Goal: Task Accomplishment & Management: Manage account settings

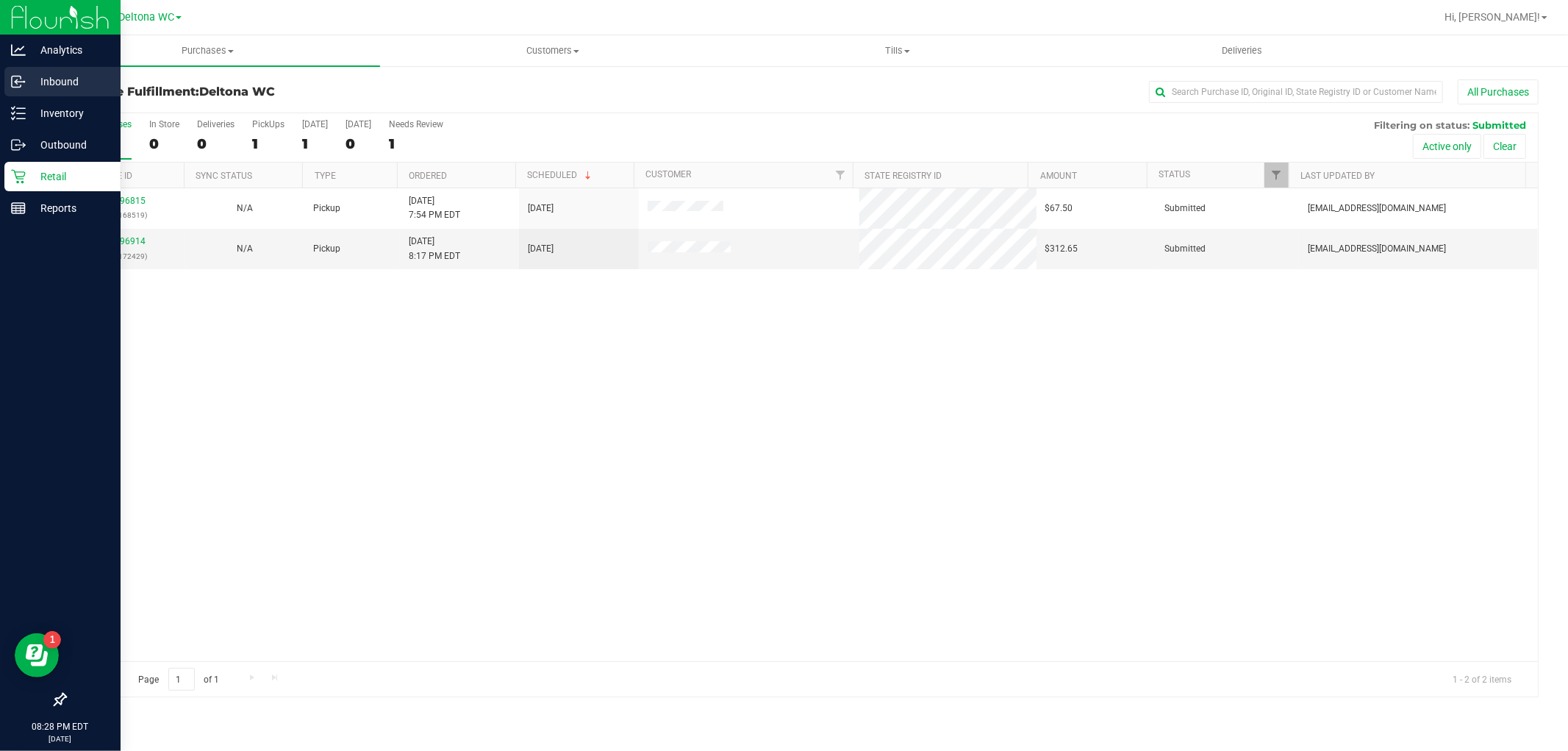
click at [21, 86] on icon at bounding box center [19, 82] width 15 height 15
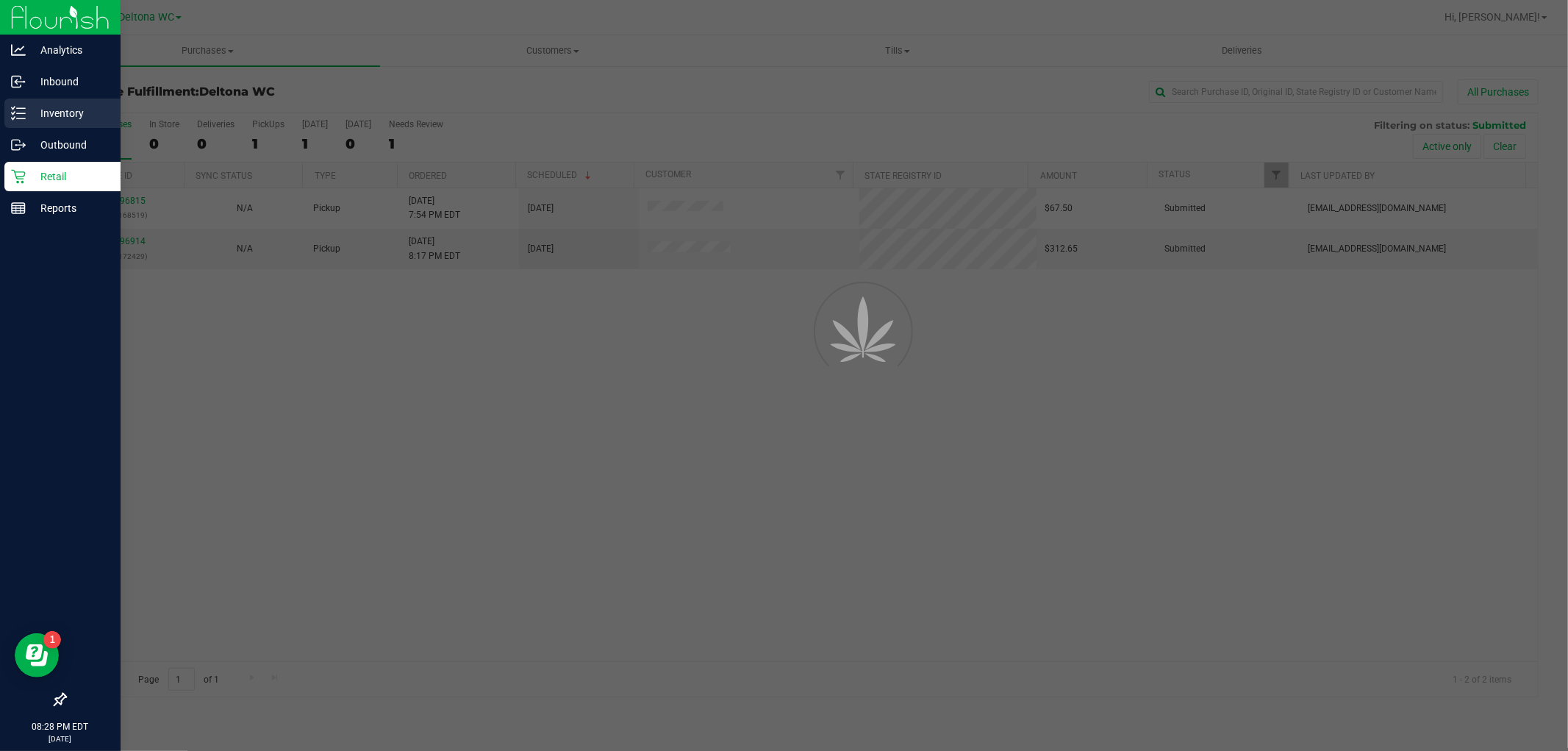
click at [25, 108] on line at bounding box center [21, 108] width 8 height 0
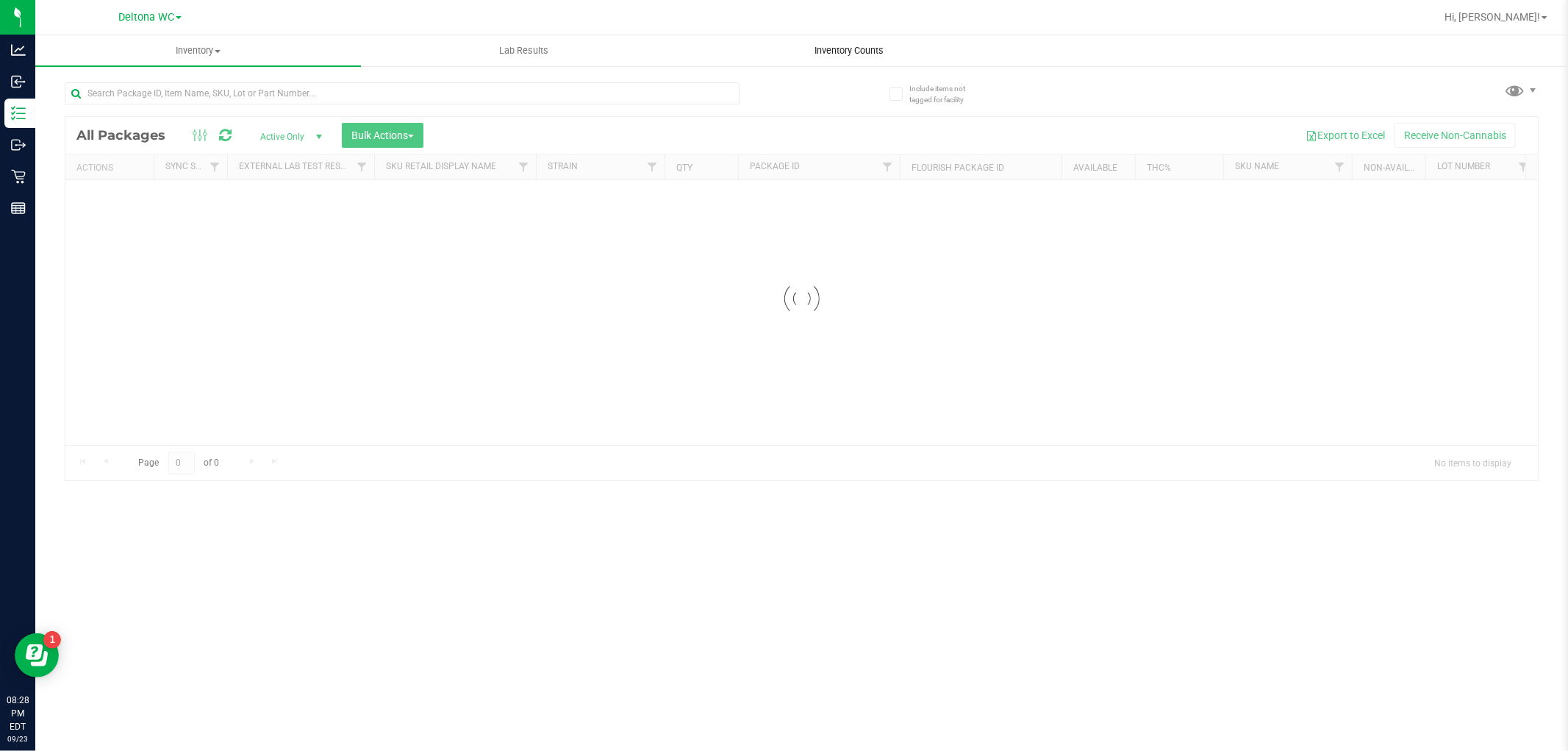
click at [854, 54] on span "Inventory Counts" at bounding box center [850, 51] width 109 height 13
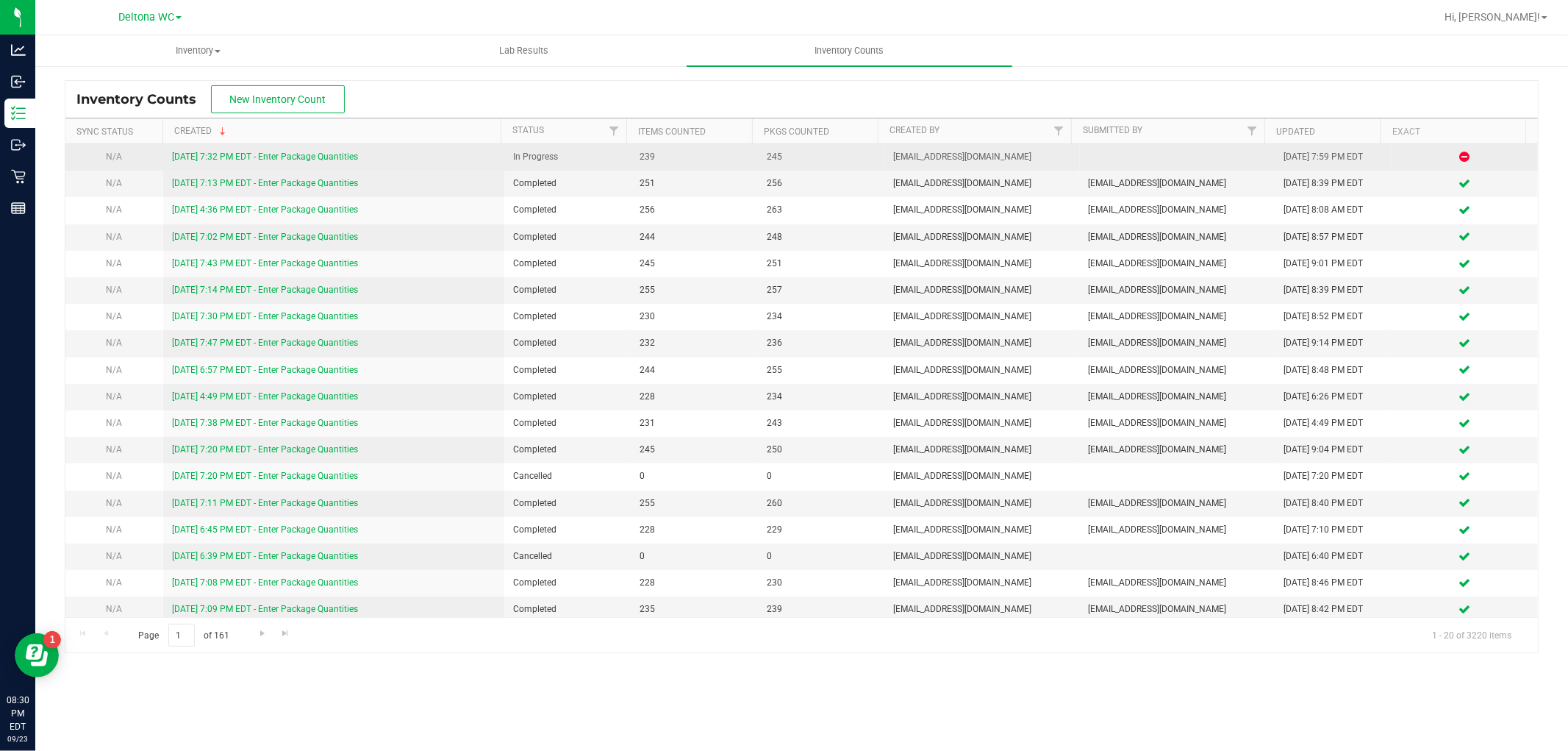
click at [341, 150] on div "[DATE] 7:32 PM EDT - Enter Package Quantities" at bounding box center [334, 157] width 324 height 14
click at [339, 158] on link "[DATE] 7:32 PM EDT - Enter Package Quantities" at bounding box center [265, 157] width 186 height 10
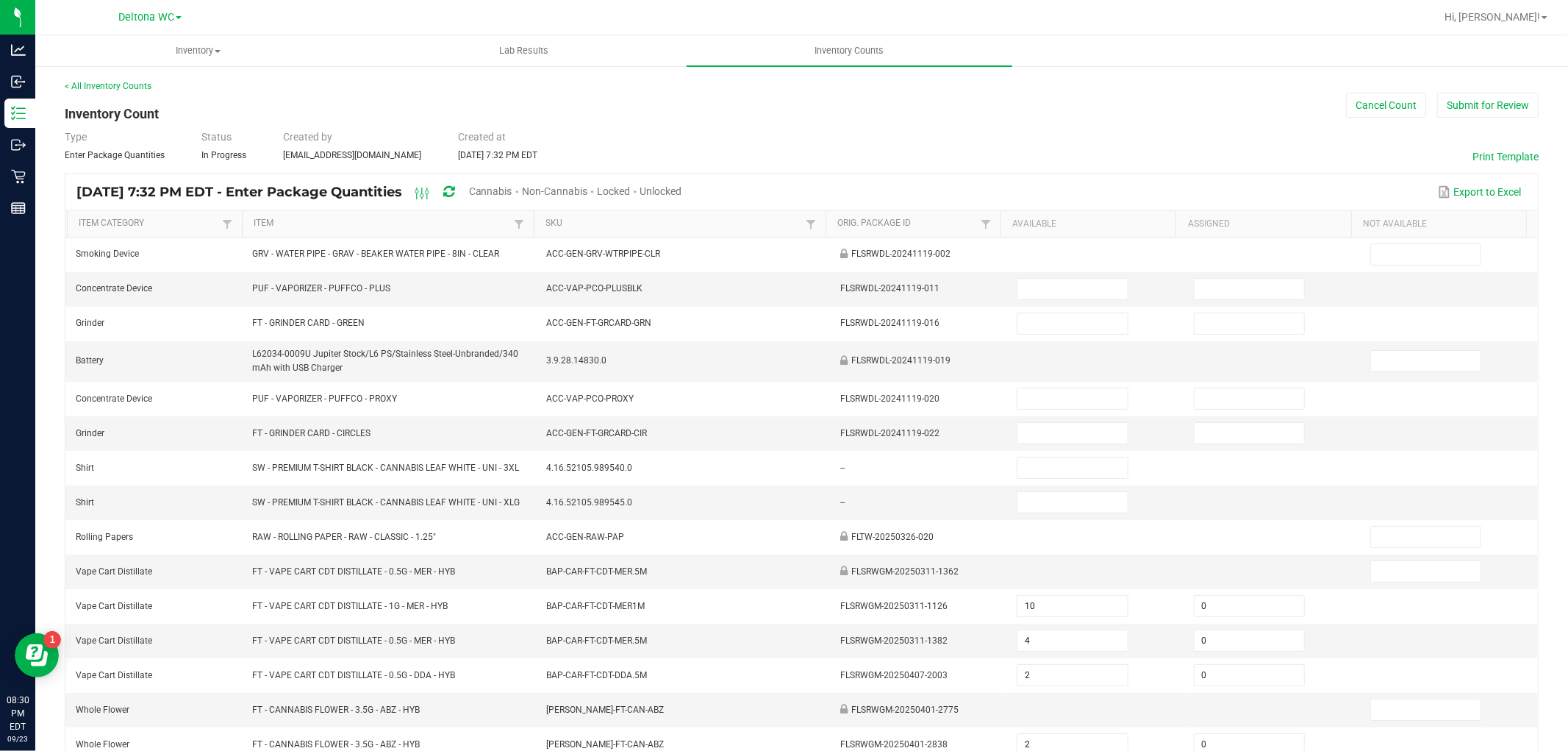
click at [522, 197] on div "Cannabis" at bounding box center [495, 192] width 53 height 27
click at [512, 193] on span "Cannabis" at bounding box center [491, 191] width 43 height 12
type input "2"
click at [683, 189] on span "Unlocked" at bounding box center [662, 191] width 42 height 12
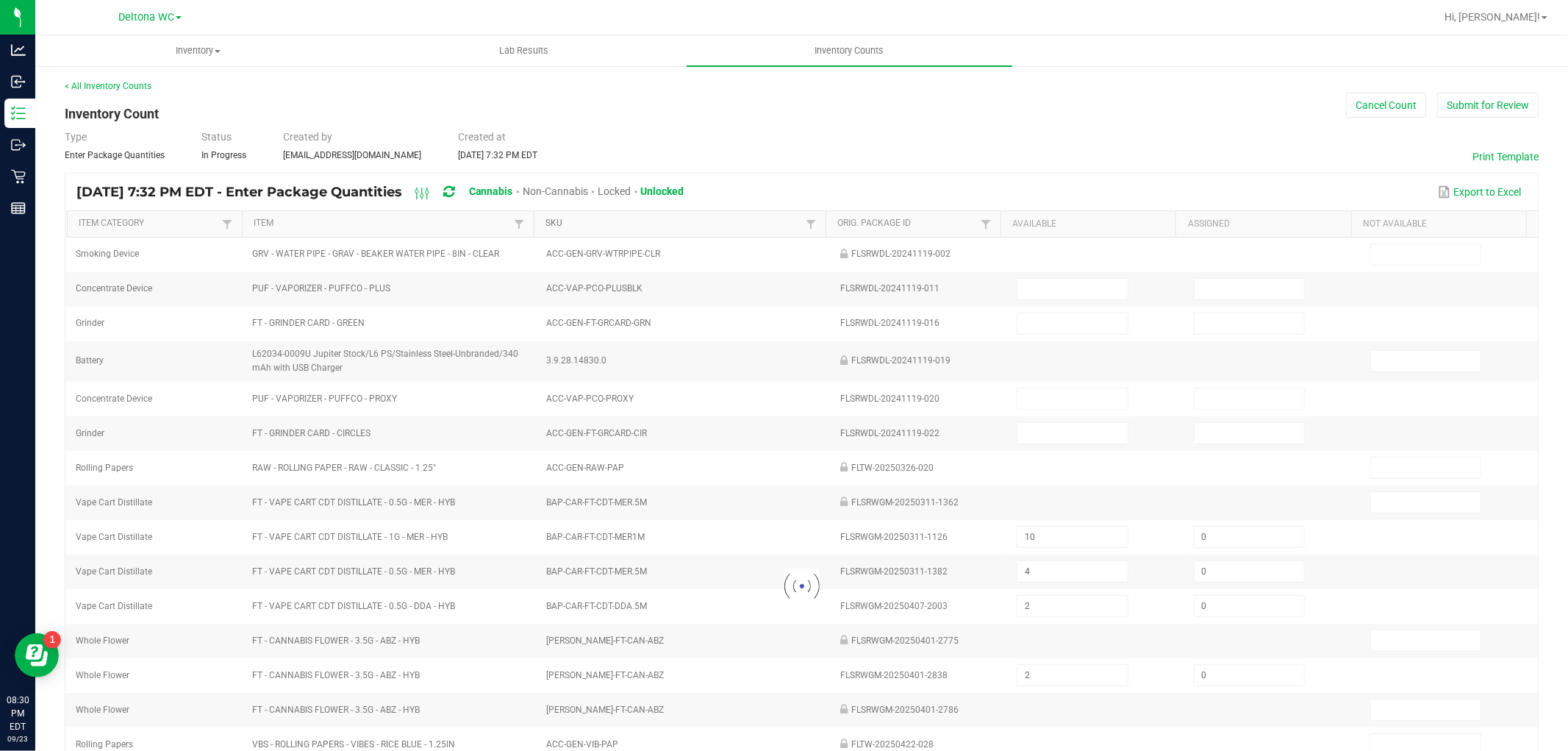
click at [662, 224] on link "SKU" at bounding box center [673, 224] width 256 height 12
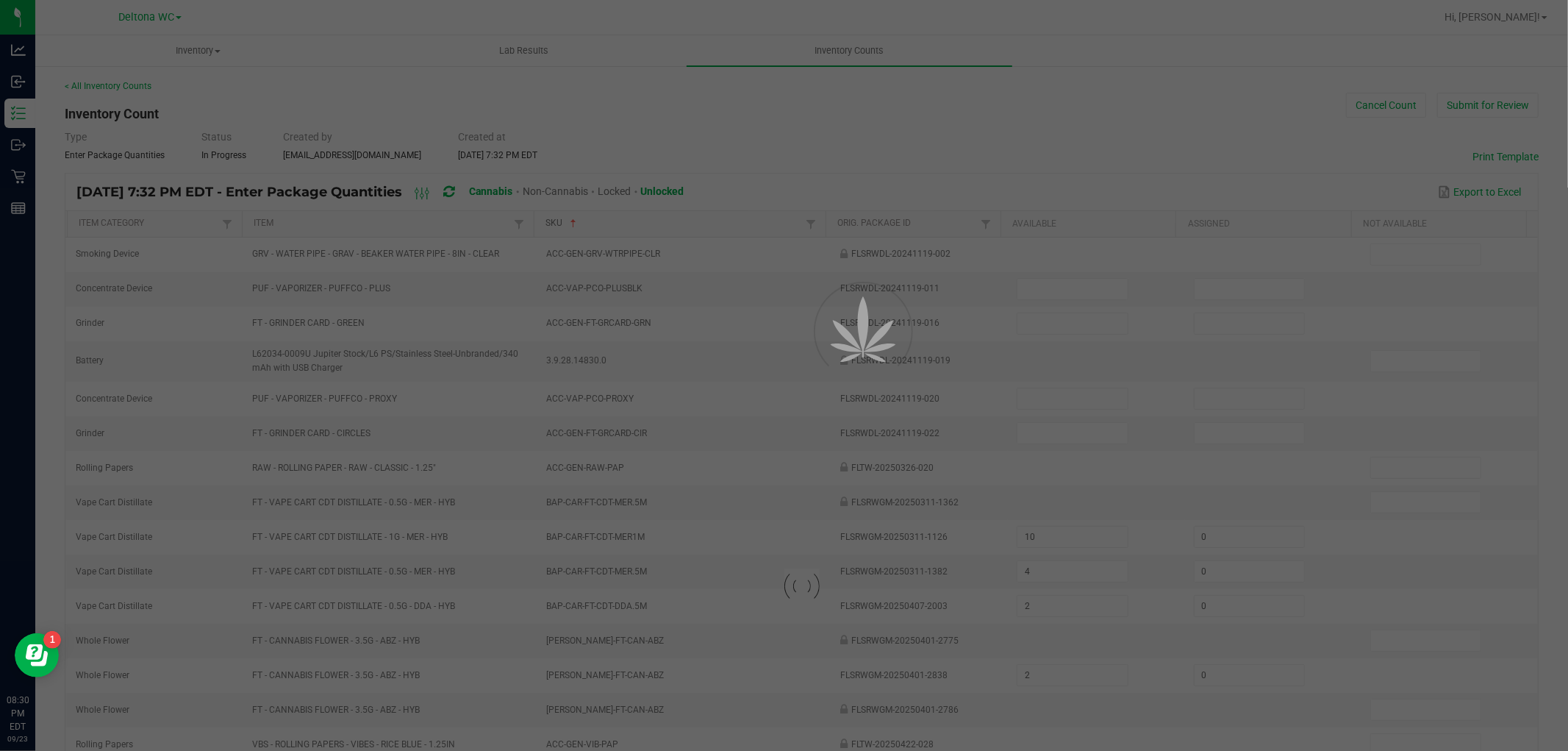
type input "10"
type input "0"
type input "4"
type input "0"
type input "1"
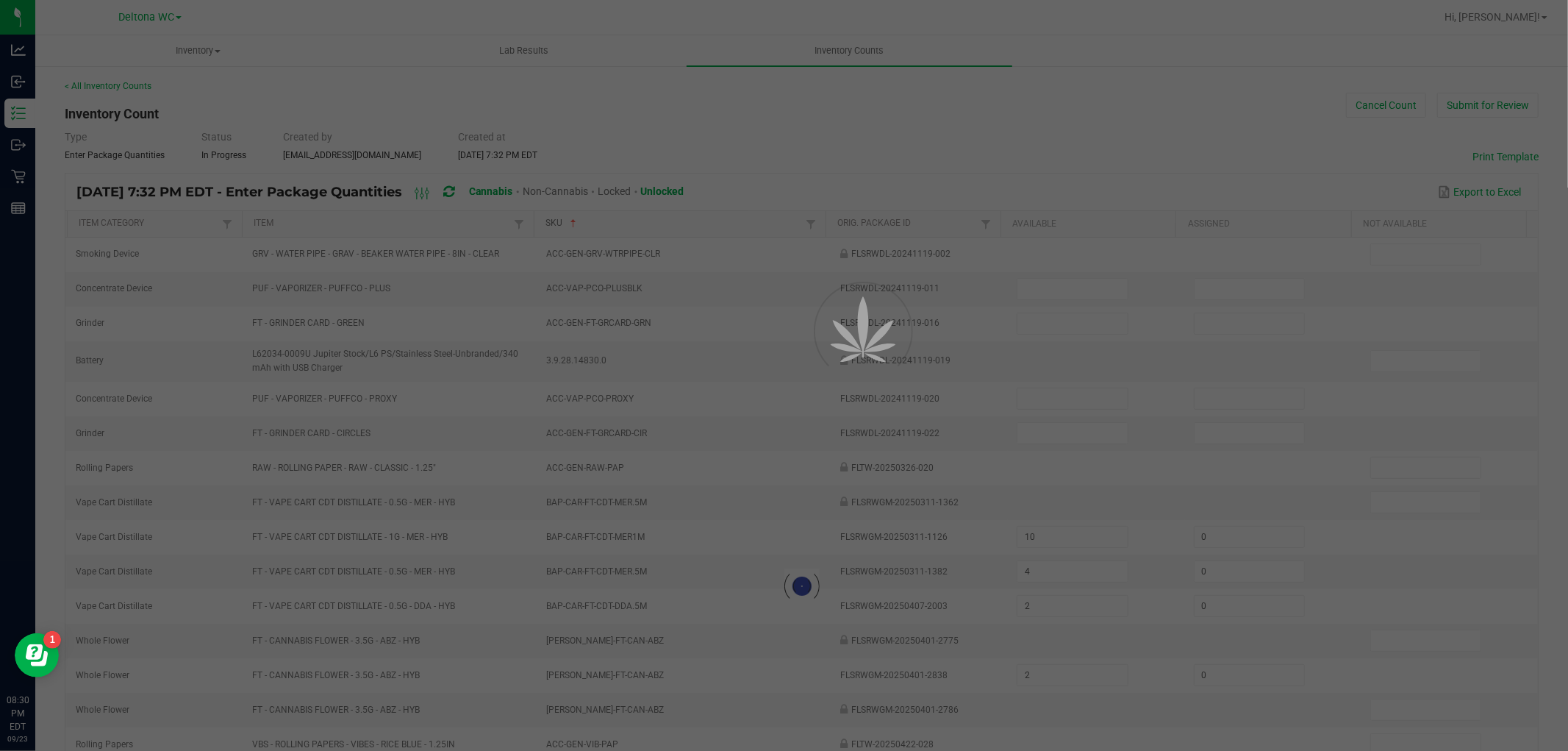
type input "8"
type input "0"
type input "2"
type input "0"
type input "20"
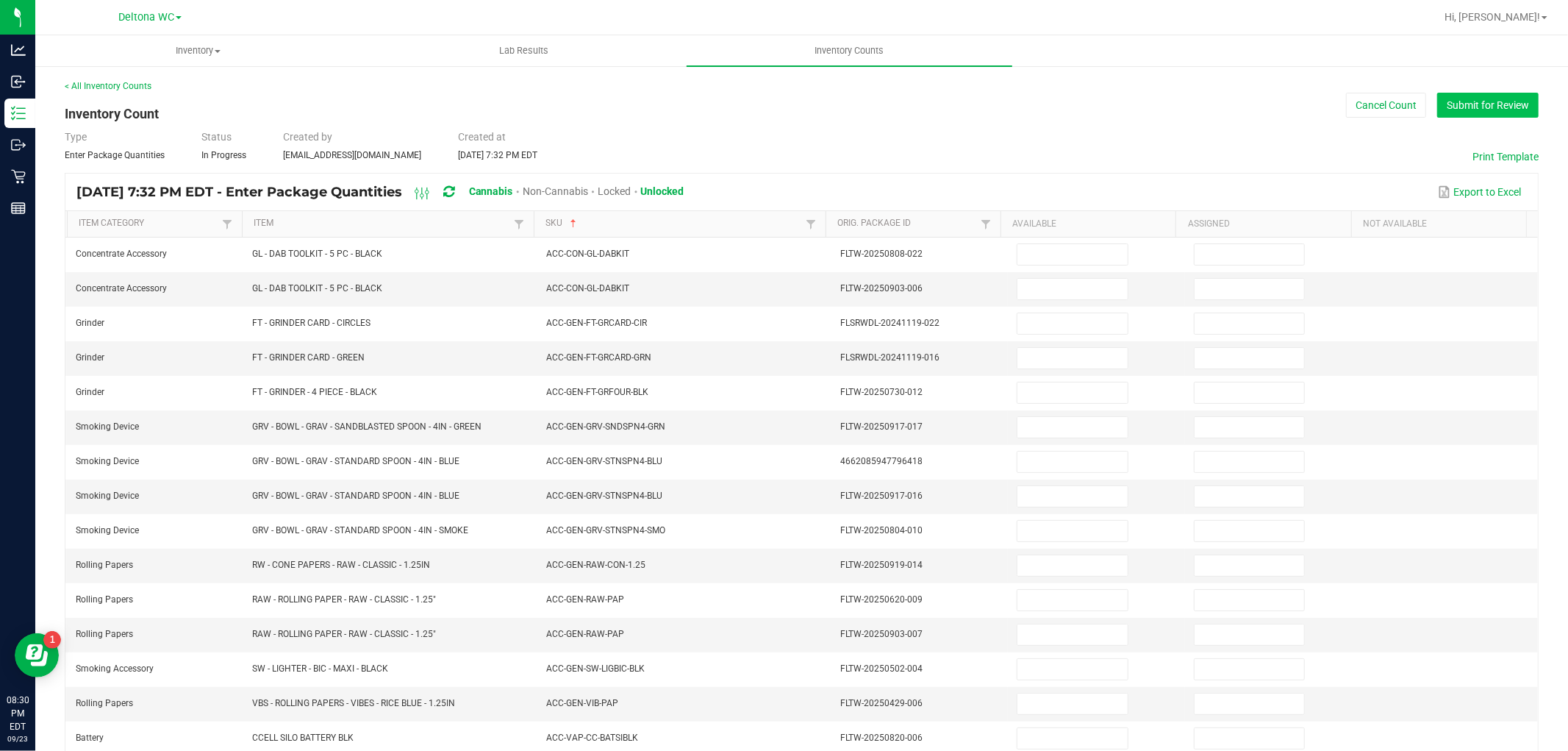
click at [1453, 106] on button "Submit for Review" at bounding box center [1488, 105] width 101 height 25
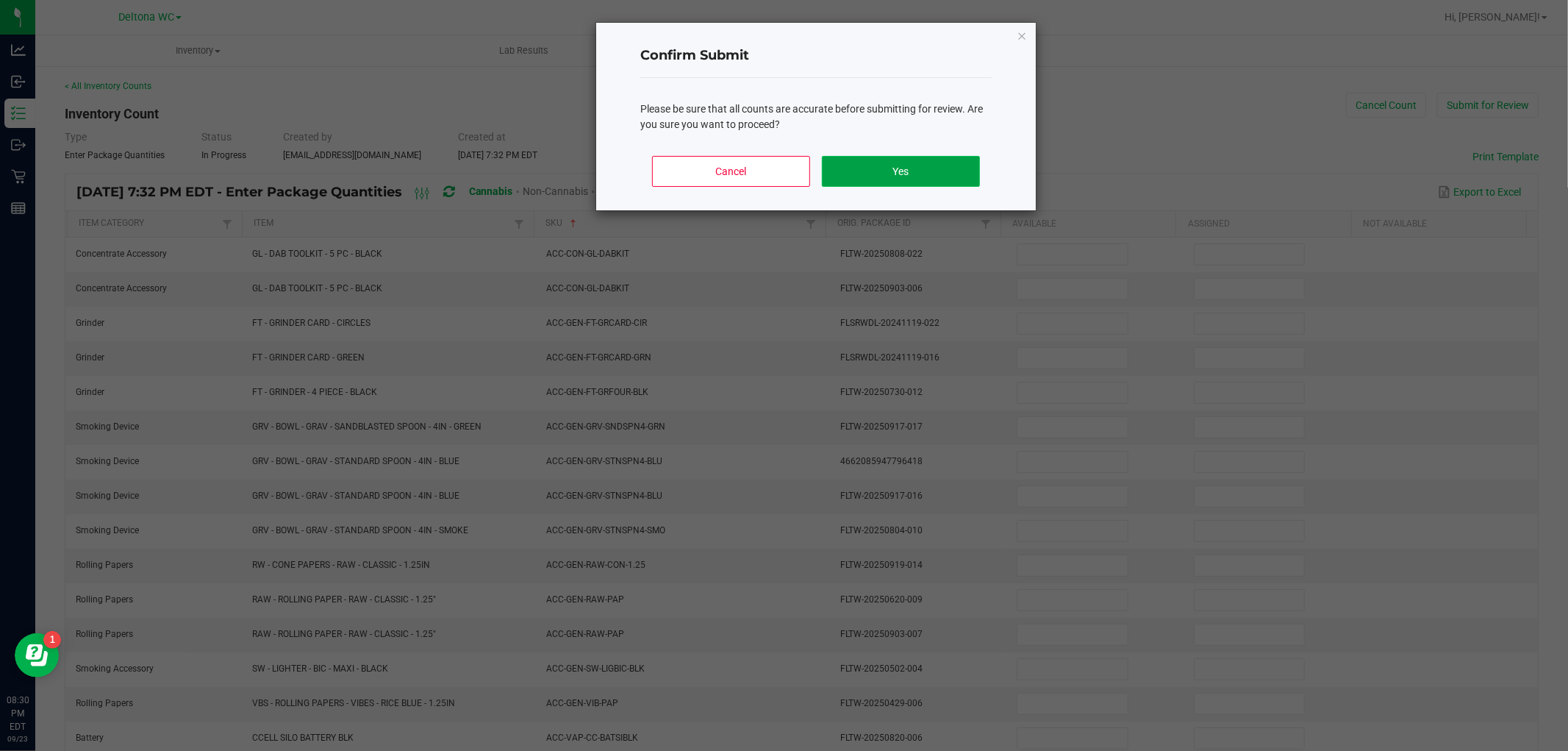
click at [887, 174] on button "Yes" at bounding box center [901, 171] width 158 height 31
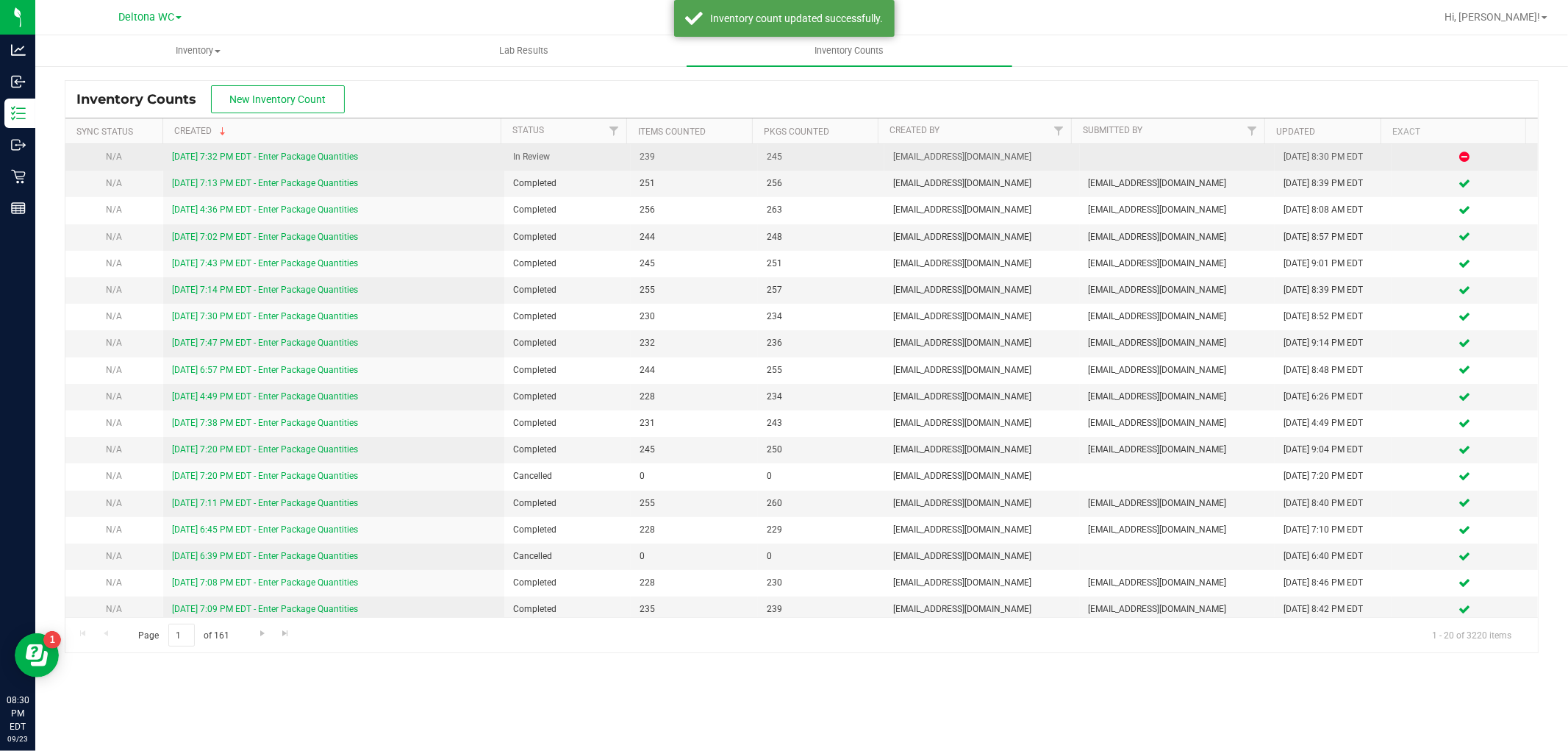
click at [325, 160] on link "[DATE] 7:32 PM EDT - Enter Package Quantities" at bounding box center [265, 157] width 186 height 10
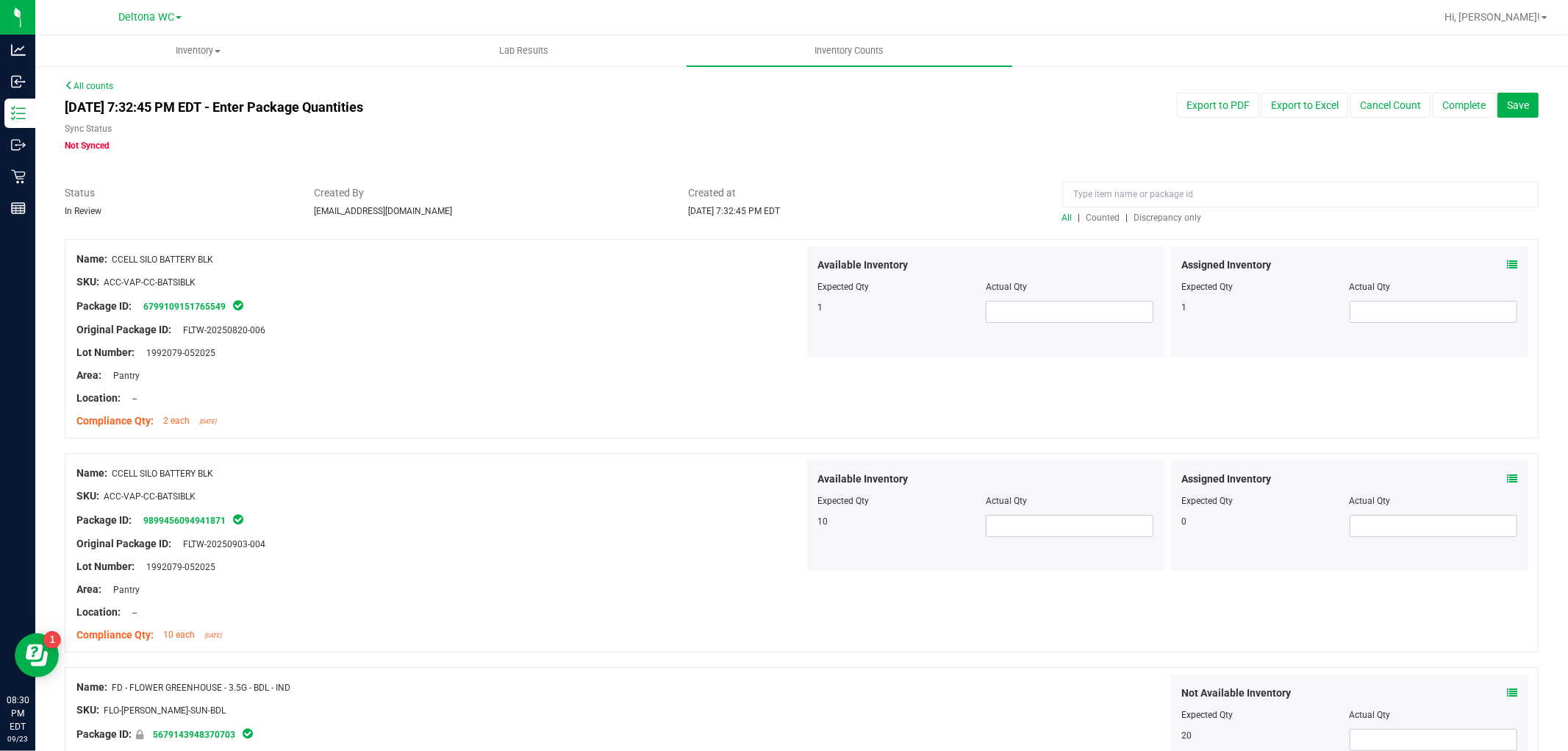
click at [1147, 219] on span "Discrepancy only" at bounding box center [1168, 218] width 68 height 10
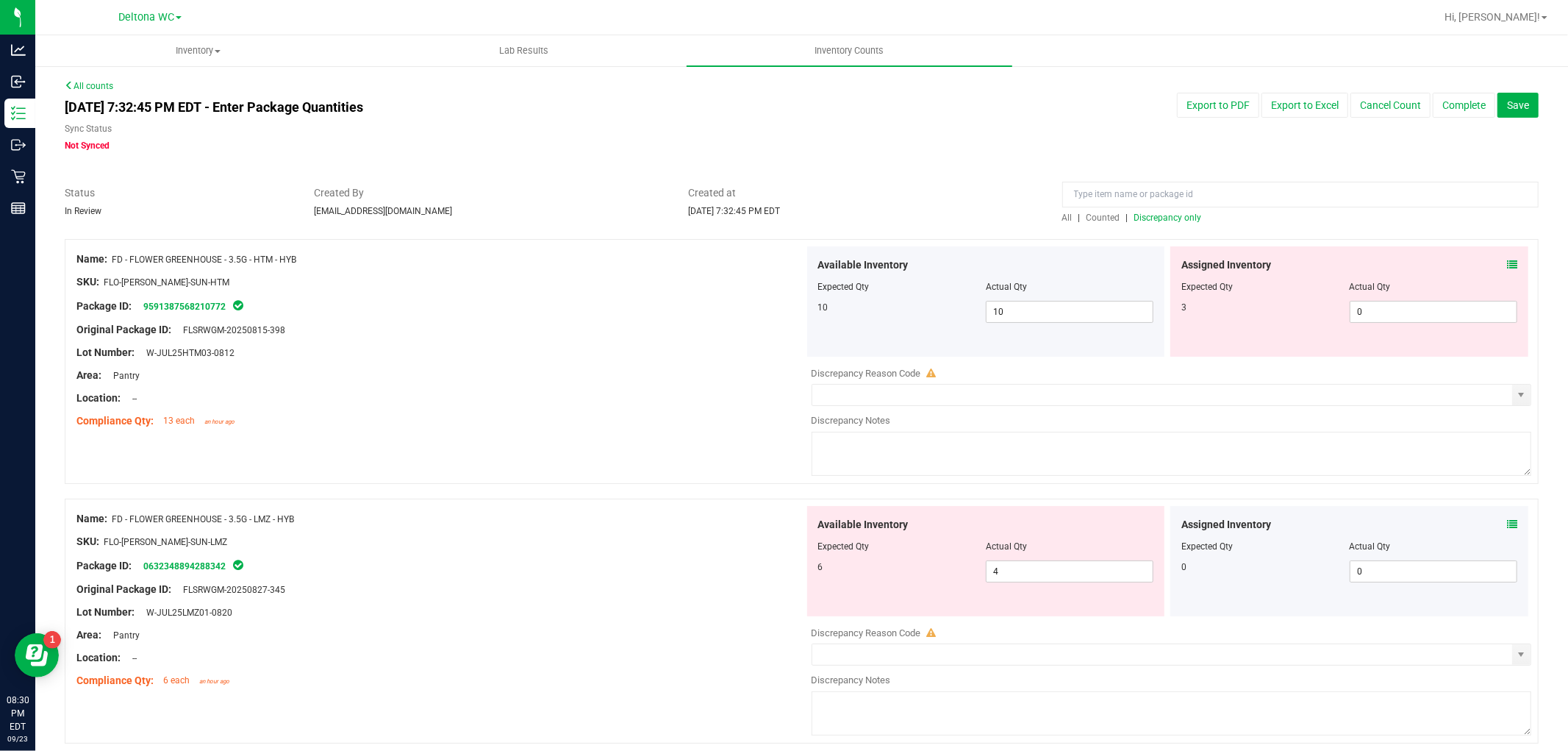
click at [1507, 265] on icon at bounding box center [1512, 265] width 10 height 10
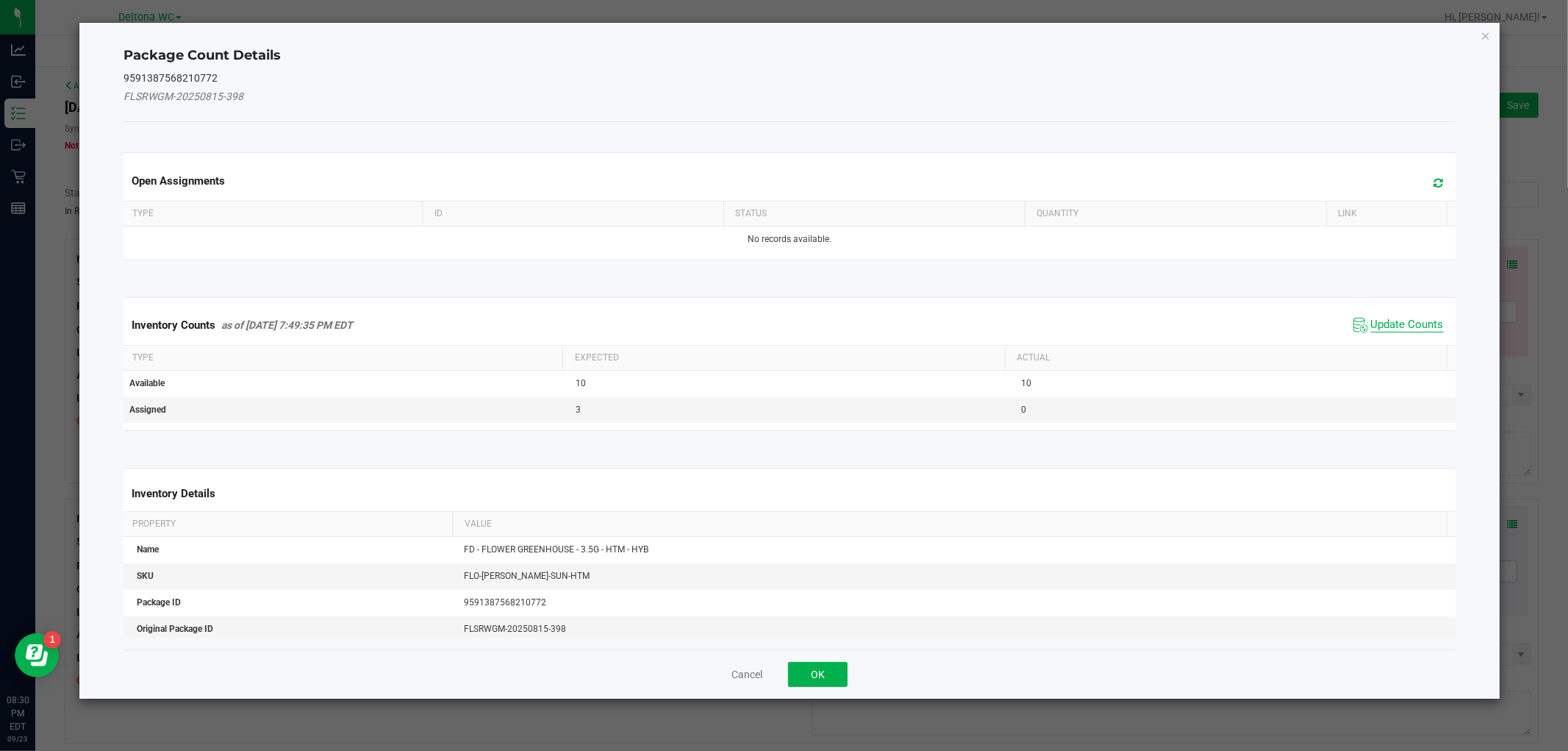
click at [1376, 331] on span "Update Counts" at bounding box center [1408, 325] width 73 height 15
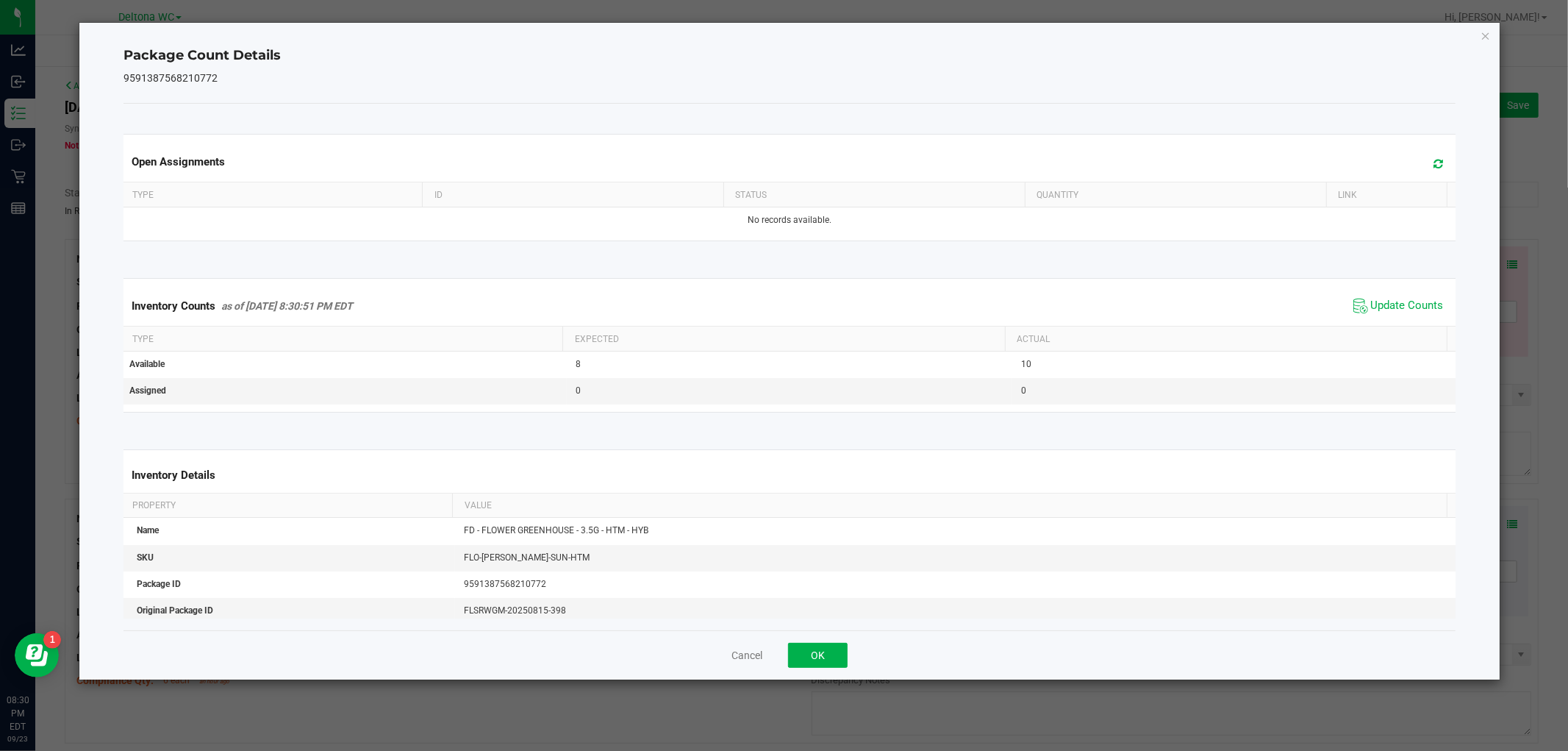
click at [811, 673] on div "Cancel OK" at bounding box center [790, 655] width 1332 height 49
click at [829, 646] on button "OK" at bounding box center [818, 656] width 60 height 25
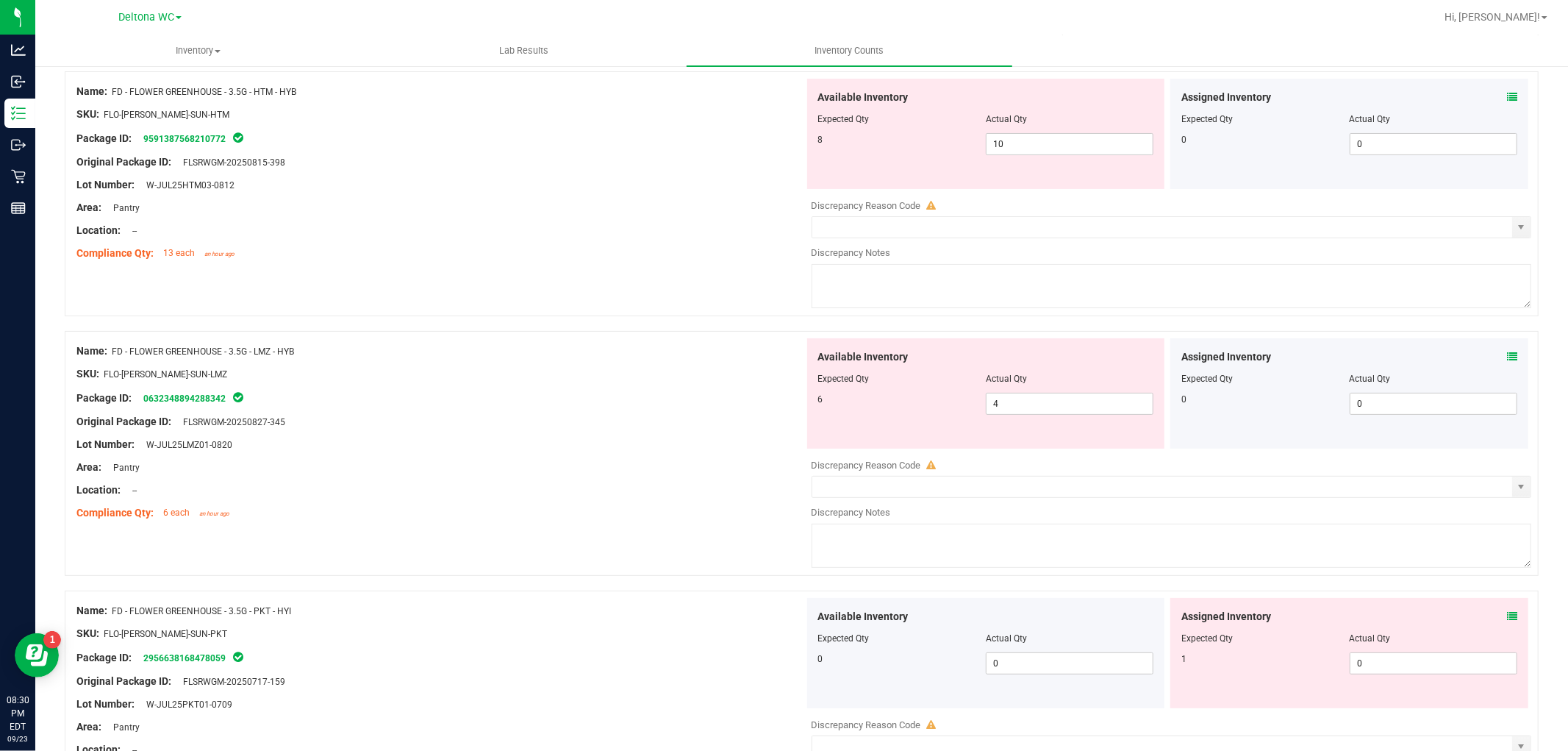
scroll to position [163, 0]
click at [1507, 356] on icon at bounding box center [1512, 361] width 10 height 10
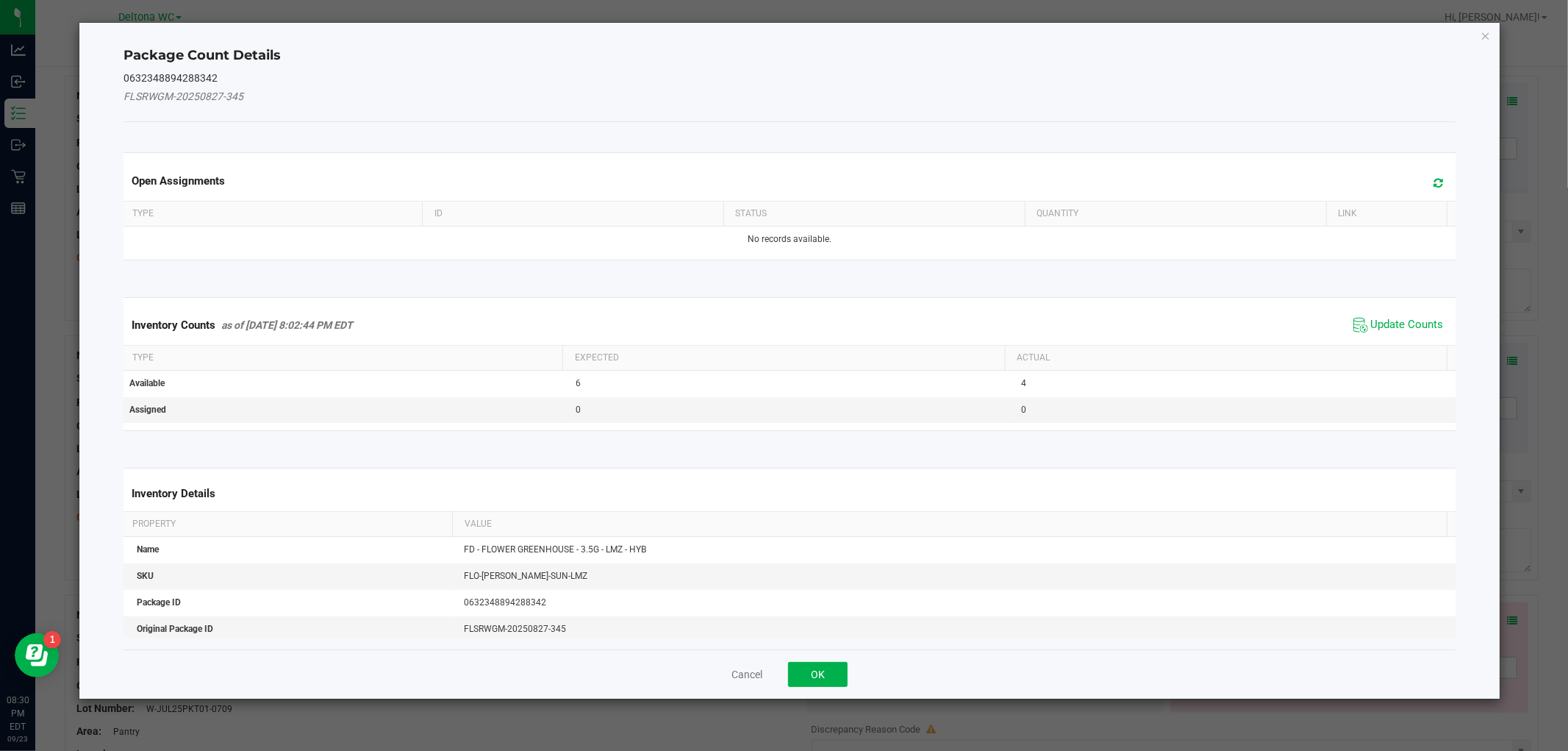
click at [1395, 315] on span "Update Counts" at bounding box center [1398, 325] width 98 height 22
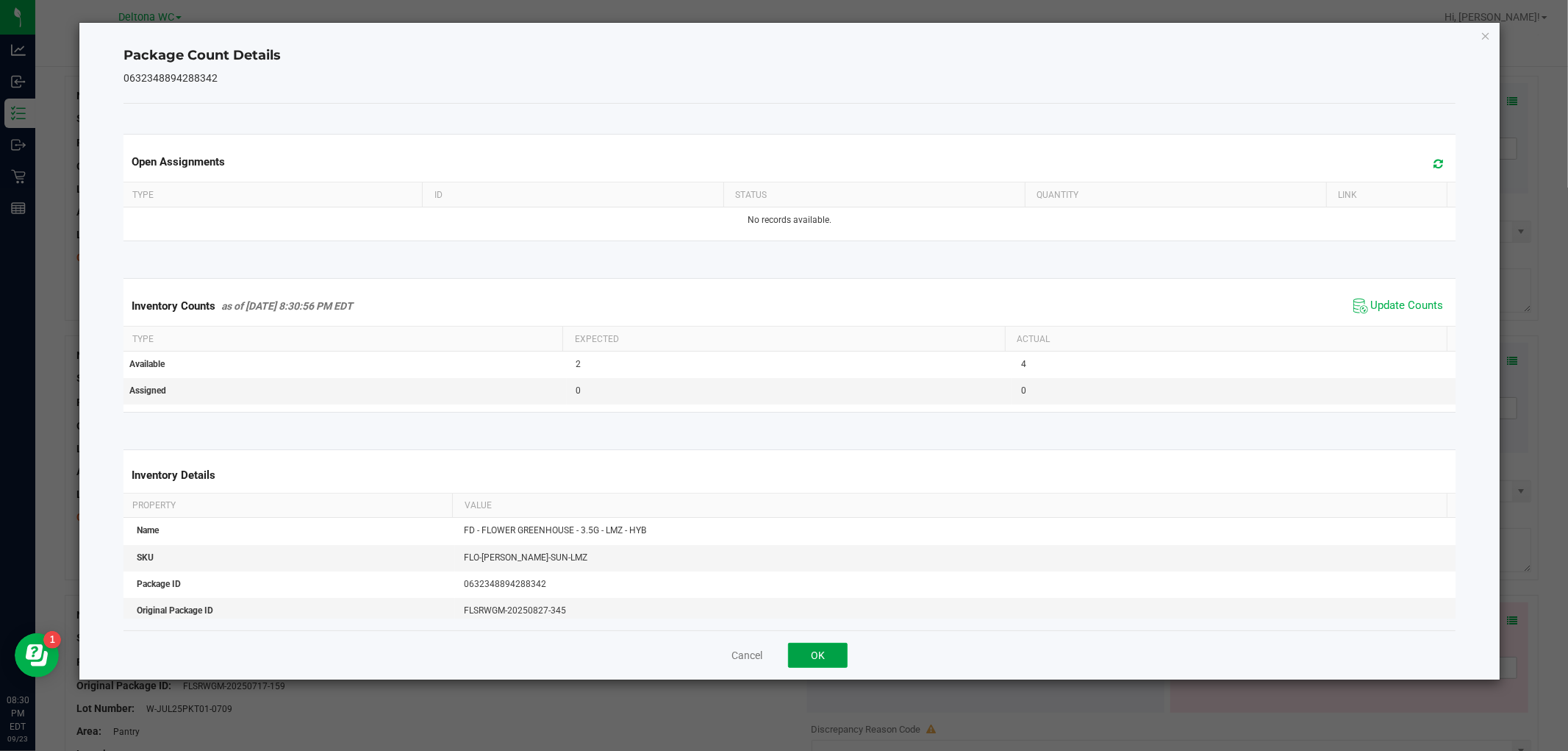
drag, startPoint x: 819, startPoint y: 666, endPoint x: 840, endPoint y: 655, distance: 23.7
click at [825, 662] on button "OK" at bounding box center [818, 656] width 60 height 25
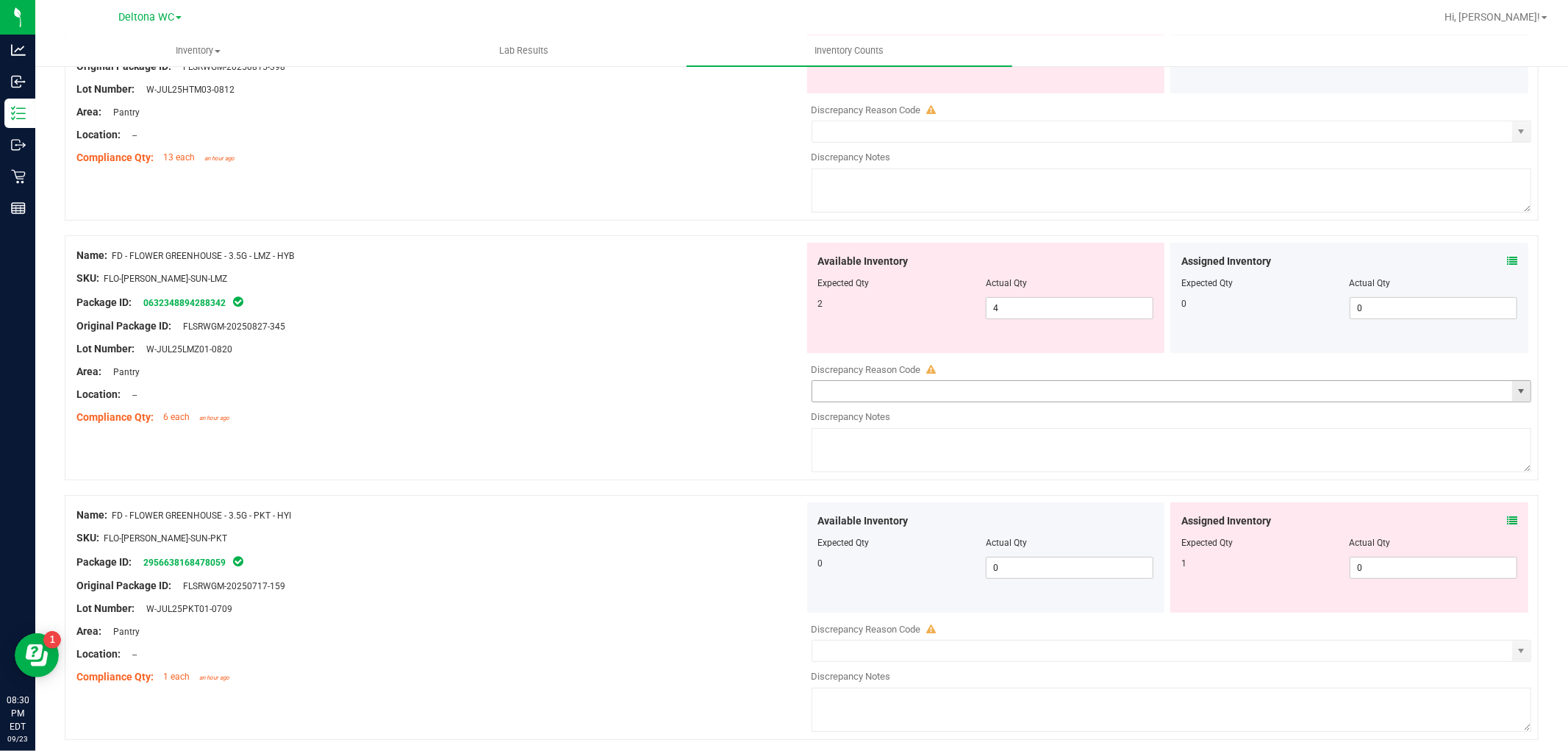
scroll to position [408, 0]
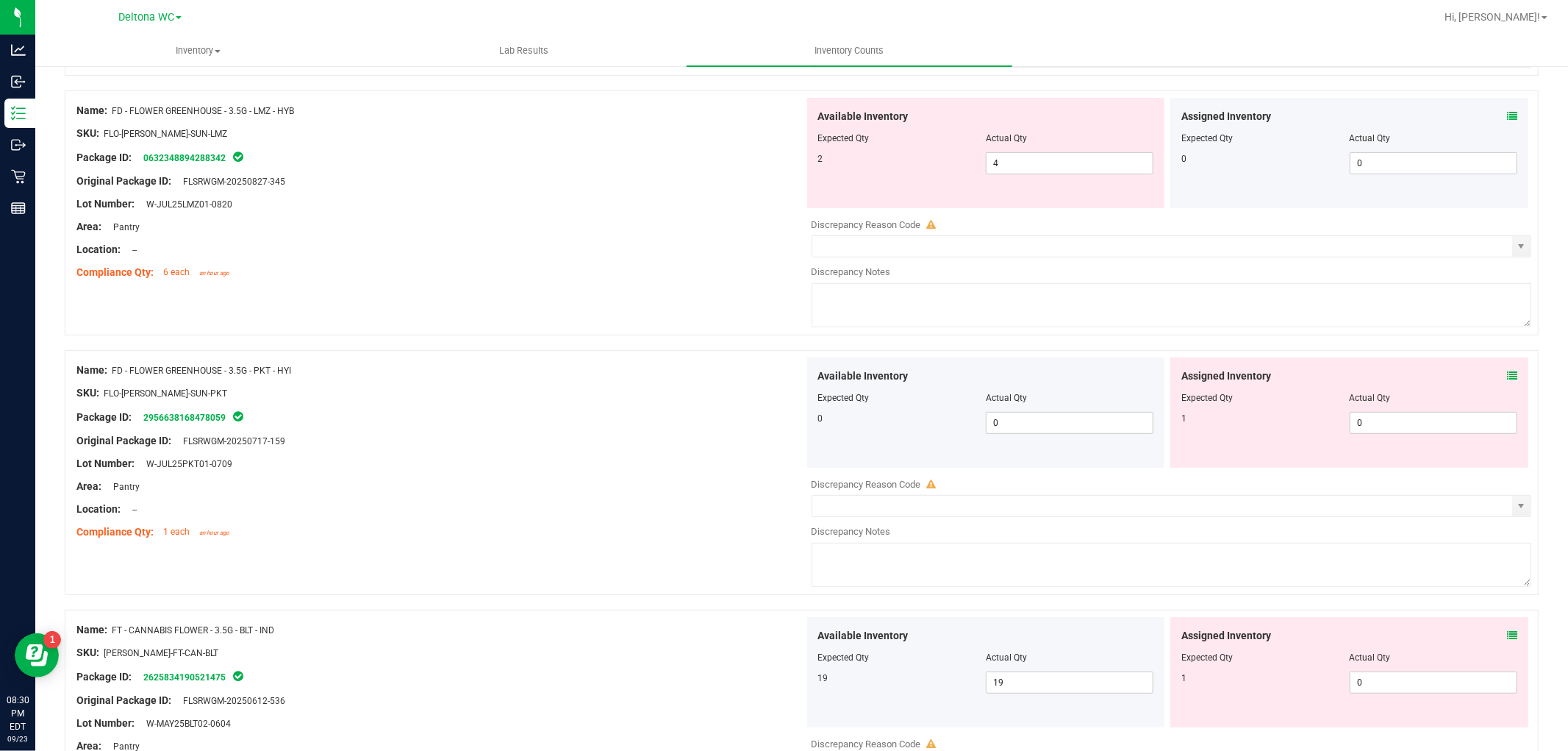
click at [1507, 373] on icon at bounding box center [1512, 376] width 10 height 10
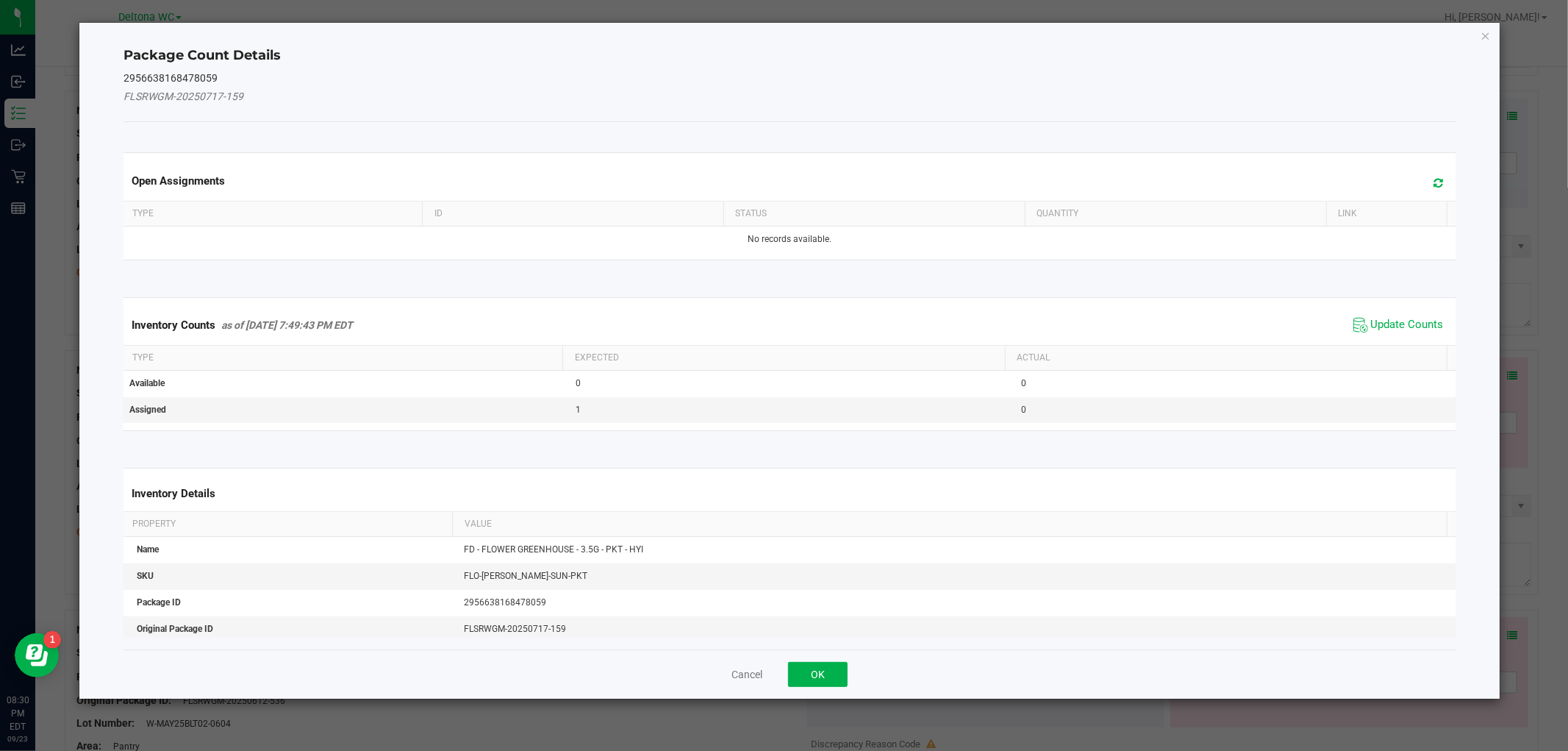
click at [1415, 335] on div "Inventory Counts as of [DATE] 7:49:43 PM EDT Update Counts" at bounding box center [789, 324] width 1337 height 40
click at [1408, 327] on span "Update Counts" at bounding box center [1408, 325] width 73 height 15
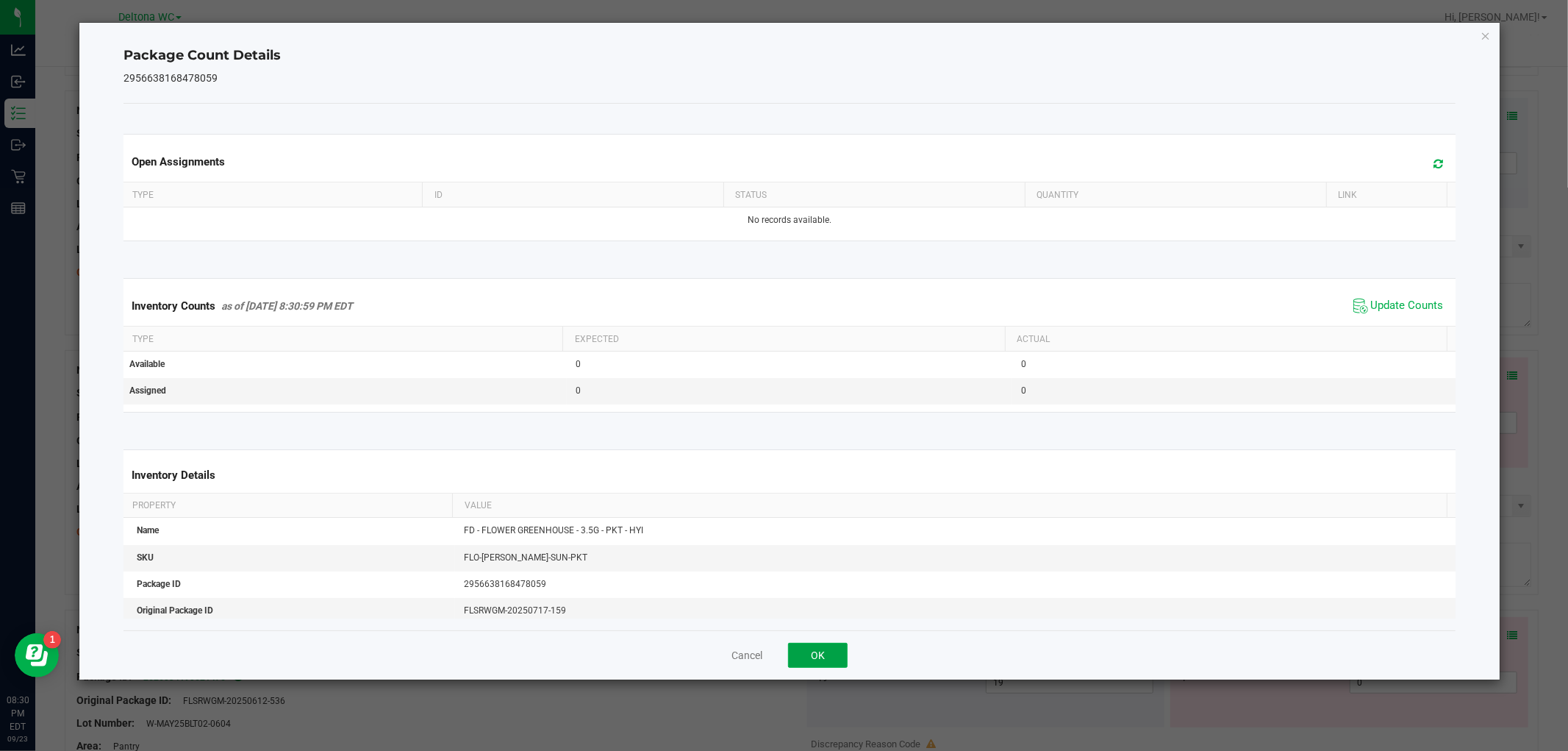
click at [848, 644] on div "Cancel OK" at bounding box center [790, 655] width 1332 height 49
click at [851, 657] on div "Cancel OK" at bounding box center [790, 655] width 1332 height 49
click at [831, 650] on button "OK" at bounding box center [818, 656] width 60 height 25
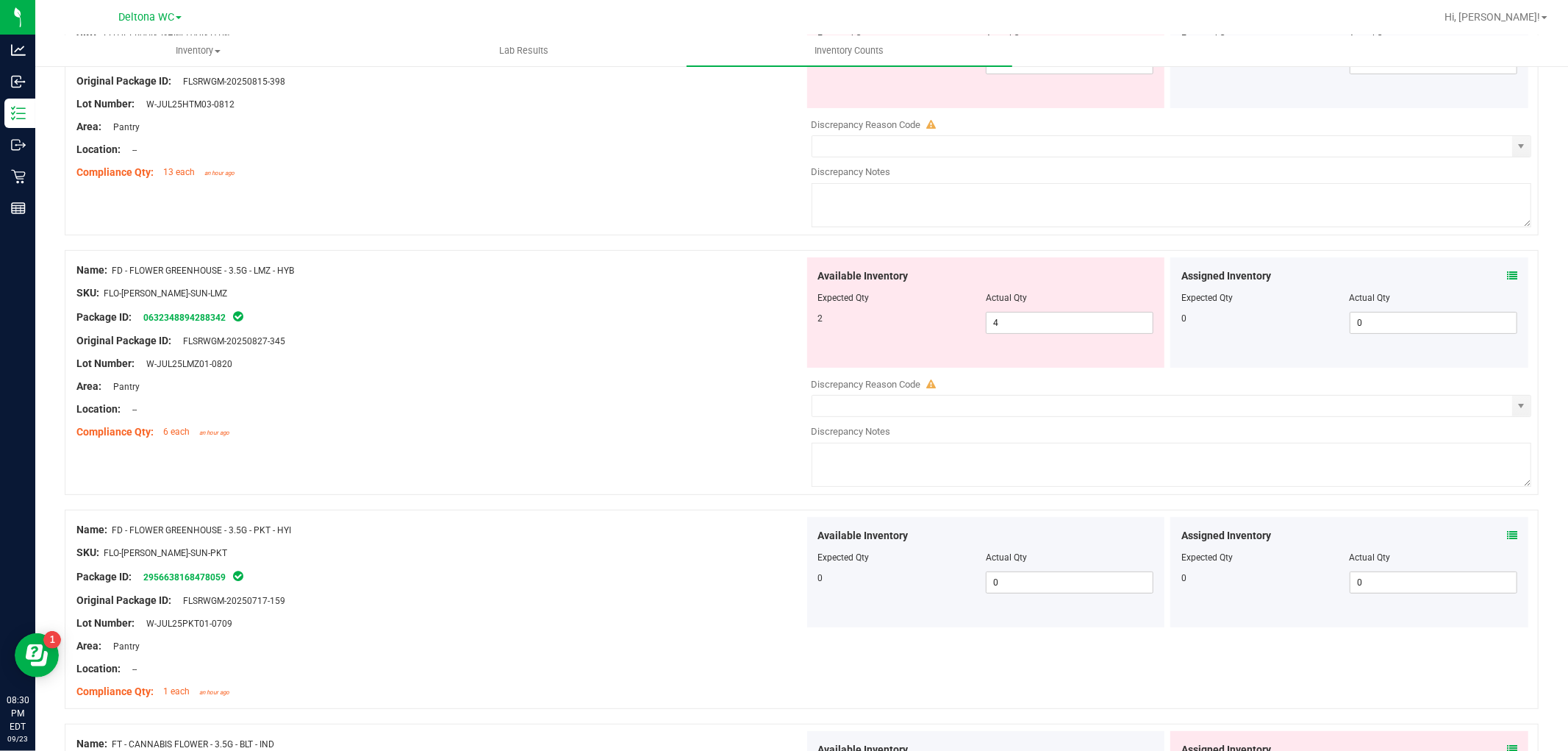
scroll to position [0, 0]
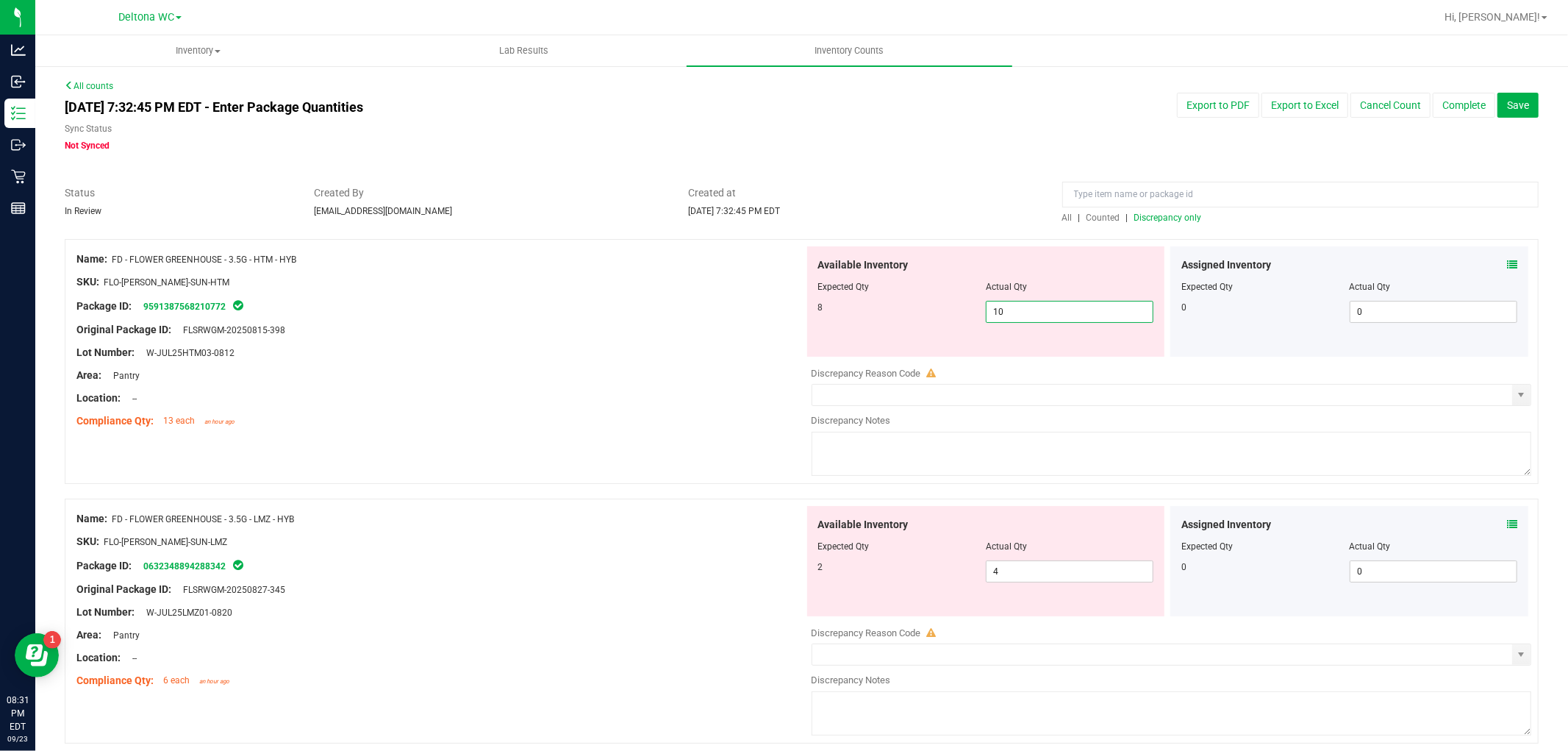
drag, startPoint x: 1017, startPoint y: 320, endPoint x: 775, endPoint y: 357, distance: 244.8
click at [776, 357] on div "Name: FD - FLOWER GREENHOUSE - 3.5G - HTM - HYB SKU: FLO-[PERSON_NAME]-SUN-HTM …" at bounding box center [802, 361] width 1474 height 245
type input "8"
click at [587, 389] on div "Name: FD - FLOWER GREENHOUSE - 3.5G - HTM - HYB SKU: FLO-[PERSON_NAME]-SUN-HTM …" at bounding box center [441, 339] width 728 height 187
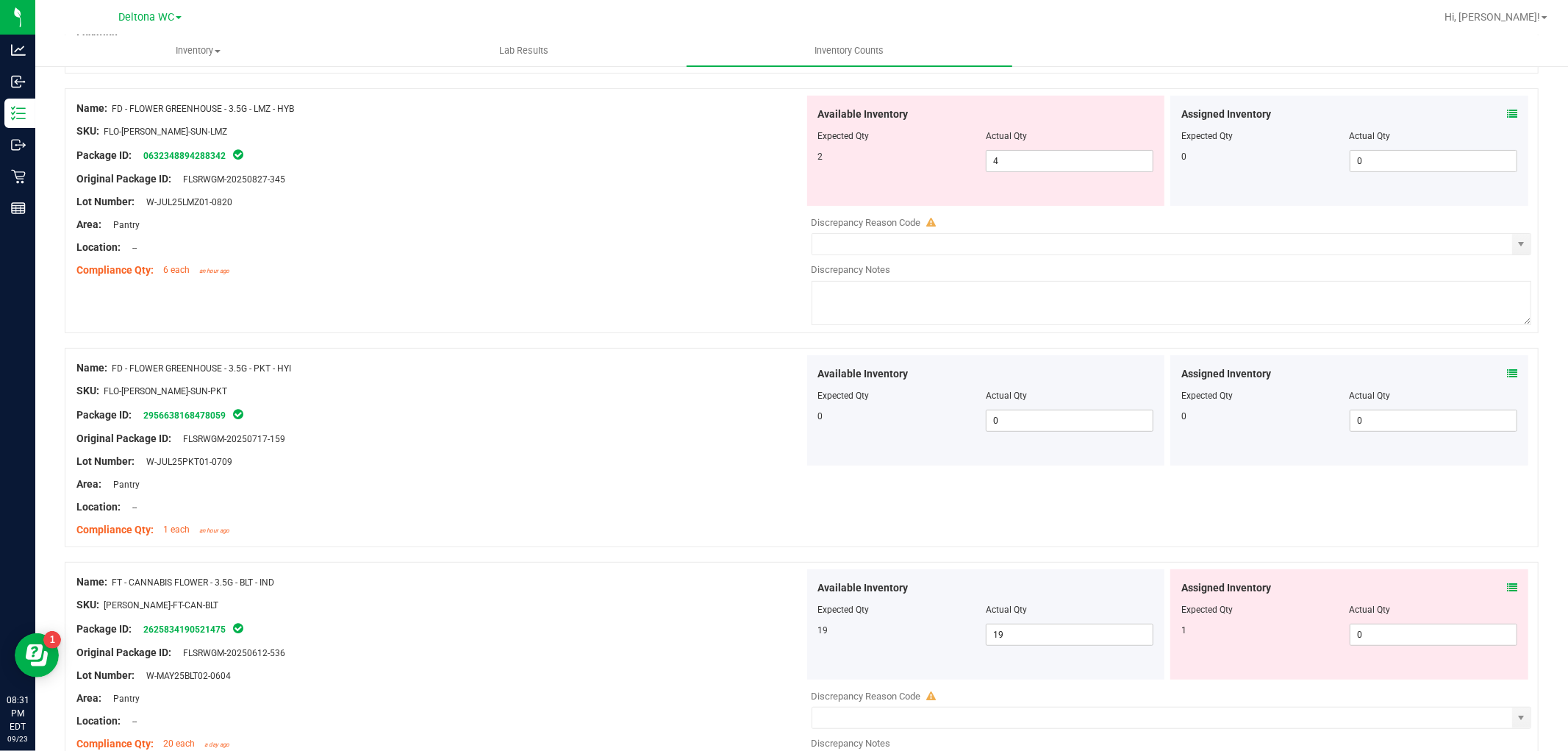
scroll to position [490, 0]
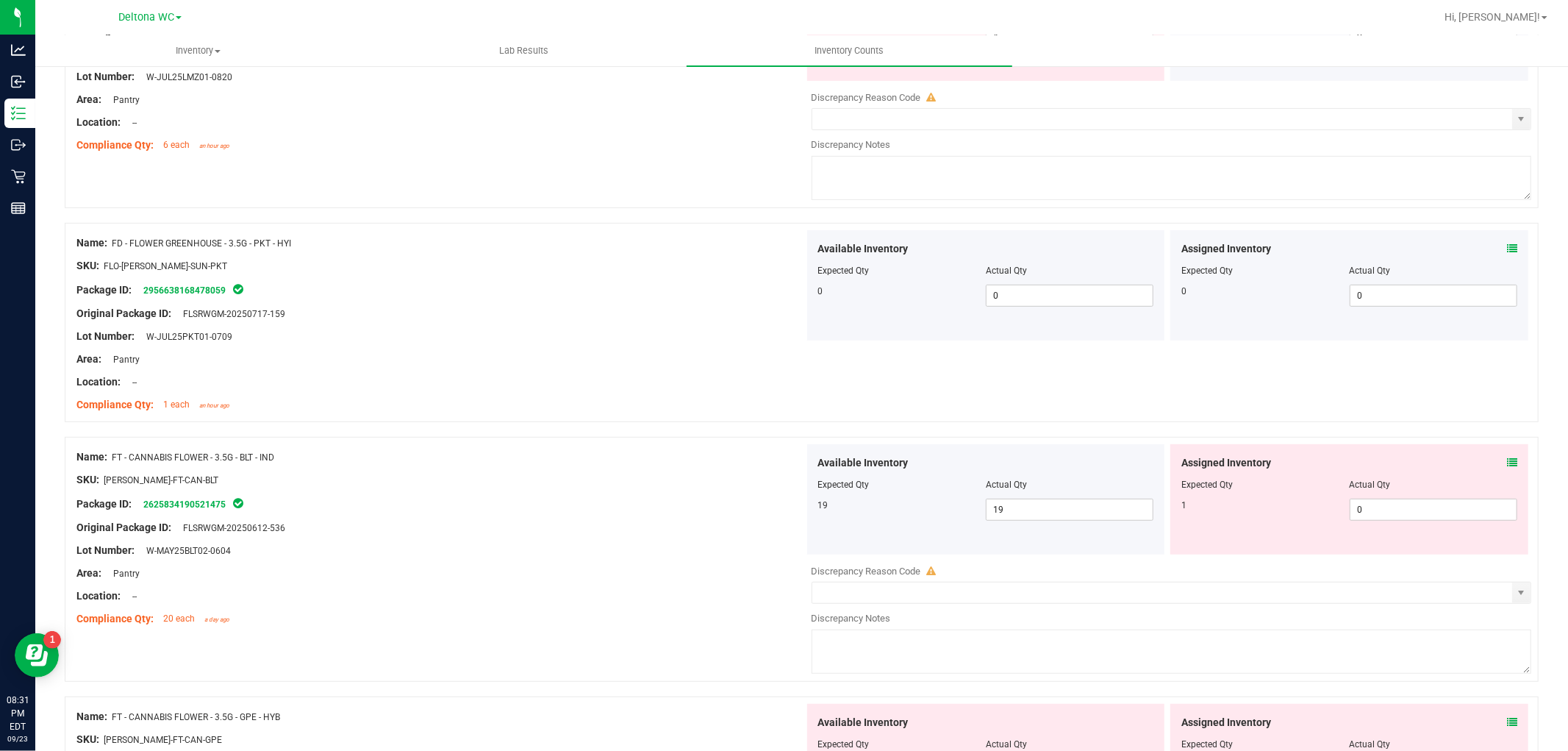
click at [1507, 456] on span at bounding box center [1512, 462] width 10 height 16
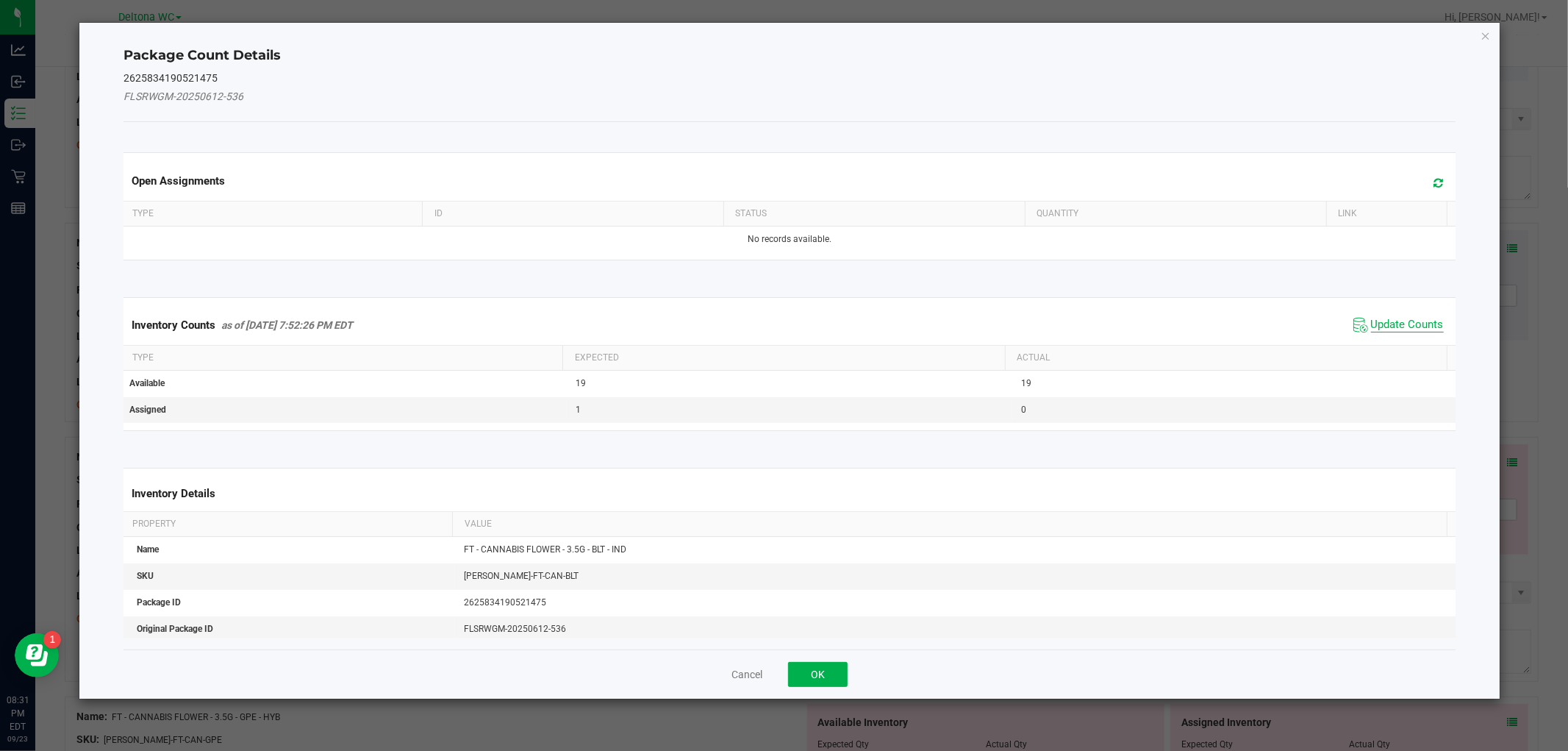
click at [1371, 325] on span "Update Counts" at bounding box center [1408, 325] width 73 height 15
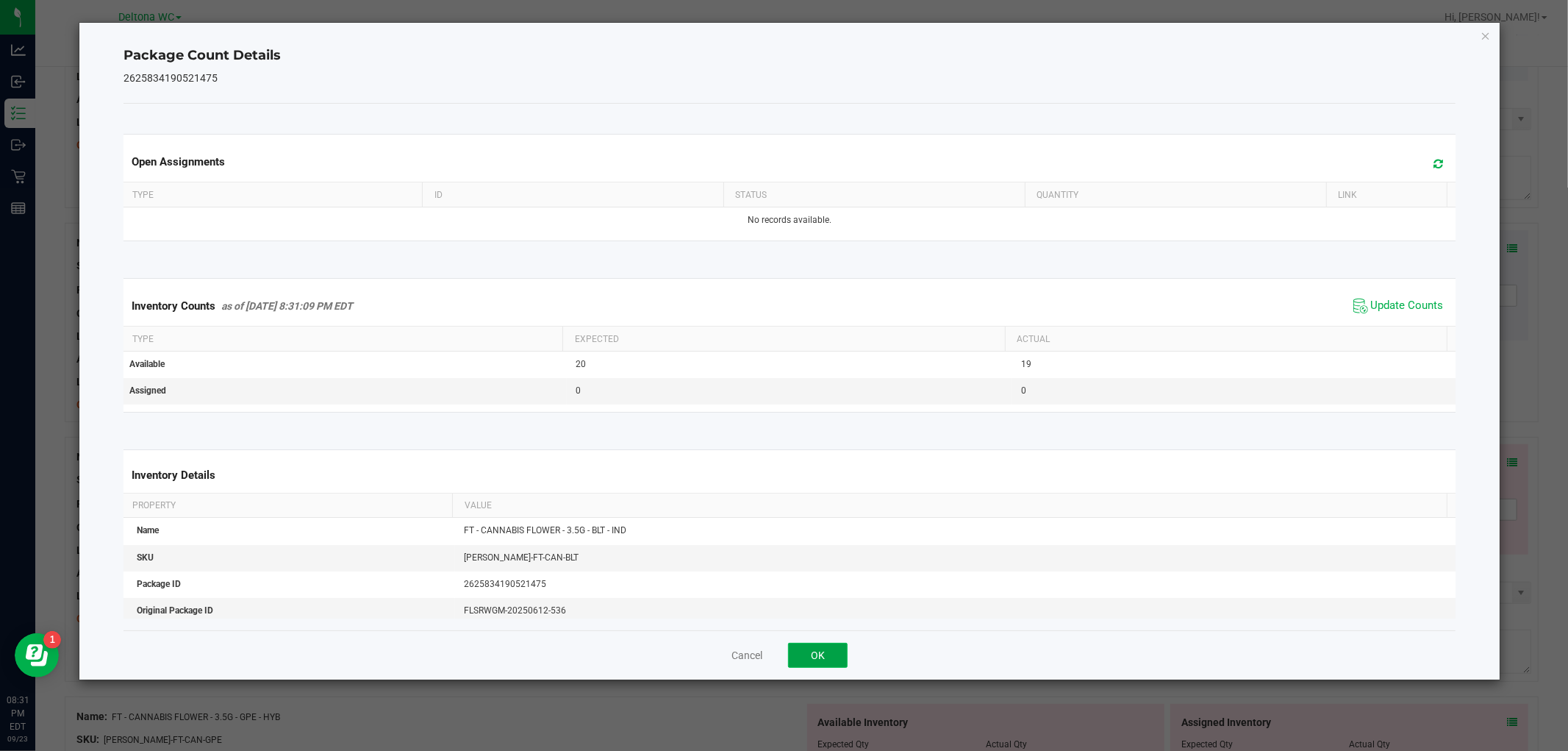
click at [816, 649] on button "OK" at bounding box center [818, 656] width 60 height 25
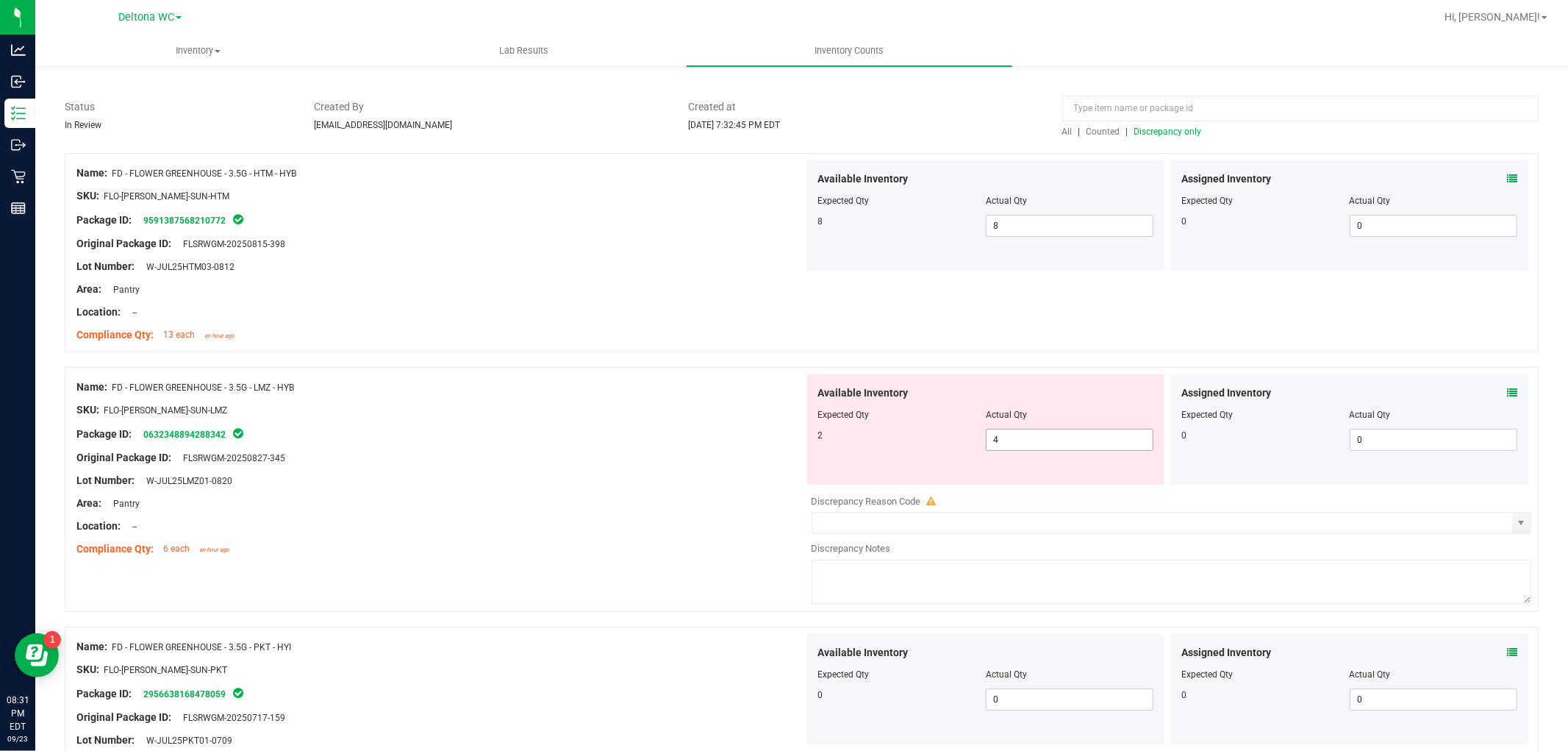
scroll to position [81, 0]
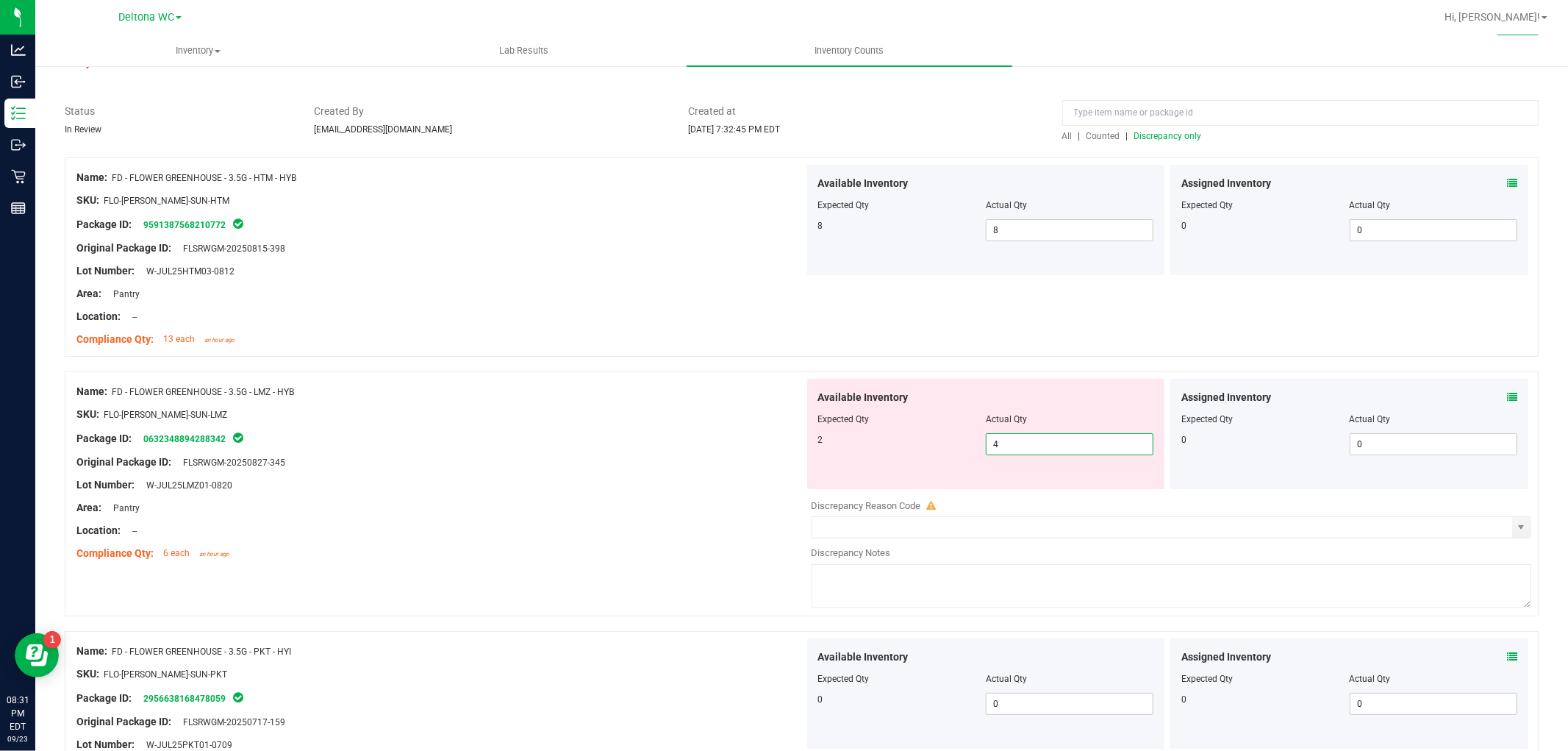
drag, startPoint x: 907, startPoint y: 436, endPoint x: 879, endPoint y: 435, distance: 28.0
click at [879, 434] on div "2 4 4" at bounding box center [986, 444] width 336 height 22
type input "2"
click at [622, 454] on div "Original Package ID: FLSRWGM-20250827-345" at bounding box center [441, 462] width 728 height 16
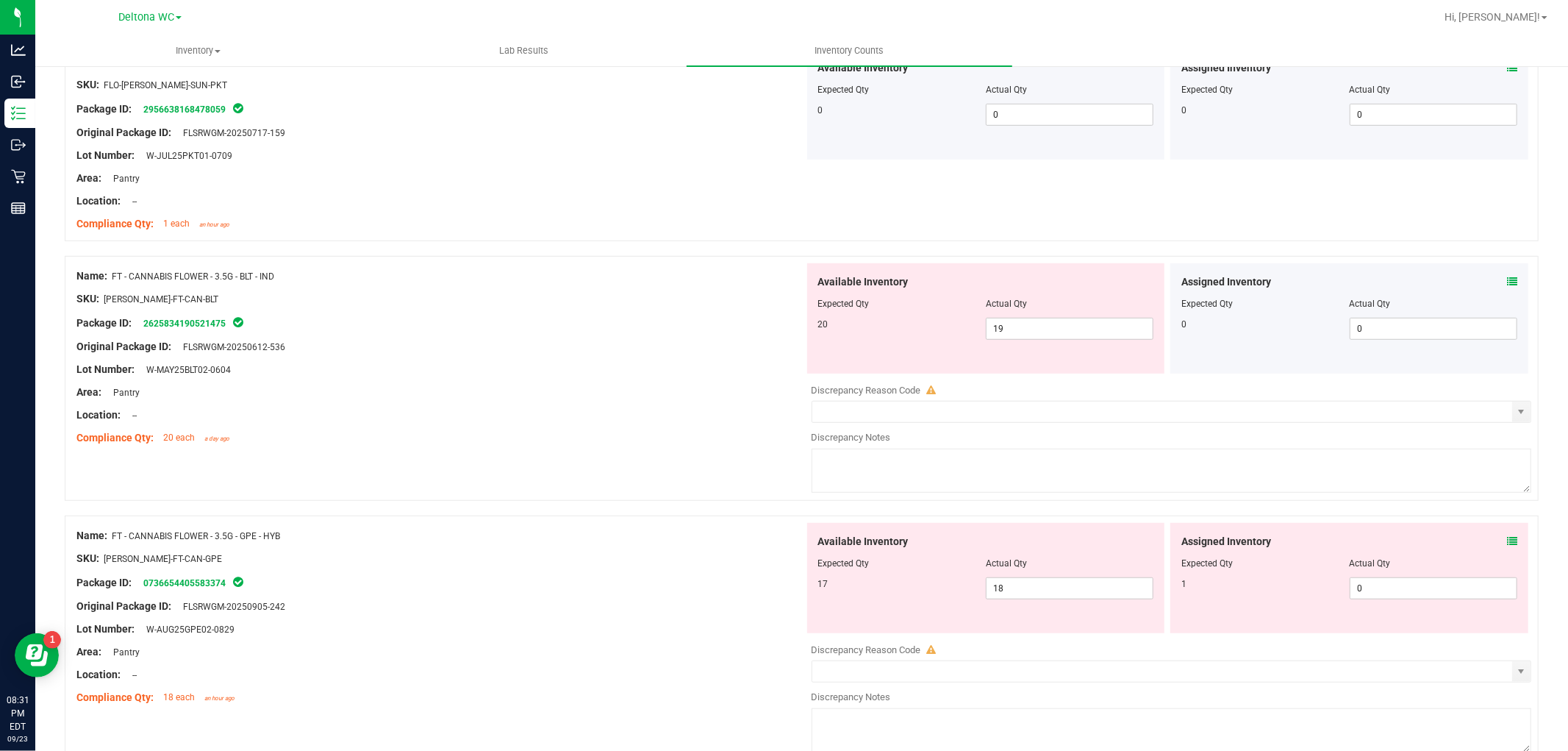
scroll to position [653, 0]
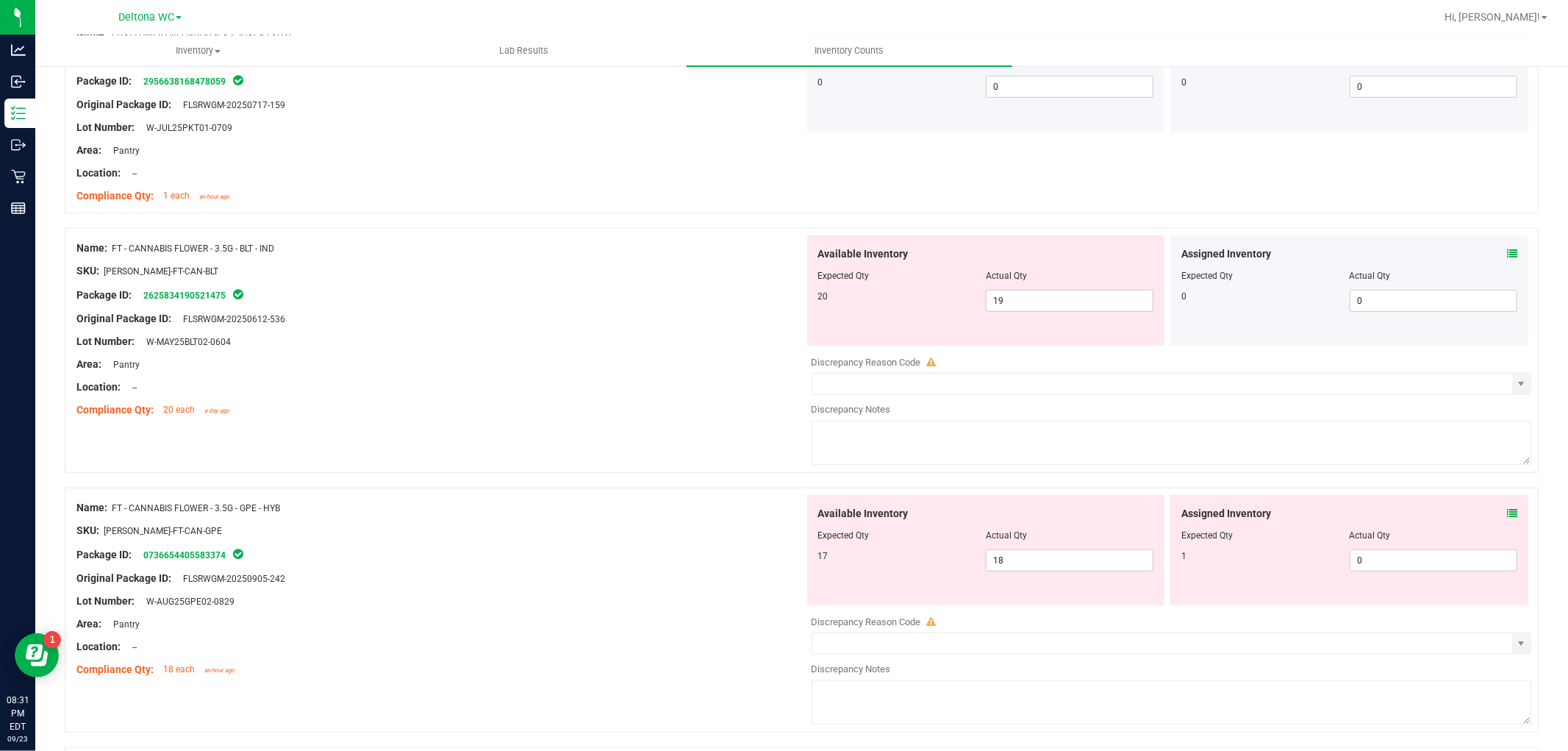
click at [1505, 509] on div "Assigned Inventory Expected Qty Actual Qty 1 0 0" at bounding box center [1350, 550] width 358 height 110
click at [1507, 510] on icon at bounding box center [1512, 513] width 10 height 10
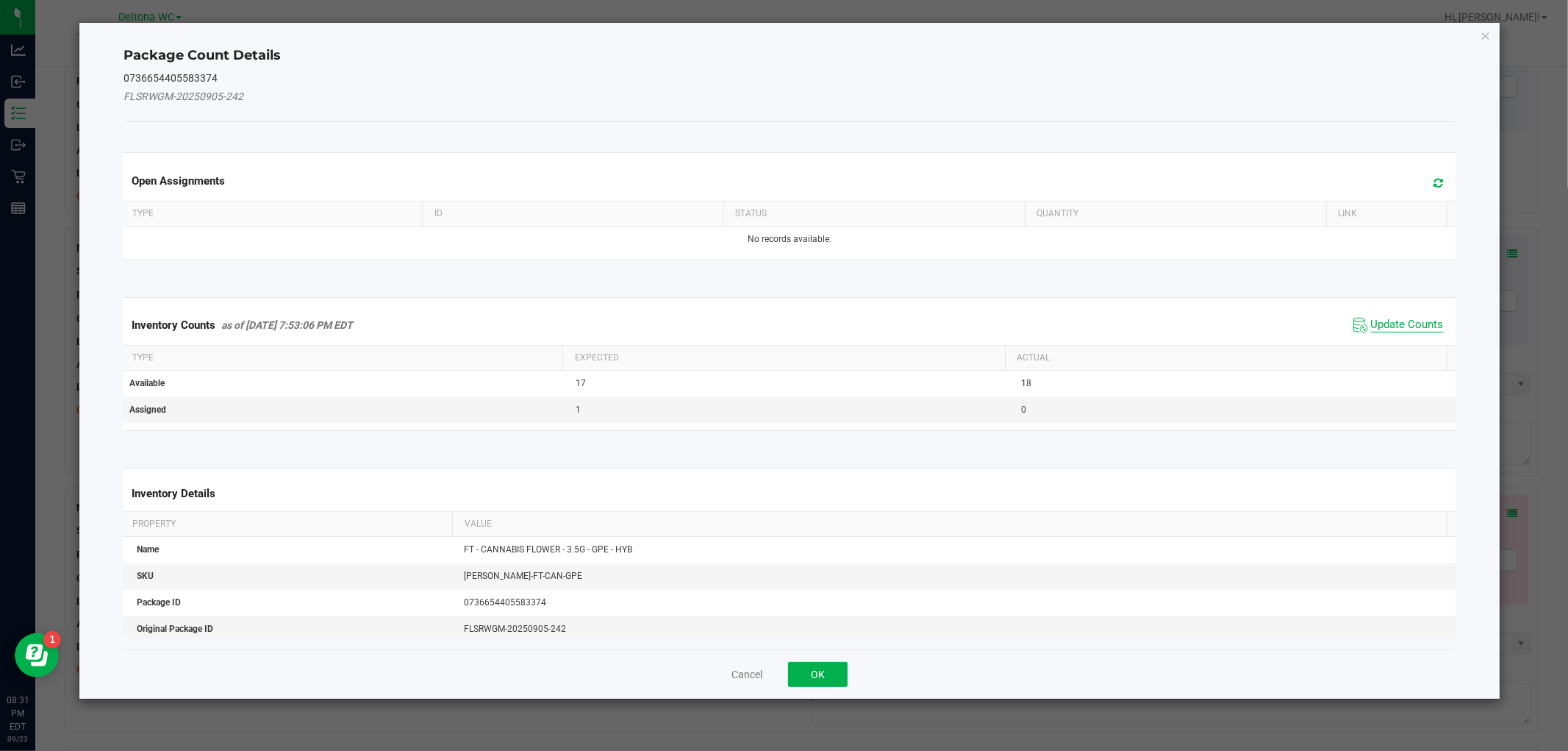
click at [1397, 324] on span "Update Counts" at bounding box center [1408, 325] width 73 height 15
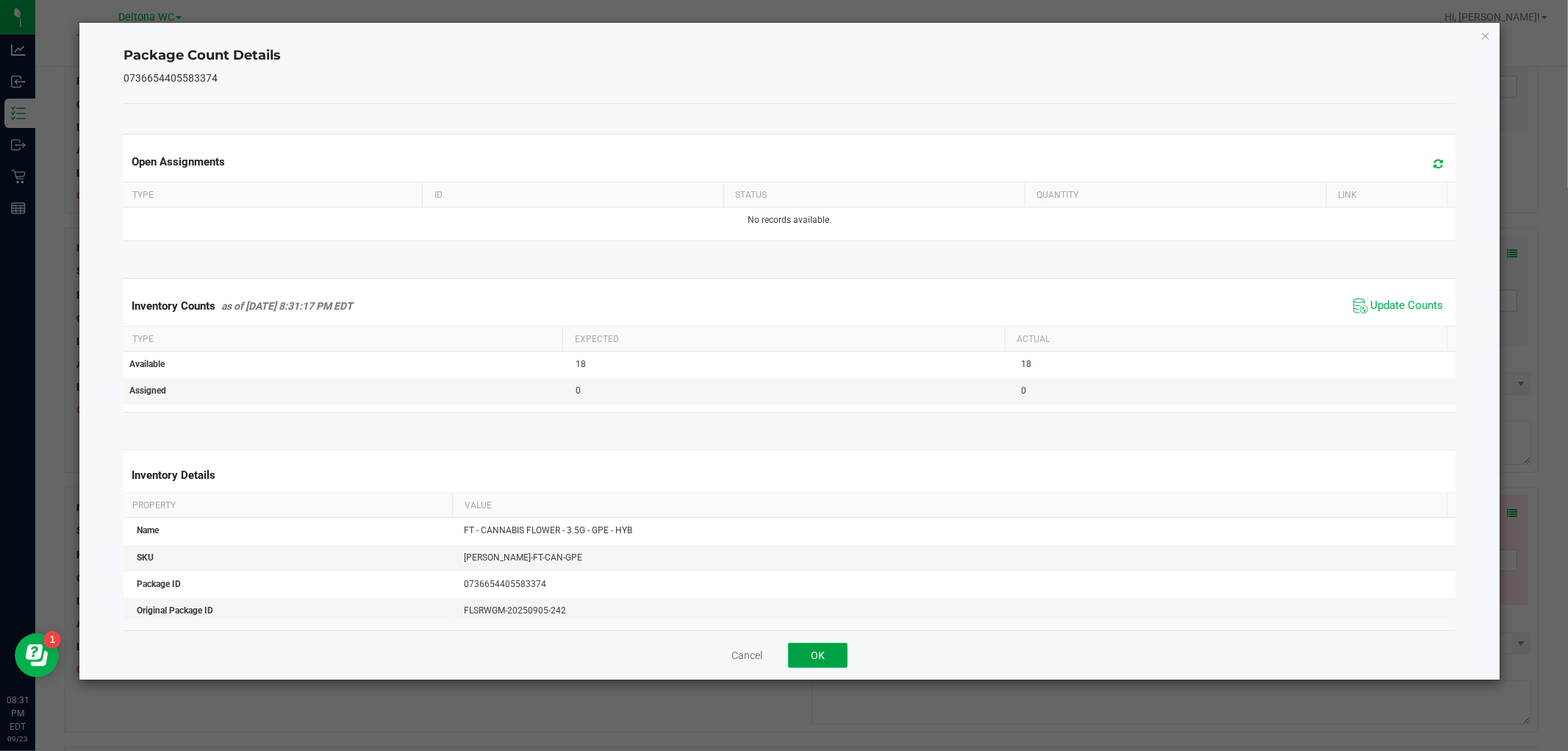
click at [827, 650] on button "OK" at bounding box center [818, 656] width 60 height 25
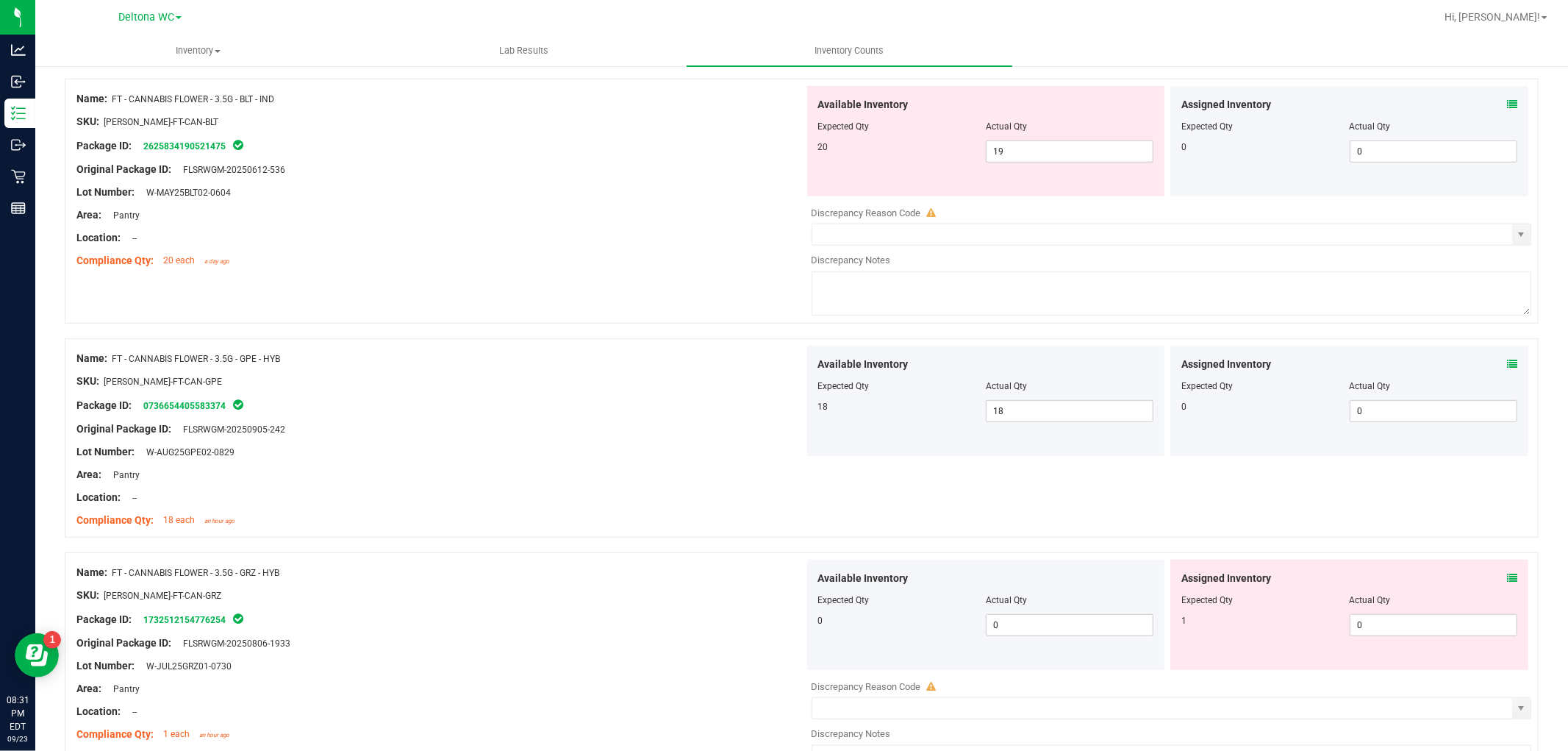
scroll to position [980, 0]
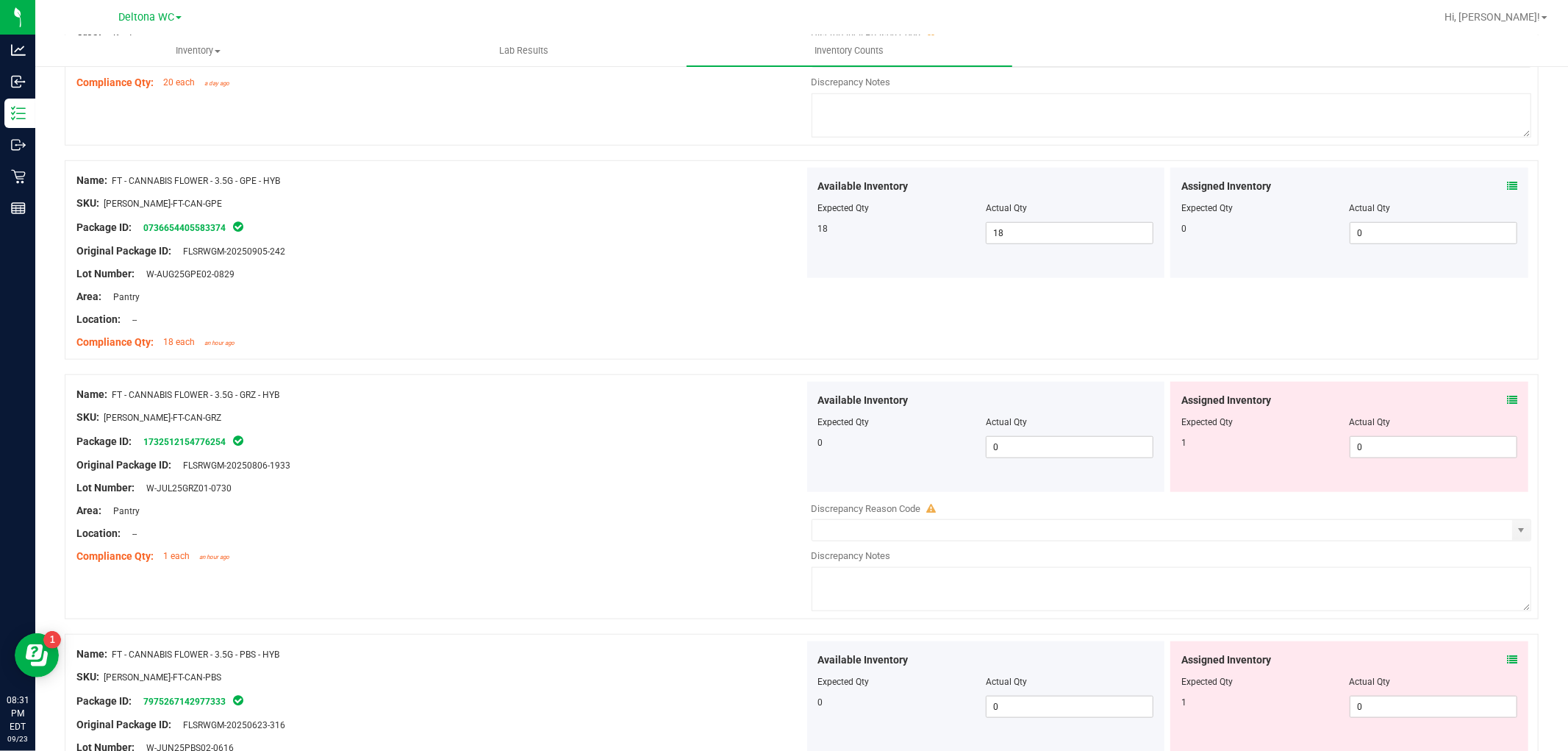
click at [1507, 393] on span at bounding box center [1512, 400] width 10 height 16
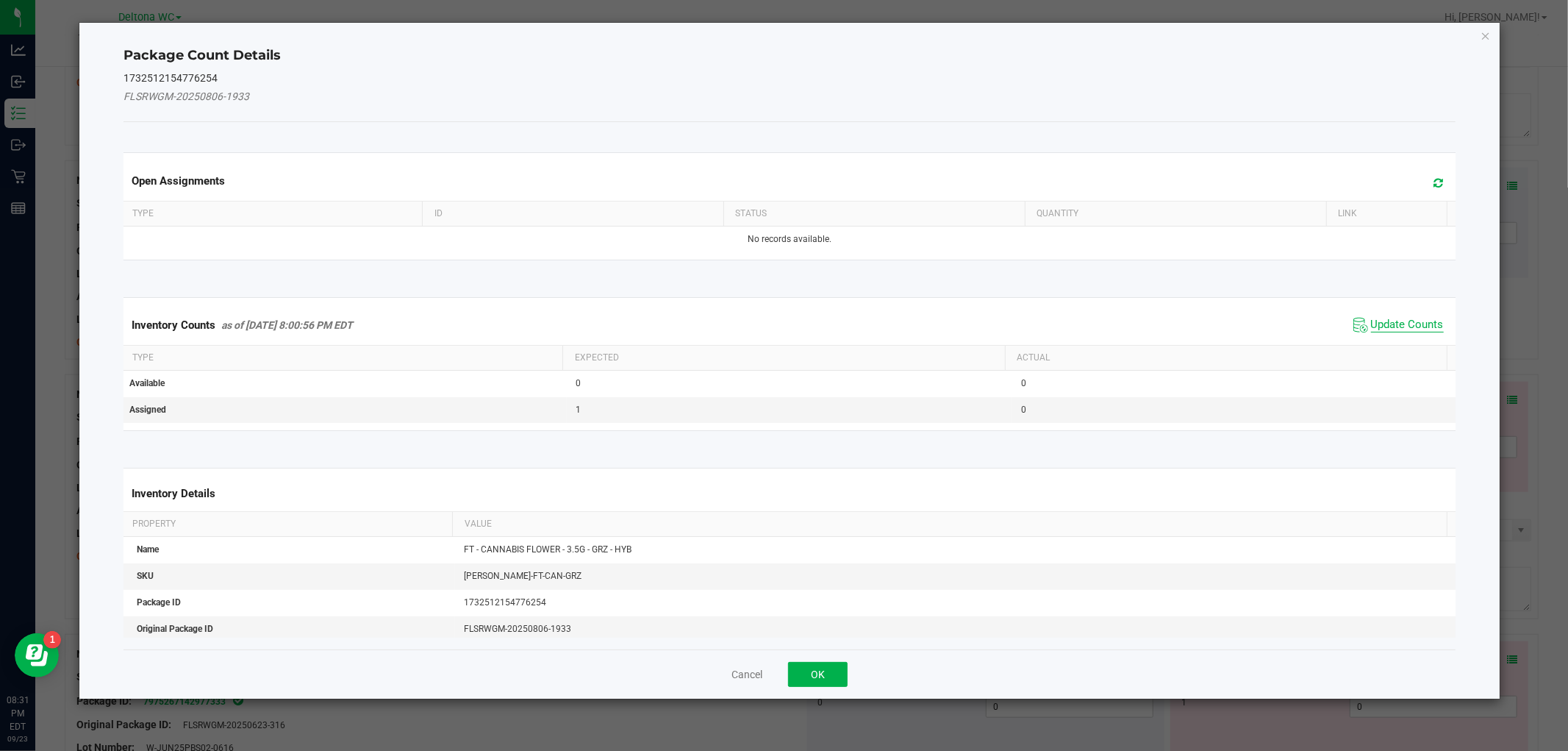
click at [1383, 321] on span "Update Counts" at bounding box center [1408, 325] width 73 height 15
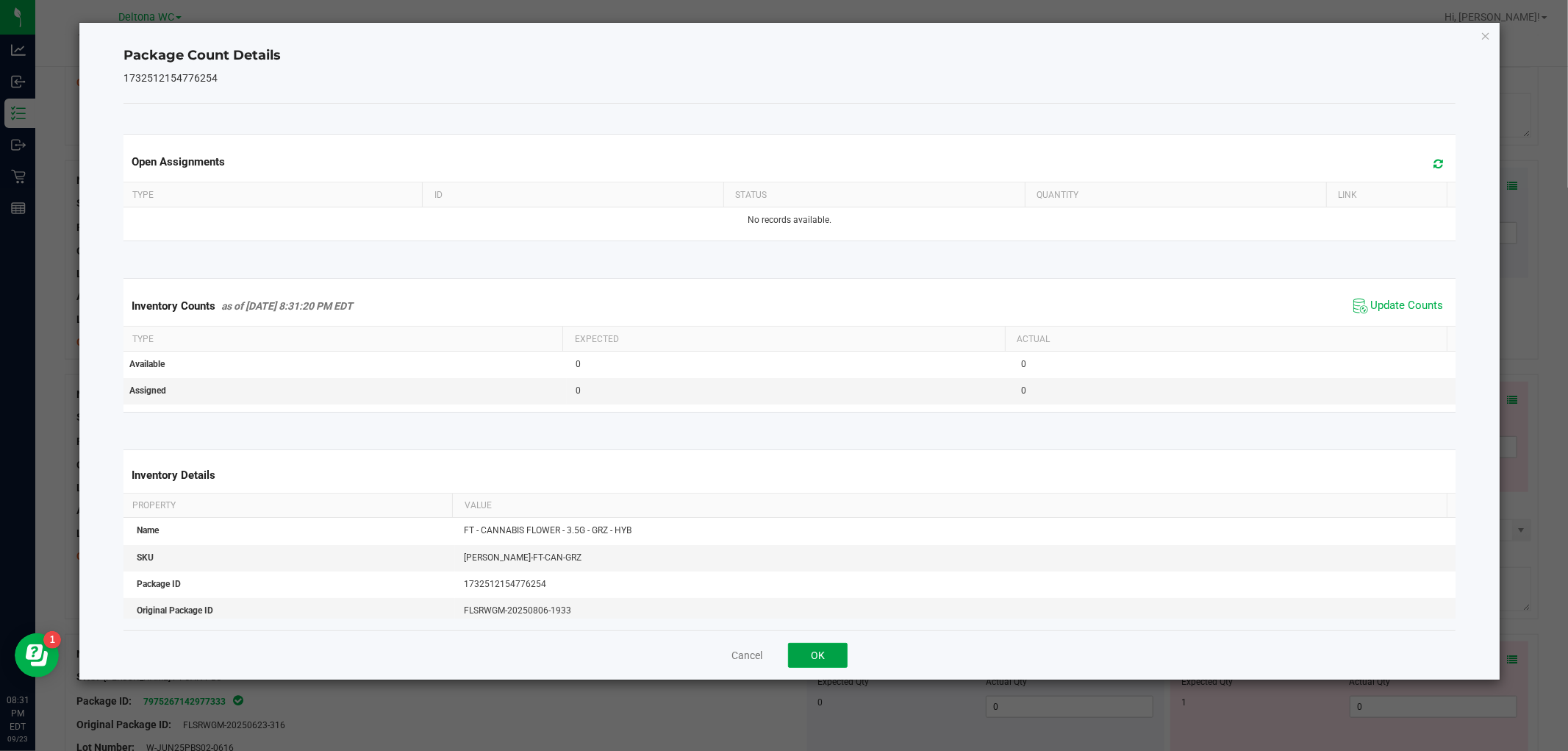
drag, startPoint x: 797, startPoint y: 659, endPoint x: 1270, endPoint y: 581, distance: 479.4
click at [813, 656] on button "OK" at bounding box center [818, 656] width 60 height 25
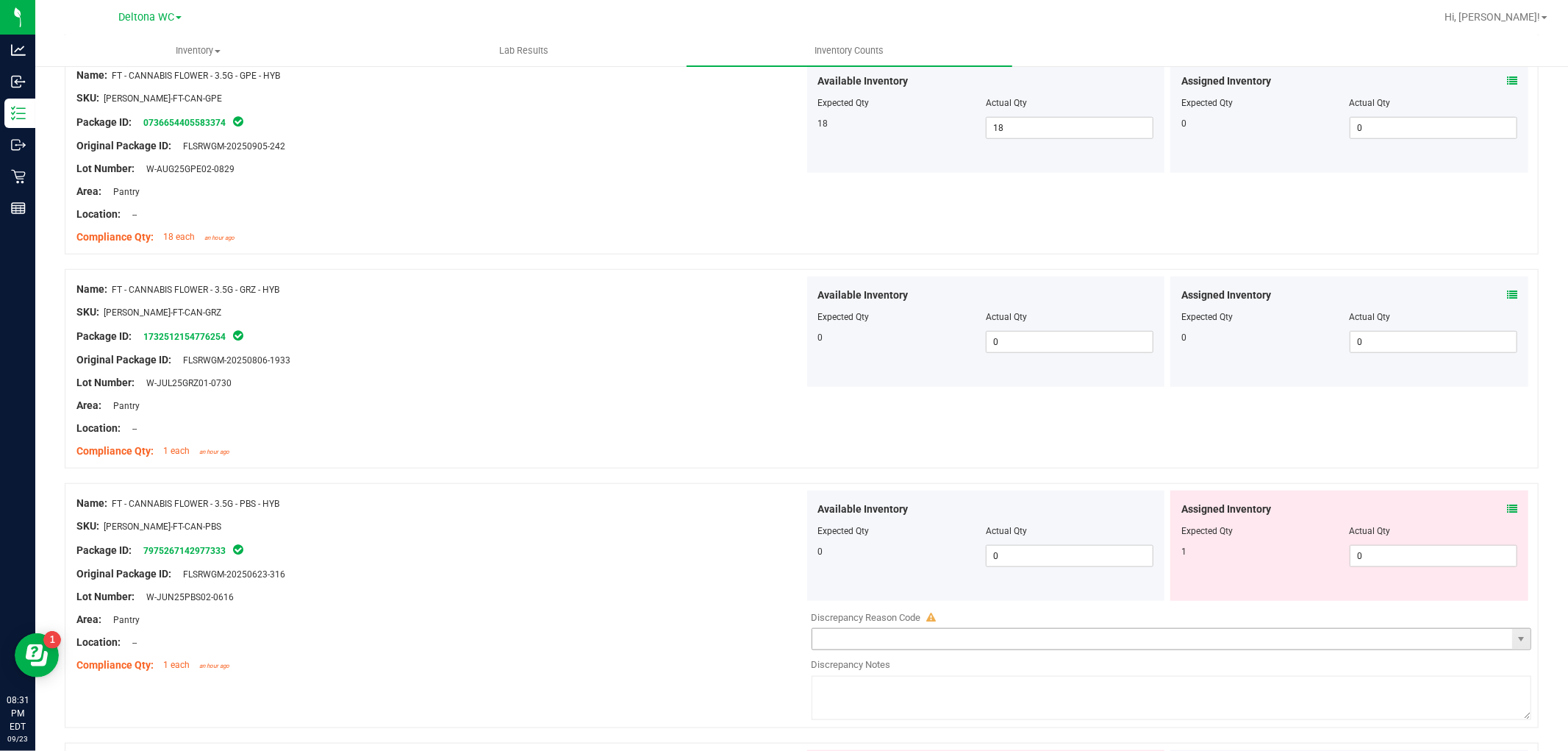
scroll to position [1225, 0]
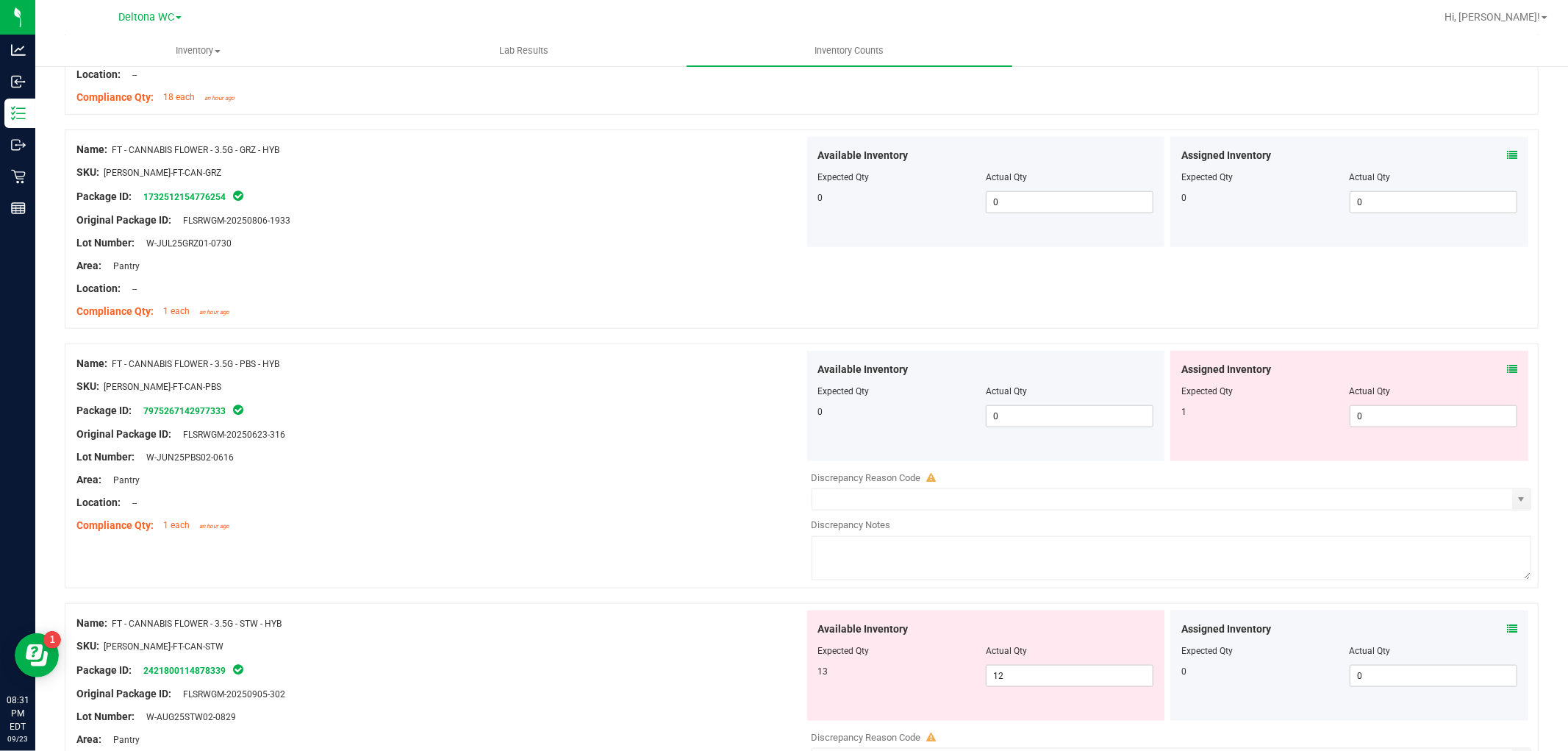
click at [1505, 364] on div "Assigned Inventory Expected Qty Actual Qty 1 0 0" at bounding box center [1350, 406] width 358 height 110
click at [1507, 365] on icon at bounding box center [1512, 369] width 10 height 10
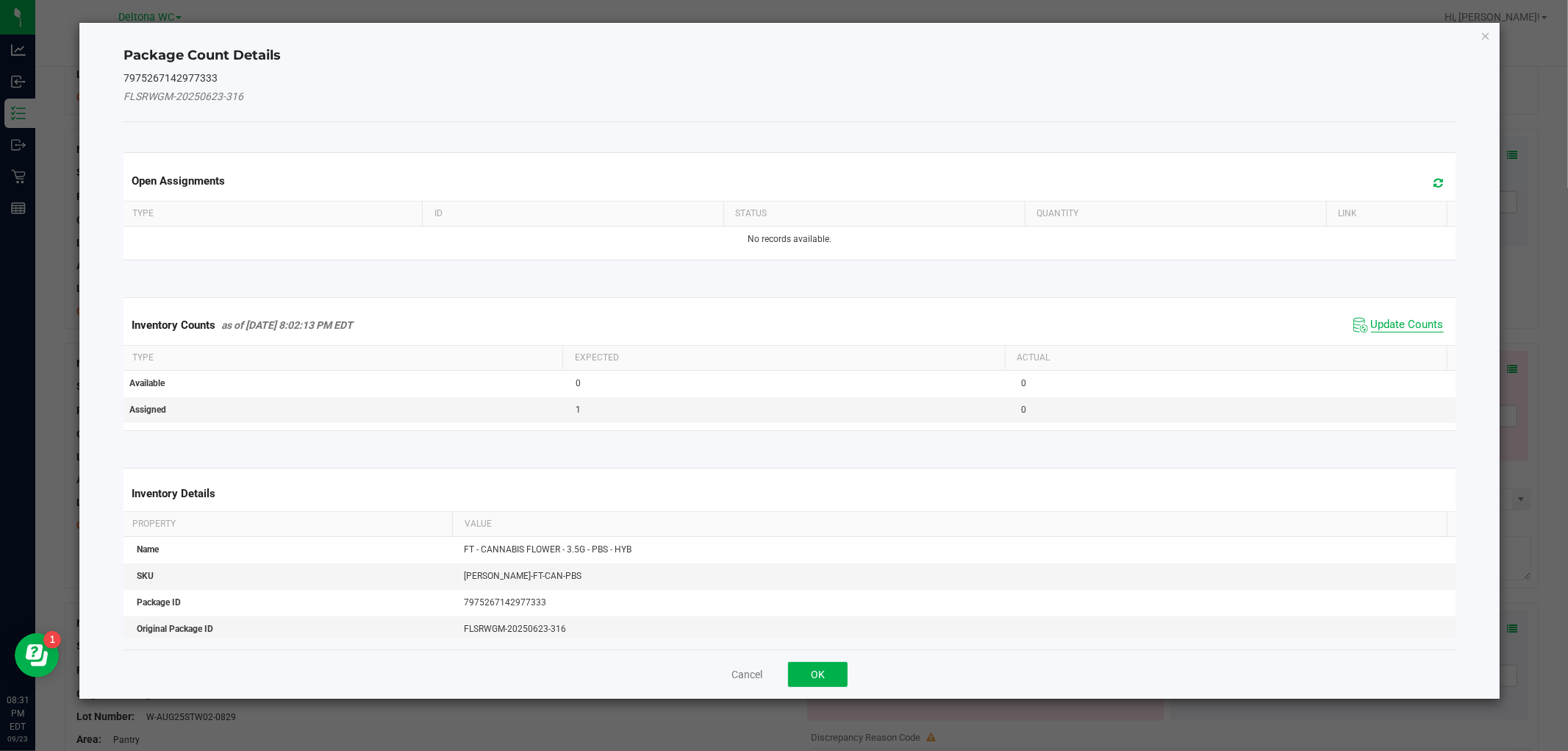
click at [1401, 321] on span "Update Counts" at bounding box center [1408, 325] width 73 height 15
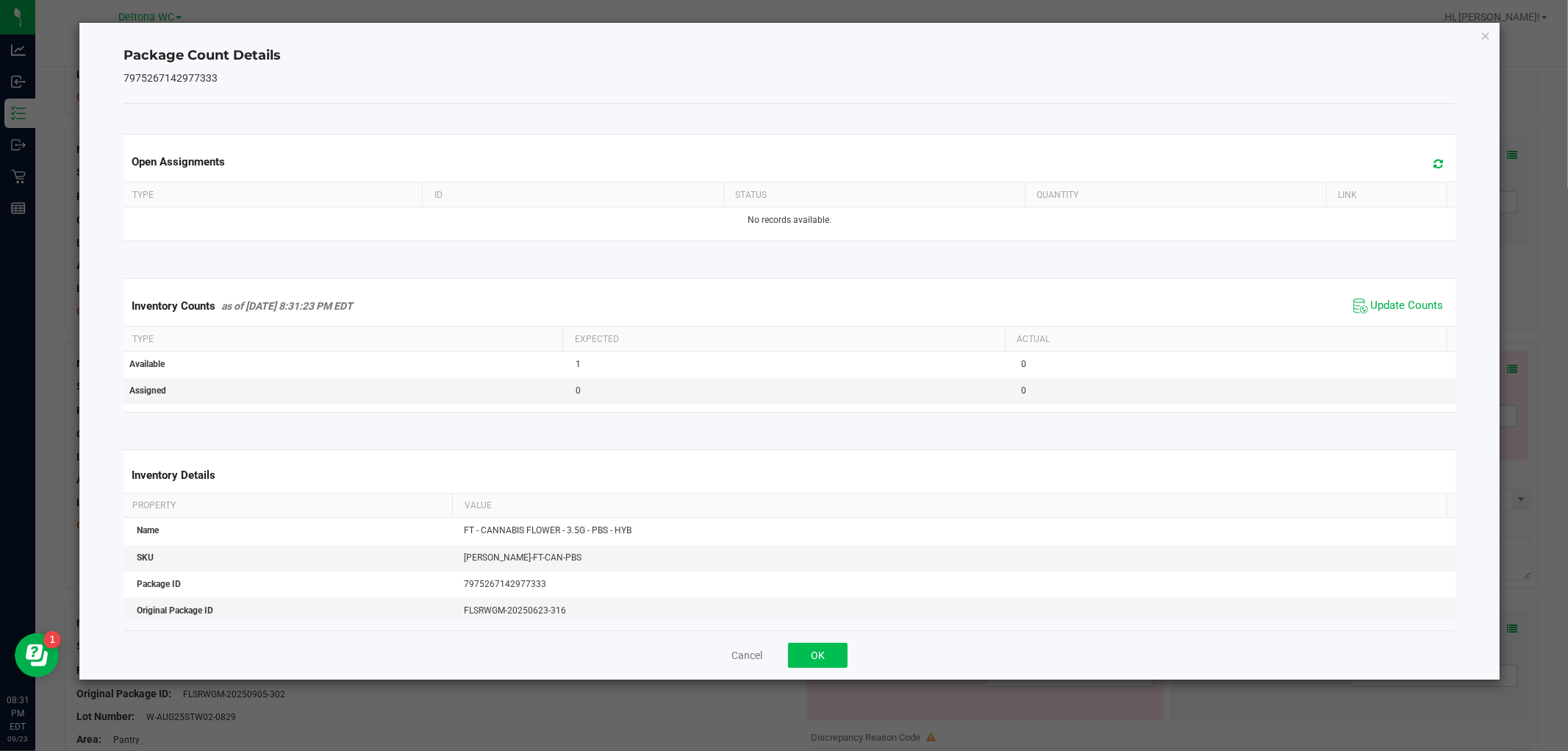
click at [810, 667] on div "Cancel OK" at bounding box center [790, 655] width 1332 height 49
drag, startPoint x: 807, startPoint y: 652, endPoint x: 1136, endPoint y: 503, distance: 361.2
click at [819, 649] on button "OK" at bounding box center [818, 656] width 60 height 25
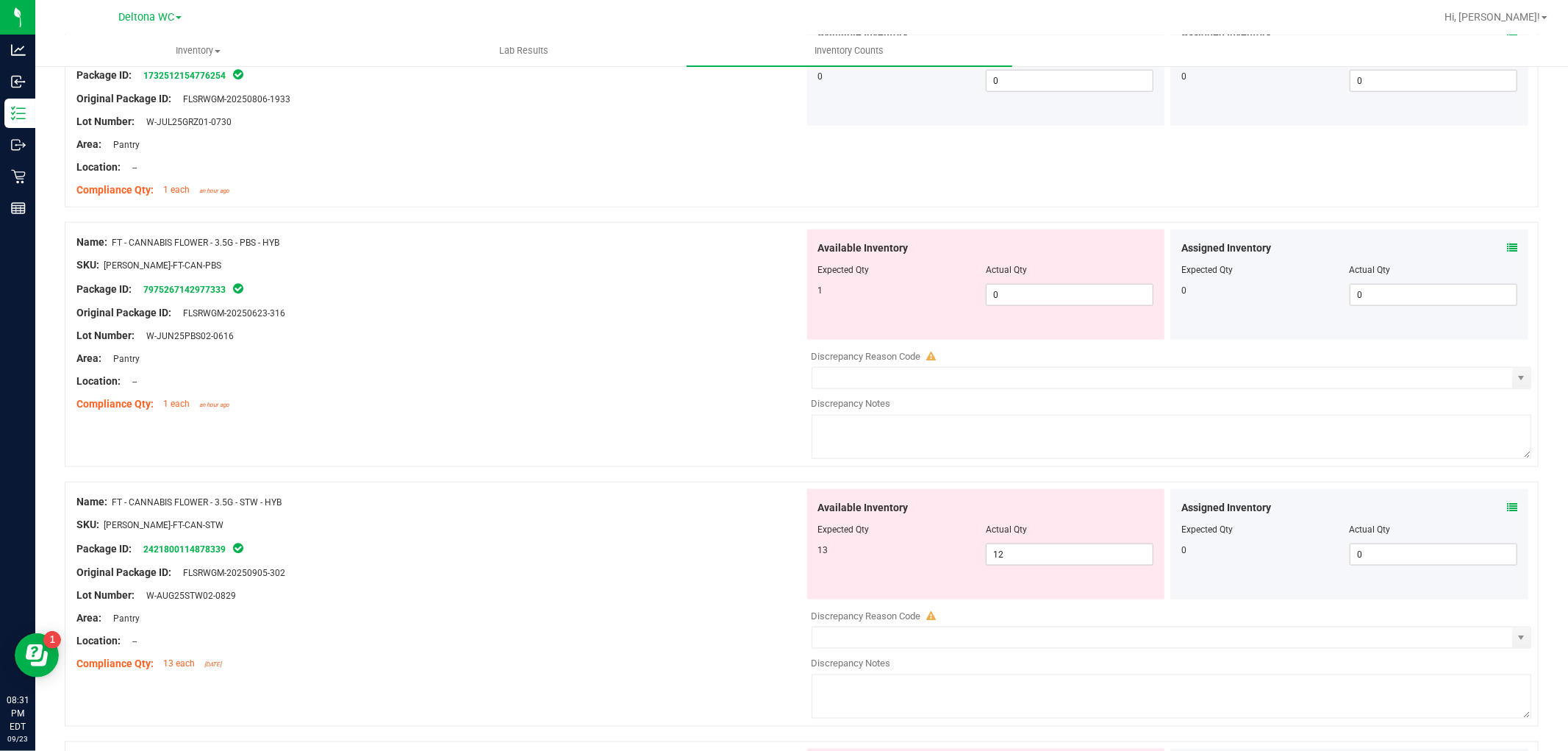
scroll to position [1471, 0]
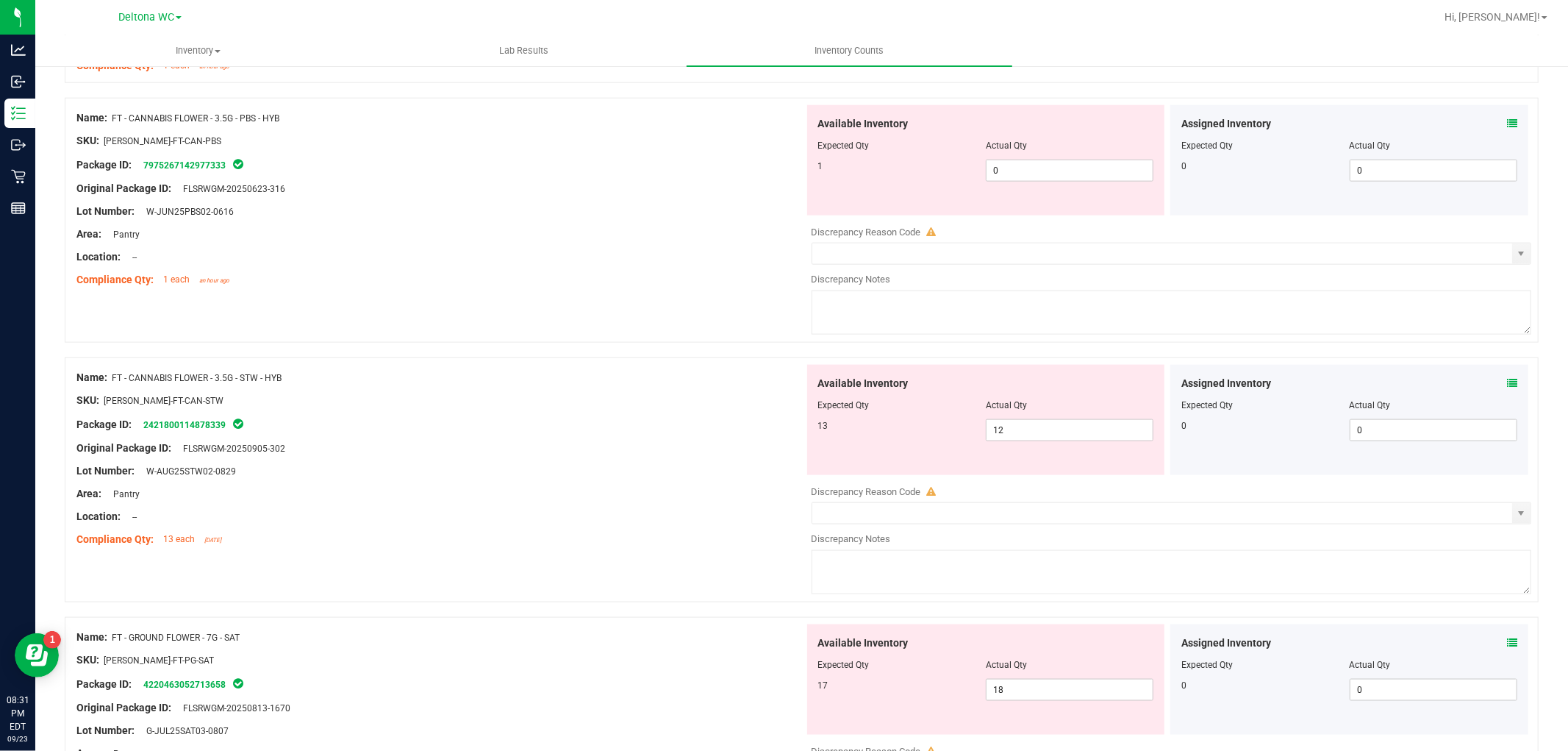
click at [1505, 383] on div "Assigned Inventory Expected Qty Actual Qty 0 0 0" at bounding box center [1350, 420] width 358 height 110
click at [1507, 386] on icon at bounding box center [1512, 383] width 10 height 10
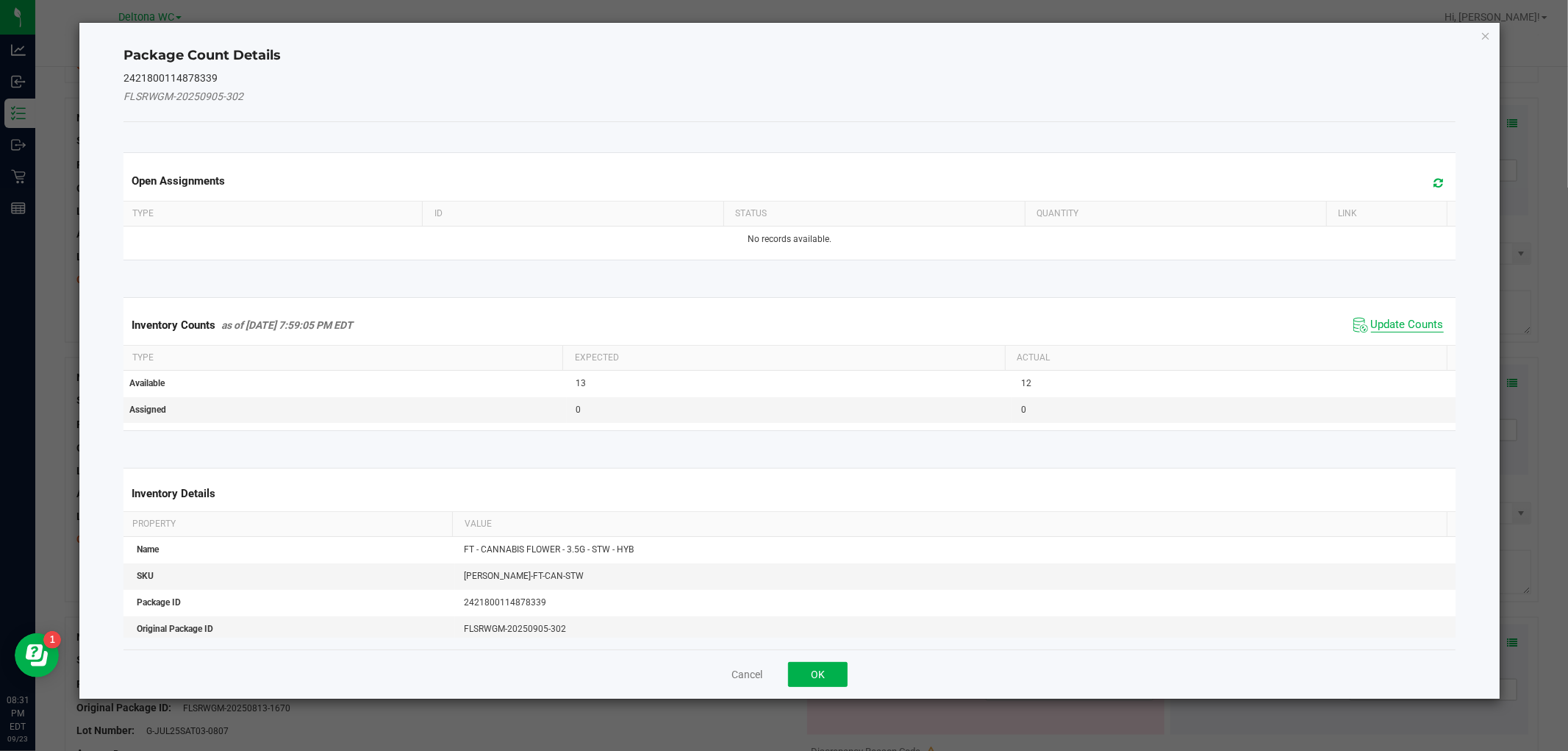
click at [1406, 319] on span "Update Counts" at bounding box center [1408, 325] width 73 height 15
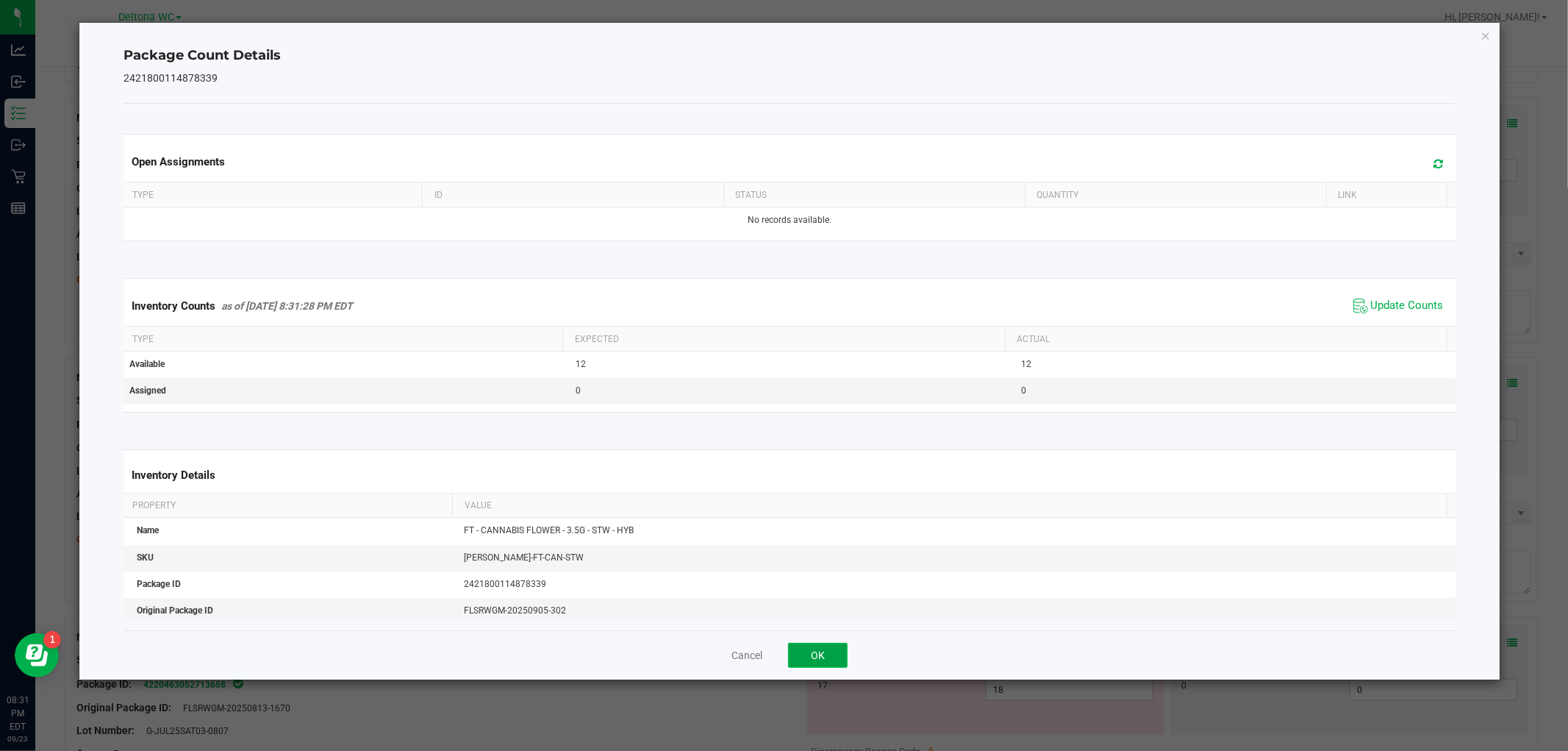
click at [820, 647] on button "OK" at bounding box center [818, 656] width 60 height 25
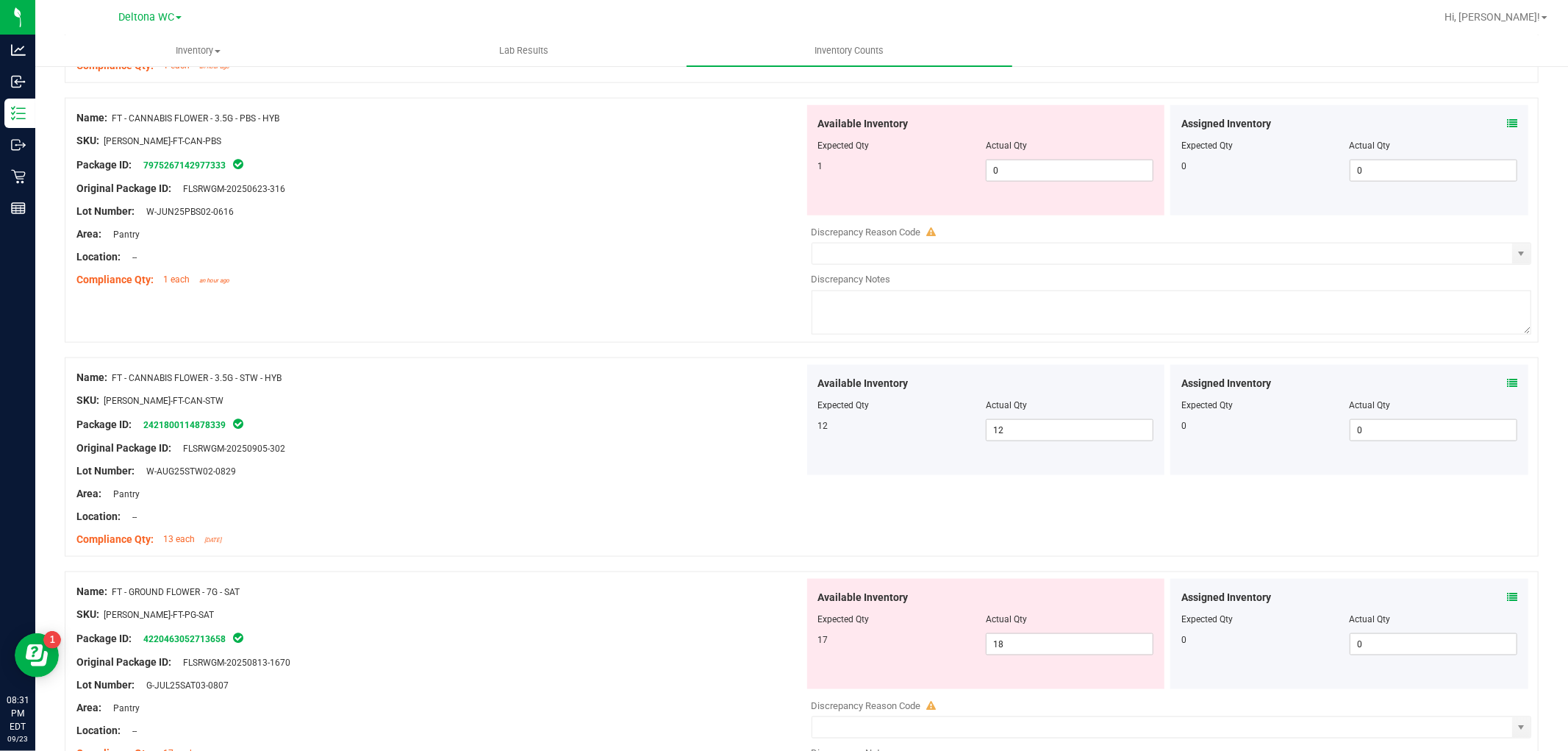
scroll to position [1797, 0]
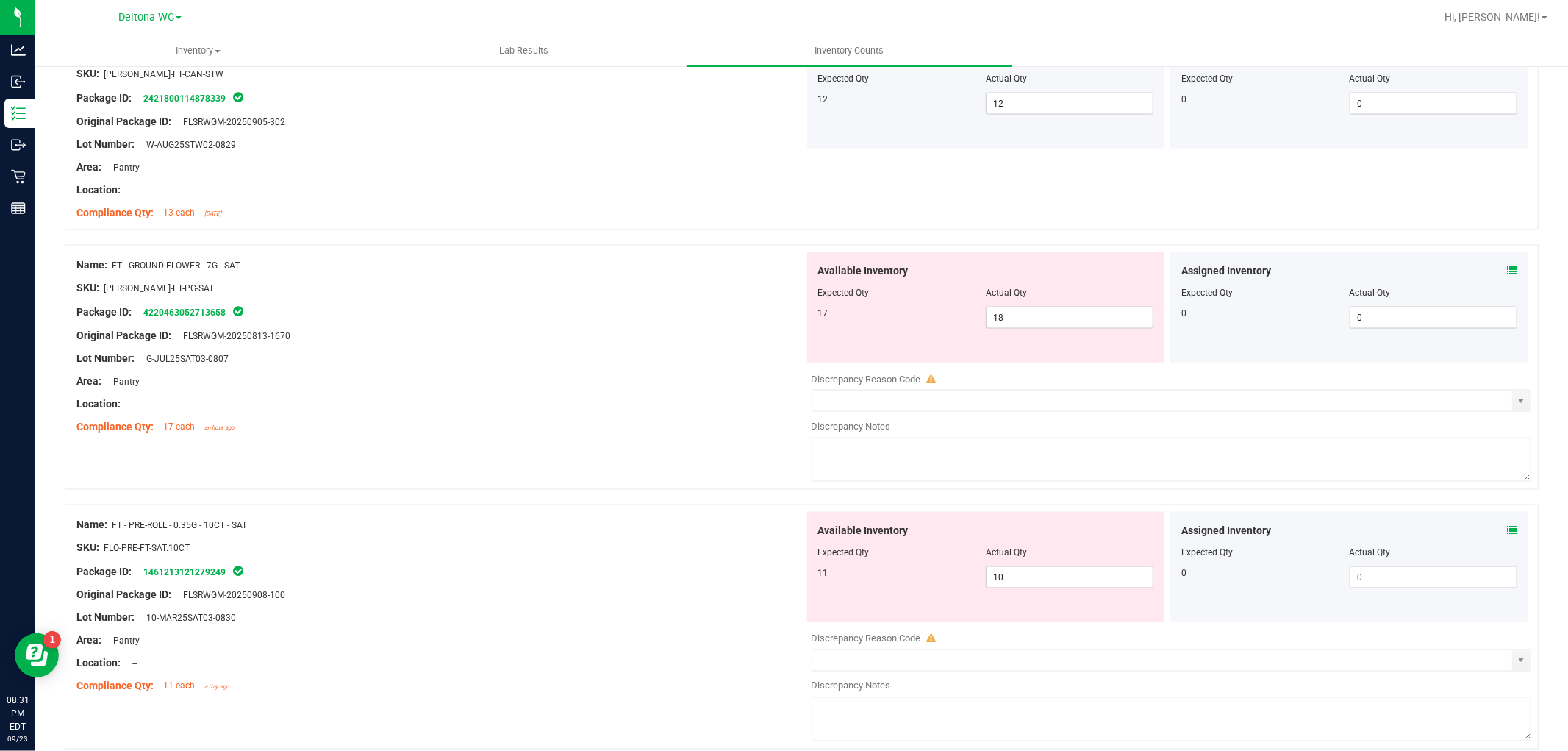
click at [1505, 265] on div "Assigned Inventory Expected Qty Actual Qty 0 0 0" at bounding box center [1350, 307] width 358 height 110
click at [1507, 268] on icon at bounding box center [1512, 271] width 10 height 10
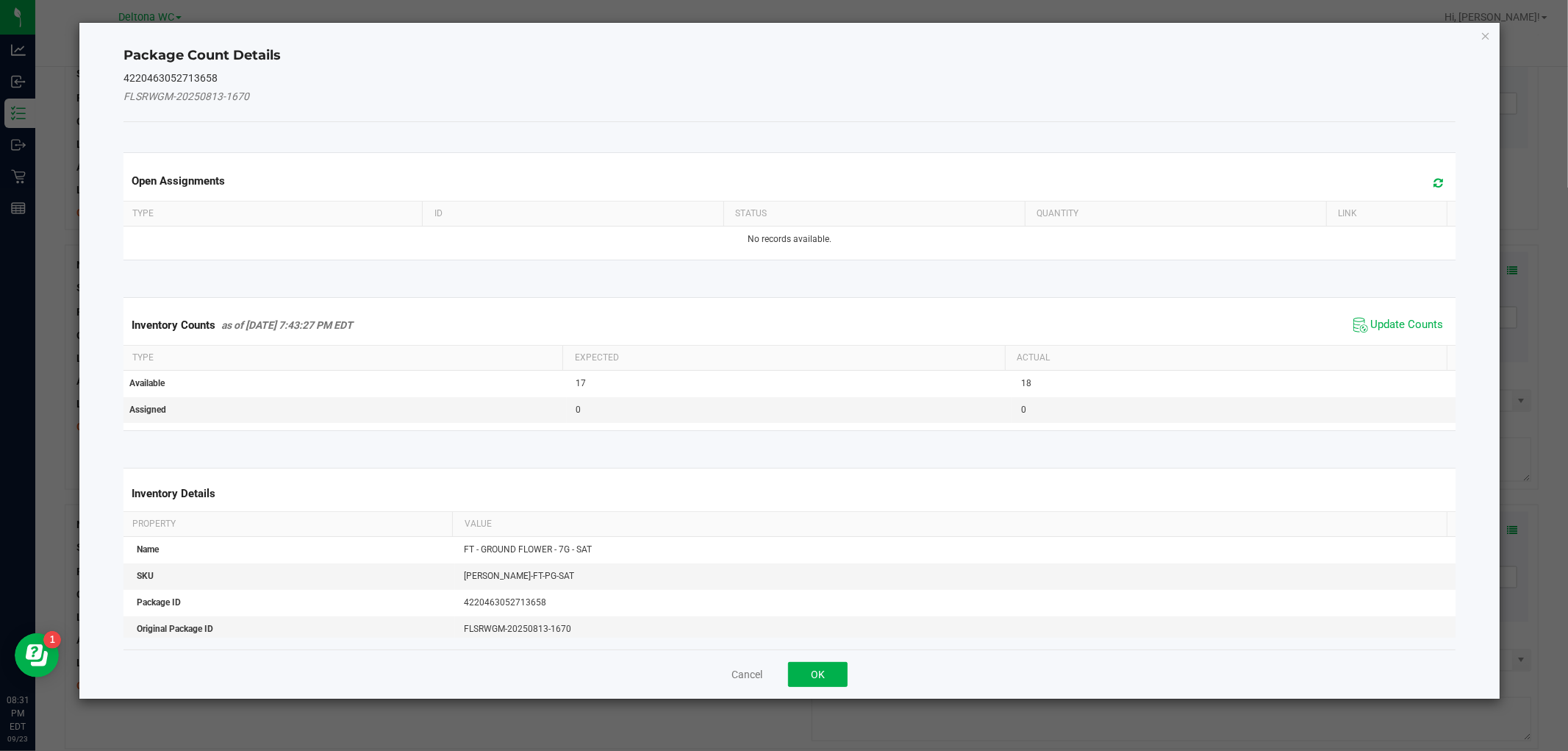
drag, startPoint x: 1390, startPoint y: 315, endPoint x: 1242, endPoint y: 392, distance: 166.8
click at [1389, 316] on span "Update Counts" at bounding box center [1398, 325] width 98 height 22
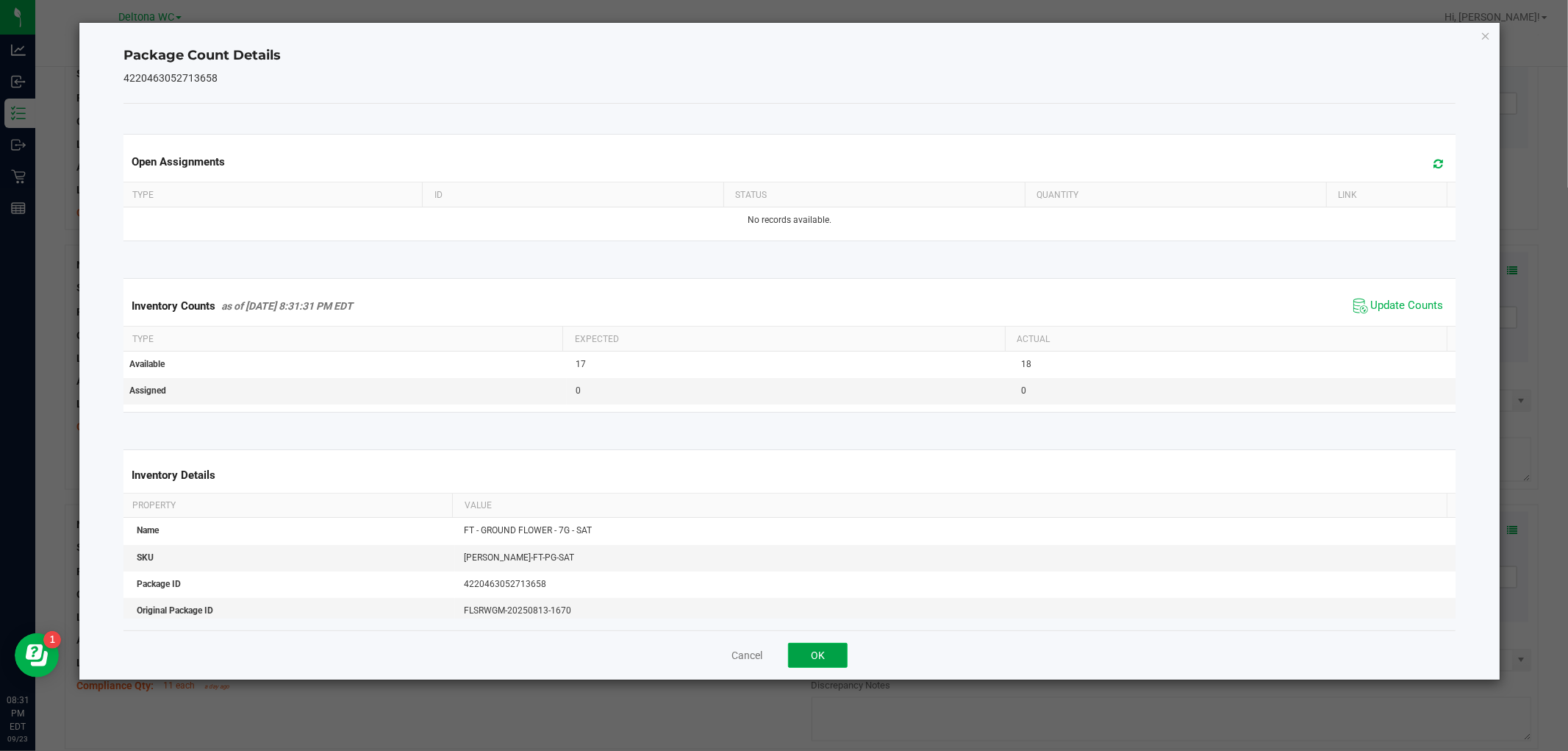
click at [807, 648] on button "OK" at bounding box center [818, 656] width 60 height 25
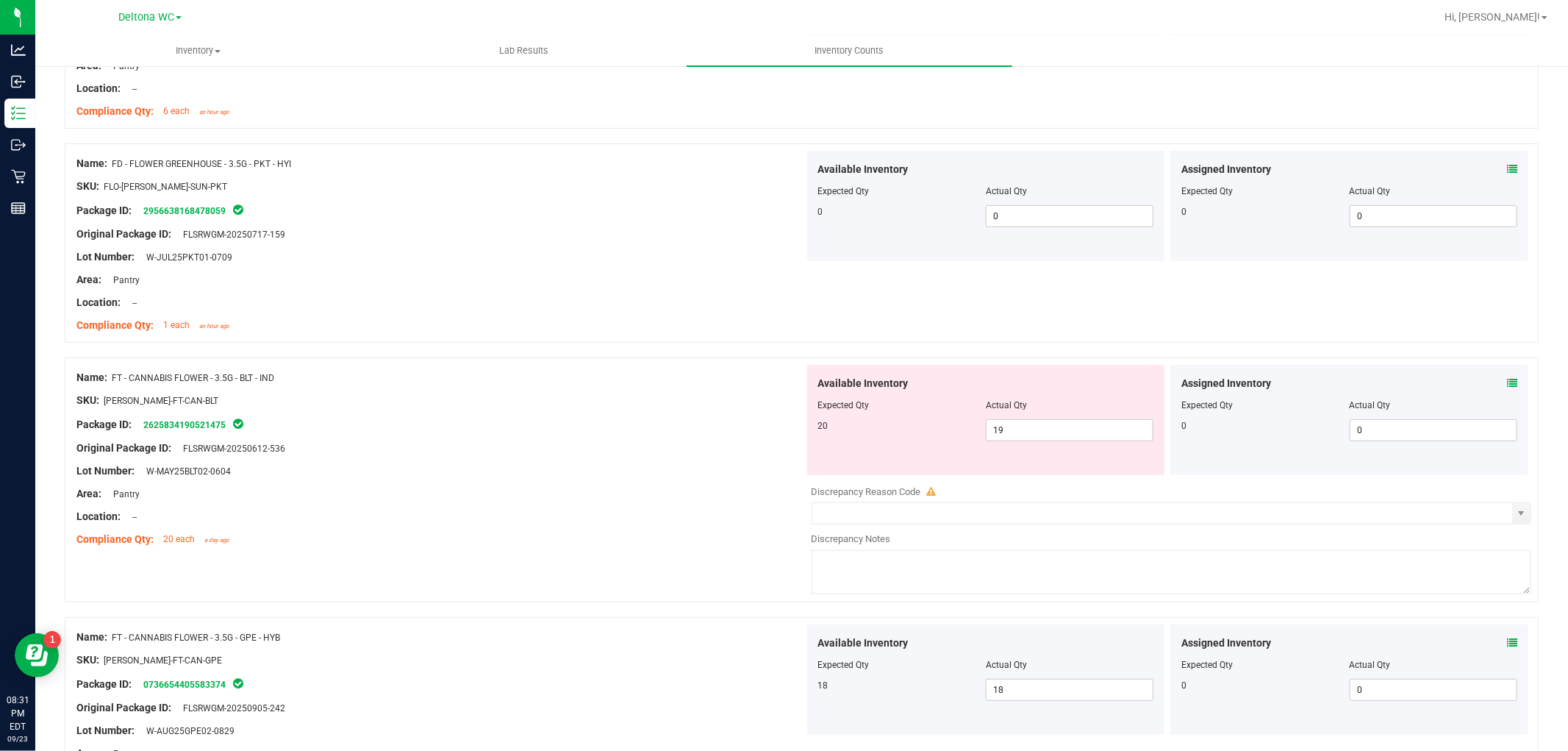
scroll to position [490, 0]
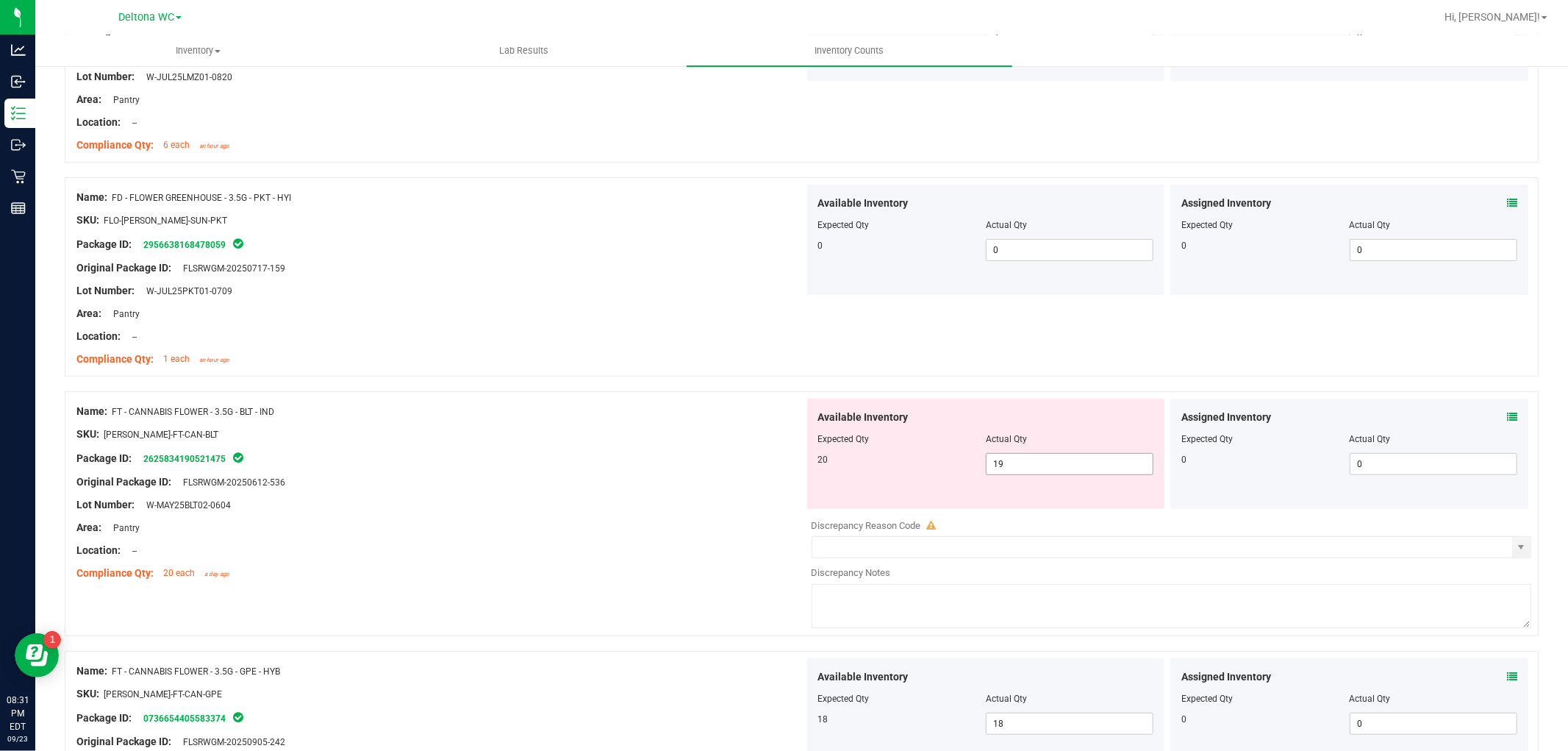
drag, startPoint x: 1026, startPoint y: 453, endPoint x: 828, endPoint y: 468, distance: 198.6
click at [831, 466] on div "20 19 19" at bounding box center [986, 464] width 336 height 22
type input "20"
drag, startPoint x: 688, startPoint y: 532, endPoint x: 696, endPoint y: 525, distance: 10.6
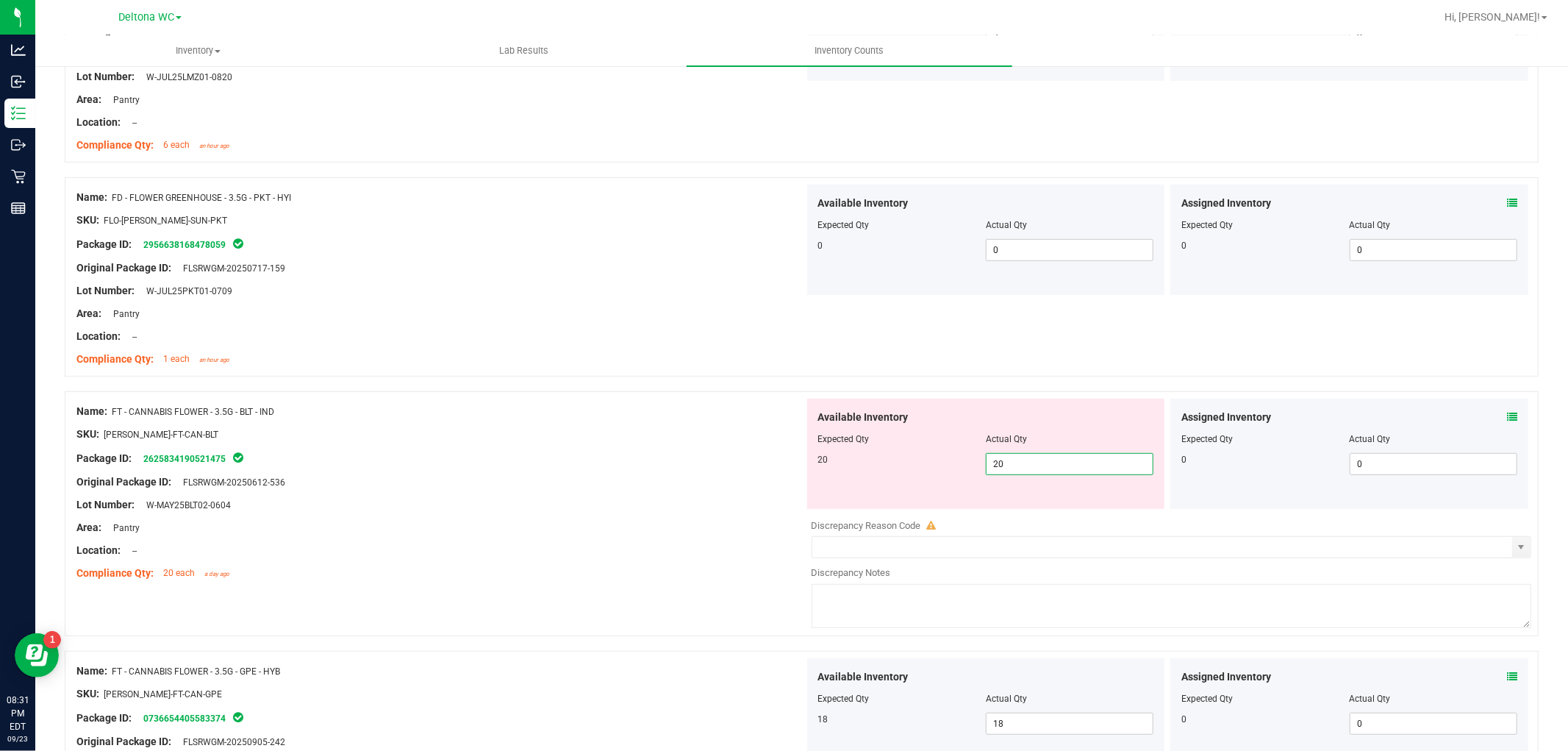
click at [689, 530] on div "Area: Pantry" at bounding box center [441, 527] width 728 height 16
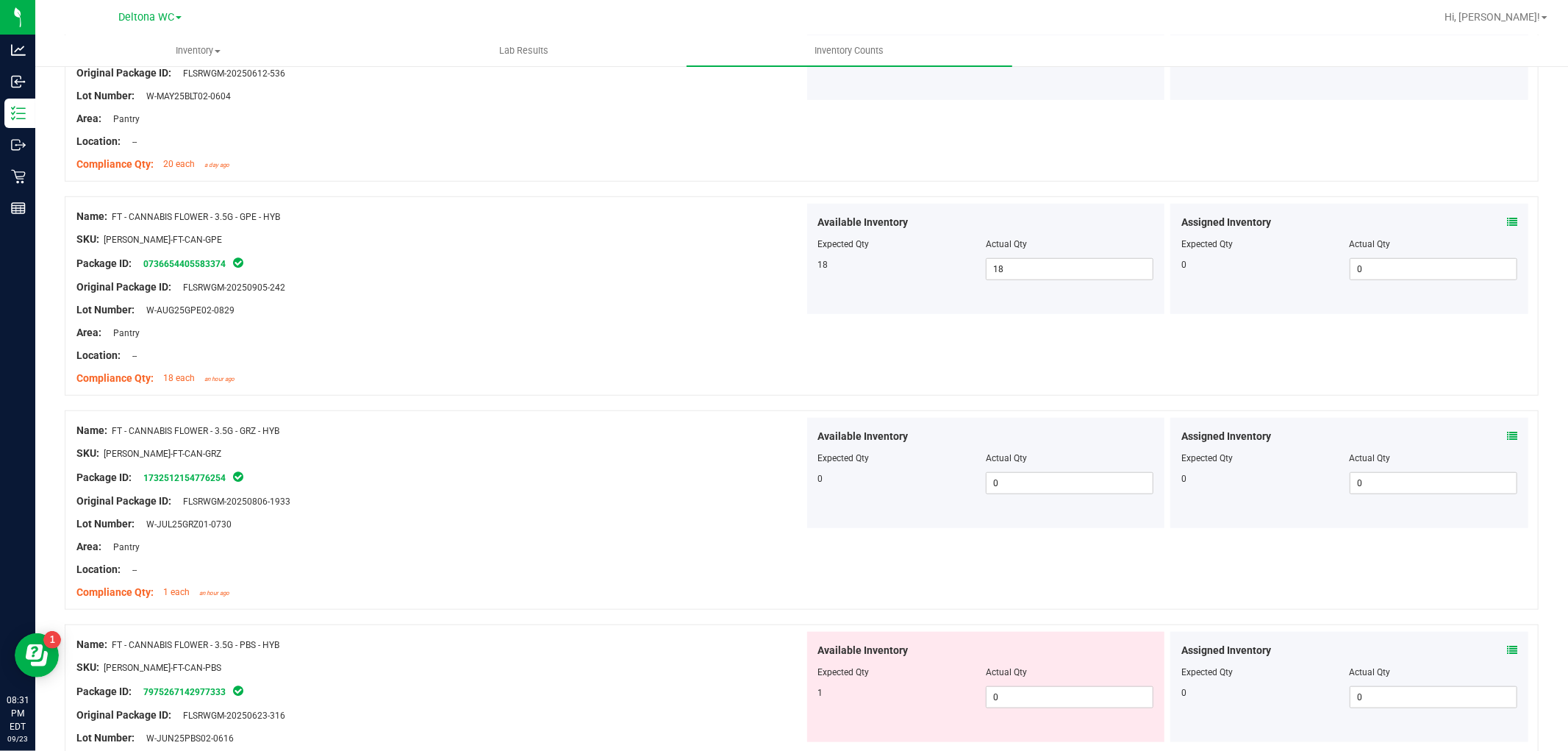
scroll to position [1307, 0]
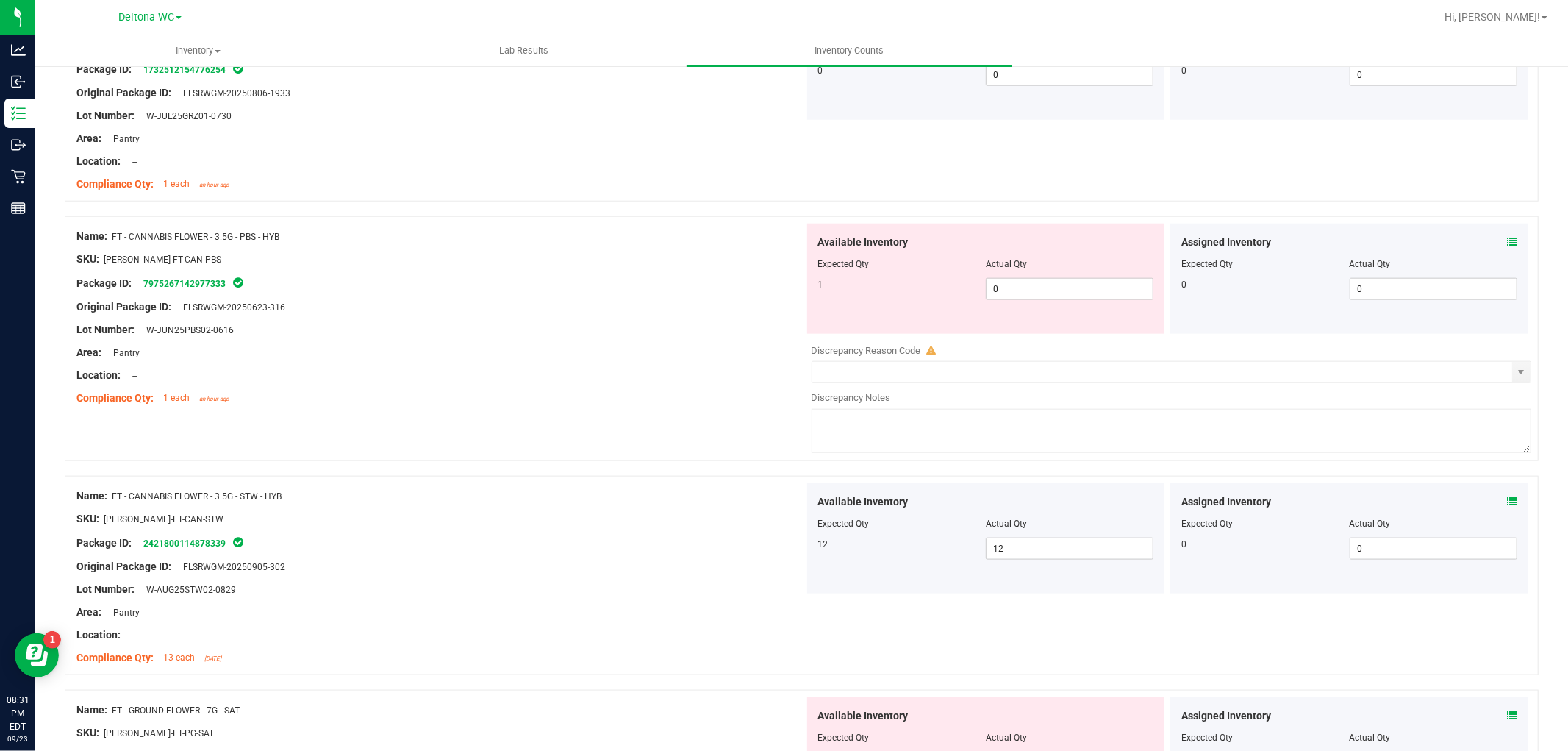
drag, startPoint x: 239, startPoint y: 229, endPoint x: 207, endPoint y: 226, distance: 32.1
click at [207, 226] on div "Name: FT - CANNABIS FLOWER - 3.5G - PBS - HYB SKU: [PERSON_NAME]-FT-CAN-PBS Pac…" at bounding box center [441, 317] width 728 height 187
drag, startPoint x: 854, startPoint y: 283, endPoint x: 640, endPoint y: 289, distance: 214.1
click at [645, 288] on div "Name: FT - CANNABIS FLOWER - 3.5G - PBS - HYB SKU: [PERSON_NAME]-FT-CAN-PBS Pac…" at bounding box center [802, 339] width 1474 height 245
type input "1"
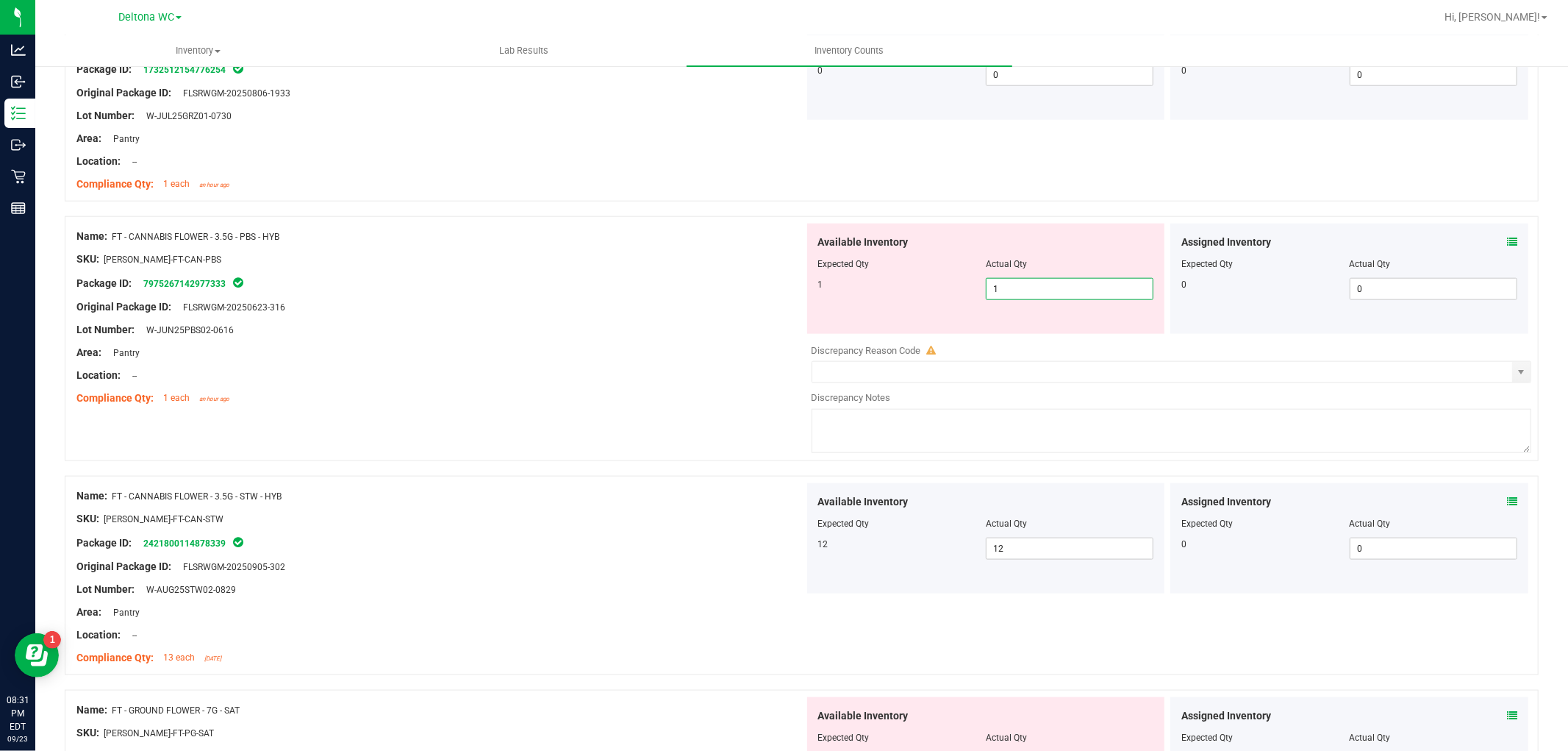
type input "1"
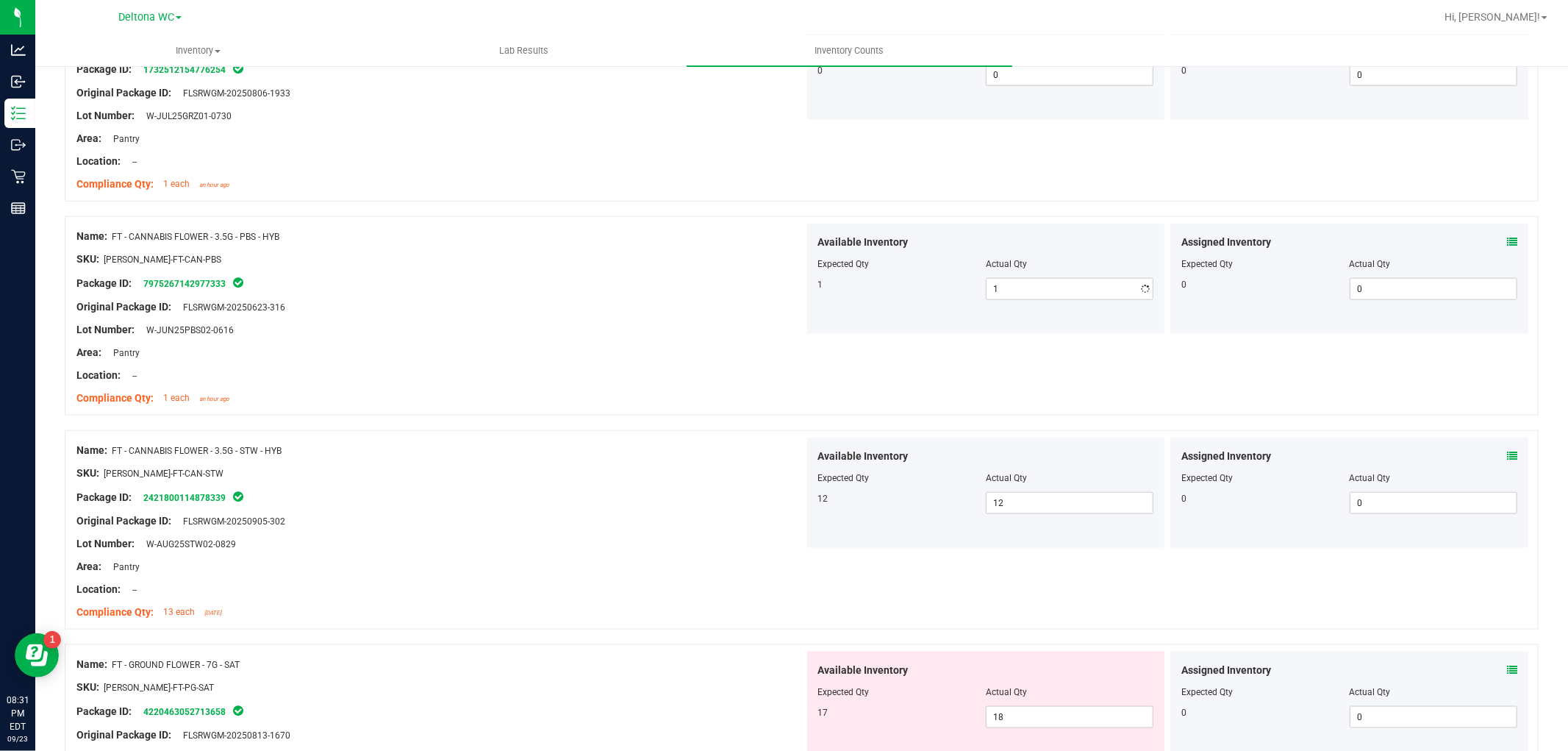
click at [548, 319] on div at bounding box center [441, 318] width 728 height 7
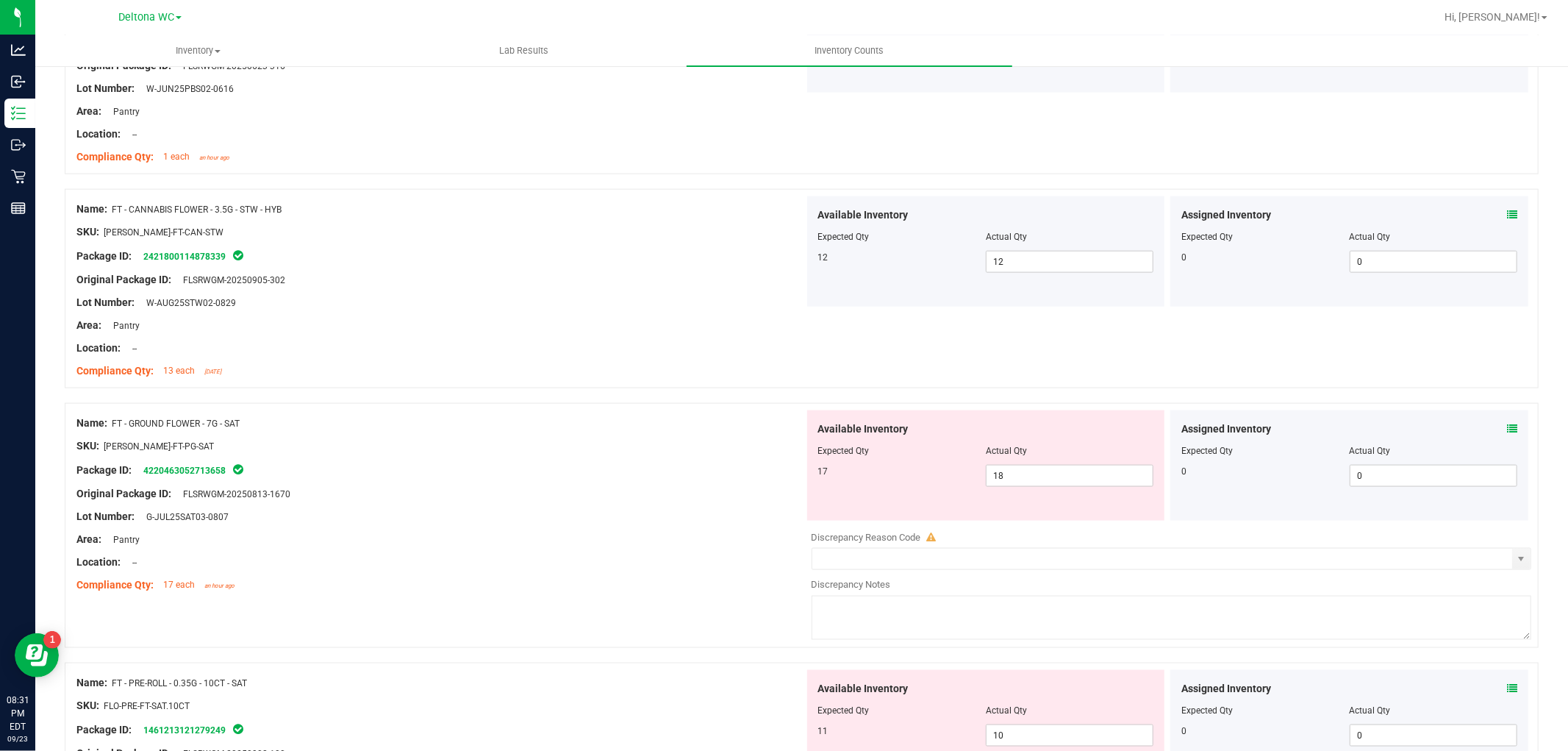
scroll to position [1552, 0]
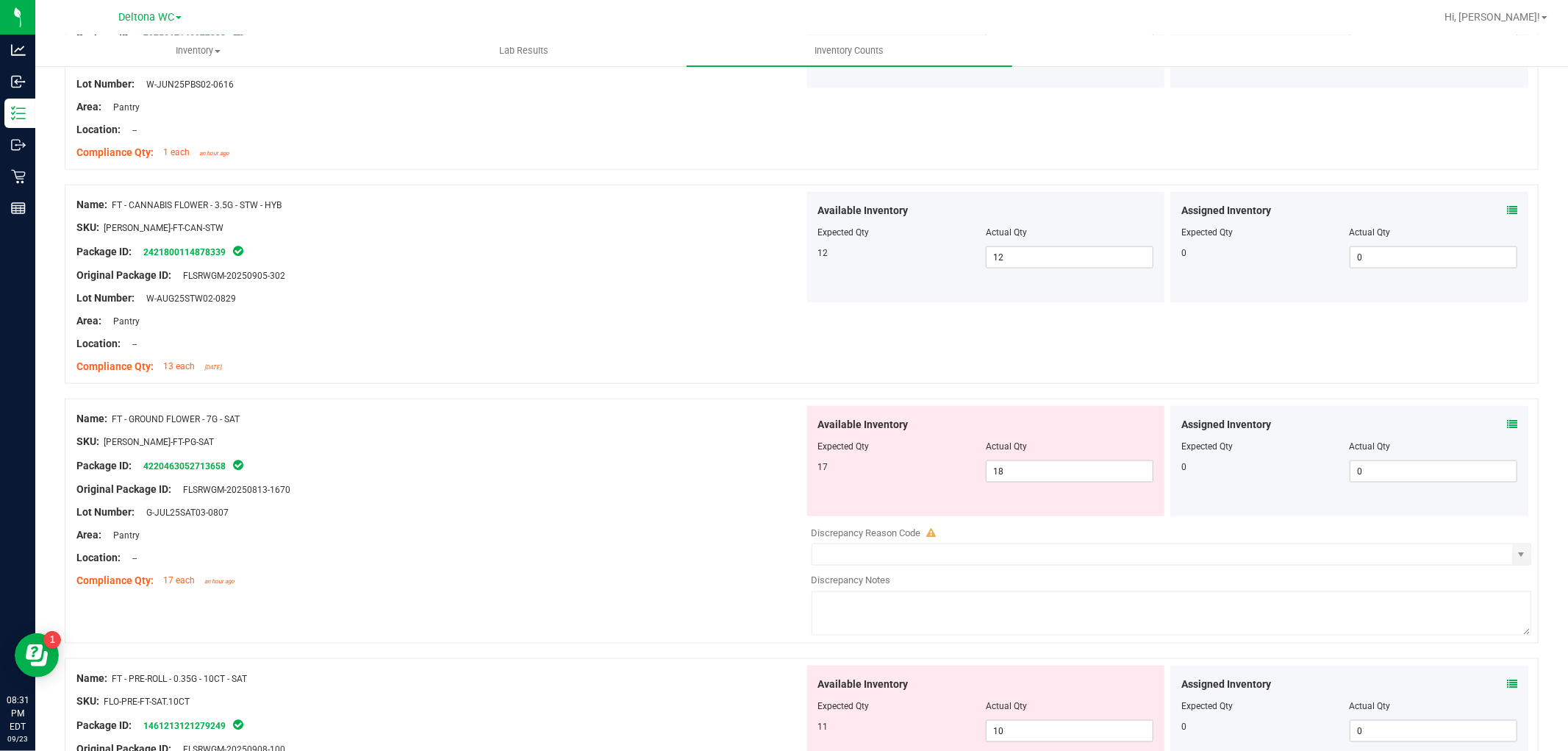
click at [1490, 416] on div "Assigned Inventory Expected Qty Actual Qty 0 0 0" at bounding box center [1350, 461] width 358 height 110
click at [1507, 421] on icon at bounding box center [1512, 424] width 10 height 10
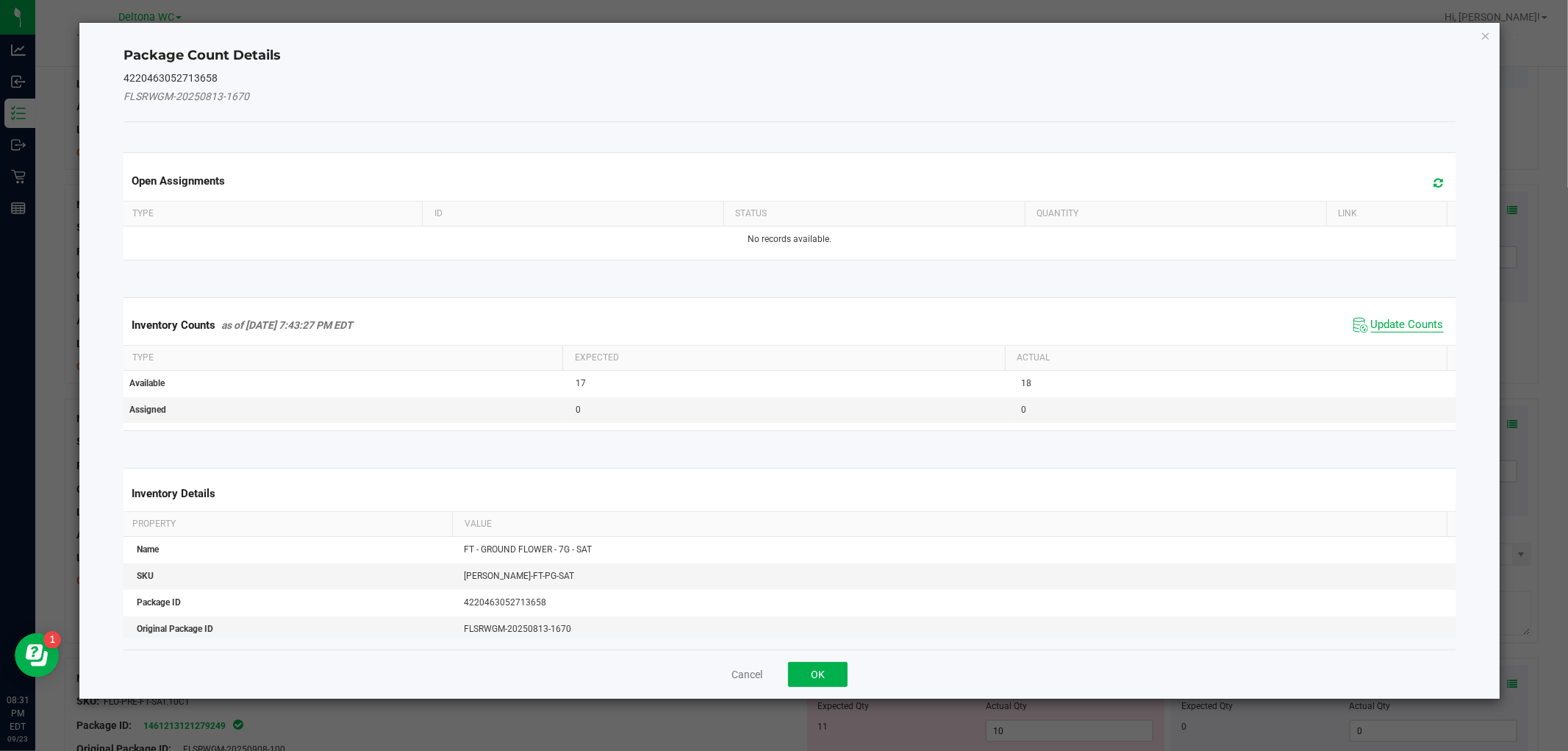
click at [1373, 319] on span "Update Counts" at bounding box center [1408, 325] width 73 height 15
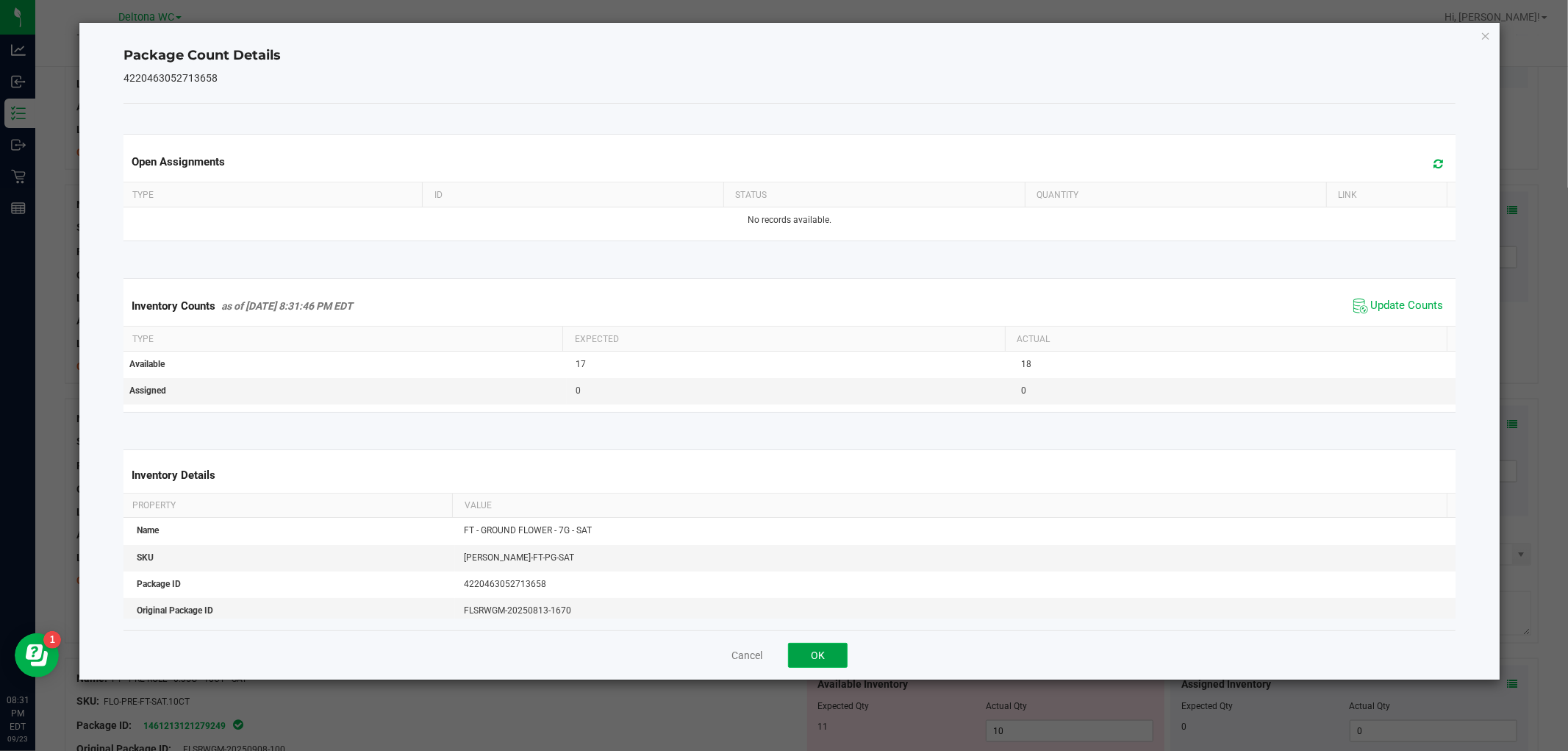
click at [823, 653] on button "OK" at bounding box center [818, 656] width 60 height 25
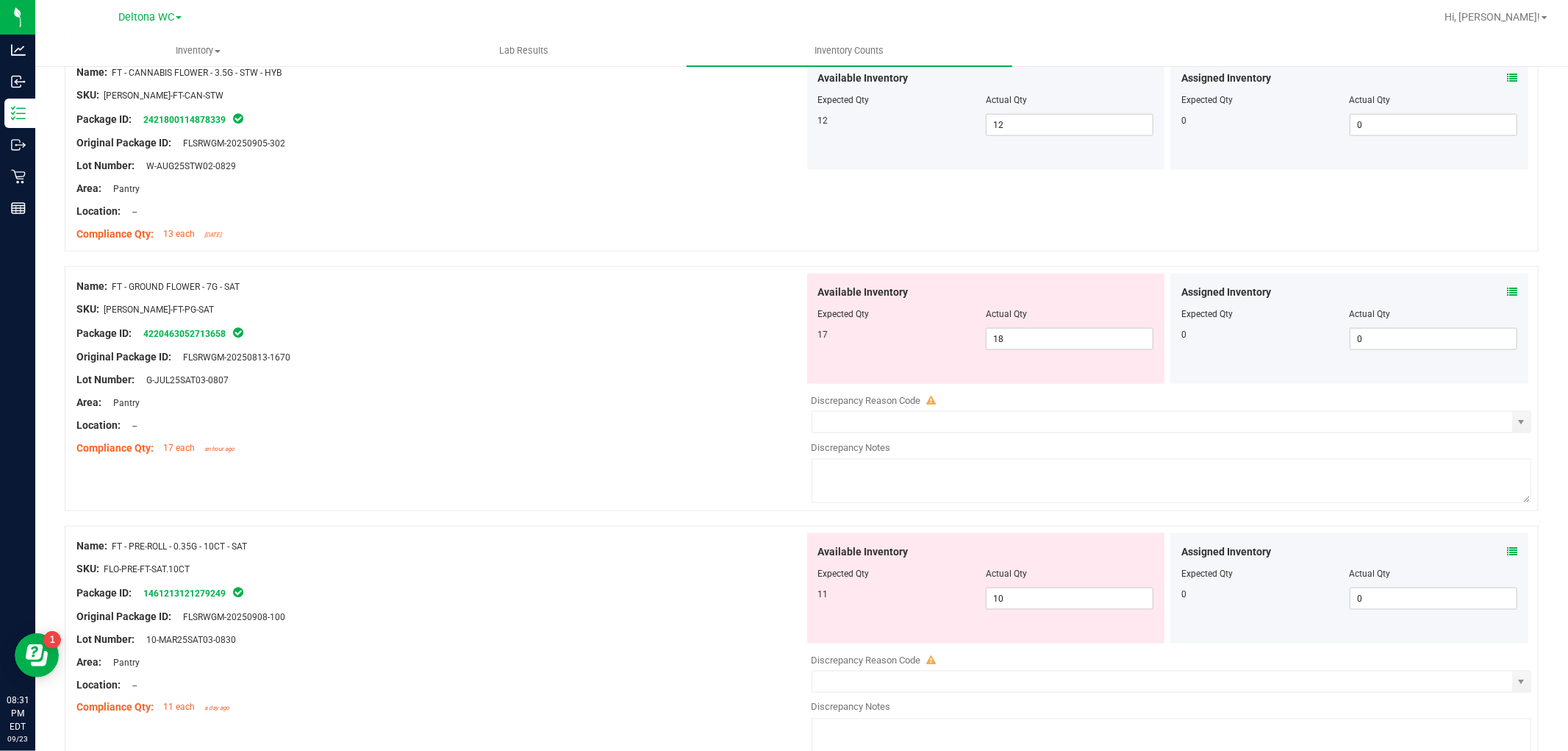
scroll to position [1879, 0]
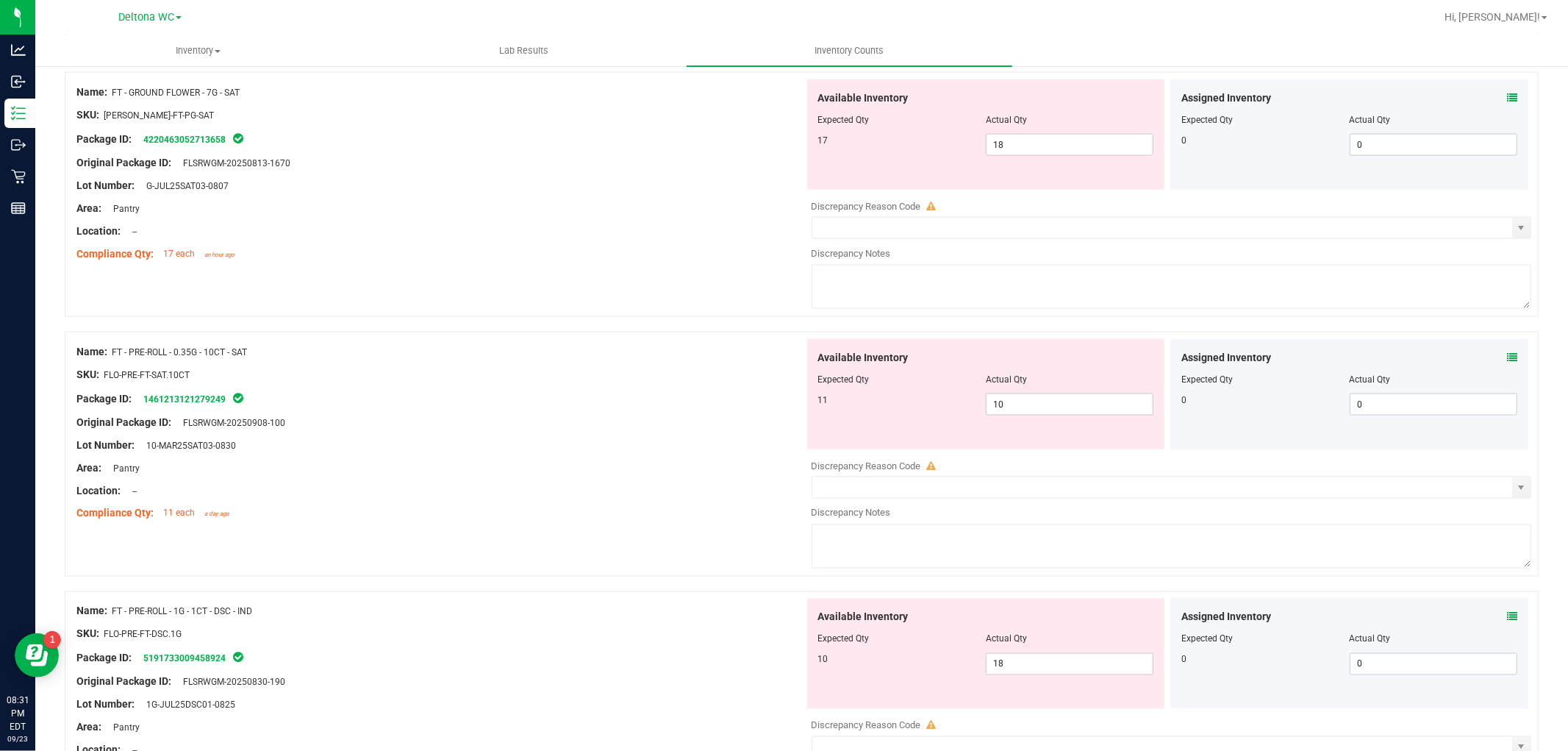
click at [1507, 354] on icon at bounding box center [1512, 357] width 10 height 10
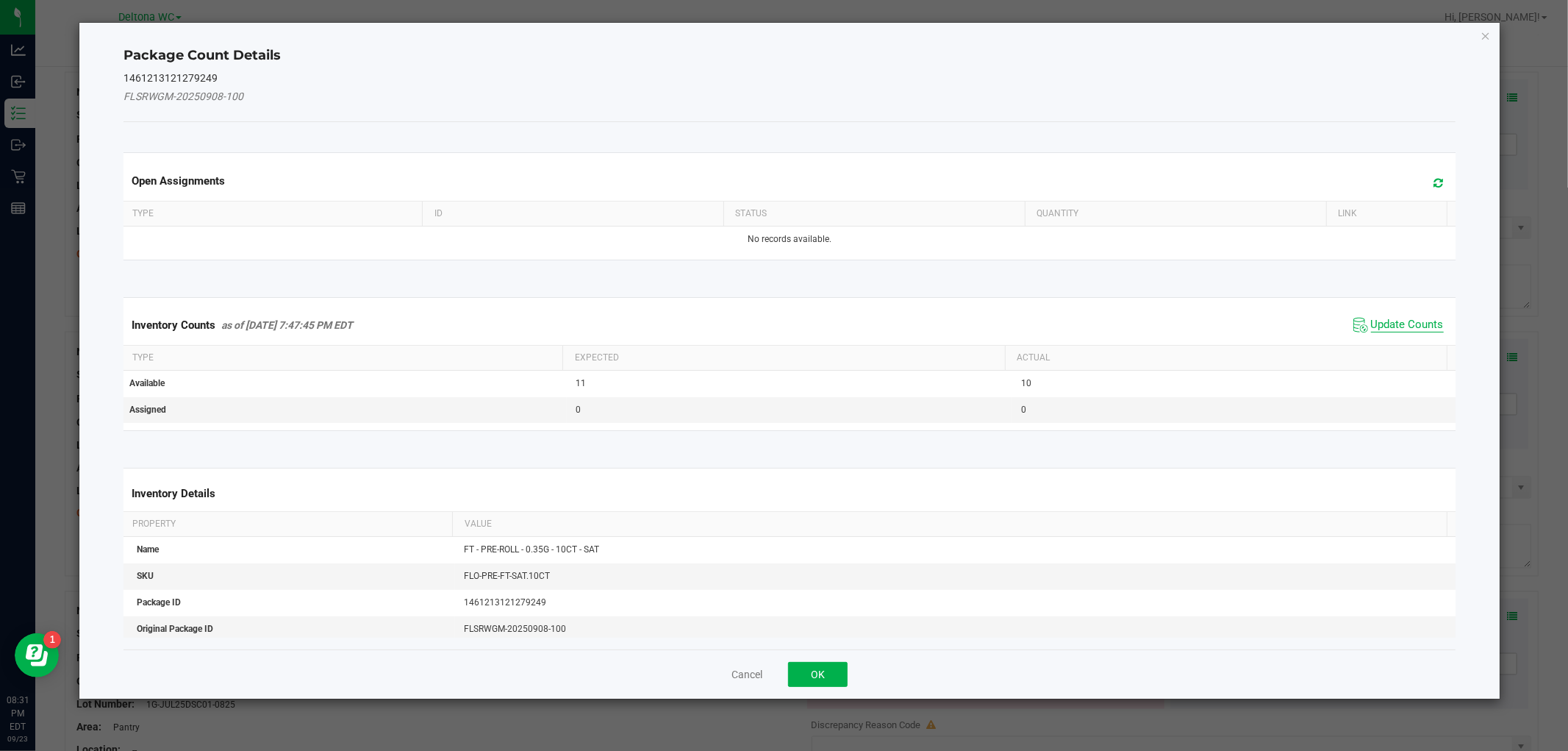
click at [1401, 324] on span "Update Counts" at bounding box center [1408, 325] width 73 height 15
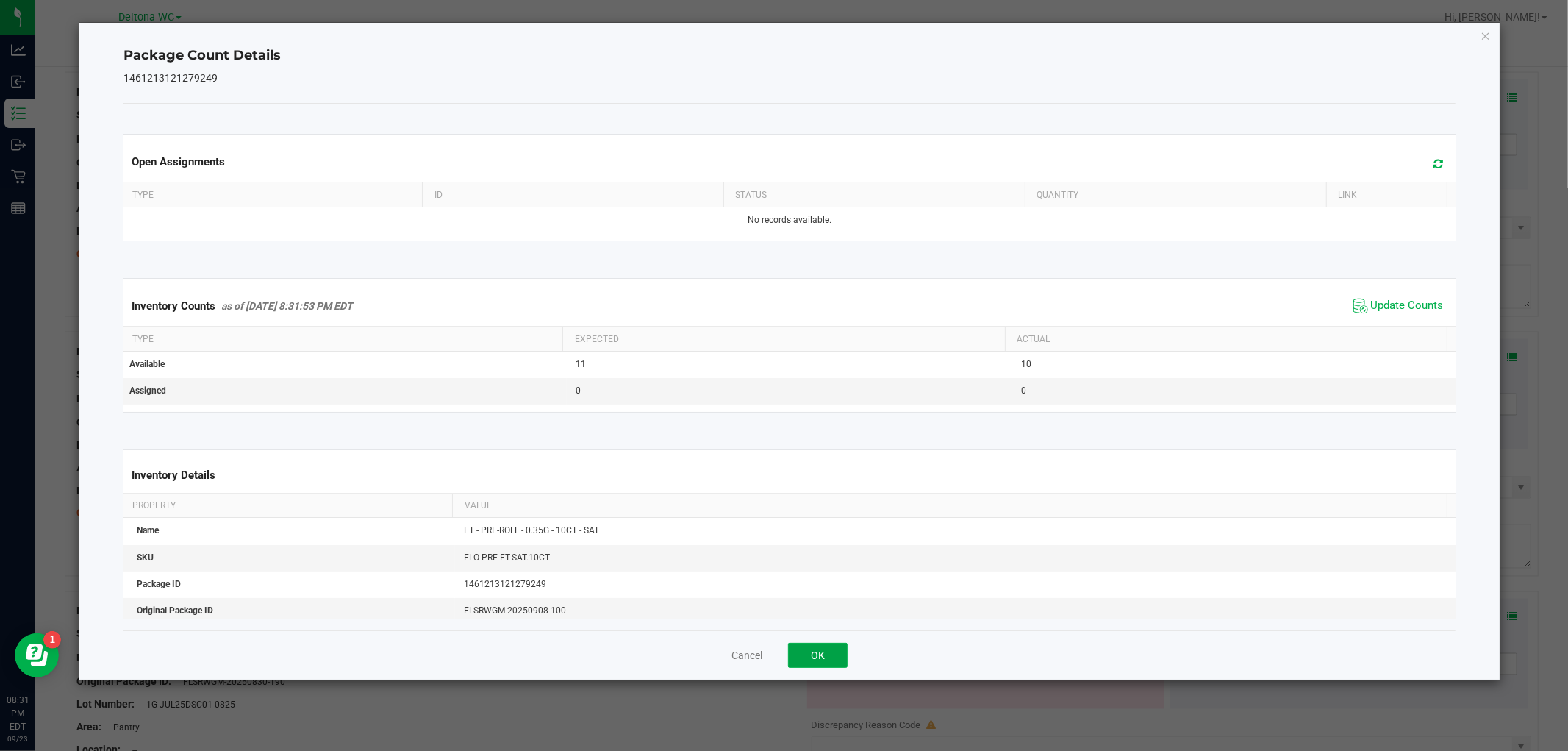
drag, startPoint x: 810, startPoint y: 646, endPoint x: 895, endPoint y: 577, distance: 109.5
click at [811, 646] on button "OK" at bounding box center [818, 656] width 60 height 25
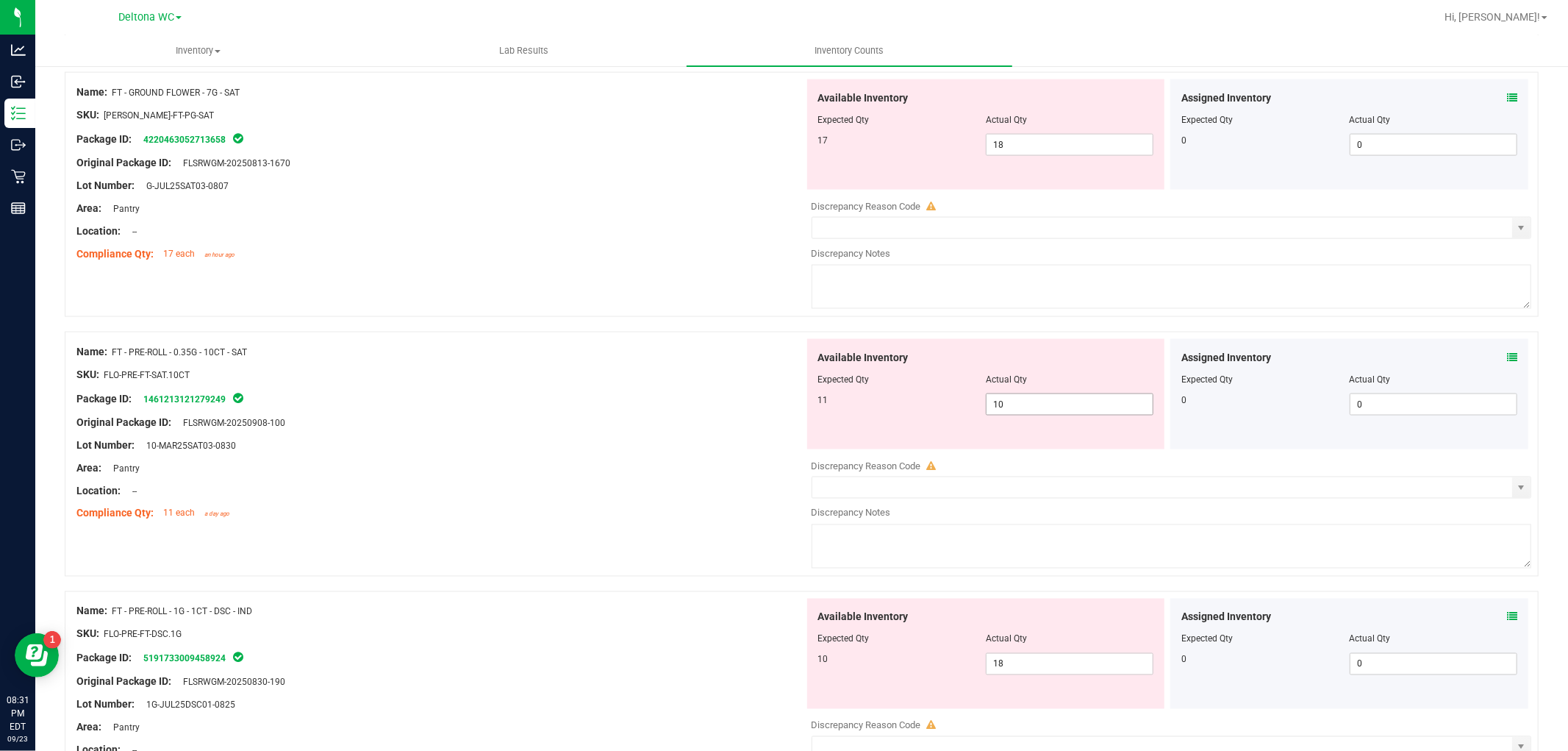
drag, startPoint x: 1064, startPoint y: 420, endPoint x: 1054, endPoint y: 409, distance: 14.9
click at [1059, 414] on div "Available Inventory Expected Qty Actual Qty 11 10 10" at bounding box center [986, 395] width 358 height 110
drag, startPoint x: 1044, startPoint y: 400, endPoint x: 805, endPoint y: 389, distance: 239.3
click at [807, 389] on div "Available Inventory Expected Qty Actual Qty 11 10 10" at bounding box center [986, 395] width 358 height 110
type input "11"
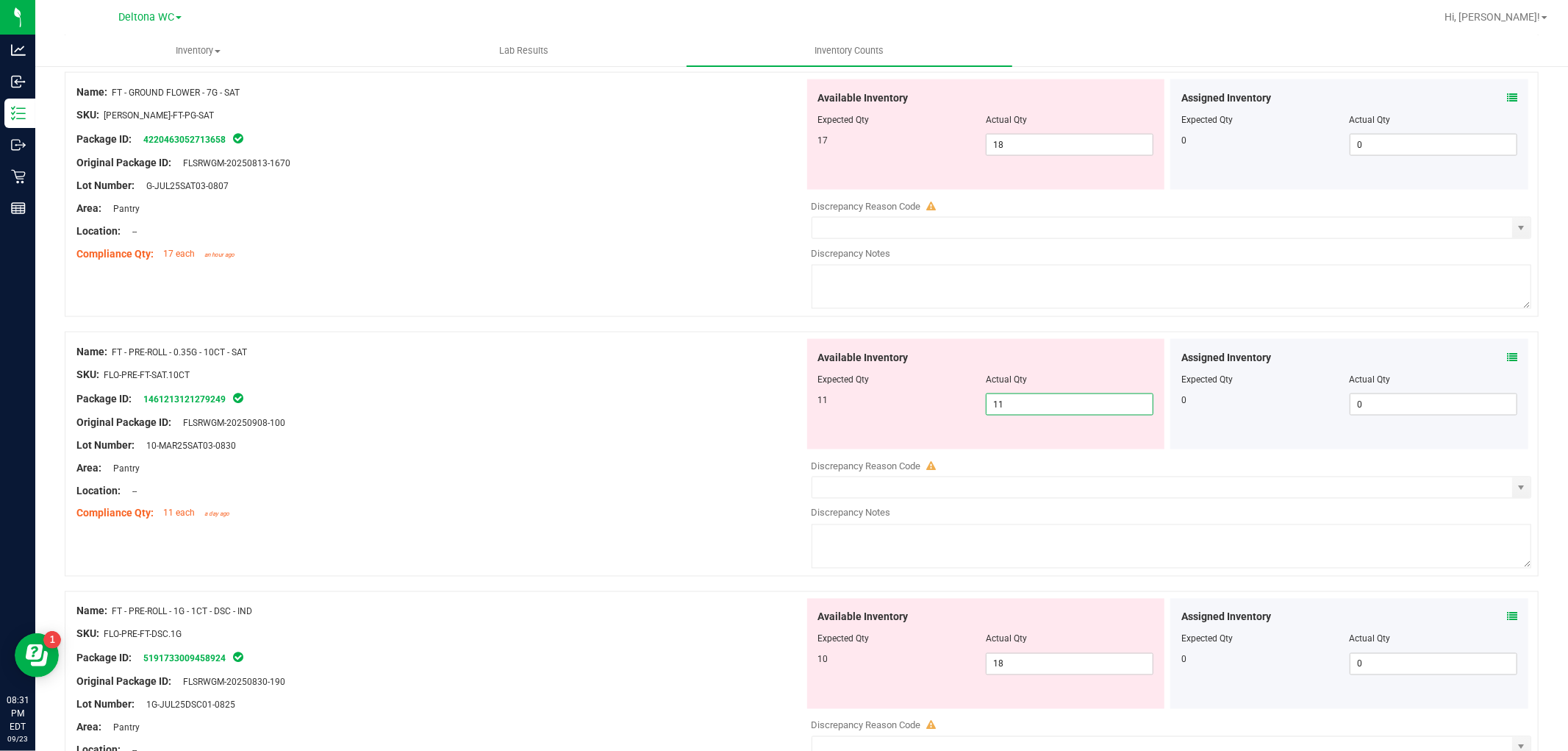
type input "11"
click at [711, 415] on div at bounding box center [441, 411] width 728 height 7
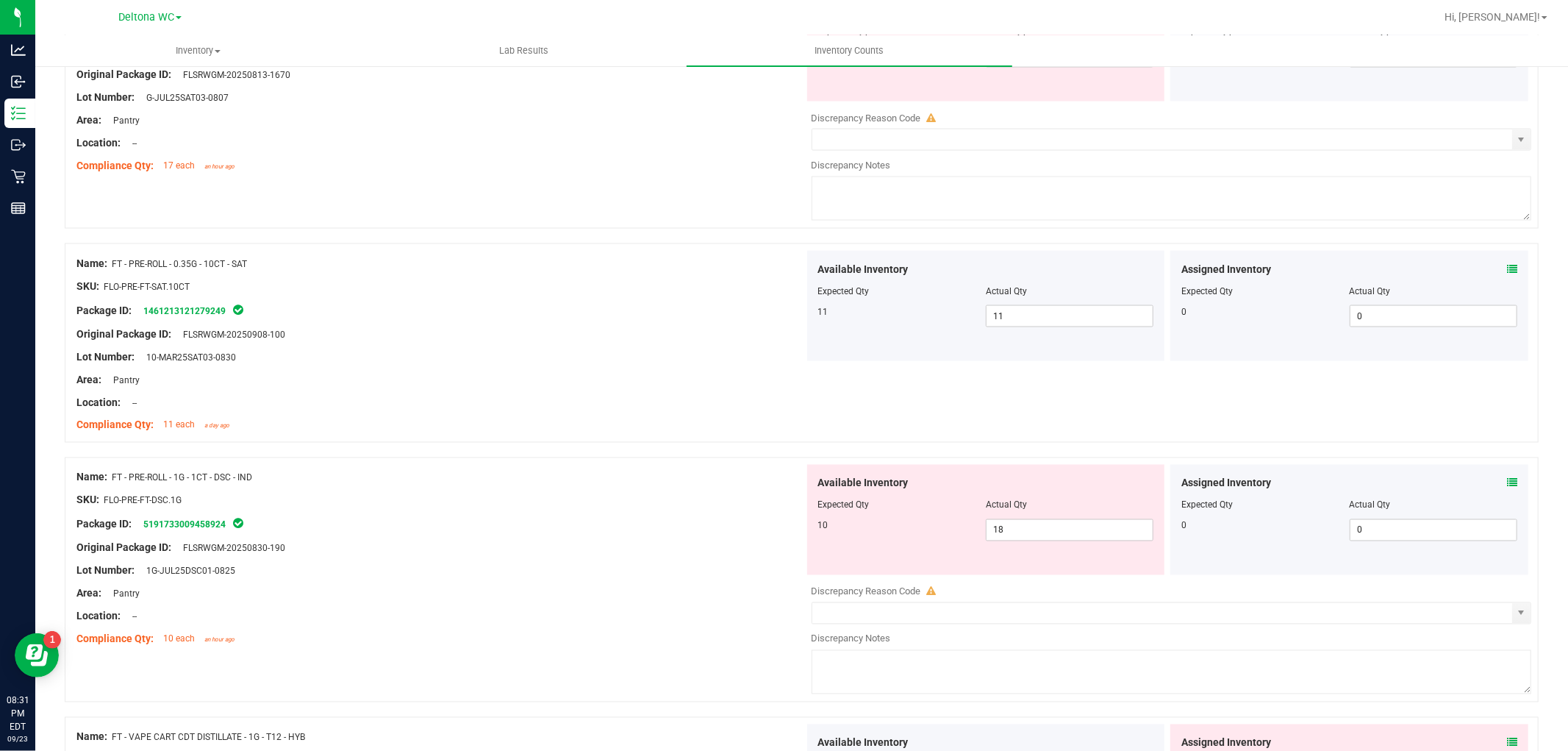
scroll to position [2123, 0]
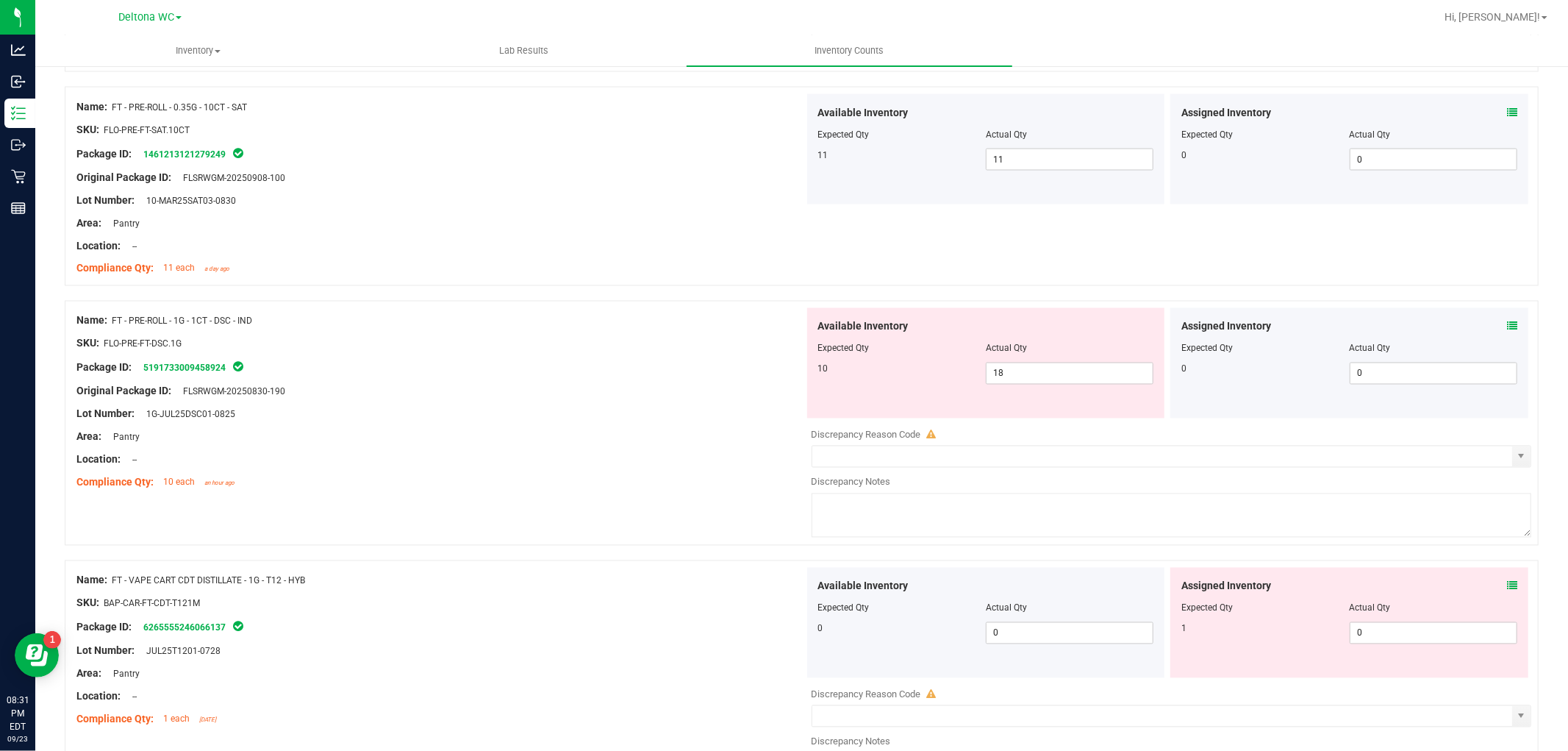
click at [1505, 328] on div "Assigned Inventory Expected Qty Actual Qty 0 0 0" at bounding box center [1350, 363] width 358 height 110
click at [1507, 324] on icon at bounding box center [1512, 327] width 10 height 10
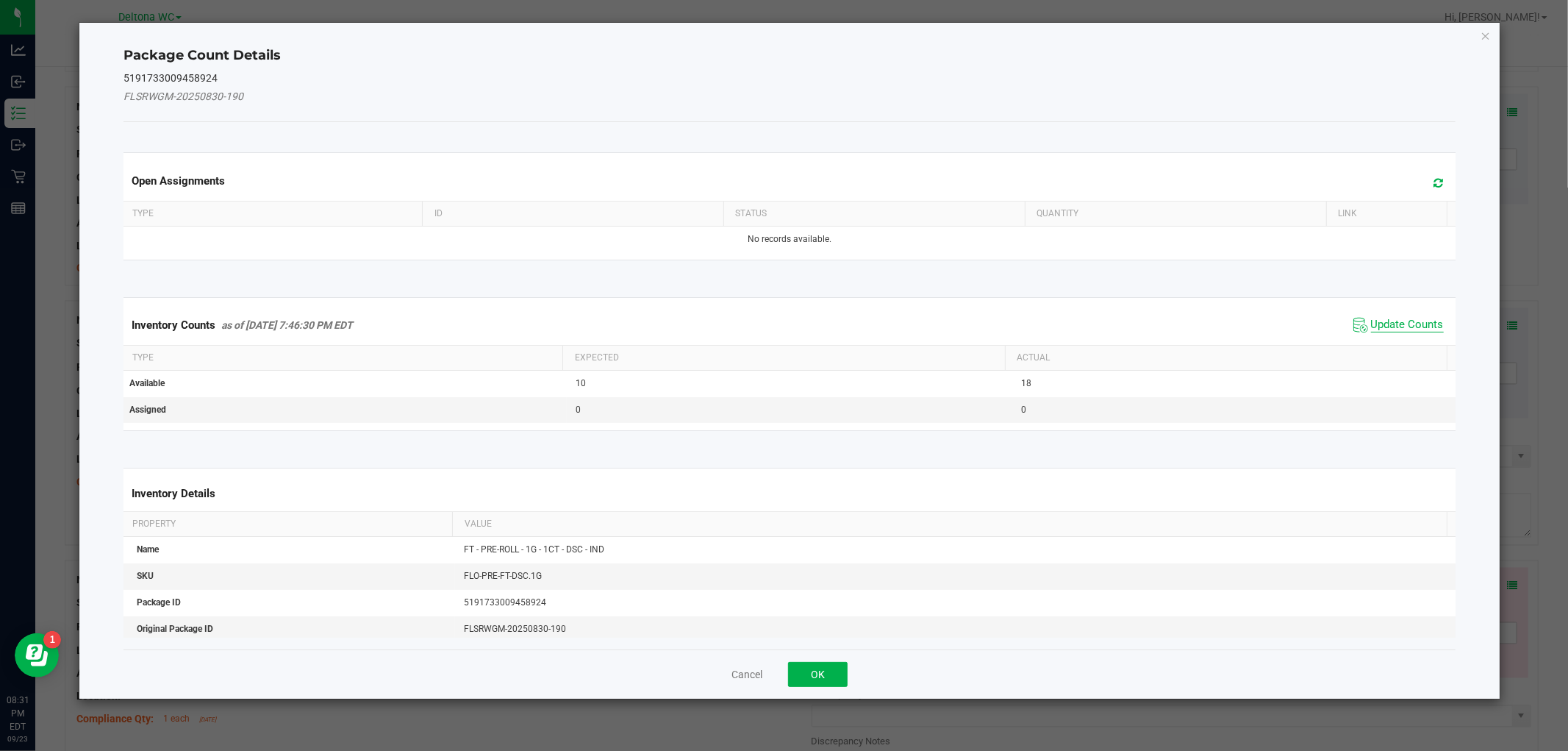
click at [1429, 328] on span "Update Counts" at bounding box center [1408, 325] width 73 height 15
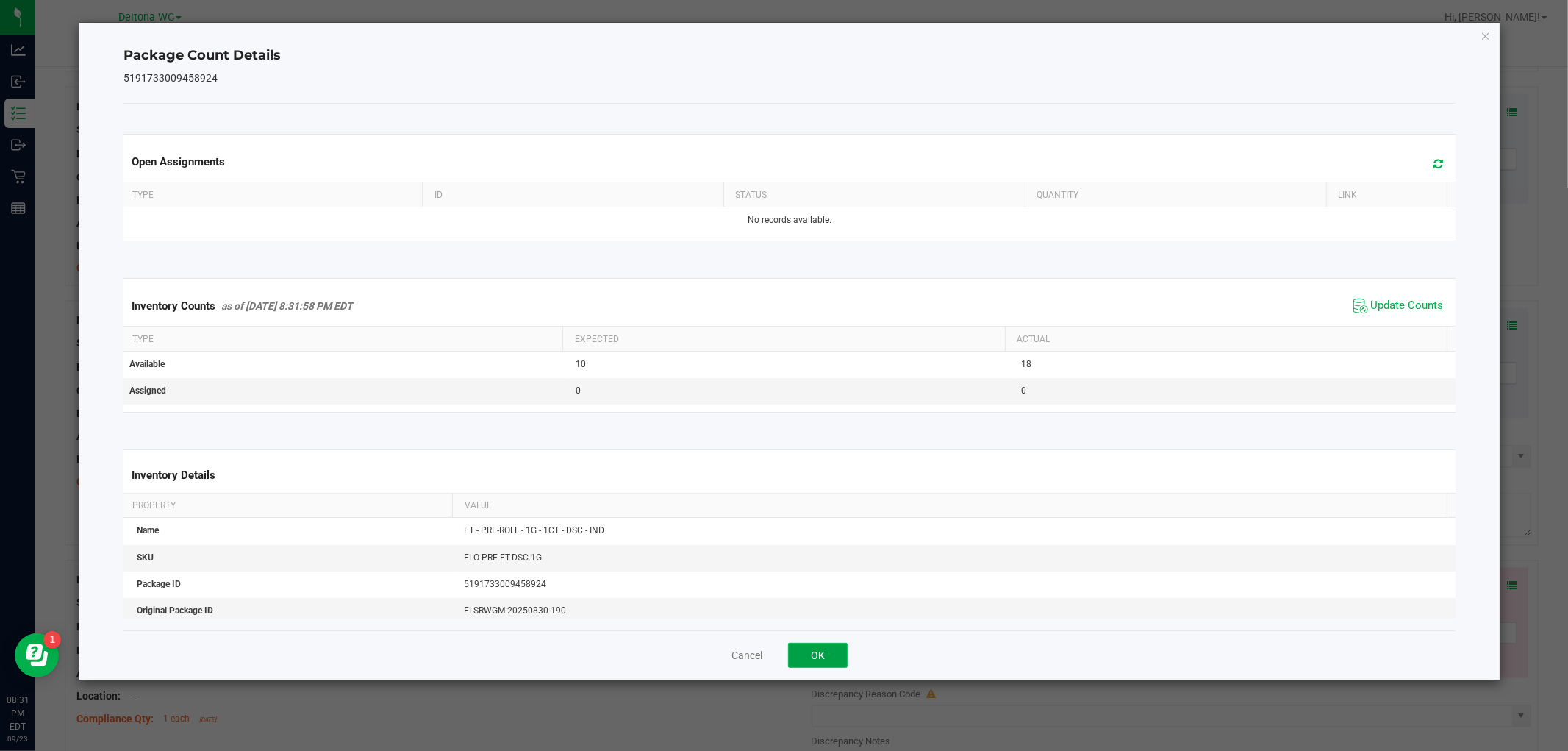
click at [810, 654] on button "OK" at bounding box center [818, 656] width 60 height 25
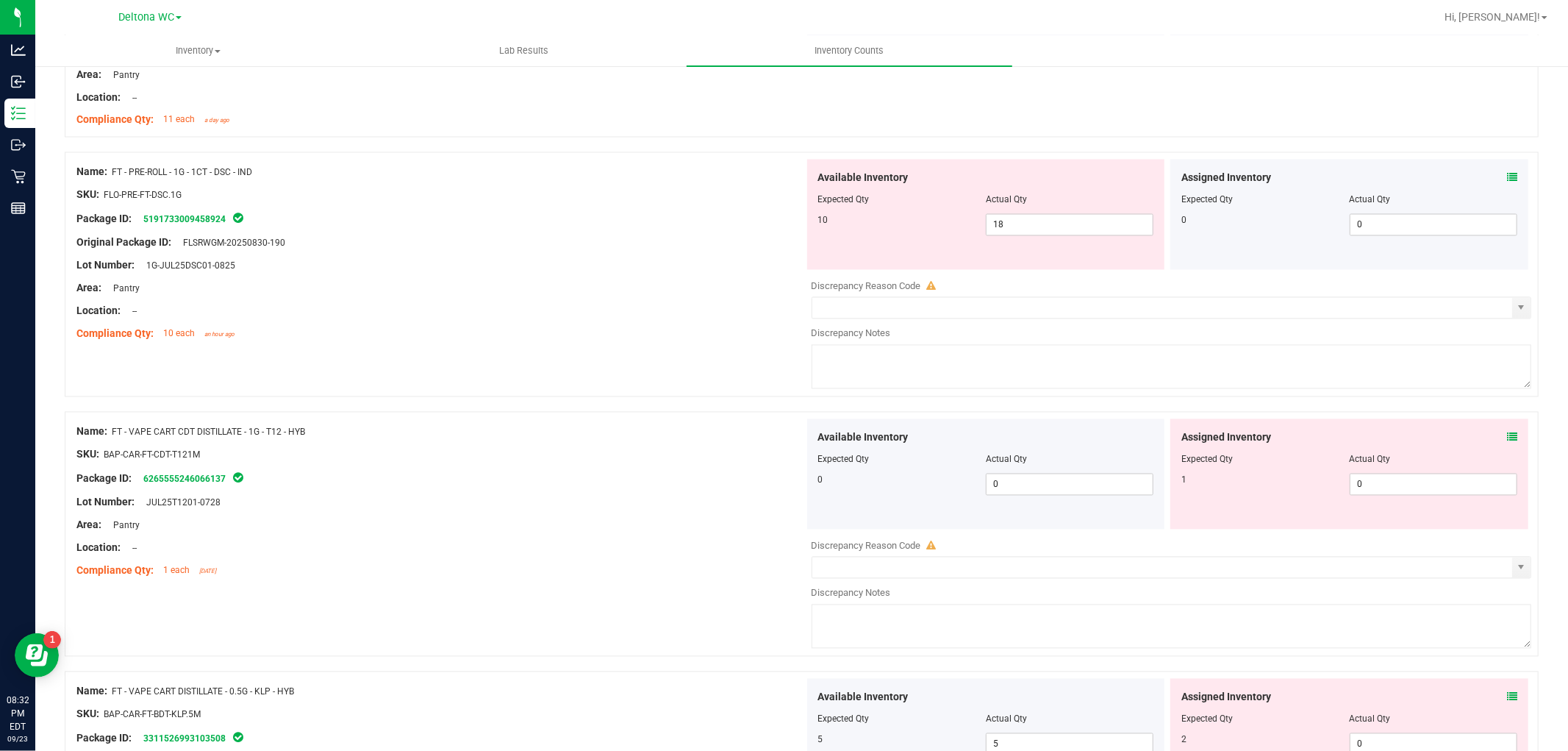
scroll to position [2287, 0]
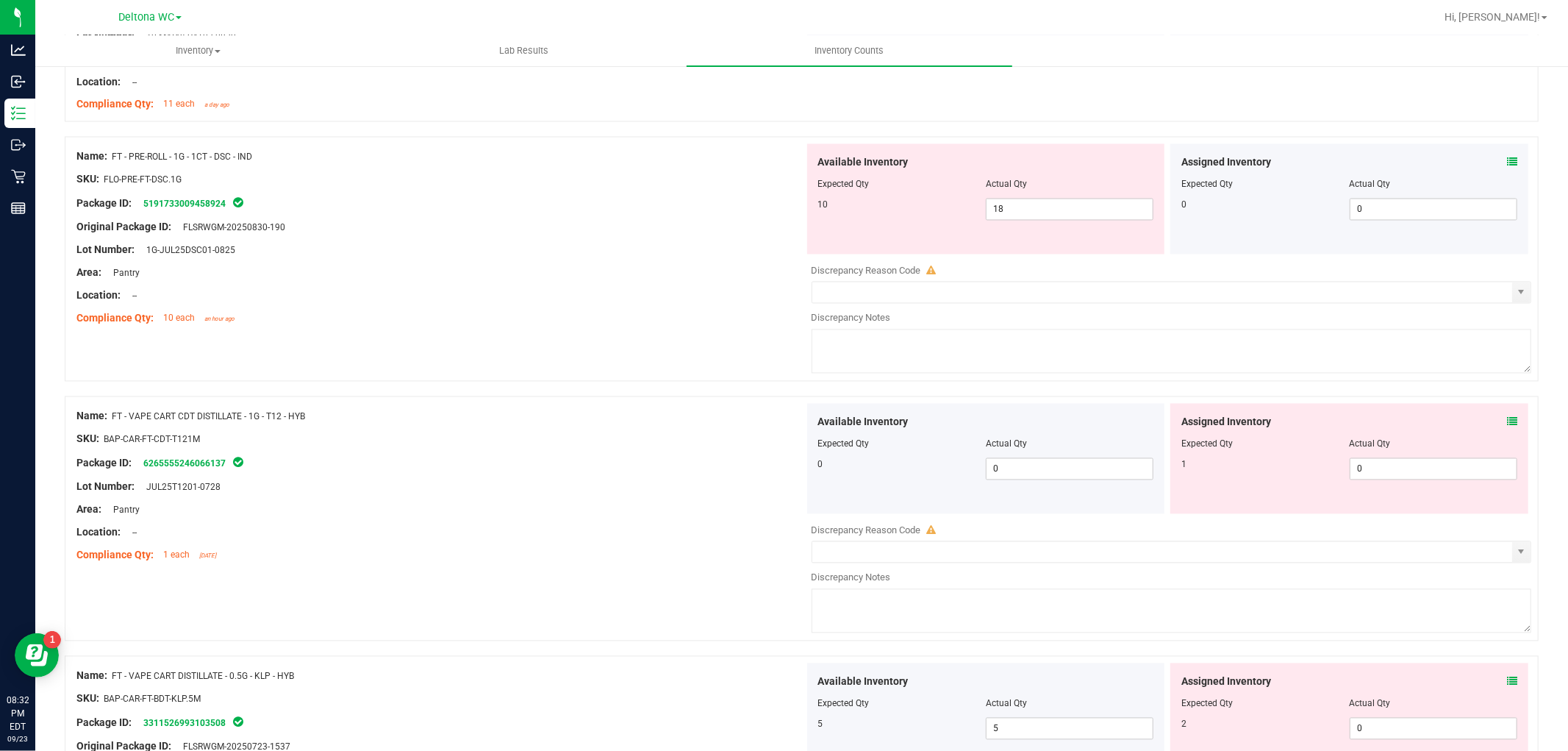
click at [1507, 418] on span at bounding box center [1512, 422] width 10 height 16
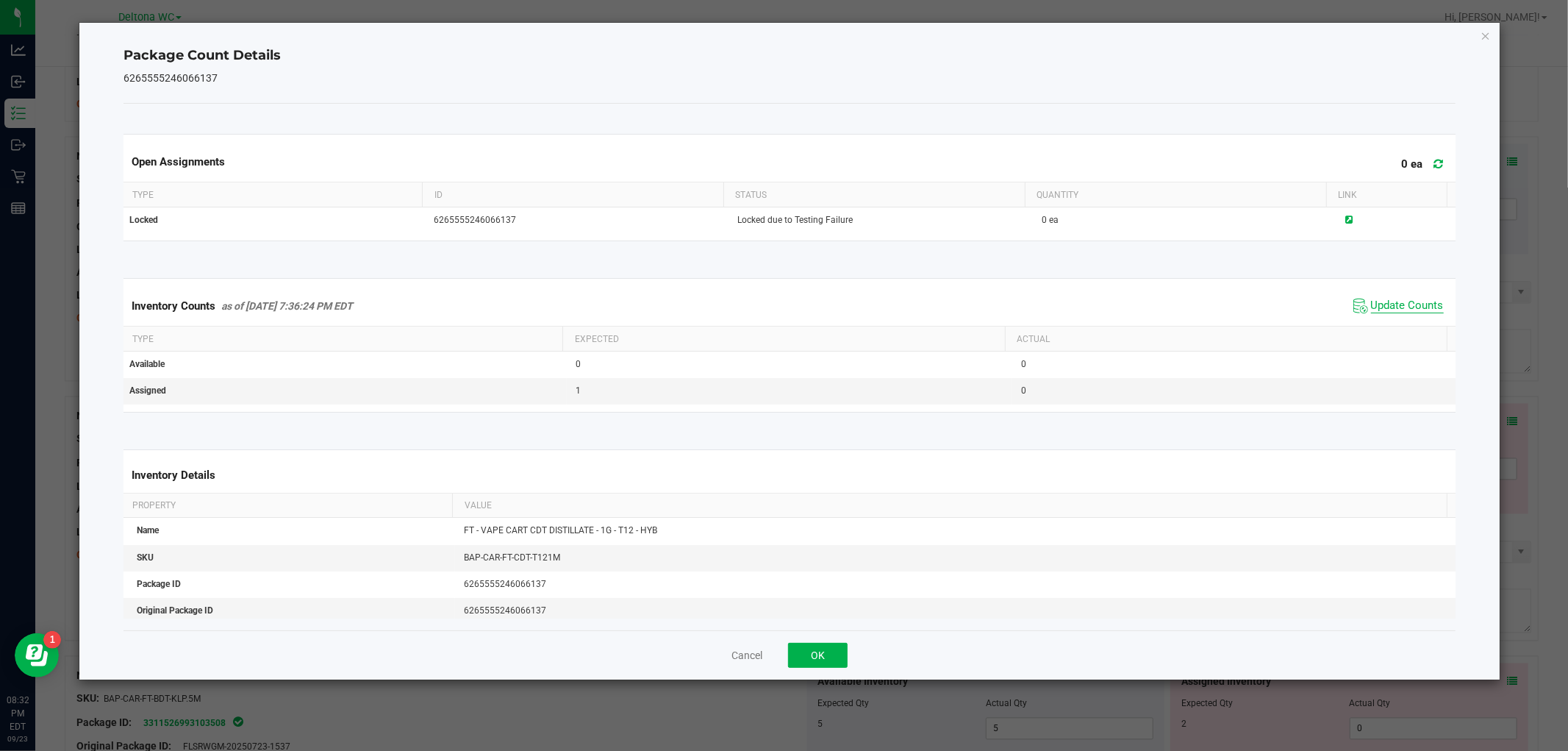
click at [1397, 301] on span "Update Counts" at bounding box center [1408, 306] width 73 height 15
click at [828, 659] on button "OK" at bounding box center [818, 656] width 60 height 25
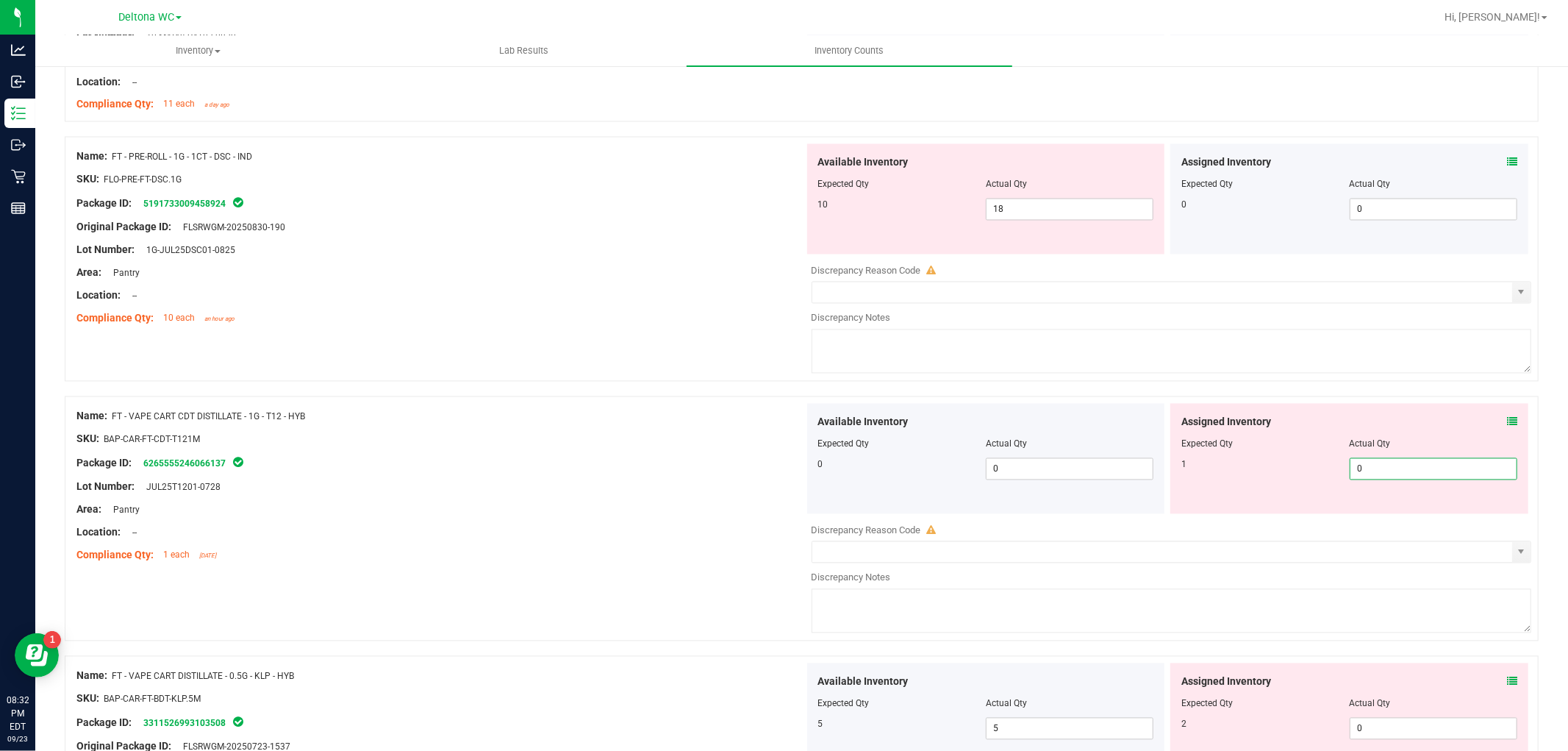
drag, startPoint x: 1376, startPoint y: 467, endPoint x: 1000, endPoint y: 491, distance: 376.8
click at [1044, 486] on div "Available Inventory Expected Qty Actual Qty 0 0 0 0 0" at bounding box center [1168, 459] width 728 height 110
type input "1"
drag, startPoint x: 640, startPoint y: 542, endPoint x: 962, endPoint y: 495, distance: 325.4
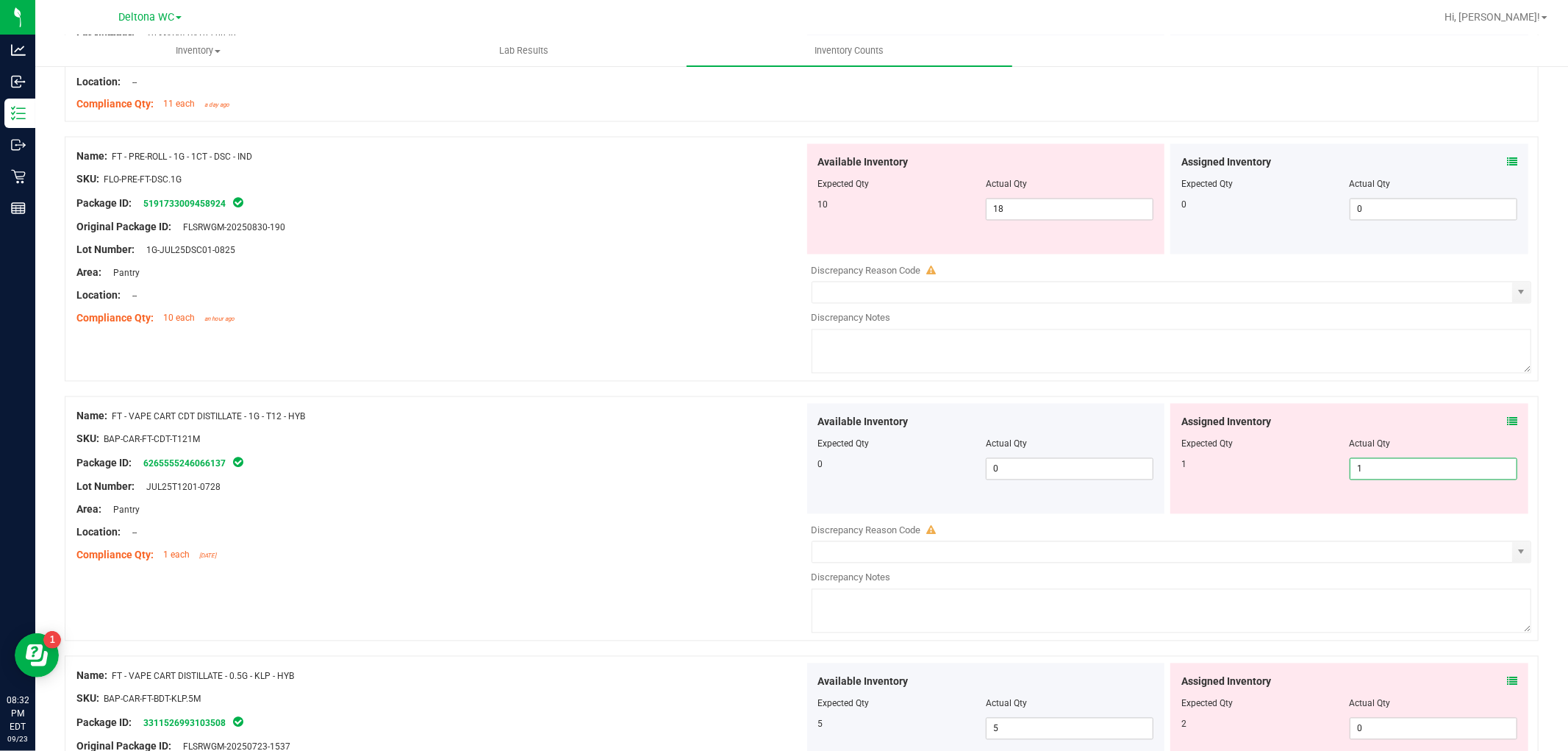
click at [642, 541] on div "Name: FT - VAPE CART CDT DISTILLATE - 1G - T12 - HYB SKU: BAP-CAR-FT-CDT-T121M …" at bounding box center [441, 486] width 728 height 165
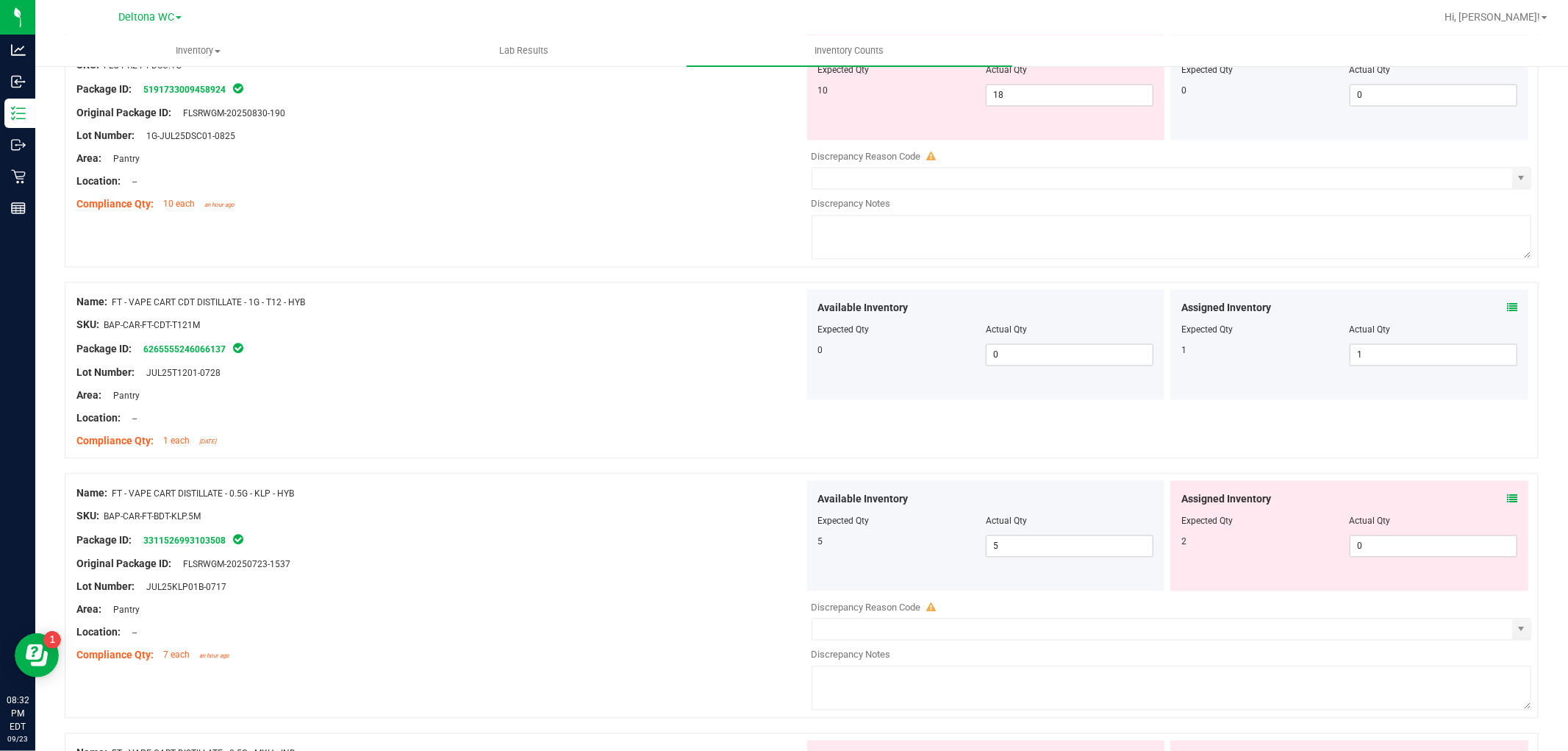
scroll to position [2533, 0]
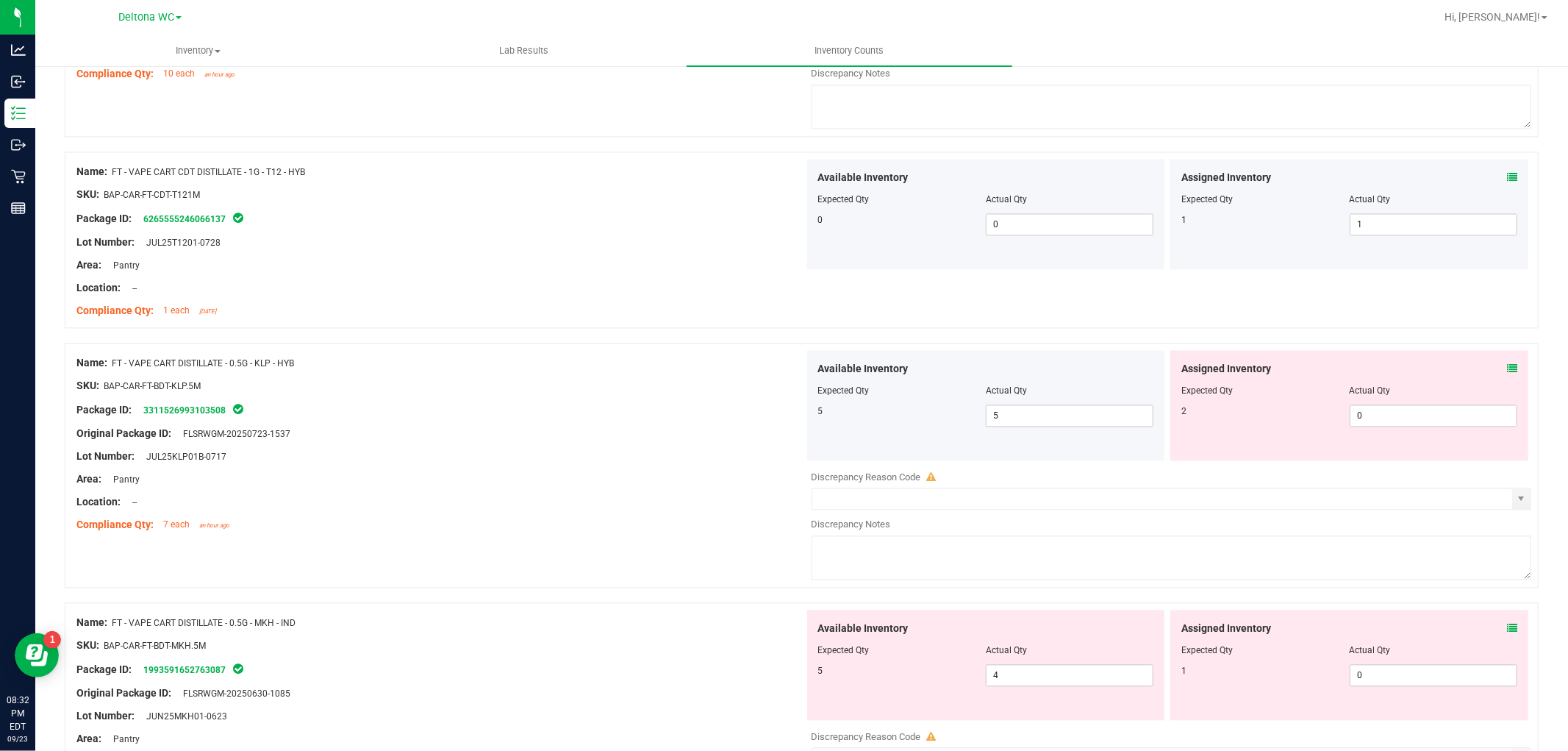
click at [1493, 374] on div "Assigned Inventory" at bounding box center [1349, 368] width 336 height 16
click at [1507, 365] on icon at bounding box center [1512, 368] width 10 height 10
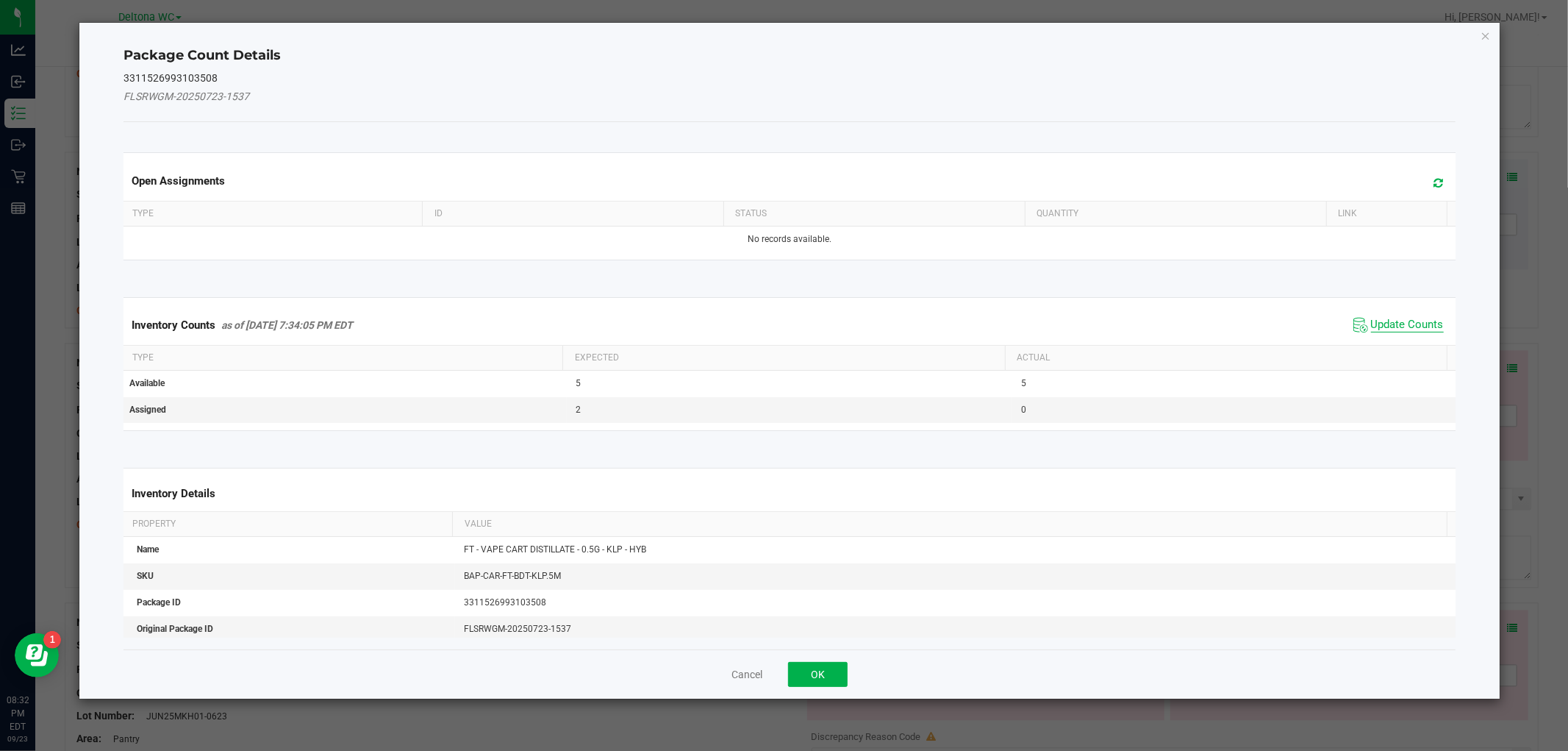
click at [1371, 327] on span "Update Counts" at bounding box center [1408, 325] width 73 height 15
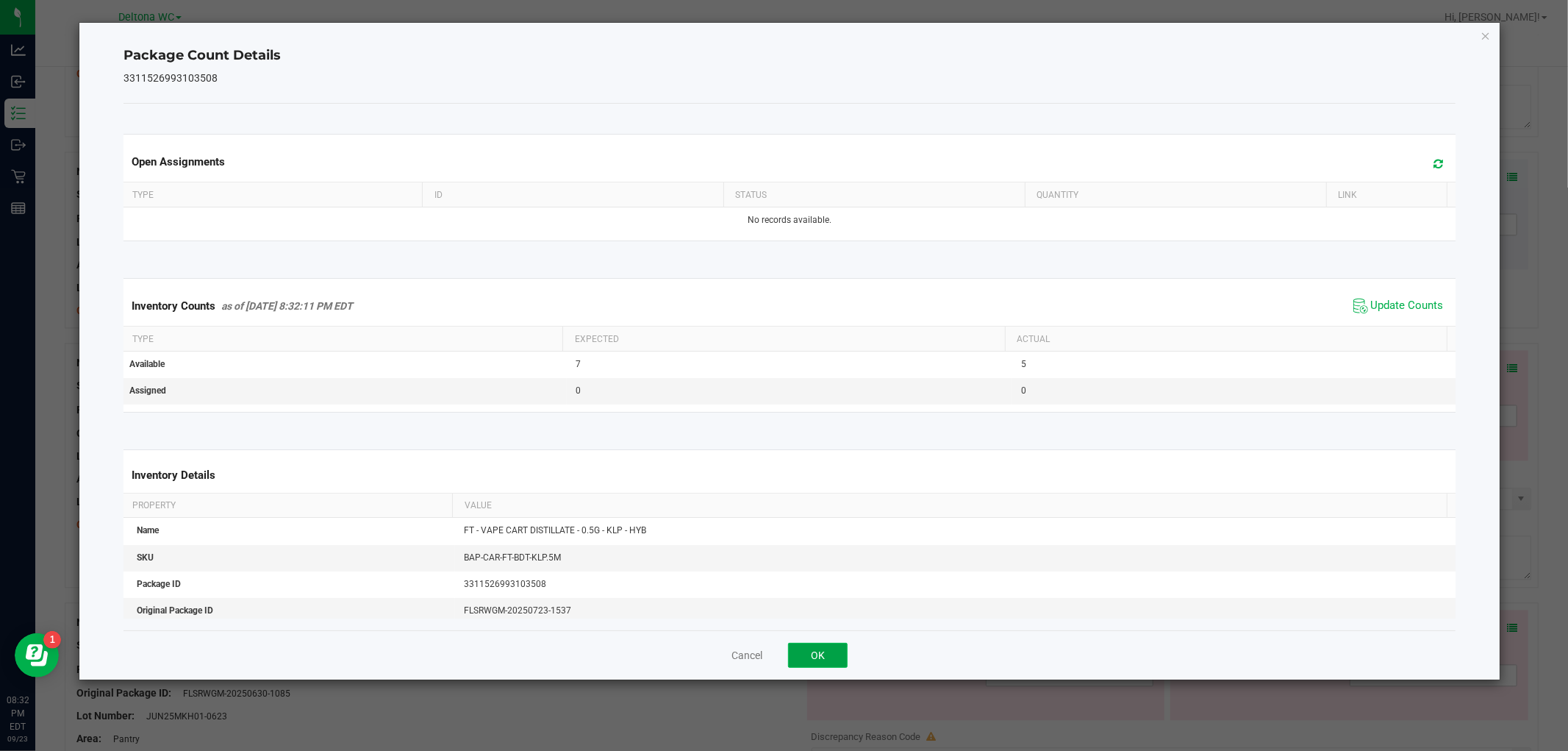
click at [816, 646] on button "OK" at bounding box center [818, 656] width 60 height 25
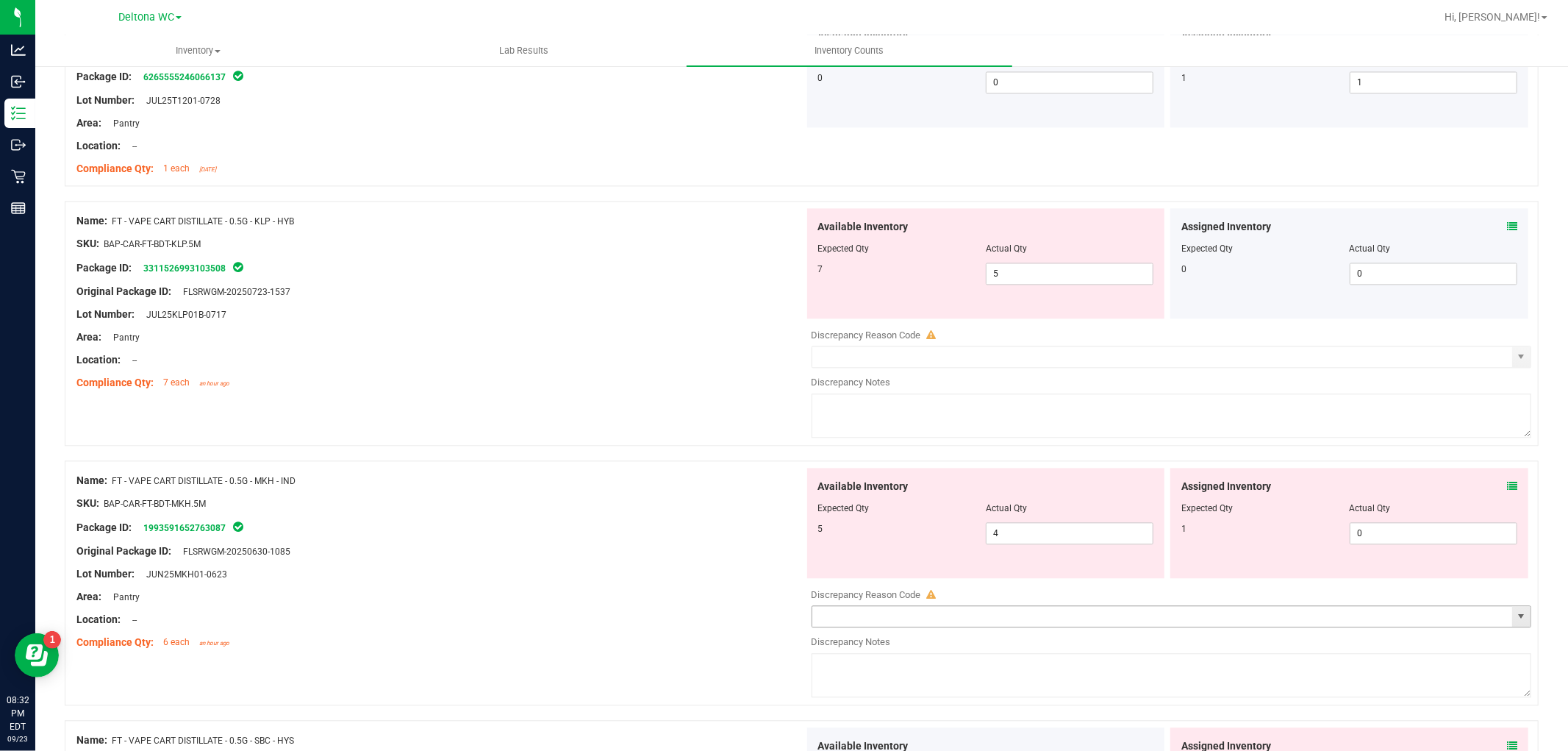
scroll to position [2859, 0]
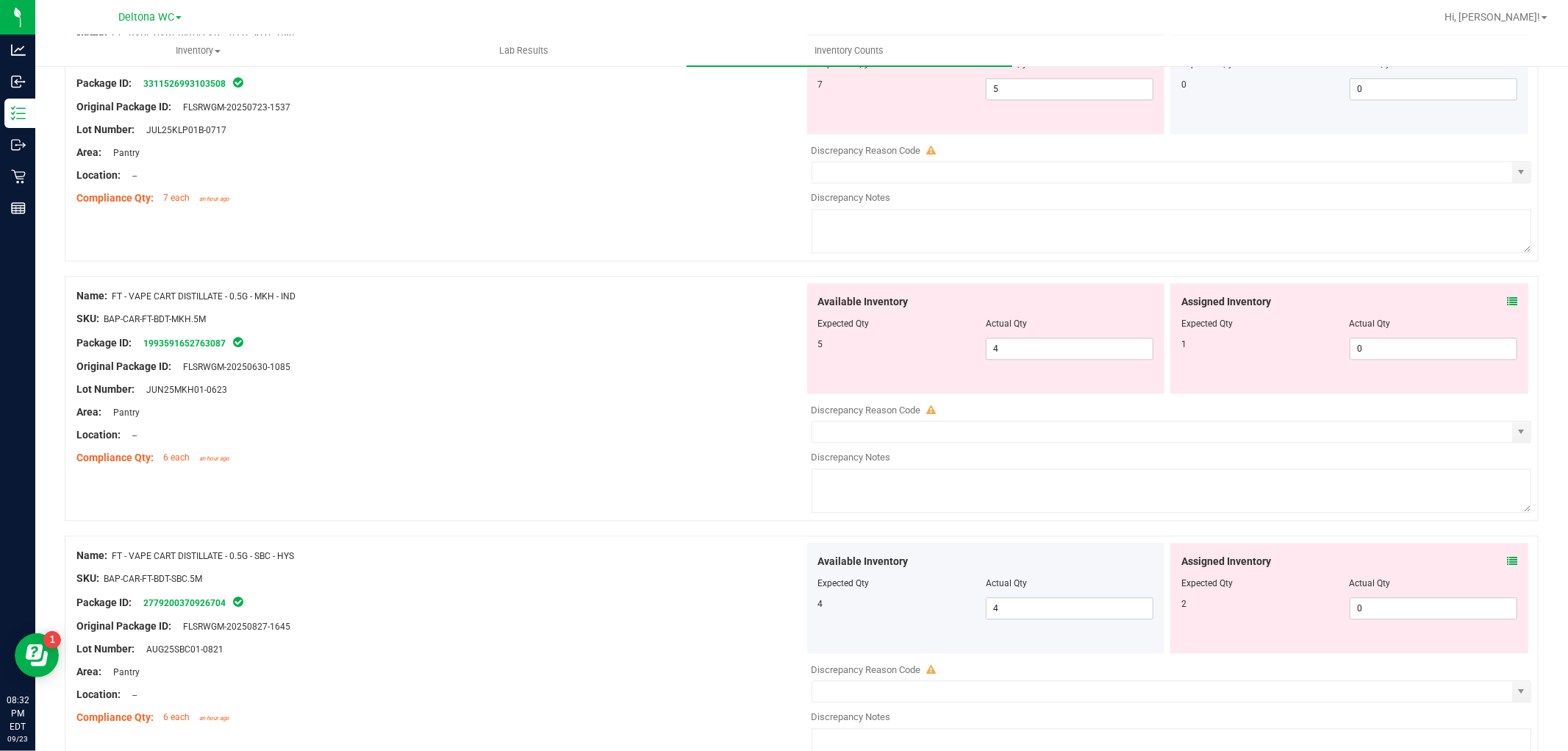
click at [1507, 306] on icon at bounding box center [1512, 301] width 10 height 10
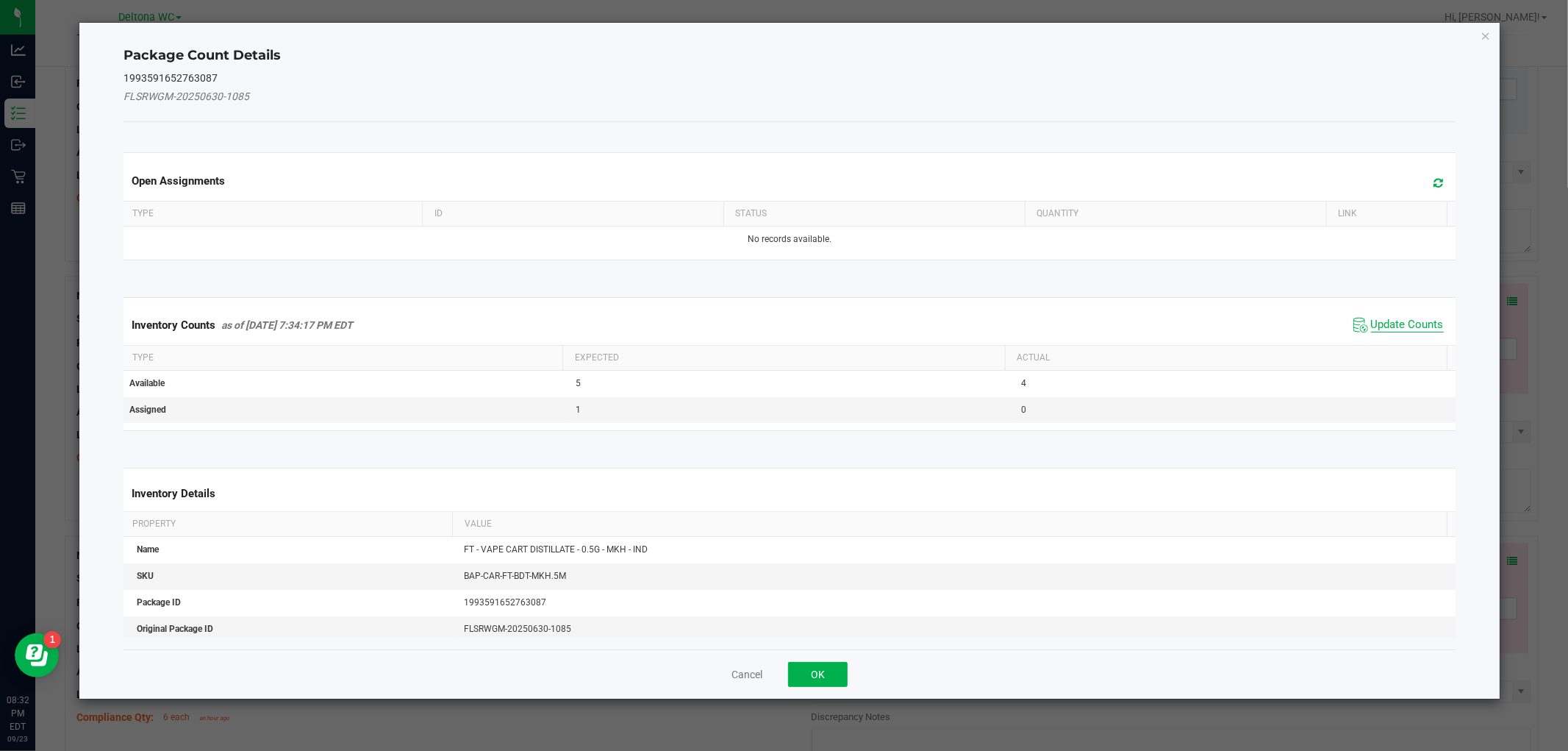
click at [1398, 329] on span "Update Counts" at bounding box center [1408, 325] width 73 height 15
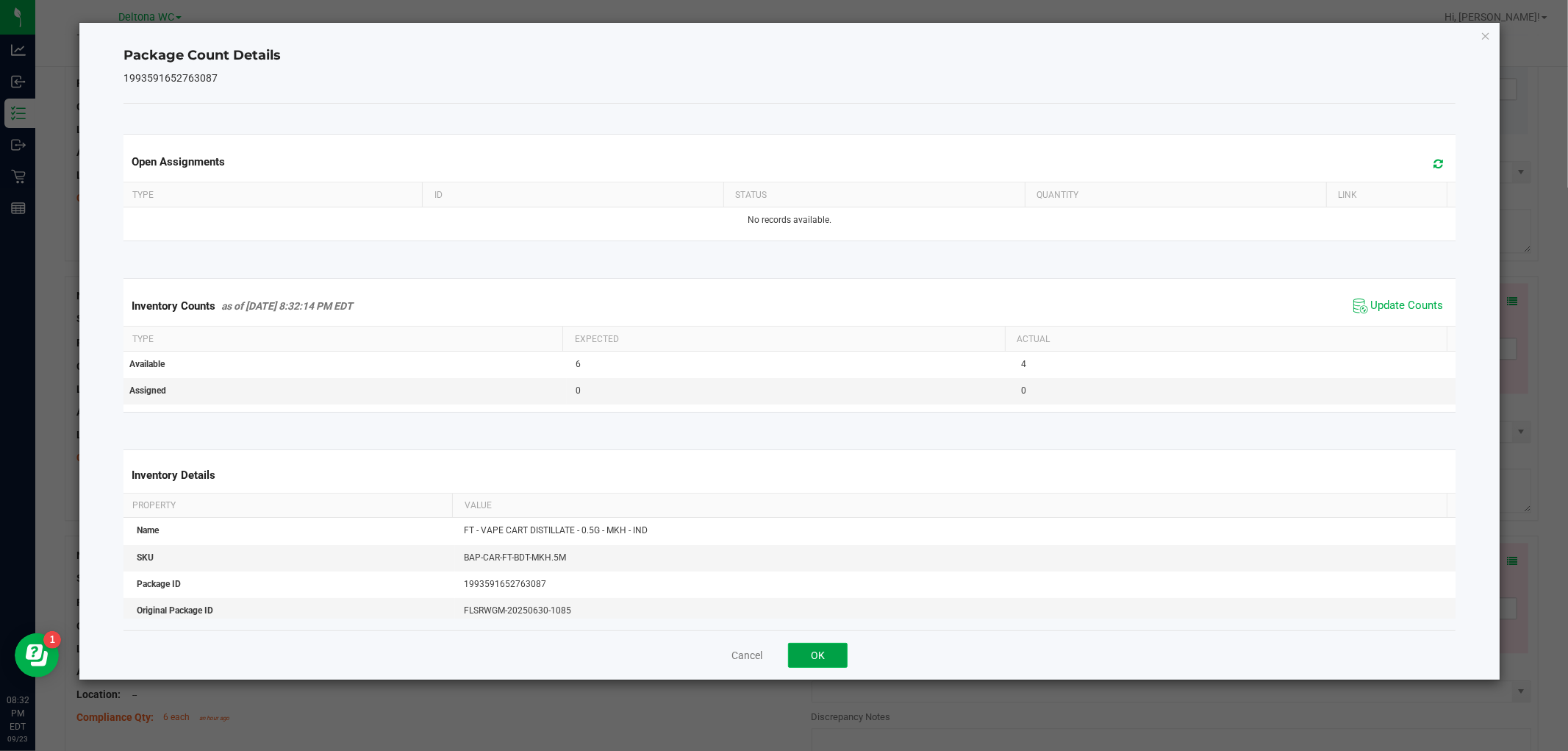
click at [828, 647] on button "OK" at bounding box center [818, 656] width 60 height 25
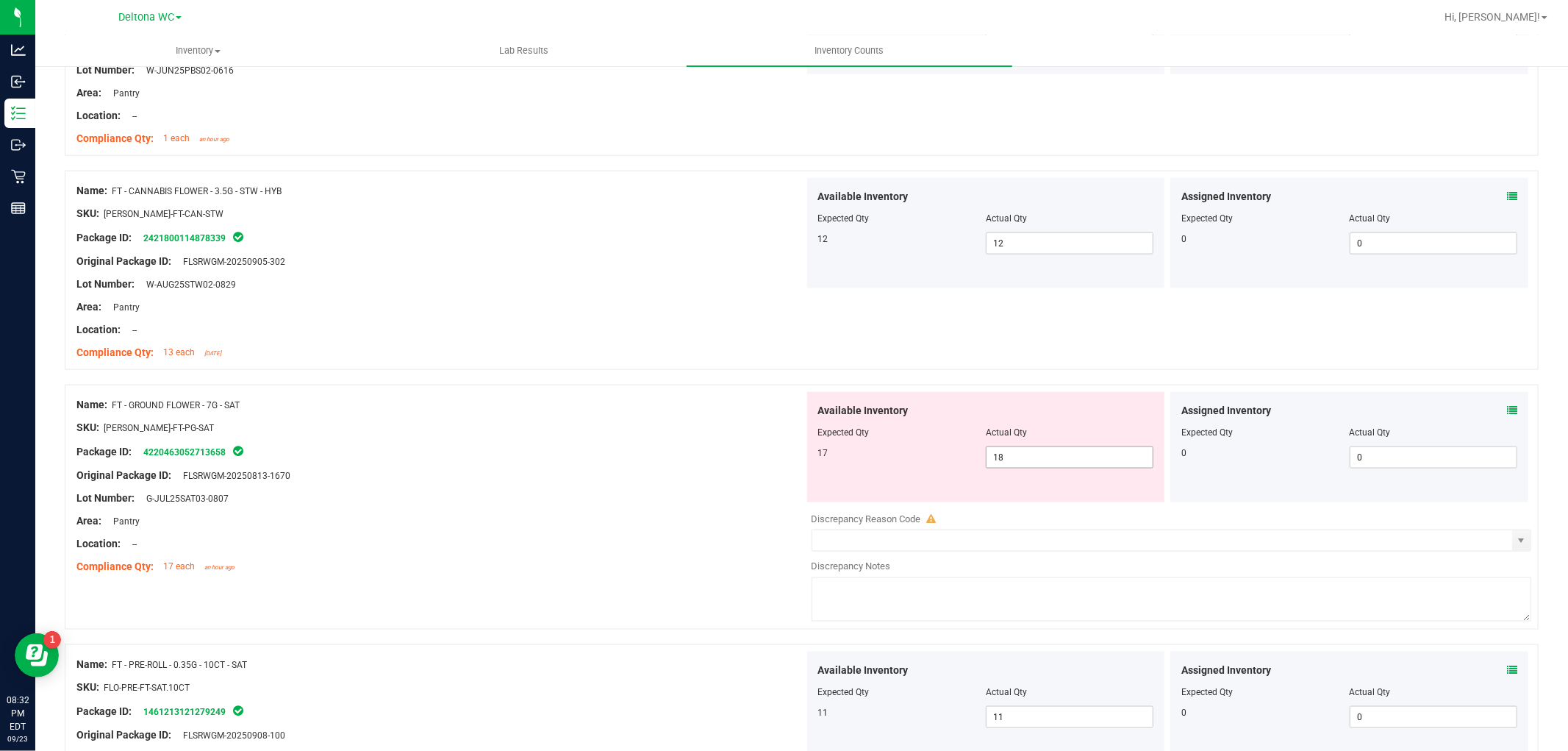
scroll to position [1552, 0]
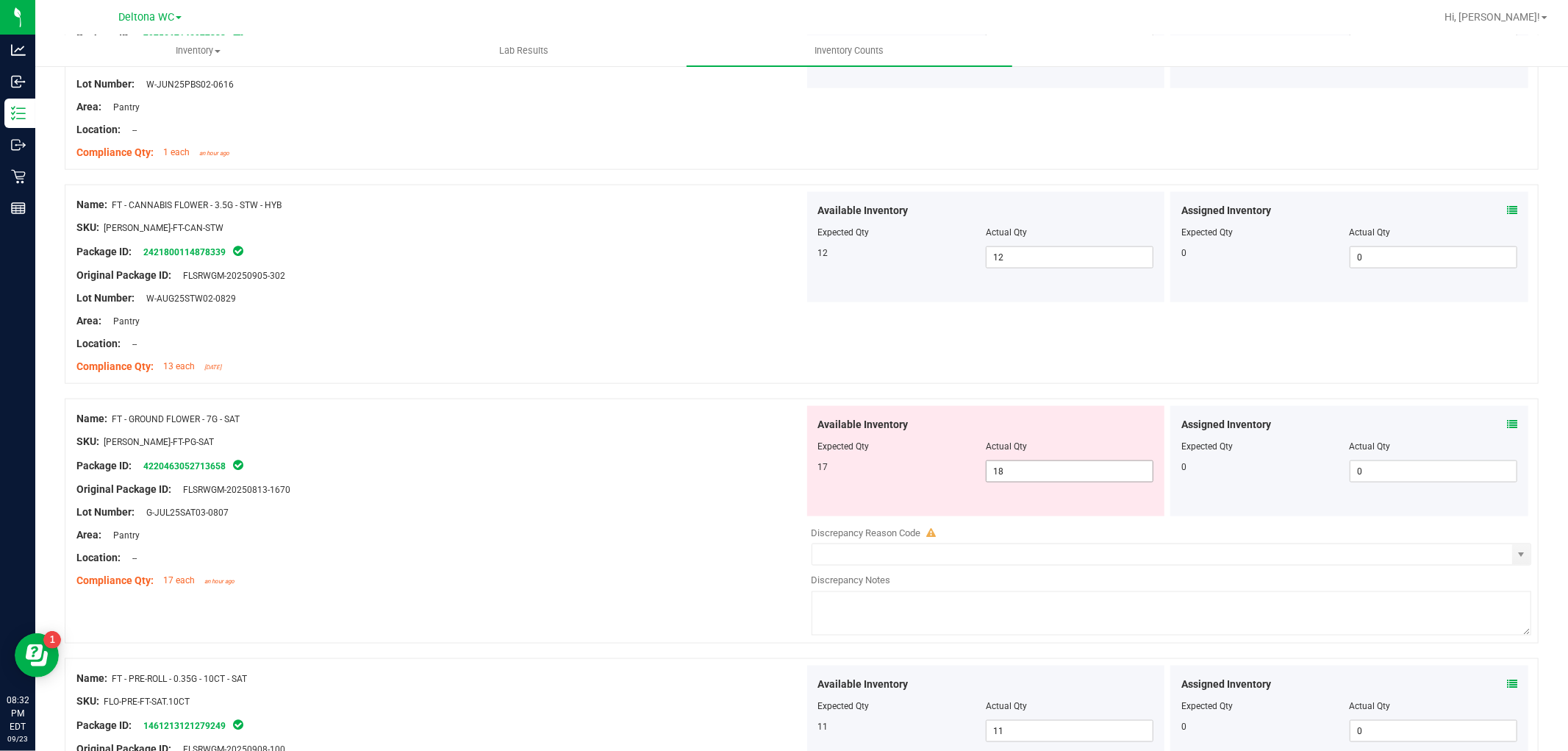
drag, startPoint x: 1025, startPoint y: 472, endPoint x: 840, endPoint y: 483, distance: 185.3
click at [844, 479] on div "17 18 18" at bounding box center [986, 471] width 336 height 22
type input "17"
drag, startPoint x: 586, startPoint y: 539, endPoint x: 603, endPoint y: 537, distance: 17.1
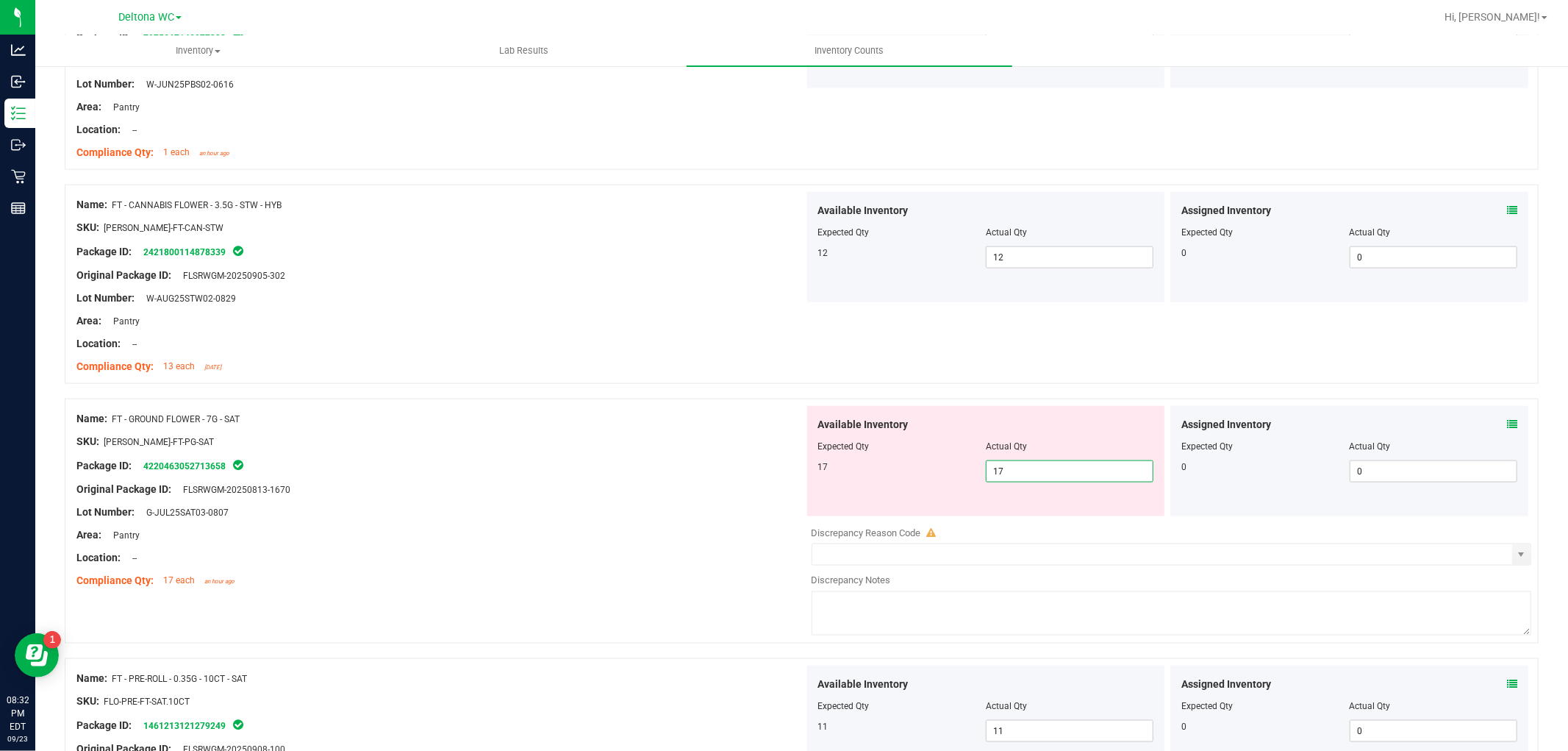
click at [596, 538] on div "Area: Pantry" at bounding box center [441, 535] width 728 height 16
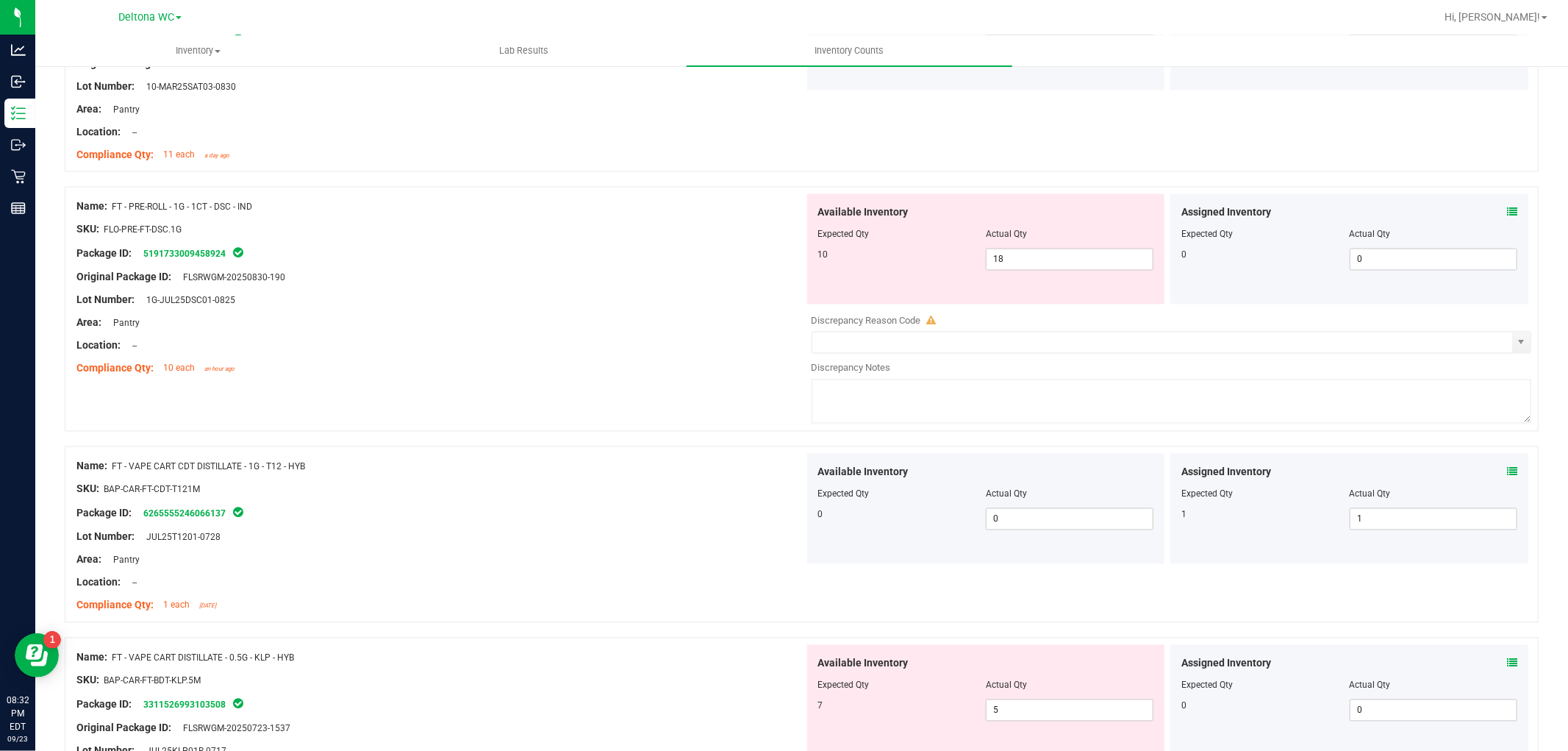
scroll to position [2287, 0]
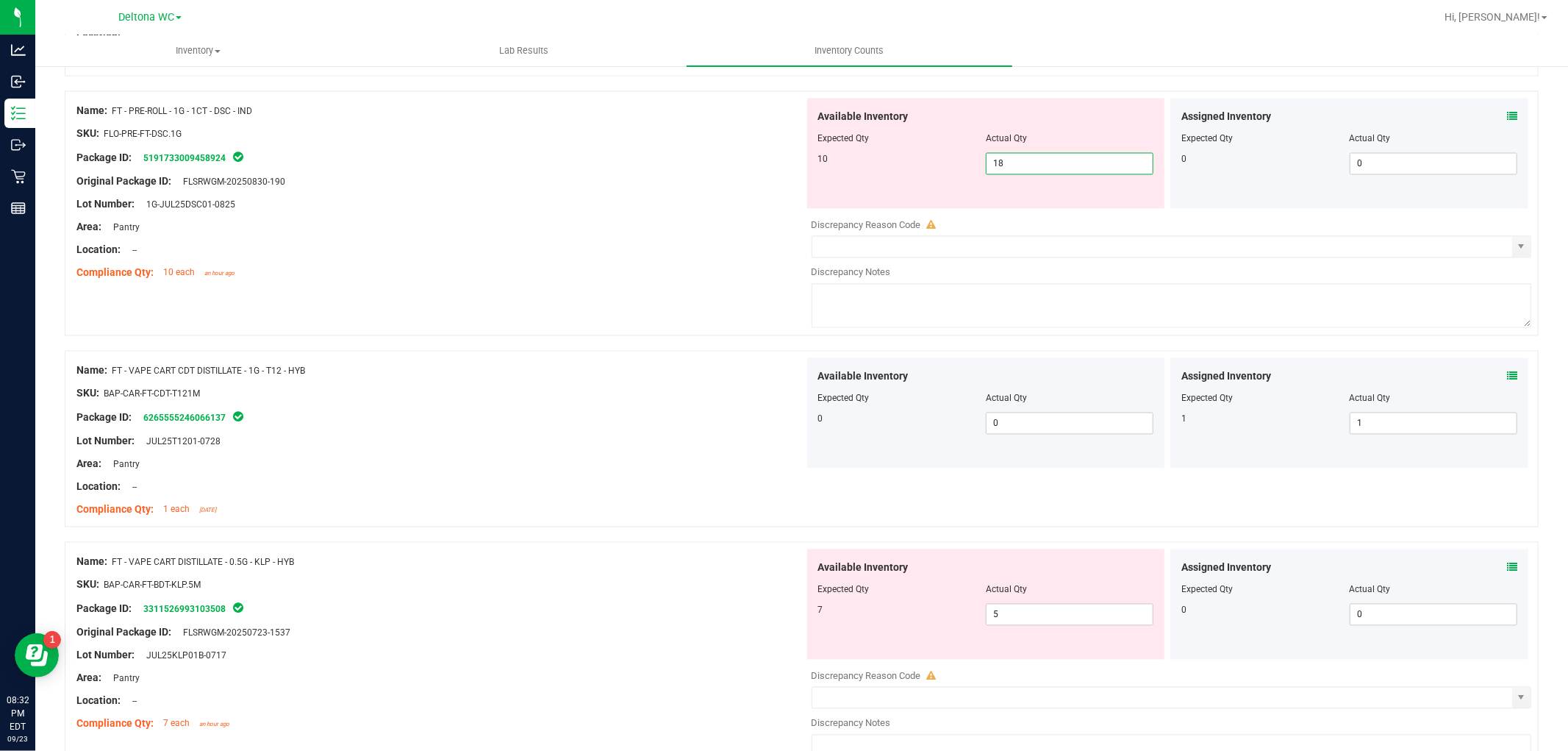
drag, startPoint x: 1069, startPoint y: 164, endPoint x: 740, endPoint y: 179, distance: 329.3
click at [743, 177] on div "Name: FT - PRE-ROLL - 1G - 1CT - DSC - IND SKU: FLO-PRE-FT-DSC.1G Package ID: 5…" at bounding box center [802, 213] width 1474 height 245
type input "10"
click at [692, 226] on div "Area: Pantry" at bounding box center [441, 227] width 728 height 16
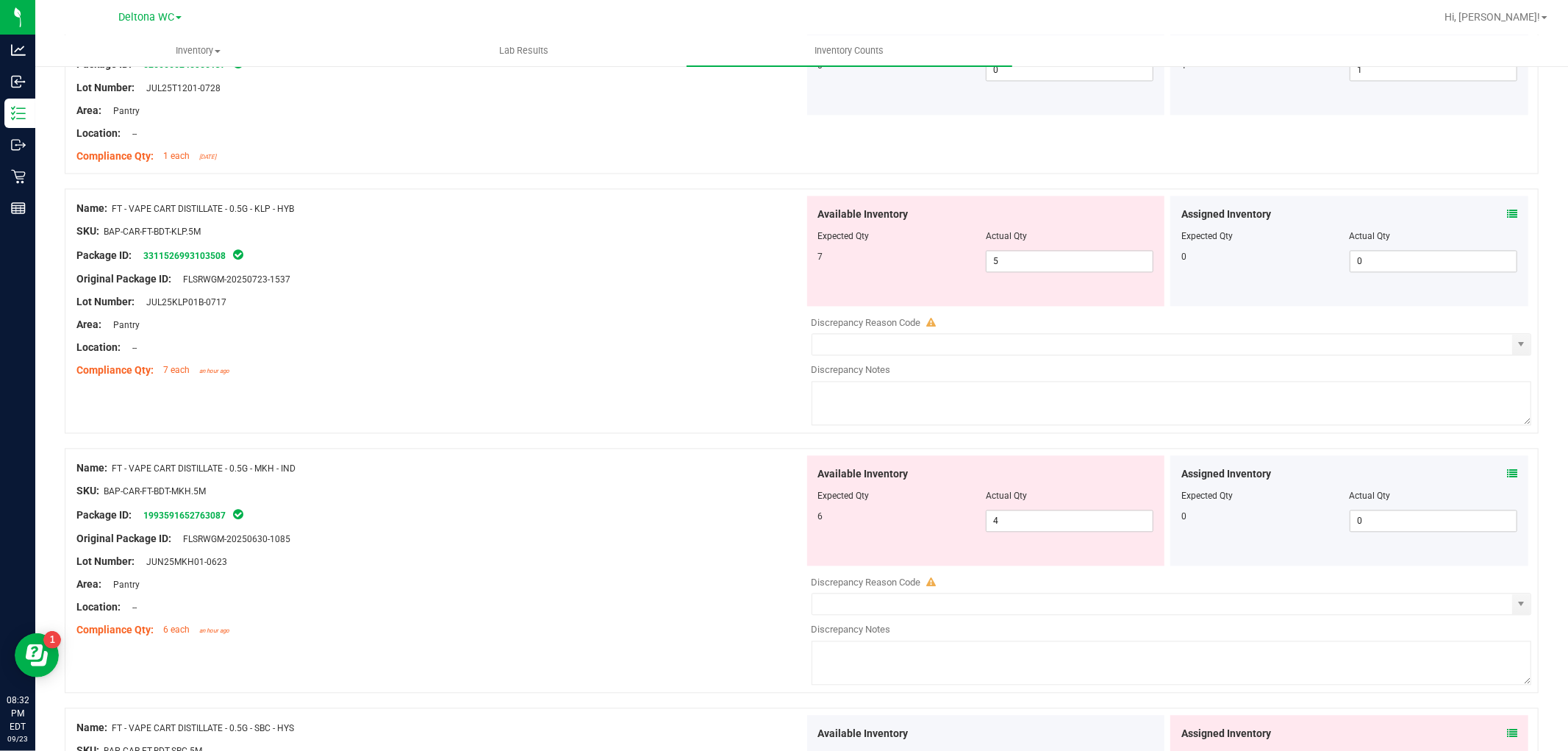
scroll to position [2695, 0]
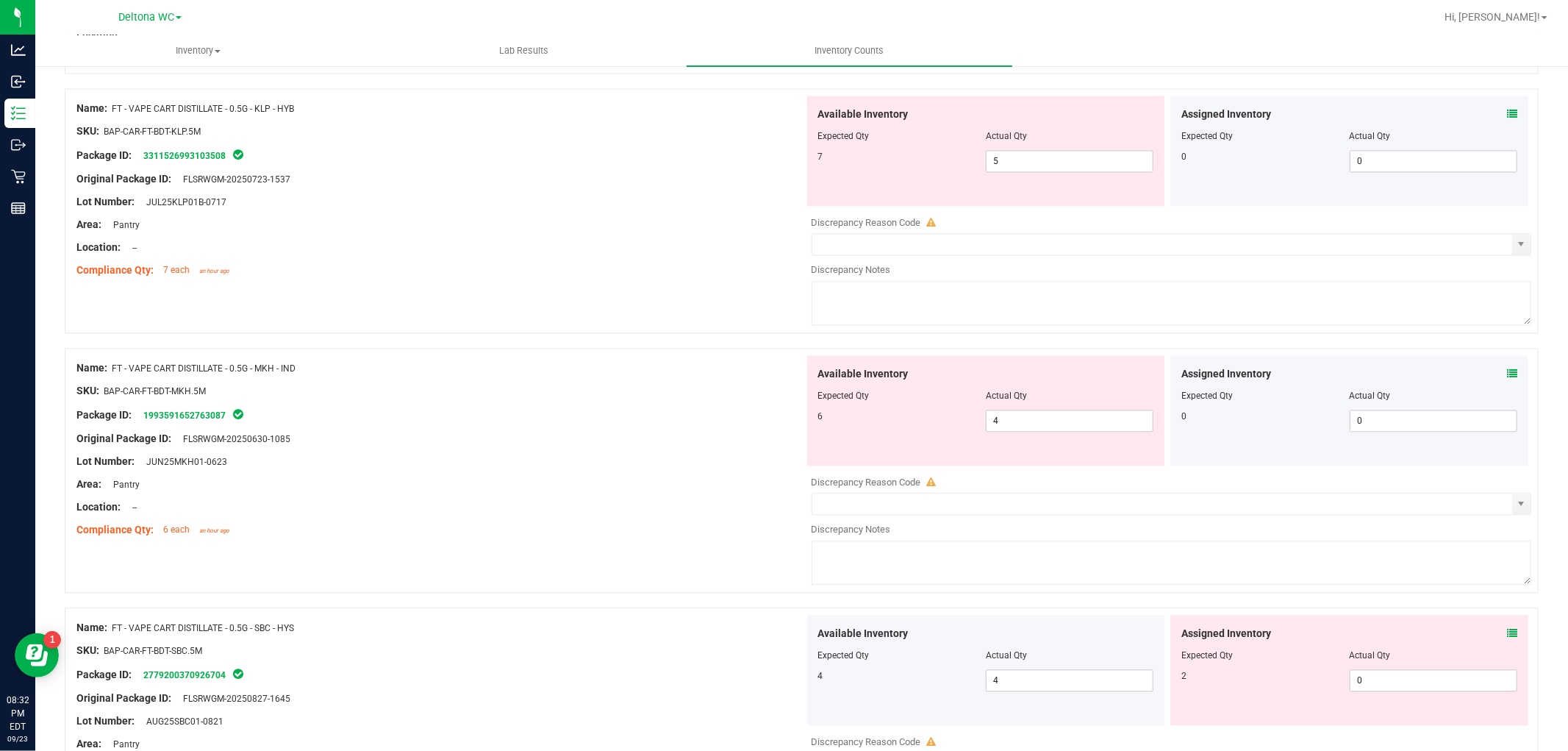
click at [1507, 118] on icon at bounding box center [1512, 114] width 10 height 10
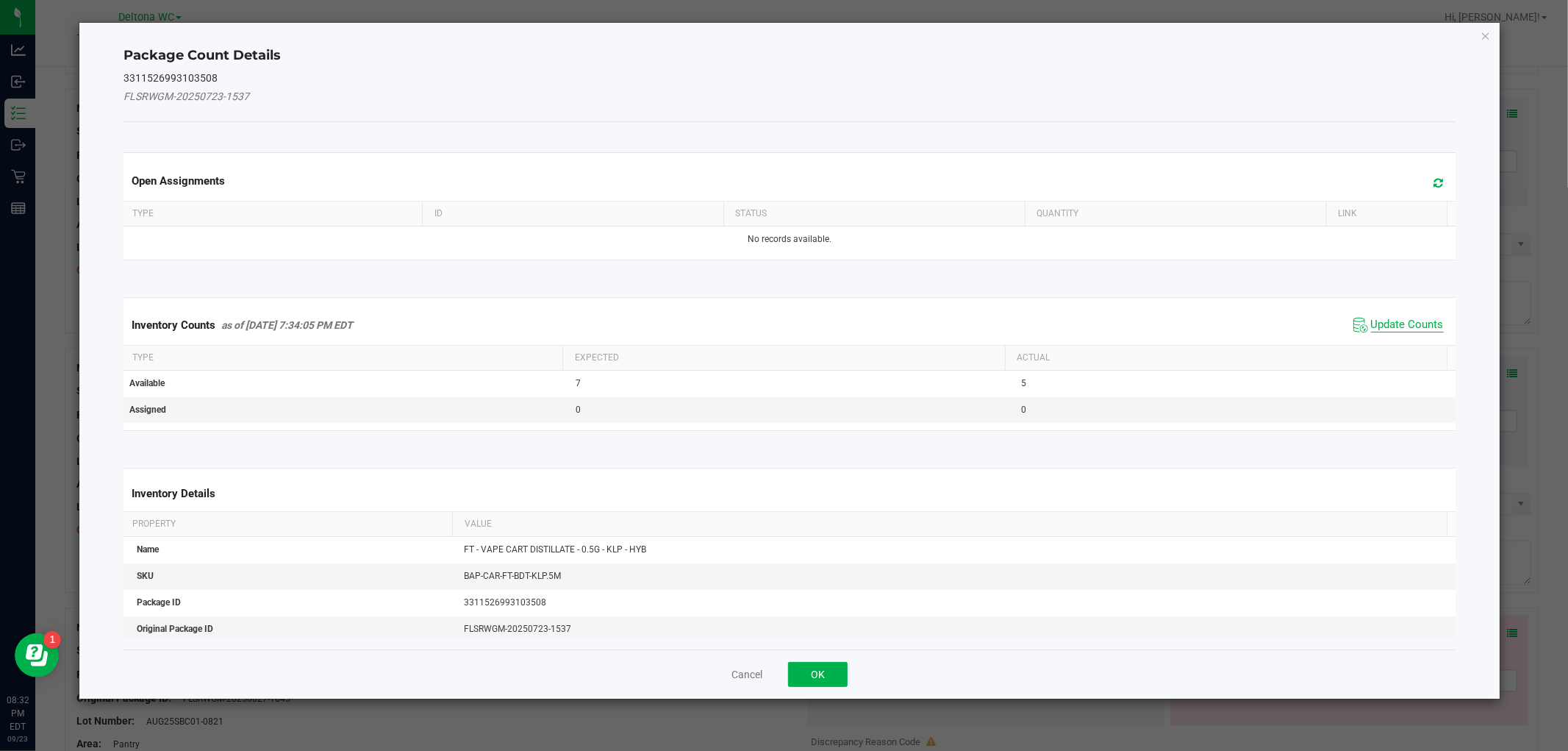
click at [1385, 325] on span "Update Counts" at bounding box center [1408, 325] width 73 height 15
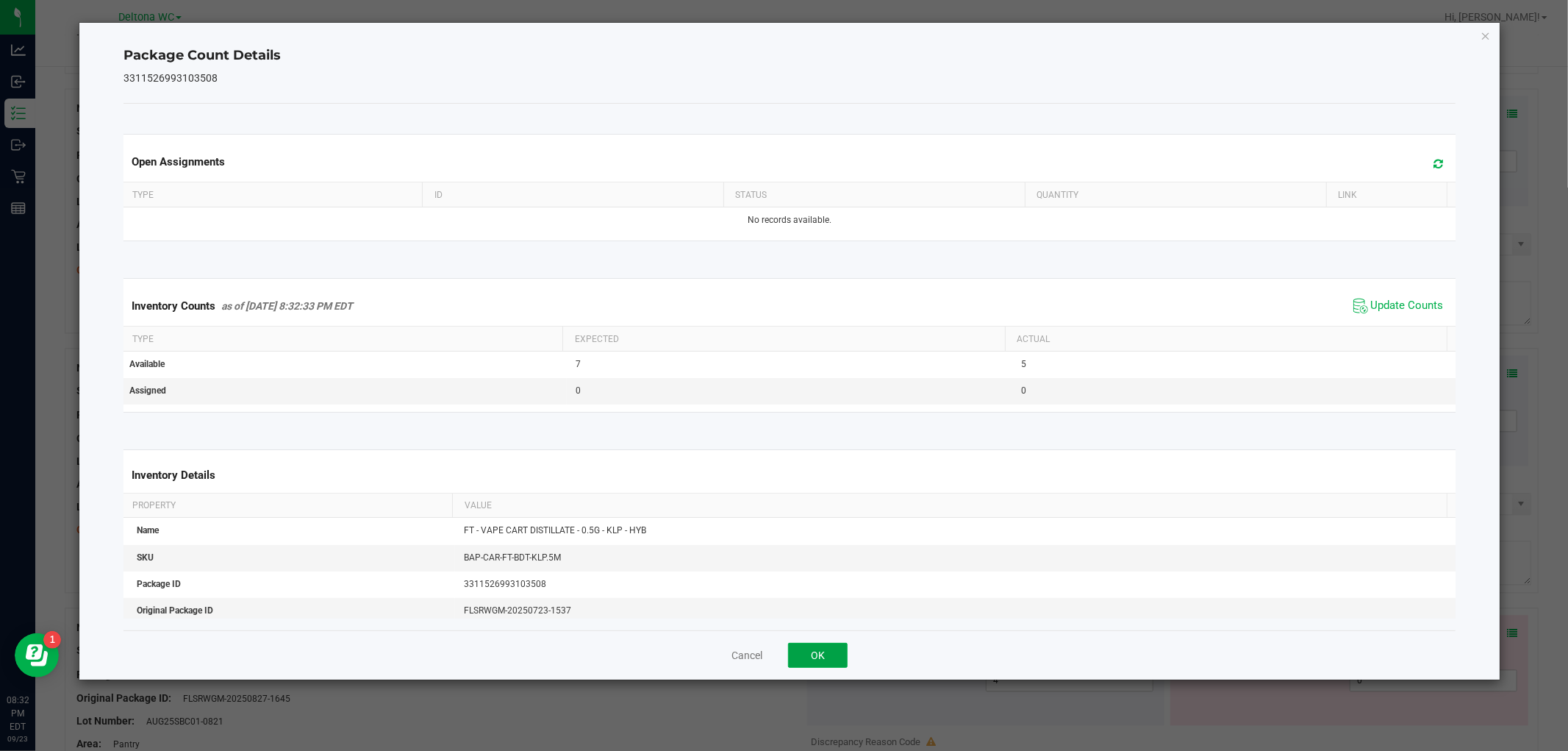
drag, startPoint x: 825, startPoint y: 657, endPoint x: 848, endPoint y: 669, distance: 25.9
click at [825, 656] on button "OK" at bounding box center [818, 656] width 60 height 25
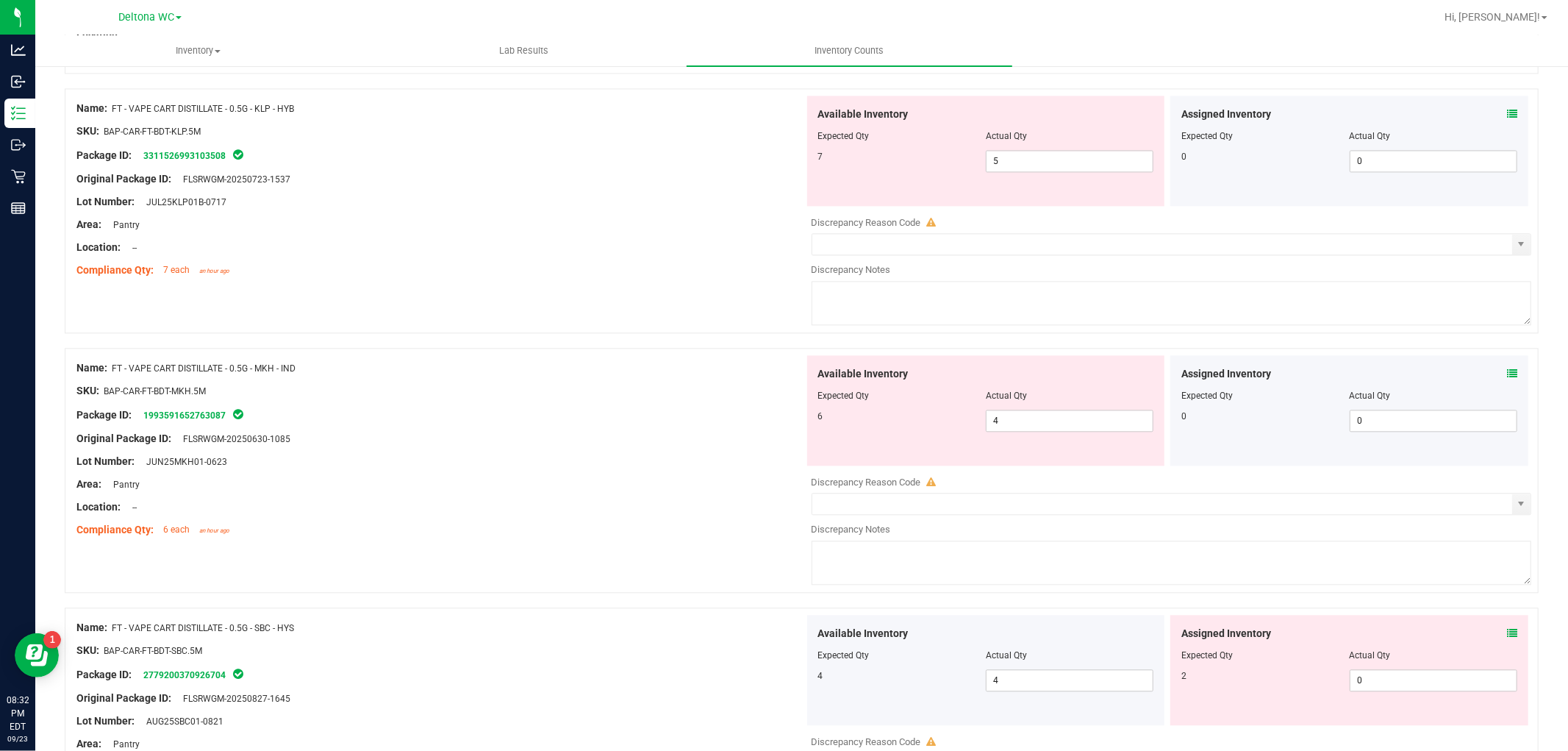
click at [1507, 377] on icon at bounding box center [1512, 374] width 10 height 10
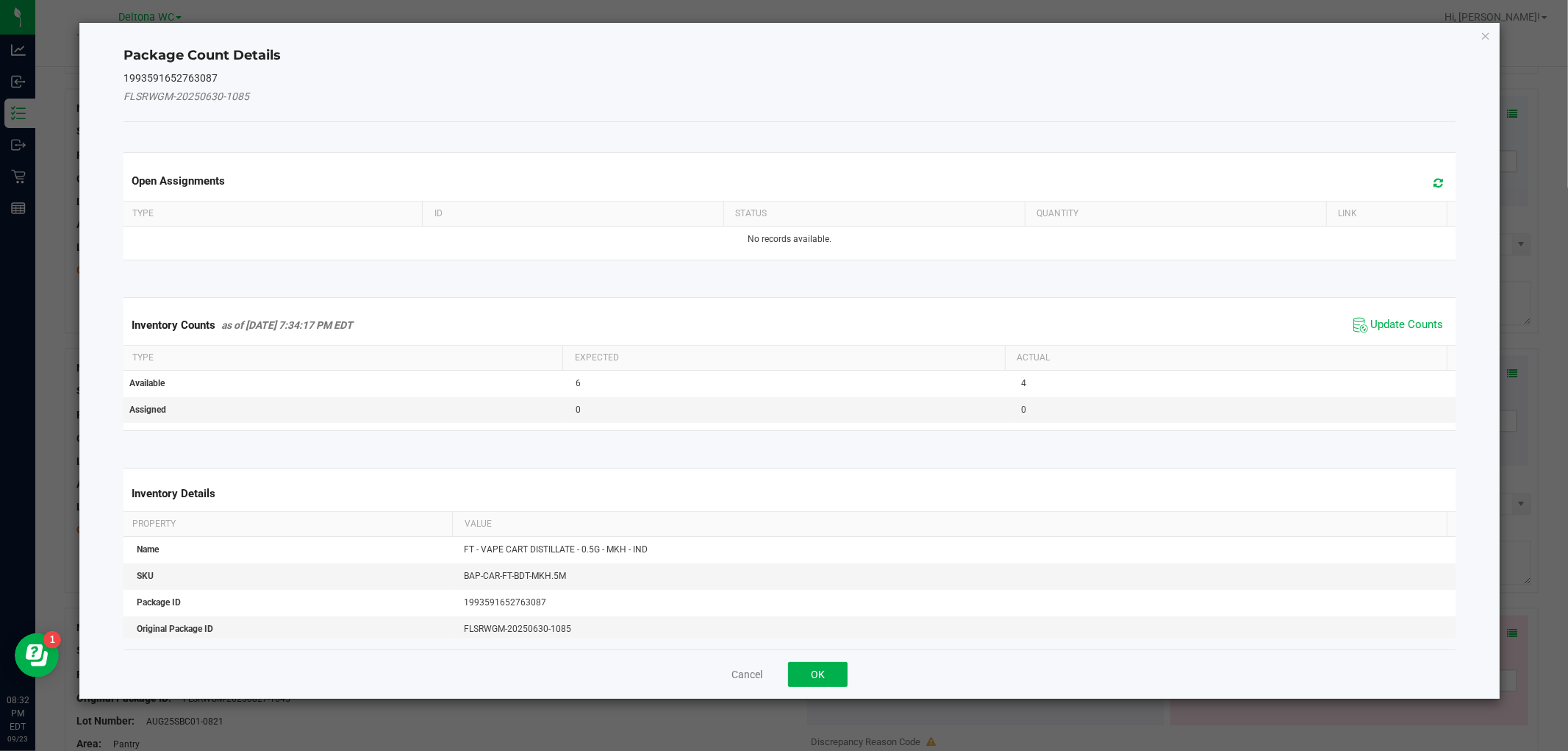
click at [1399, 333] on span "Update Counts" at bounding box center [1398, 325] width 98 height 22
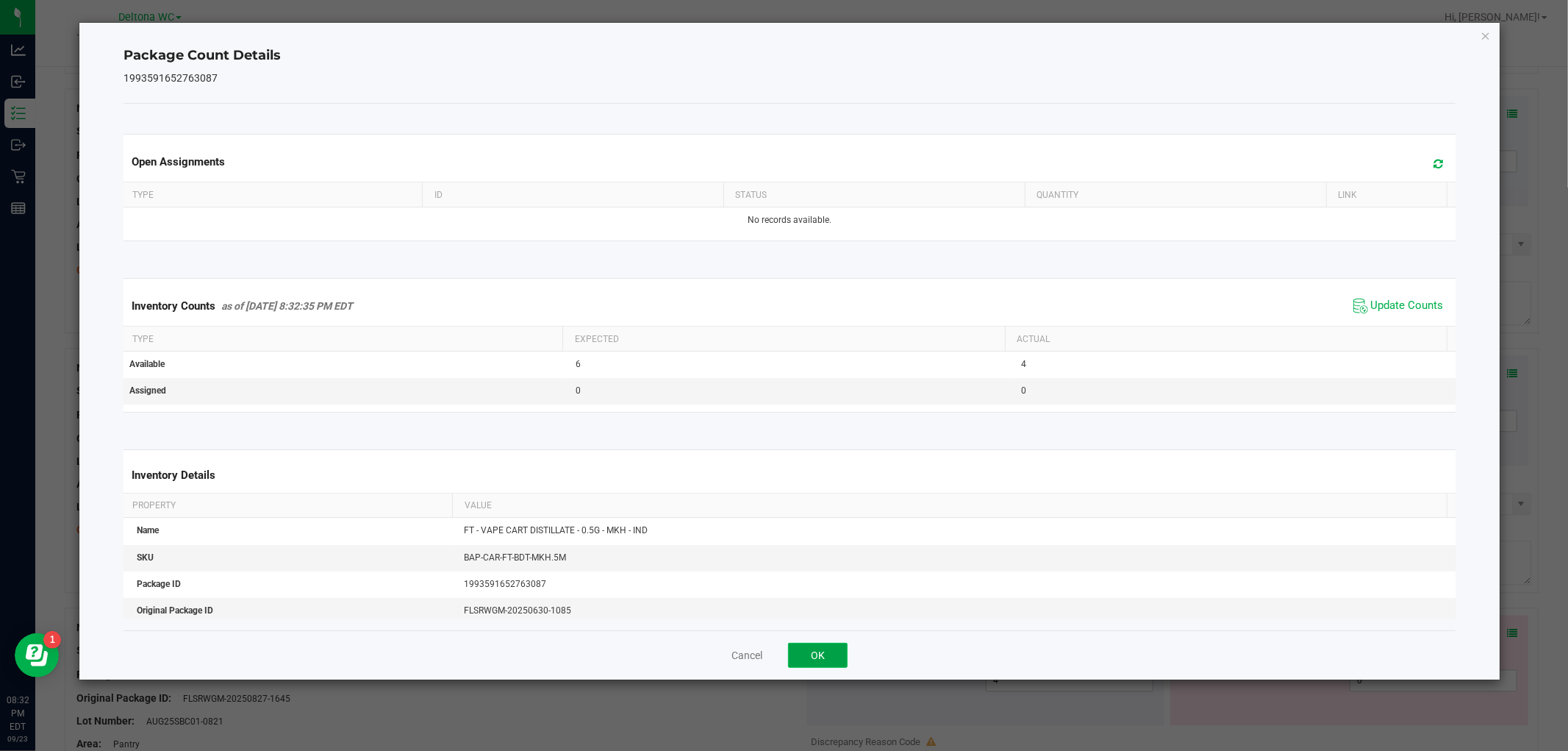
click at [842, 663] on button "OK" at bounding box center [818, 656] width 60 height 25
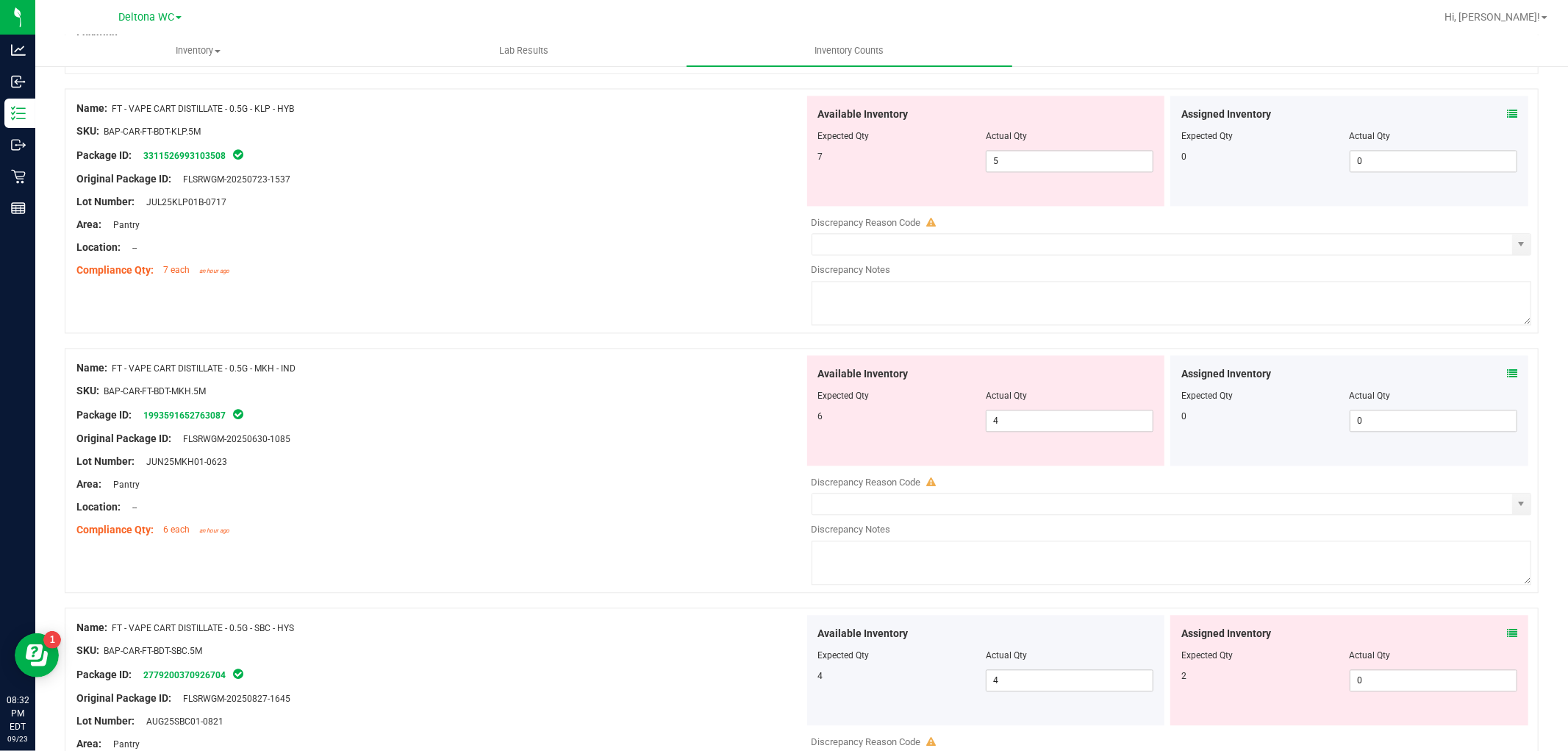
click at [1505, 631] on div "Assigned Inventory Expected Qty Actual Qty 2 0 0" at bounding box center [1350, 670] width 358 height 110
click at [1507, 631] on icon at bounding box center [1512, 633] width 10 height 10
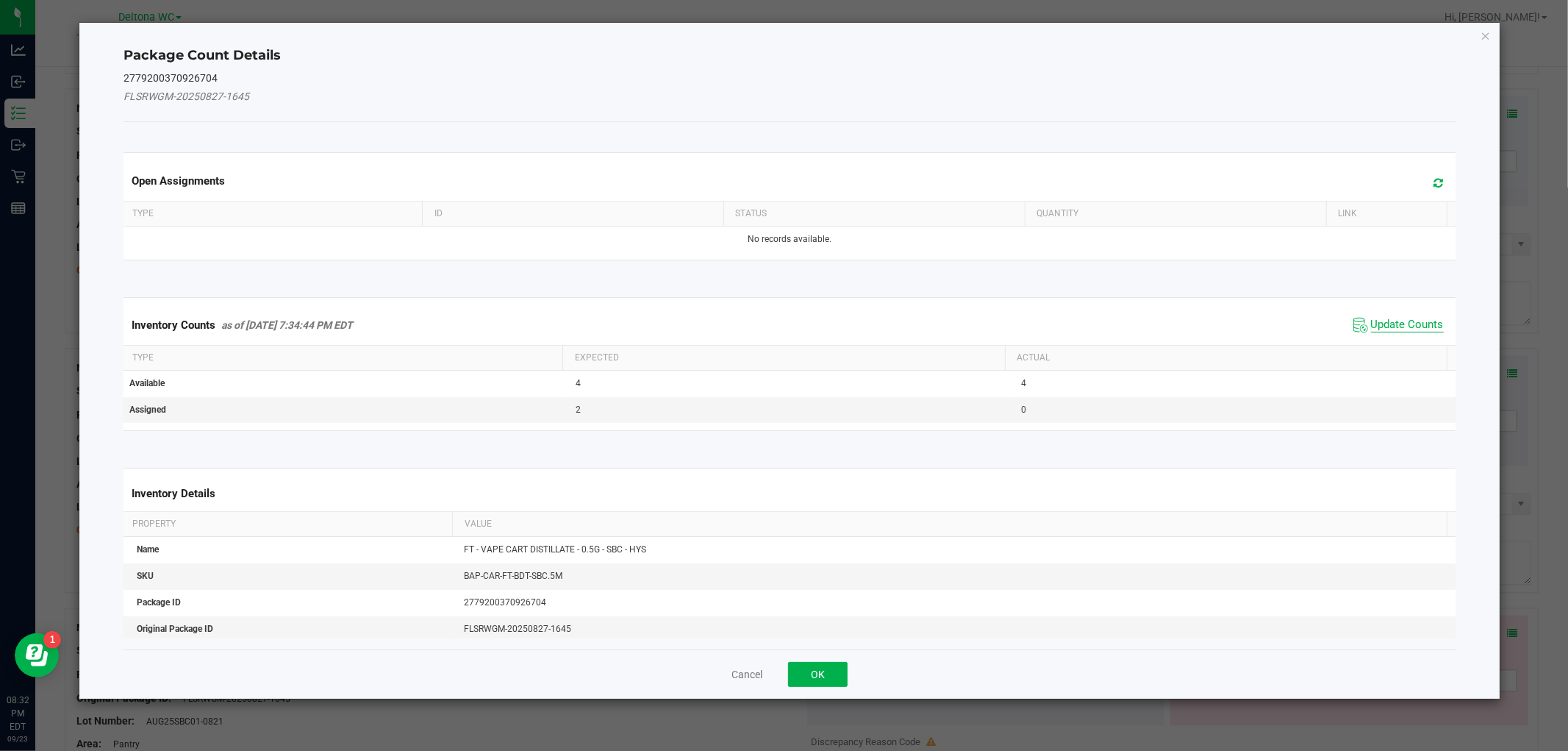
click at [1401, 324] on span "Update Counts" at bounding box center [1408, 325] width 73 height 15
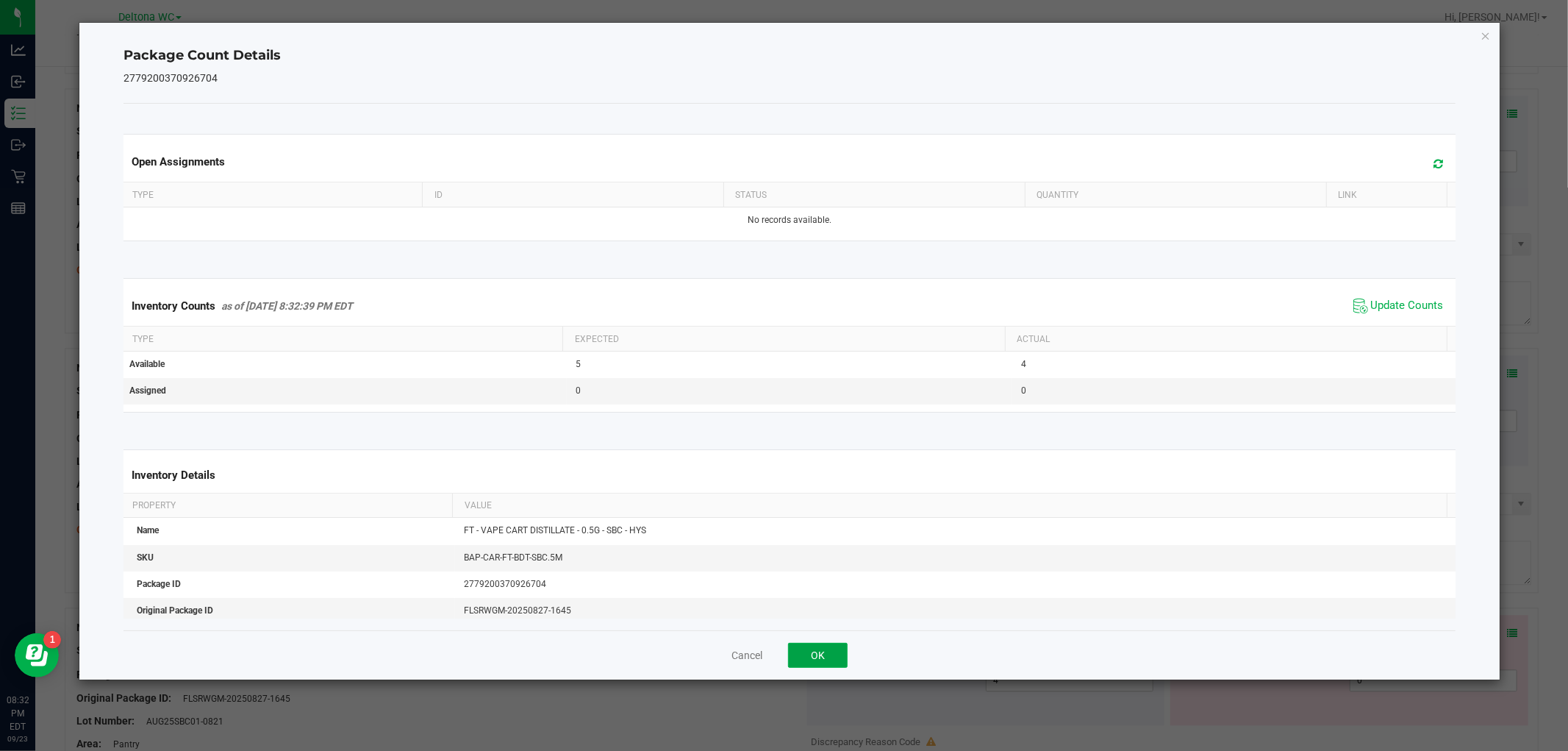
drag, startPoint x: 834, startPoint y: 655, endPoint x: 861, endPoint y: 648, distance: 27.9
click at [834, 654] on button "OK" at bounding box center [818, 656] width 60 height 25
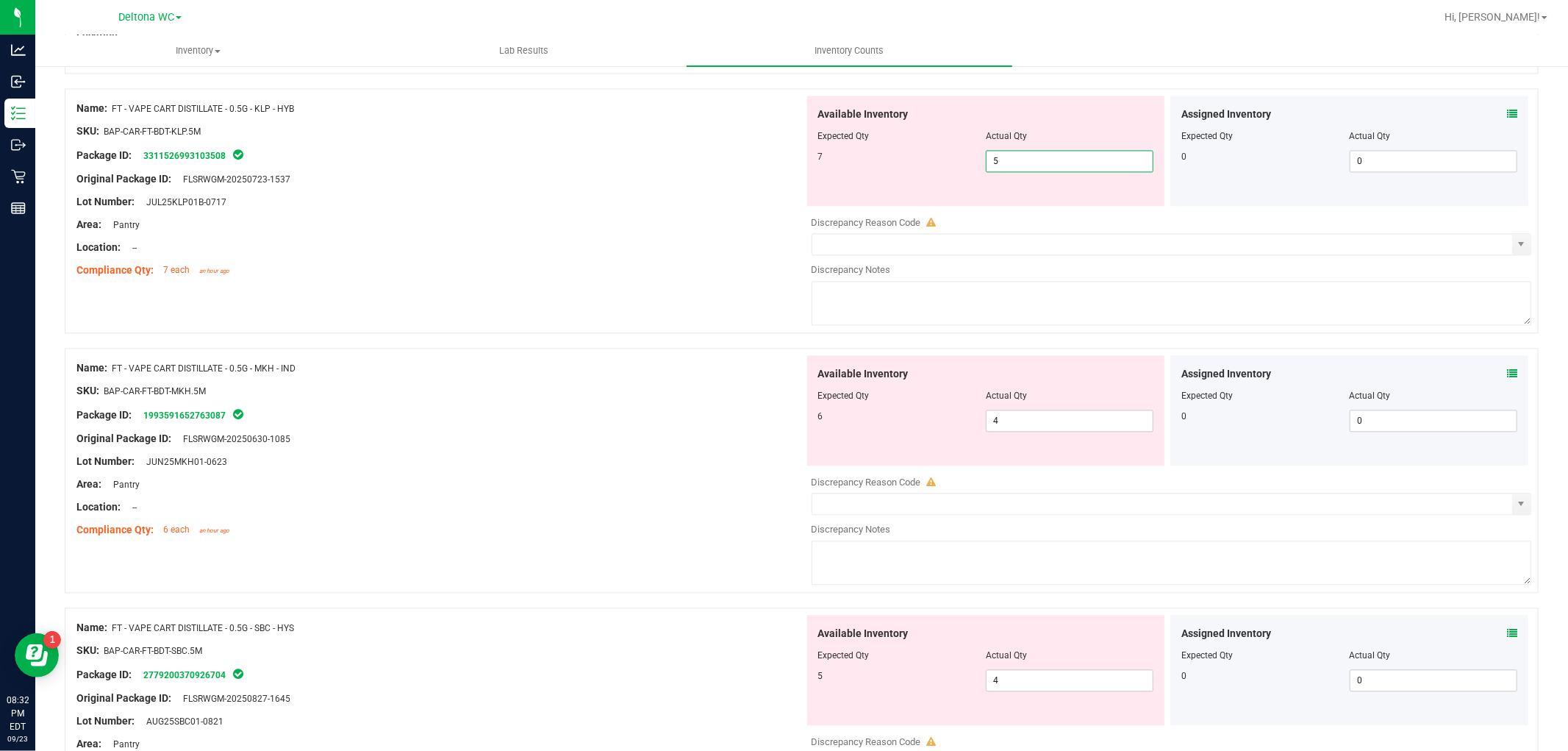
drag, startPoint x: 1033, startPoint y: 171, endPoint x: 807, endPoint y: 182, distance: 226.3
click at [816, 177] on div "Available Inventory Expected Qty Actual Qty 7 5 5" at bounding box center [986, 151] width 358 height 110
type input "7"
click at [682, 453] on div "Name: FT - VAPE CART DISTILLATE - 0.5G - MKH - IND SKU: BAP-CAR-FT-BDT-MKH.5M P…" at bounding box center [441, 448] width 728 height 187
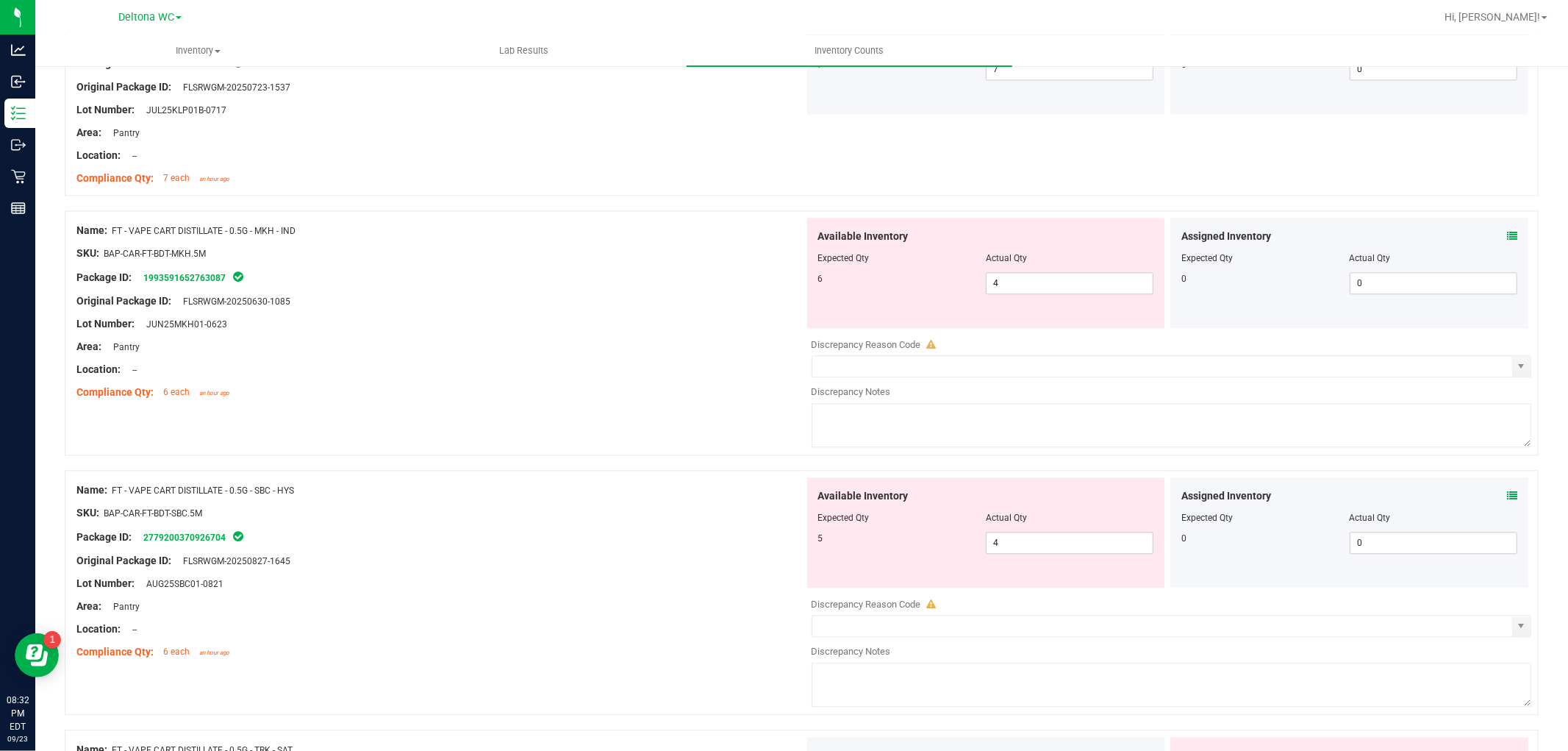
scroll to position [2941, 0]
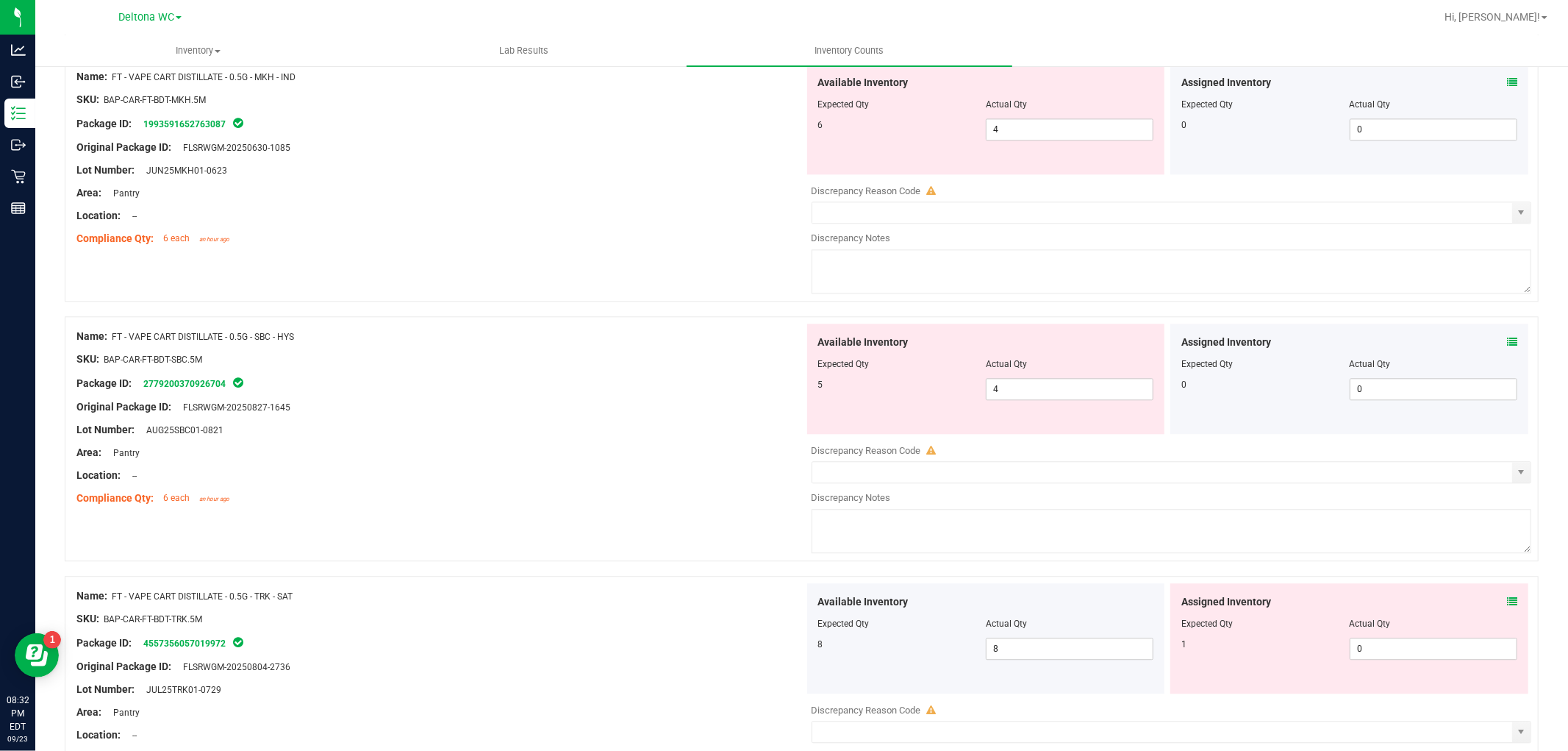
click at [1507, 600] on icon at bounding box center [1512, 602] width 10 height 10
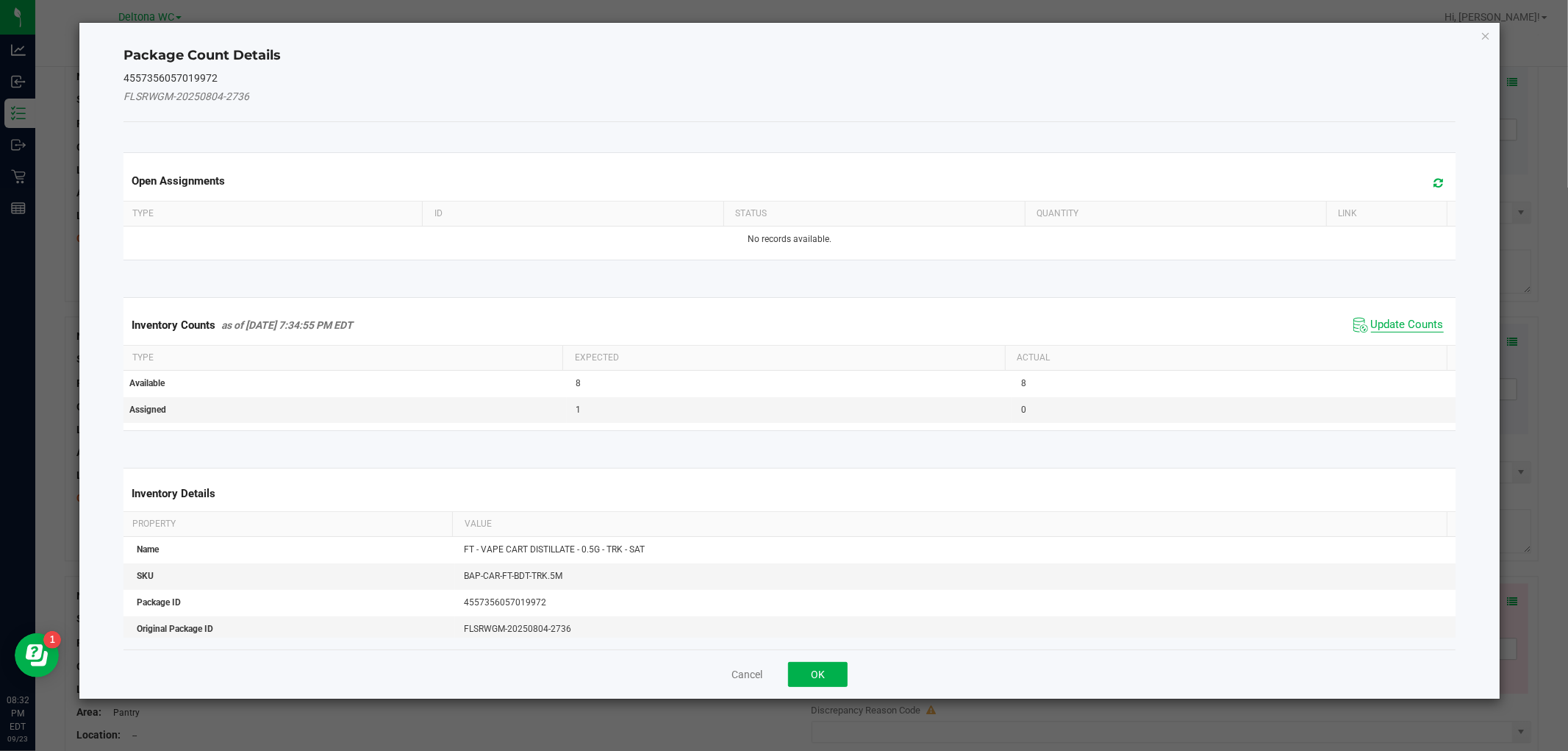
click at [1378, 320] on span "Update Counts" at bounding box center [1408, 325] width 73 height 15
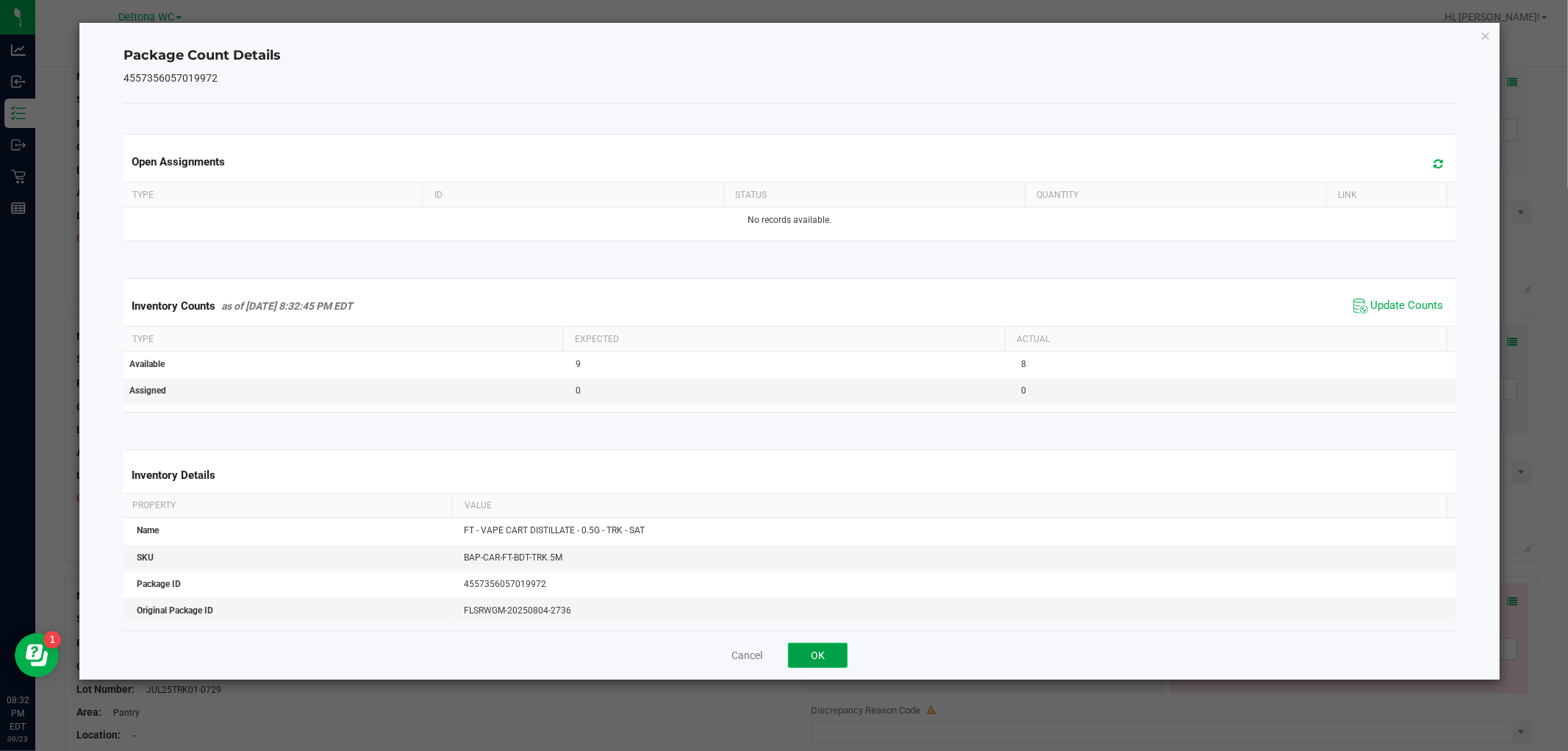
click at [816, 656] on button "OK" at bounding box center [818, 656] width 60 height 25
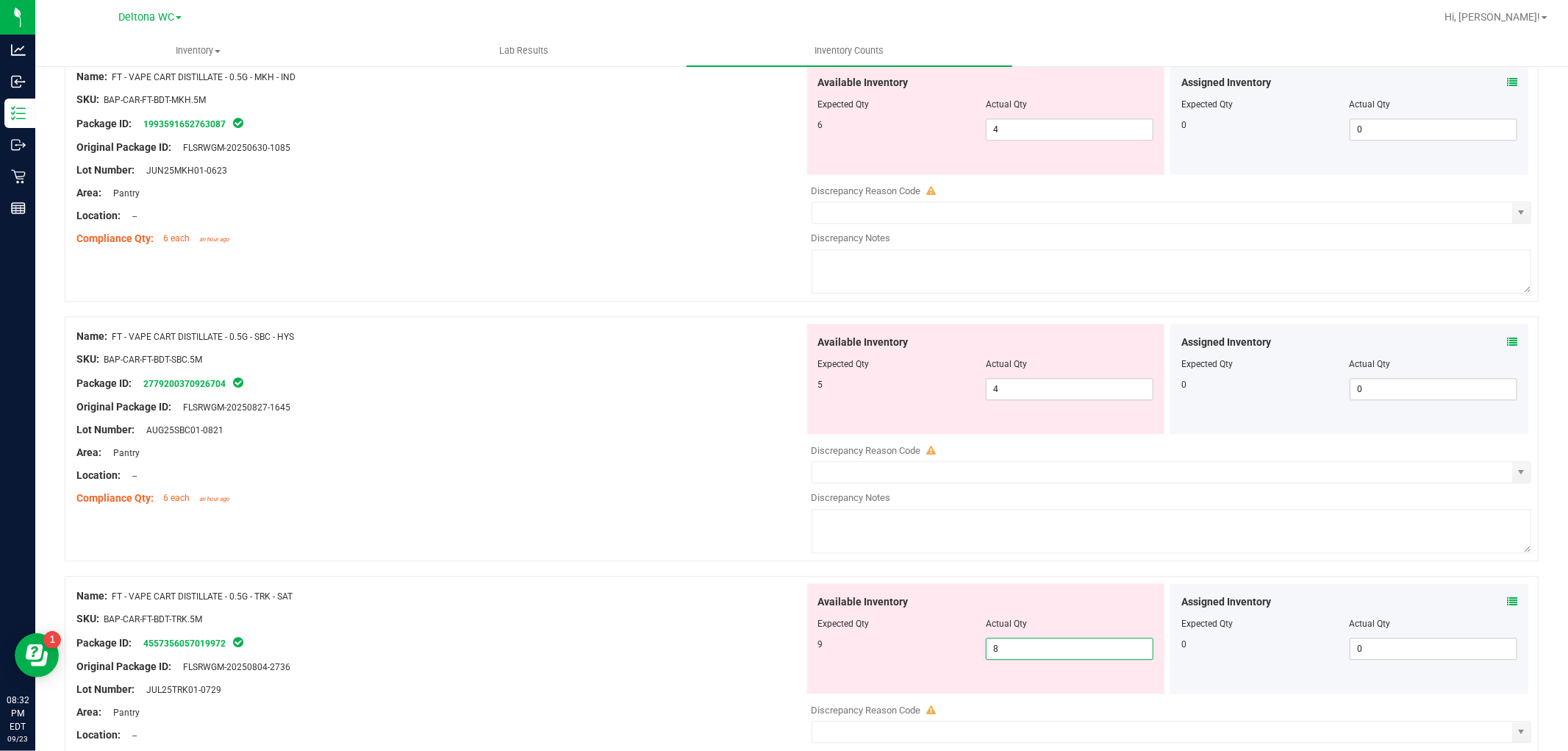
drag, startPoint x: 1041, startPoint y: 654, endPoint x: 731, endPoint y: 656, distance: 310.0
click at [731, 656] on div "Name: FT - VAPE CART DISTILLATE - 0.5G - TRK - SAT SKU: BAP-CAR-FT-BDT-TRK.5M P…" at bounding box center [802, 698] width 1474 height 245
drag, startPoint x: 1059, startPoint y: 131, endPoint x: 622, endPoint y: 167, distance: 438.5
click at [622, 166] on div "Name: FT - VAPE CART DISTILLATE - 0.5G - MKH - IND SKU: BAP-CAR-FT-BDT-MKH.5M P…" at bounding box center [802, 179] width 1474 height 245
type input "6"
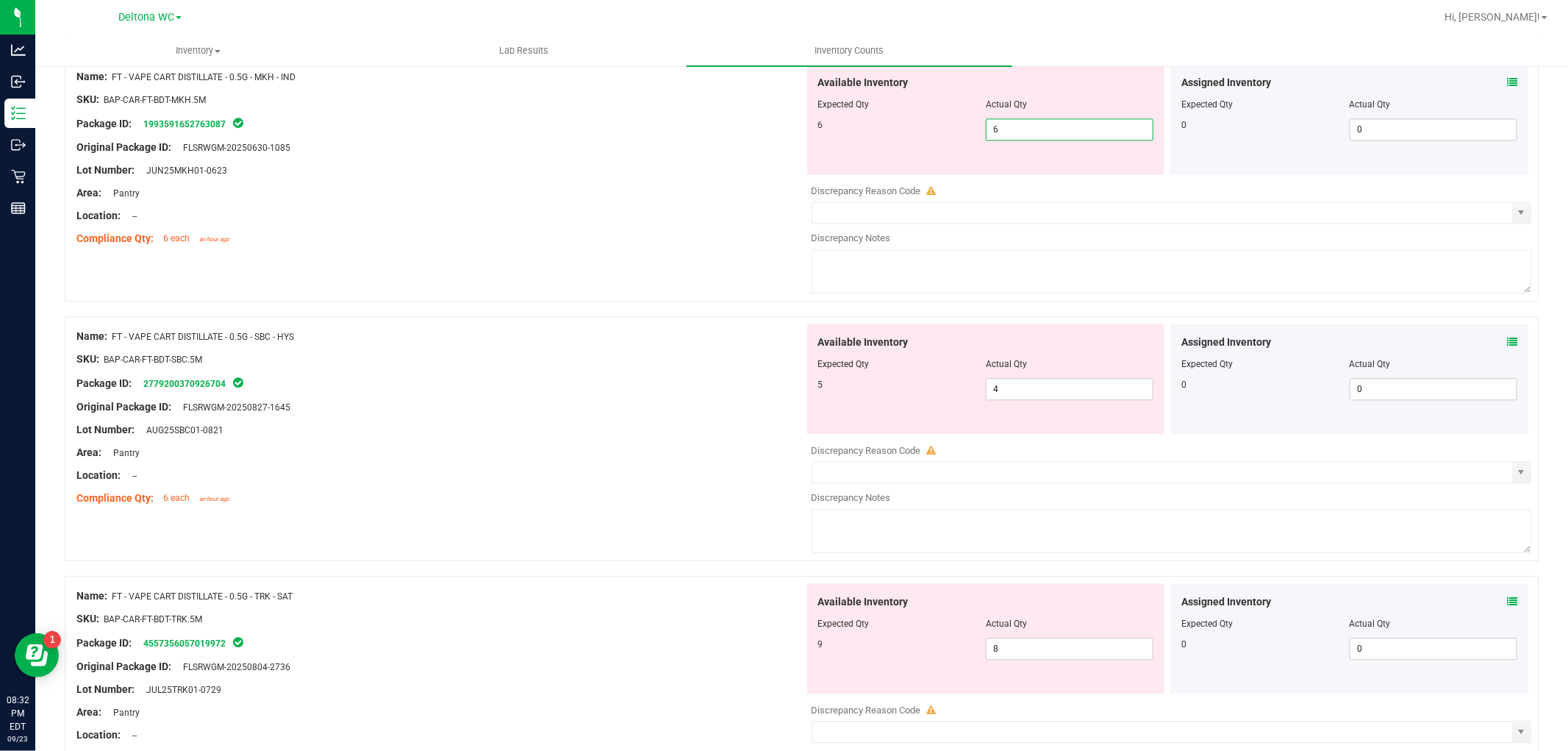
type input "6"
drag, startPoint x: 449, startPoint y: 365, endPoint x: 461, endPoint y: 363, distance: 12.2
click at [456, 362] on div "Name: FT - VAPE CART DISTILLATE - 0.5G - SBC - HYS SKU: BAP-CAR-FT-BDT-SBC.5M P…" at bounding box center [441, 417] width 728 height 187
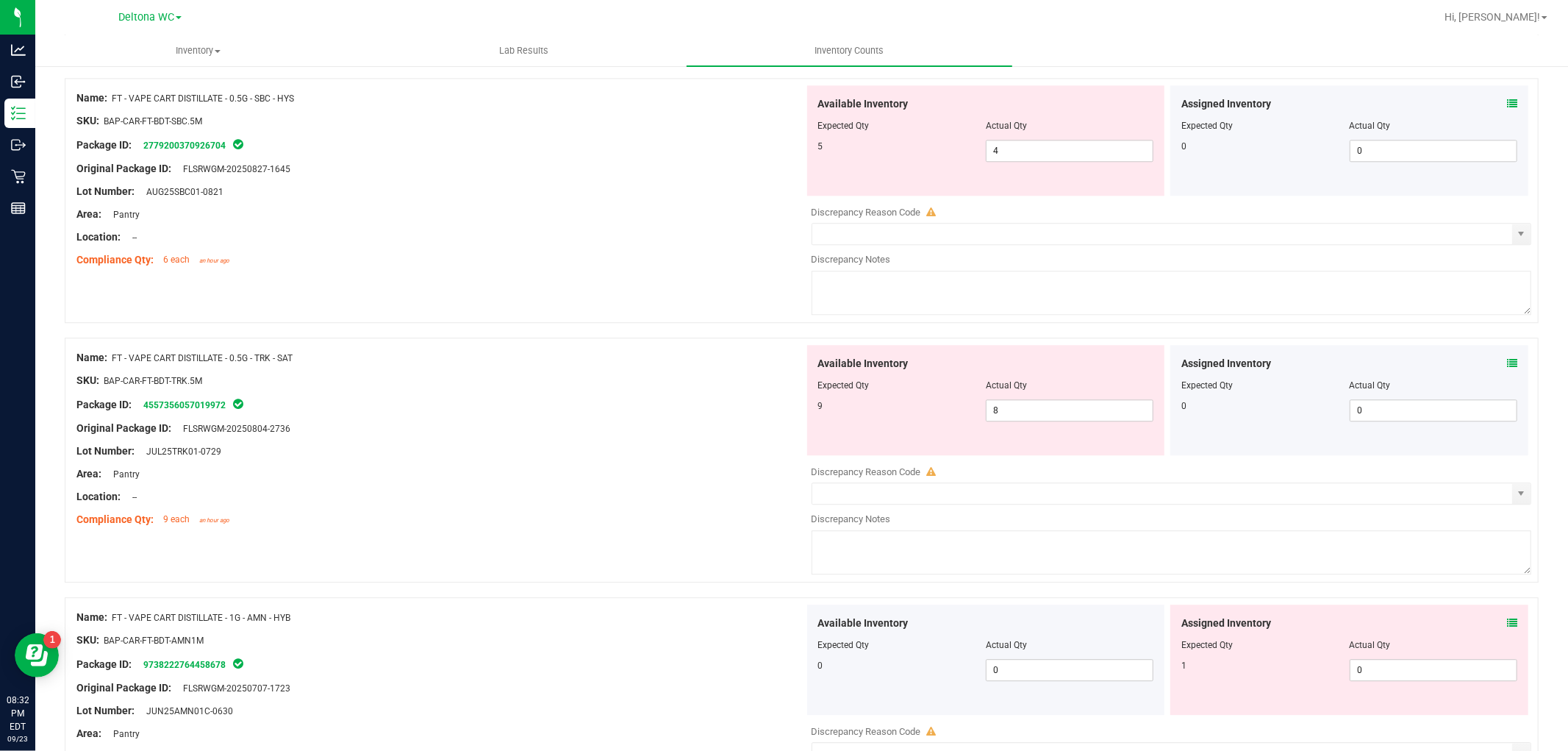
scroll to position [3105, 0]
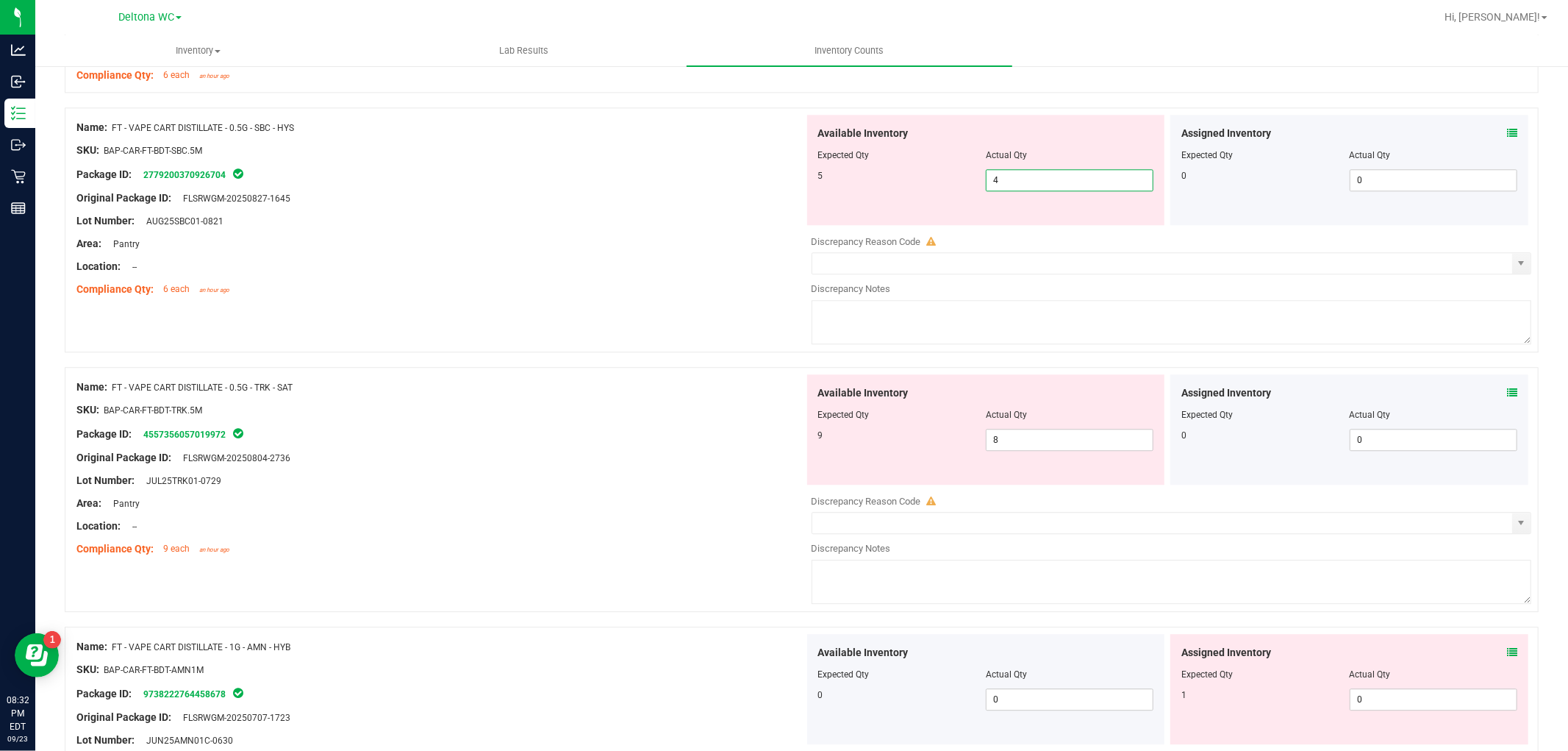
drag, startPoint x: 1050, startPoint y: 182, endPoint x: 431, endPoint y: 199, distance: 619.2
click at [432, 198] on div "Name: FT - VAPE CART DISTILLATE - 0.5G - SBC - HYS SKU: BAP-CAR-FT-BDT-SBC.5M P…" at bounding box center [802, 230] width 1474 height 245
type input "5"
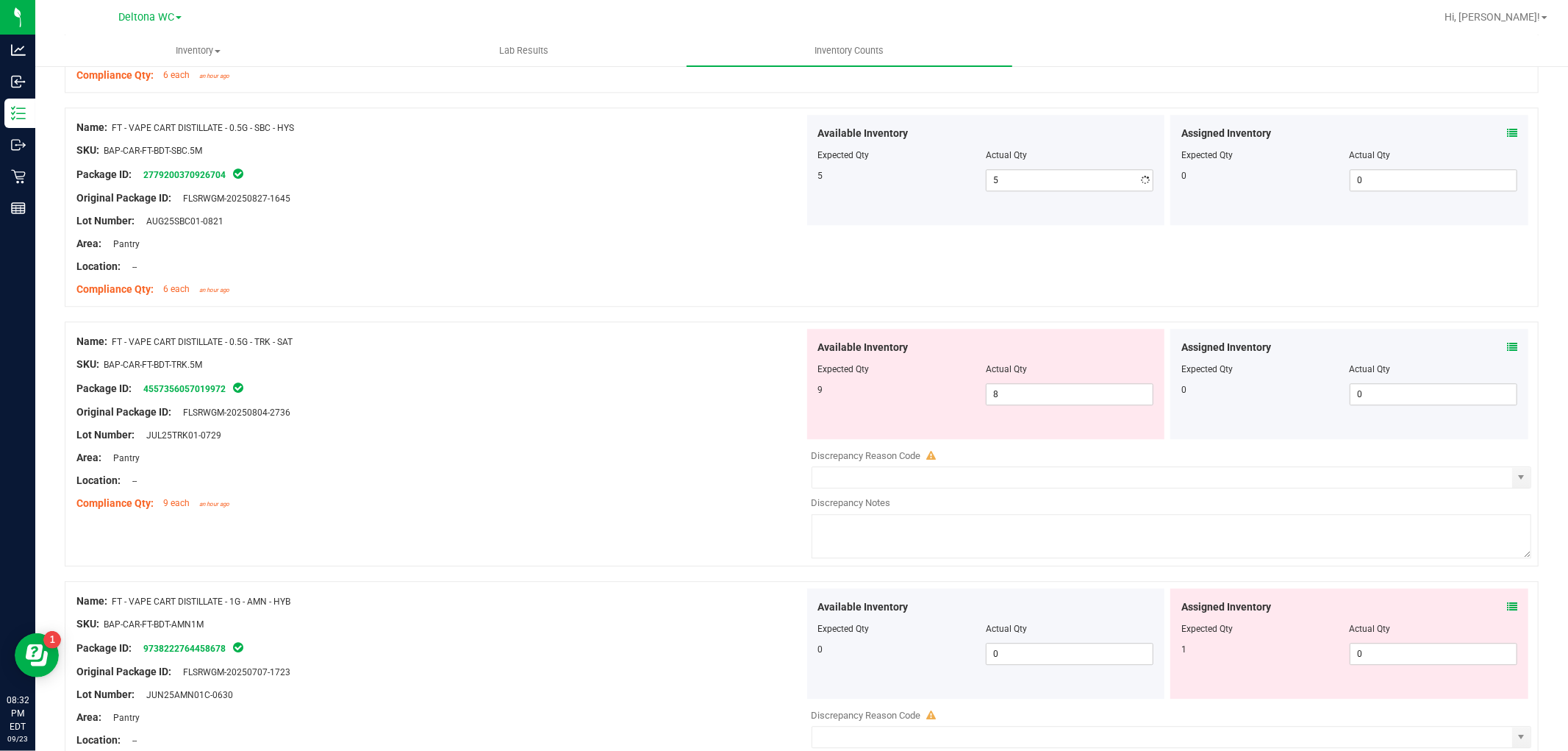
drag, startPoint x: 399, startPoint y: 289, endPoint x: 628, endPoint y: 348, distance: 236.5
click at [400, 289] on div "Compliance Qty: 6 each an hour ago" at bounding box center [441, 289] width 728 height 16
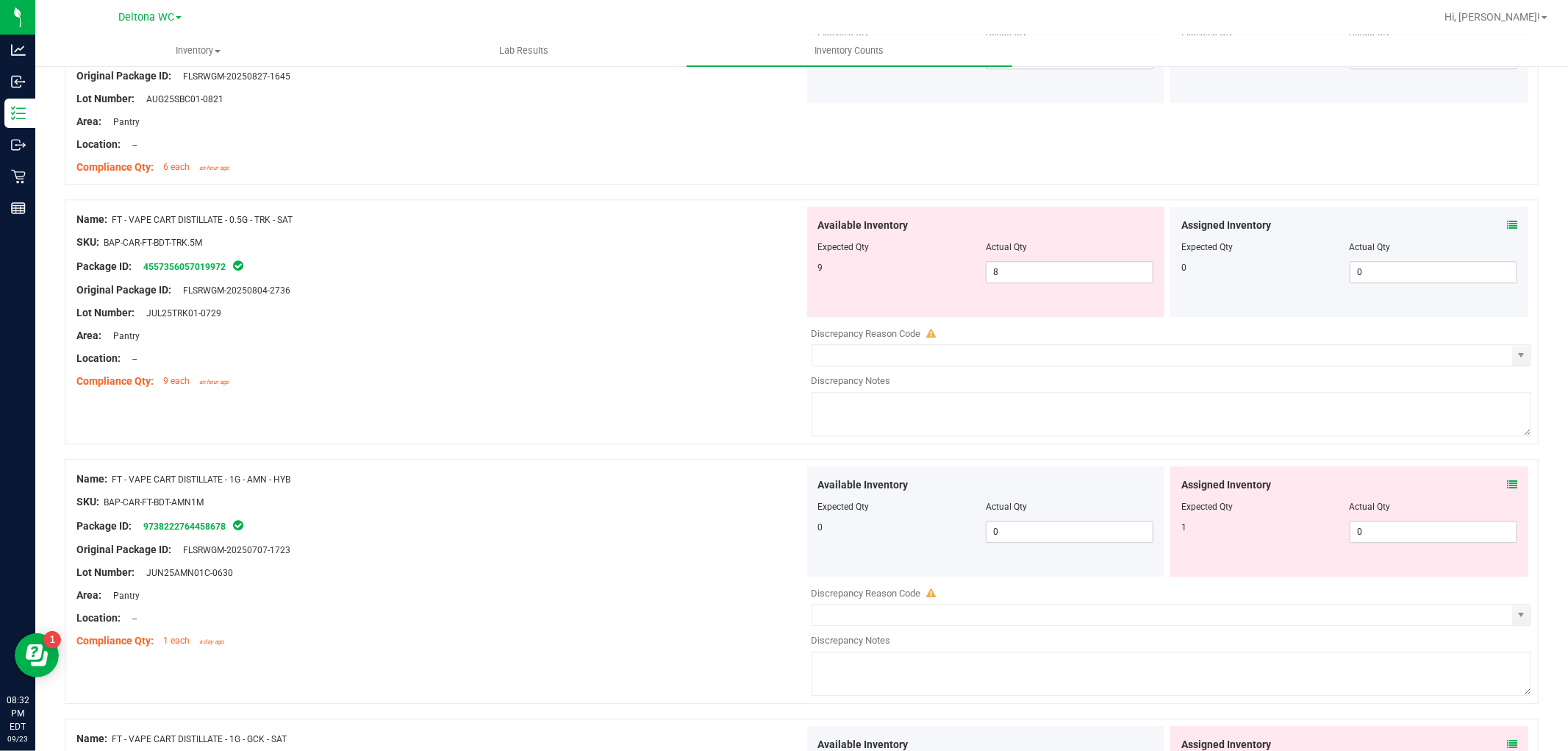
scroll to position [3186, 0]
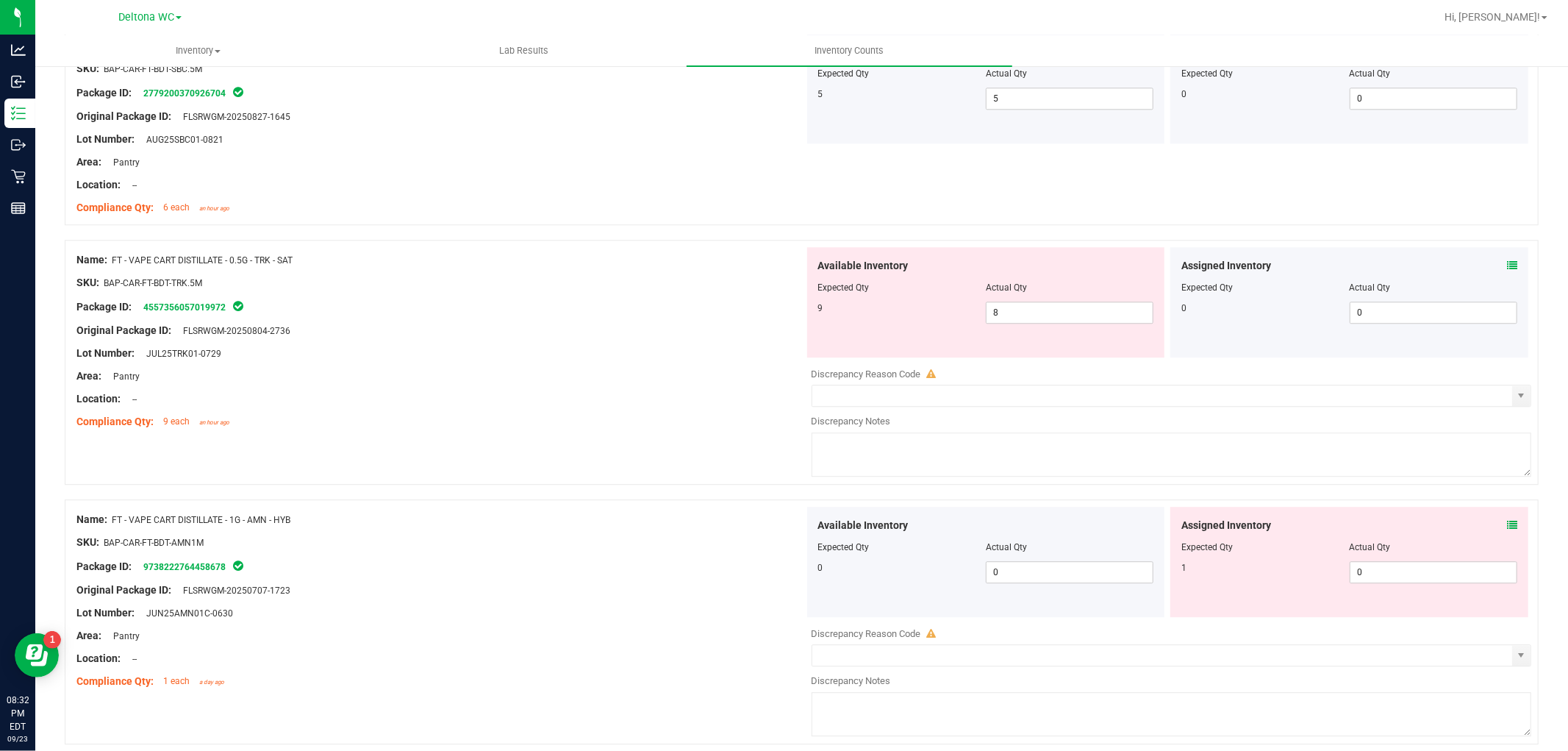
click at [1507, 527] on icon at bounding box center [1512, 525] width 10 height 10
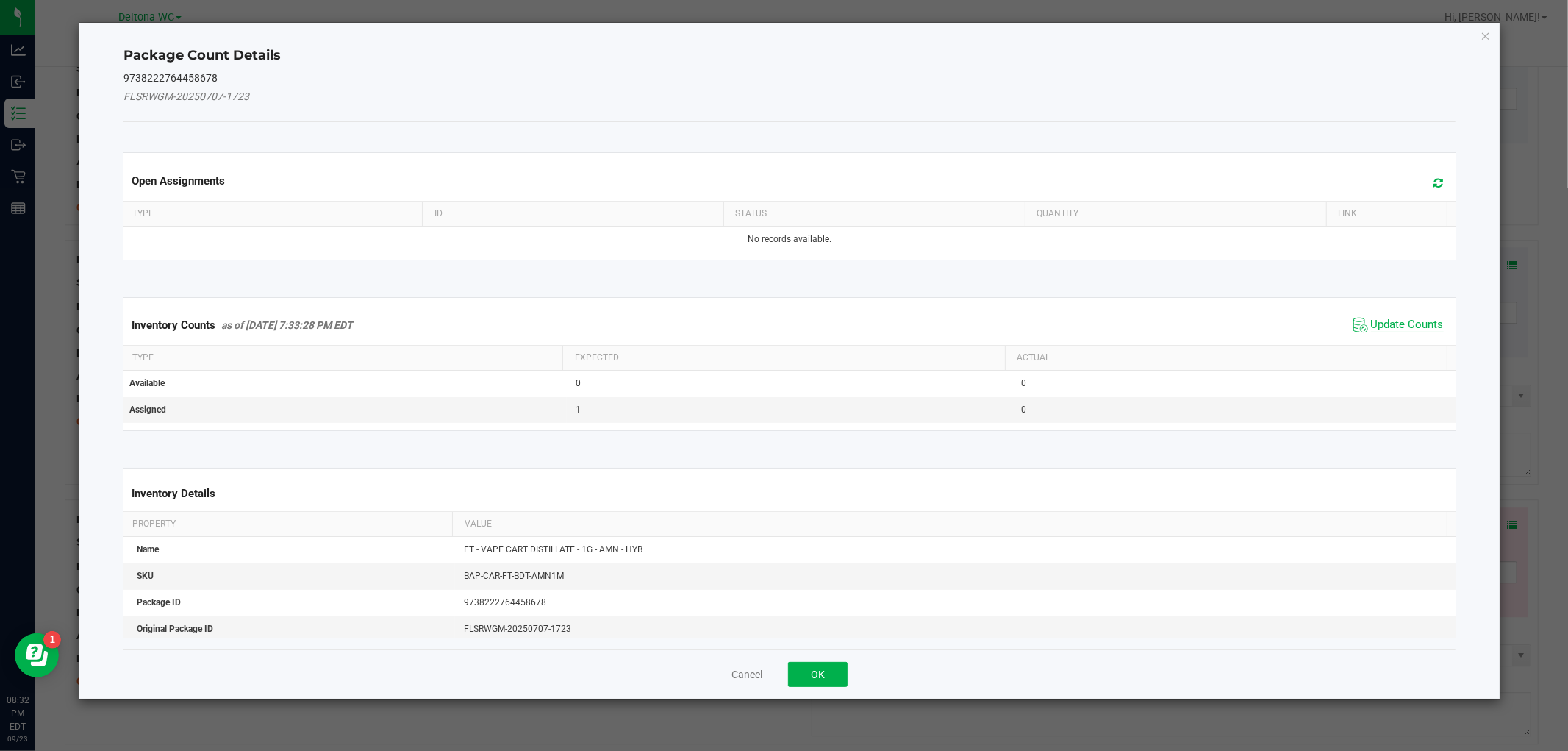
click at [1387, 330] on span "Update Counts" at bounding box center [1408, 325] width 73 height 15
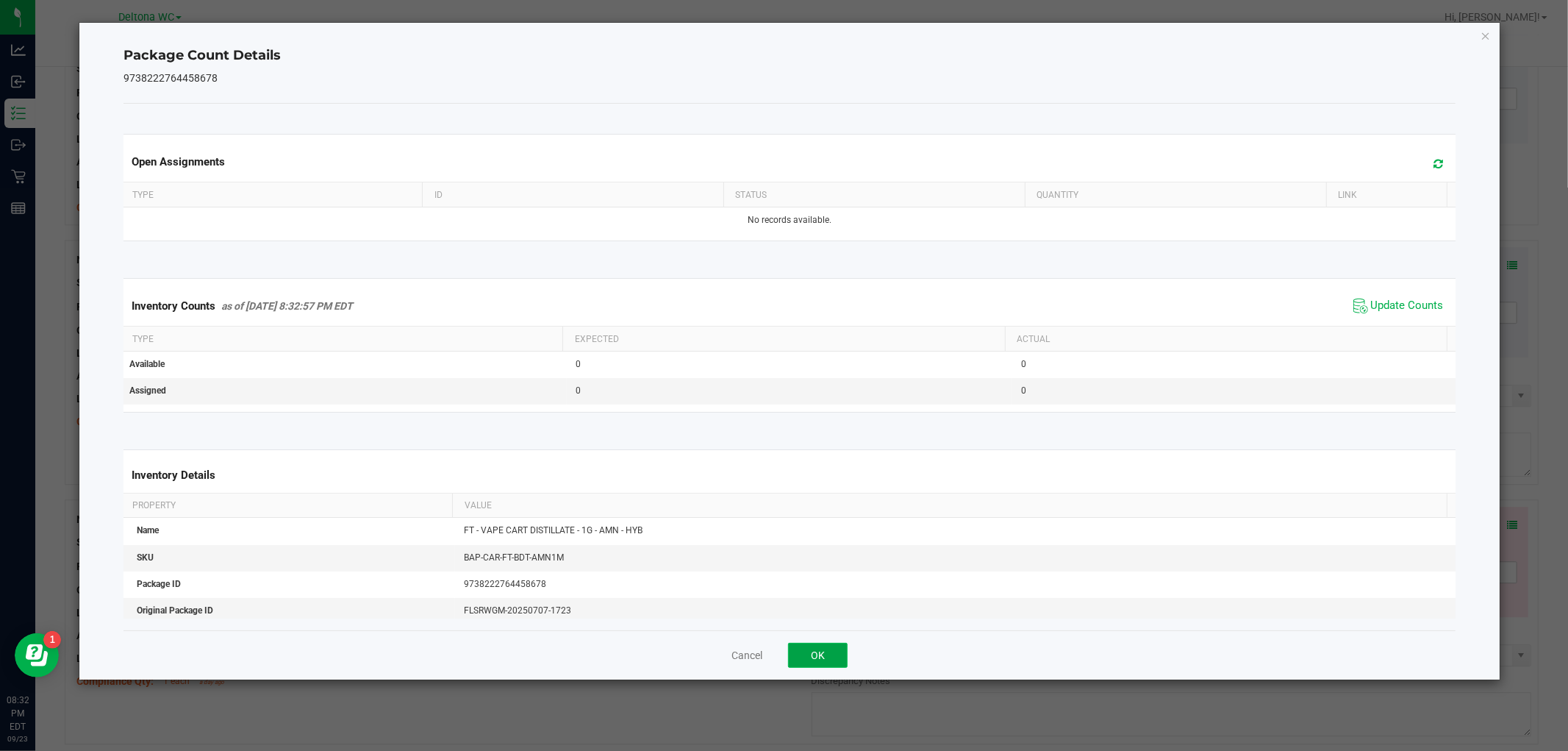
click at [810, 649] on button "OK" at bounding box center [818, 656] width 60 height 25
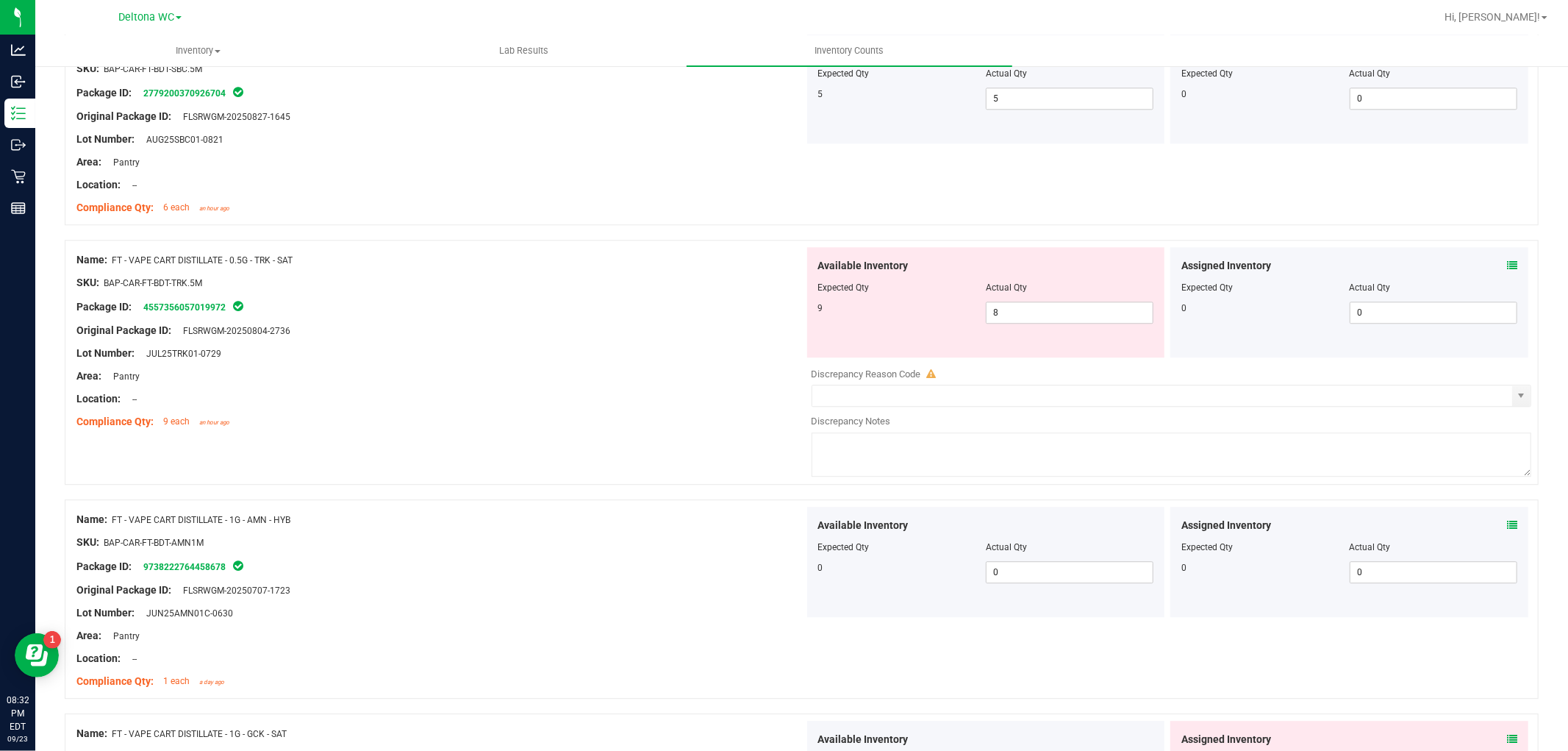
click at [1493, 262] on div "Assigned Inventory" at bounding box center [1349, 265] width 336 height 16
click at [1493, 262] on div "Assigned Inventory" at bounding box center [1349, 265] width 336 height 16
click at [1507, 262] on icon at bounding box center [1512, 265] width 10 height 10
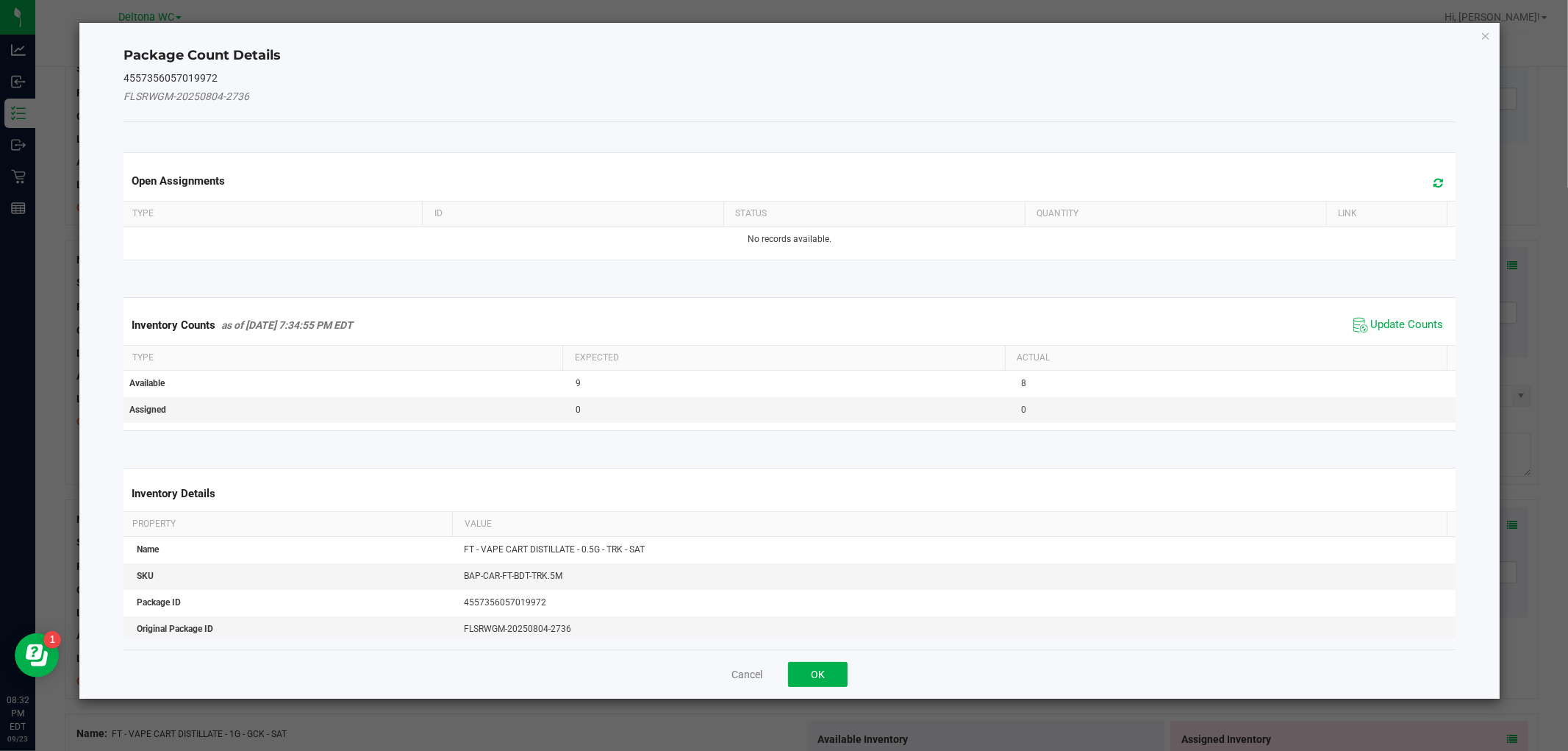
click at [1364, 334] on span "Update Counts" at bounding box center [1398, 325] width 98 height 22
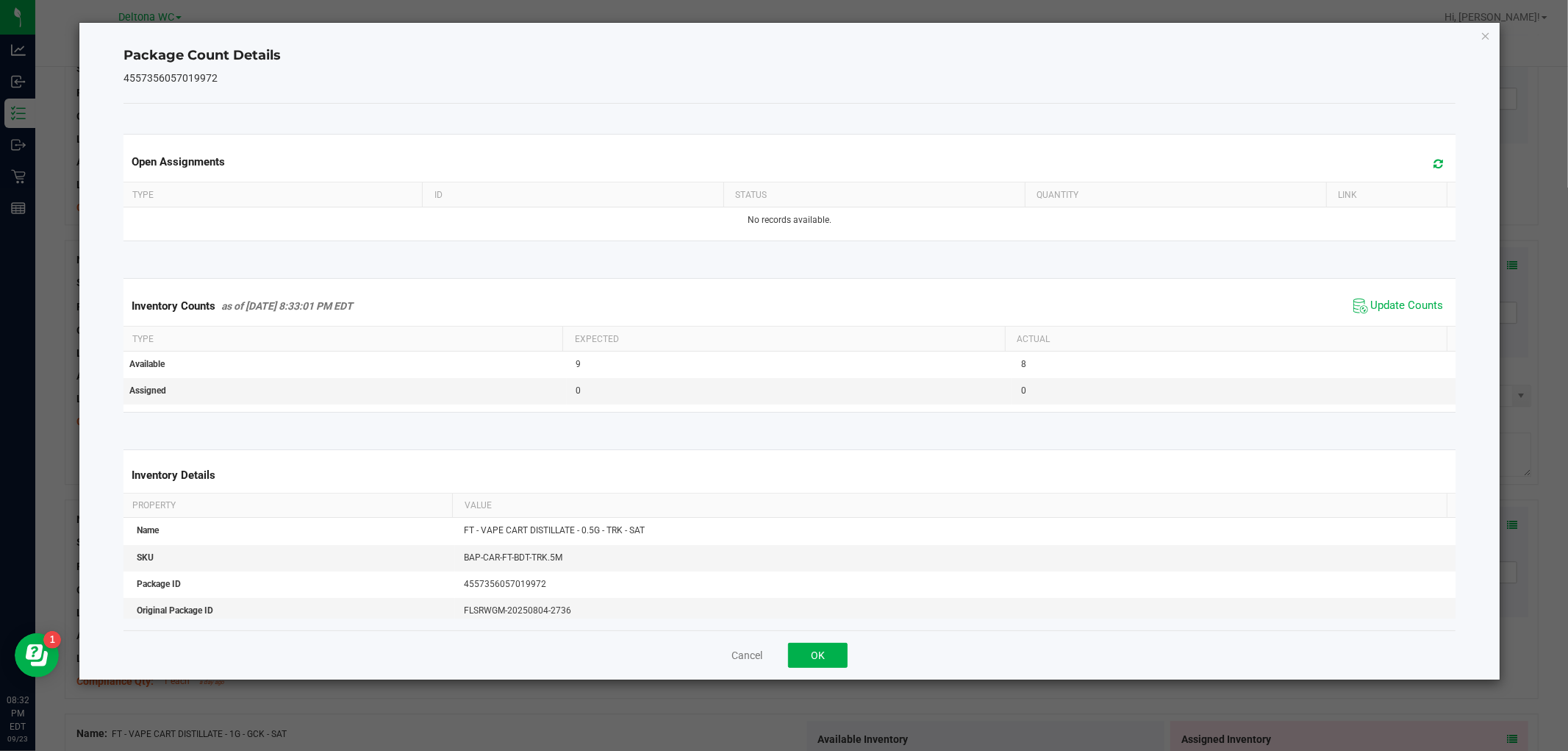
click at [807, 670] on div "Cancel OK" at bounding box center [790, 655] width 1332 height 49
click at [814, 660] on button "OK" at bounding box center [818, 656] width 60 height 25
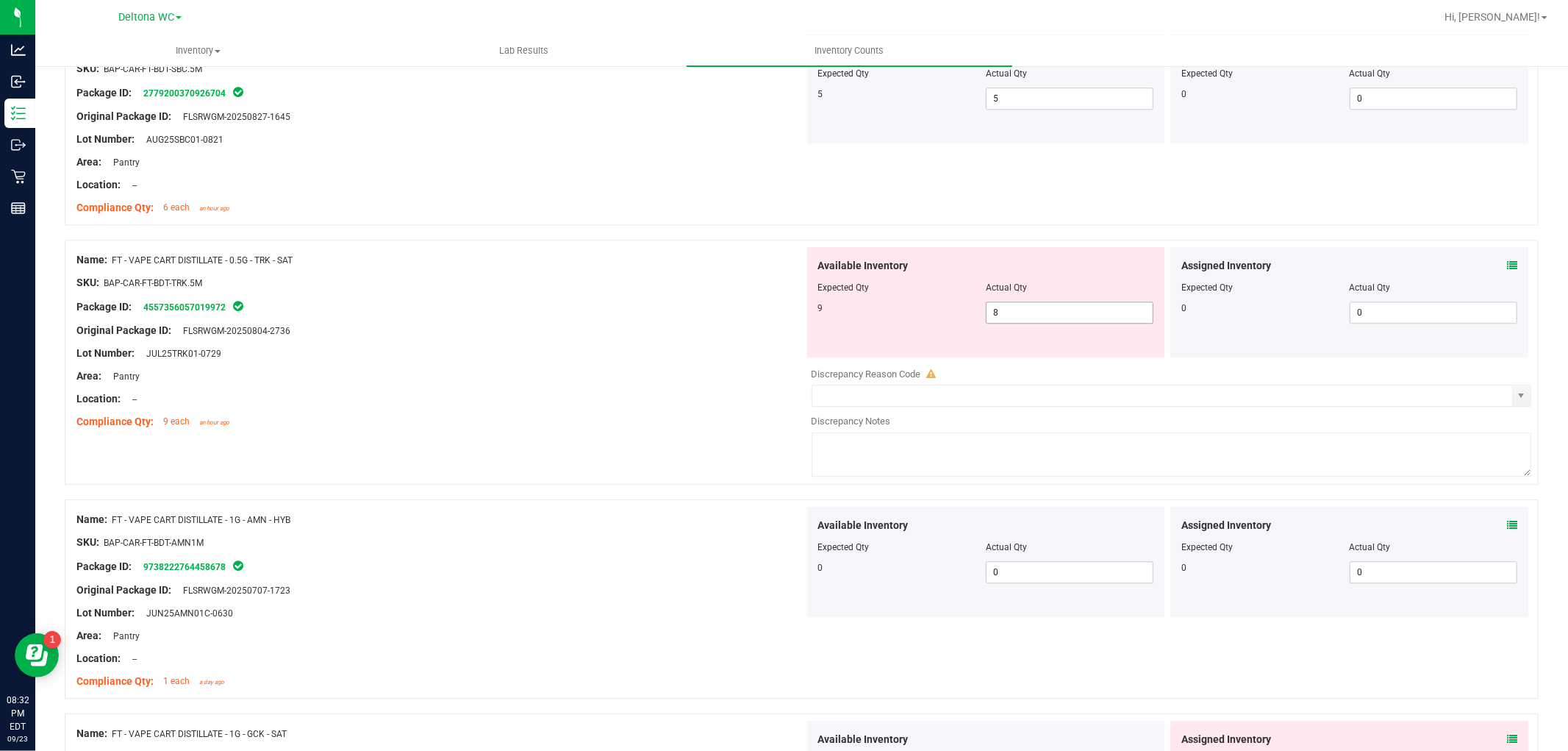
drag, startPoint x: 1070, startPoint y: 327, endPoint x: 989, endPoint y: 322, distance: 81.2
click at [950, 332] on div "Available Inventory Expected Qty Actual Qty 9 8 8" at bounding box center [986, 302] width 358 height 110
drag, startPoint x: 897, startPoint y: 322, endPoint x: 814, endPoint y: 329, distance: 83.3
click at [816, 328] on div "Available Inventory Expected Qty Actual Qty 9 8 8" at bounding box center [986, 302] width 358 height 110
type input "9"
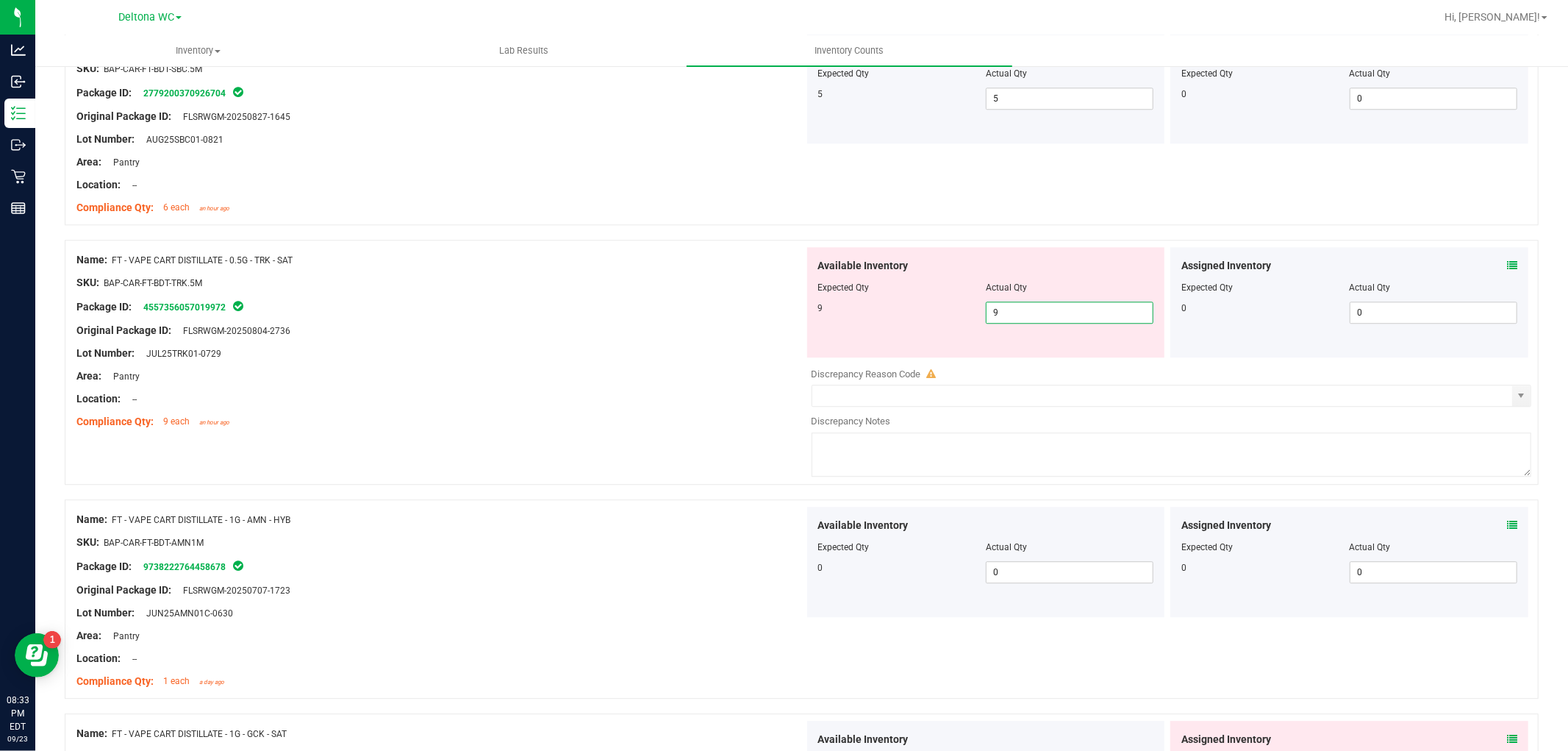
type input "9"
drag, startPoint x: 649, startPoint y: 310, endPoint x: 702, endPoint y: 363, distance: 75.0
click at [652, 310] on div "Package ID: 4557356057019972" at bounding box center [441, 307] width 728 height 18
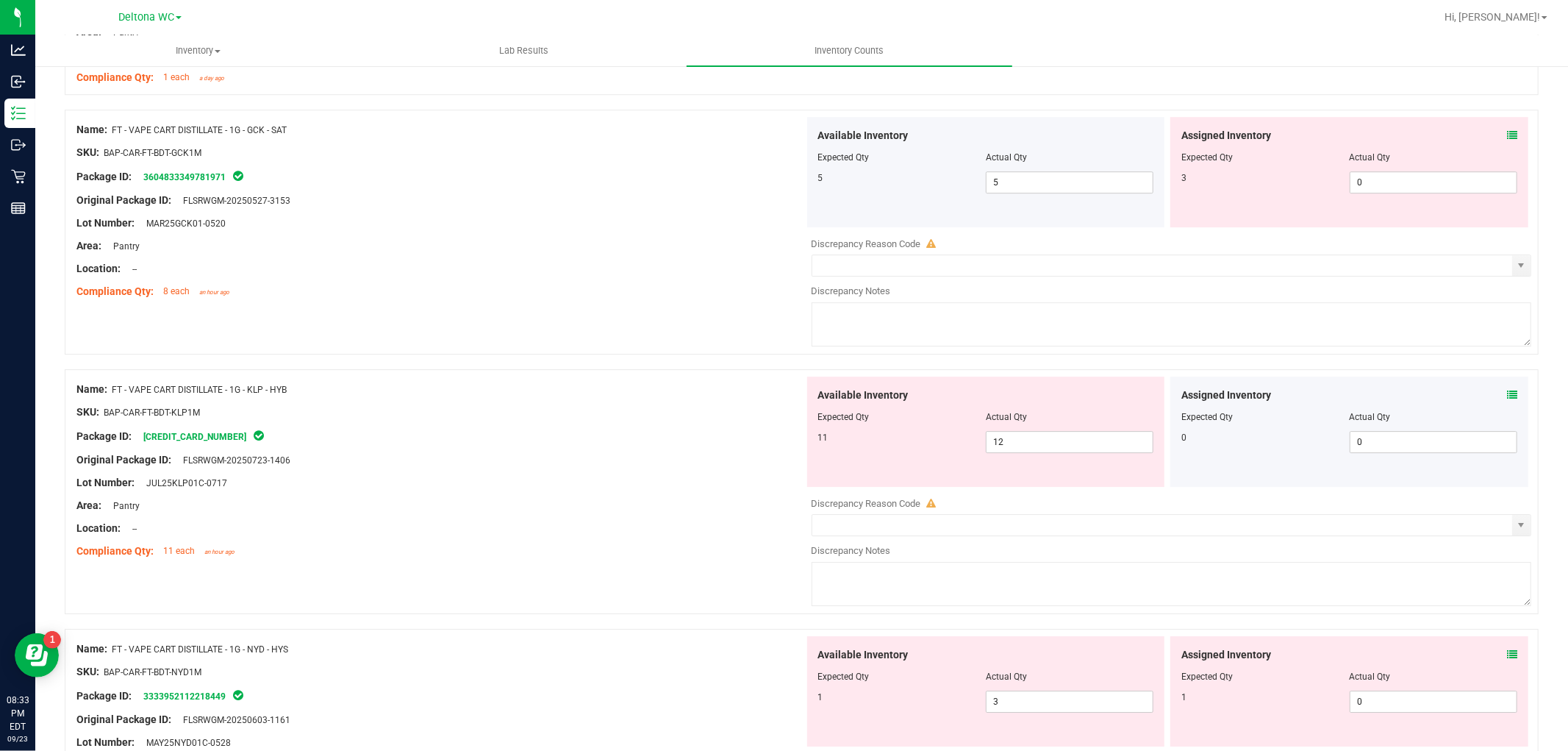
scroll to position [3758, 0]
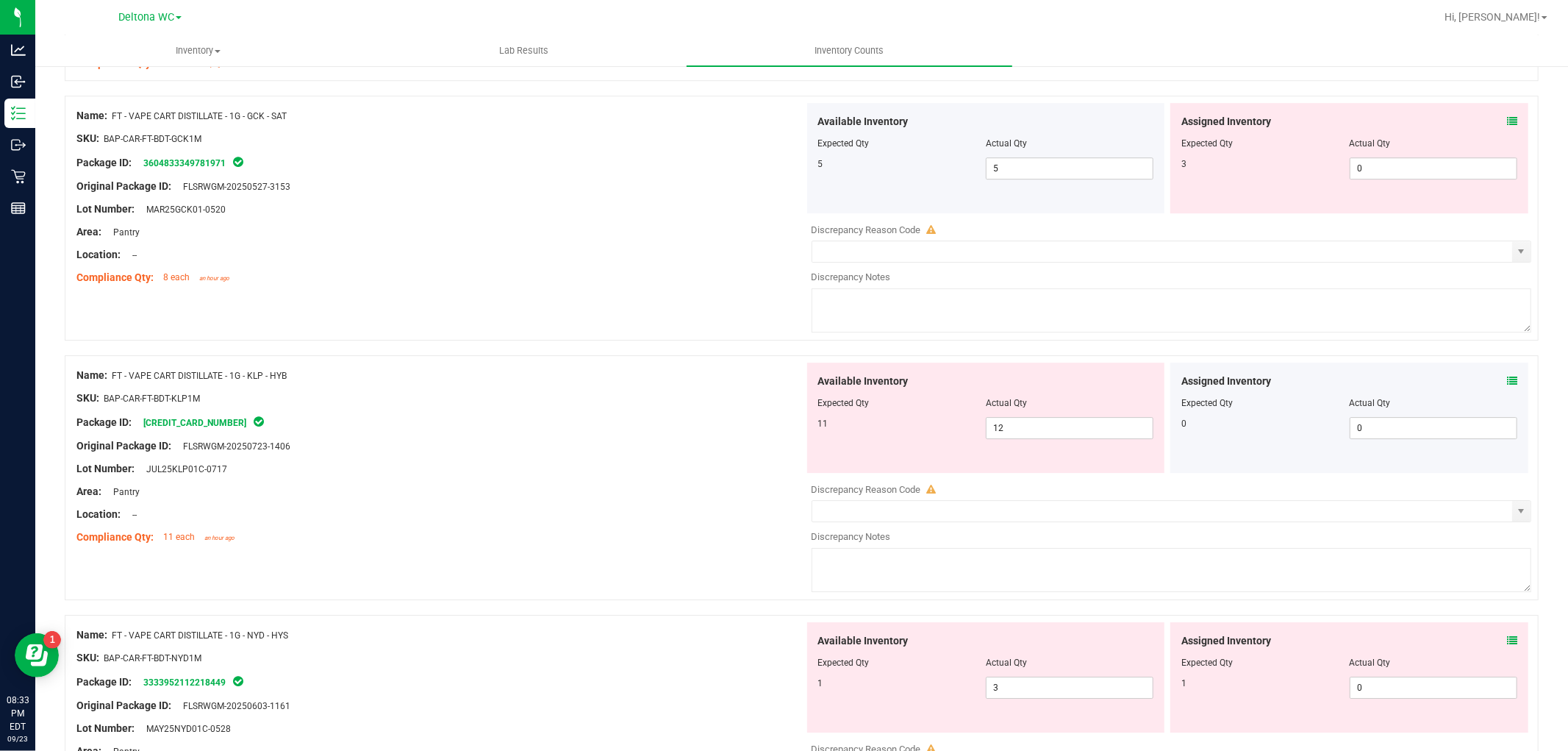
click at [1507, 125] on icon at bounding box center [1512, 122] width 10 height 10
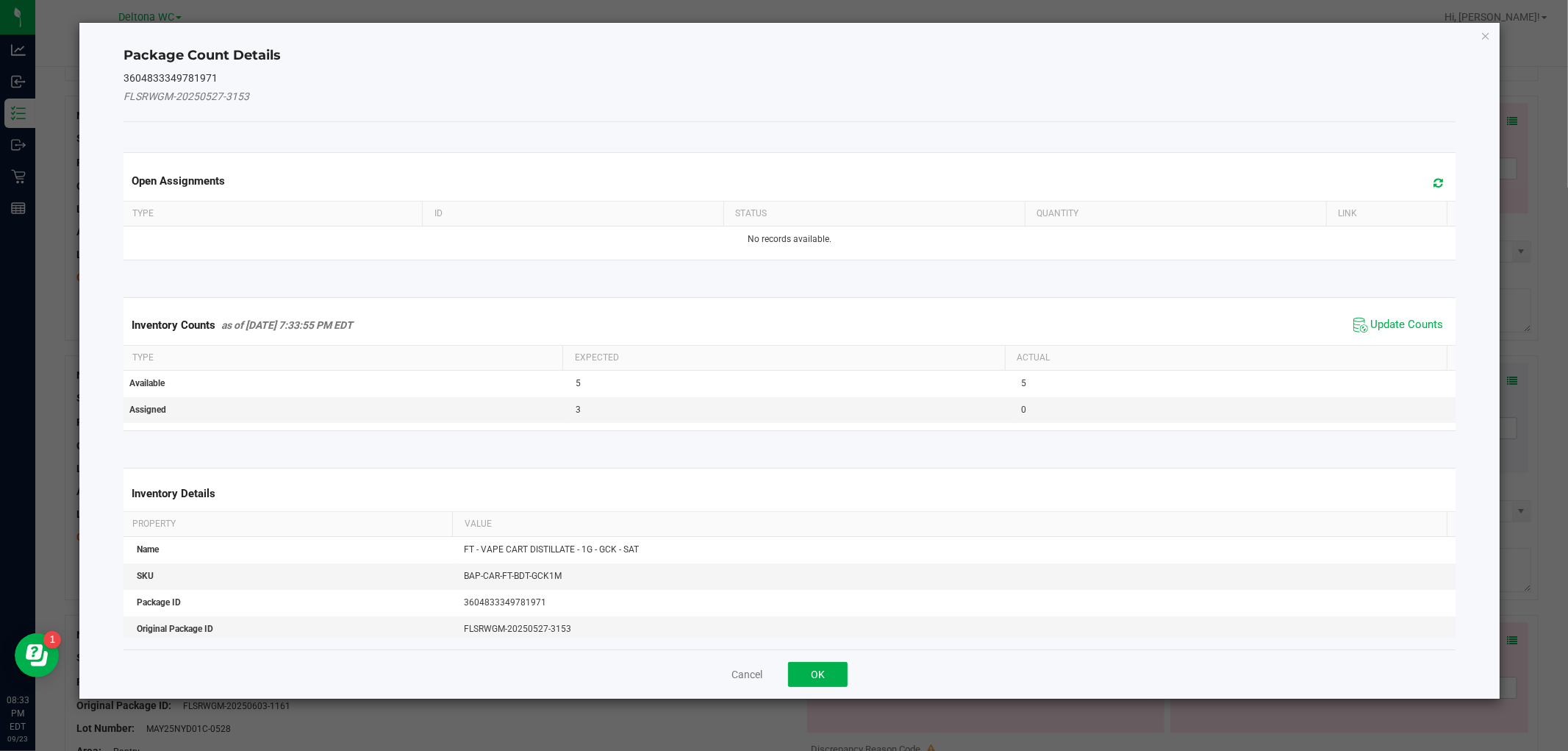
click at [1365, 314] on span "Update Counts" at bounding box center [1398, 325] width 98 height 22
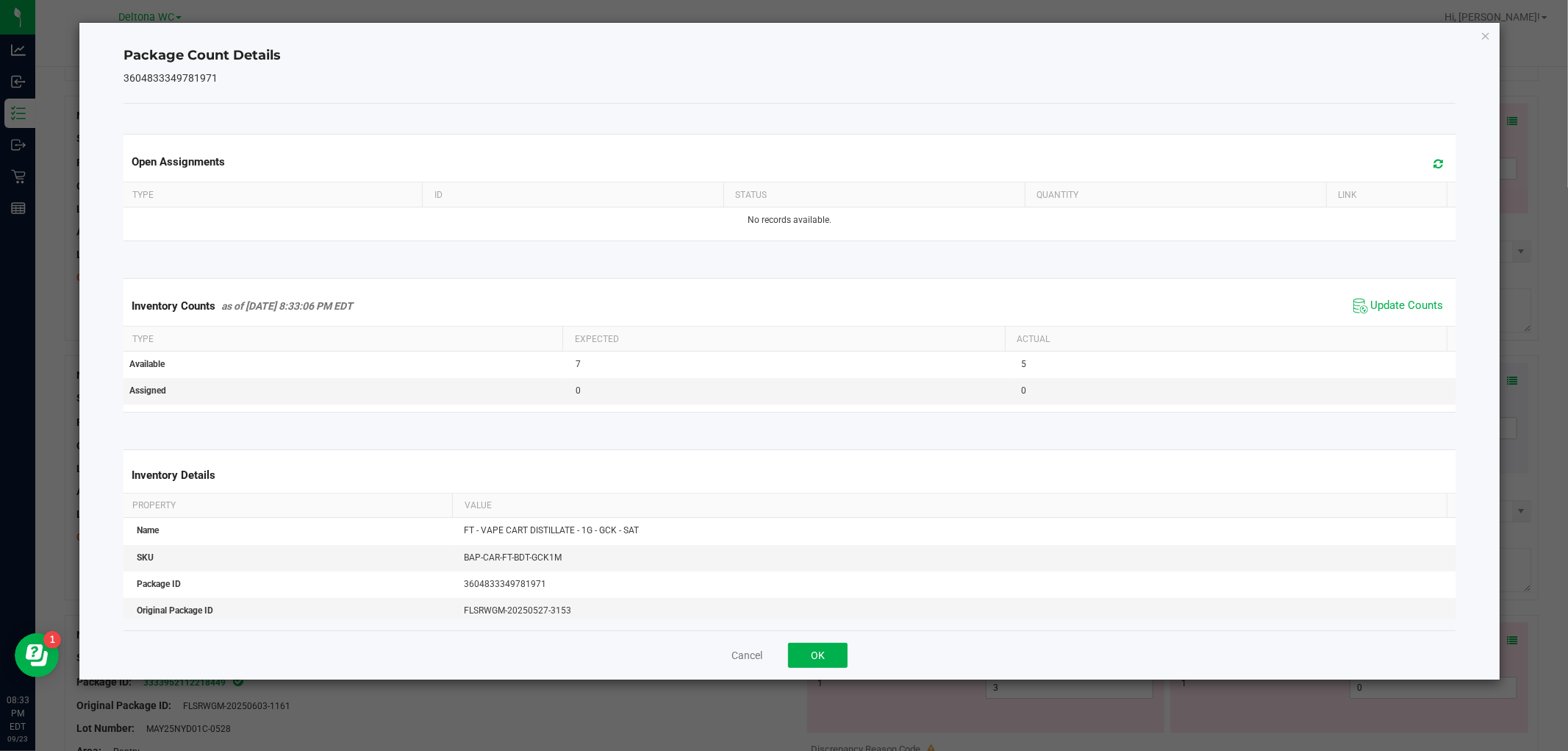
click at [1364, 320] on div "Inventory Counts as of [DATE] 8:33:06 PM EDT Update Counts" at bounding box center [789, 306] width 1337 height 40
drag, startPoint x: 805, startPoint y: 675, endPoint x: 825, endPoint y: 658, distance: 26.2
click at [819, 662] on div "Cancel OK" at bounding box center [790, 655] width 1332 height 49
drag, startPoint x: 832, startPoint y: 652, endPoint x: 915, endPoint y: 575, distance: 113.2
click at [833, 652] on button "OK" at bounding box center [818, 656] width 60 height 25
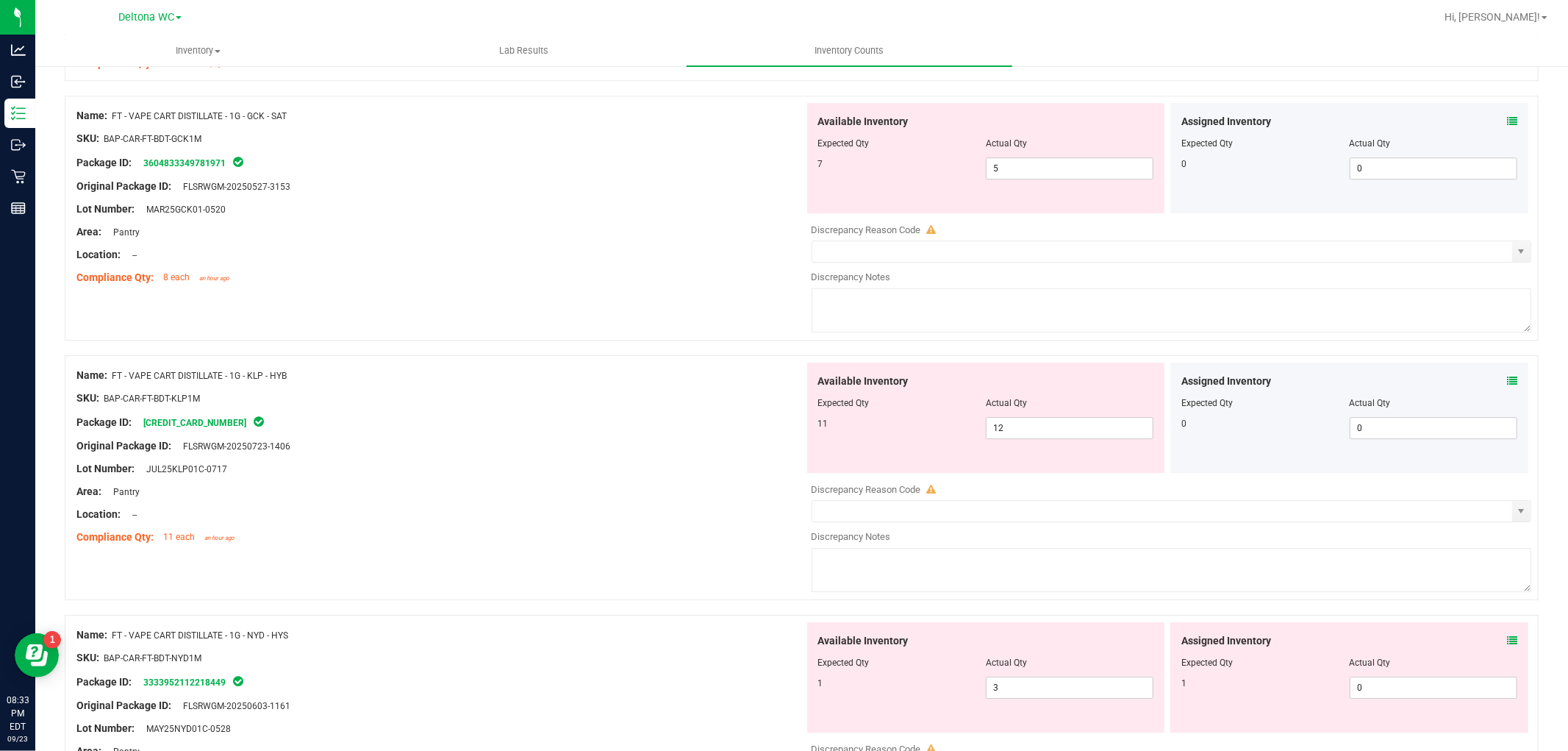
click at [1507, 385] on icon at bounding box center [1512, 381] width 10 height 10
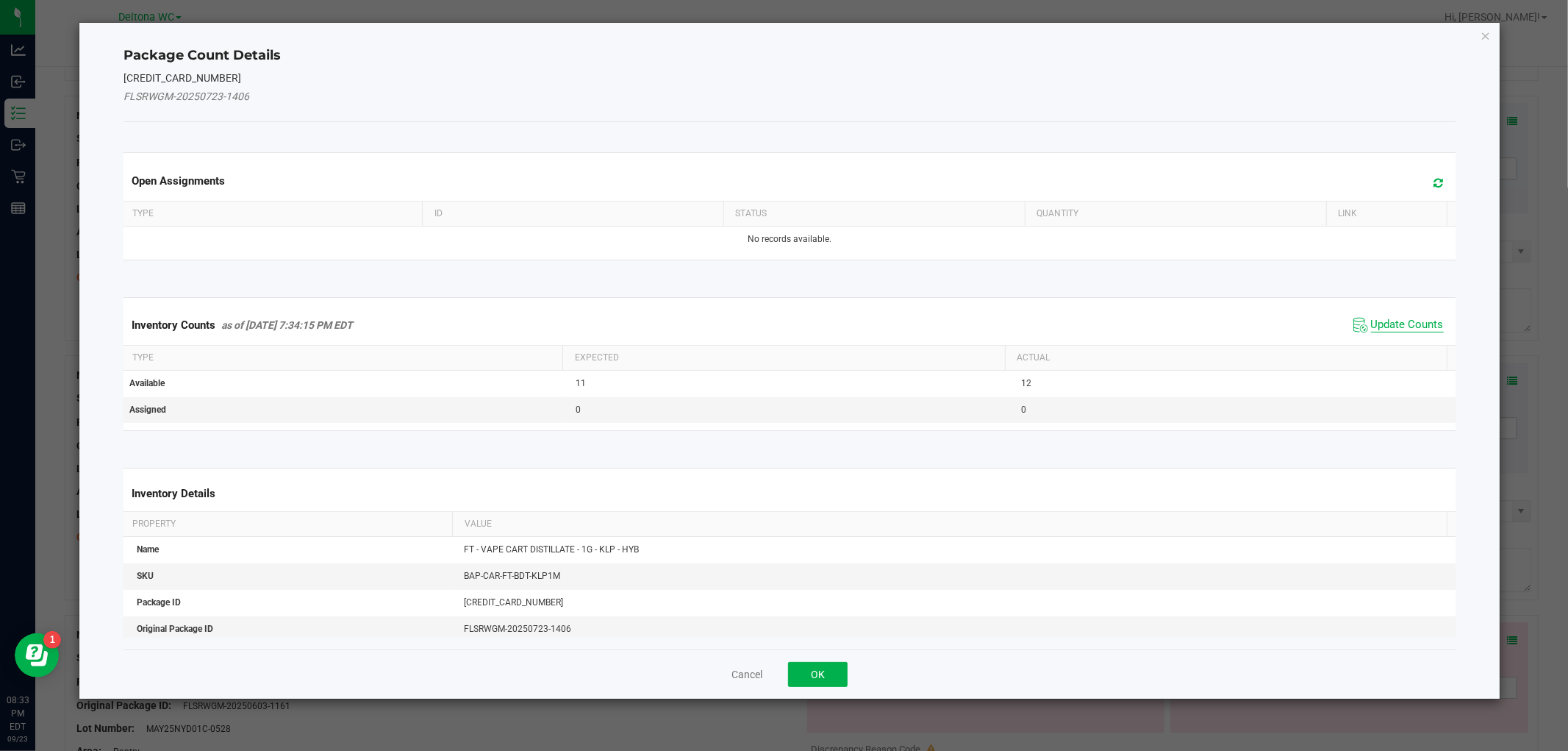
click at [1376, 321] on span "Update Counts" at bounding box center [1408, 325] width 73 height 15
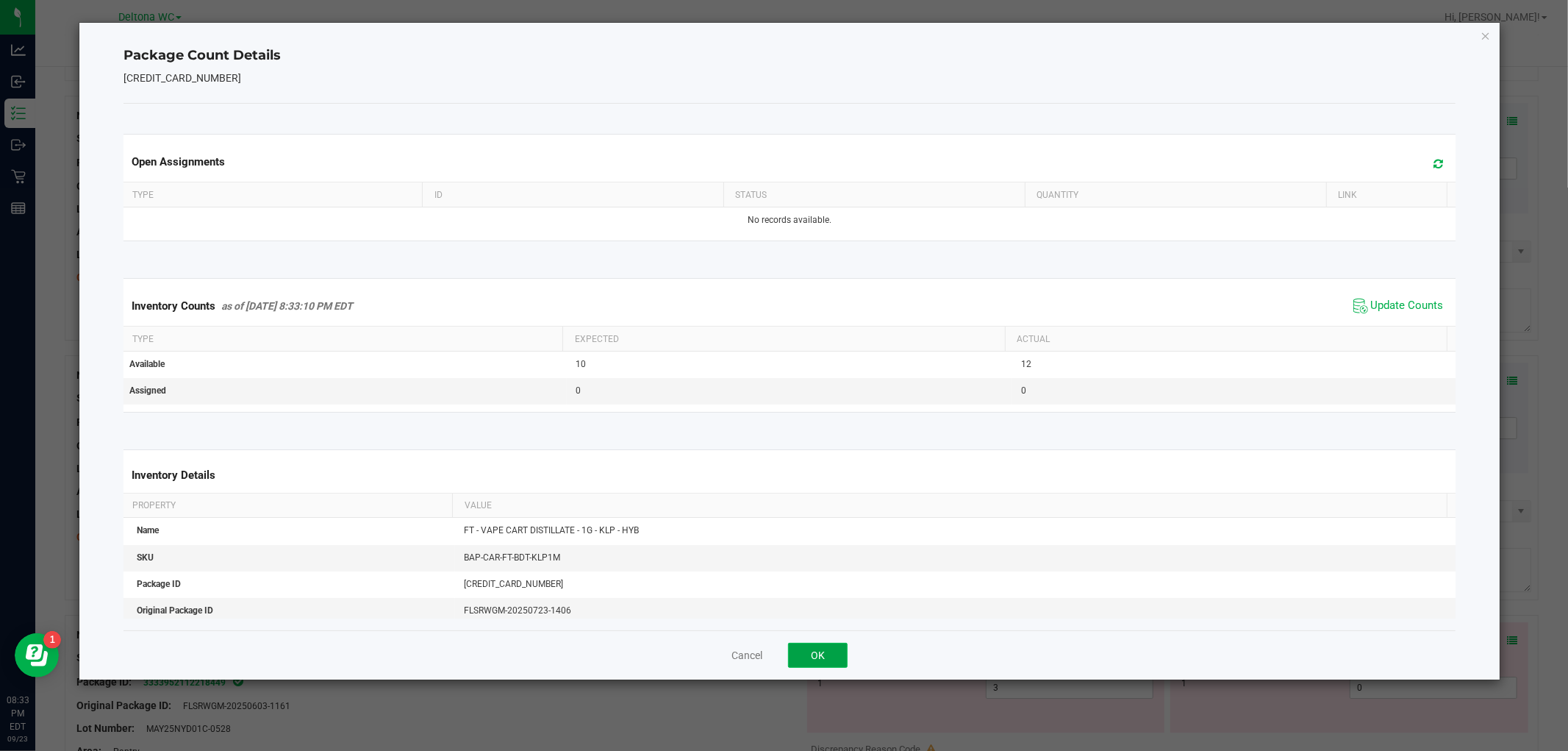
click at [803, 649] on button "OK" at bounding box center [818, 656] width 60 height 25
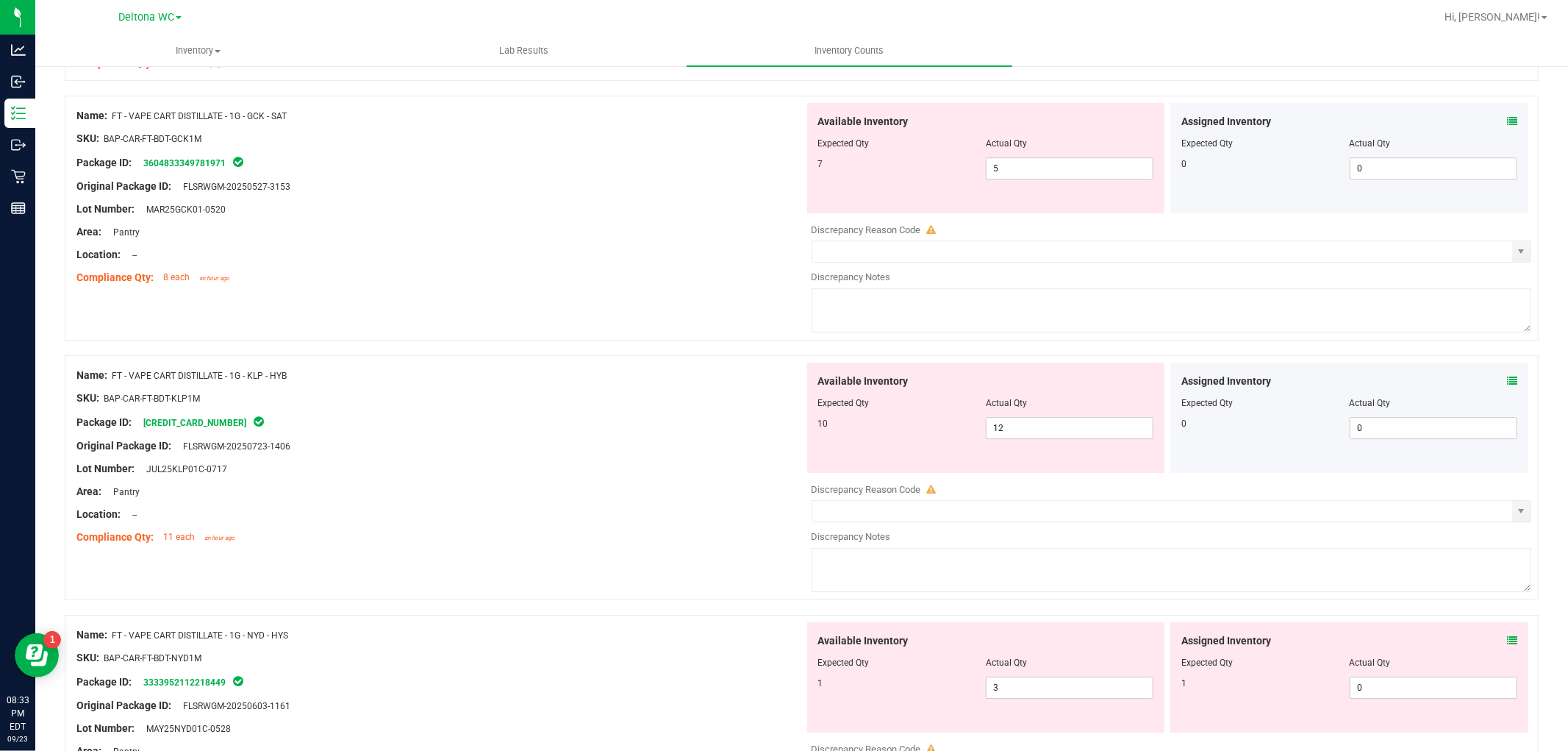
click at [1505, 643] on div "Assigned Inventory Expected Qty Actual Qty 1 0 0" at bounding box center [1350, 677] width 358 height 110
click at [1507, 640] on icon at bounding box center [1512, 641] width 10 height 10
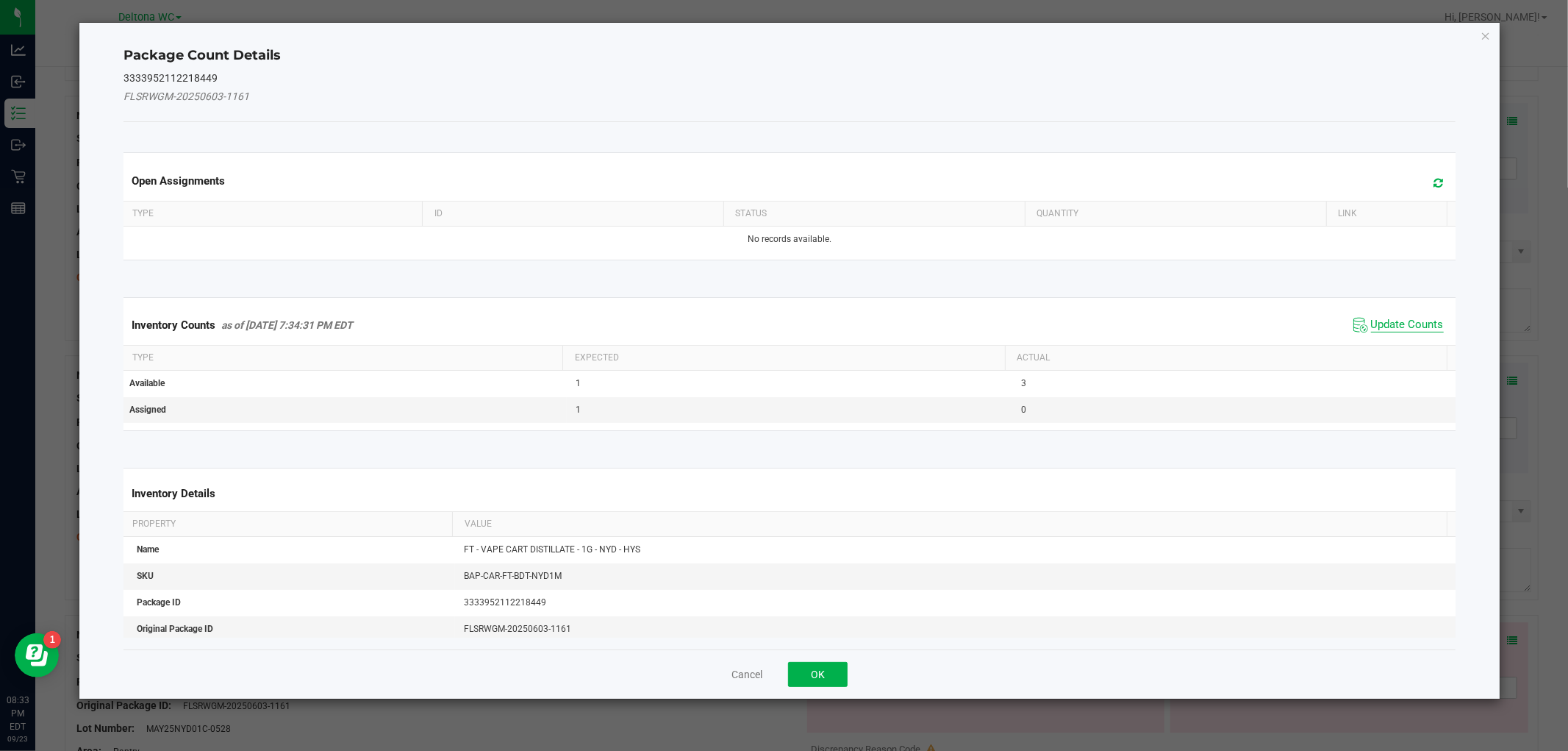
click at [1394, 314] on span "Update Counts" at bounding box center [1398, 325] width 98 height 22
click at [1392, 321] on div "Inventory Counts as of [DATE] 7:34:31 PM EDT Update Counts" at bounding box center [789, 324] width 1337 height 38
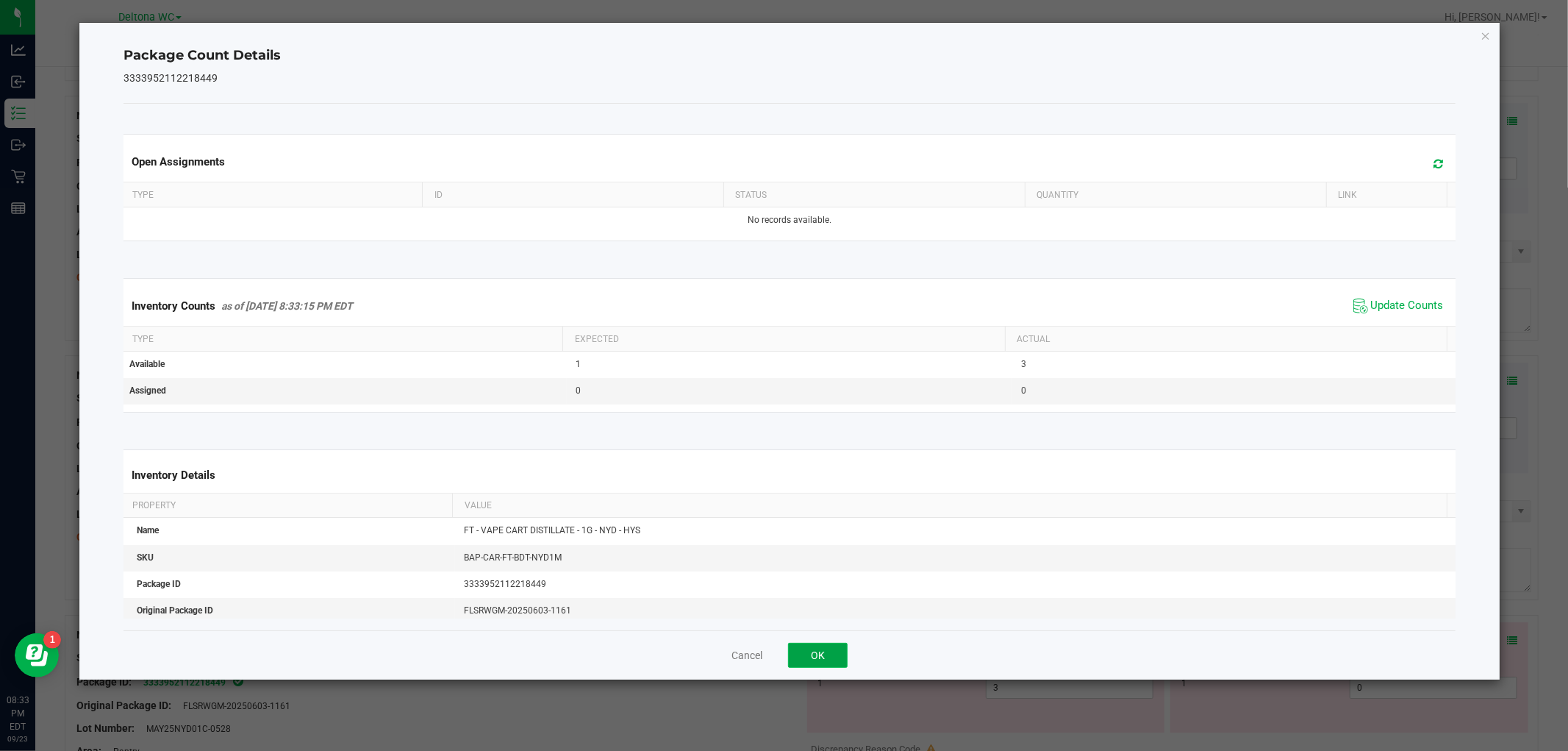
click at [843, 654] on button "OK" at bounding box center [818, 656] width 60 height 25
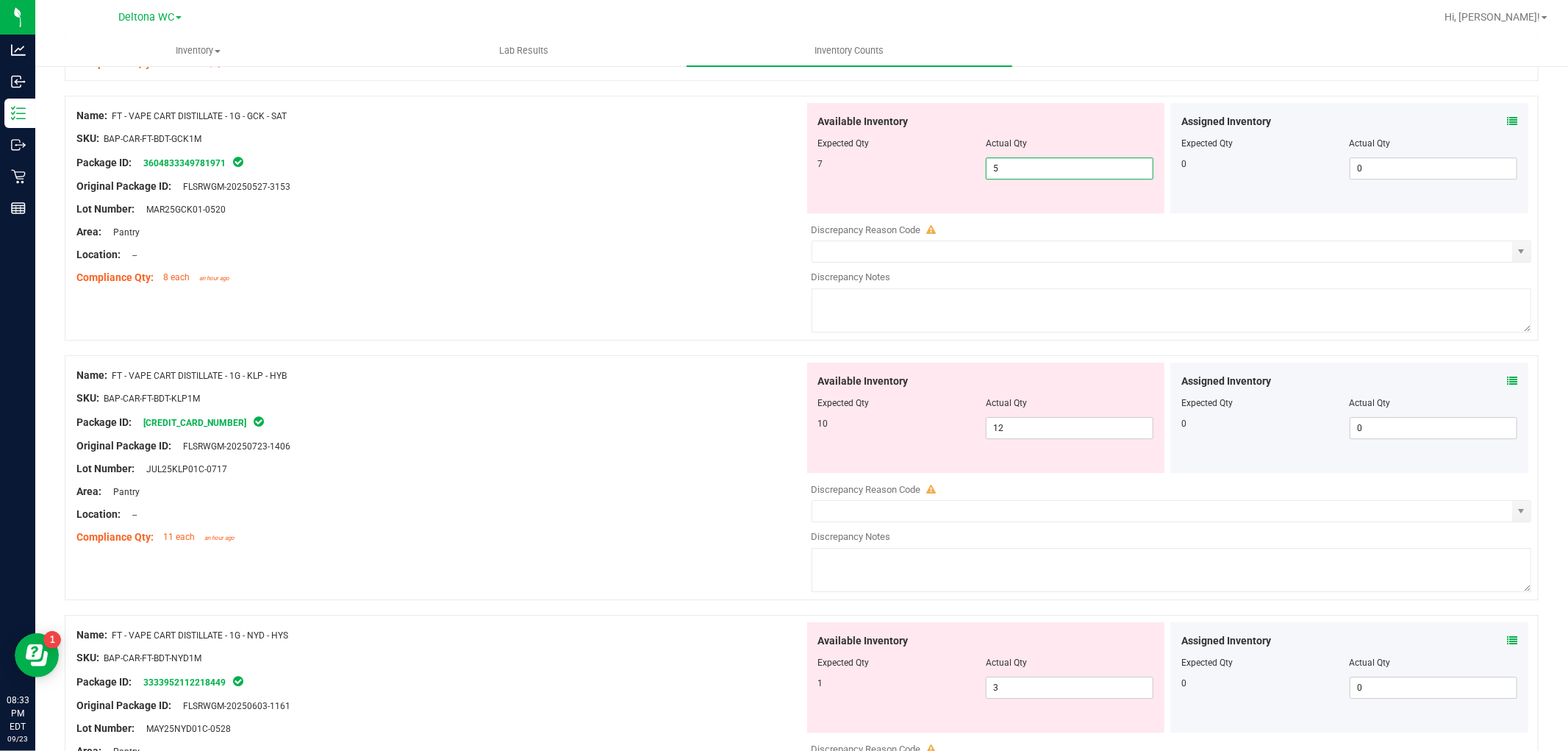
drag, startPoint x: 1015, startPoint y: 170, endPoint x: 682, endPoint y: 165, distance: 333.0
click at [682, 165] on div "Name: FT - VAPE CART DISTILLATE - 1G - GCK - SAT SKU: BAP-CAR-FT-BDT-GCK1M Pack…" at bounding box center [802, 218] width 1474 height 245
type input "7"
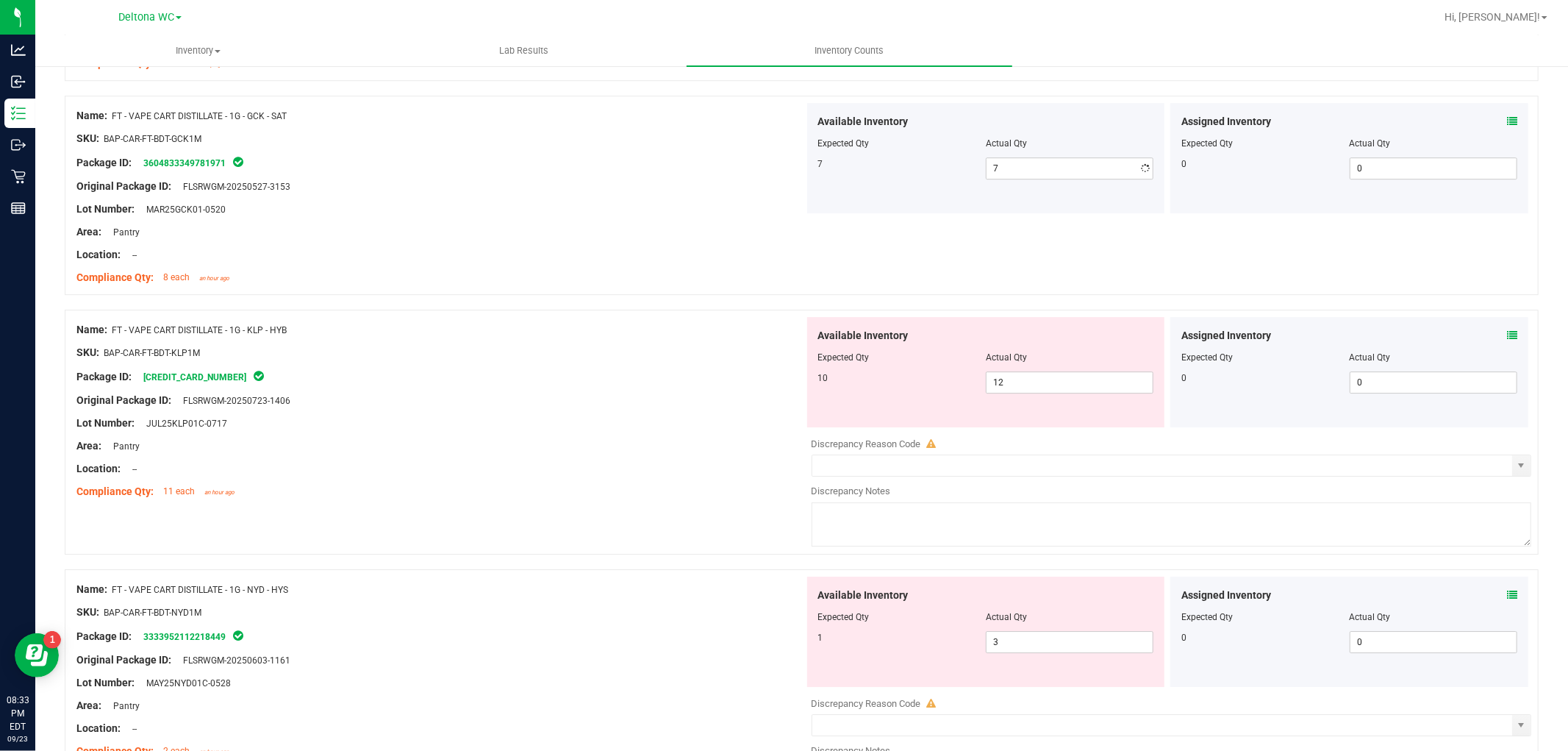
click at [673, 412] on div "Name: FT - VAPE CART DISTILLATE - 1G - KLP - HYB SKU: BAP-CAR-FT-BDT-KLP1M Pack…" at bounding box center [441, 410] width 728 height 187
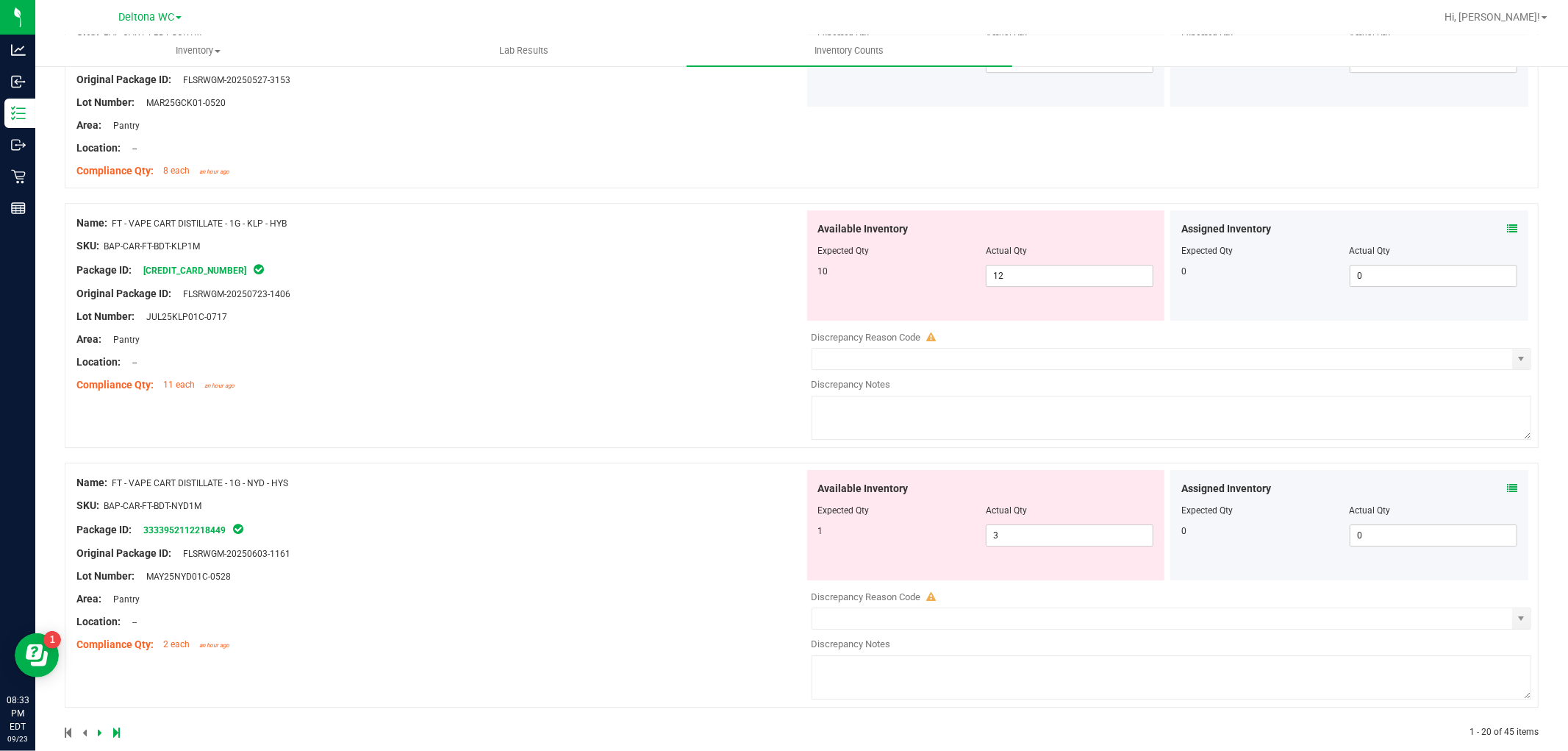
scroll to position [3888, 0]
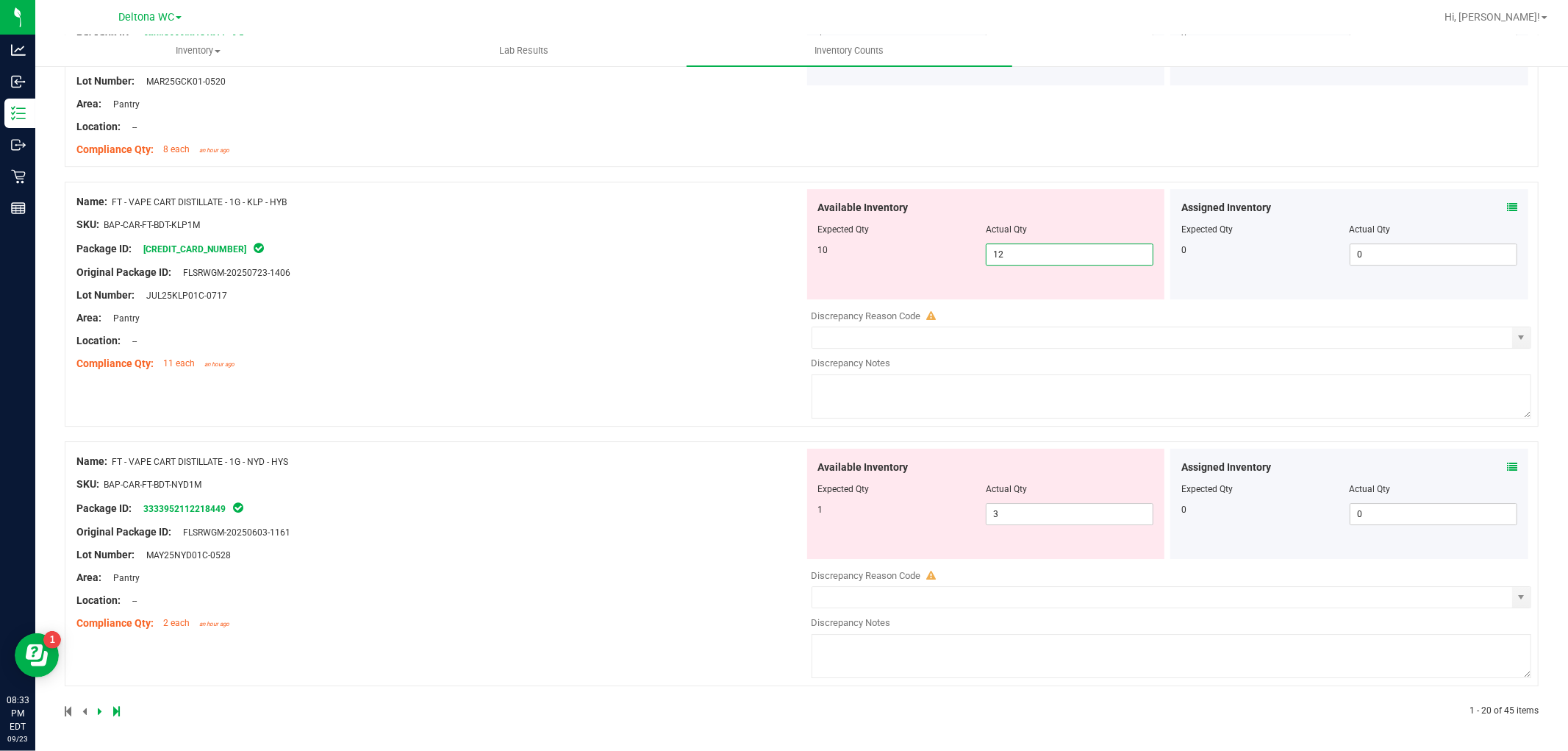
drag, startPoint x: 1041, startPoint y: 250, endPoint x: 853, endPoint y: 235, distance: 188.6
click at [851, 235] on div "Available Inventory Expected Qty Actual Qty 10 12 12" at bounding box center [986, 244] width 358 height 110
type input "10"
click at [601, 286] on div "Name: FT - VAPE CART DISTILLATE - 1G - KLP - HYB SKU: BAP-CAR-FT-BDT-KLP1M Pack…" at bounding box center [441, 282] width 728 height 187
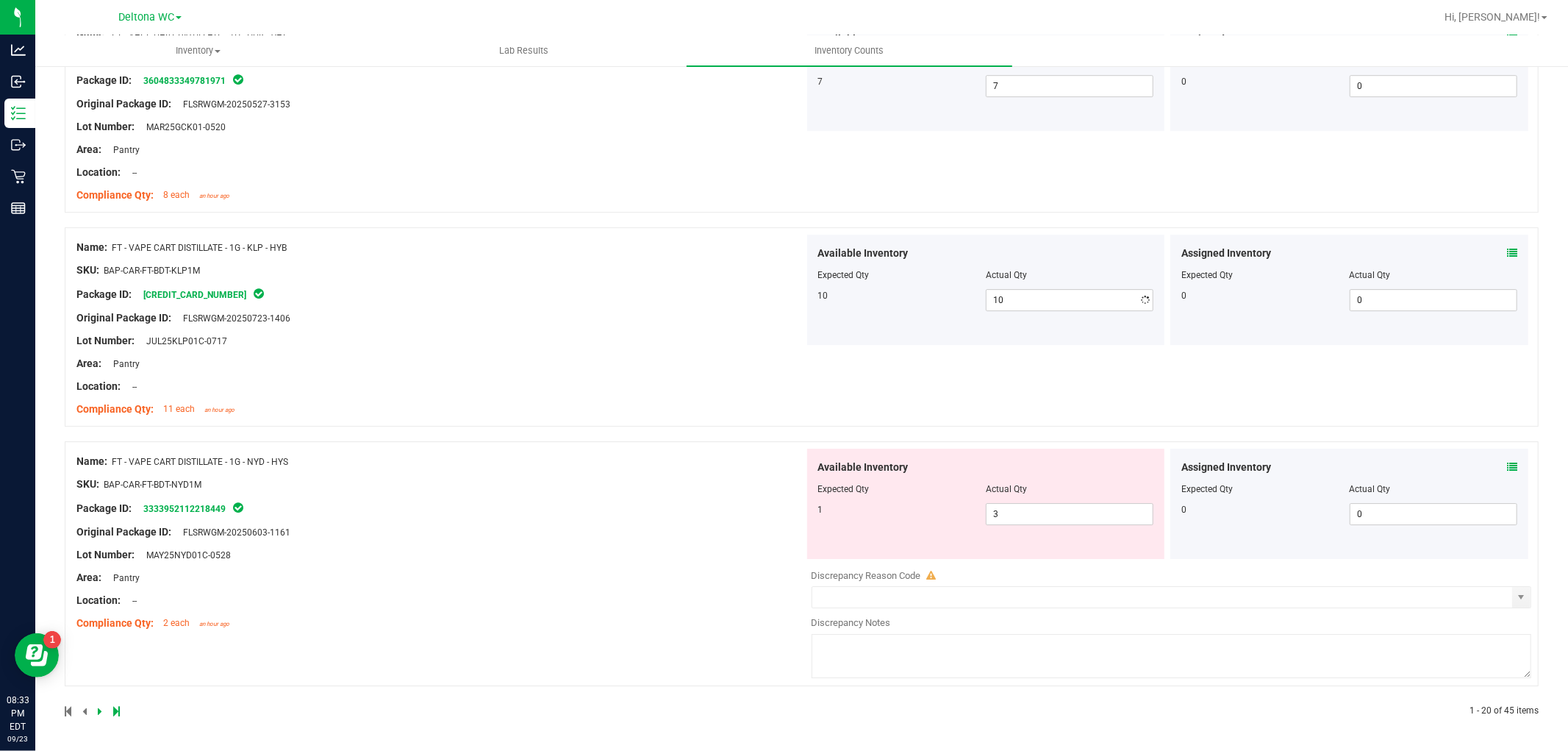
scroll to position [3842, 0]
drag, startPoint x: 1031, startPoint y: 512, endPoint x: 574, endPoint y: 477, distance: 458.3
click at [574, 477] on div "Name: FT - VAPE CART DISTILLATE - 1G - NYD - HYS SKU: BAP-CAR-FT-BDT-NYD1M Pack…" at bounding box center [802, 564] width 1474 height 245
type input "1"
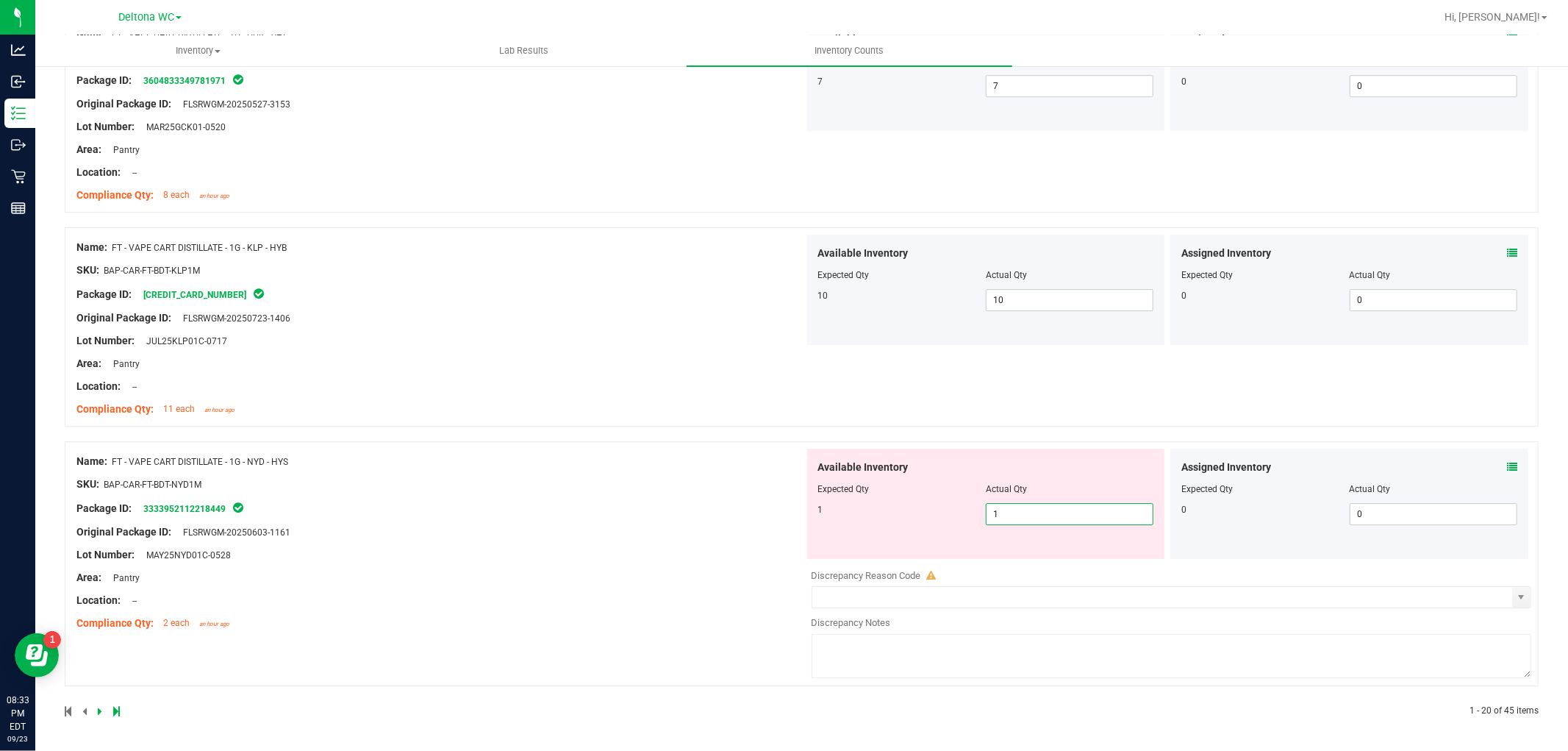
click at [552, 506] on div "Name: FT - VAPE CART DISTILLATE - 1G - NYD - HYS SKU: BAP-CAR-FT-BDT-NYD1M Pack…" at bounding box center [441, 541] width 728 height 187
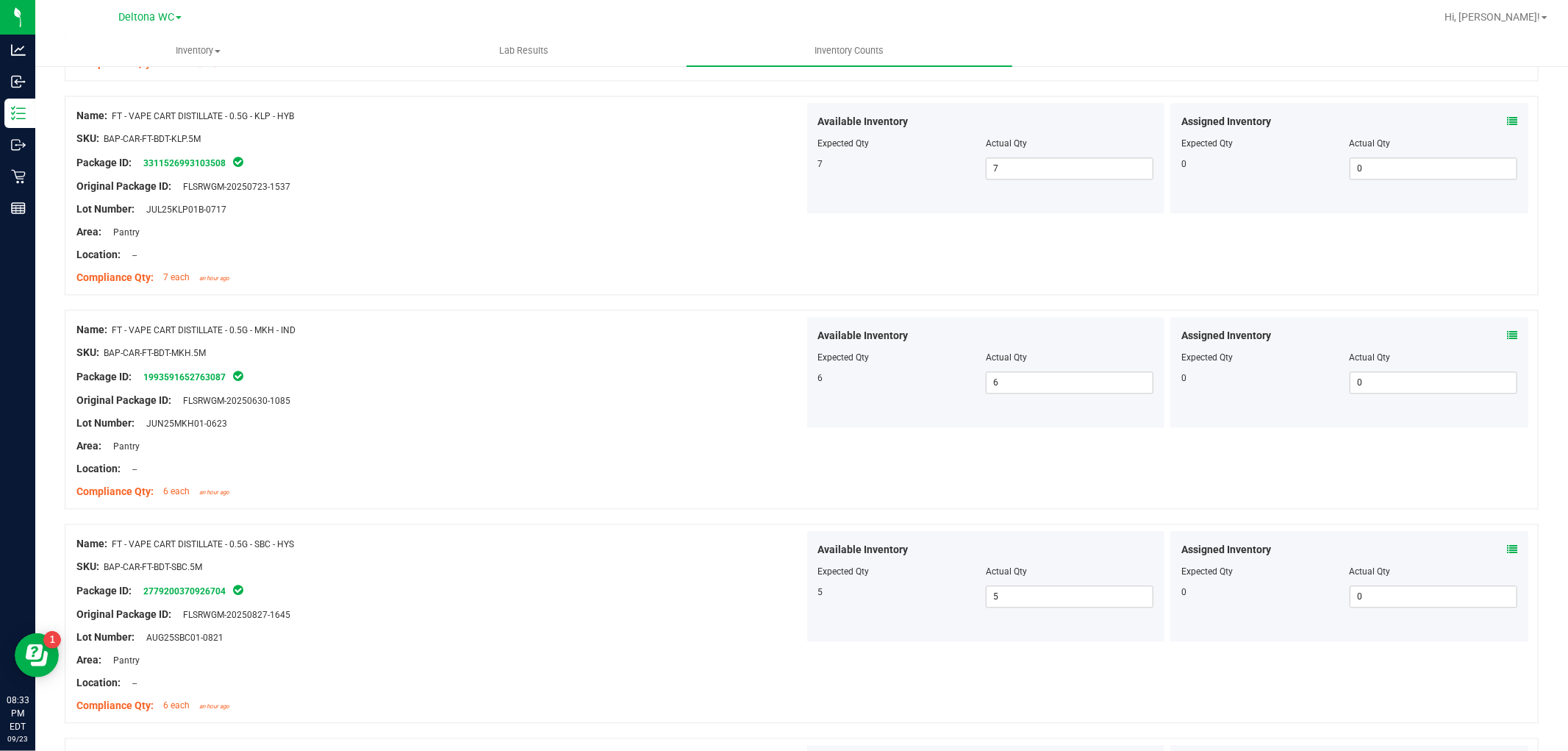
scroll to position [0, 0]
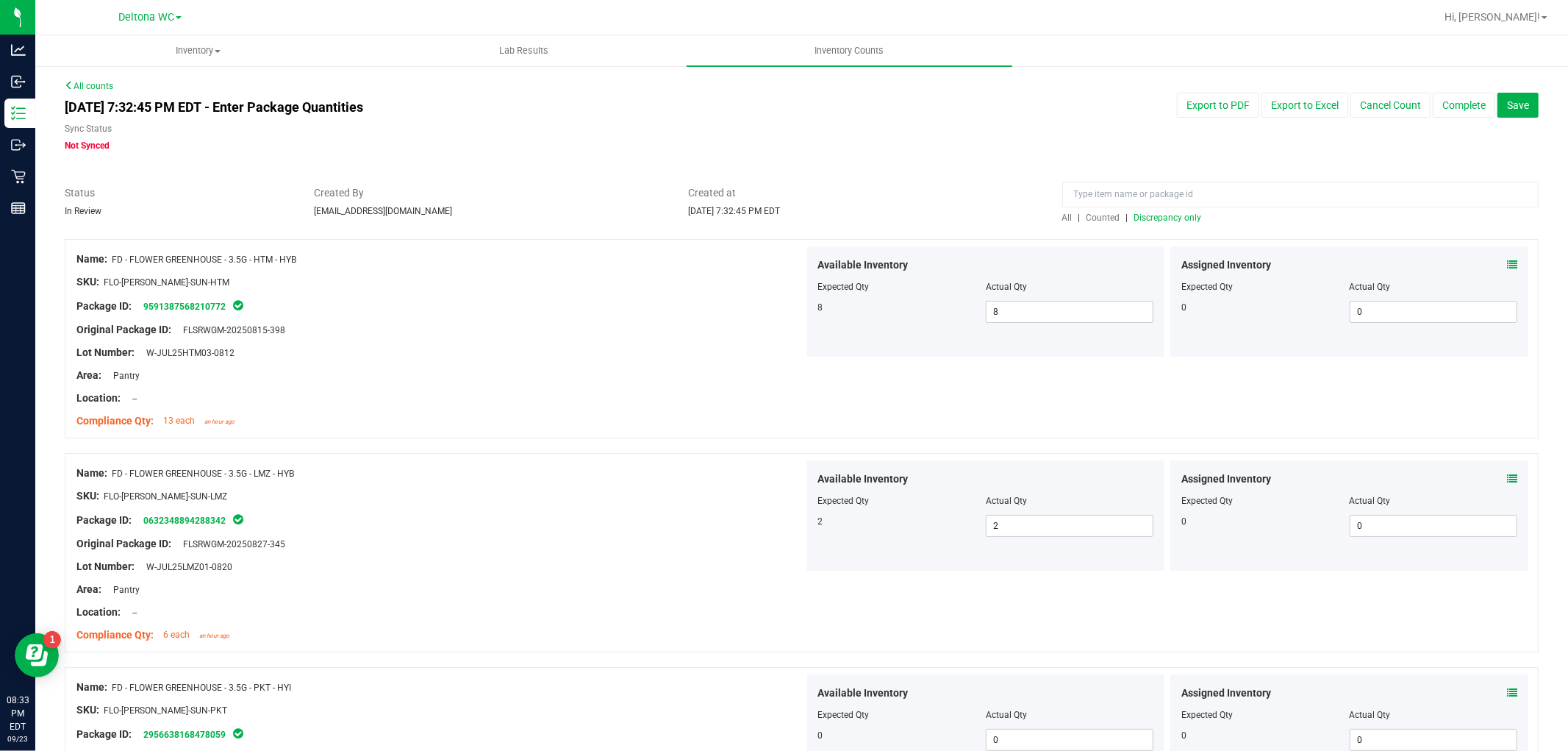
drag, startPoint x: 557, startPoint y: 500, endPoint x: 905, endPoint y: 261, distance: 422.2
click at [1178, 210] on div at bounding box center [1300, 198] width 476 height 26
click at [1175, 214] on span "Discrepancy only" at bounding box center [1168, 218] width 68 height 10
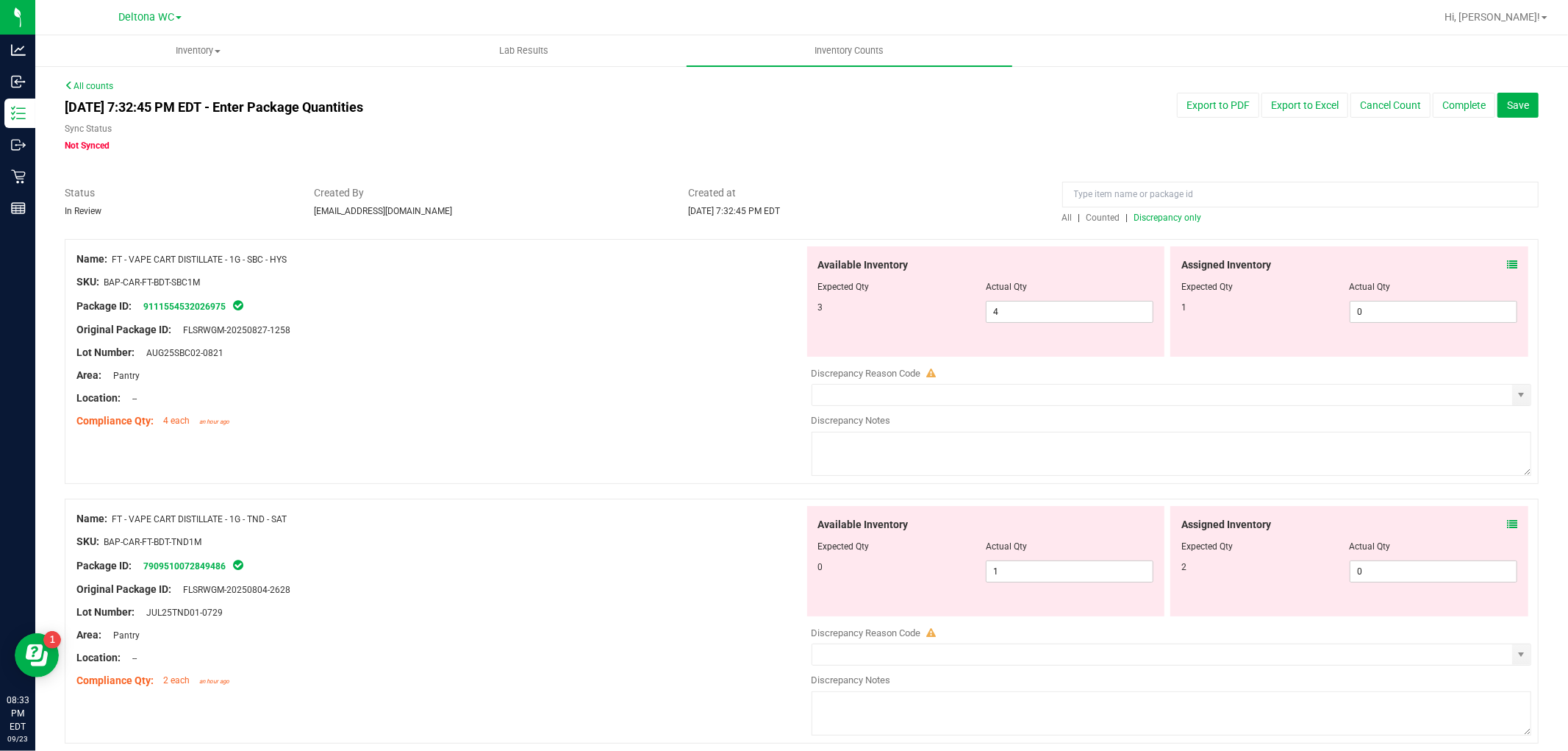
click at [1507, 262] on icon at bounding box center [1512, 265] width 10 height 10
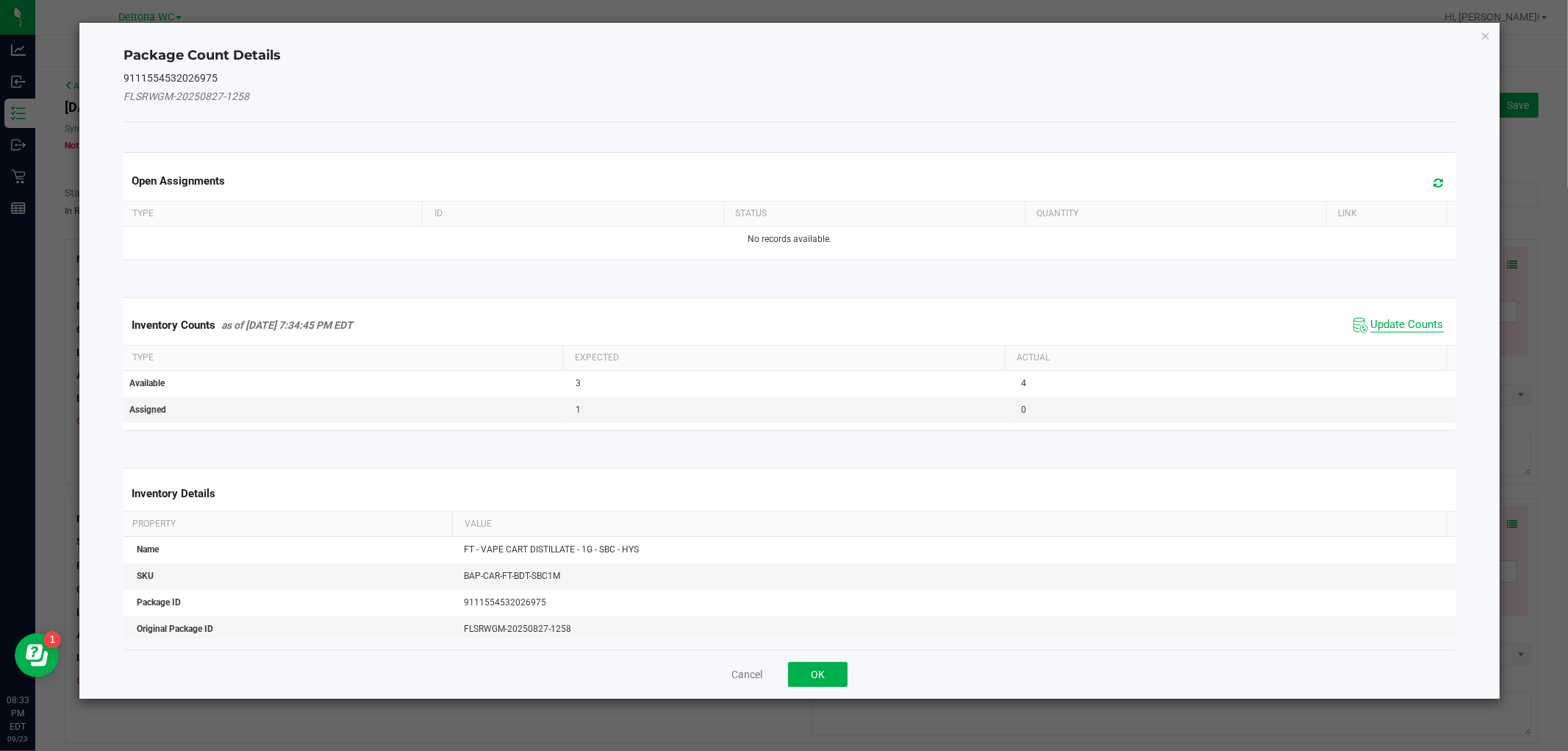
click at [1383, 327] on span "Update Counts" at bounding box center [1408, 325] width 73 height 15
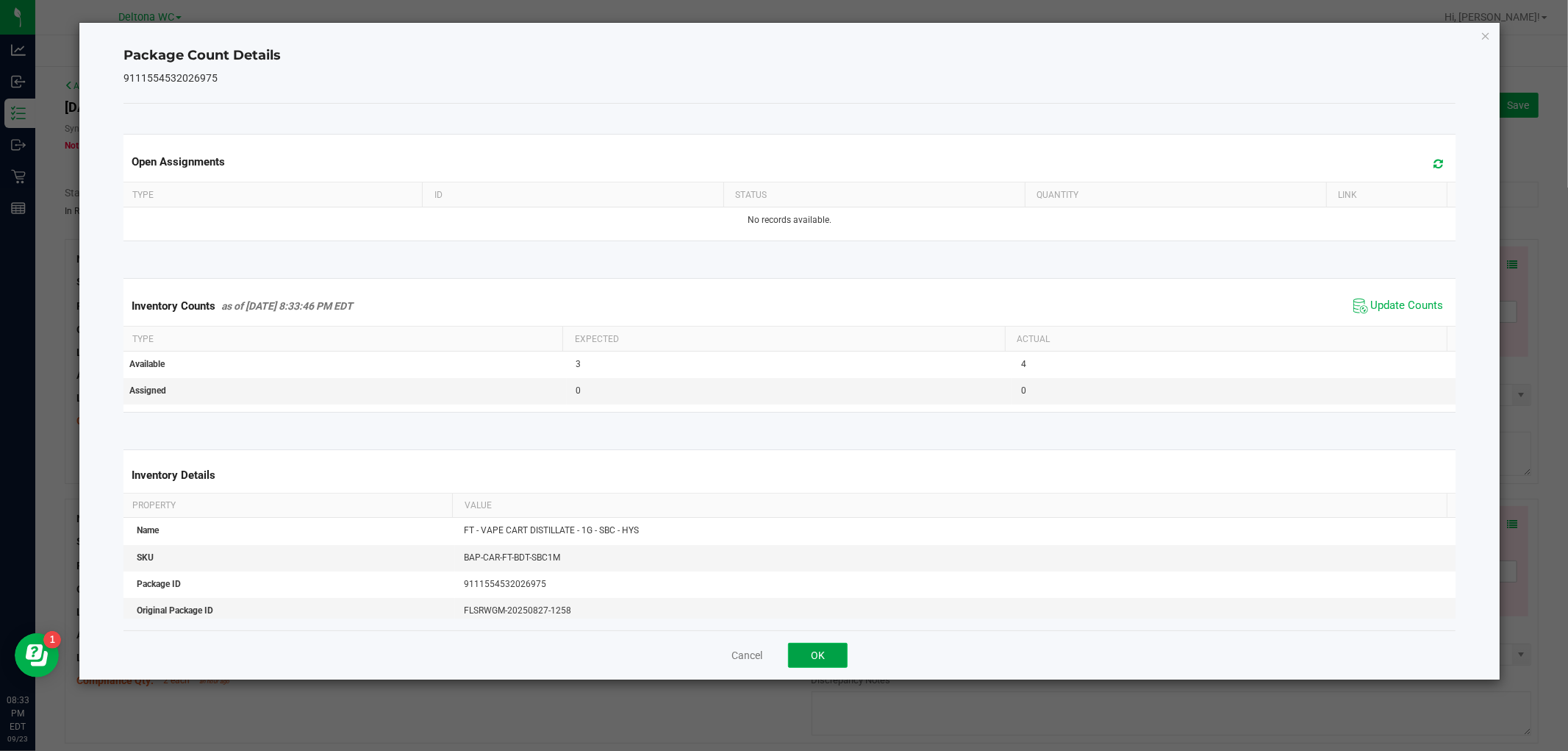
click at [847, 648] on button "OK" at bounding box center [818, 656] width 60 height 25
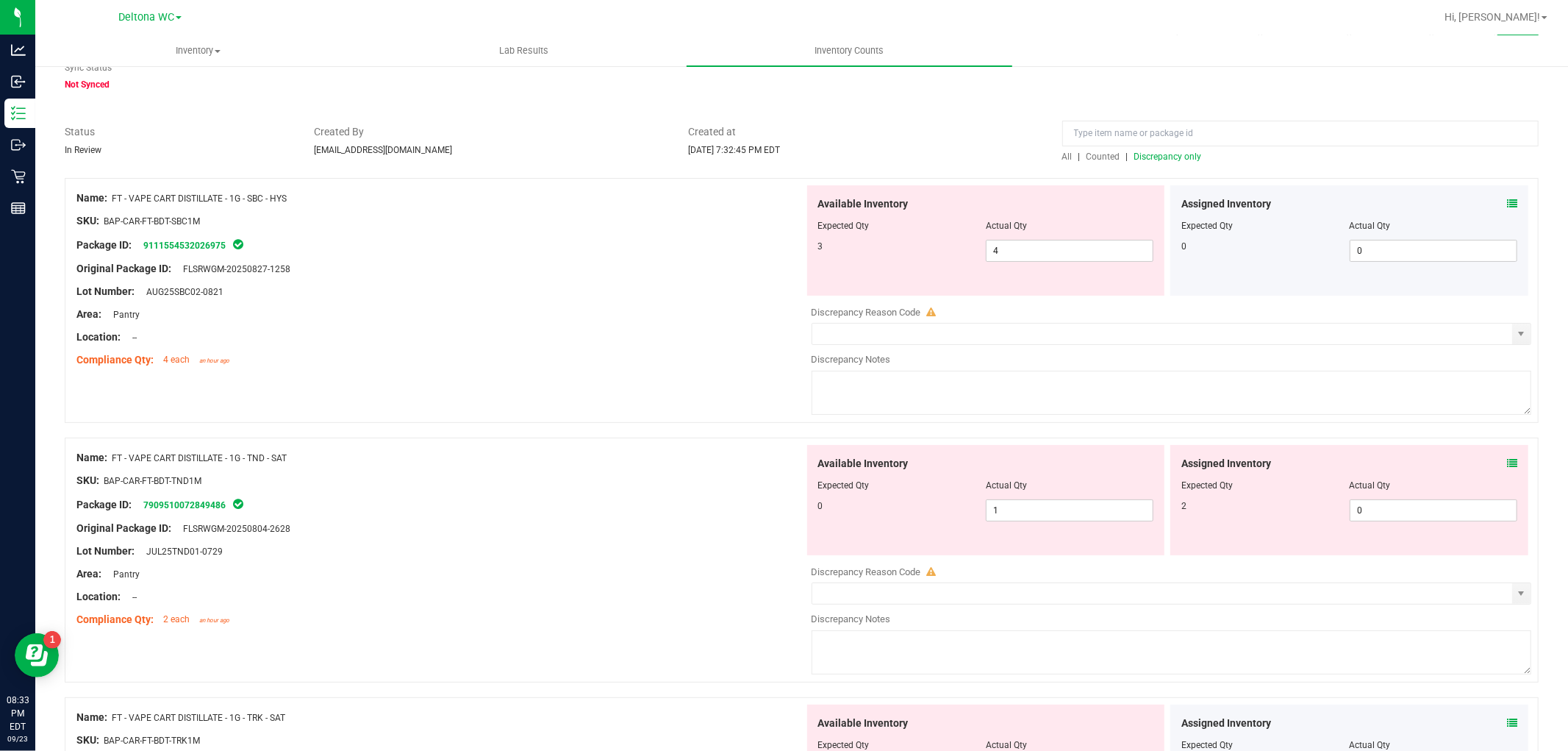
scroll to position [163, 0]
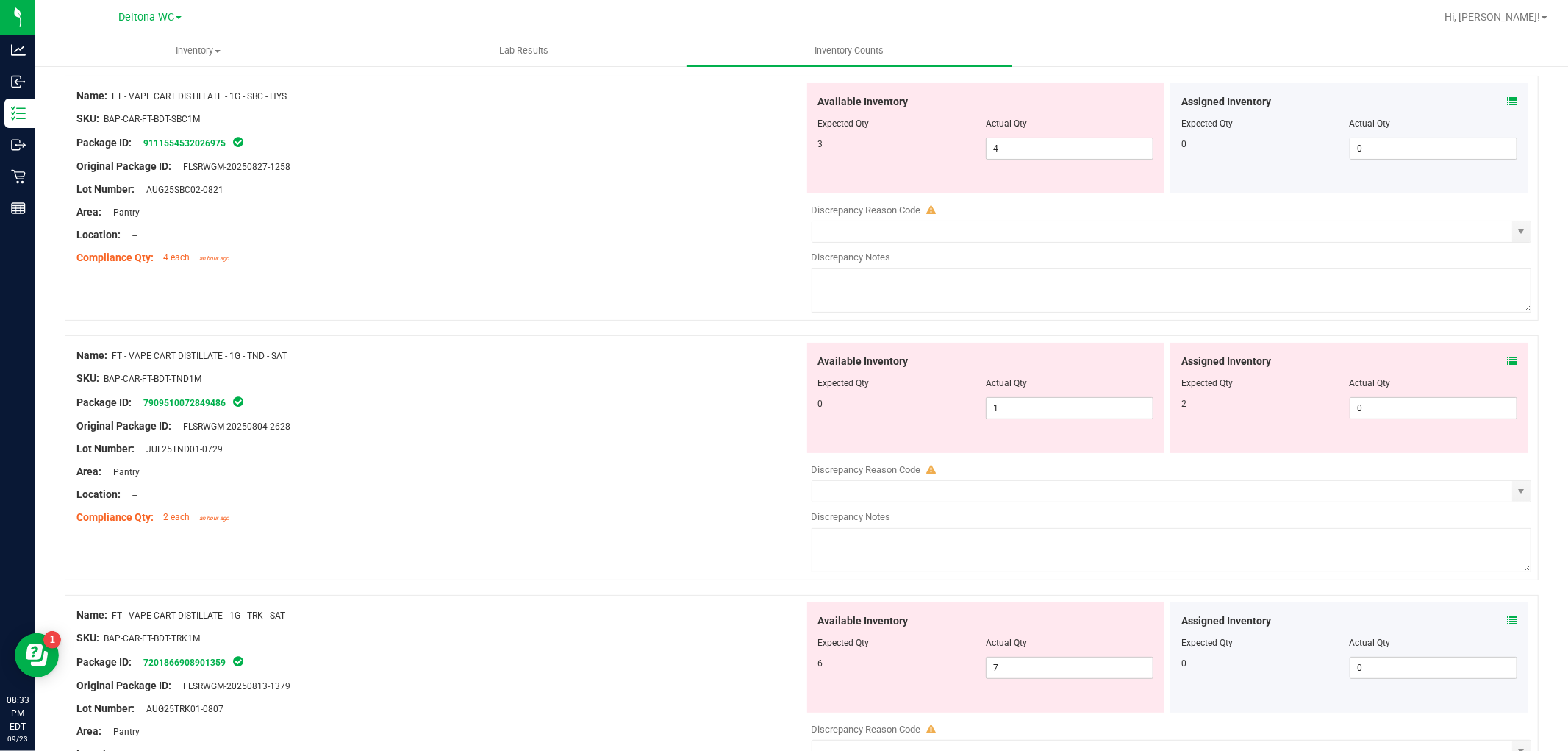
click at [1507, 362] on icon at bounding box center [1512, 361] width 10 height 10
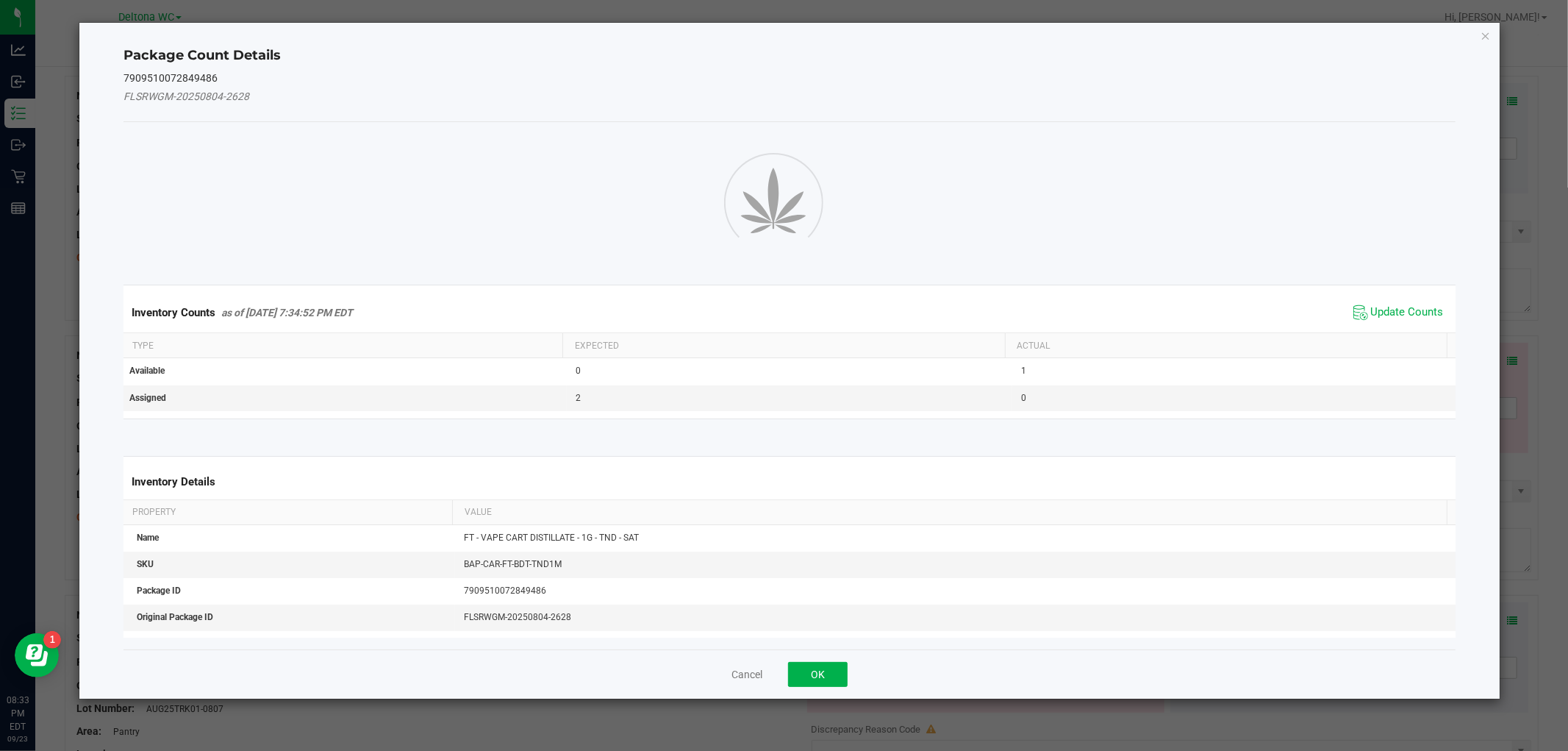
click at [1500, 361] on ngb-modal-window "Package Count Details 7909510072849486 FLSRWGM-20250804-2628 Inventory Counts a…" at bounding box center [790, 375] width 1579 height 751
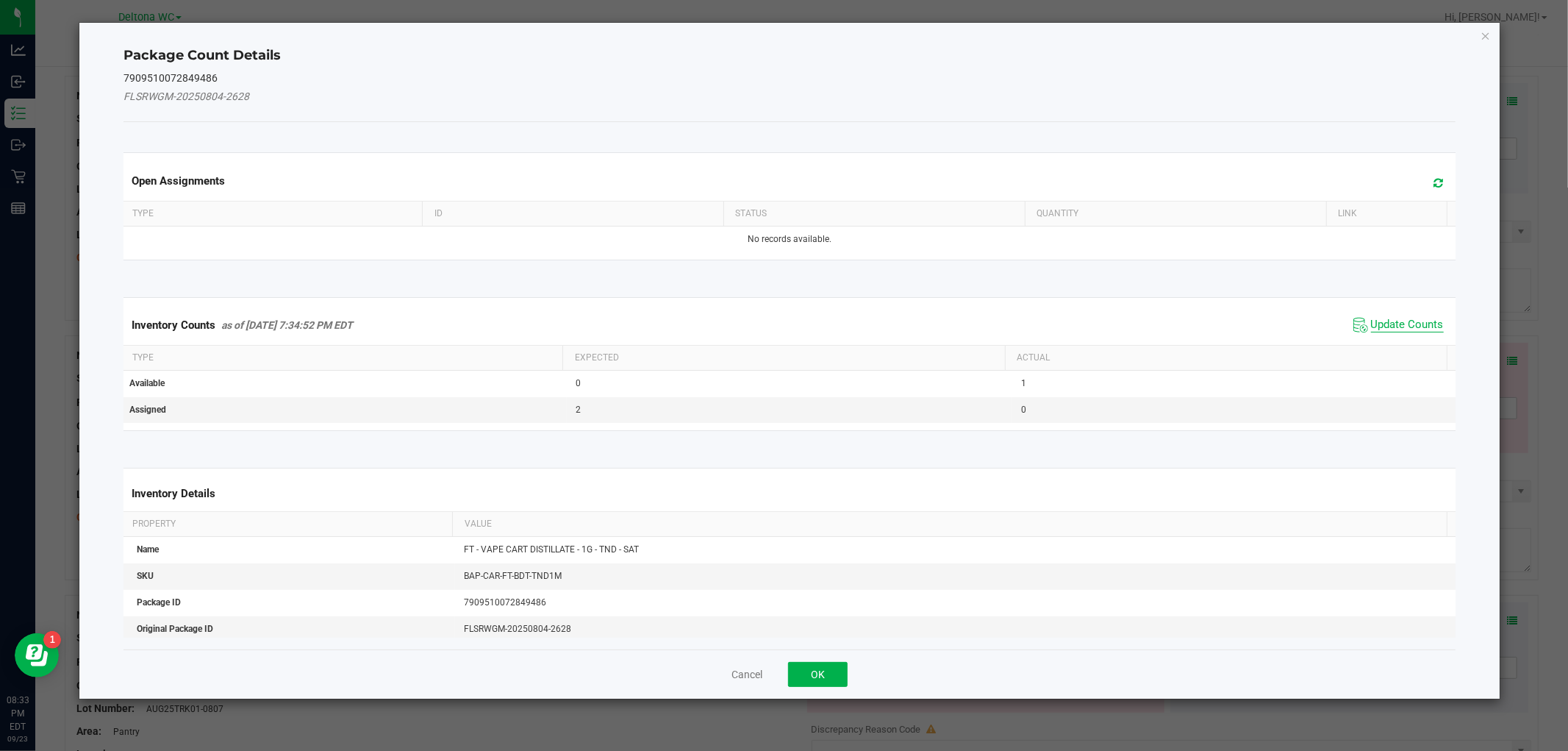
click at [1395, 325] on span "Update Counts" at bounding box center [1408, 325] width 73 height 15
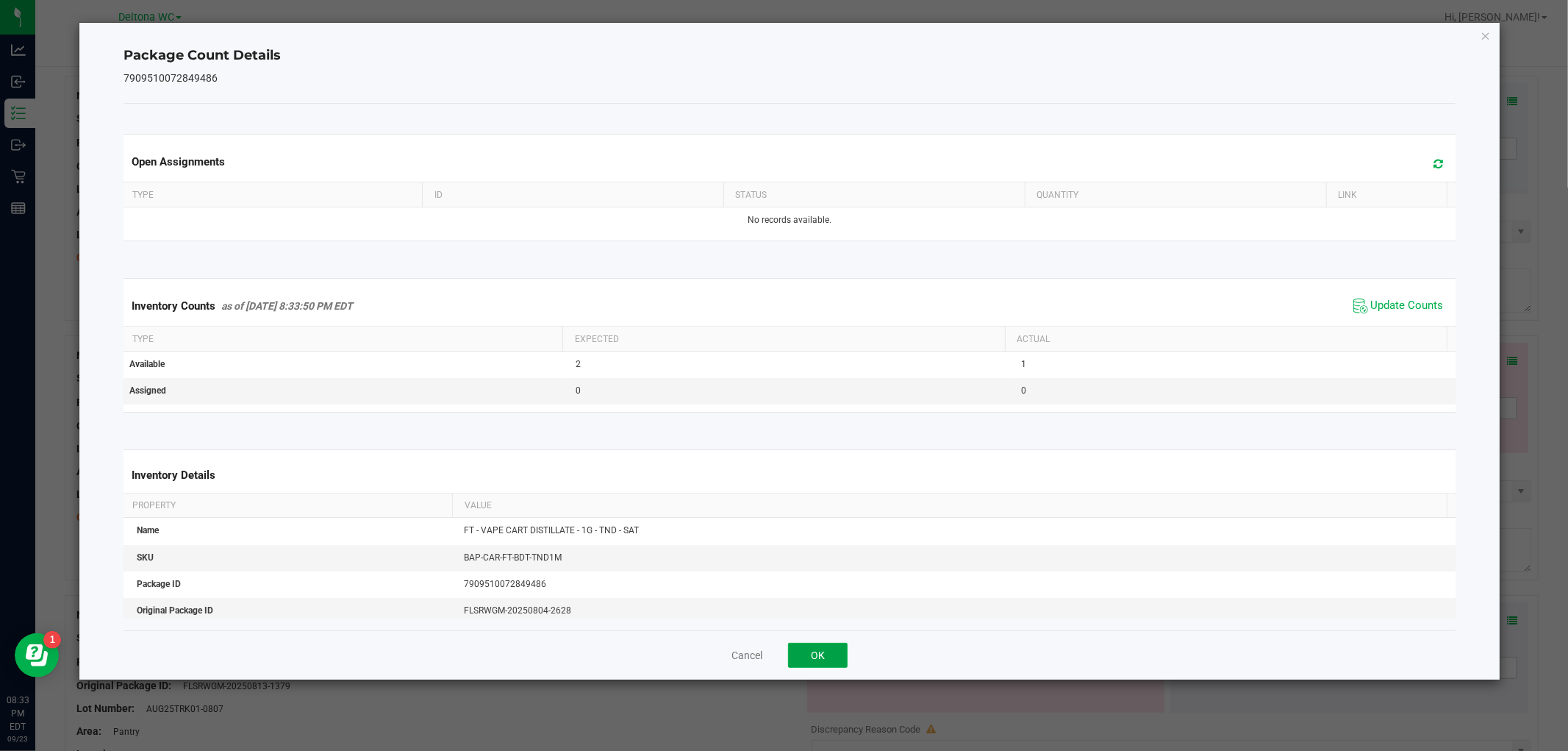
drag, startPoint x: 810, startPoint y: 653, endPoint x: 828, endPoint y: 620, distance: 37.6
click at [814, 641] on div "Cancel OK" at bounding box center [790, 655] width 1332 height 49
click at [844, 662] on button "OK" at bounding box center [818, 656] width 60 height 25
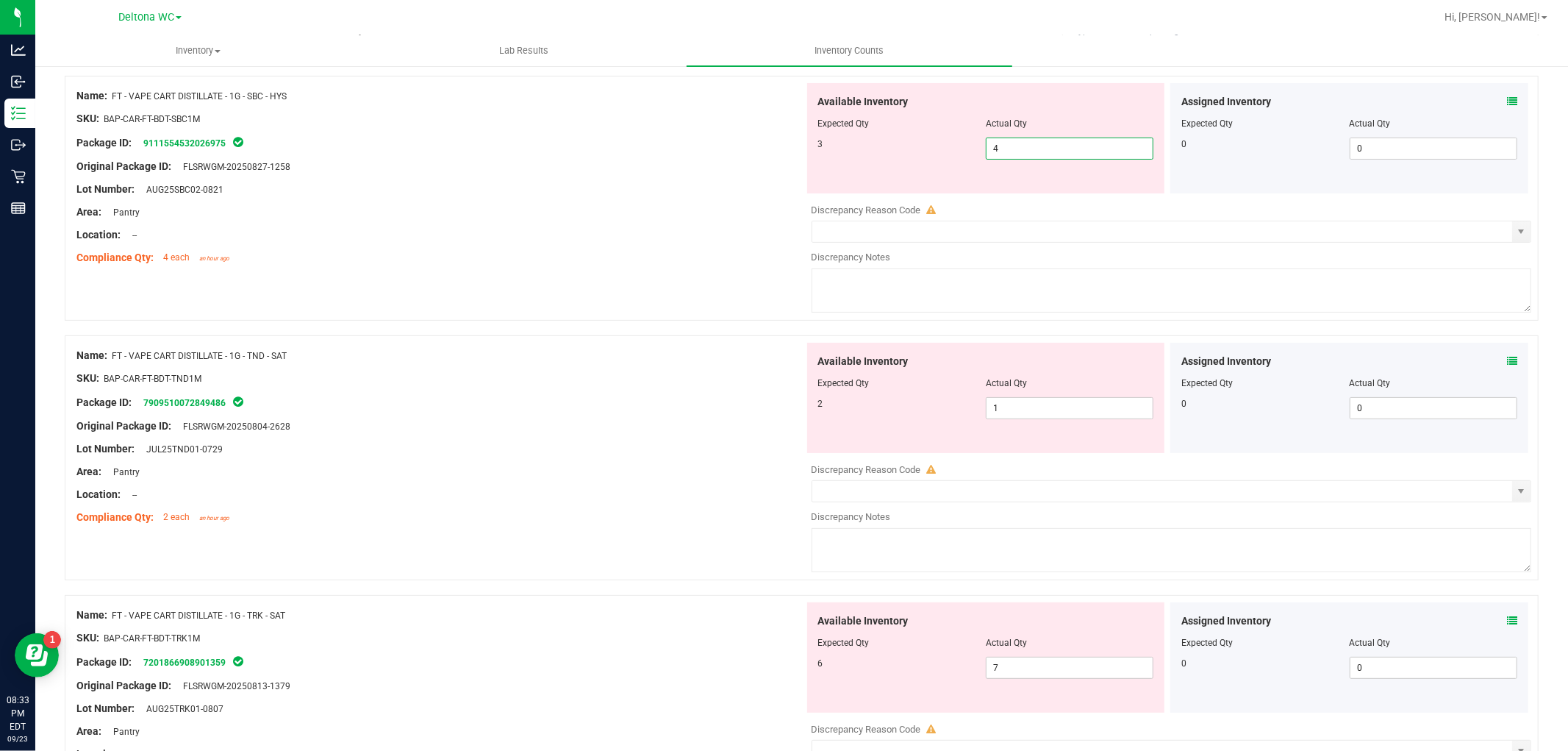
drag, startPoint x: 864, startPoint y: 140, endPoint x: 769, endPoint y: 154, distance: 96.0
click at [770, 153] on div "Name: FT - VAPE CART DISTILLATE - 1G - SBC - HYS SKU: BAP-CAR-FT-BDT-SBC1M Pack…" at bounding box center [802, 198] width 1474 height 245
type input "3"
click at [637, 365] on div "Name: FT - VAPE CART DISTILLATE - 1G - TND - SAT SKU: BAP-CAR-FT-BDT-TND1M Pack…" at bounding box center [441, 436] width 728 height 187
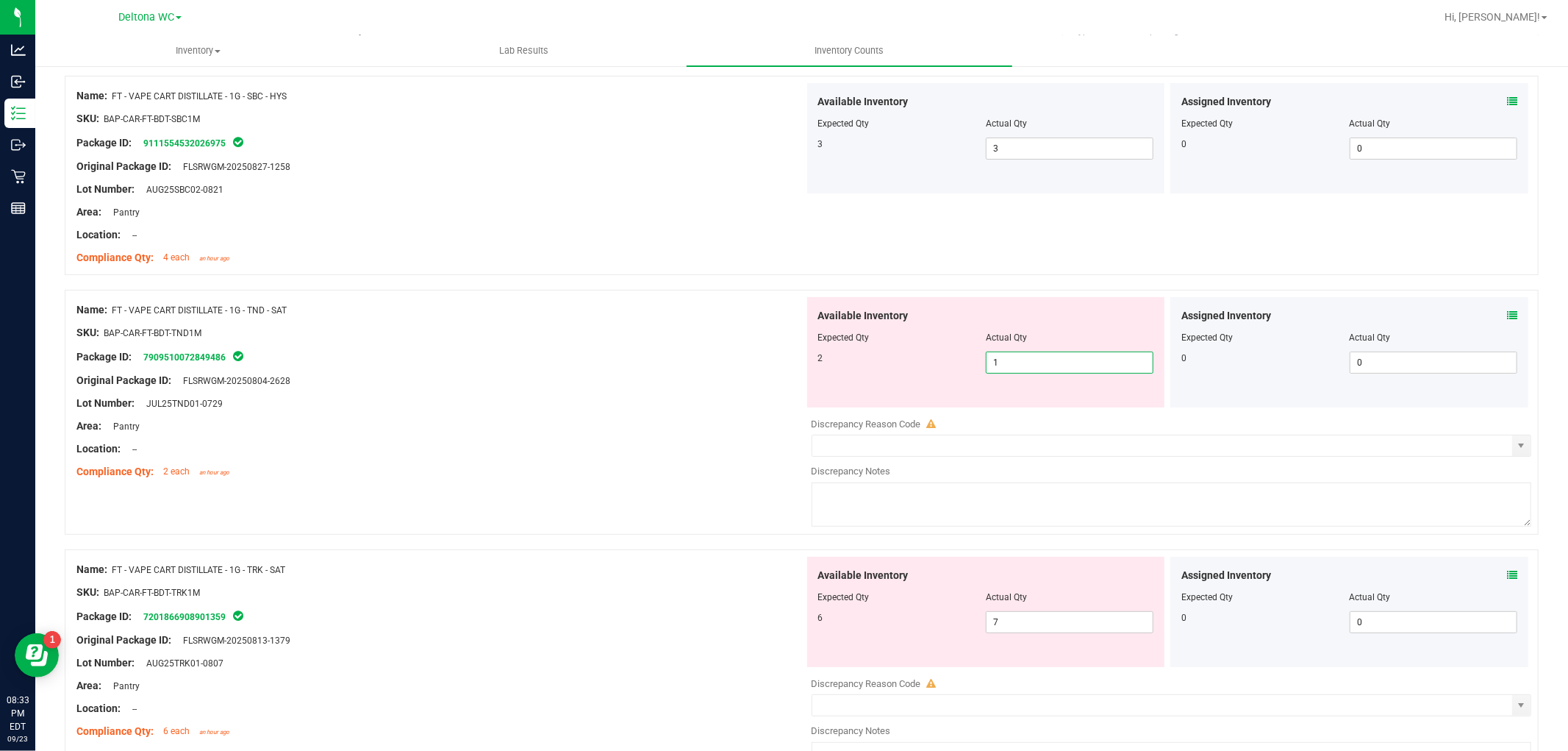
drag, startPoint x: 1010, startPoint y: 358, endPoint x: 768, endPoint y: 353, distance: 242.1
click at [773, 351] on div "Name: FT - VAPE CART DISTILLATE - 1G - TND - SAT SKU: BAP-CAR-FT-BDT-TND1M Pack…" at bounding box center [802, 412] width 1474 height 245
type input "2"
drag, startPoint x: 699, startPoint y: 387, endPoint x: 722, endPoint y: 406, distance: 29.8
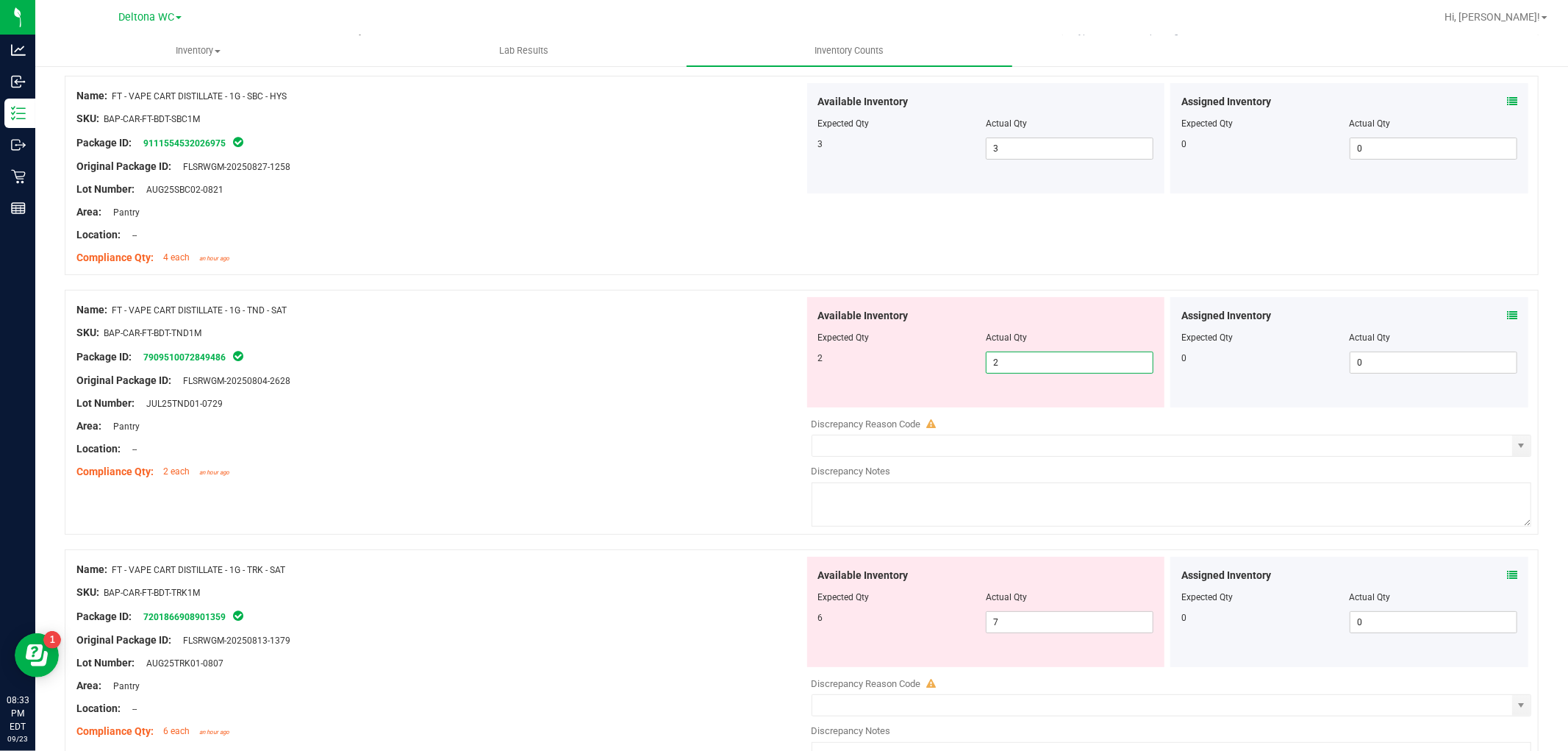
click at [699, 389] on div at bounding box center [441, 392] width 728 height 7
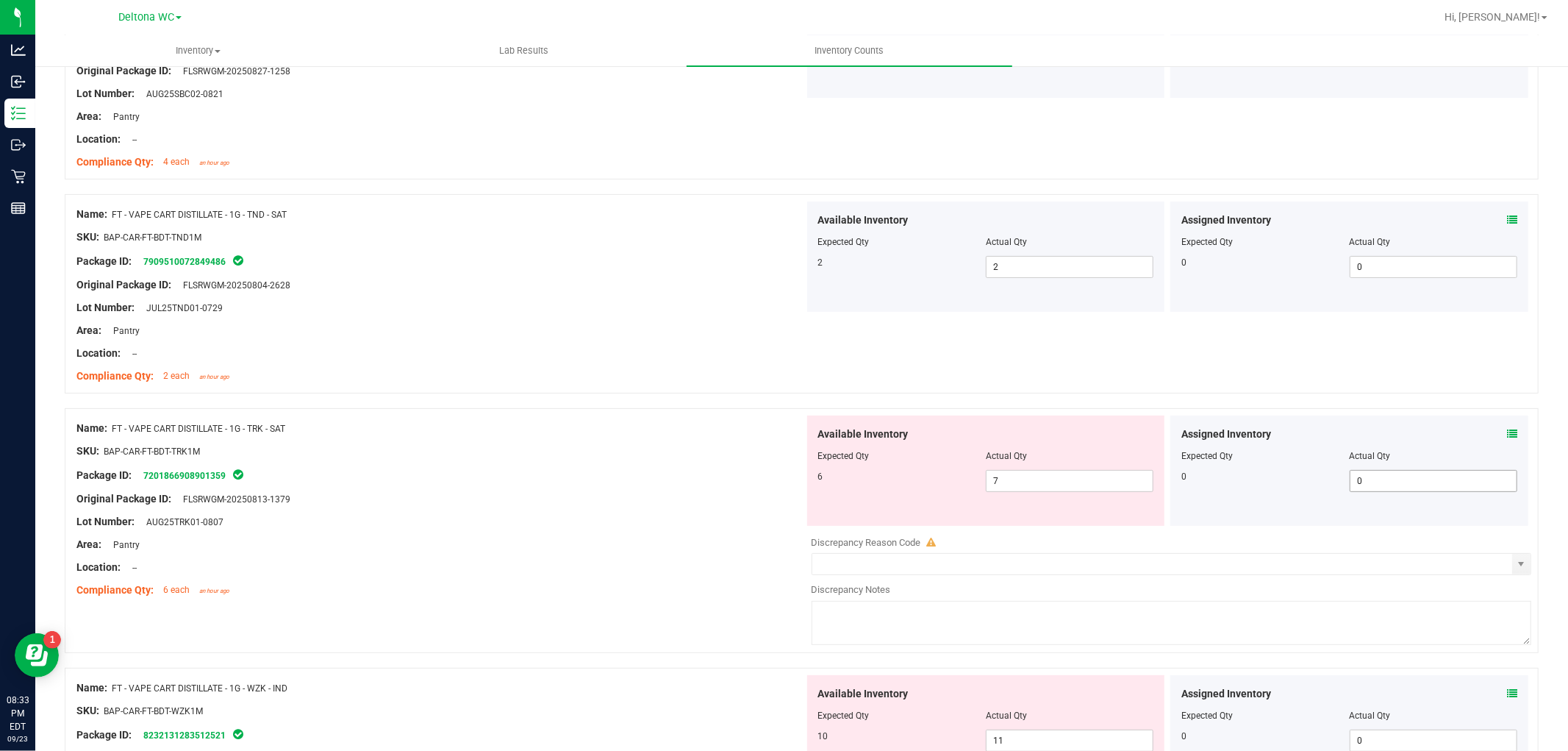
scroll to position [408, 0]
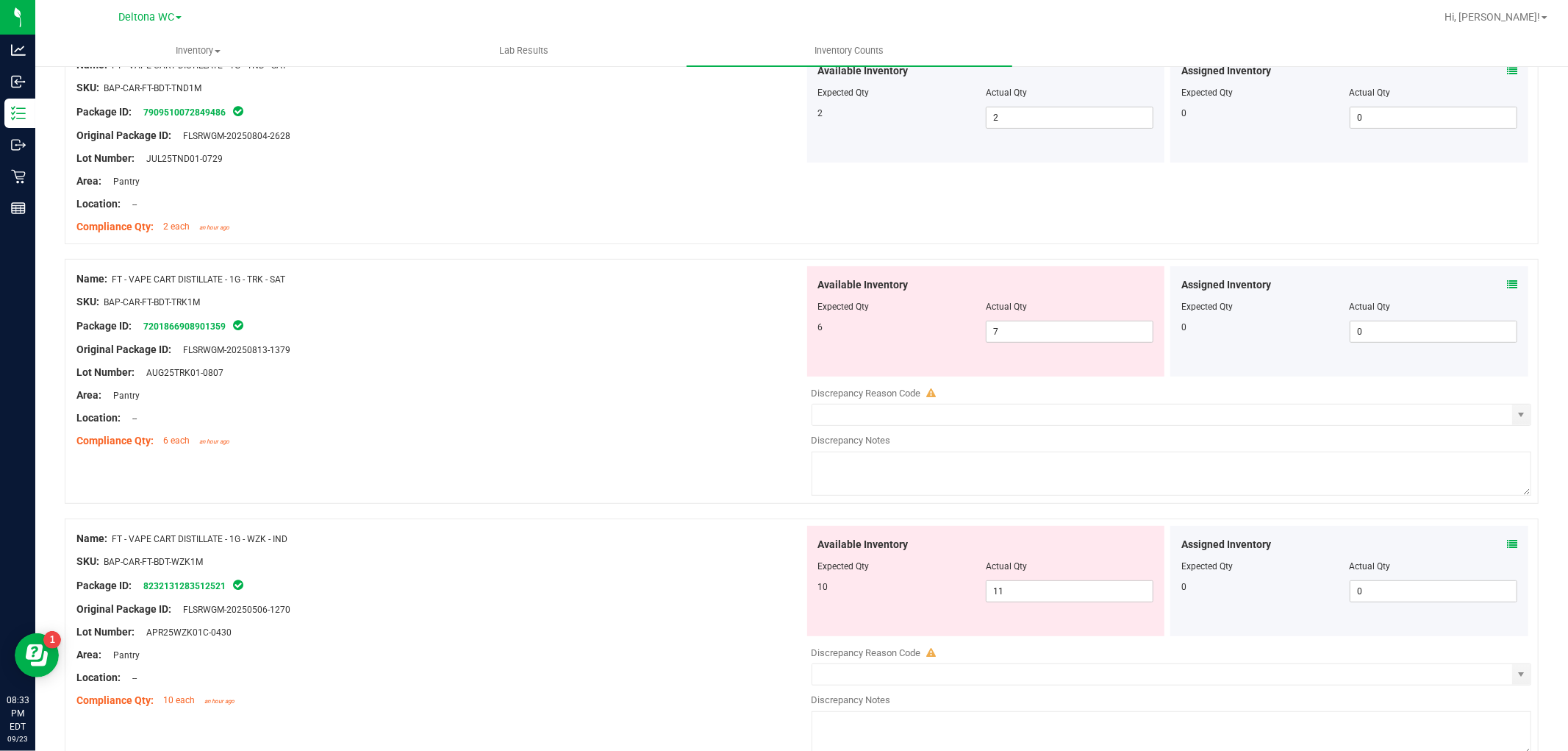
click at [1507, 283] on icon at bounding box center [1512, 285] width 10 height 10
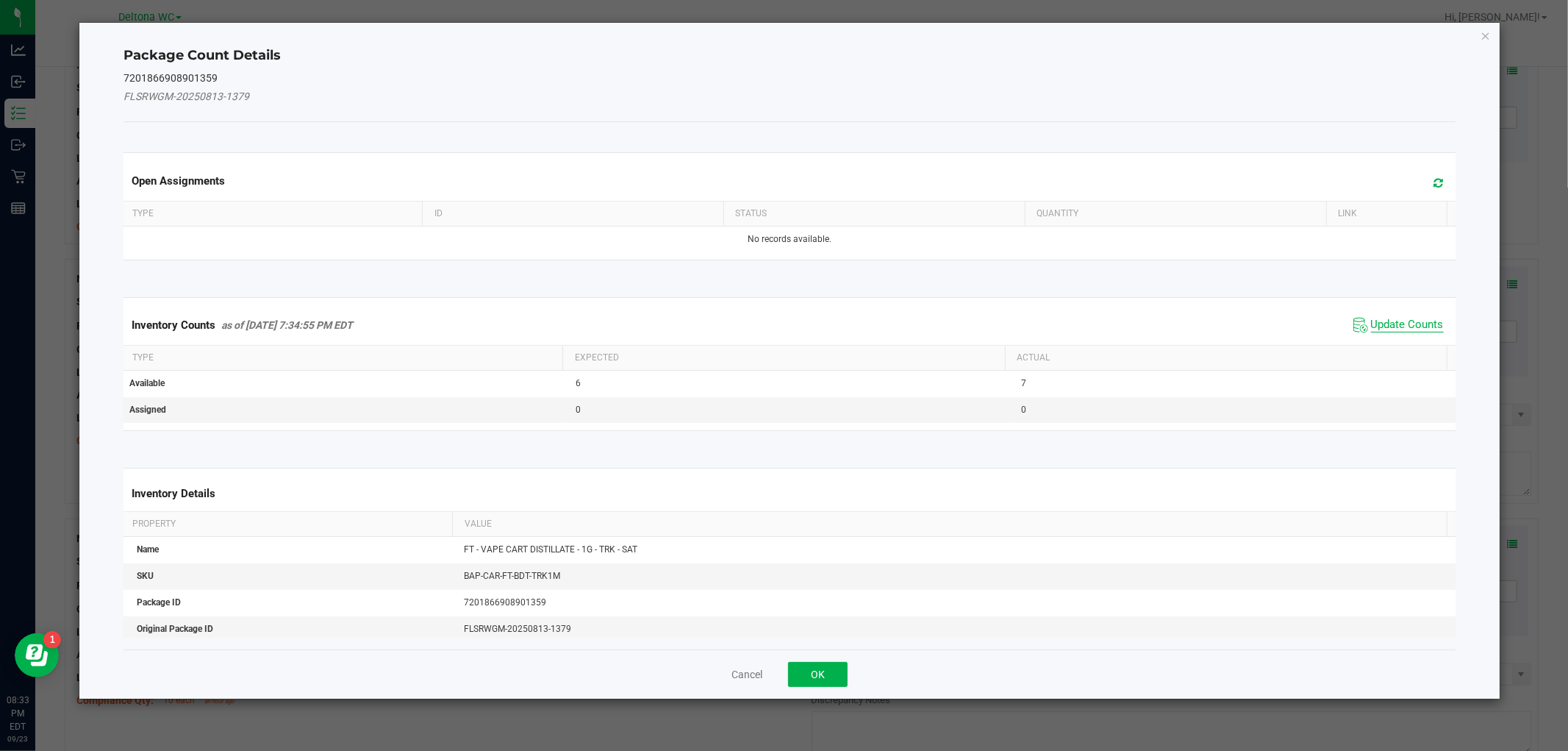
click at [1406, 324] on span "Update Counts" at bounding box center [1408, 325] width 73 height 15
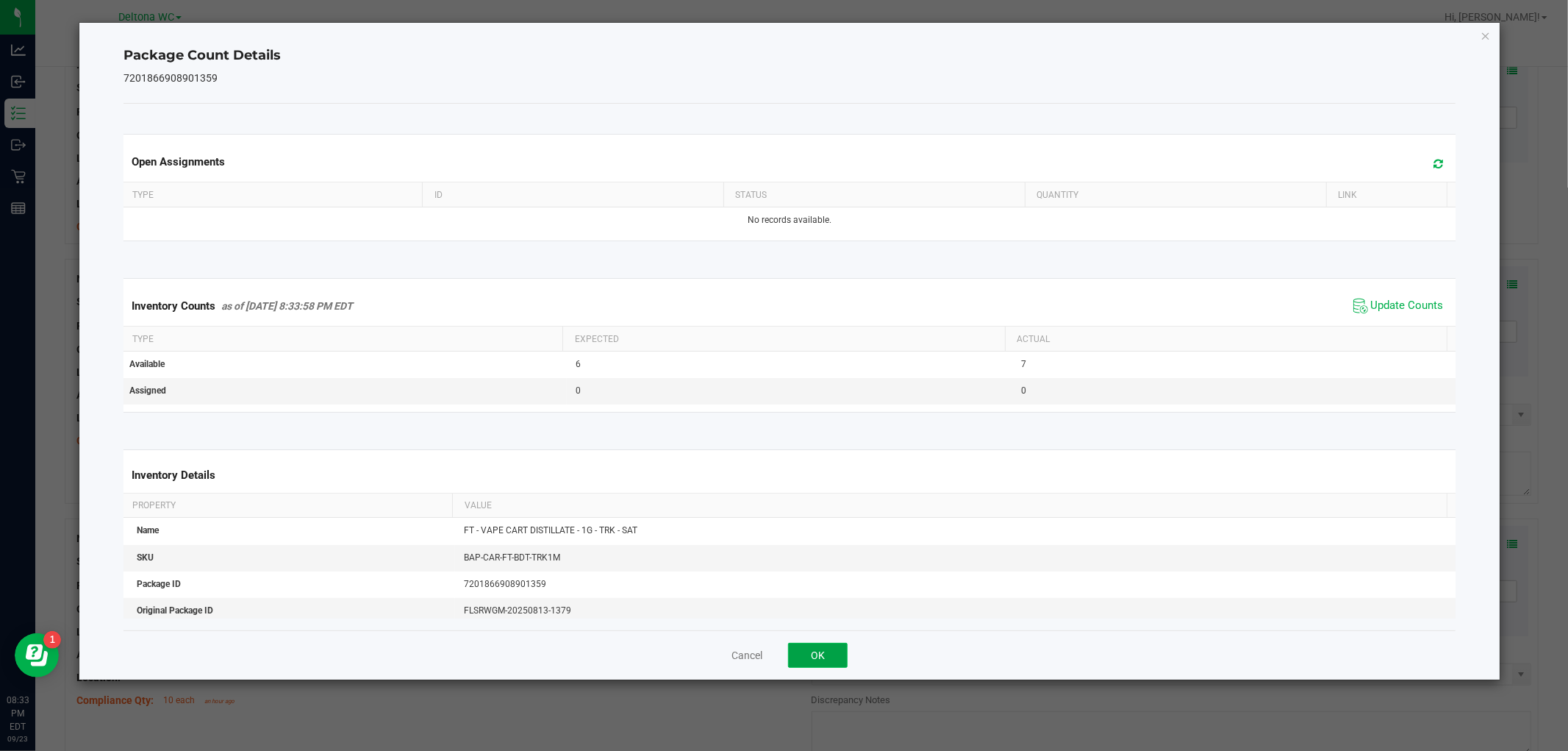
click at [825, 658] on button "OK" at bounding box center [818, 656] width 60 height 25
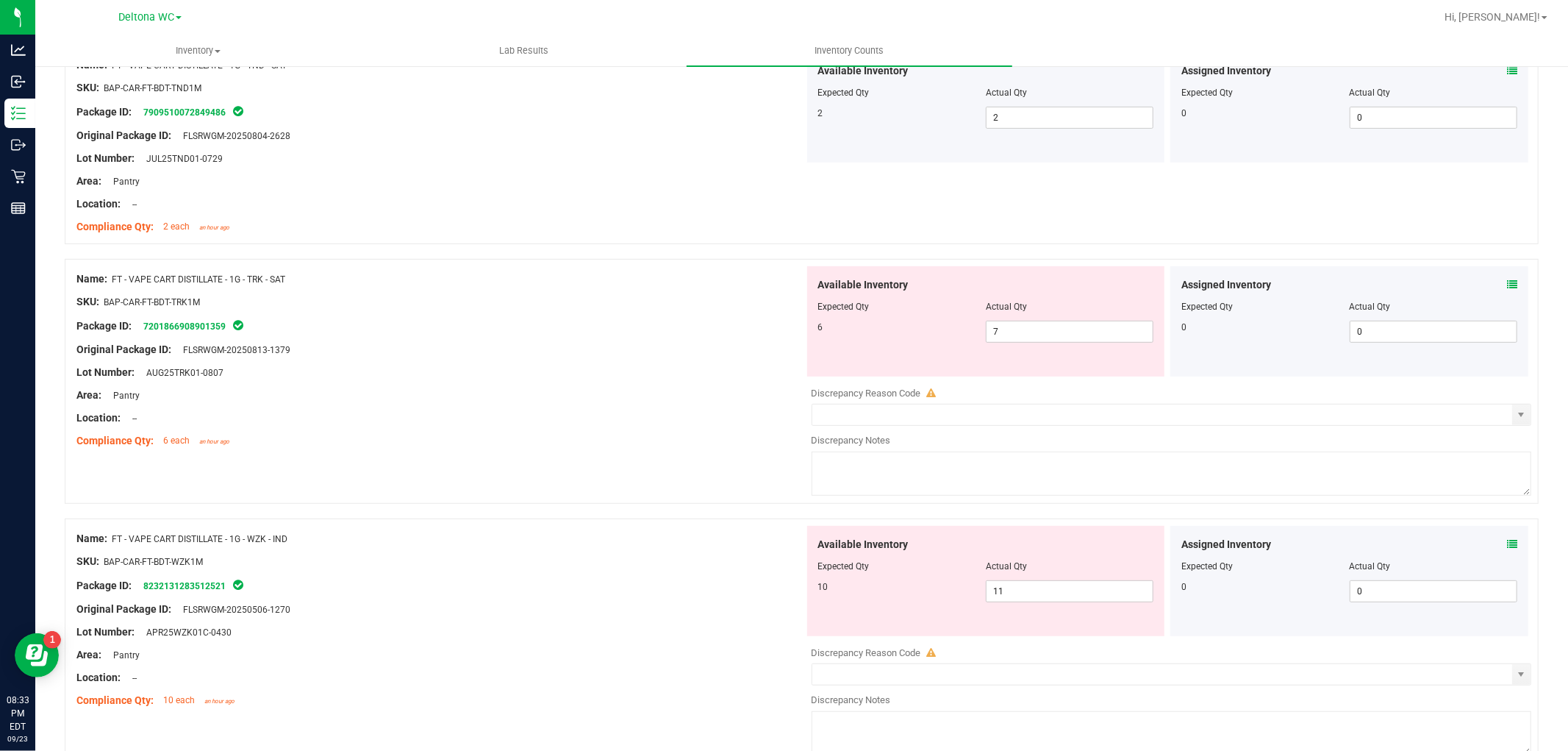
click at [1493, 545] on div "Assigned Inventory" at bounding box center [1349, 544] width 336 height 16
click at [1507, 544] on icon at bounding box center [1512, 544] width 10 height 10
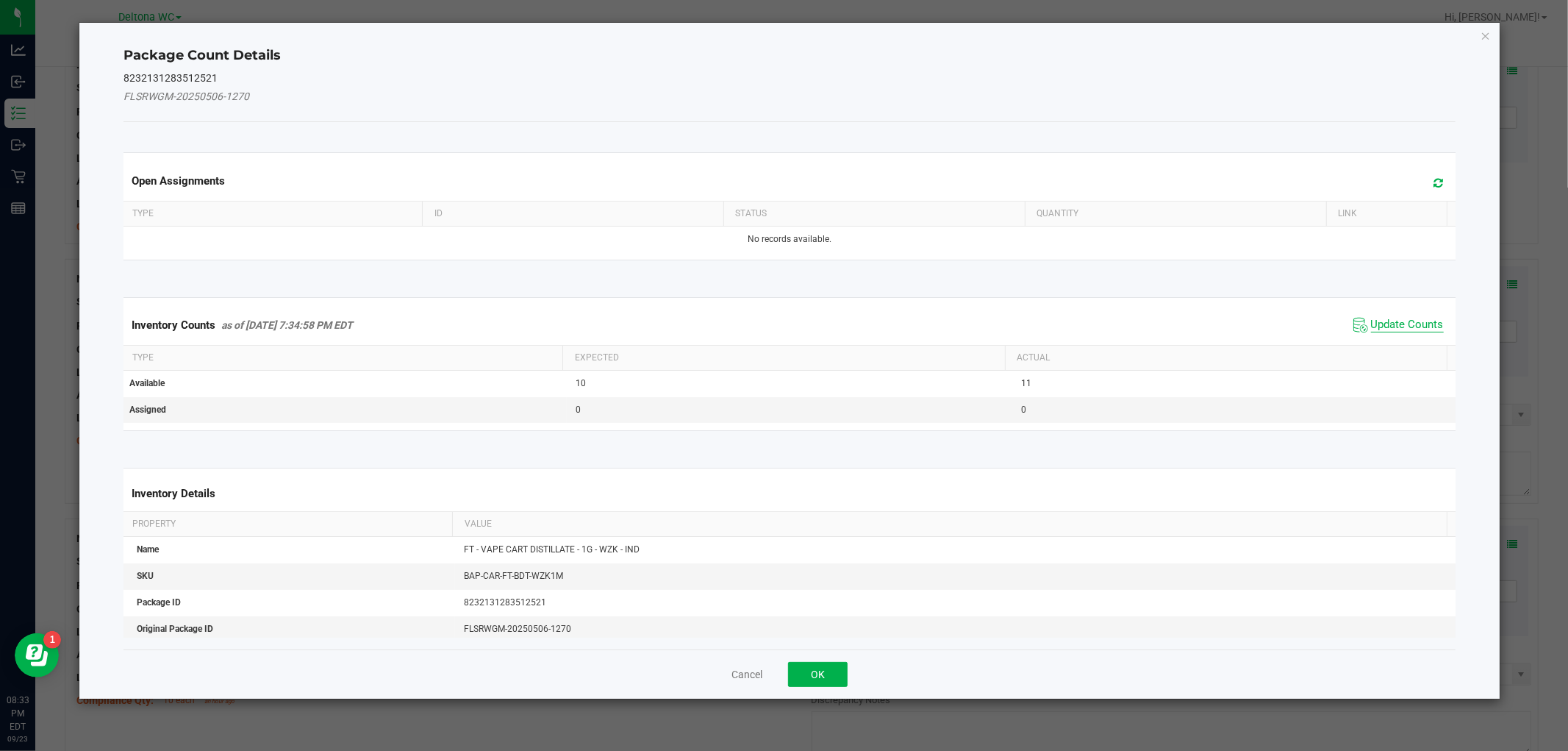
click at [1413, 321] on span "Update Counts" at bounding box center [1408, 325] width 73 height 15
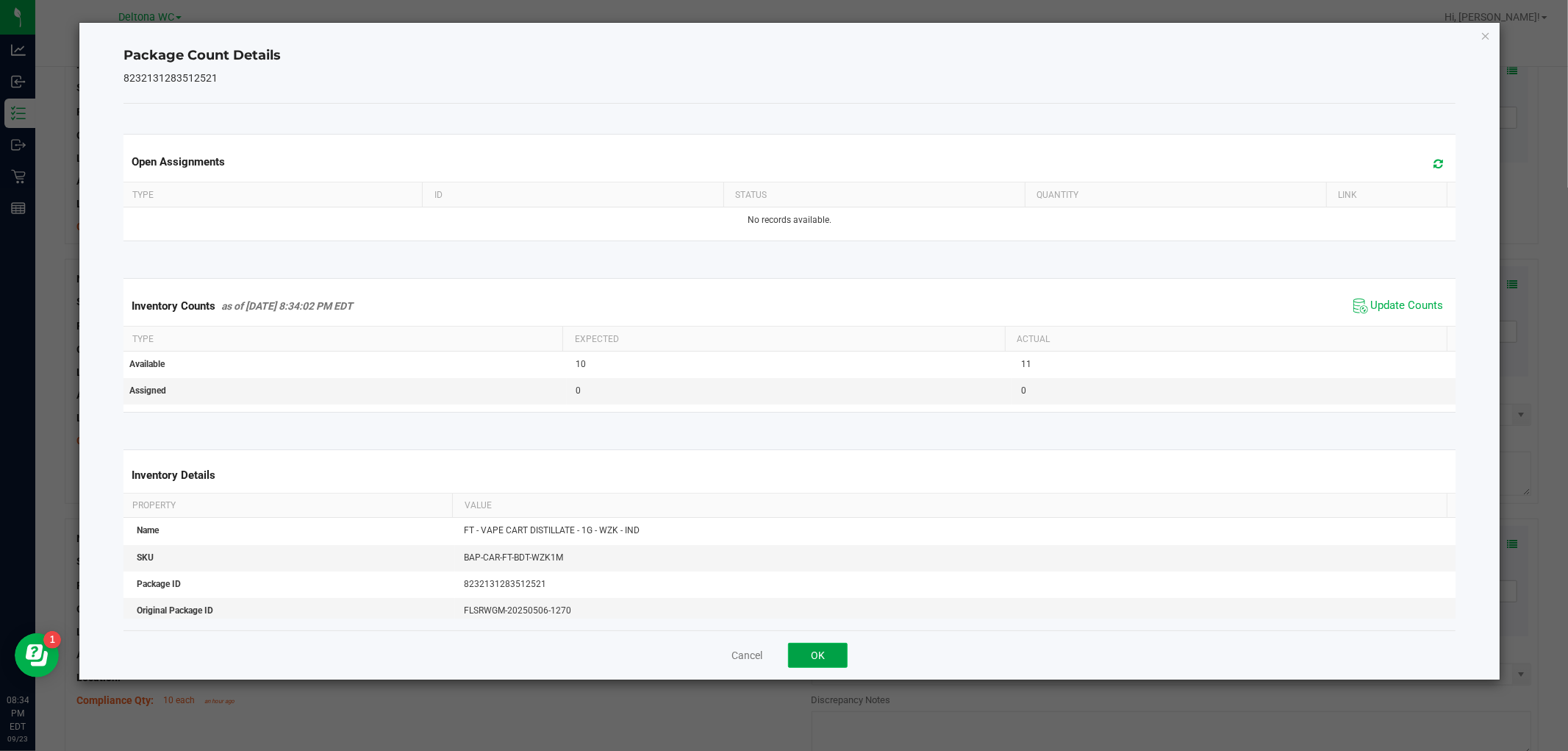
click at [836, 648] on button "OK" at bounding box center [818, 656] width 60 height 25
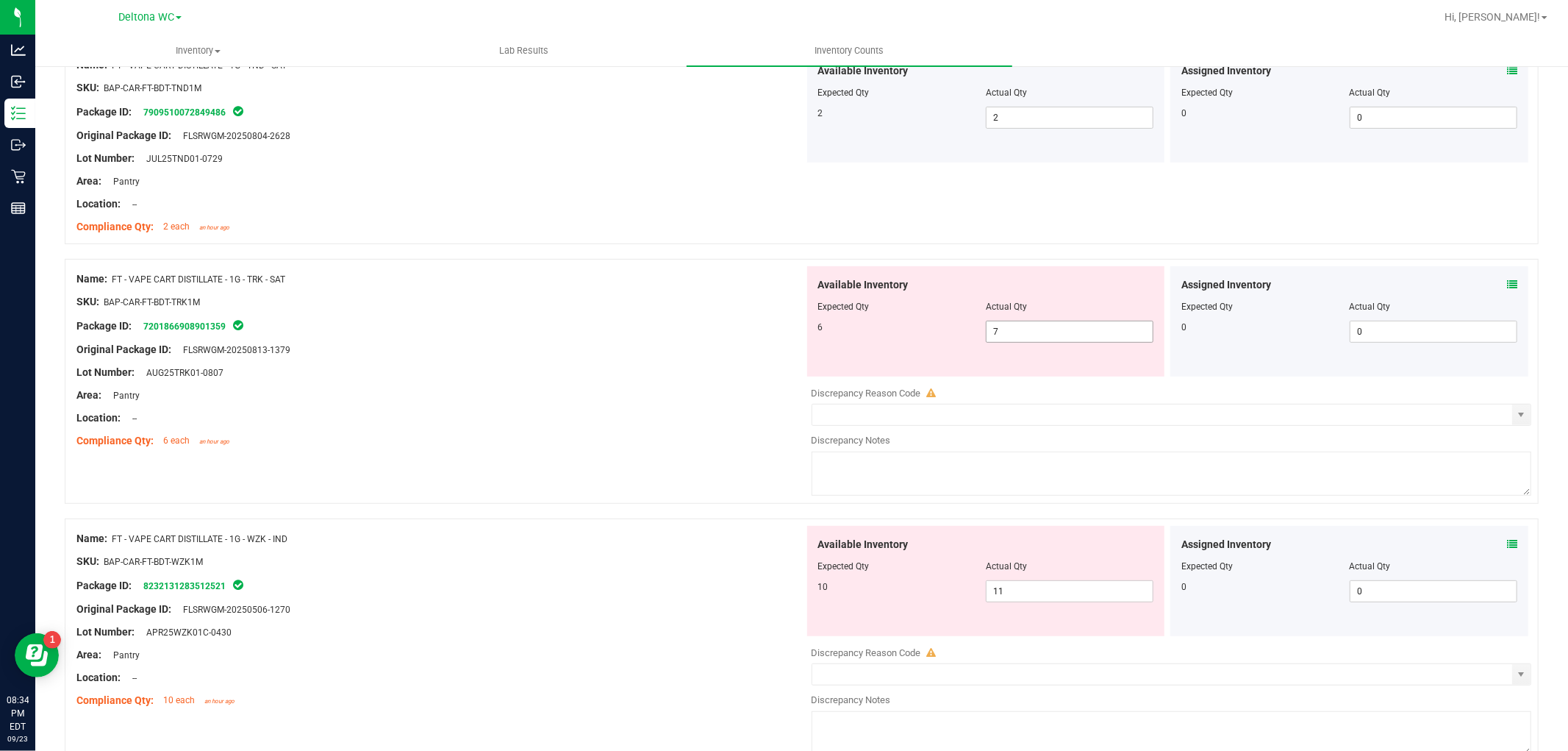
click at [1025, 329] on span "7 7" at bounding box center [1069, 332] width 168 height 22
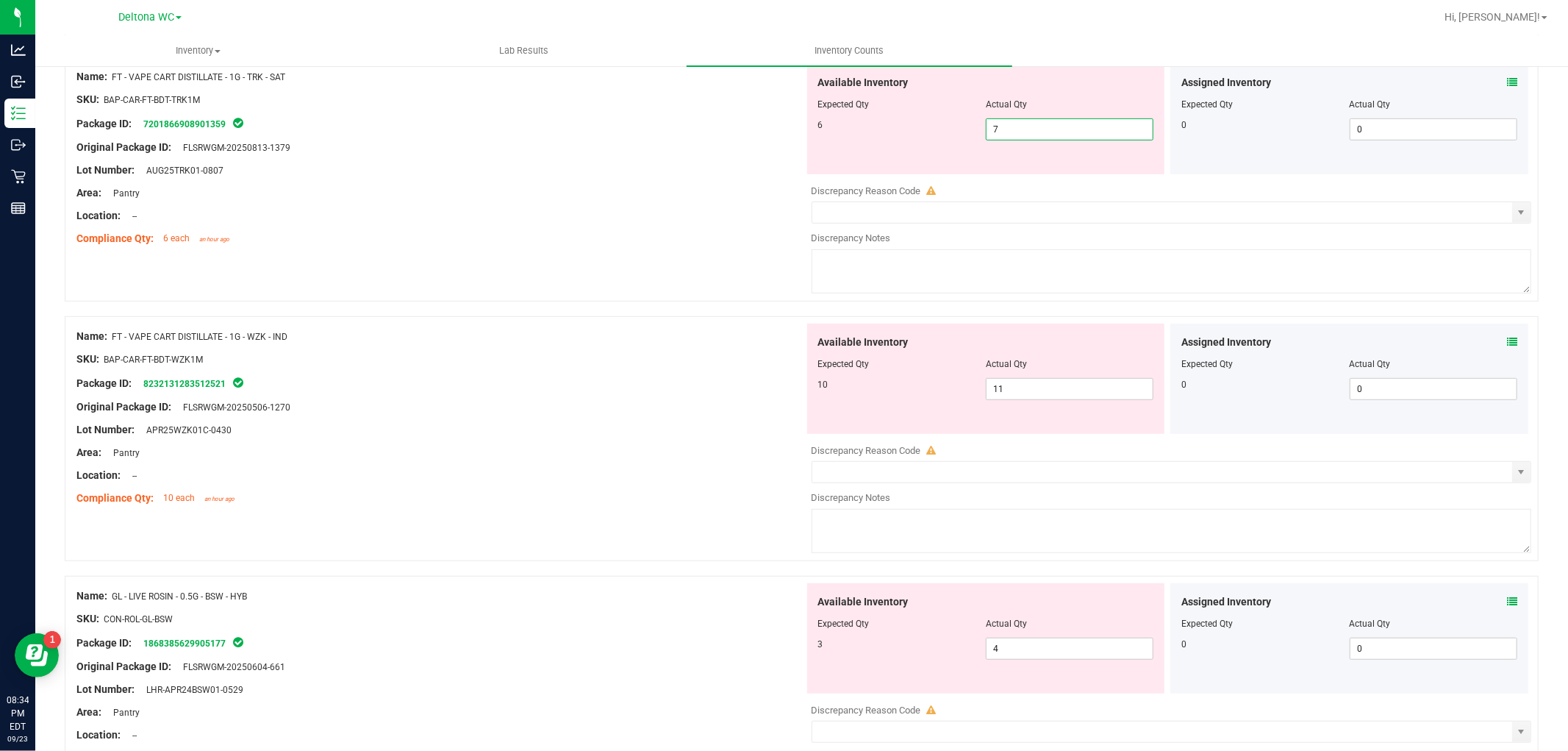
scroll to position [571, 0]
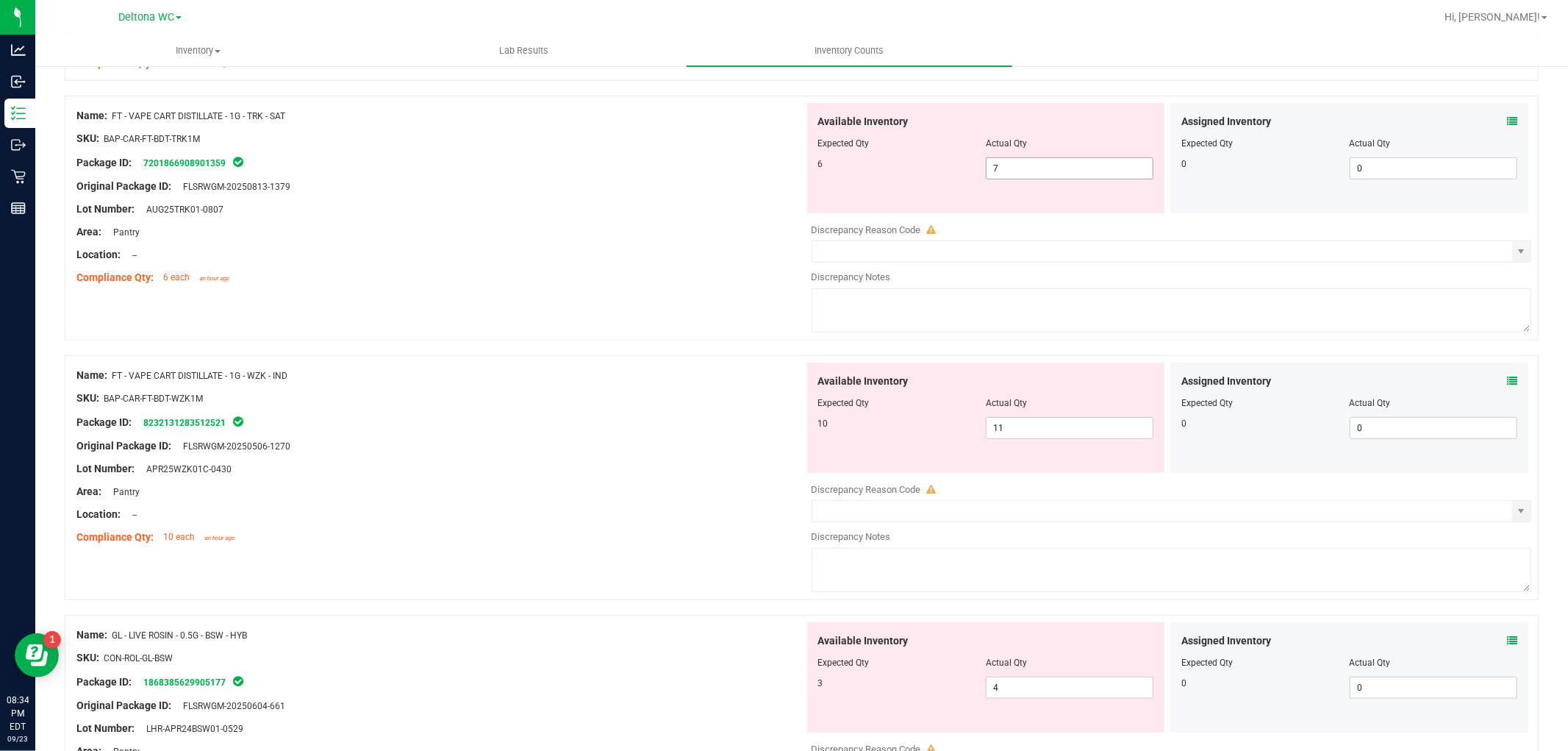
drag, startPoint x: 1026, startPoint y: 149, endPoint x: 898, endPoint y: 168, distance: 129.4
click at [901, 166] on div "Available Inventory Expected Qty Actual Qty 6 7 7" at bounding box center [986, 158] width 358 height 110
drag, startPoint x: 1059, startPoint y: 164, endPoint x: 821, endPoint y: 173, distance: 238.2
click at [822, 172] on div "6 7 7" at bounding box center [986, 169] width 336 height 22
type input "6"
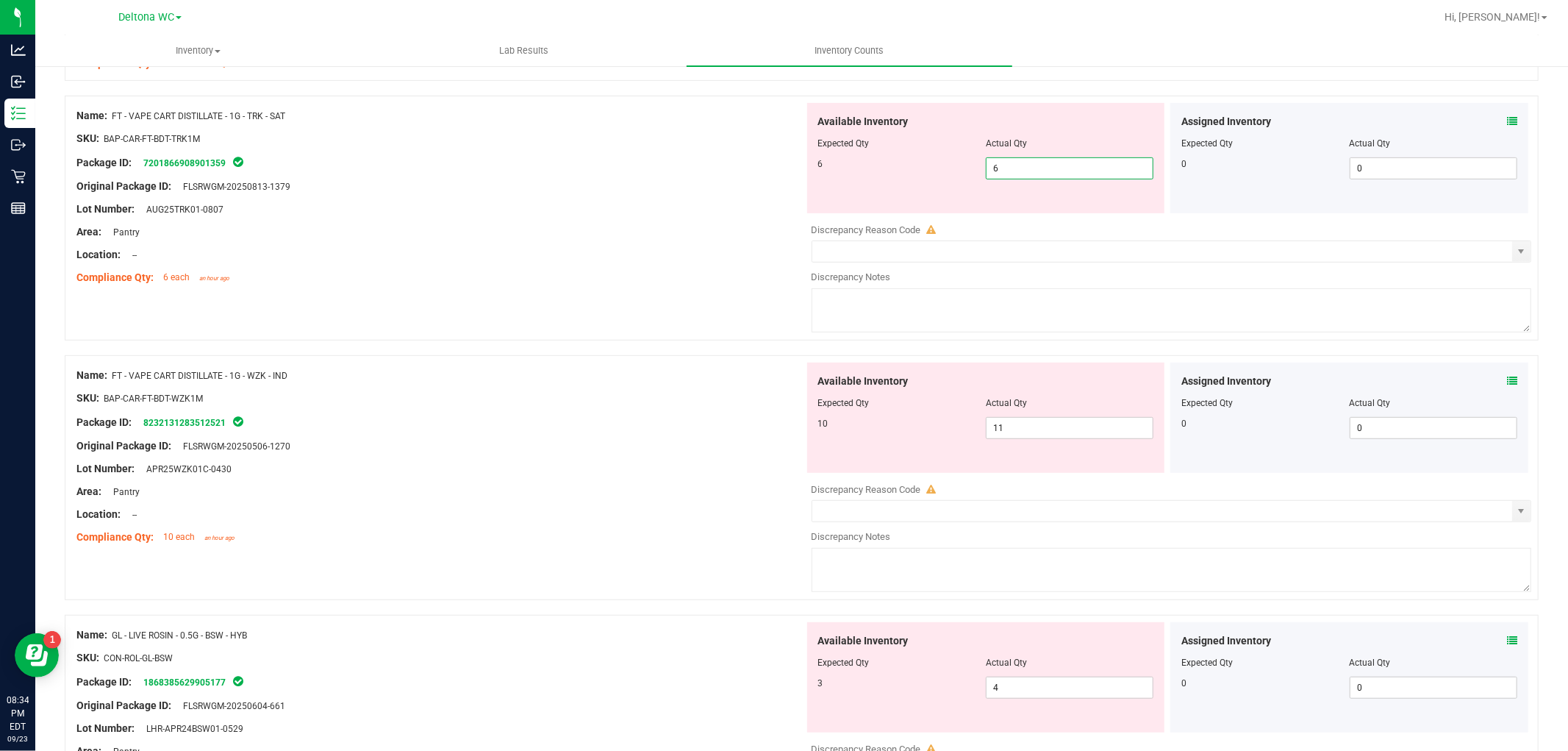
type input "6"
drag, startPoint x: 535, startPoint y: 229, endPoint x: 605, endPoint y: 231, distance: 70.0
click at [538, 229] on div "Area: Pantry" at bounding box center [441, 232] width 728 height 16
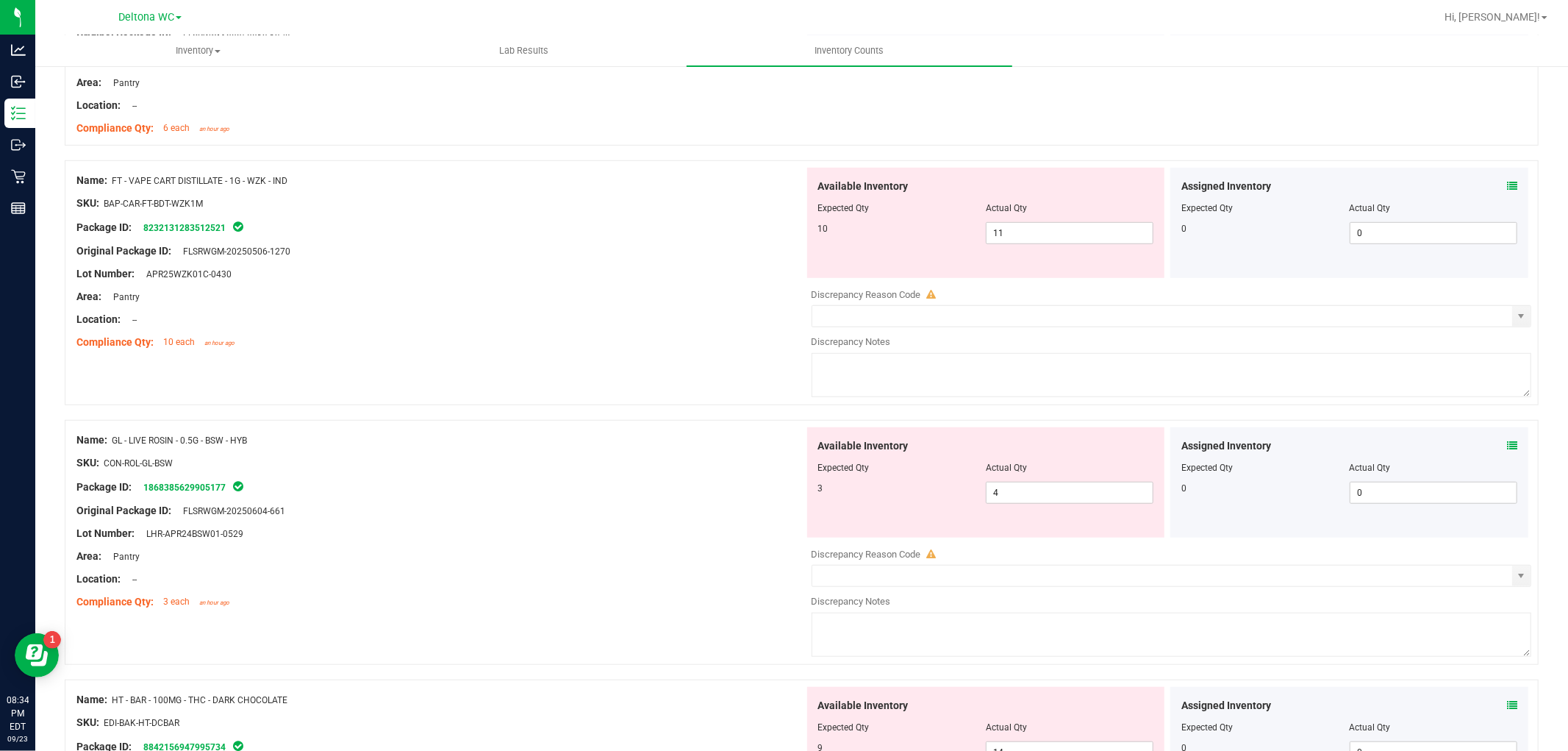
scroll to position [735, 0]
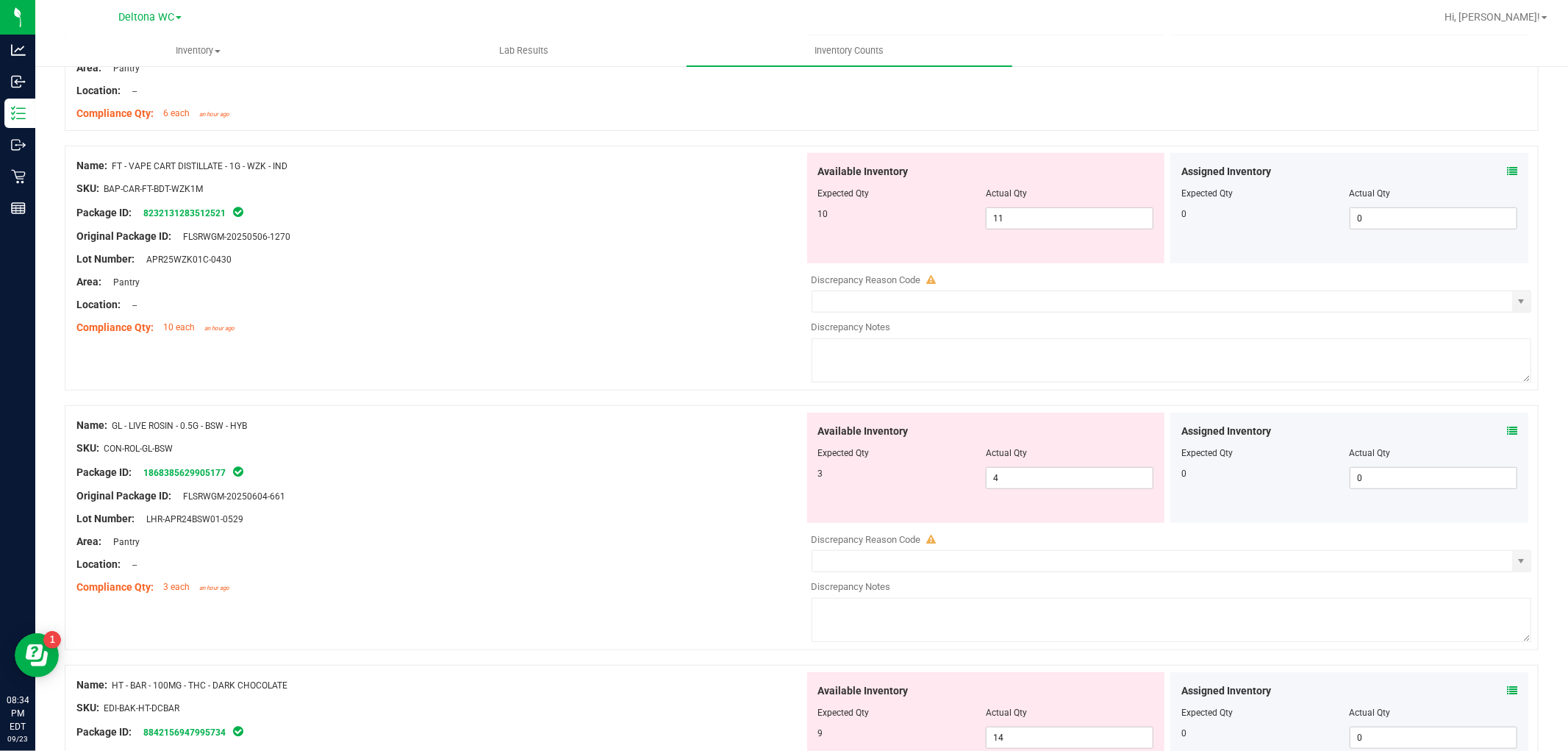
click at [1508, 432] on div "Assigned Inventory Expected Qty Actual Qty 0 0 0" at bounding box center [1350, 468] width 358 height 110
click at [1507, 430] on icon at bounding box center [1512, 431] width 10 height 10
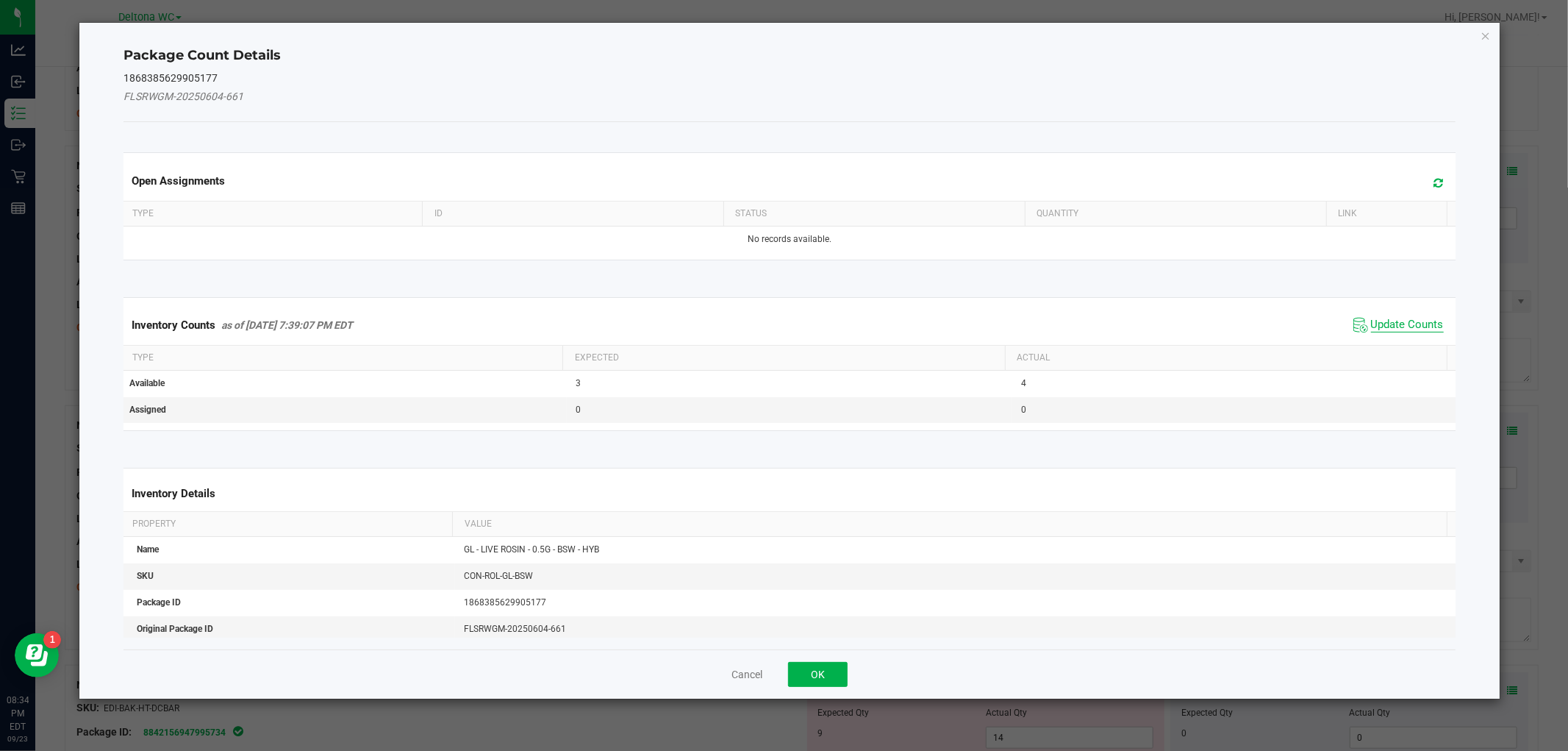
click at [1371, 325] on span "Update Counts" at bounding box center [1408, 325] width 73 height 15
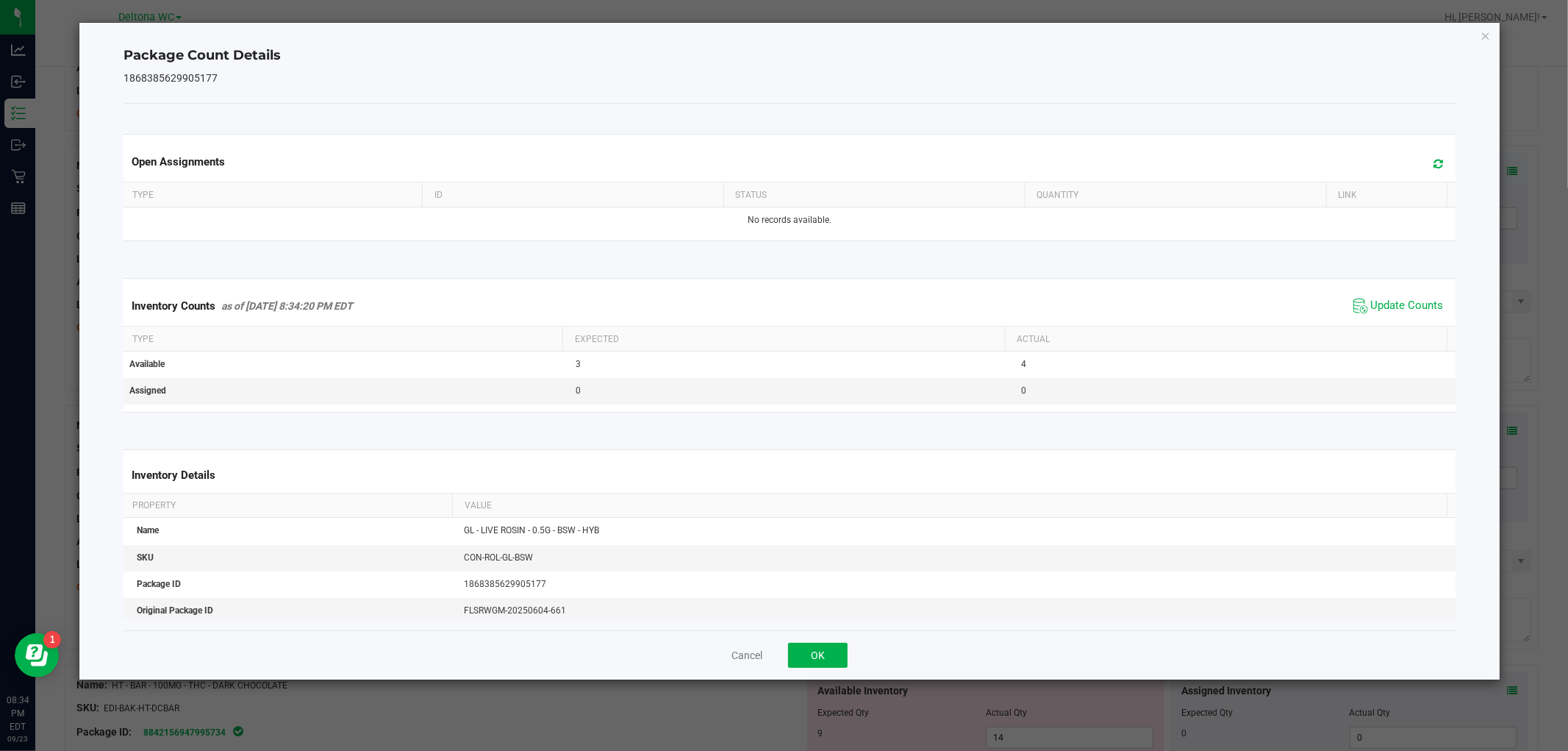
click at [837, 642] on div "Cancel OK" at bounding box center [790, 655] width 1332 height 49
drag, startPoint x: 832, startPoint y: 651, endPoint x: 960, endPoint y: 632, distance: 129.4
click at [836, 650] on button "OK" at bounding box center [818, 656] width 60 height 25
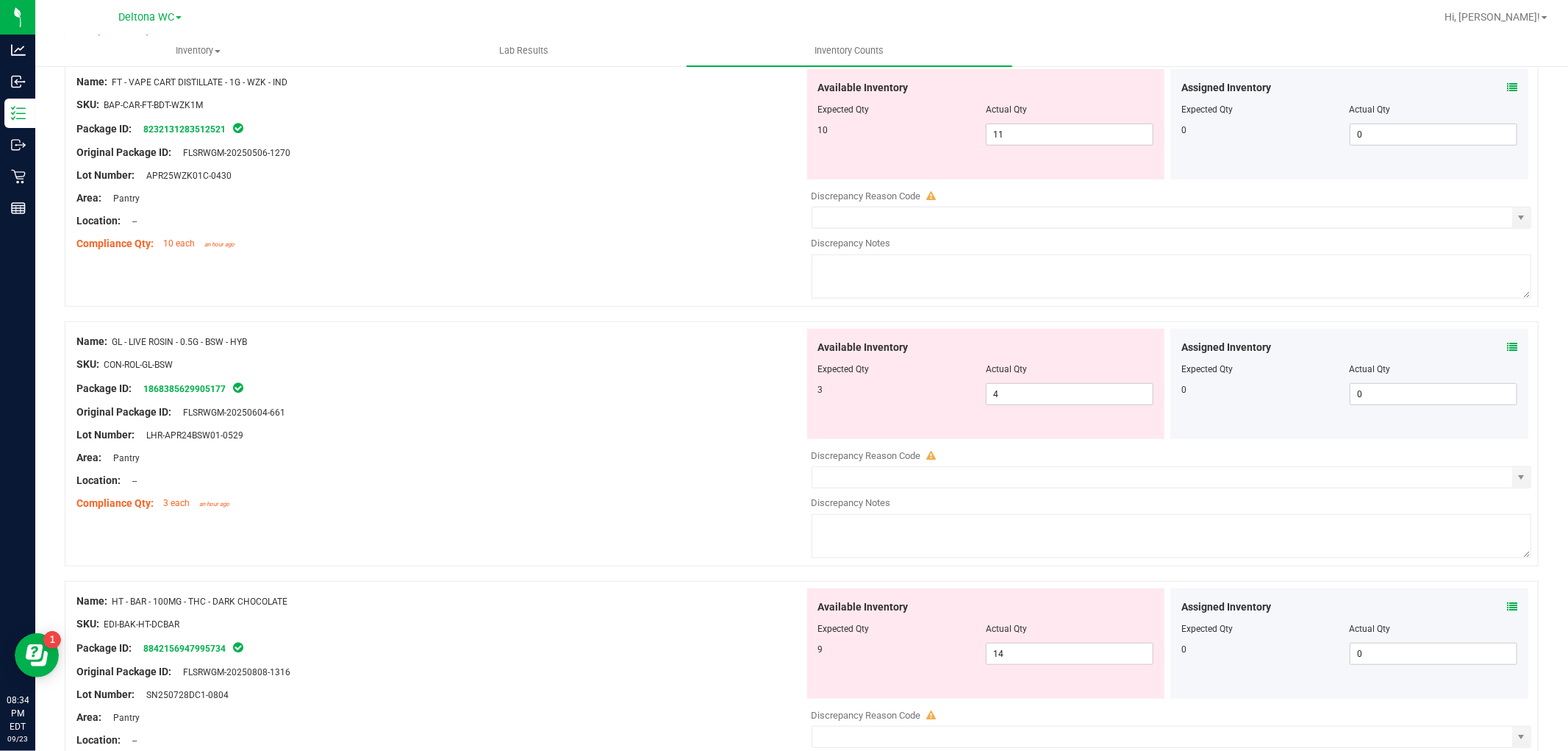
scroll to position [899, 0]
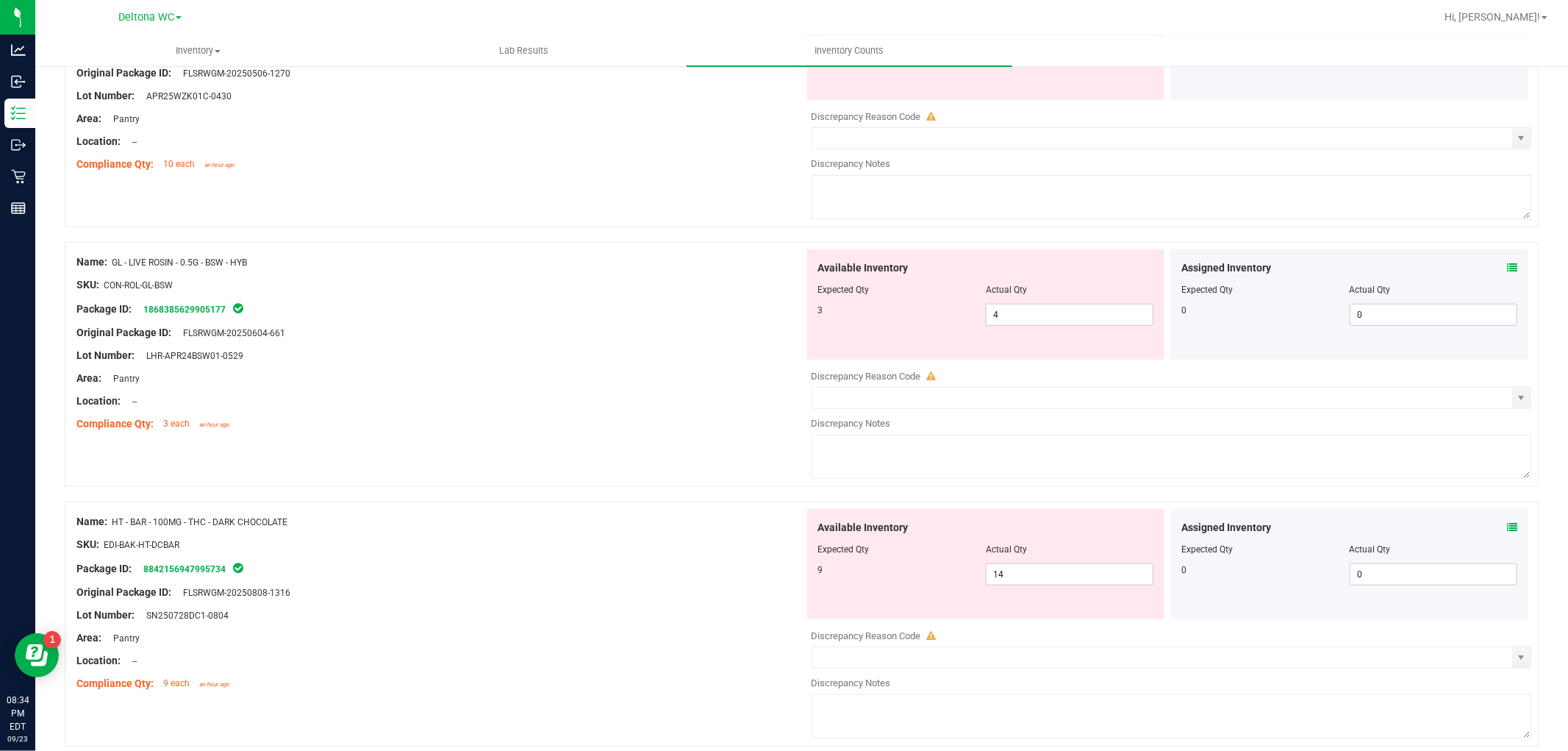
click at [1507, 531] on icon at bounding box center [1512, 527] width 10 height 10
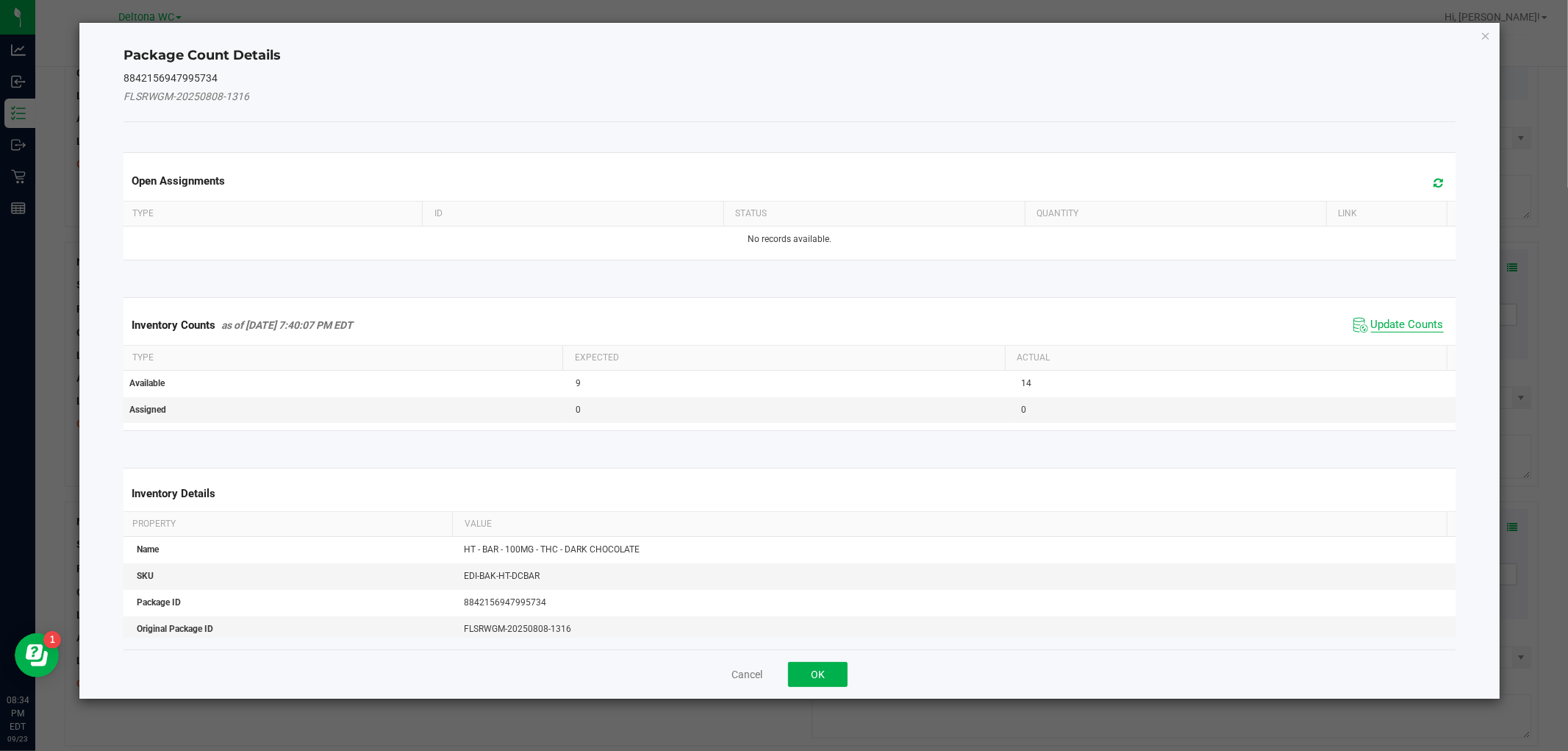
click at [1404, 325] on span "Update Counts" at bounding box center [1408, 325] width 73 height 15
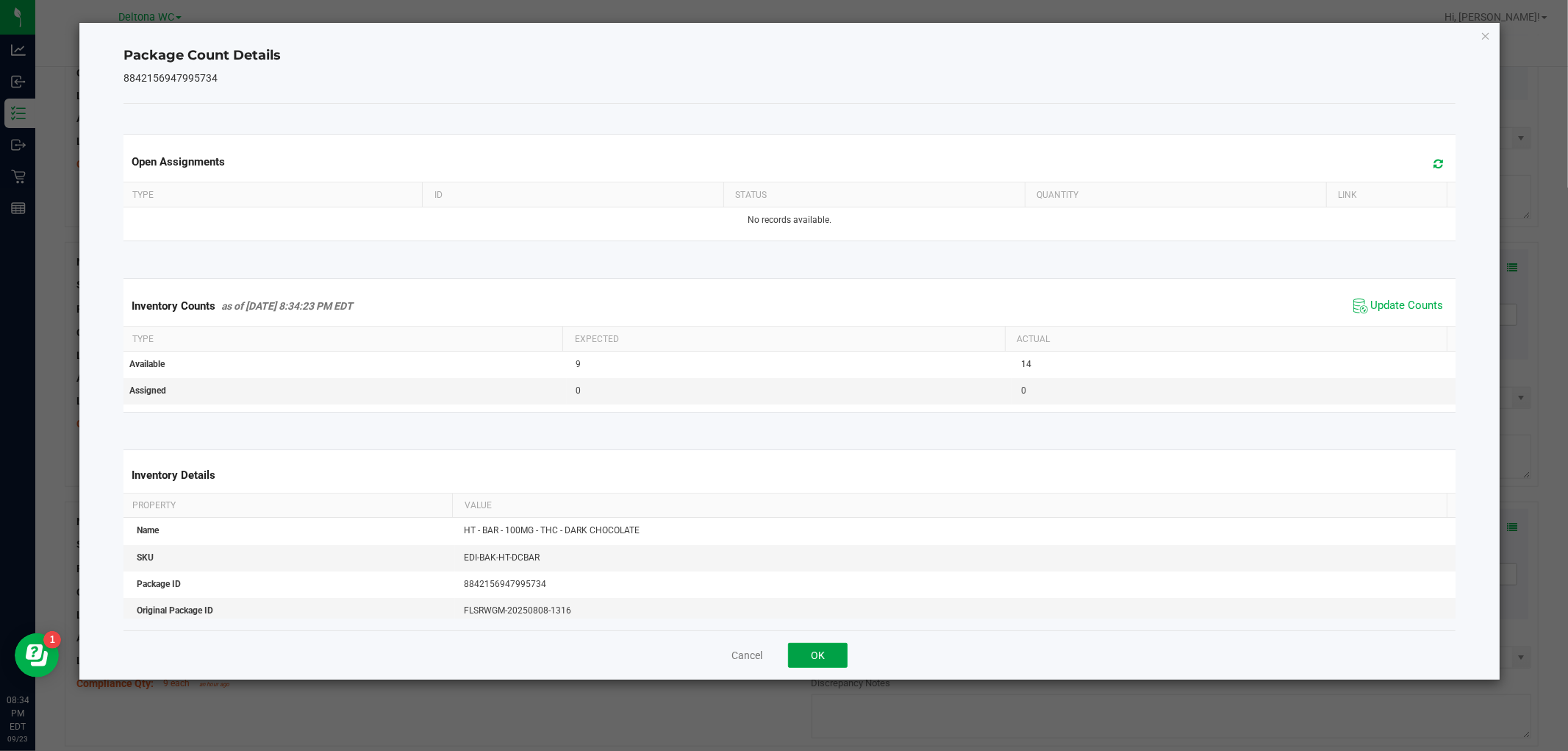
click at [819, 654] on button "OK" at bounding box center [818, 656] width 60 height 25
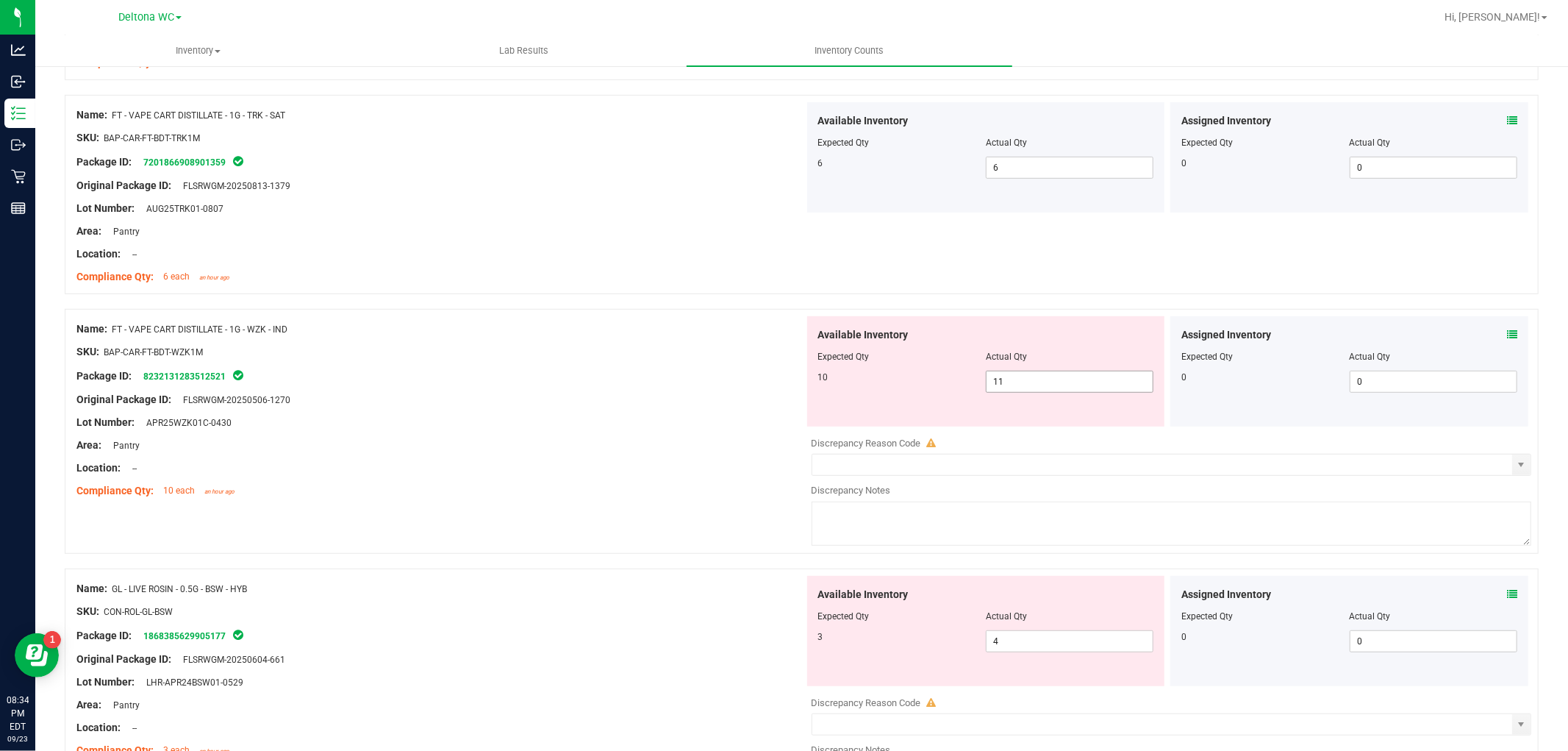
scroll to position [571, 0]
drag, startPoint x: 1015, startPoint y: 371, endPoint x: 1000, endPoint y: 383, distance: 19.2
click at [1000, 383] on span "11 11" at bounding box center [1069, 383] width 168 height 22
drag, startPoint x: 1001, startPoint y: 383, endPoint x: 853, endPoint y: 397, distance: 148.7
click at [853, 395] on div "Available Inventory Expected Qty Actual Qty 10 11 11" at bounding box center [986, 372] width 358 height 110
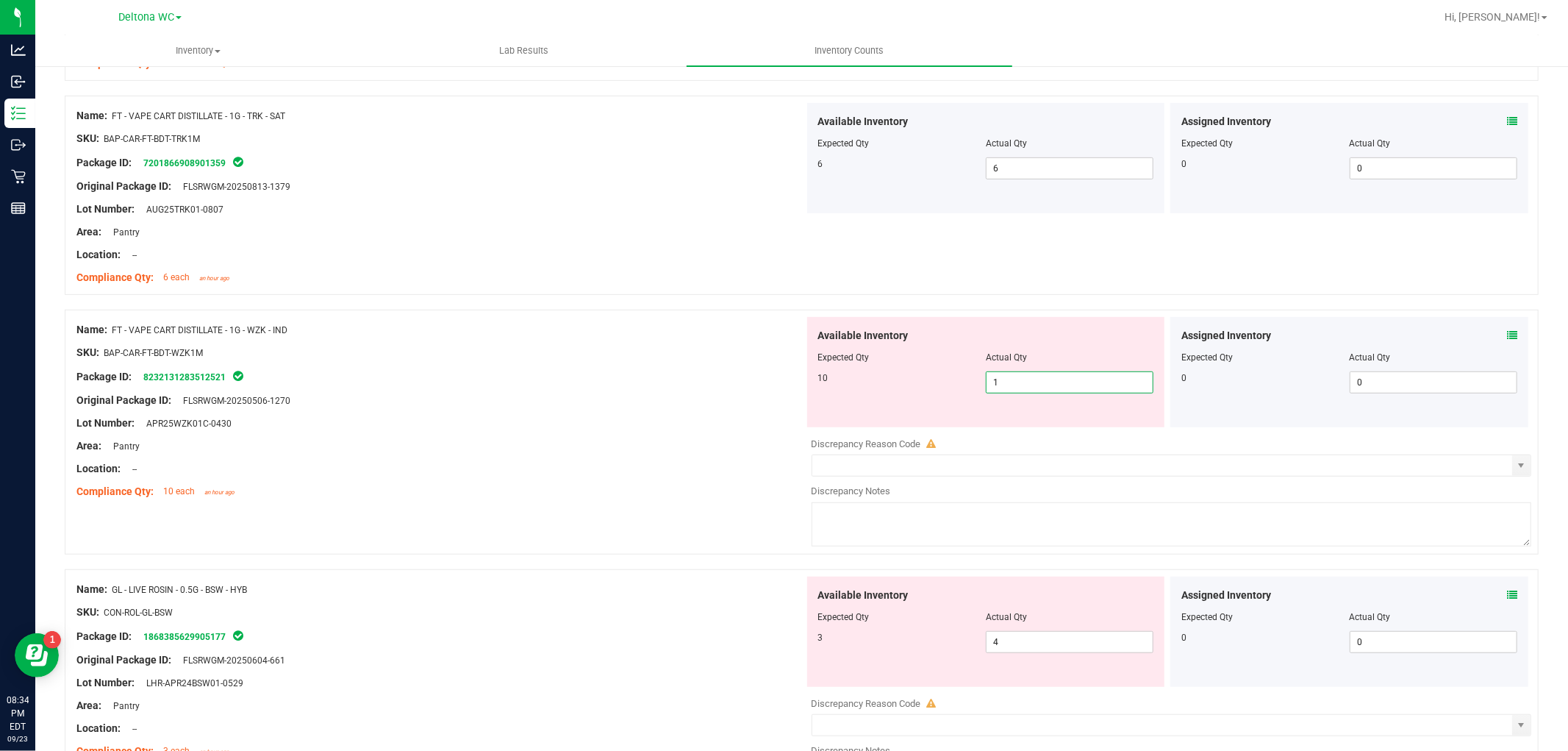
type input "10"
click at [620, 439] on div "Area: Pantry" at bounding box center [441, 446] width 728 height 16
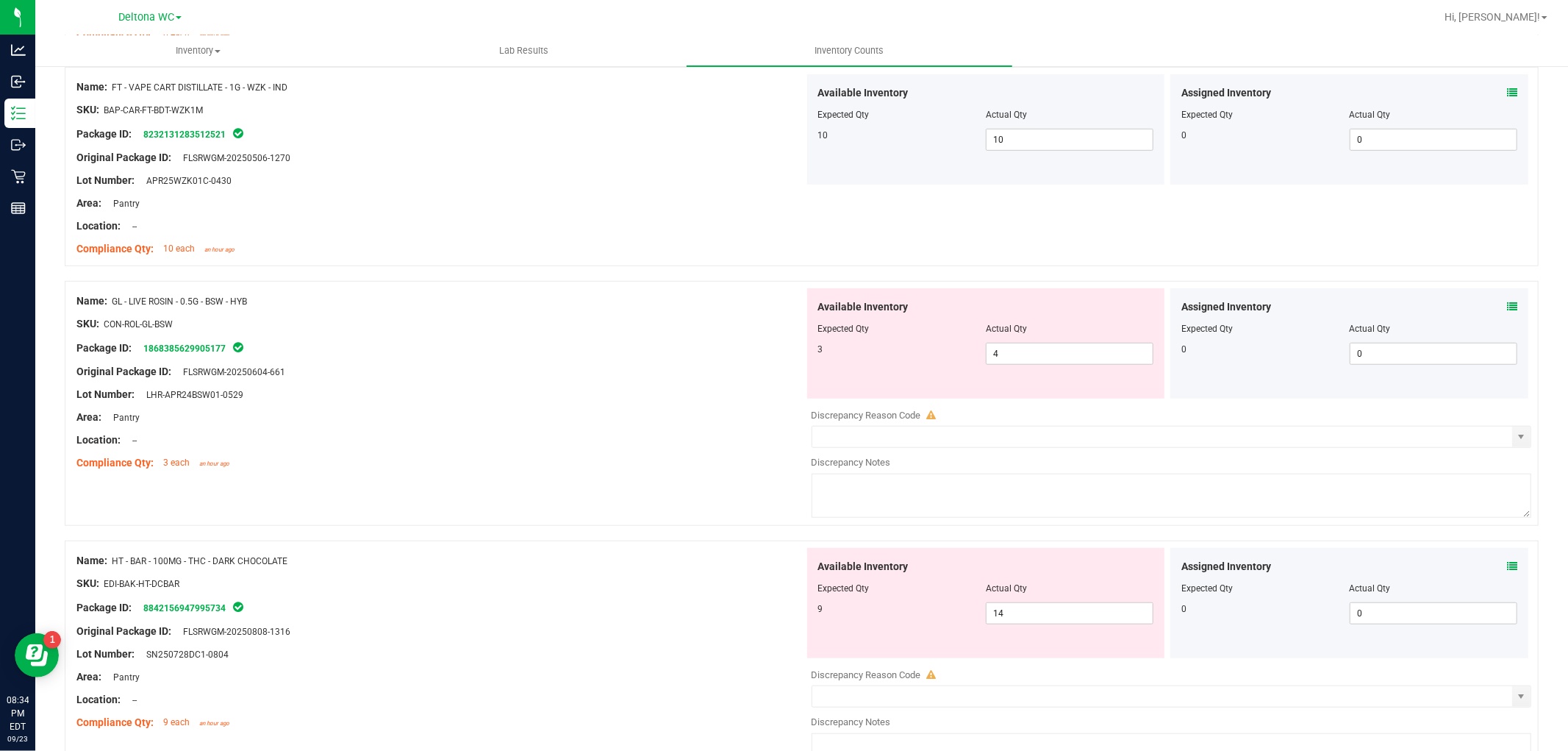
scroll to position [817, 0]
click at [1493, 303] on div "Assigned Inventory" at bounding box center [1349, 304] width 336 height 16
click at [1507, 298] on icon at bounding box center [1512, 304] width 10 height 10
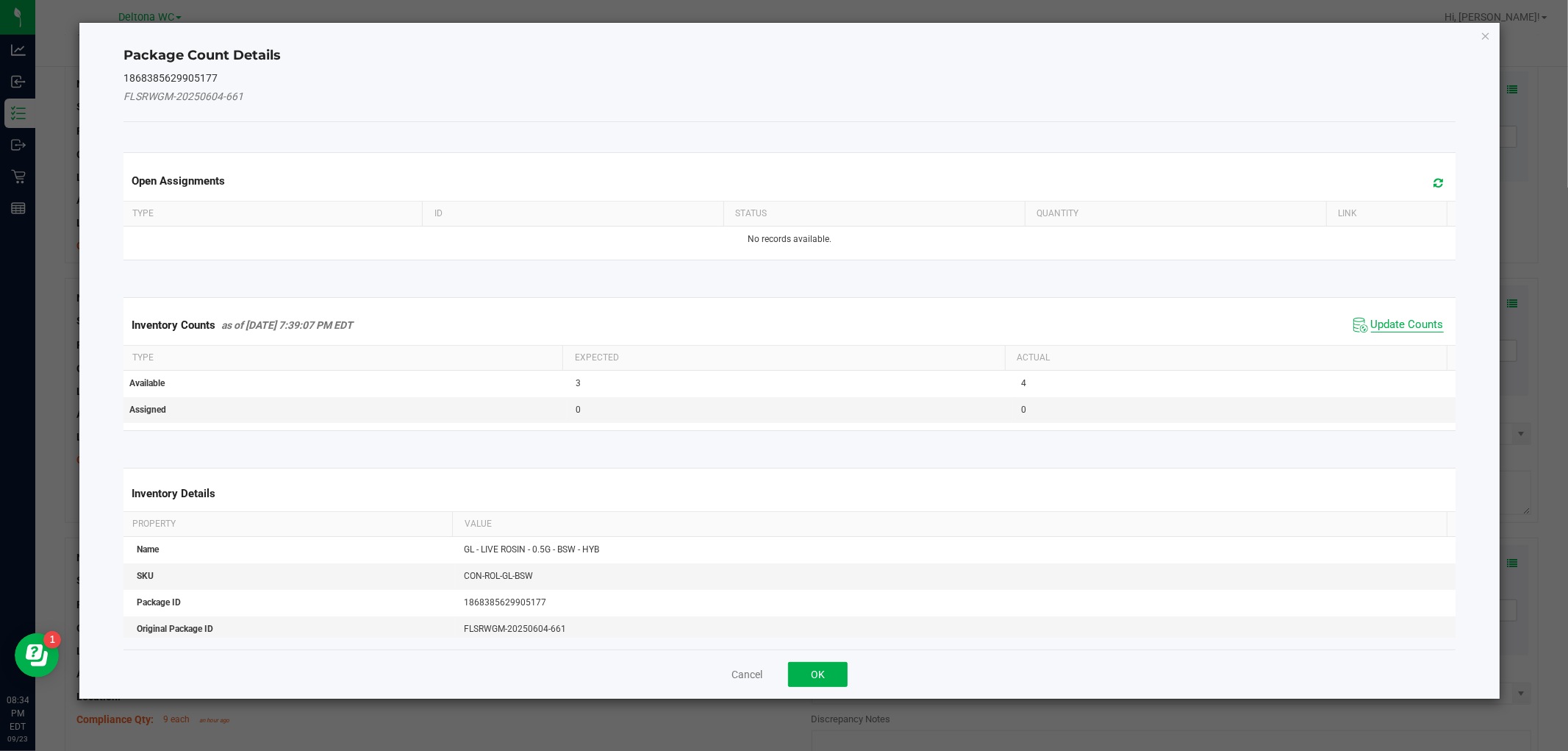
click at [1395, 324] on span "Update Counts" at bounding box center [1408, 325] width 73 height 15
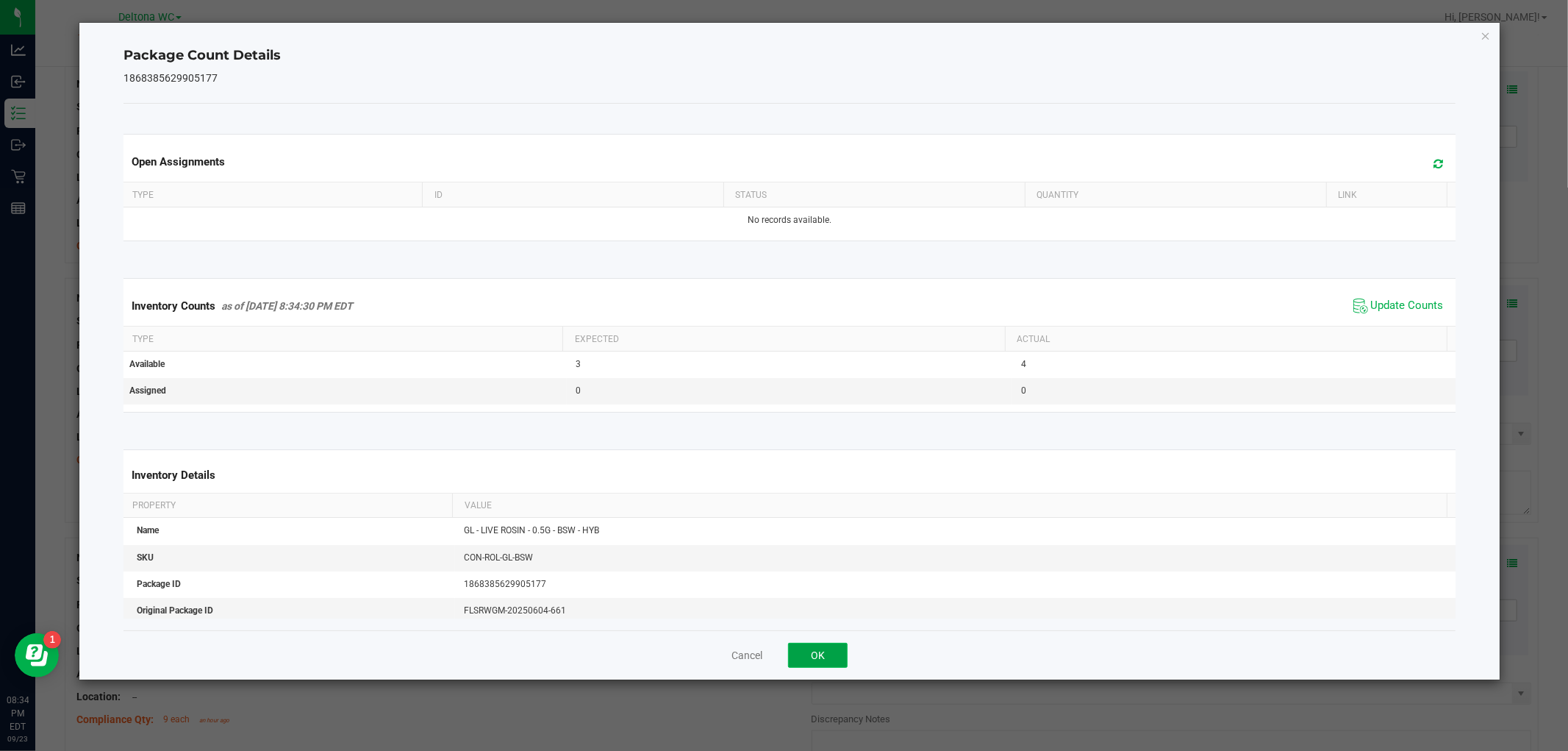
click at [836, 653] on button "OK" at bounding box center [818, 656] width 60 height 25
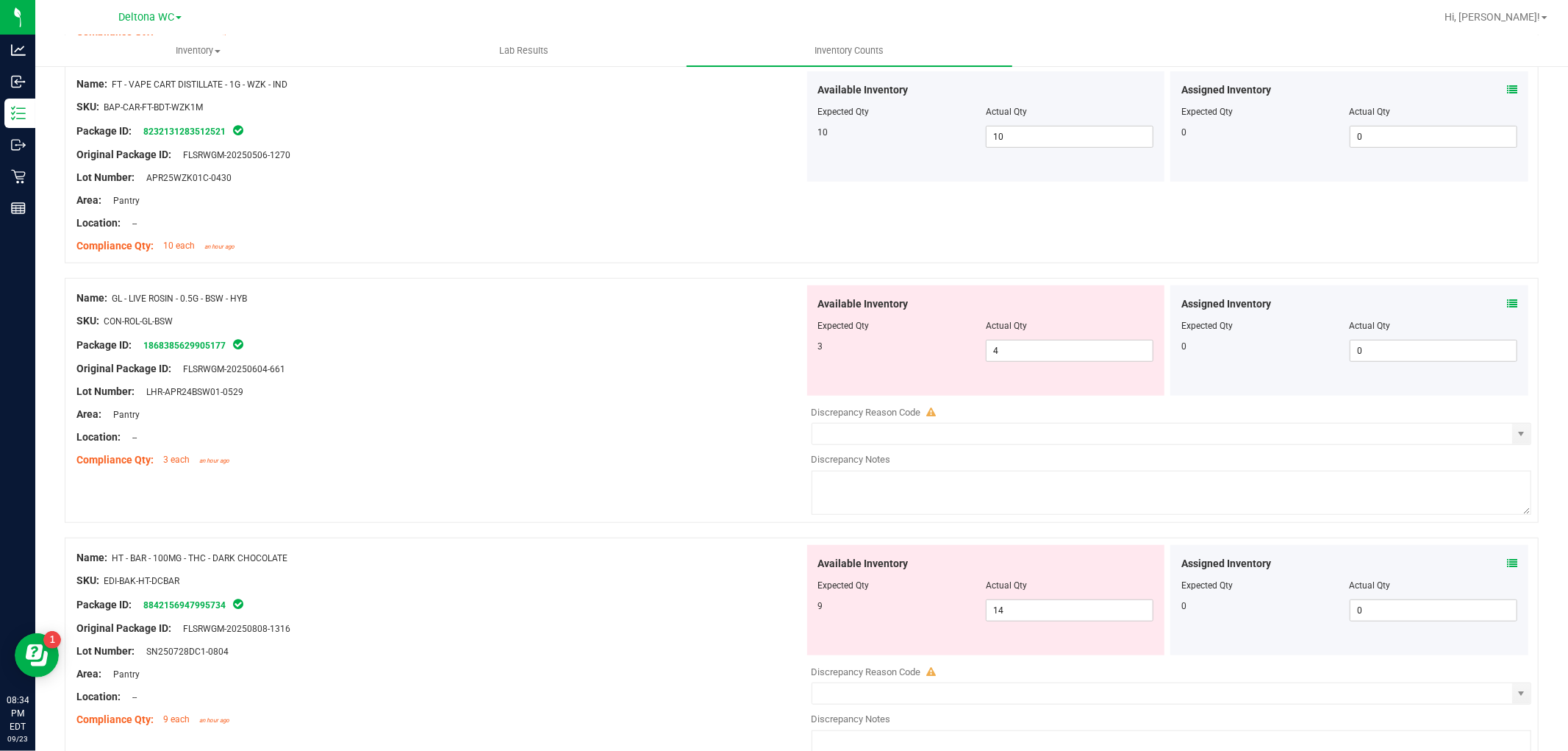
click at [1507, 560] on icon at bounding box center [1512, 563] width 10 height 10
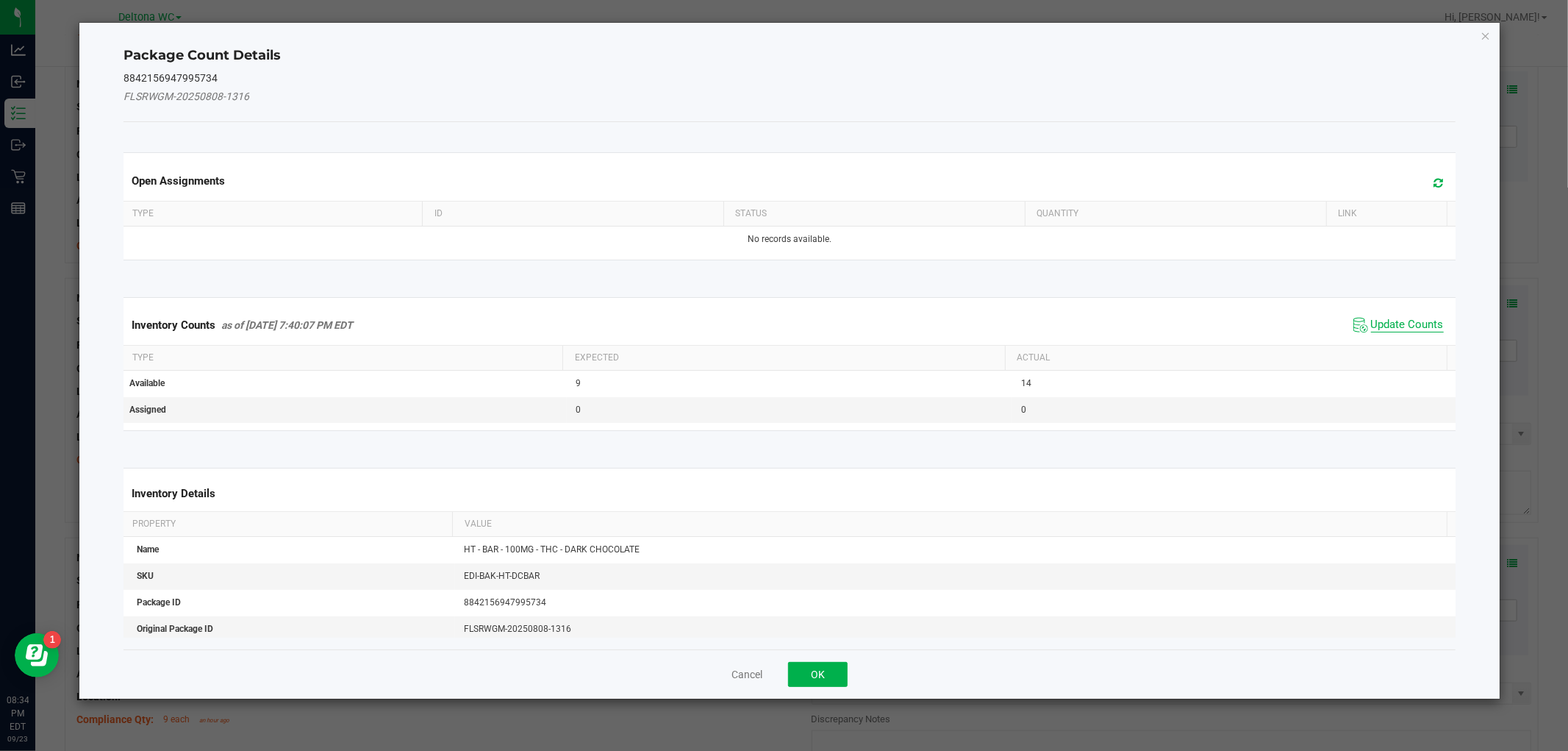
click at [1402, 321] on span "Update Counts" at bounding box center [1408, 325] width 73 height 15
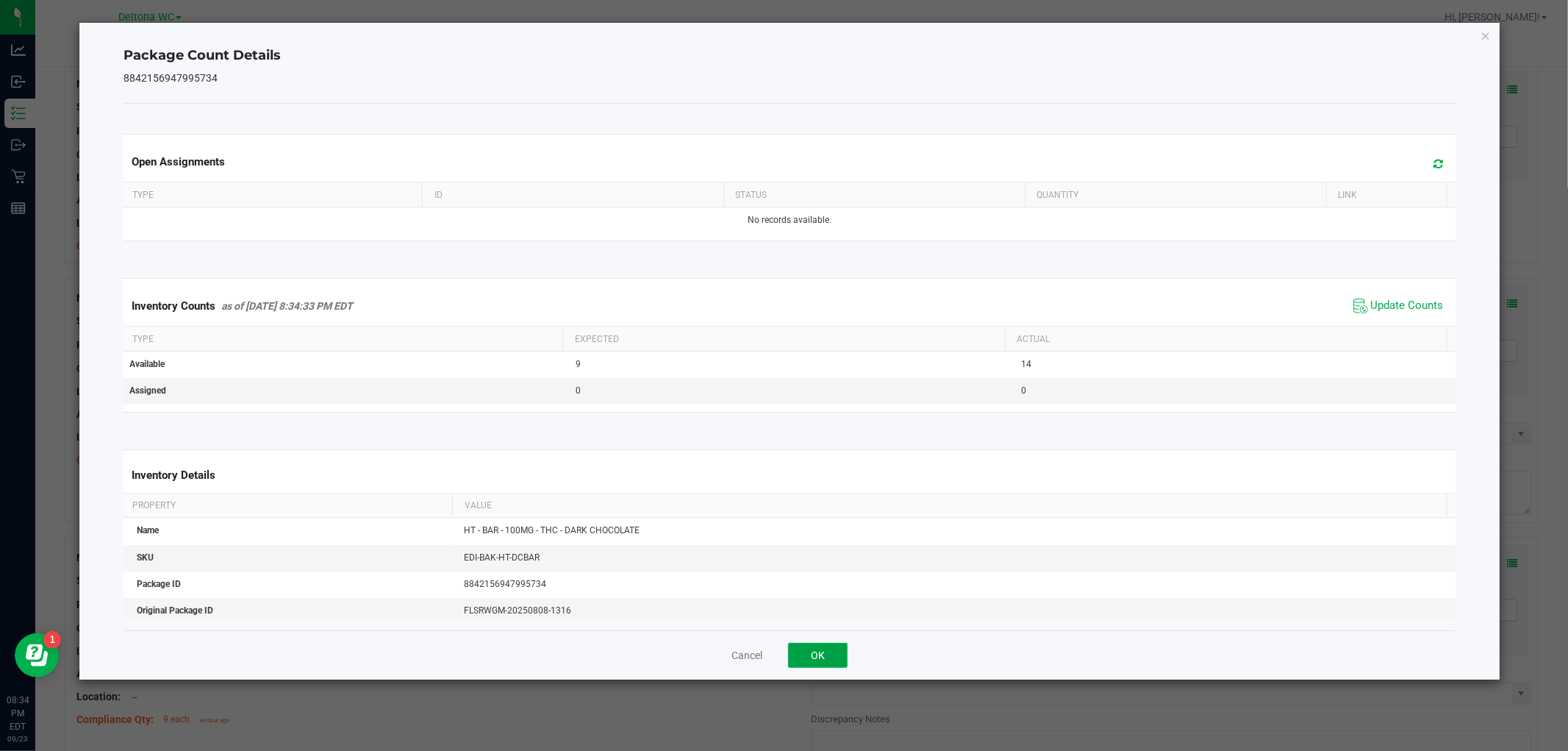
click at [807, 656] on button "OK" at bounding box center [818, 656] width 60 height 25
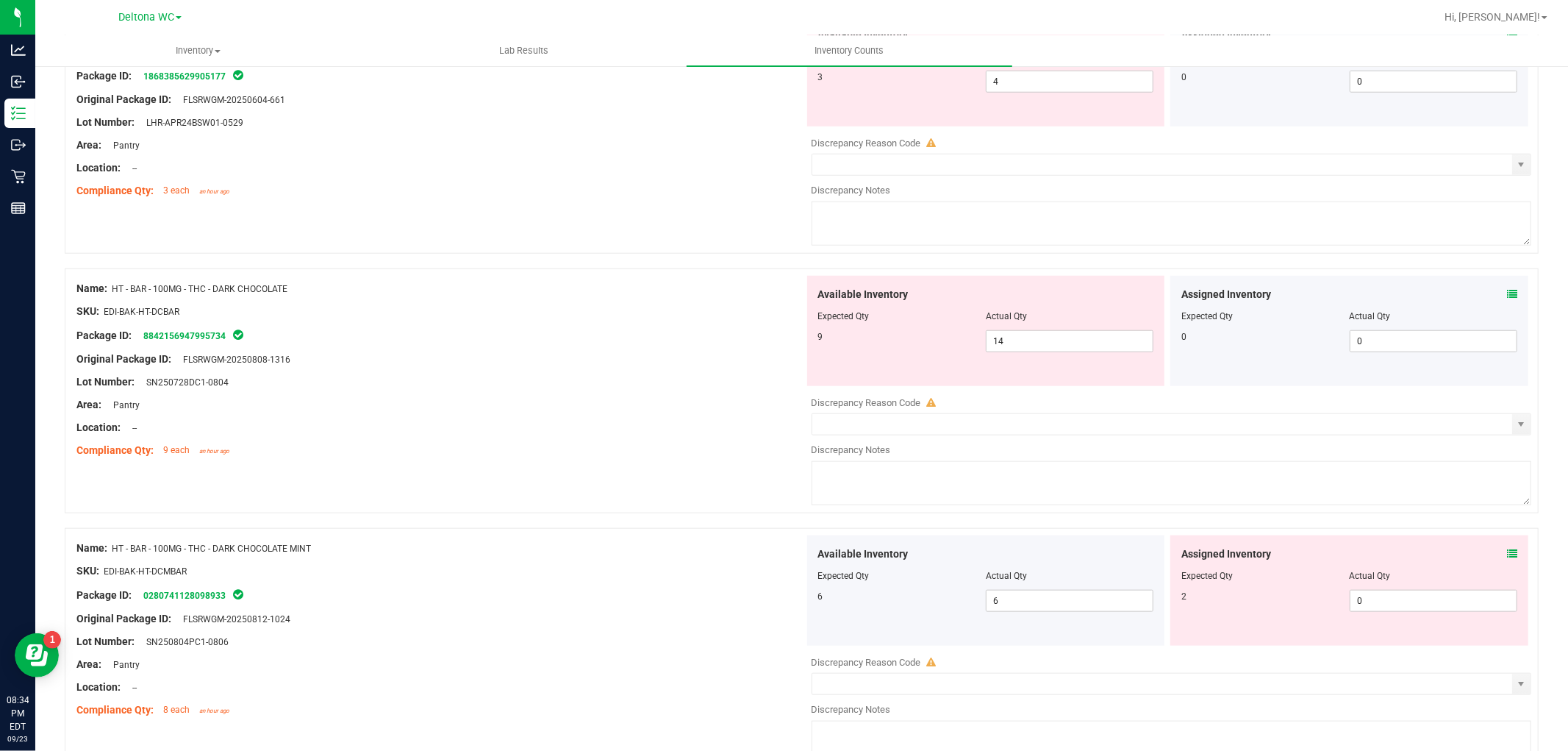
scroll to position [1062, 0]
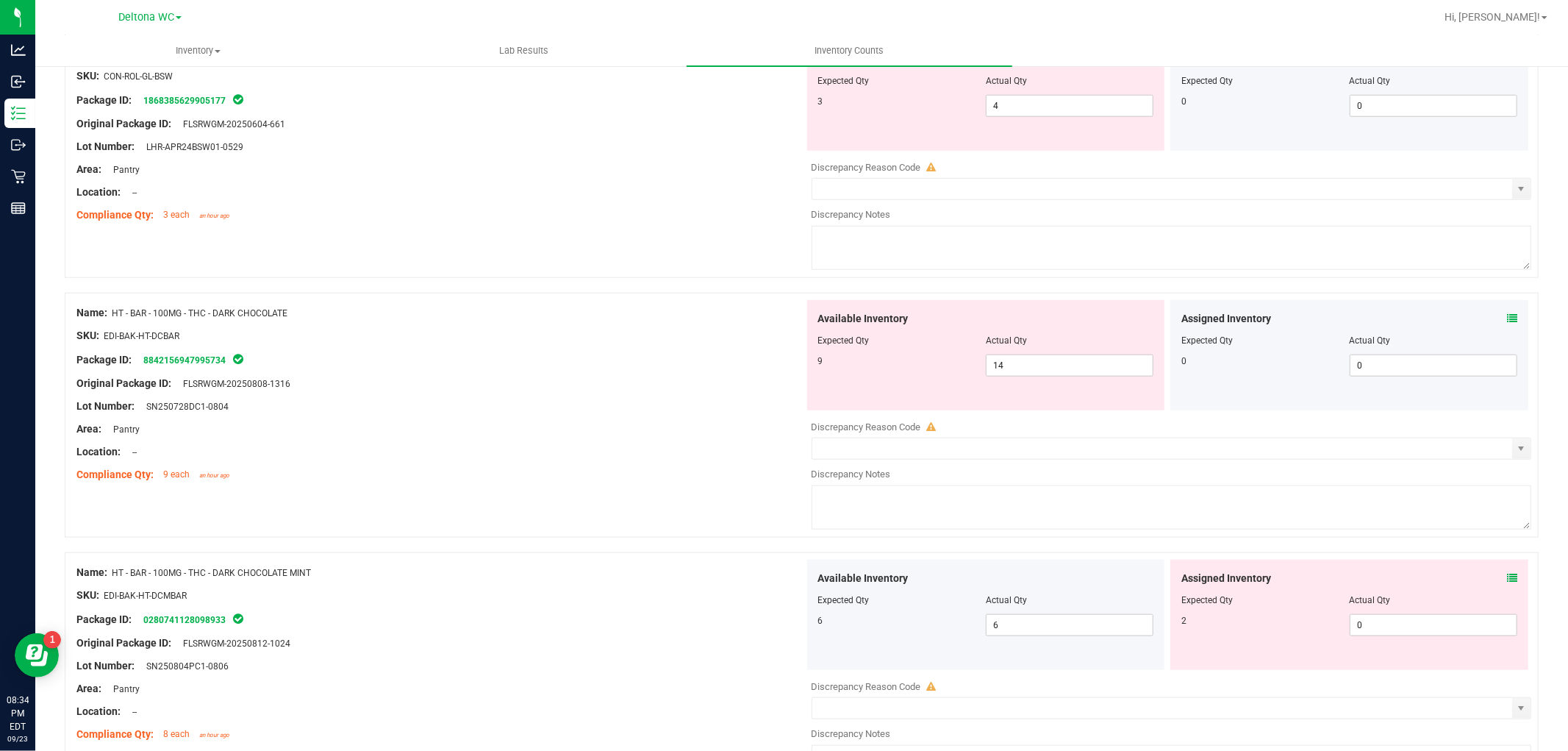
click at [1507, 579] on icon at bounding box center [1512, 578] width 10 height 10
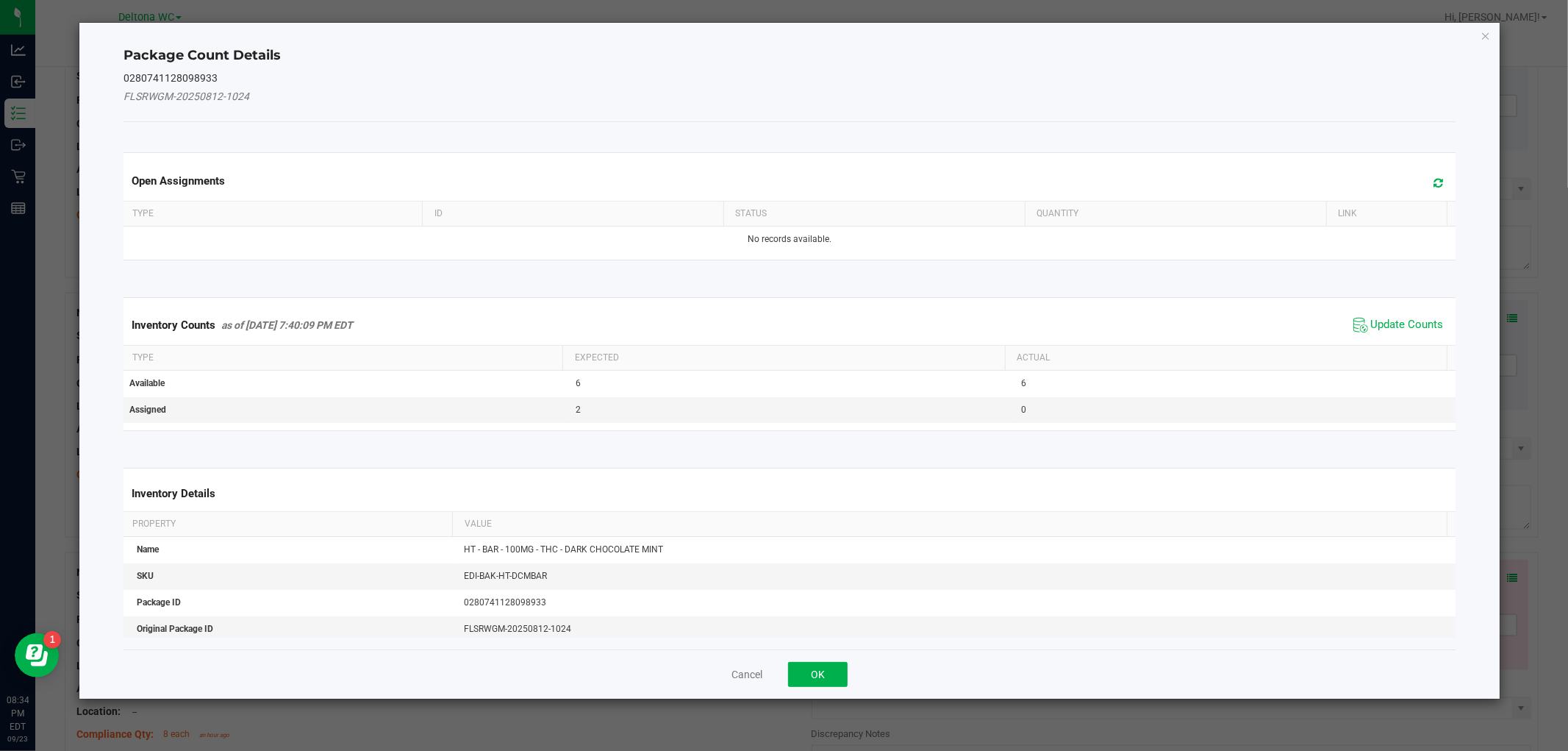
drag, startPoint x: 1399, startPoint y: 301, endPoint x: 1390, endPoint y: 316, distance: 17.5
click at [1399, 304] on kendo-grid "Inventory Counts as of [DATE] 7:40:09 PM EDT Update Counts Type Expected Actual…" at bounding box center [789, 363] width 1353 height 133
click at [1389, 318] on span "Update Counts" at bounding box center [1408, 325] width 73 height 15
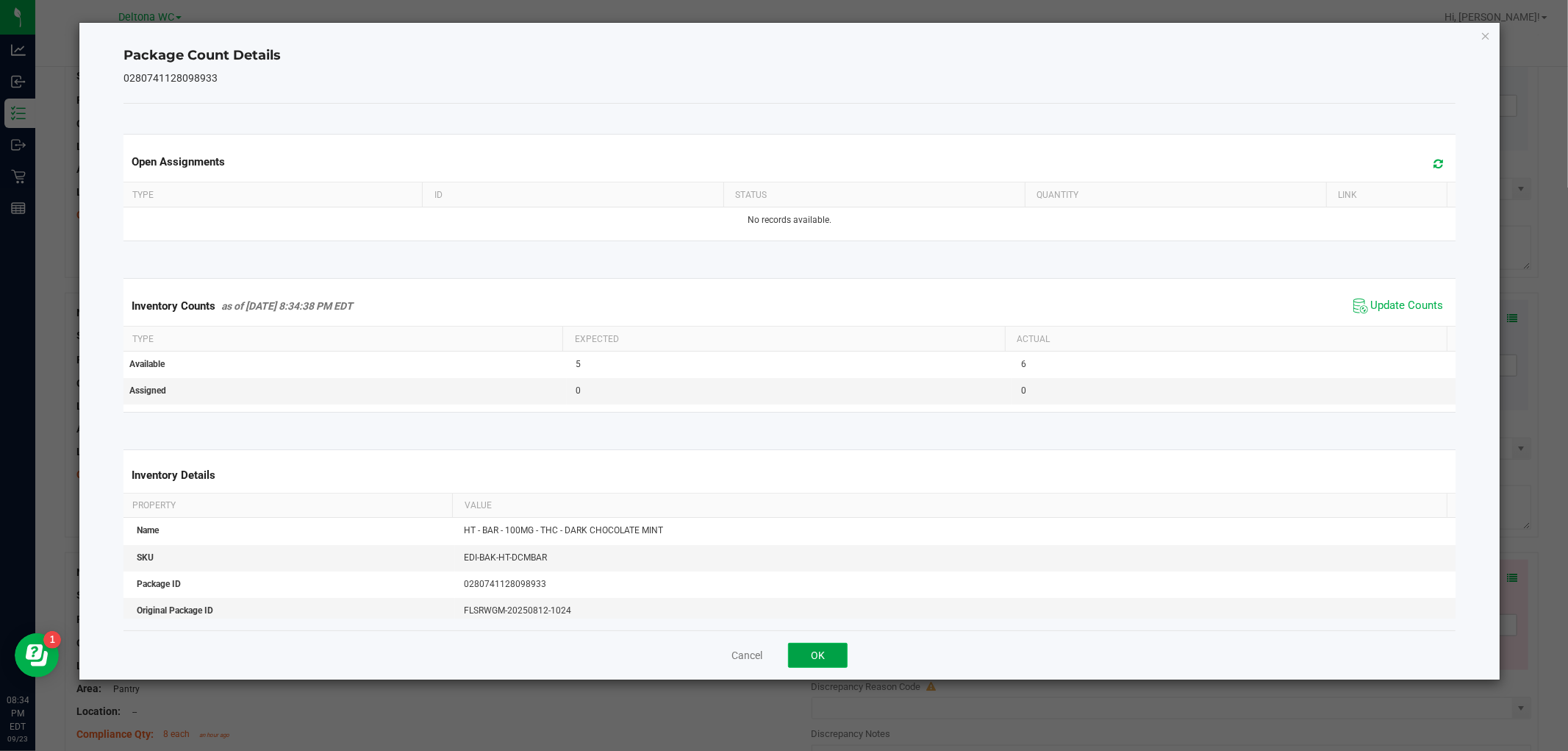
click at [828, 660] on button "OK" at bounding box center [818, 656] width 60 height 25
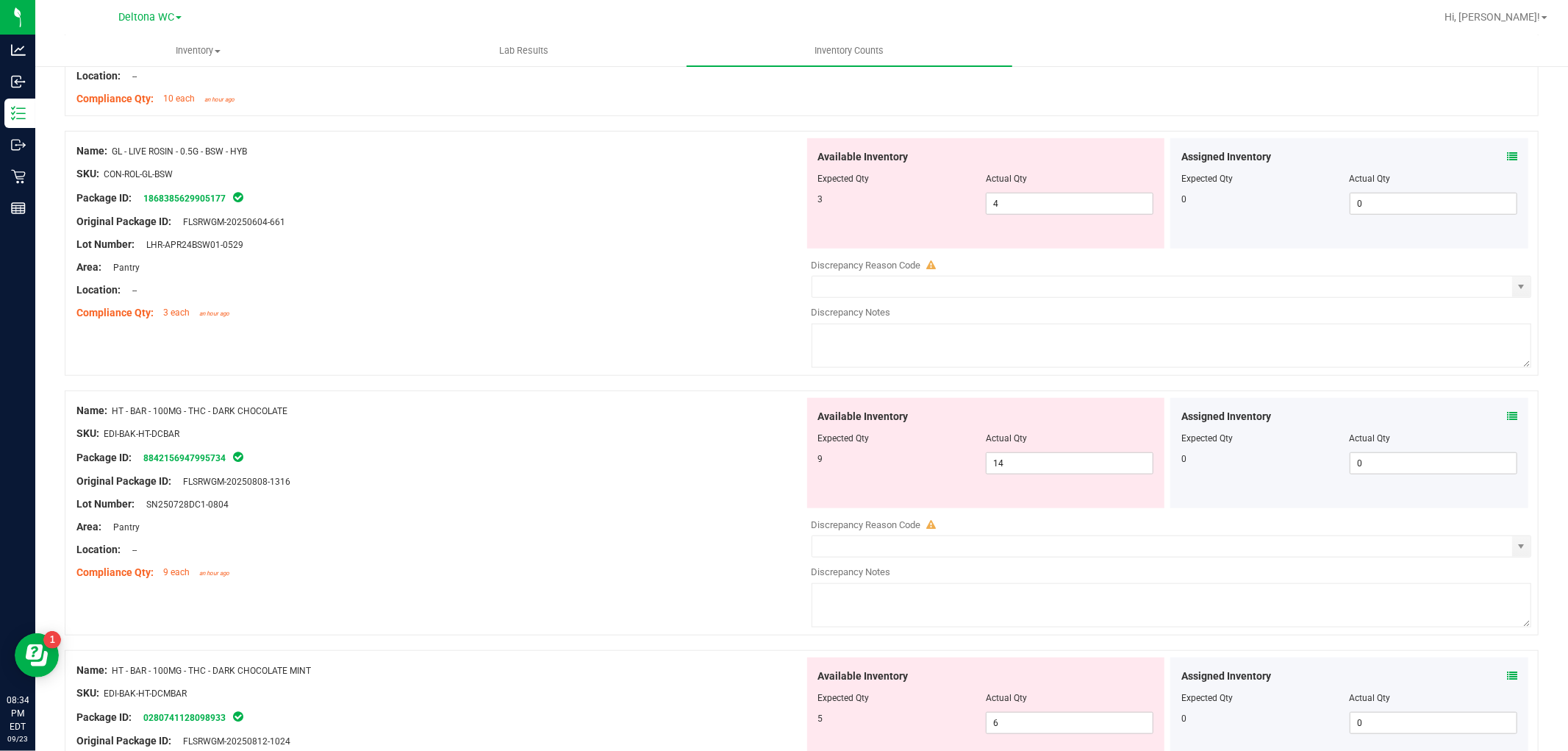
scroll to position [735, 0]
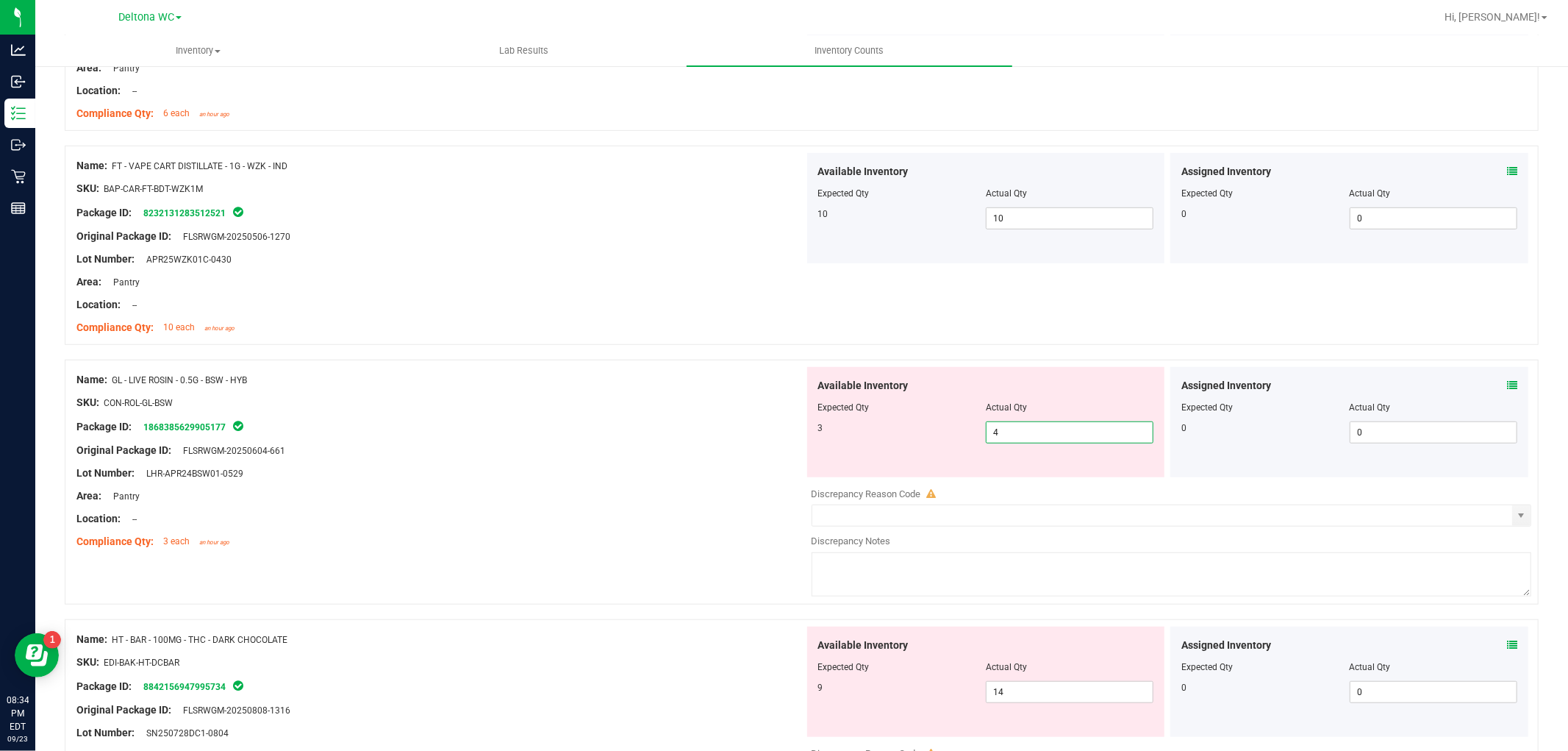
drag, startPoint x: 848, startPoint y: 420, endPoint x: 768, endPoint y: 424, distance: 80.1
click at [769, 423] on div "Name: GL - LIVE ROSIN - 0.5G - BSW - HYB SKU: CON-ROL-GL-BSW Package ID: 186838…" at bounding box center [802, 482] width 1474 height 245
type input "3"
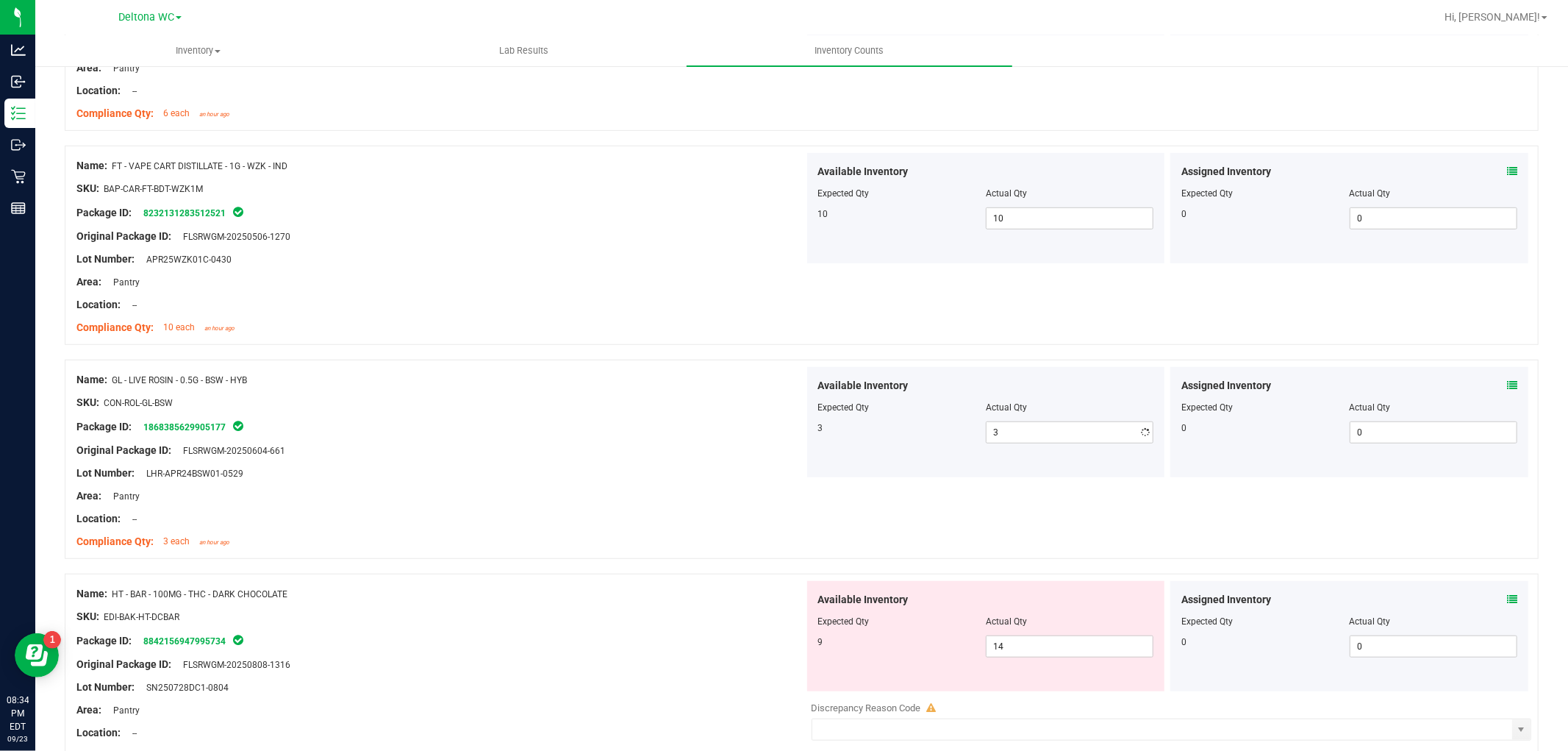
click at [561, 475] on div "Lot Number: LHR-APR24BSW01-0529" at bounding box center [441, 473] width 728 height 16
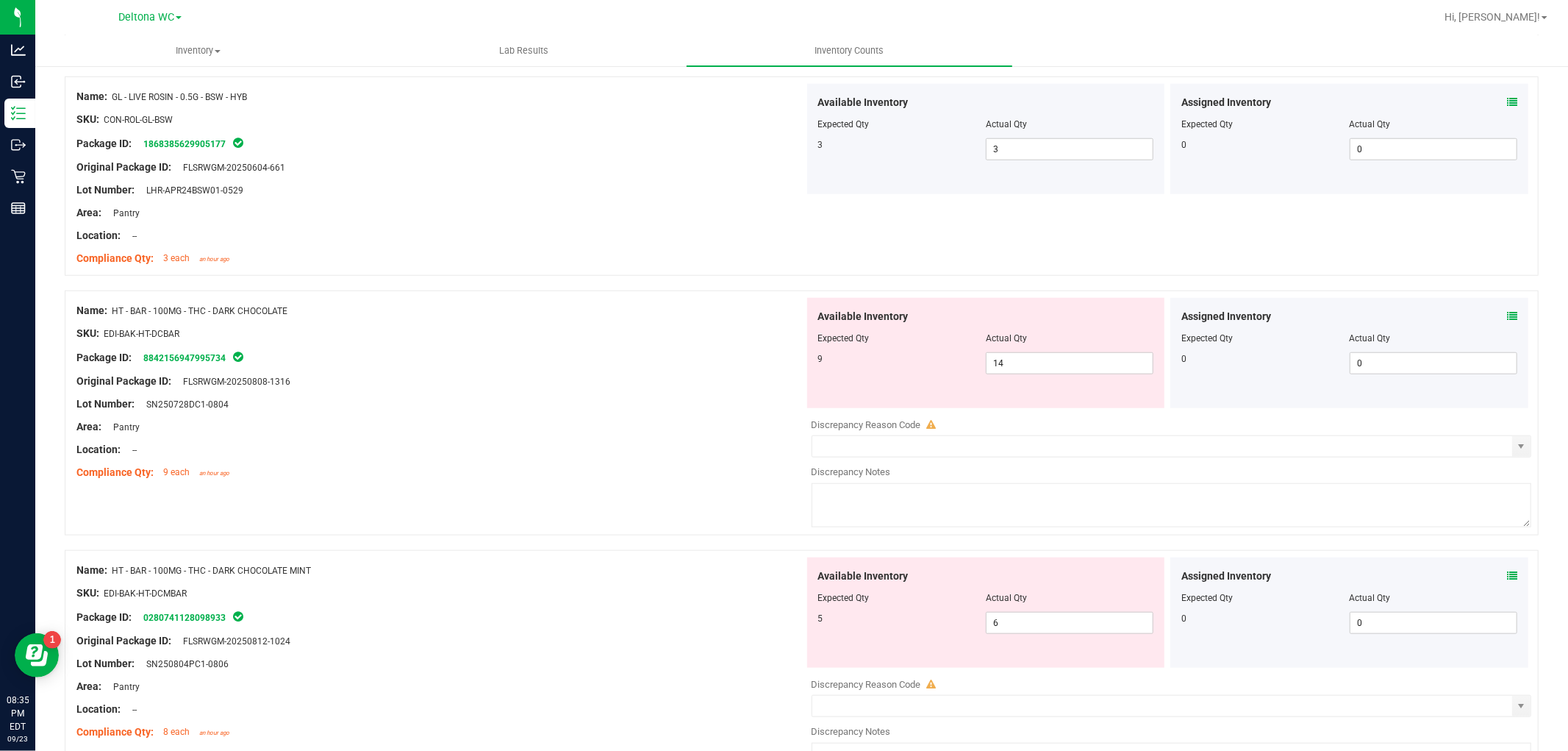
scroll to position [980, 0]
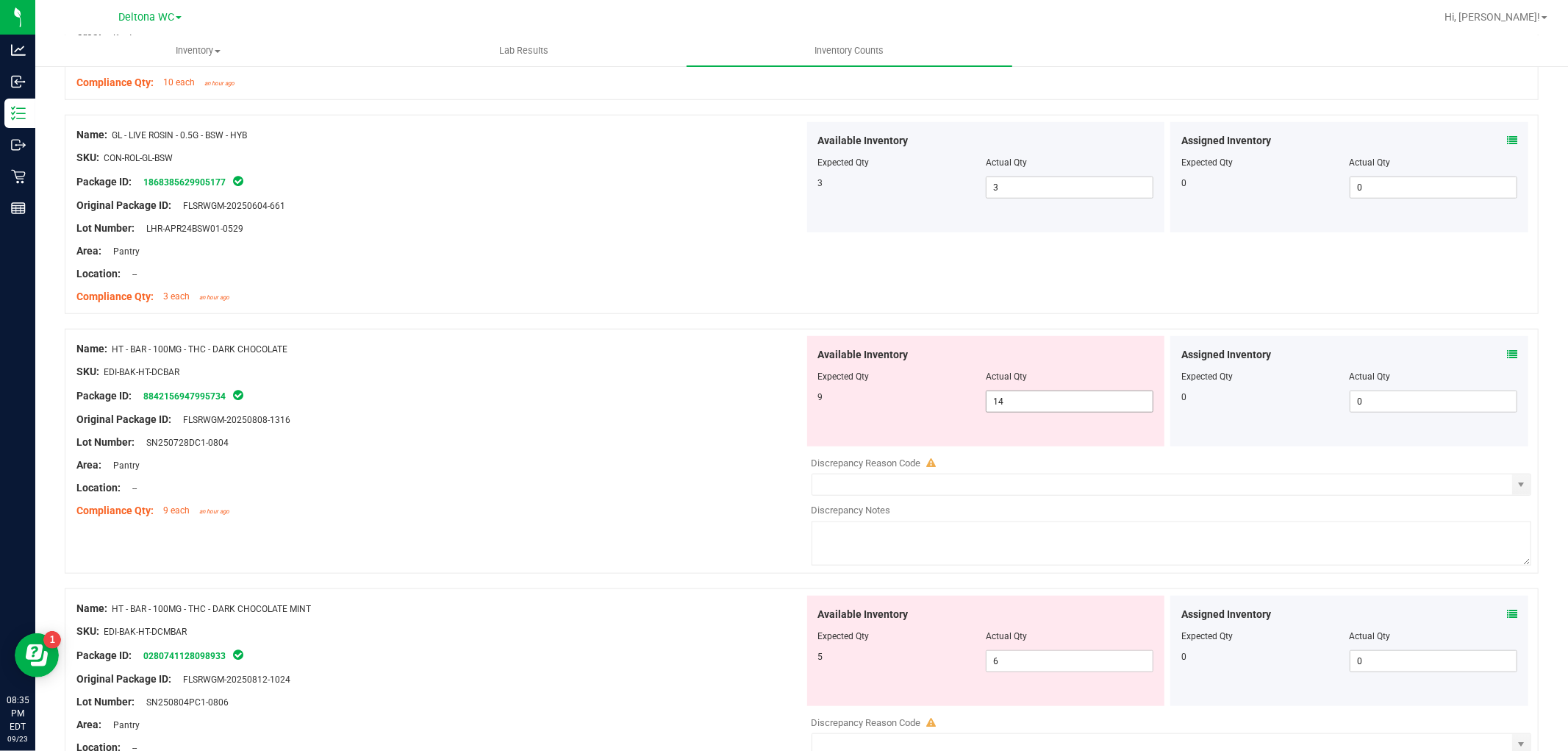
click at [1030, 412] on div "Available Inventory Expected Qty Actual Qty 9 14 14" at bounding box center [986, 392] width 358 height 110
drag, startPoint x: 1027, startPoint y: 401, endPoint x: 877, endPoint y: 395, distance: 150.1
click at [864, 395] on div "9 14 14" at bounding box center [986, 402] width 336 height 22
type input "9"
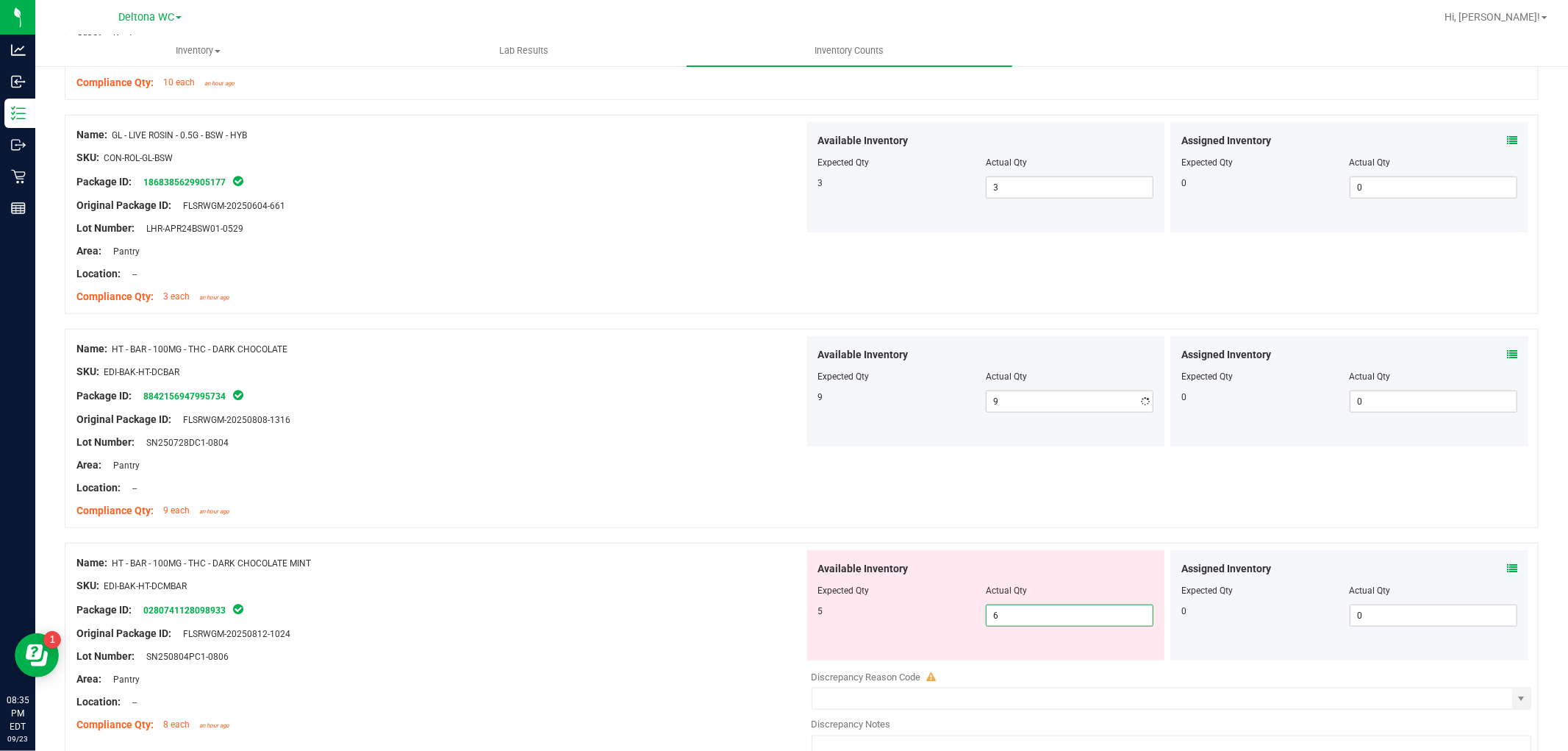
drag, startPoint x: 922, startPoint y: 669, endPoint x: 645, endPoint y: 688, distance: 277.7
click at [647, 691] on div "Name: HT - BAR - 100MG - THC - DARK CHOCOLATE MINT SKU: EDI-BAK-HT-DCMBAR Packa…" at bounding box center [802, 665] width 1474 height 245
type input "5"
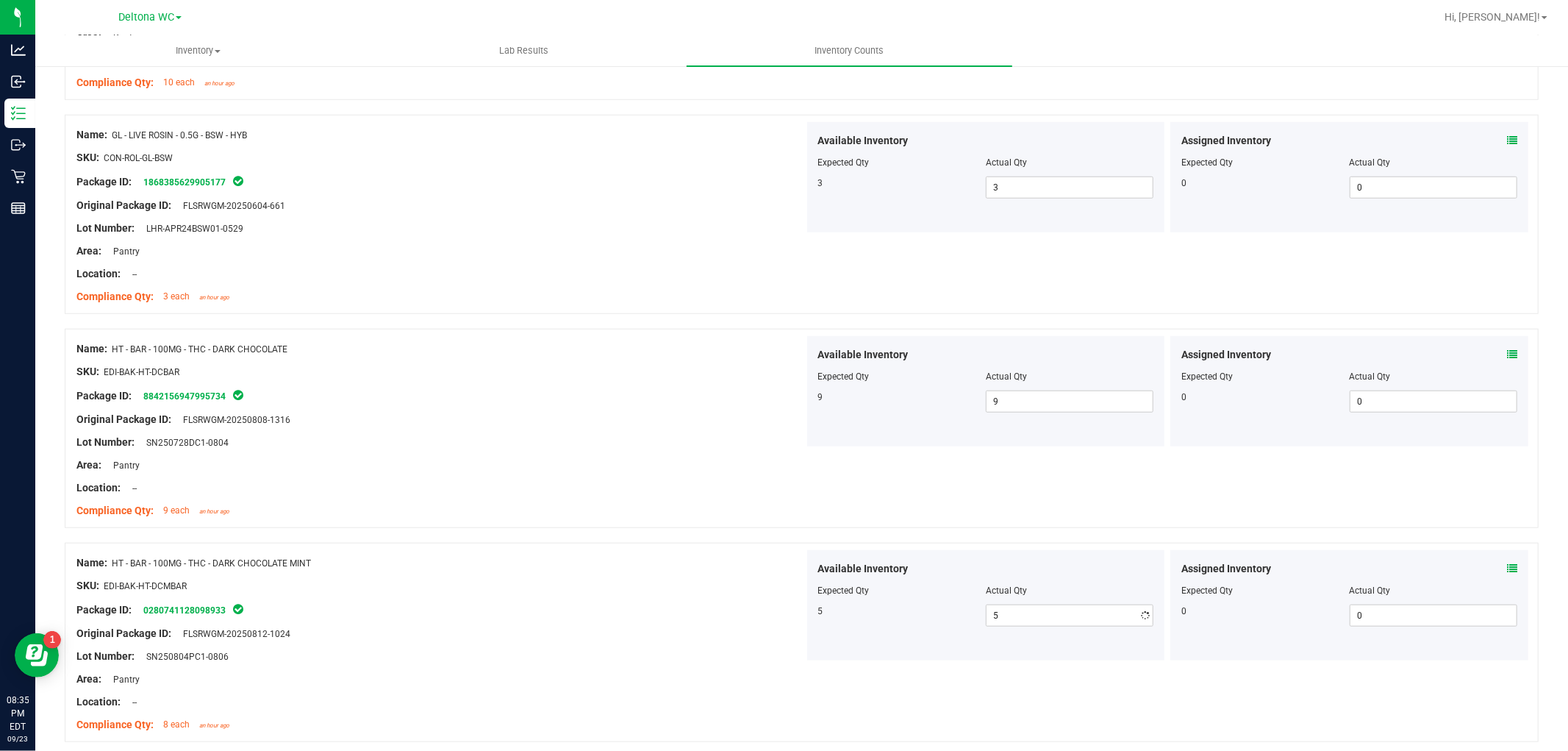
click at [717, 629] on div "Original Package ID: FLSRWGM-20250812-1024" at bounding box center [441, 633] width 728 height 16
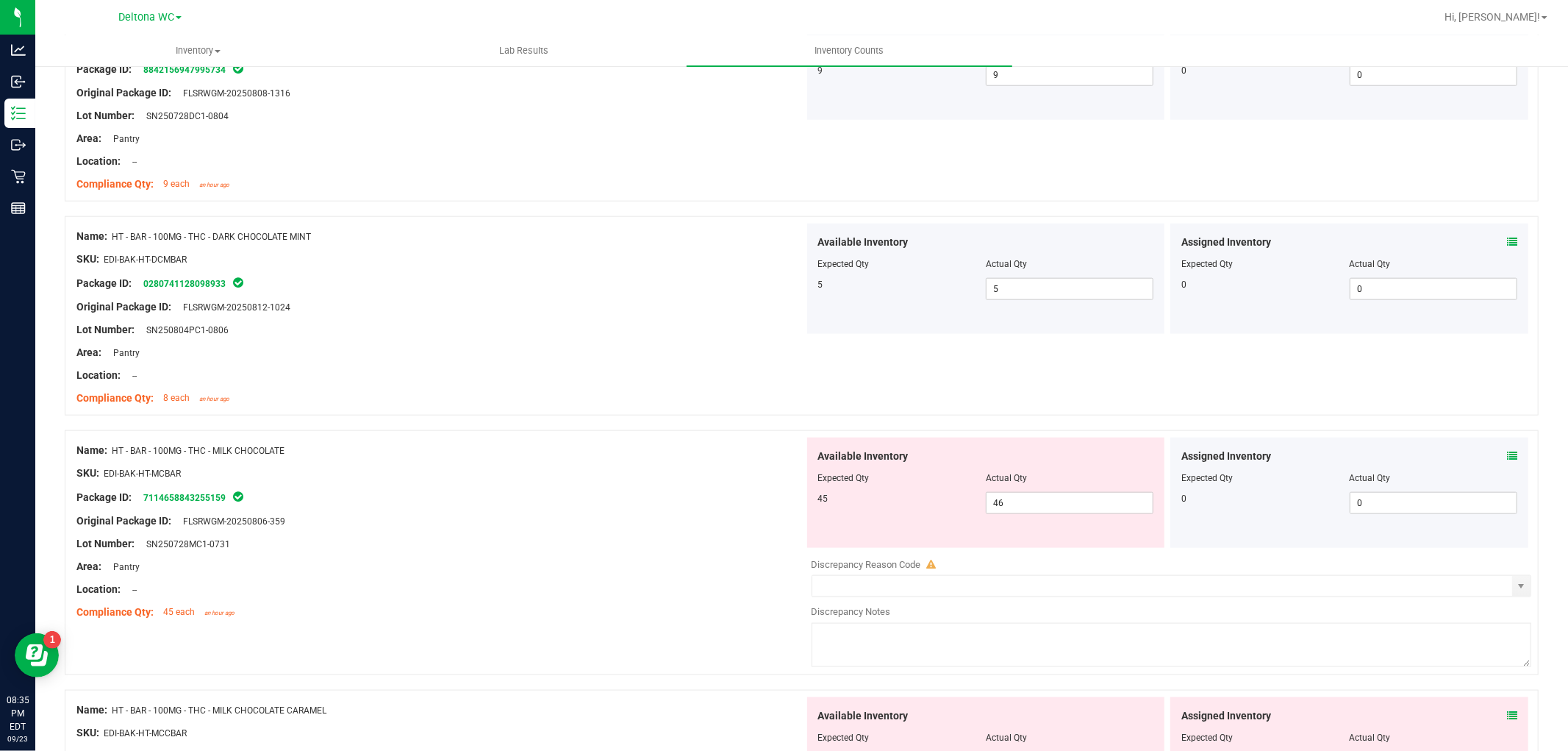
click at [1507, 453] on icon at bounding box center [1512, 456] width 10 height 10
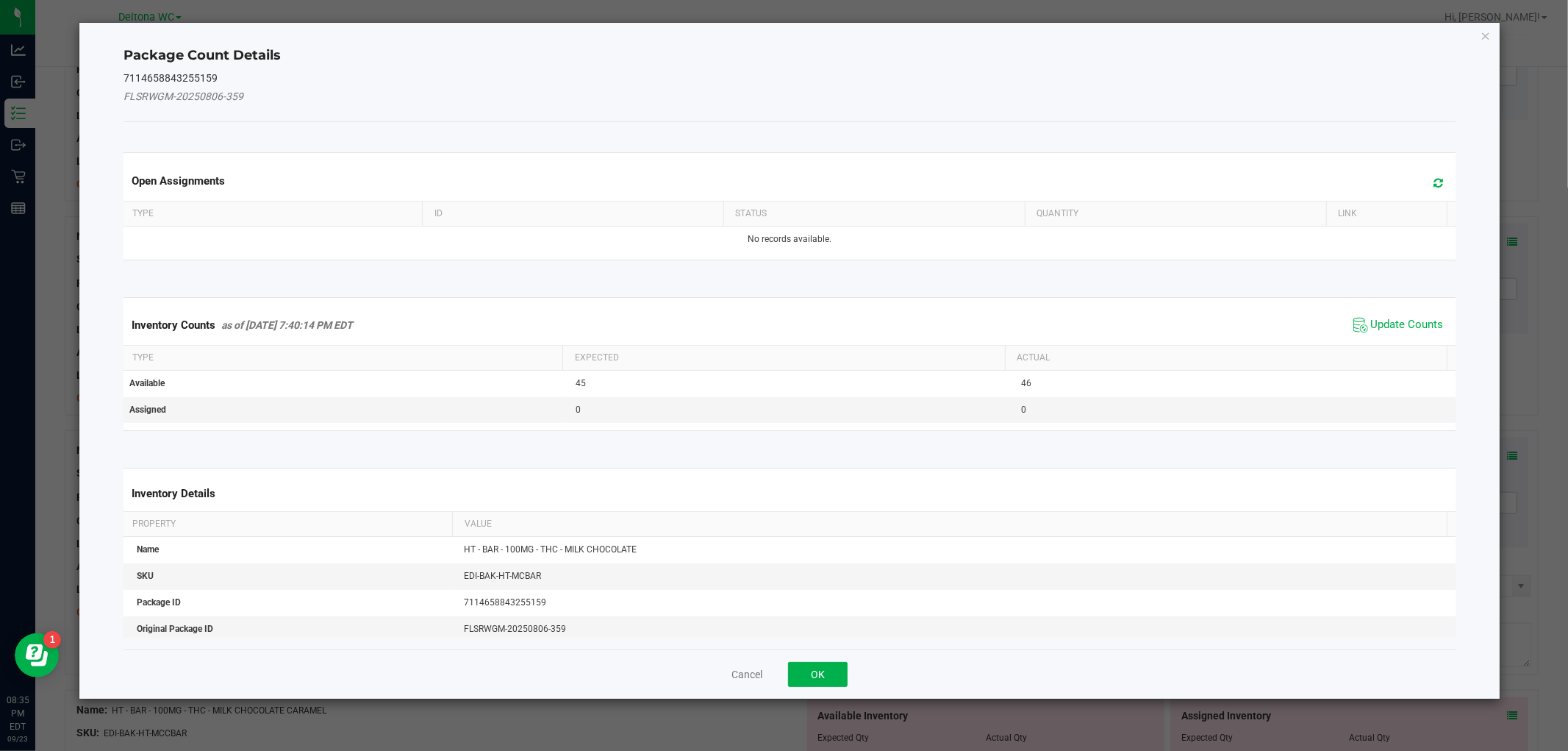
click at [1414, 336] on div "Inventory Counts as of [DATE] 7:40:14 PM EDT Update Counts" at bounding box center [789, 324] width 1337 height 40
click at [1413, 318] on span "Update Counts" at bounding box center [1408, 325] width 73 height 15
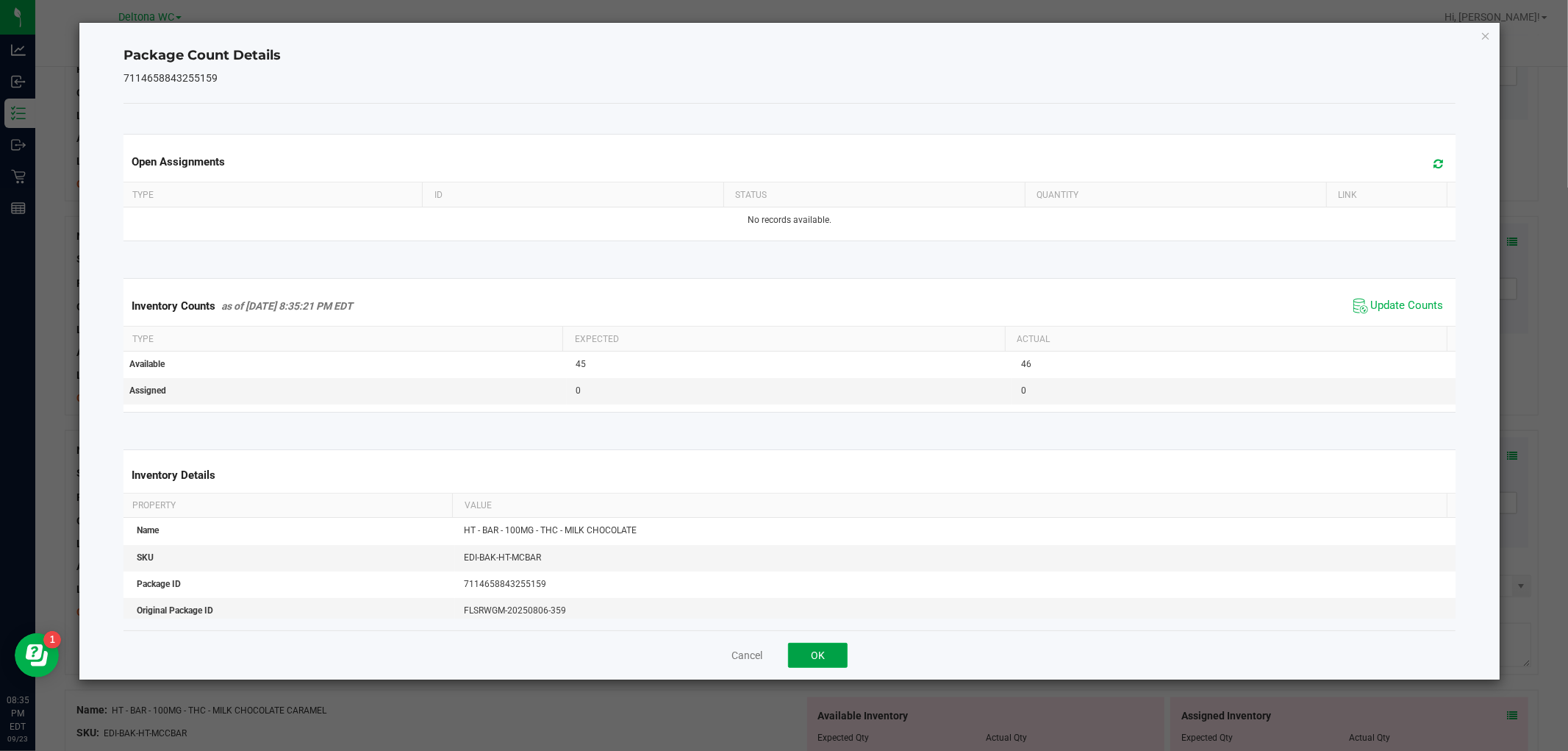
drag, startPoint x: 816, startPoint y: 650, endPoint x: 841, endPoint y: 638, distance: 27.7
click at [820, 647] on button "OK" at bounding box center [818, 656] width 60 height 25
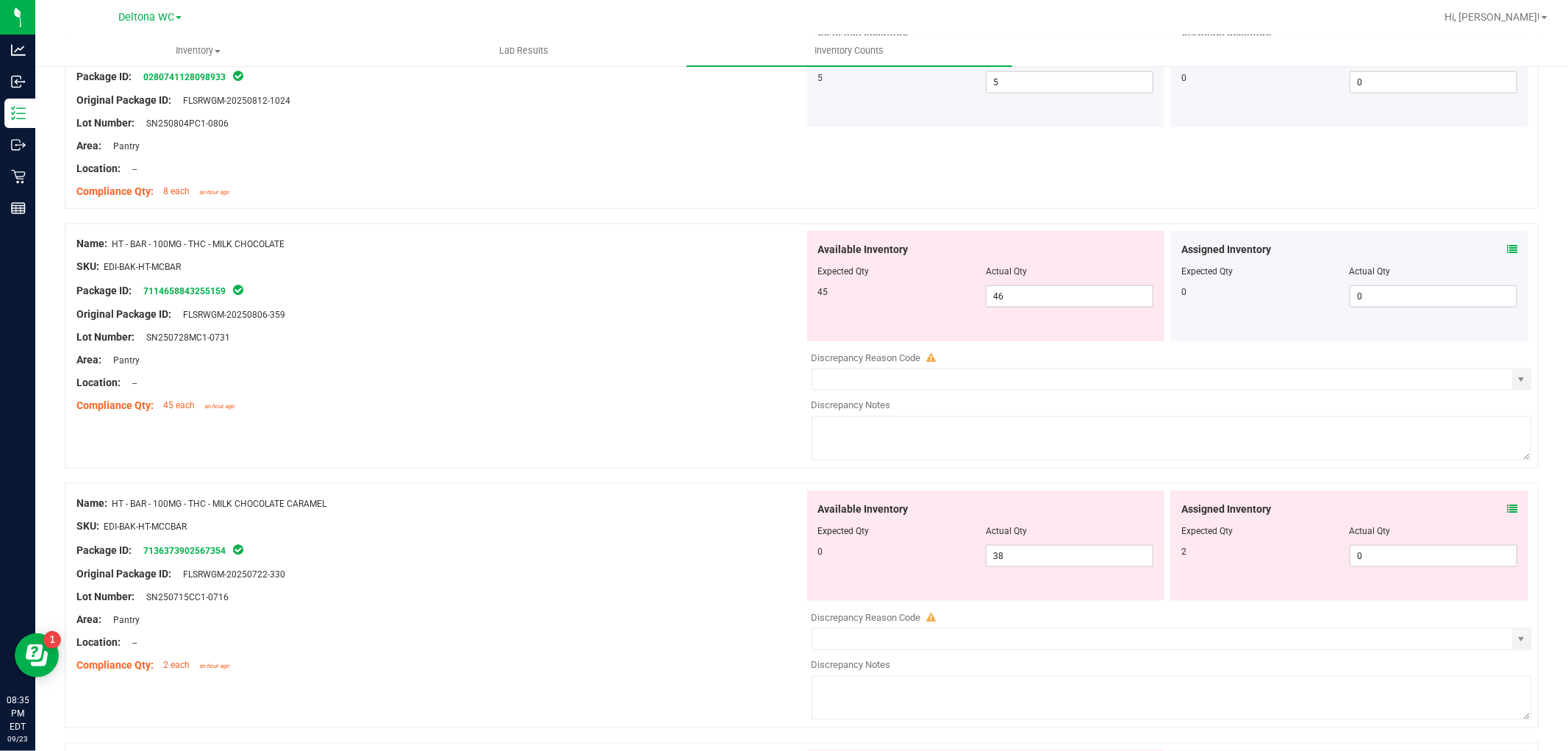
scroll to position [1552, 0]
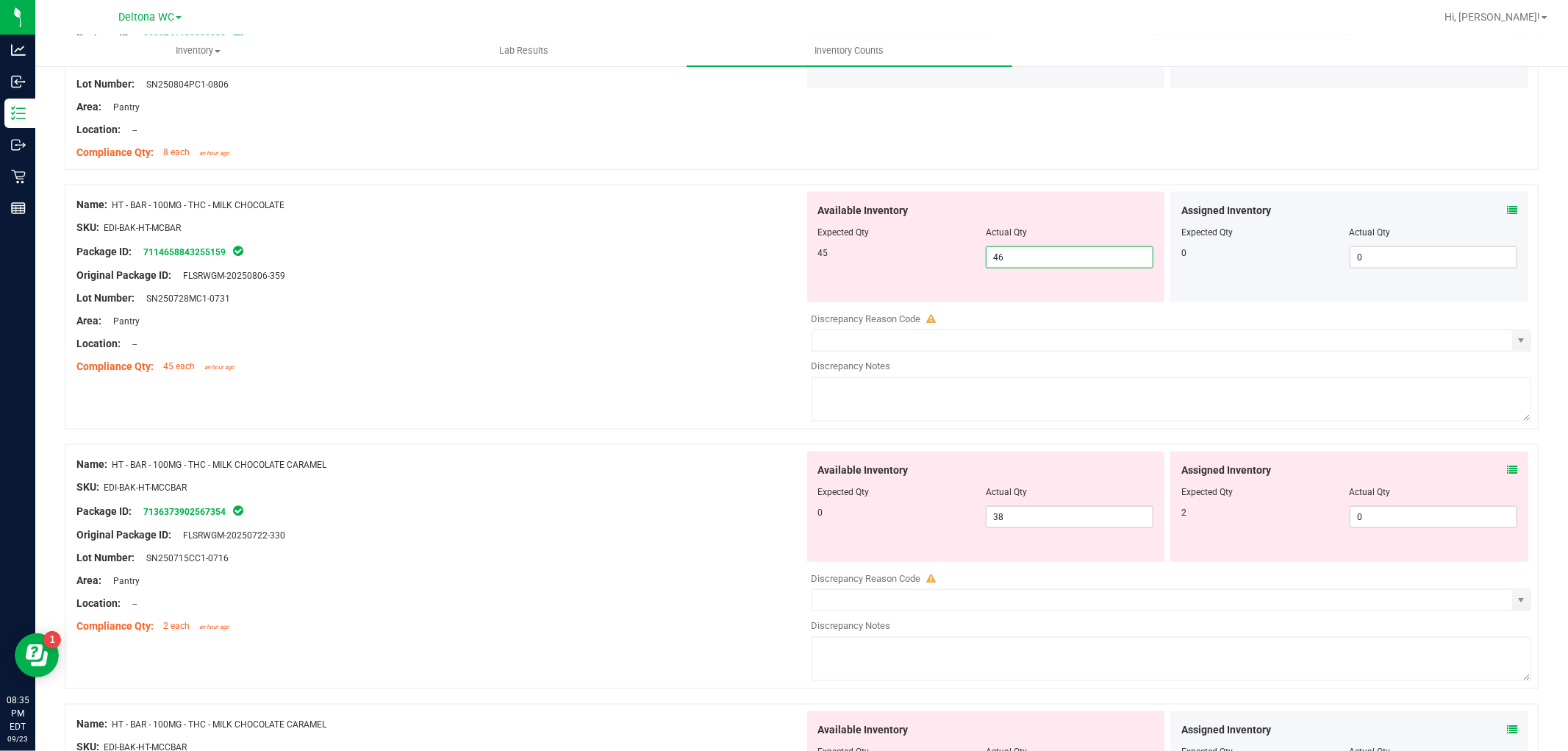
drag, startPoint x: 1035, startPoint y: 260, endPoint x: 863, endPoint y: 257, distance: 172.0
click at [863, 257] on div "45 46 46" at bounding box center [986, 257] width 336 height 22
type input "45"
click at [593, 208] on div "Name: HT - BAR - 100MG - THC - MILK CHOCOLATE" at bounding box center [441, 204] width 728 height 16
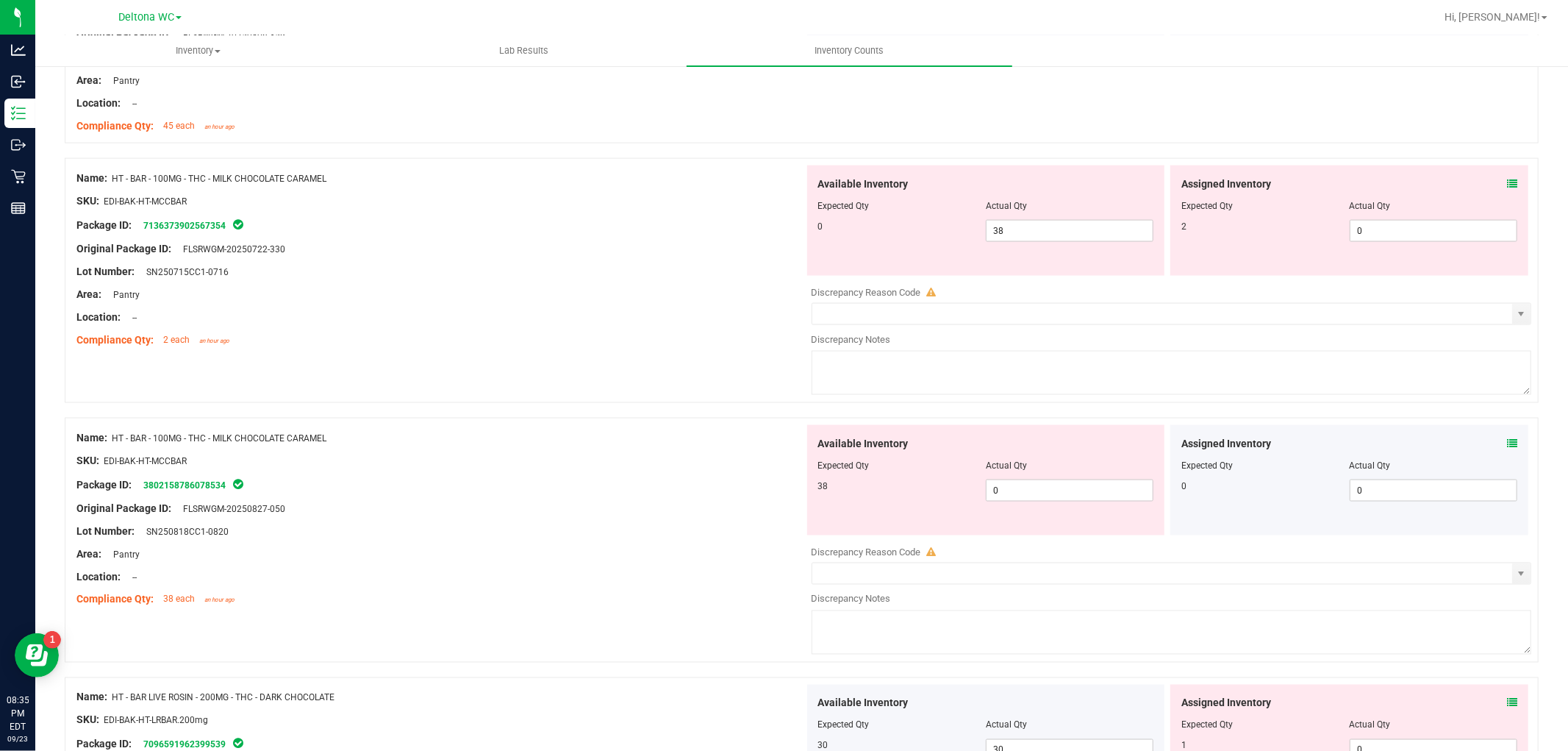
scroll to position [1797, 0]
click at [1507, 180] on icon at bounding box center [1512, 180] width 10 height 10
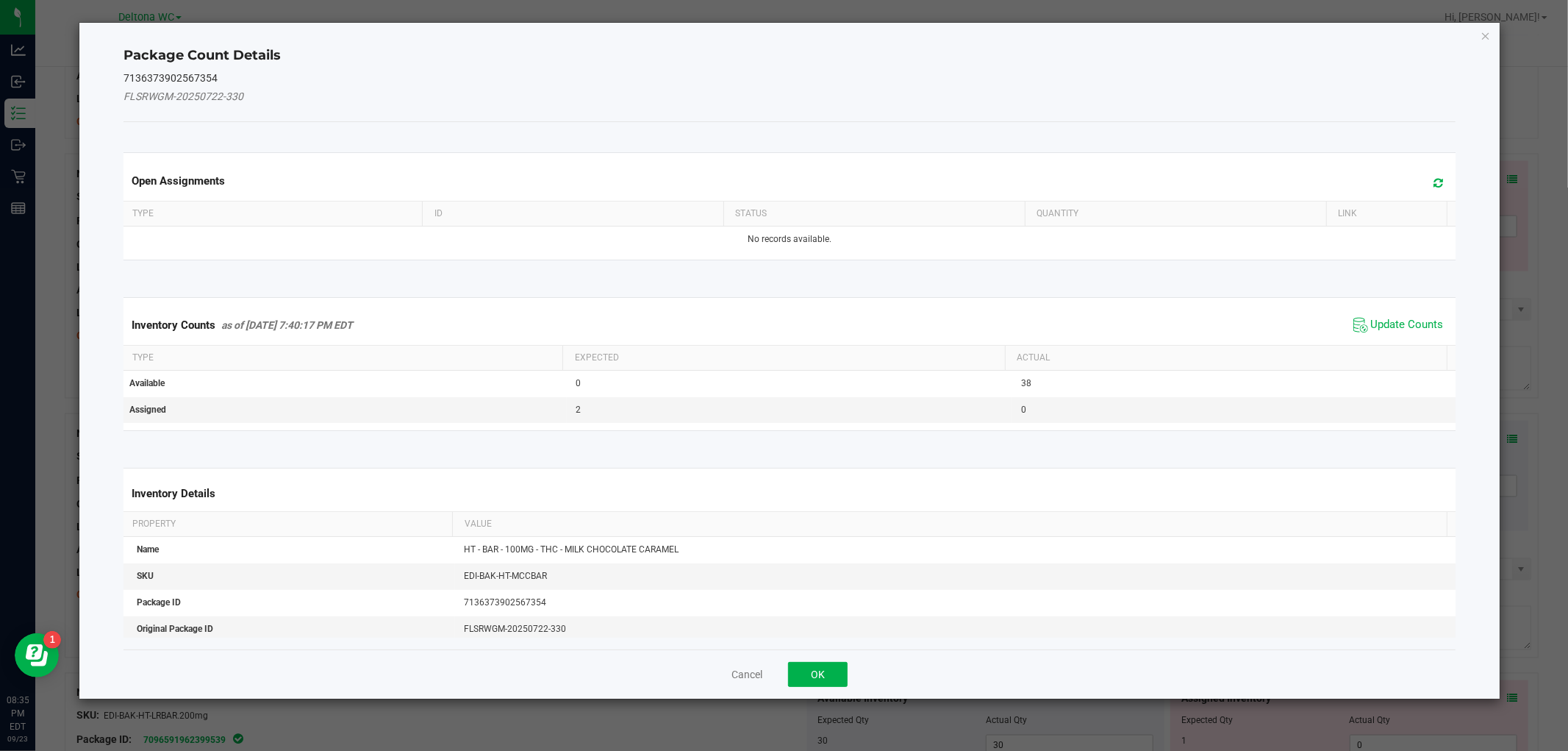
click at [1397, 312] on div "Inventory Counts as of [DATE] 7:40:17 PM EDT Update Counts" at bounding box center [789, 324] width 1337 height 40
click at [1394, 324] on span "Update Counts" at bounding box center [1408, 325] width 73 height 15
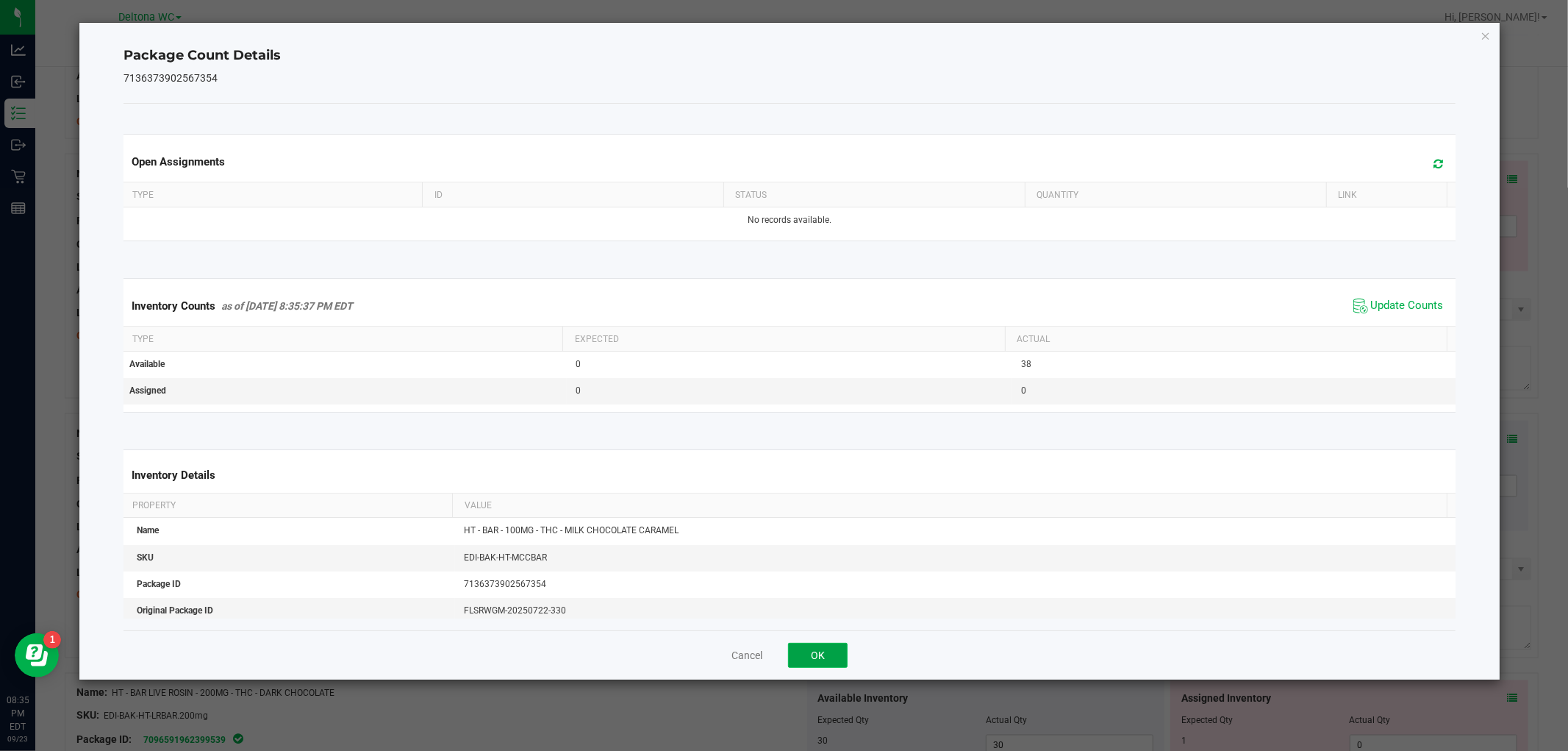
click at [827, 647] on button "OK" at bounding box center [818, 656] width 60 height 25
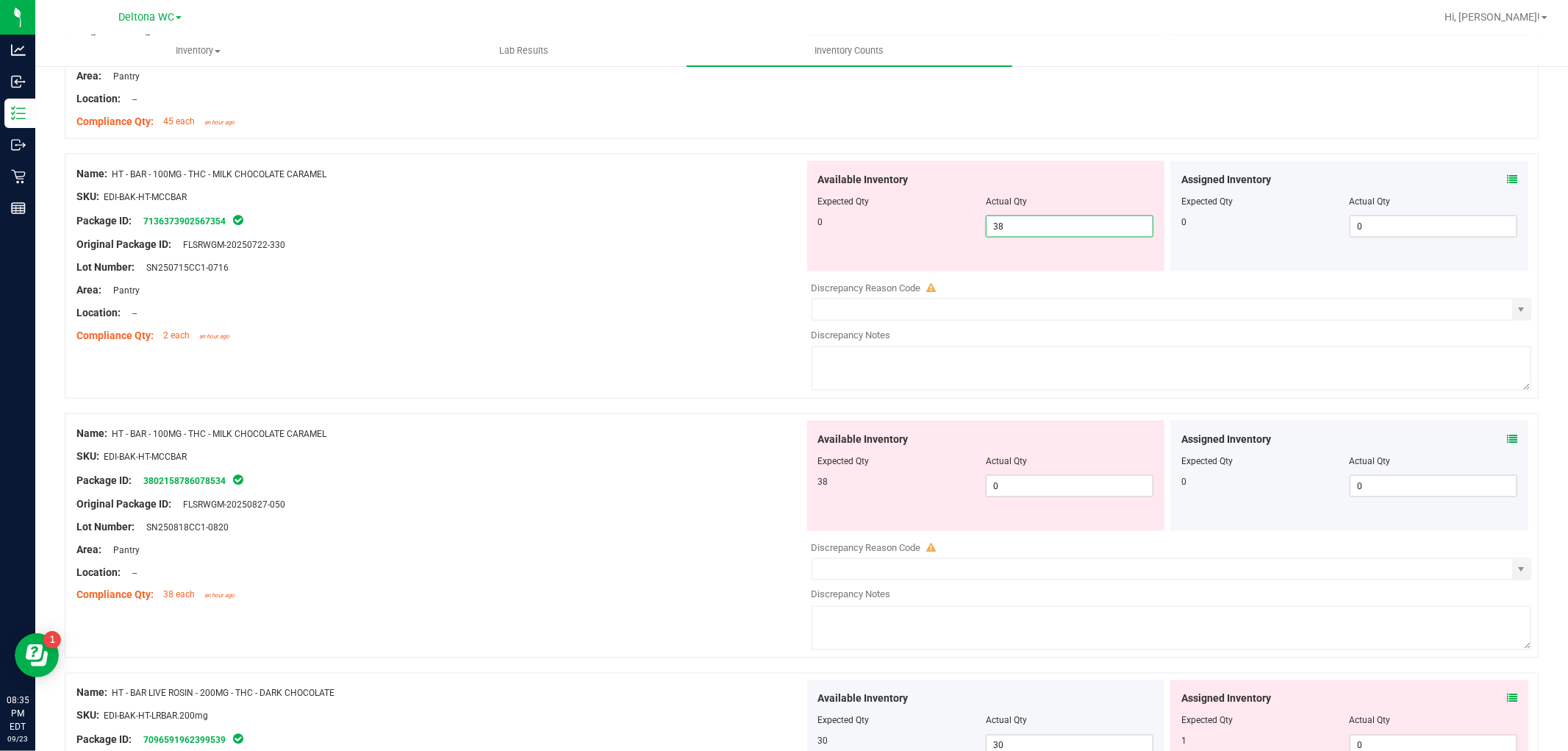
drag, startPoint x: 1099, startPoint y: 226, endPoint x: 863, endPoint y: 245, distance: 236.8
click at [1019, 235] on span "38 38" at bounding box center [1069, 227] width 168 height 22
type input "3"
type input "0"
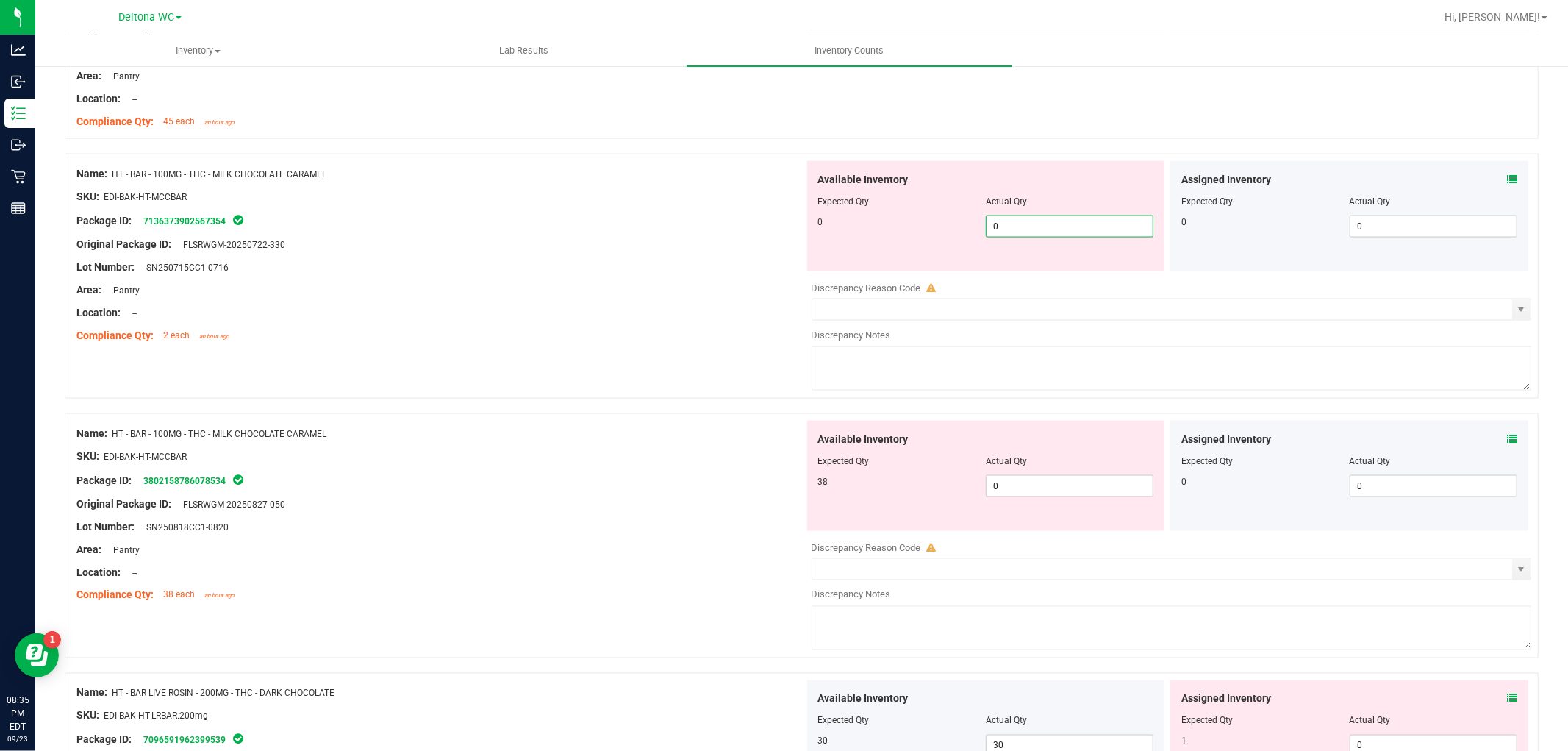
drag, startPoint x: 691, startPoint y: 439, endPoint x: 729, endPoint y: 439, distance: 38.0
click at [695, 439] on div "Name: HT - BAR - 100MG - THC - MILK CHOCOLATE CARAMEL SKU: EDI-BAK-HT-MCCBAR Pa…" at bounding box center [441, 514] width 728 height 187
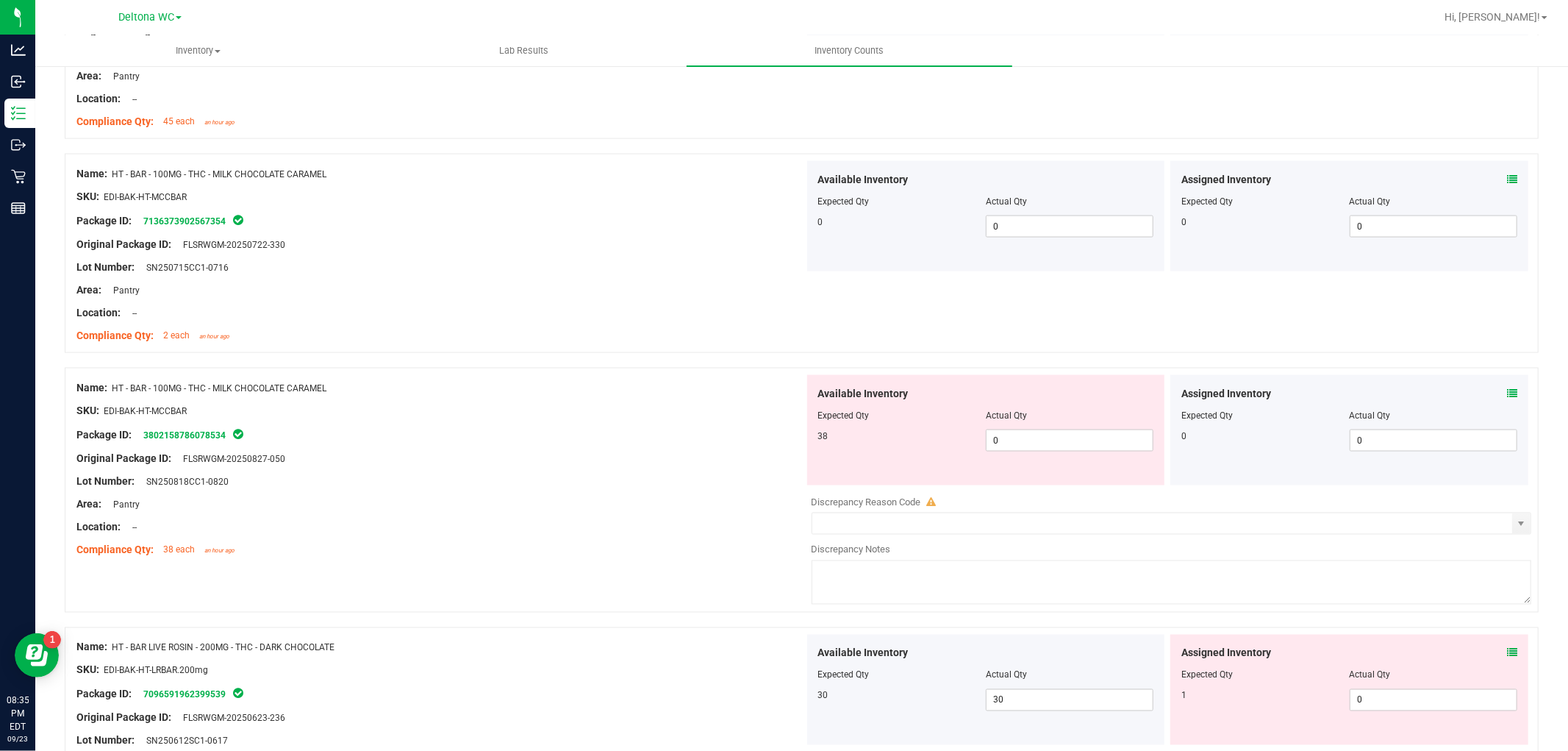
click at [1507, 398] on icon at bounding box center [1512, 394] width 10 height 10
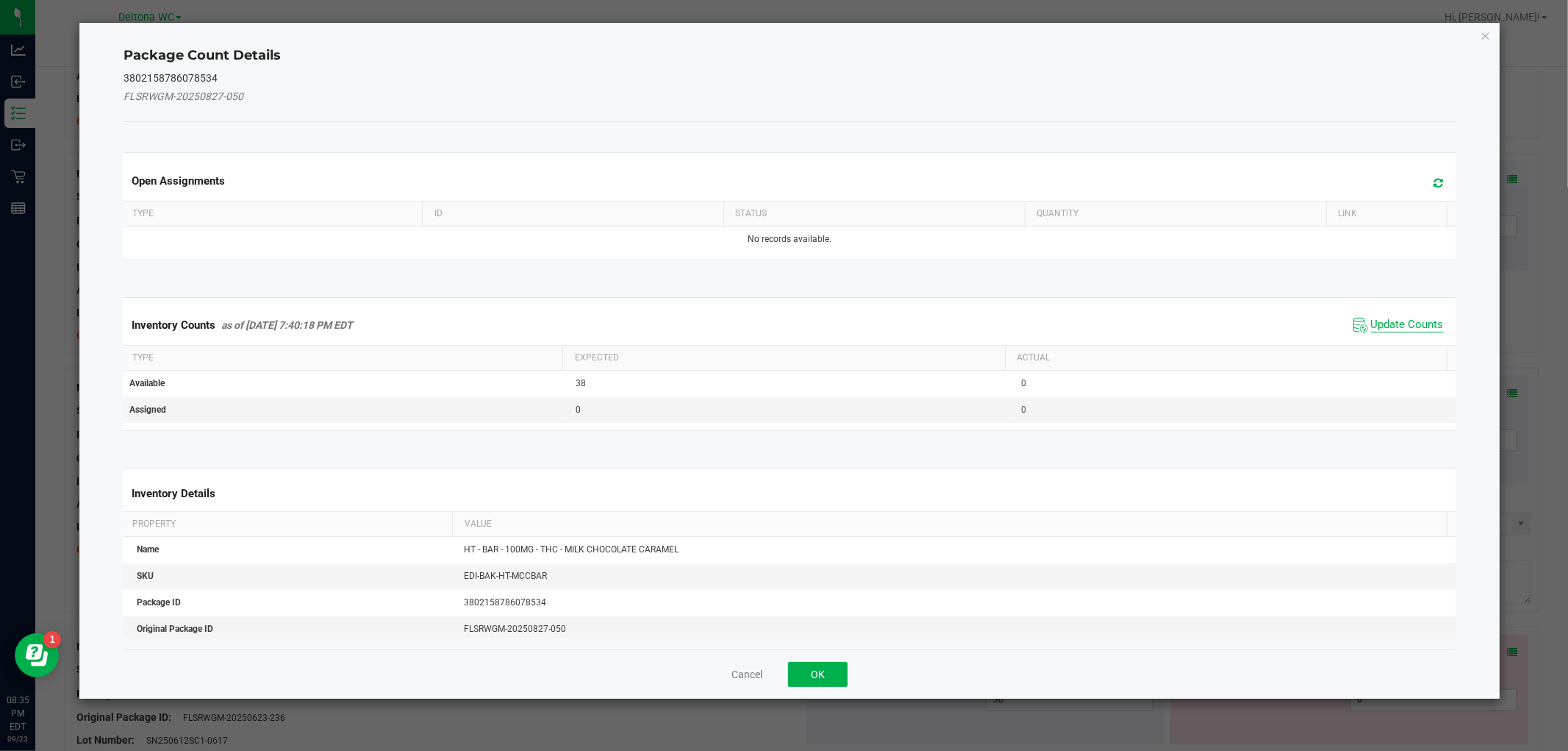
click at [1414, 325] on span "Update Counts" at bounding box center [1408, 325] width 73 height 15
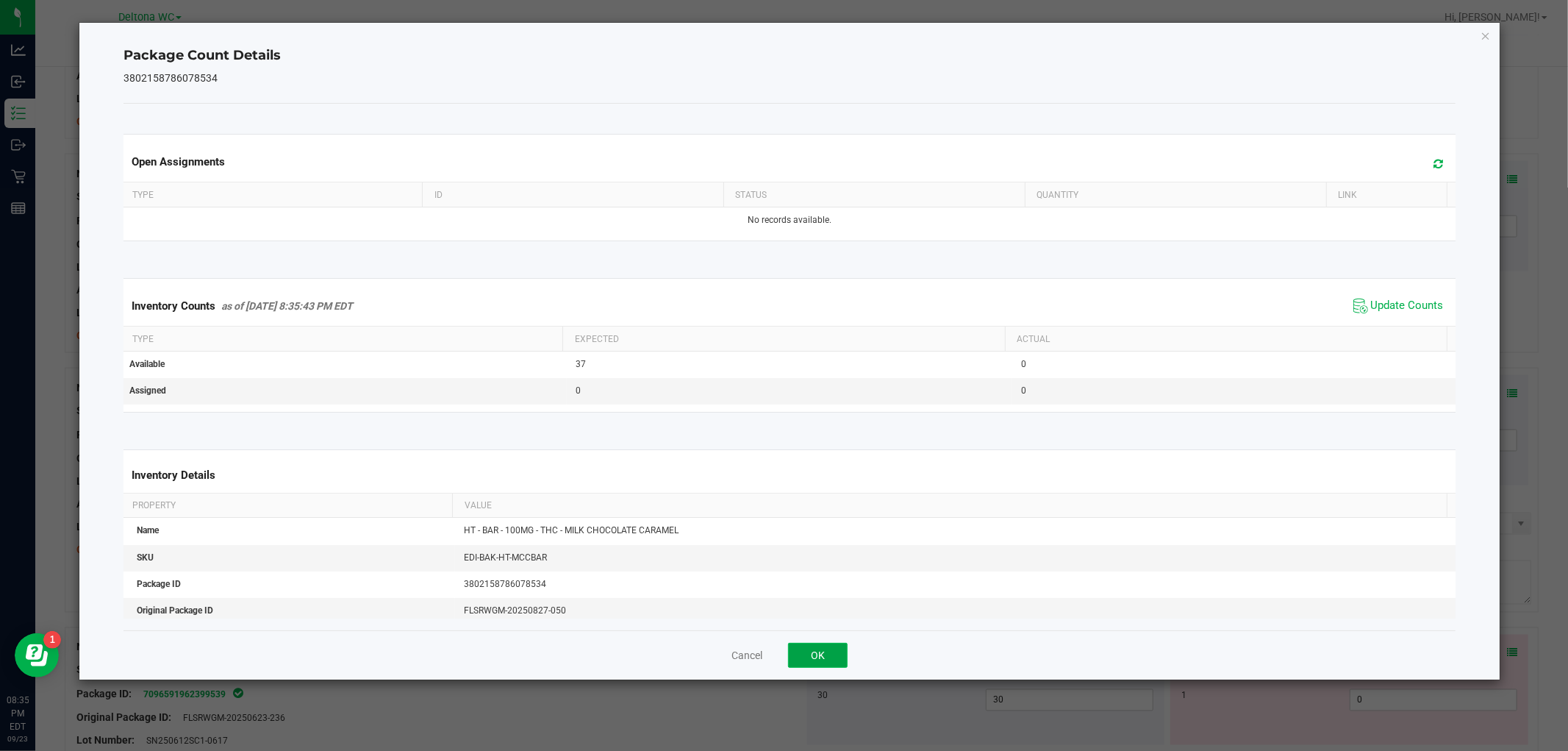
click at [842, 662] on button "OK" at bounding box center [818, 656] width 60 height 25
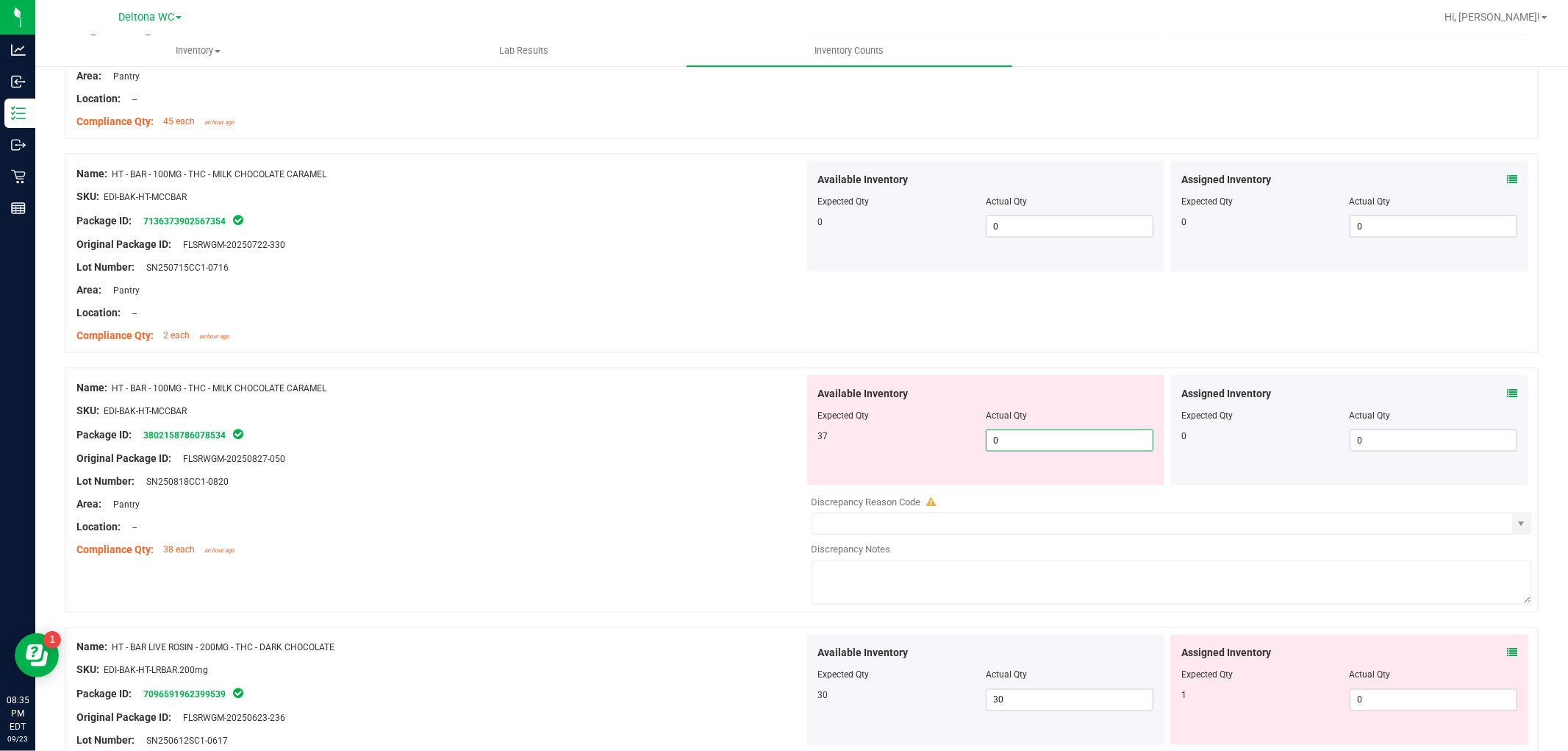
drag, startPoint x: 1010, startPoint y: 444, endPoint x: 844, endPoint y: 456, distance: 166.4
click at [848, 453] on div "Available Inventory Expected Qty Actual Qty 37 0 0" at bounding box center [986, 430] width 358 height 110
type input "37"
click at [640, 412] on div "SKU: EDI-BAK-HT-MCCBAR" at bounding box center [441, 410] width 728 height 16
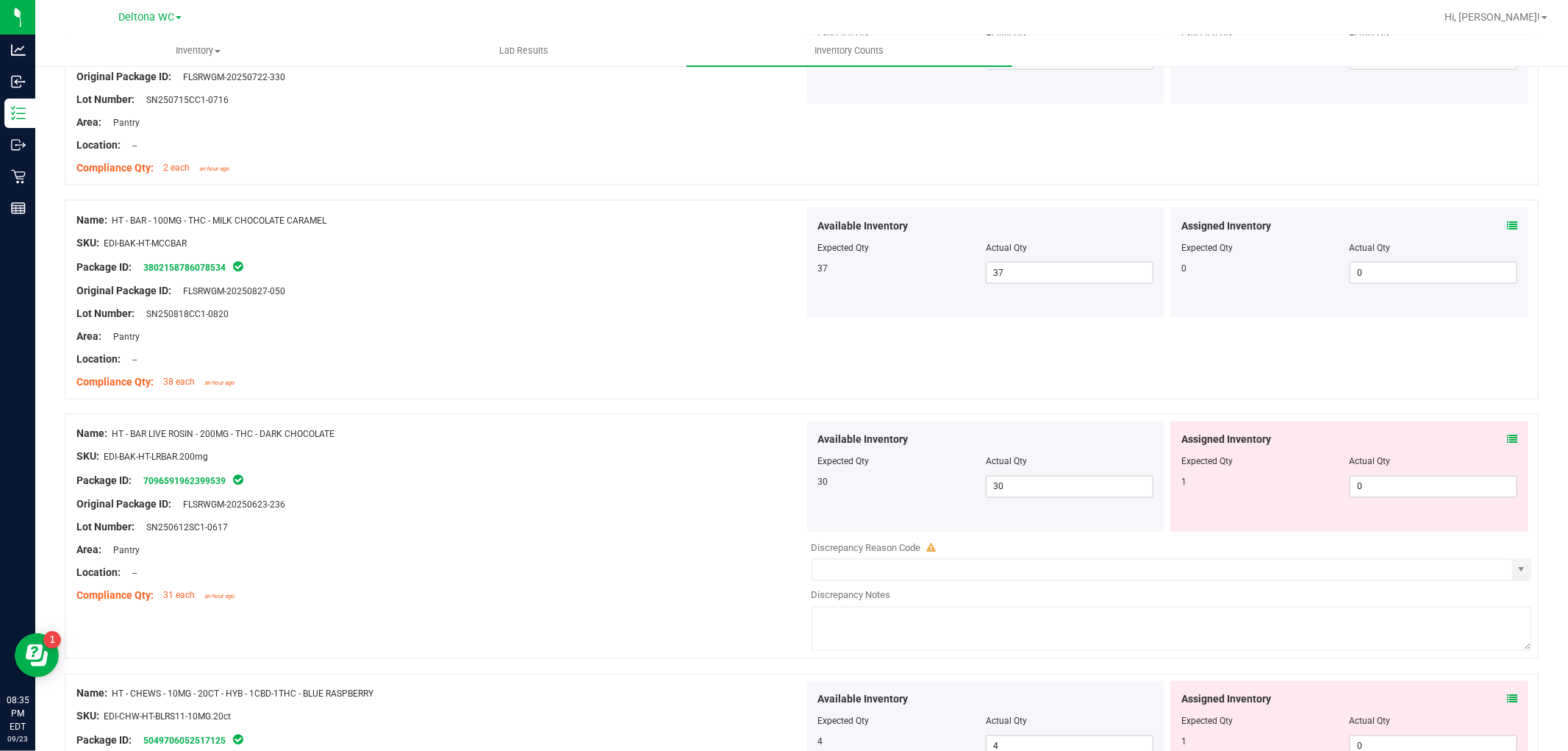
scroll to position [2123, 0]
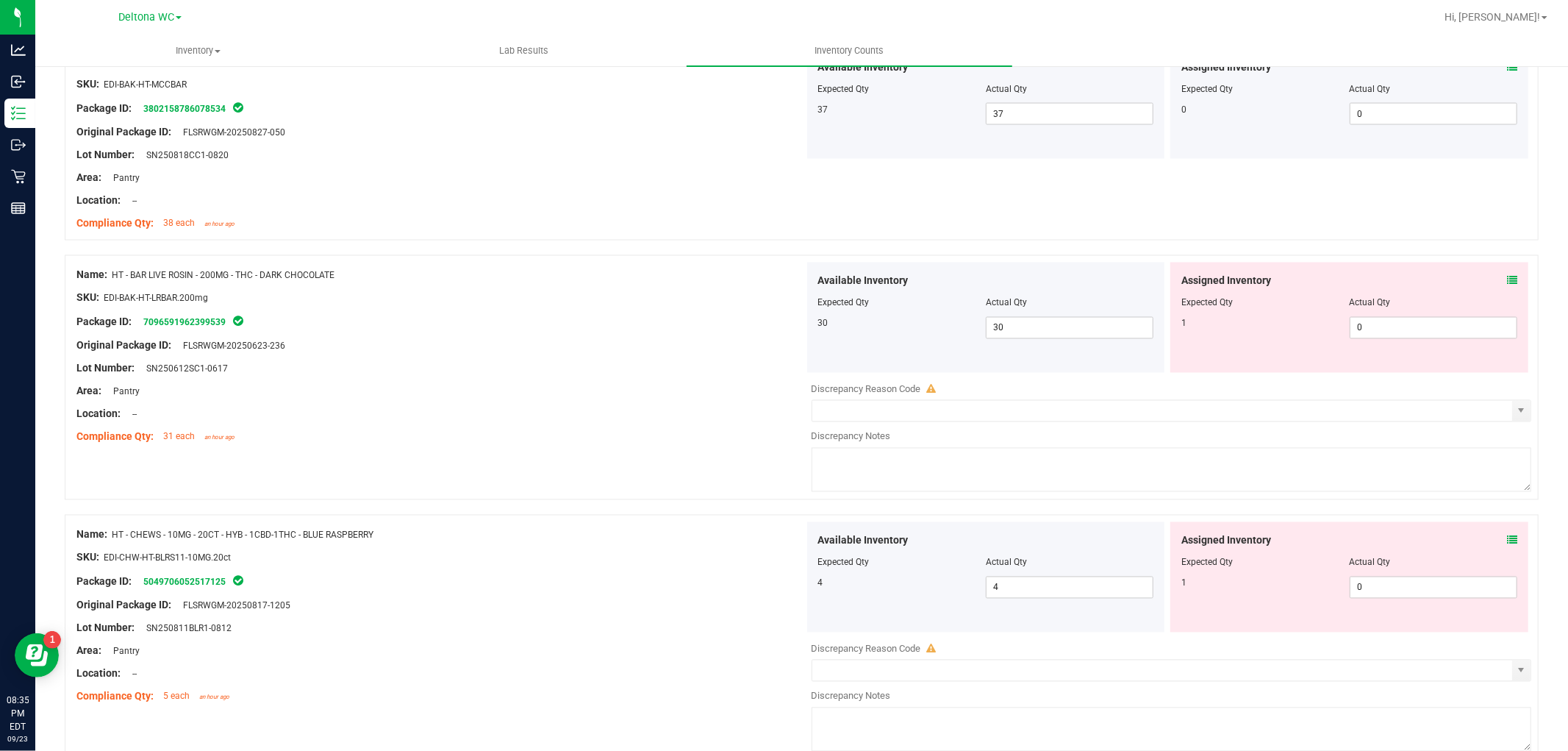
click at [1507, 281] on icon at bounding box center [1512, 281] width 10 height 10
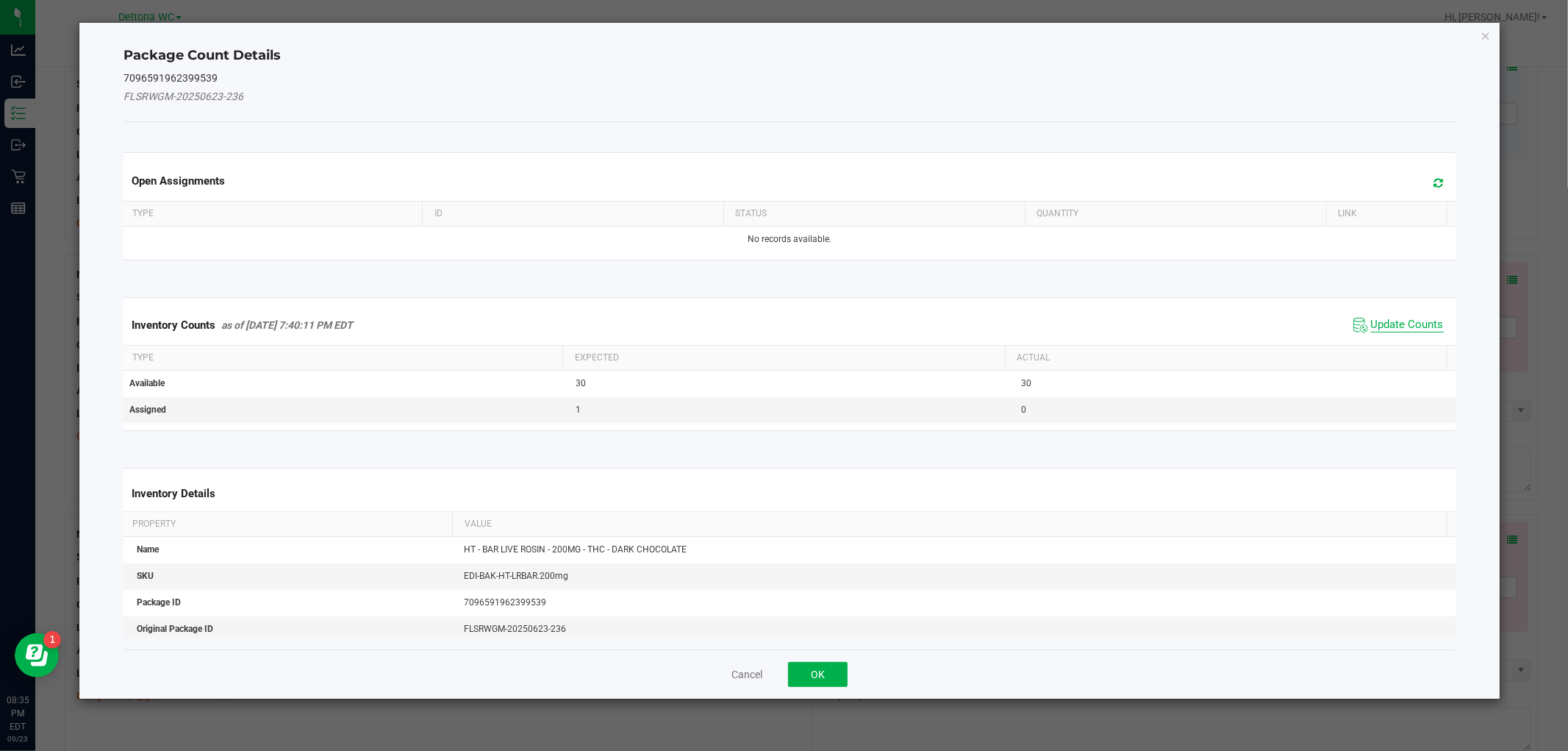
click at [1390, 330] on span "Update Counts" at bounding box center [1408, 325] width 73 height 15
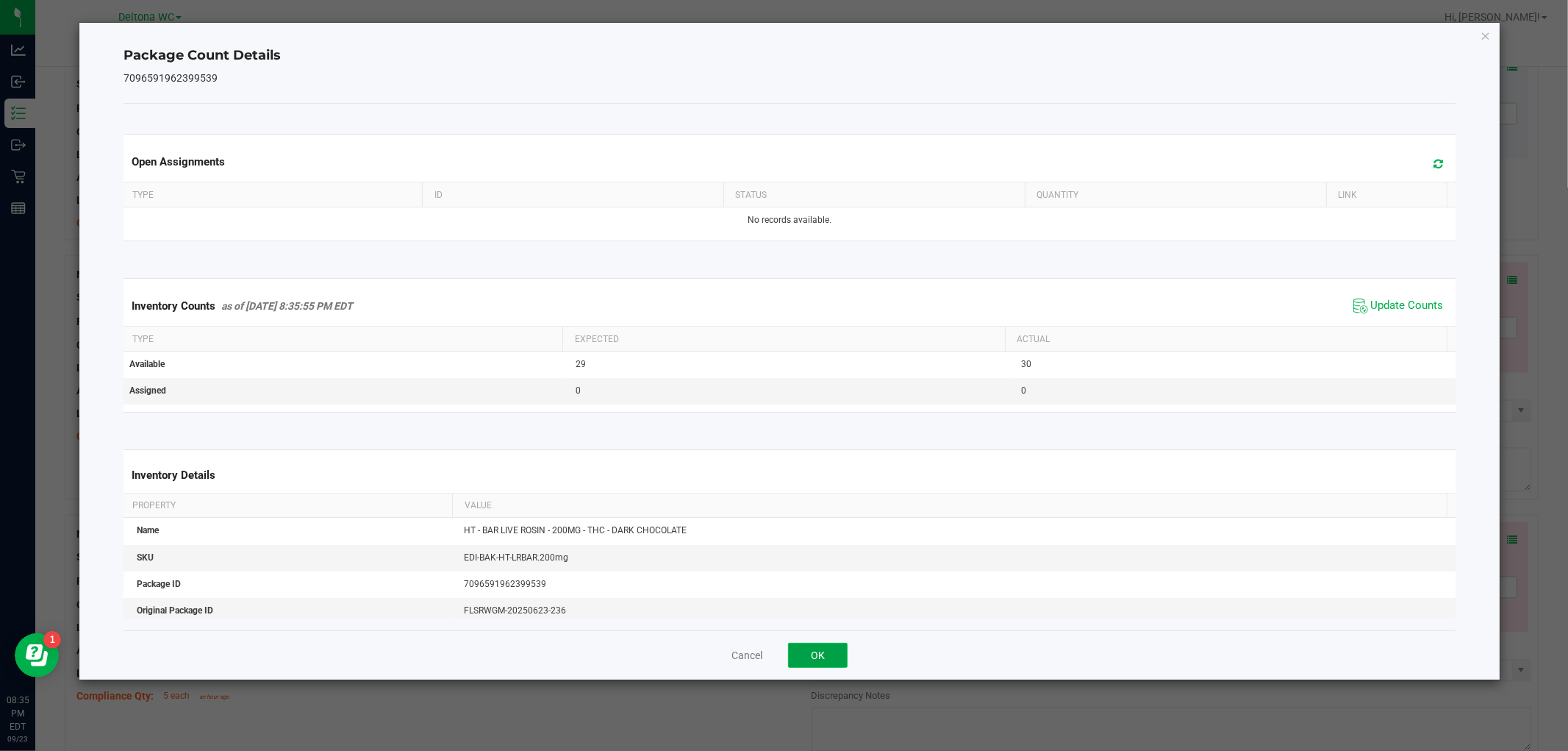
click at [799, 663] on button "OK" at bounding box center [818, 656] width 60 height 25
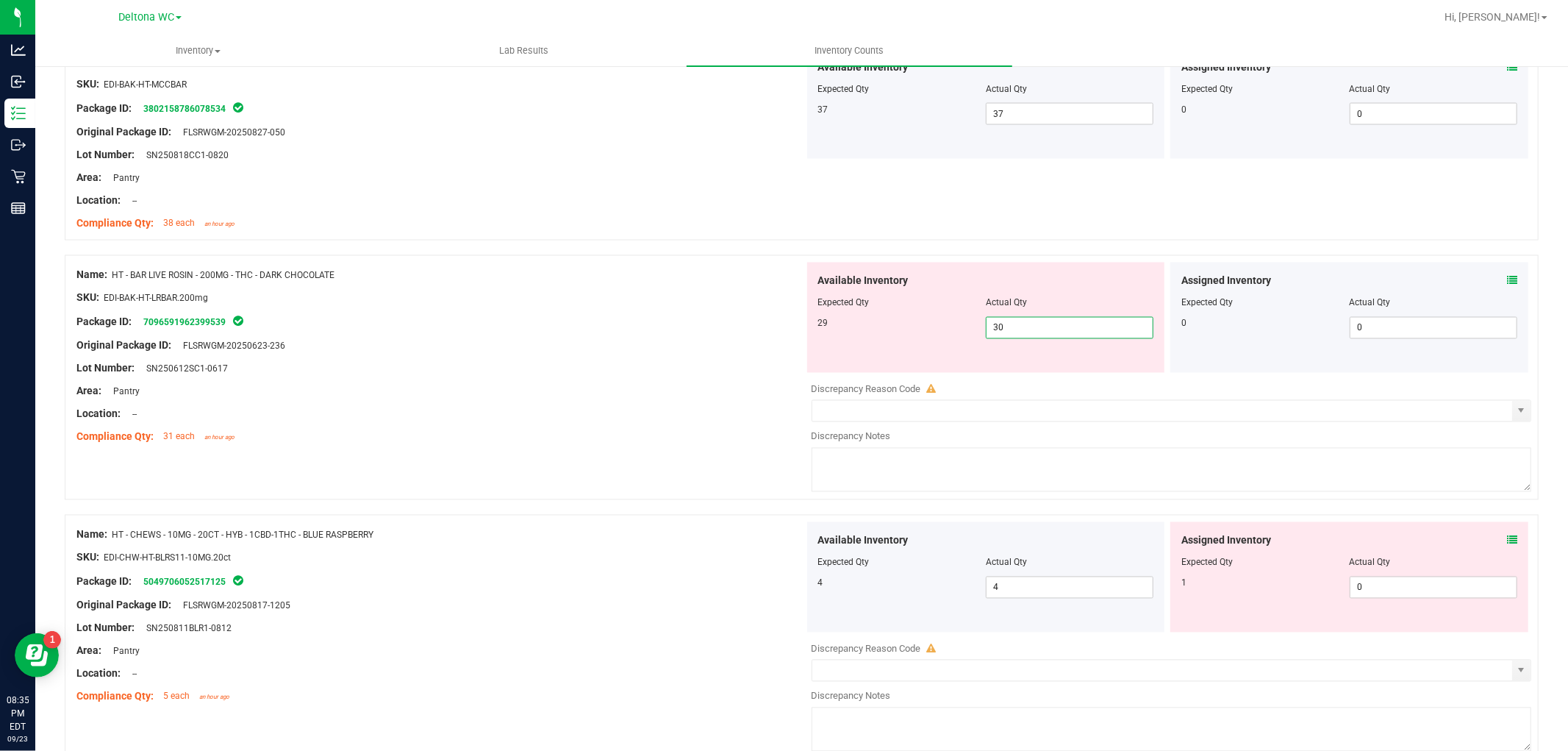
drag, startPoint x: 1037, startPoint y: 325, endPoint x: 518, endPoint y: 372, distance: 521.1
click at [518, 372] on div "Name: HT - BAR LIVE ROSIN - 200MG - THC - DARK CHOCOLATE SKU: EDI-BAK-HT-LRBAR.…" at bounding box center [802, 377] width 1474 height 245
type input "29"
click at [415, 242] on div at bounding box center [802, 248] width 1474 height 15
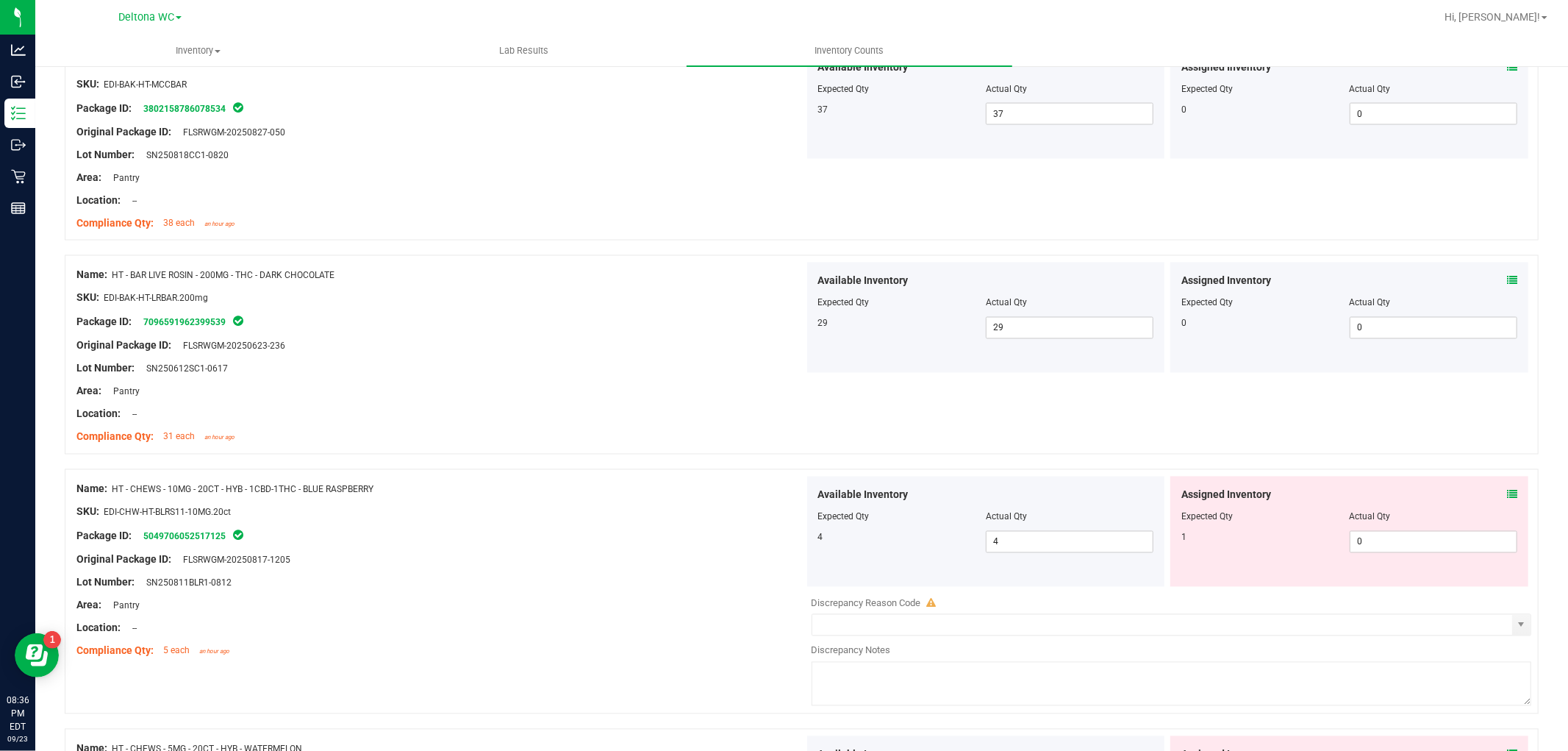
drag, startPoint x: 1493, startPoint y: 491, endPoint x: 1502, endPoint y: 491, distance: 9.0
click at [1494, 491] on div "Assigned Inventory" at bounding box center [1349, 495] width 336 height 16
click at [1507, 491] on icon at bounding box center [1512, 495] width 10 height 10
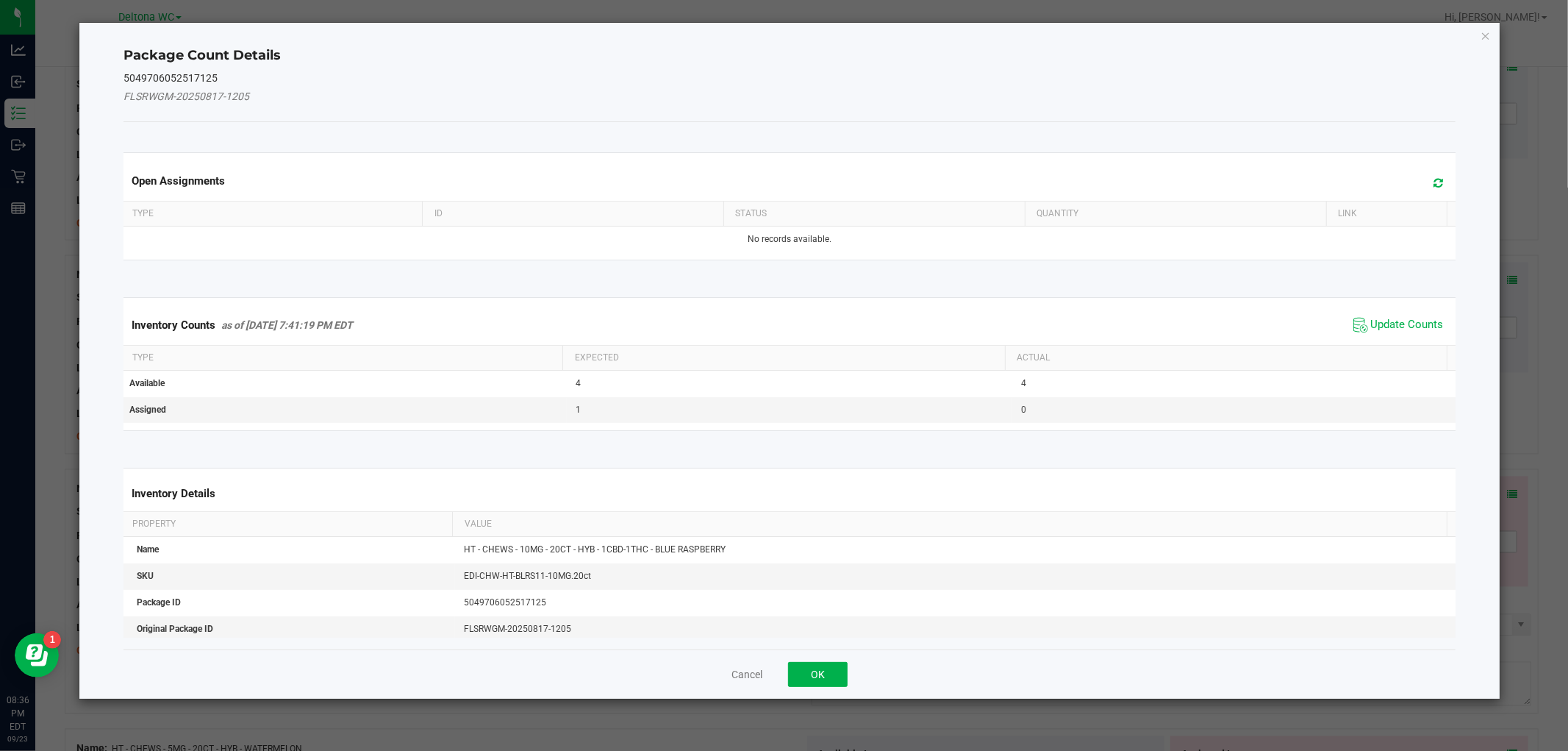
click at [1399, 336] on div "Inventory Counts as of [DATE] 7:41:19 PM EDT Update Counts" at bounding box center [789, 324] width 1337 height 40
click at [1399, 327] on span "Update Counts" at bounding box center [1408, 325] width 73 height 15
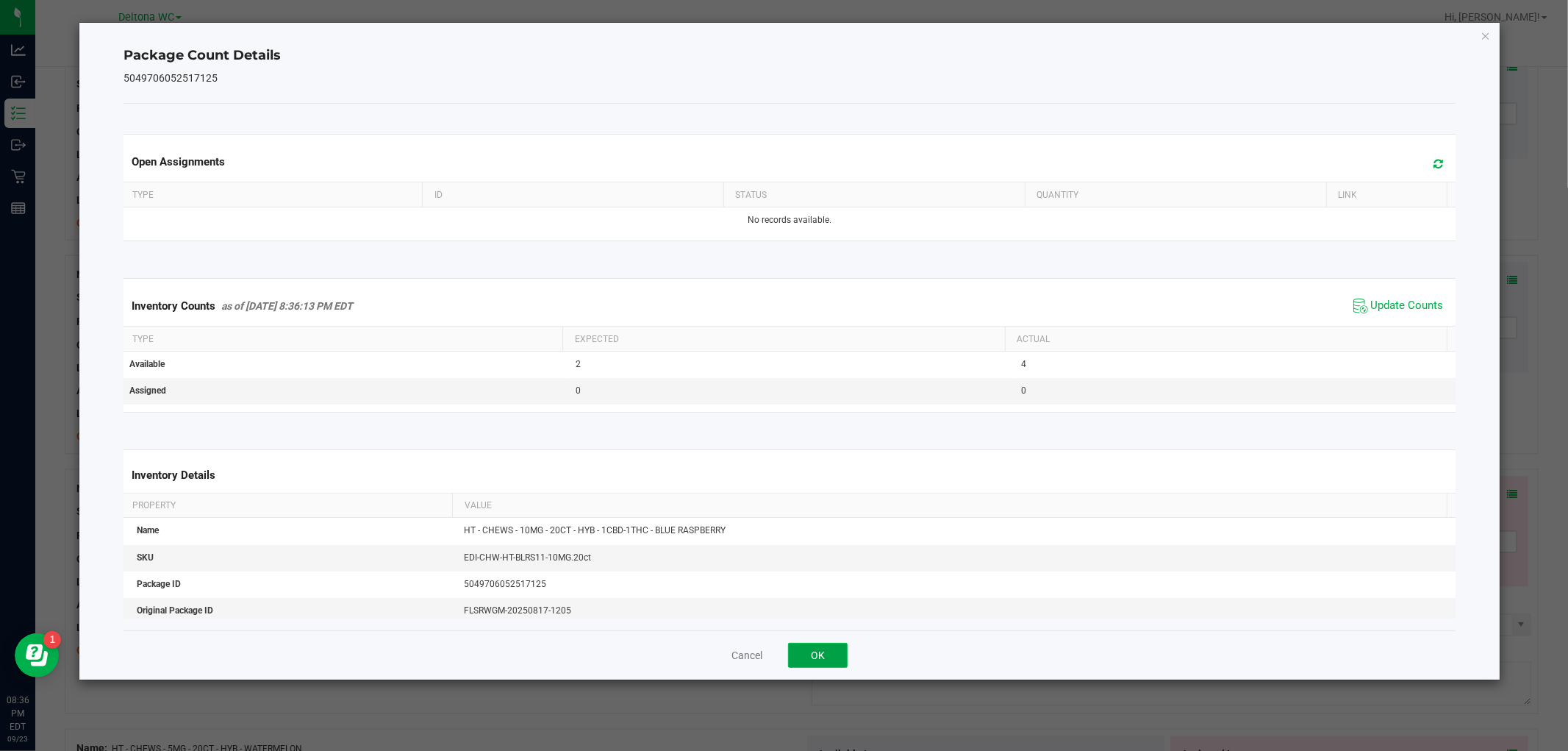
click at [819, 657] on button "OK" at bounding box center [818, 656] width 60 height 25
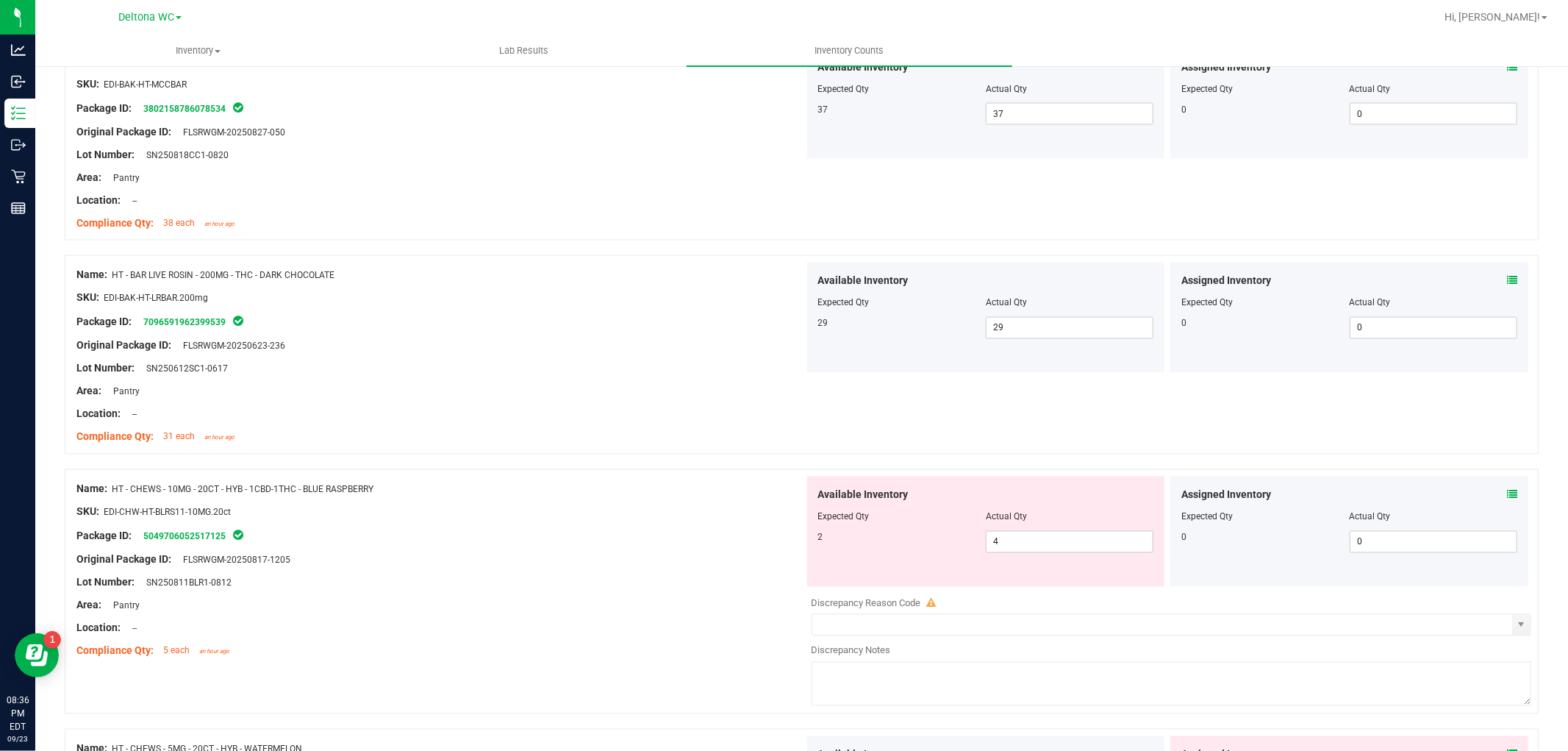
drag, startPoint x: 571, startPoint y: 547, endPoint x: 714, endPoint y: 525, distance: 144.7
click at [586, 541] on div "Name: HT - CHEWS - 10MG - 20CT - HYB - 1CBD-1THC - BLUE RASPBERRY SKU: EDI-CHW-…" at bounding box center [441, 570] width 728 height 187
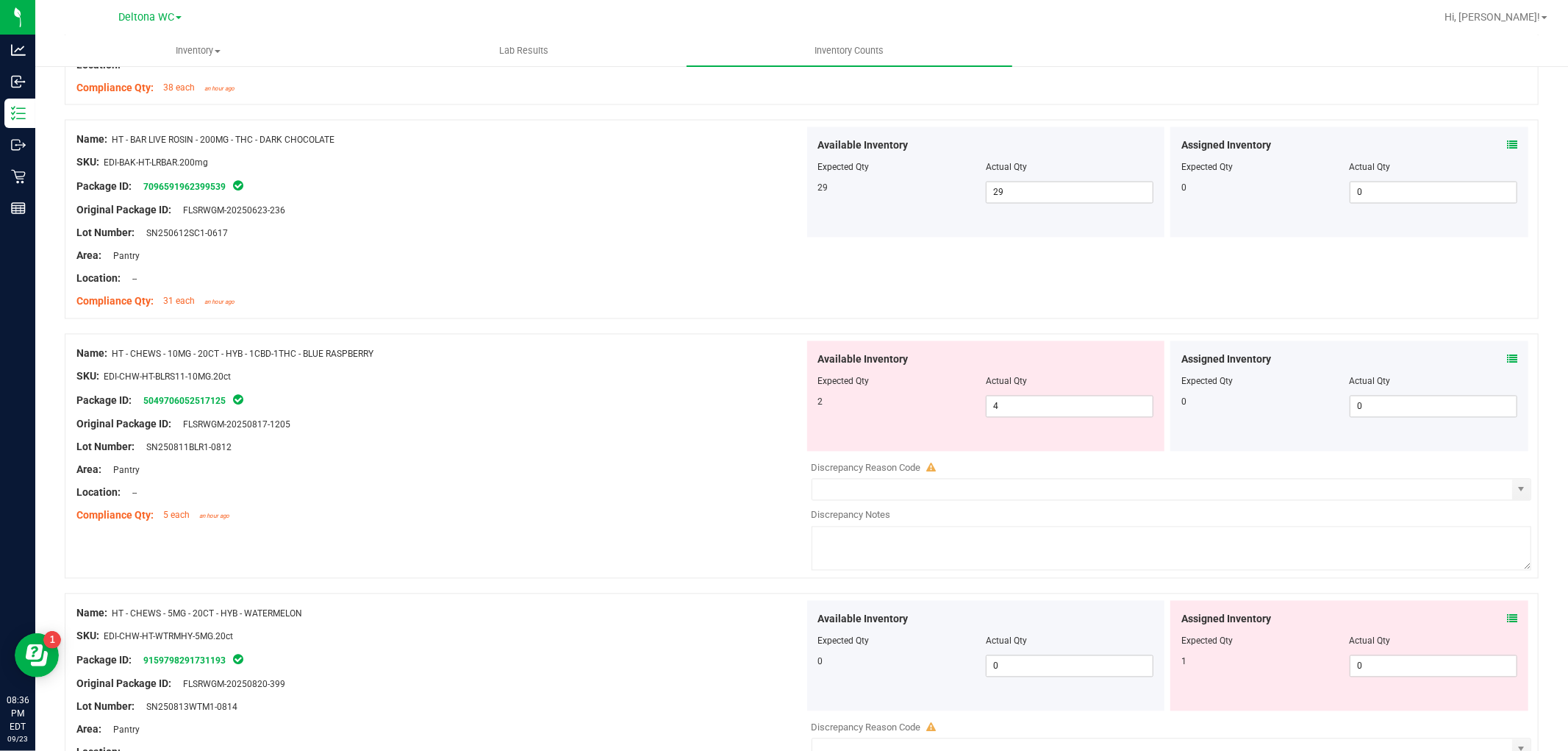
scroll to position [2369, 0]
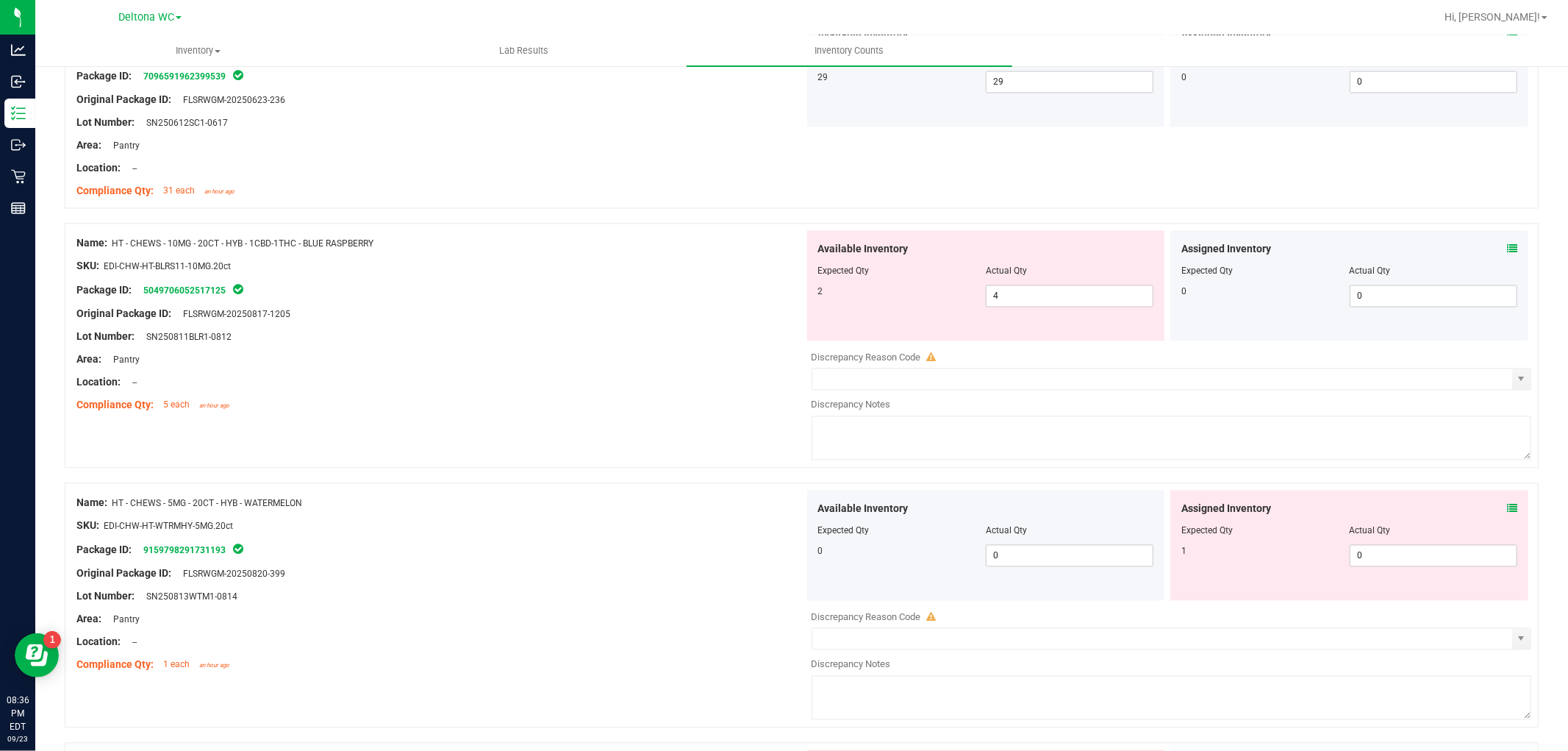
click at [1500, 501] on div "Assigned Inventory Expected Qty Actual Qty 1 0 0" at bounding box center [1350, 546] width 358 height 110
click at [1507, 503] on span at bounding box center [1512, 509] width 10 height 16
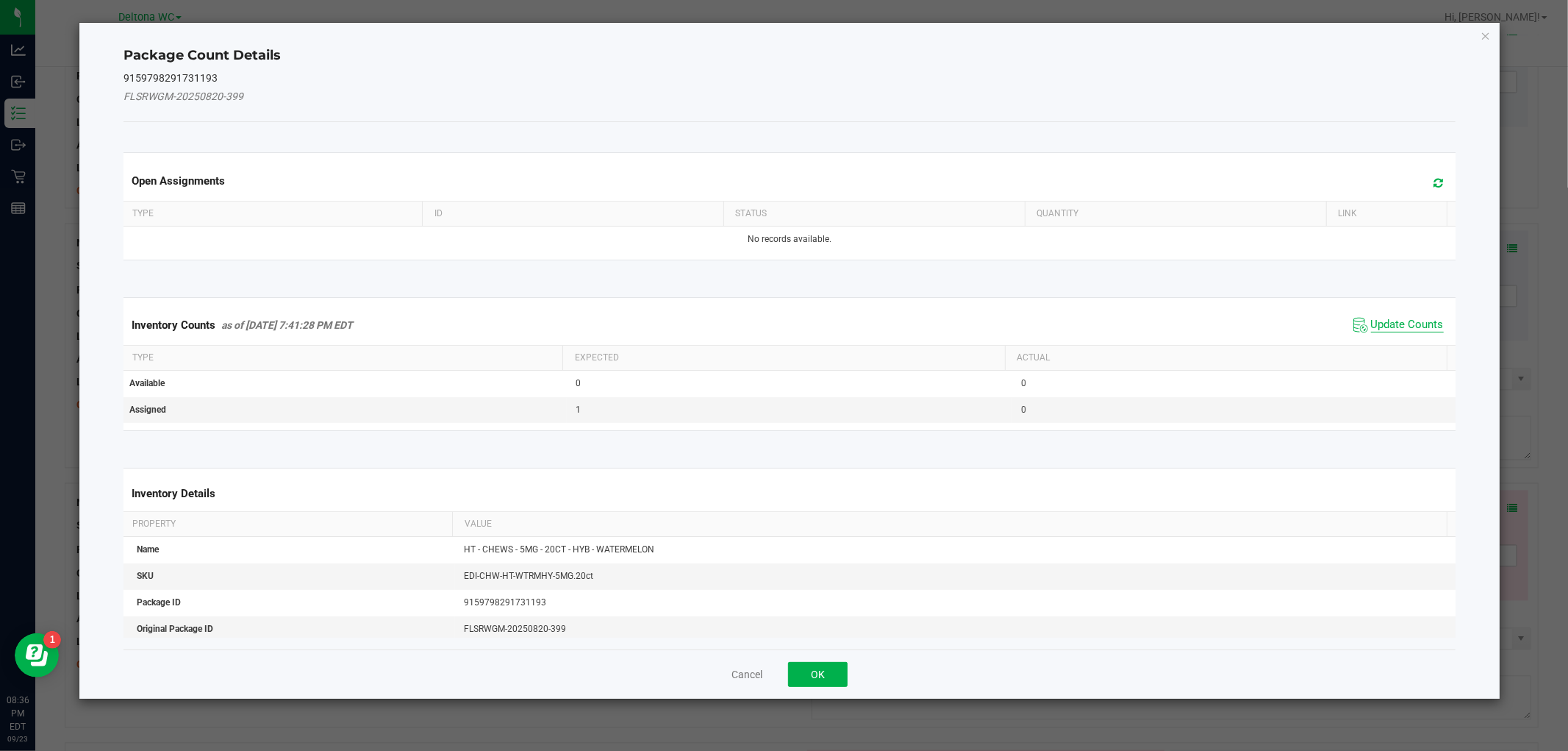
click at [1399, 319] on span "Update Counts" at bounding box center [1408, 325] width 73 height 15
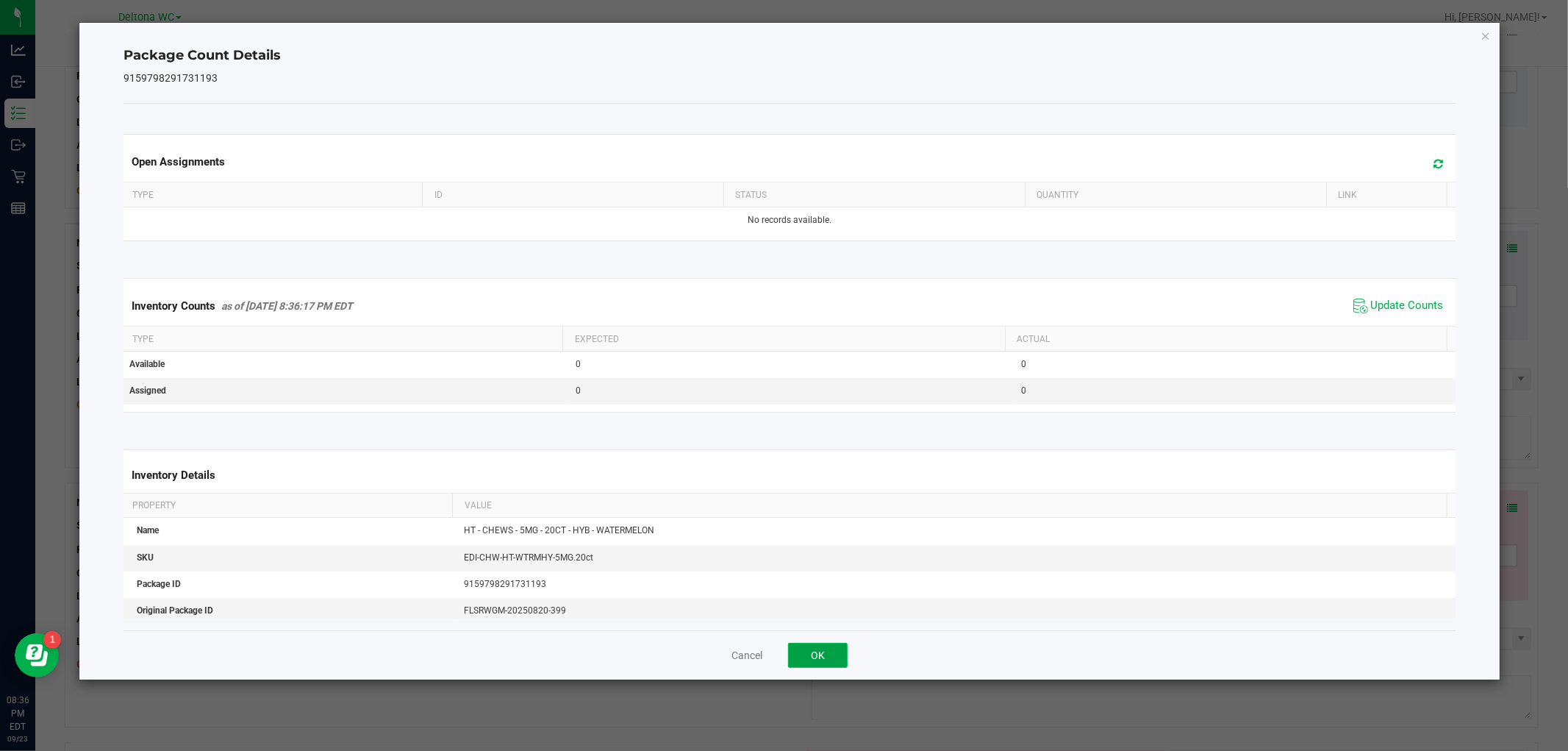
click at [819, 645] on button "OK" at bounding box center [818, 656] width 60 height 25
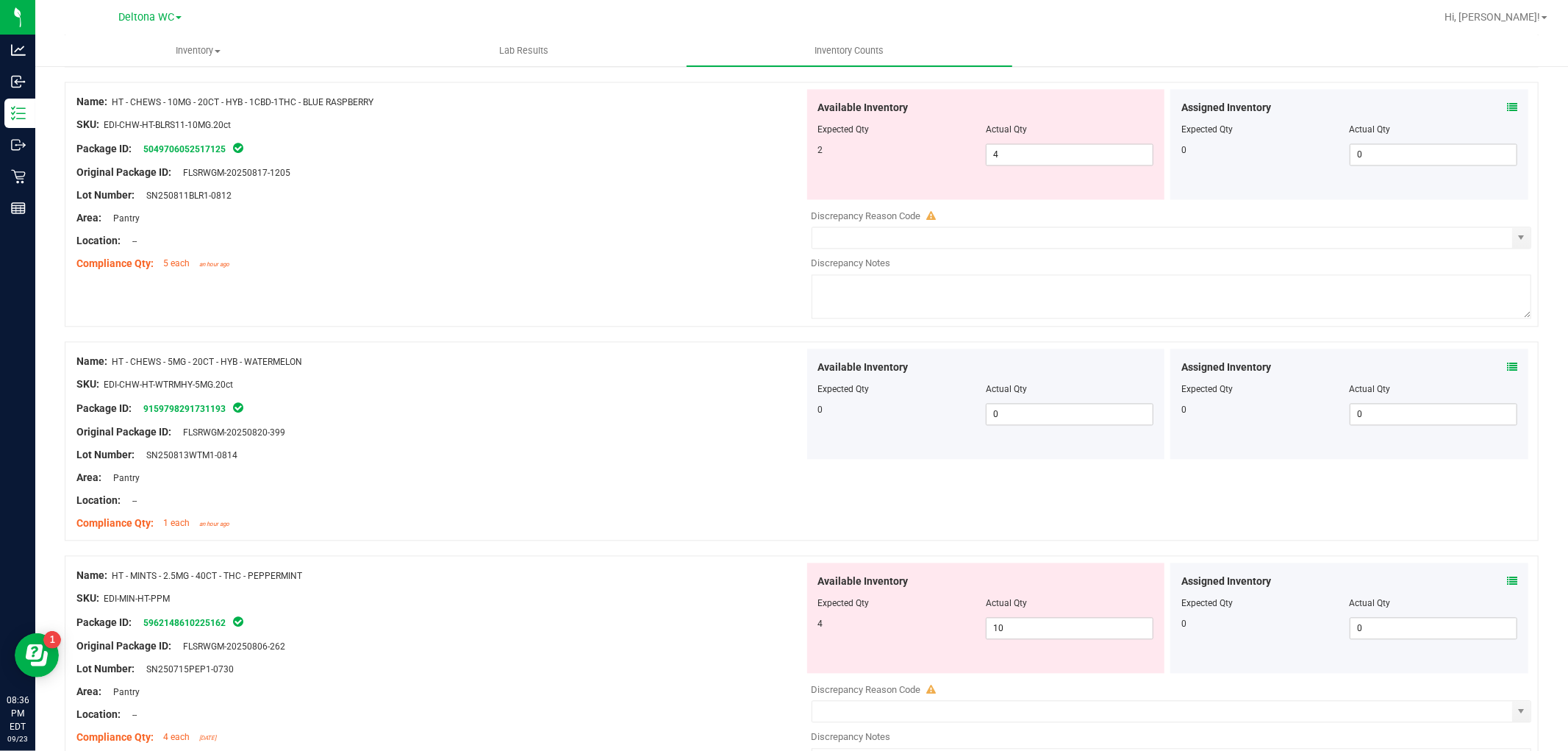
scroll to position [2695, 0]
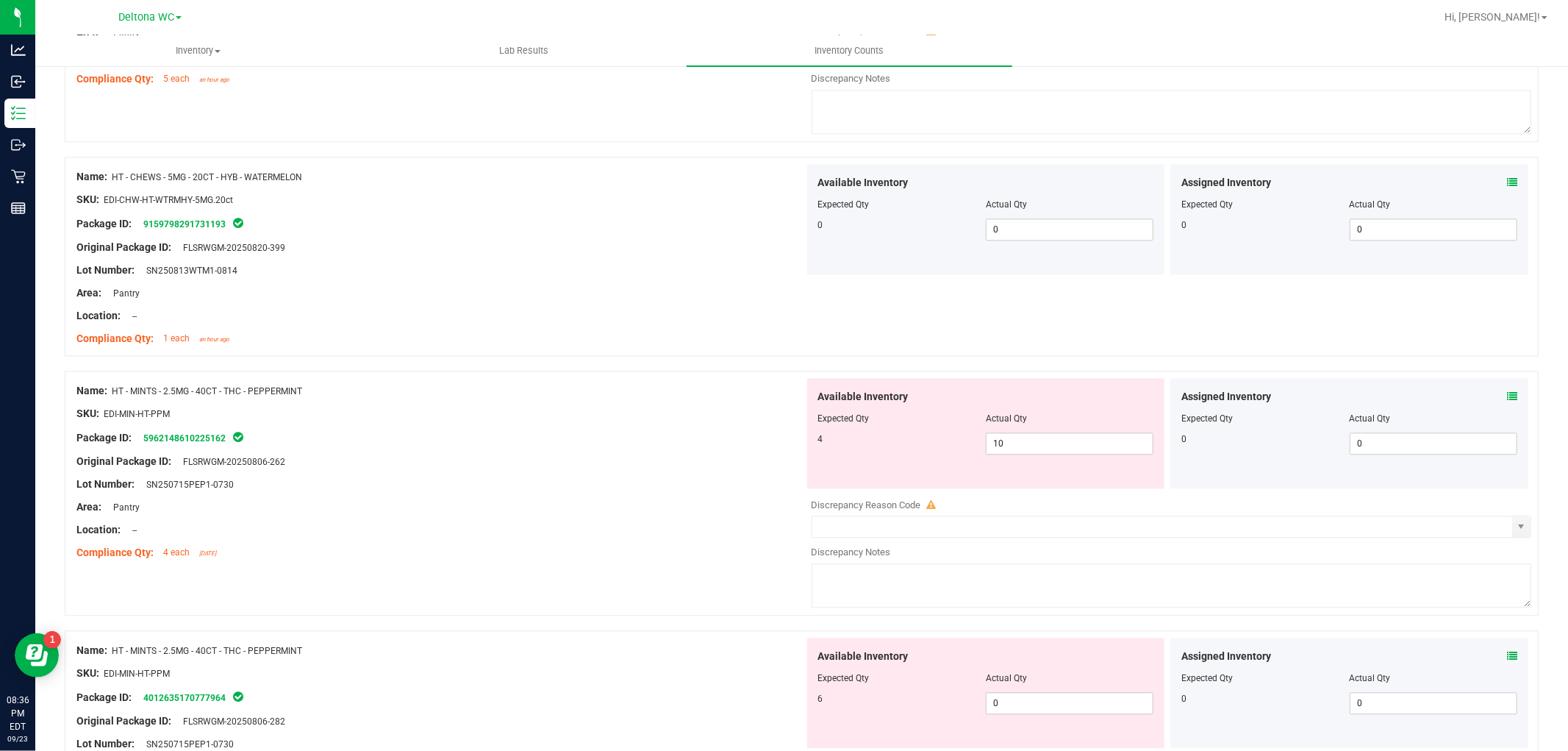
click at [1507, 401] on icon at bounding box center [1512, 397] width 10 height 10
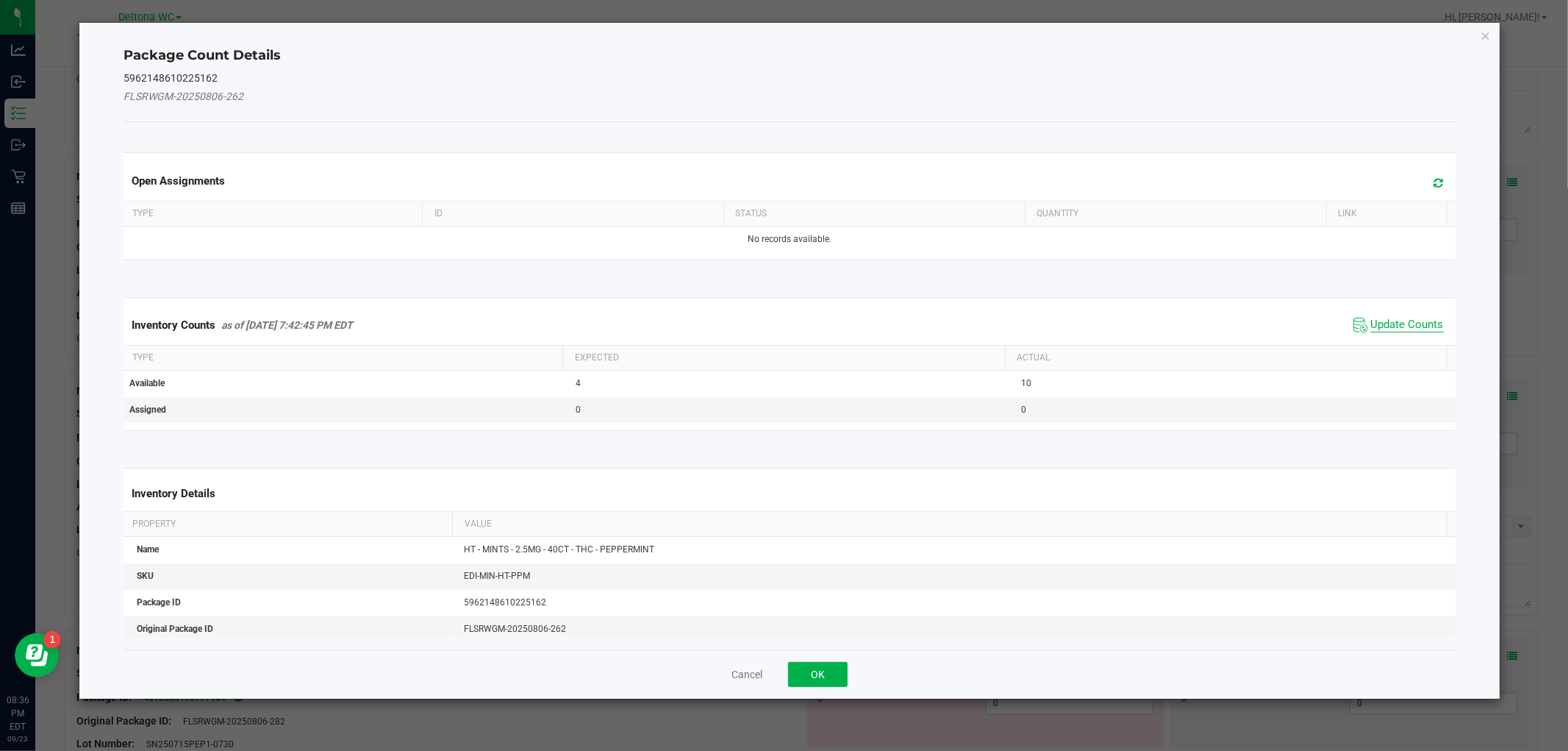
click at [1423, 325] on span "Update Counts" at bounding box center [1408, 325] width 73 height 15
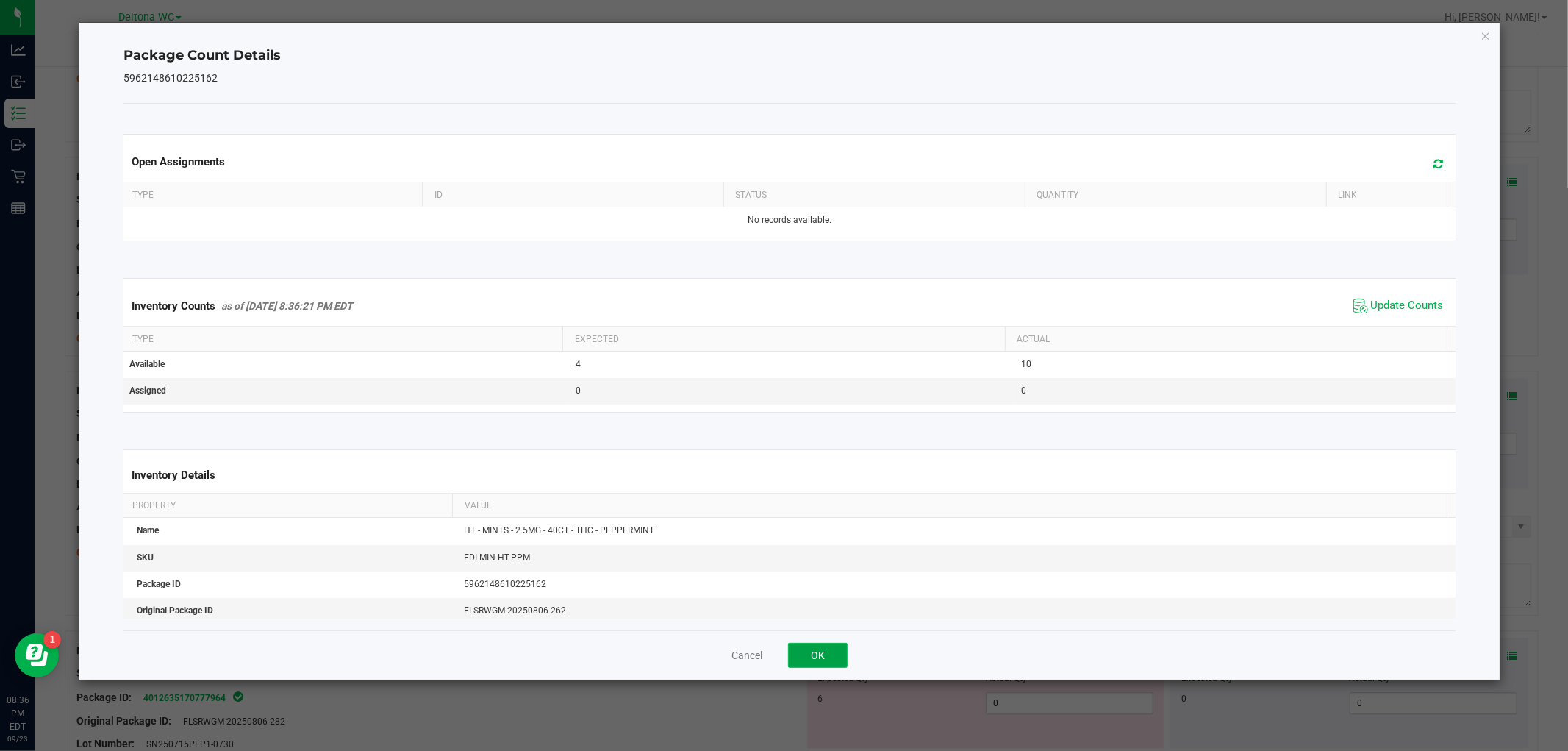
click at [820, 655] on button "OK" at bounding box center [818, 656] width 60 height 25
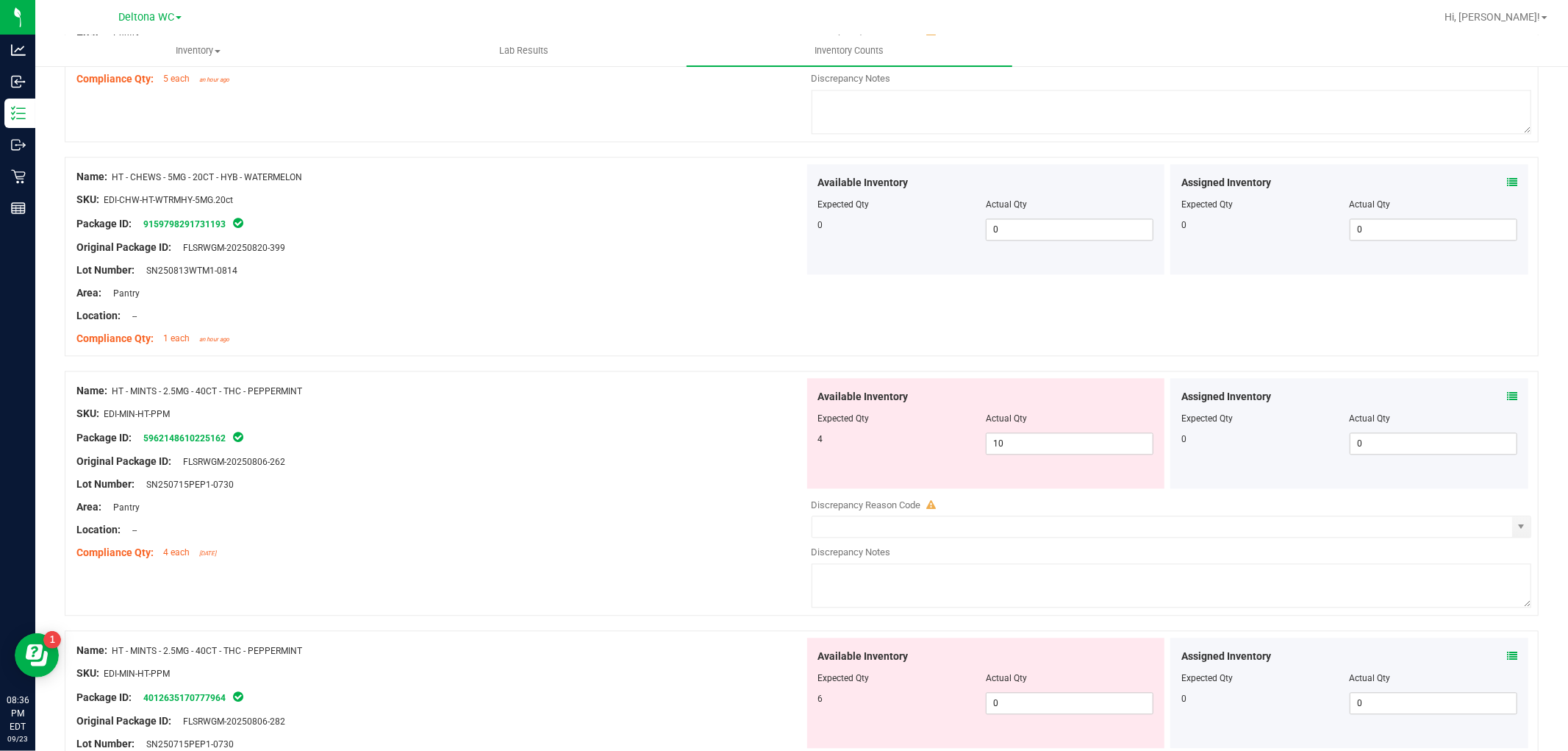
click at [1507, 653] on icon at bounding box center [1512, 656] width 10 height 10
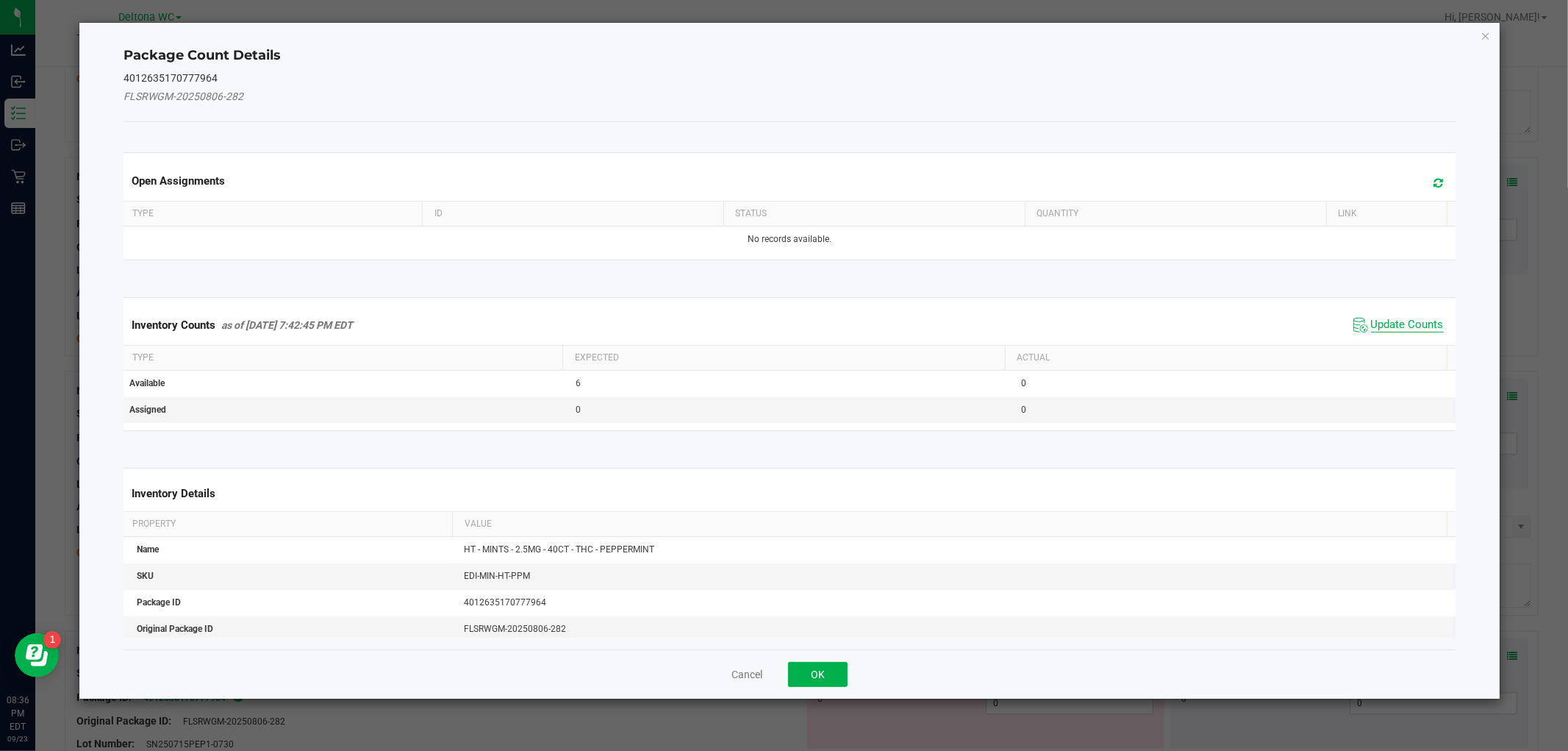
click at [1405, 324] on span "Update Counts" at bounding box center [1408, 325] width 73 height 15
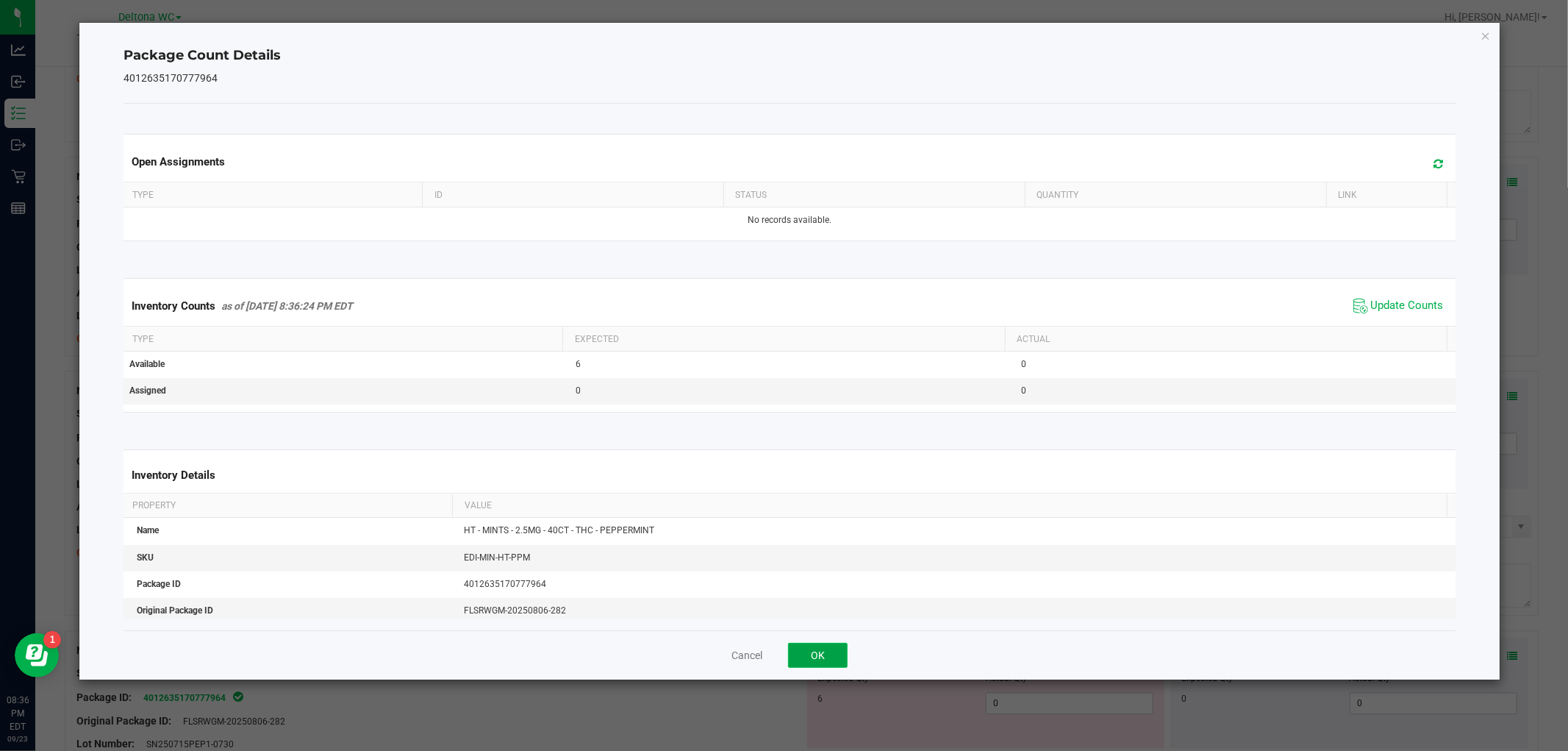
click at [798, 653] on button "OK" at bounding box center [818, 656] width 60 height 25
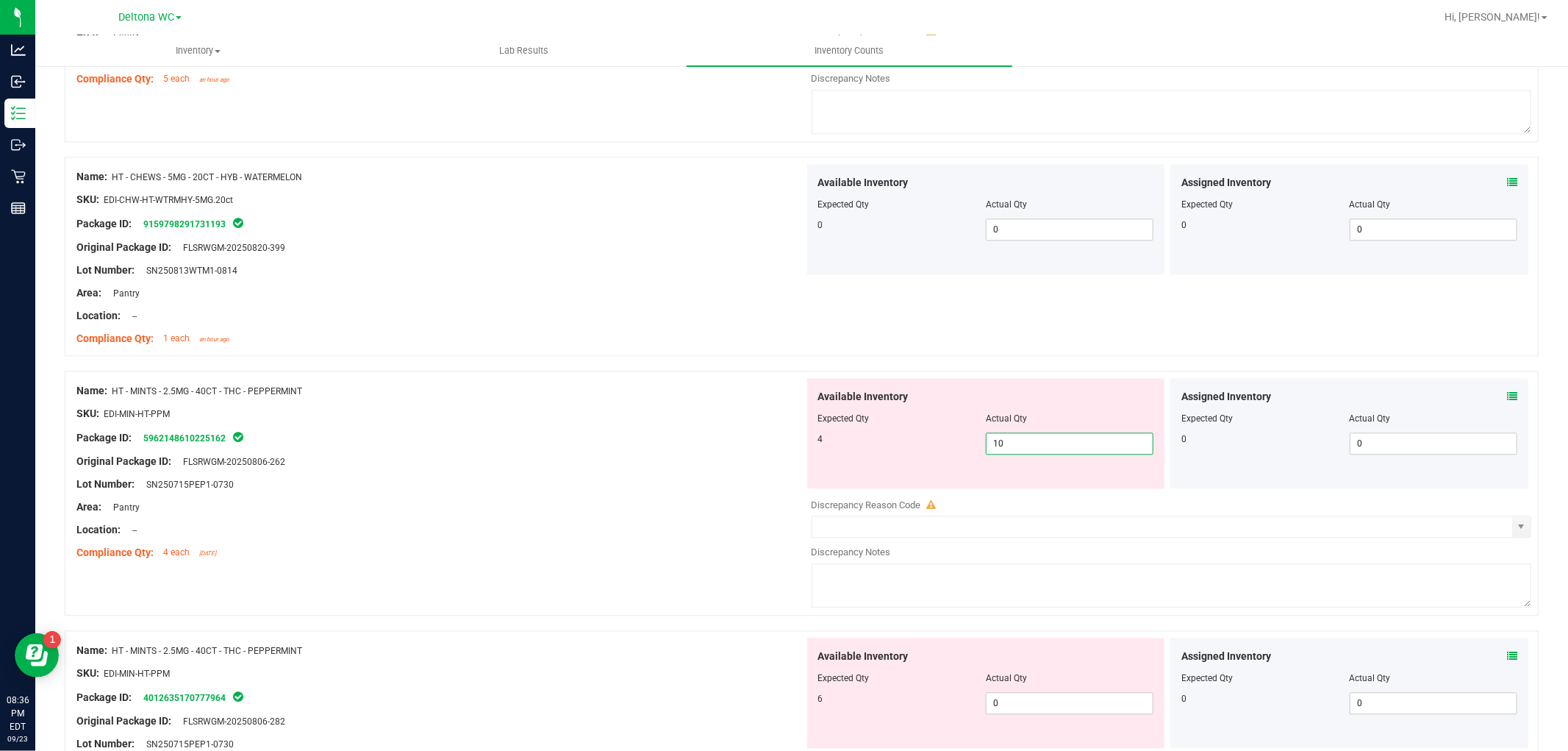
drag, startPoint x: 1081, startPoint y: 451, endPoint x: 657, endPoint y: 477, distance: 424.8
click at [657, 476] on div "Name: HT - MINTS - 2.5MG - 40CT - THC - PEPPERMINT SKU: EDI-MIN-HT-PPM Package …" at bounding box center [802, 493] width 1474 height 245
type input "4"
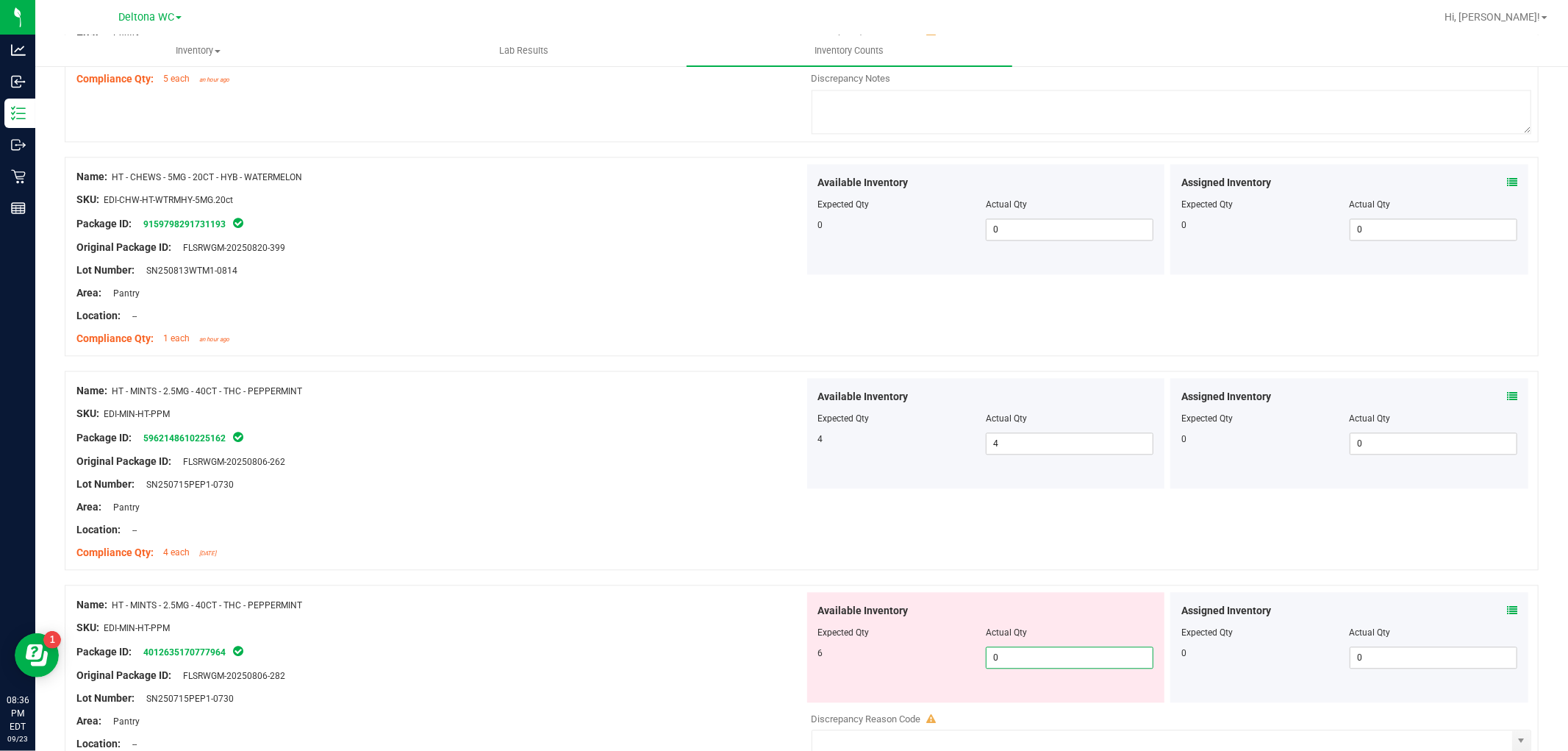
drag, startPoint x: 863, startPoint y: 704, endPoint x: 696, endPoint y: 697, distance: 167.1
click at [696, 697] on div "Name: HT - MINTS - 2.5MG - 40CT - THC - PEPPERMINT SKU: EDI-MIN-HT-PPM Package …" at bounding box center [802, 707] width 1474 height 245
type input "6"
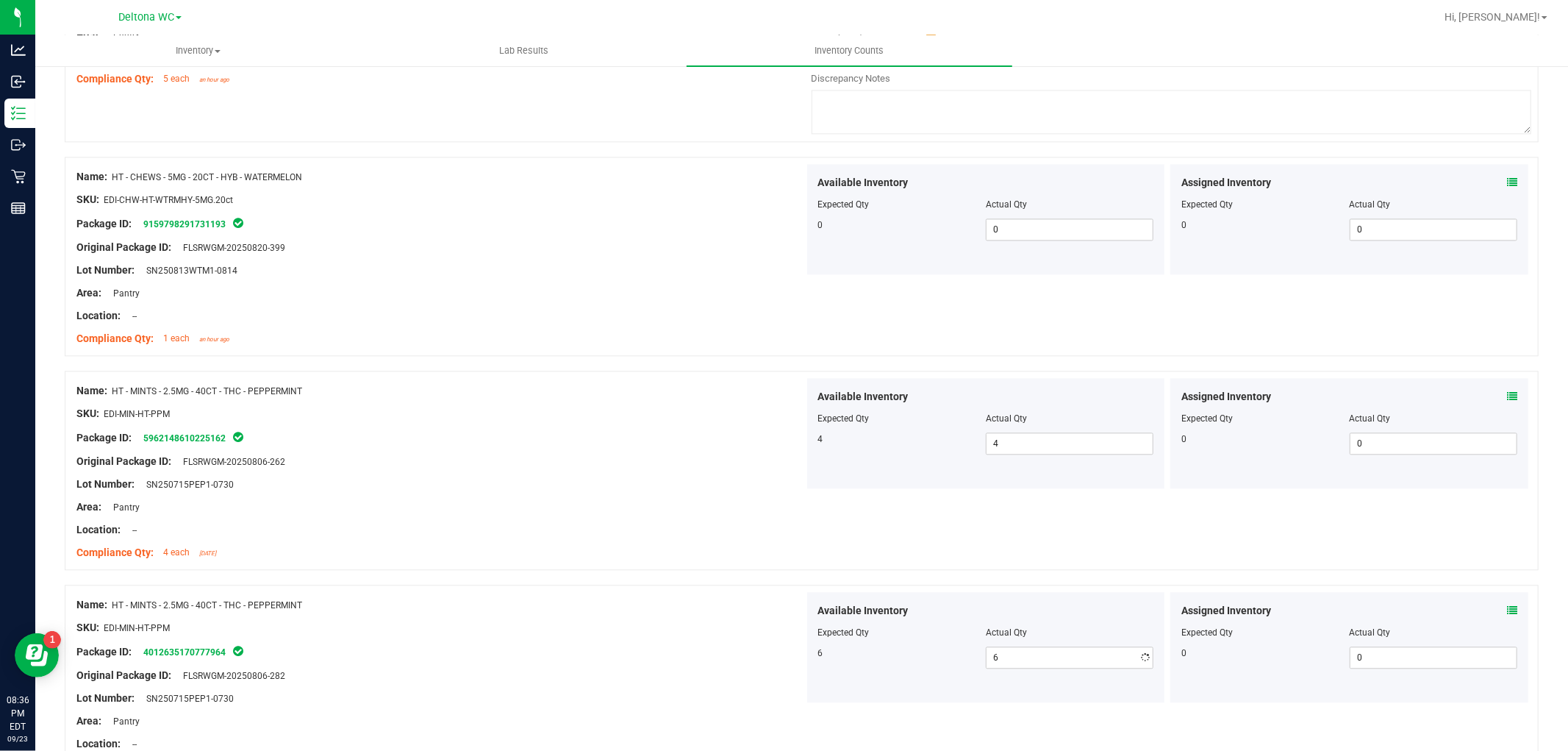
click at [503, 571] on div at bounding box center [802, 577] width 1474 height 15
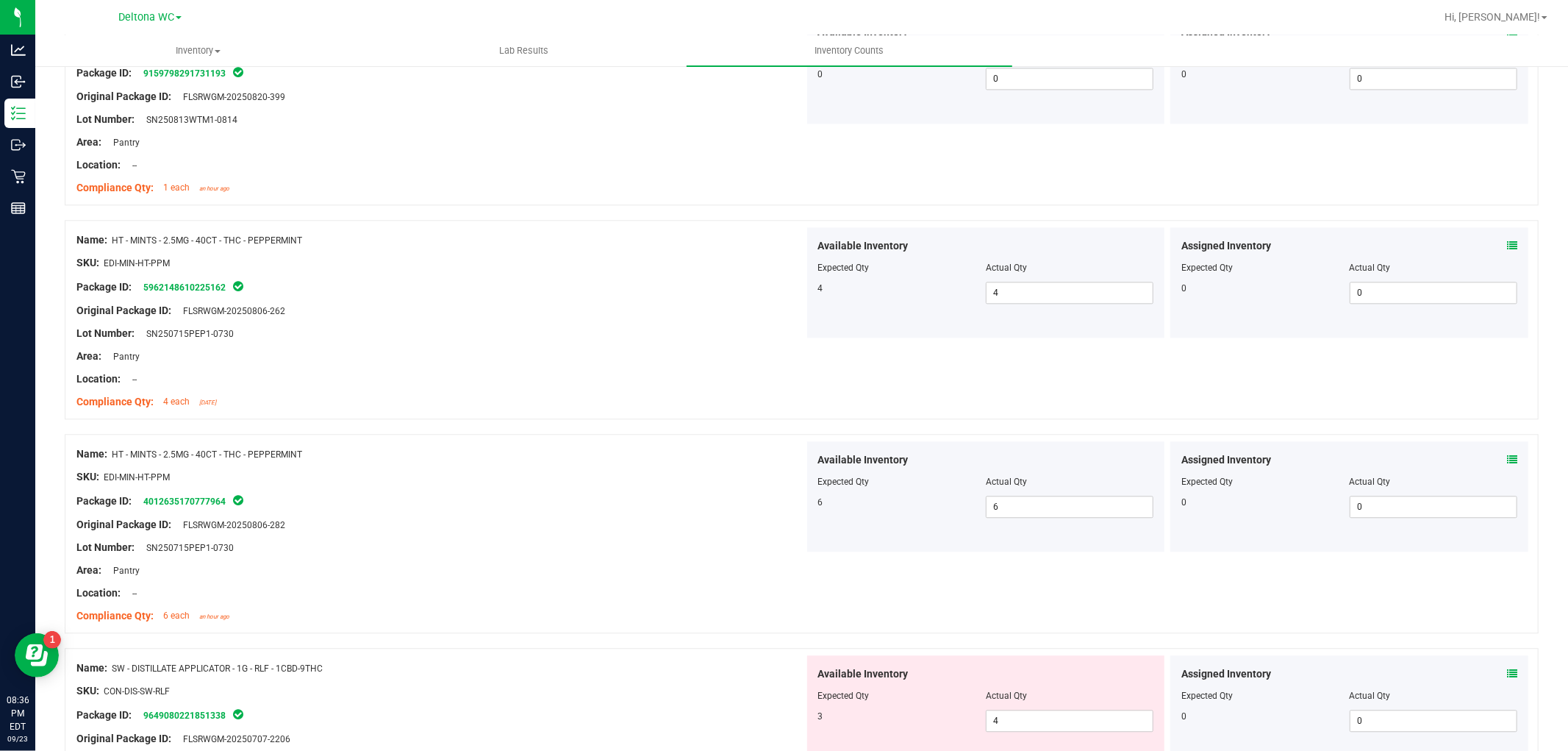
scroll to position [3105, 0]
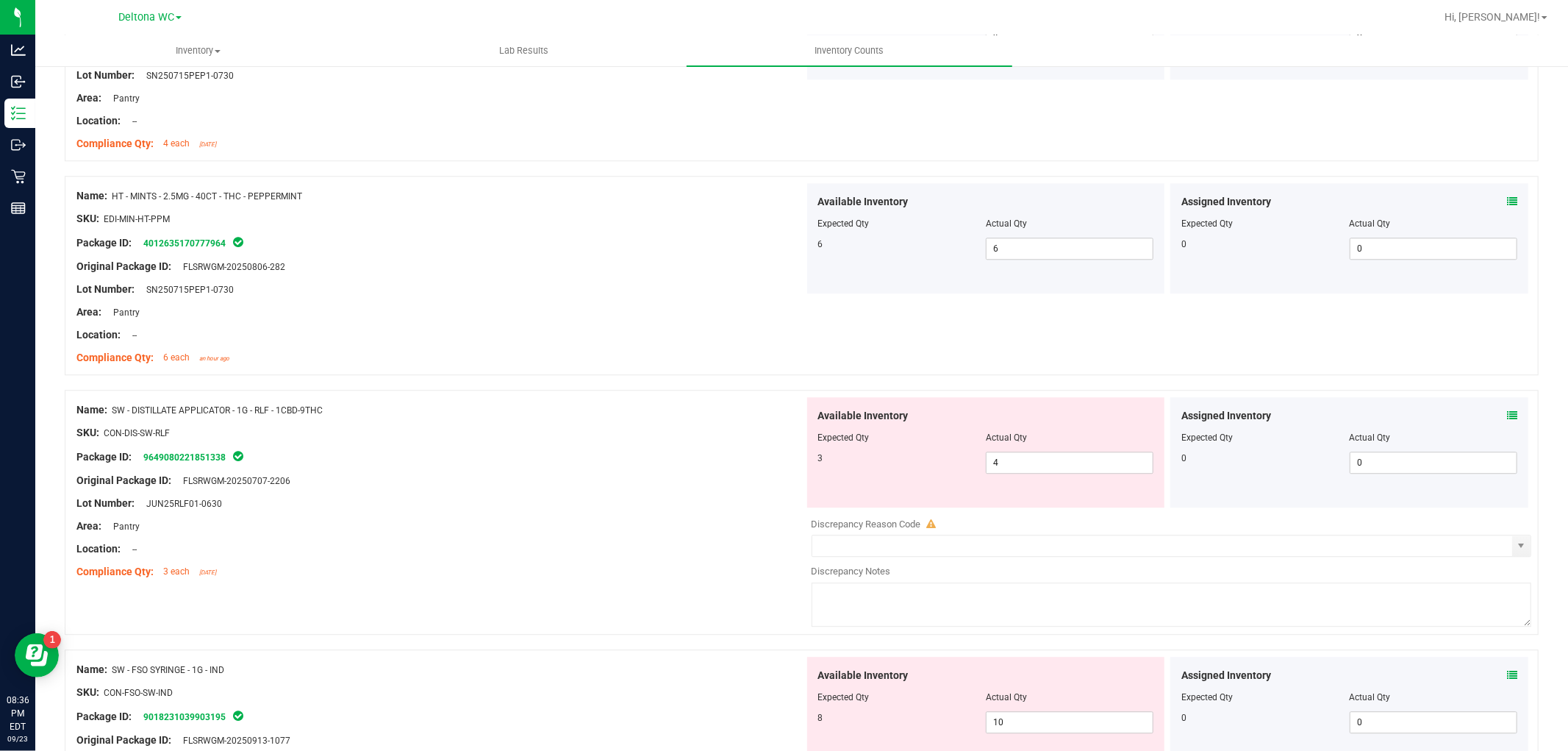
click at [1507, 416] on icon at bounding box center [1512, 415] width 10 height 10
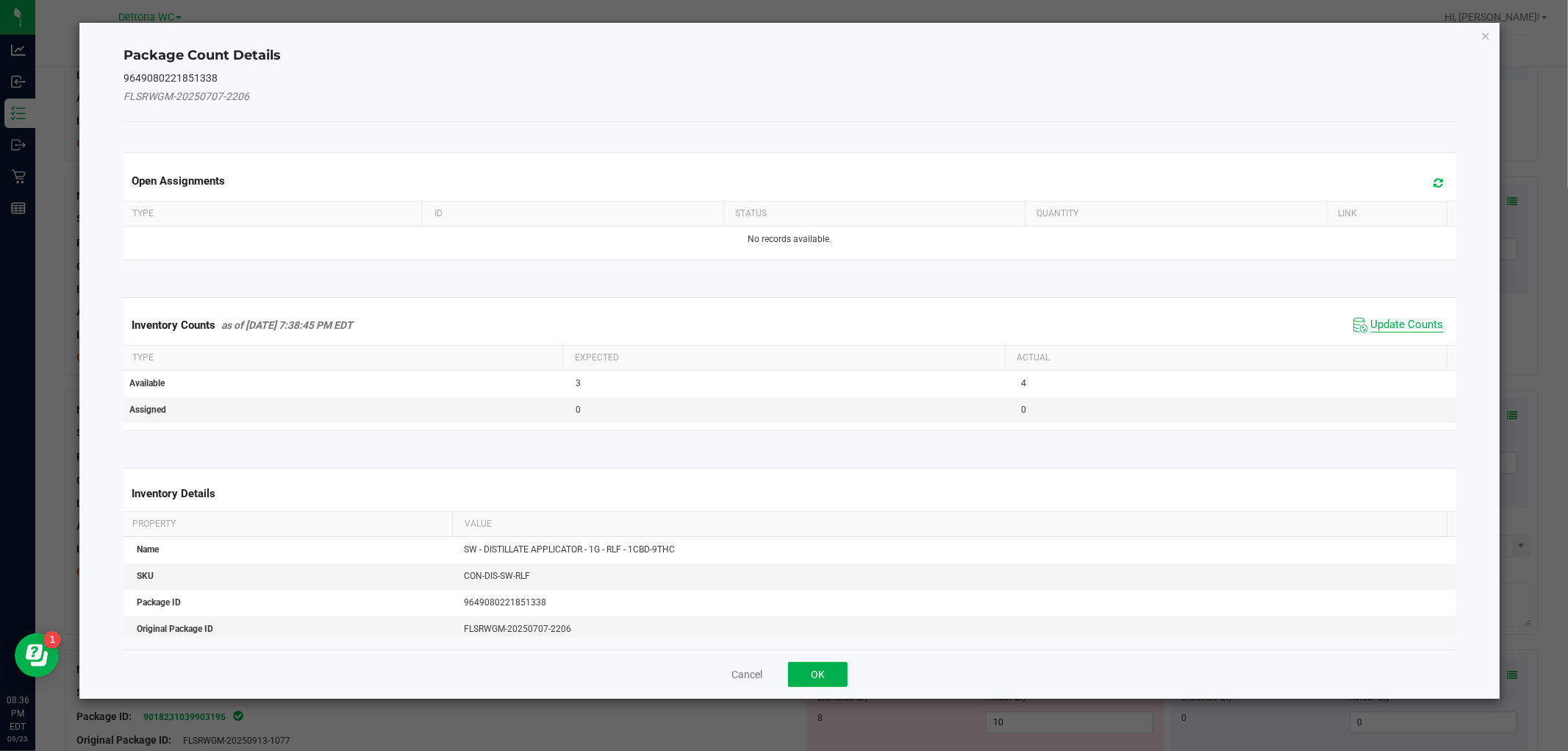
click at [1392, 324] on span "Update Counts" at bounding box center [1408, 325] width 73 height 15
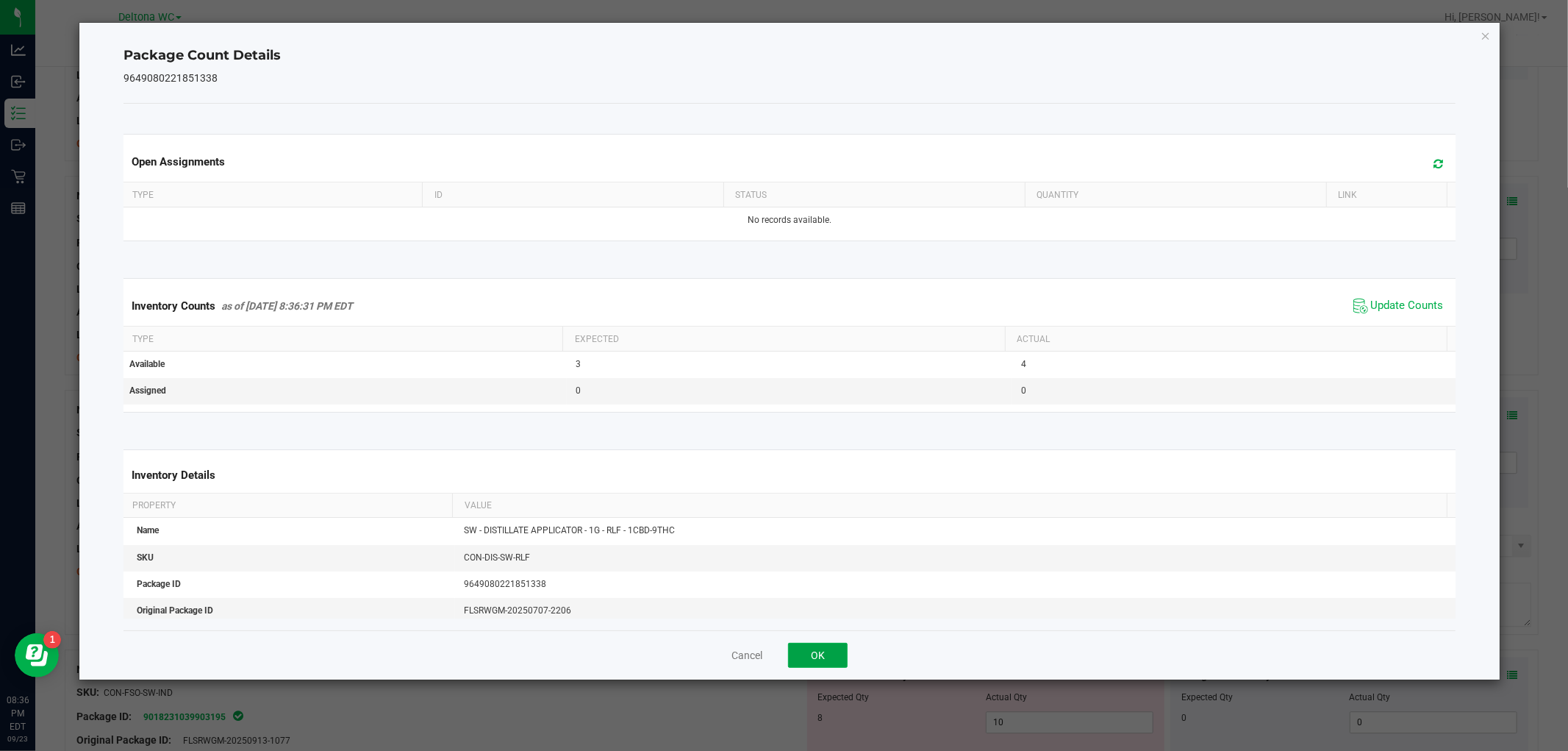
drag, startPoint x: 816, startPoint y: 654, endPoint x: 1095, endPoint y: 583, distance: 287.9
click at [820, 653] on button "OK" at bounding box center [818, 656] width 60 height 25
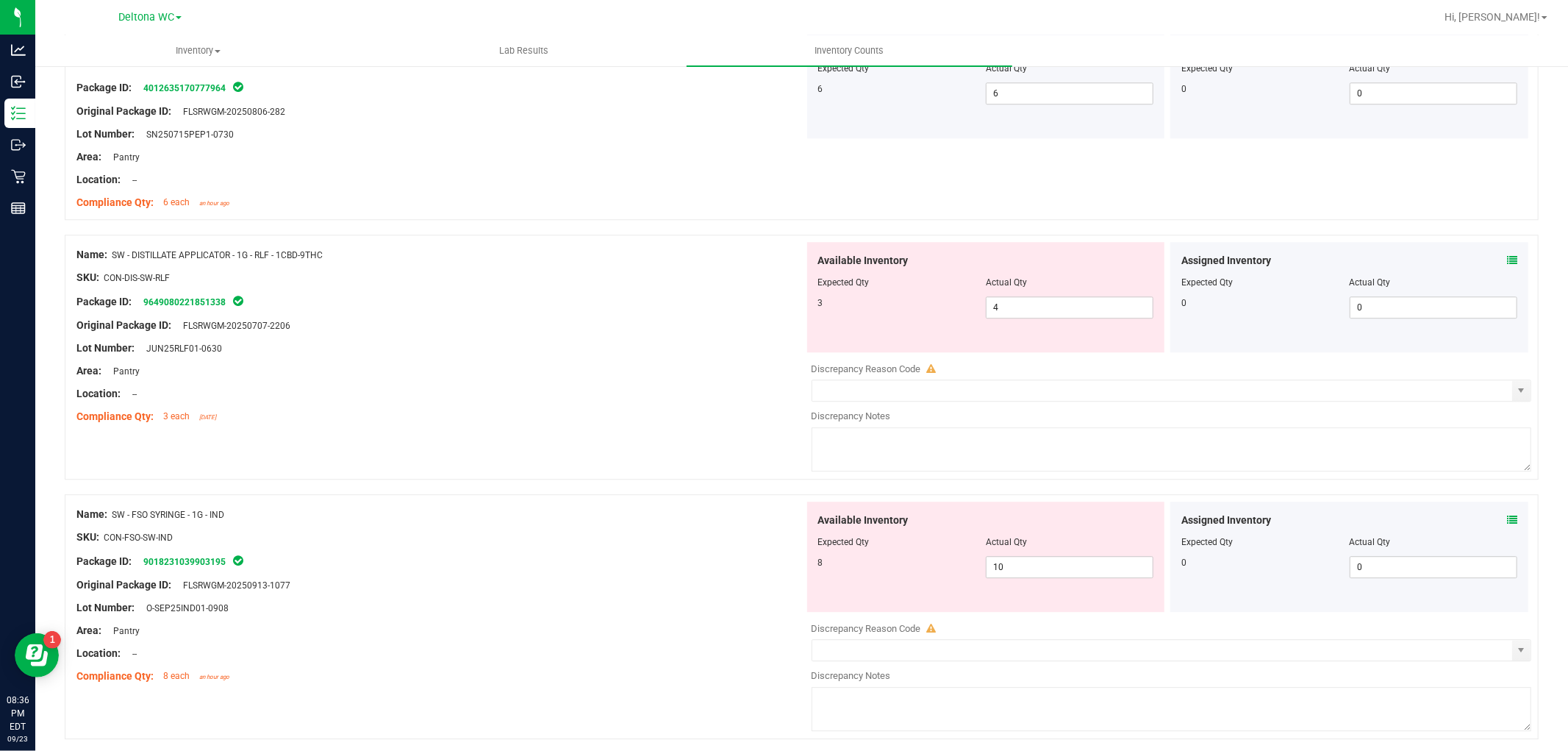
scroll to position [3349, 0]
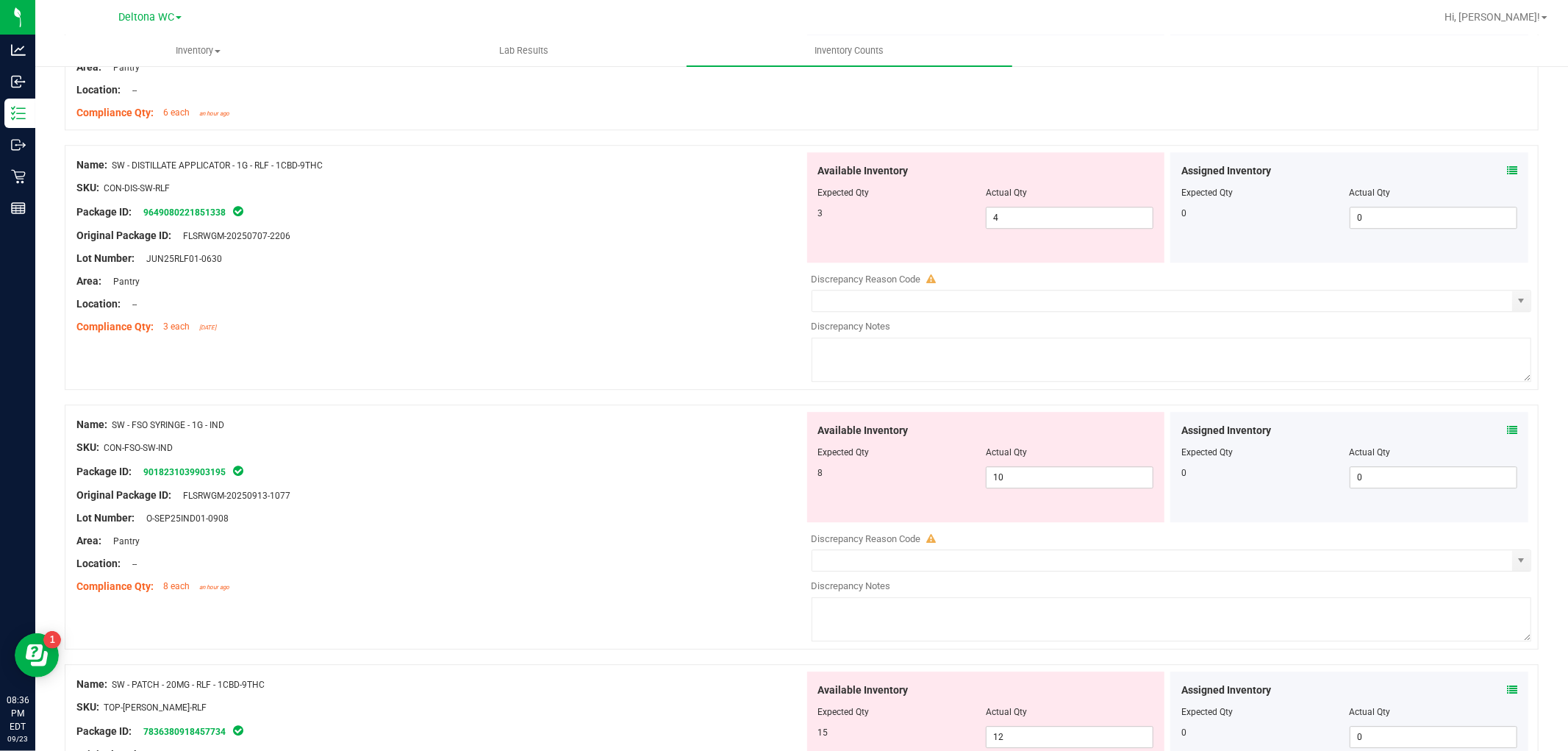
click at [1507, 431] on icon at bounding box center [1512, 430] width 10 height 10
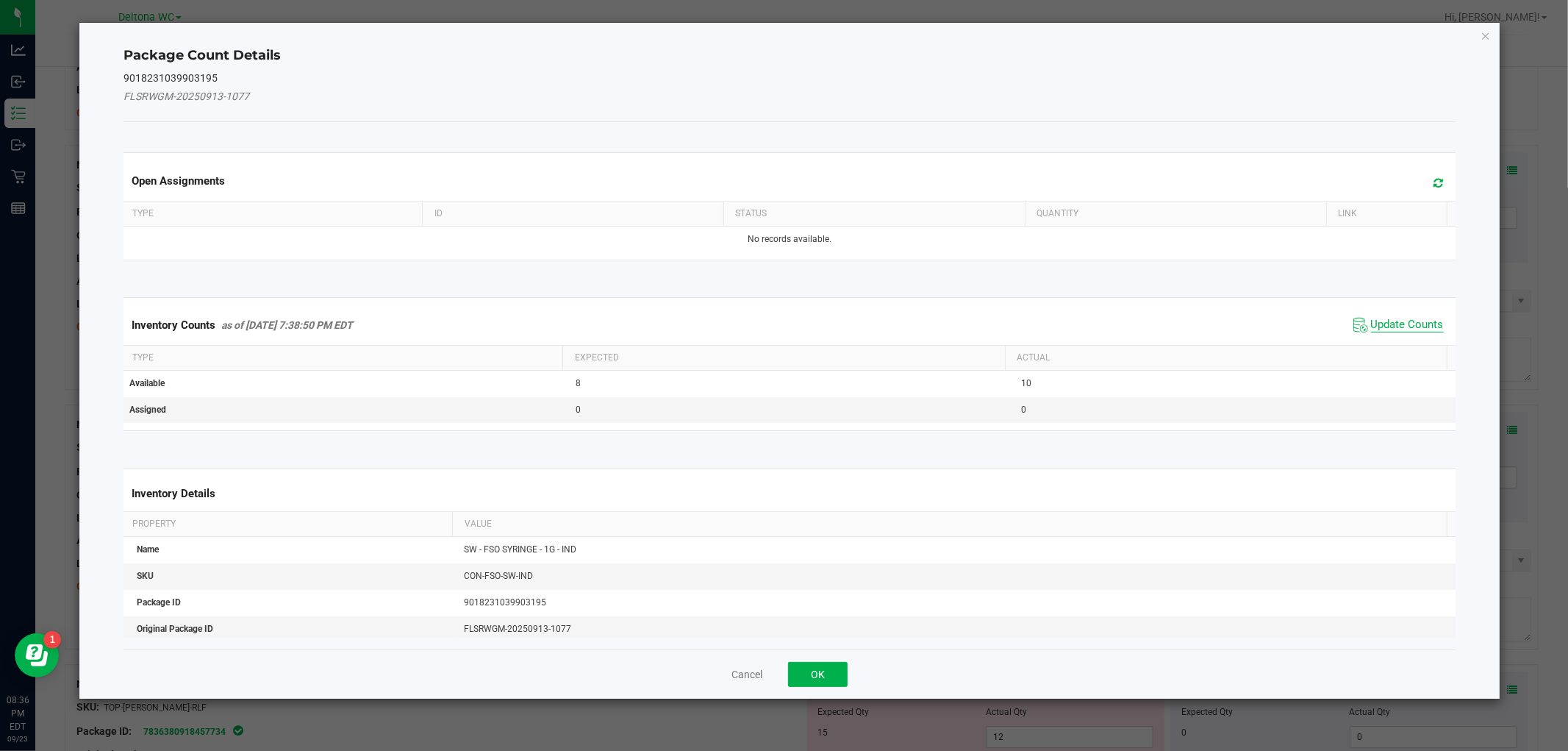
click at [1417, 321] on span "Update Counts" at bounding box center [1408, 325] width 73 height 15
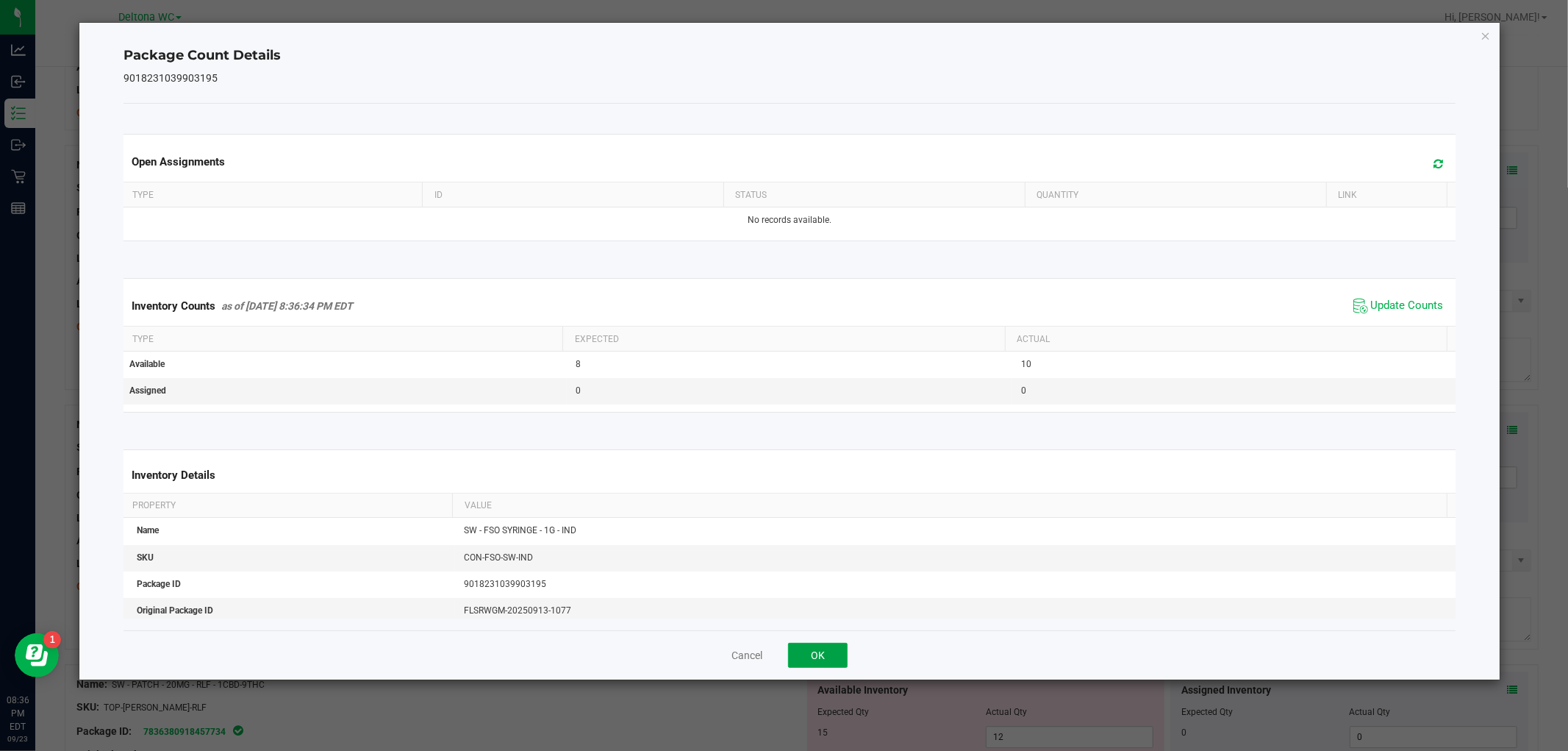
click at [803, 655] on button "OK" at bounding box center [818, 656] width 60 height 25
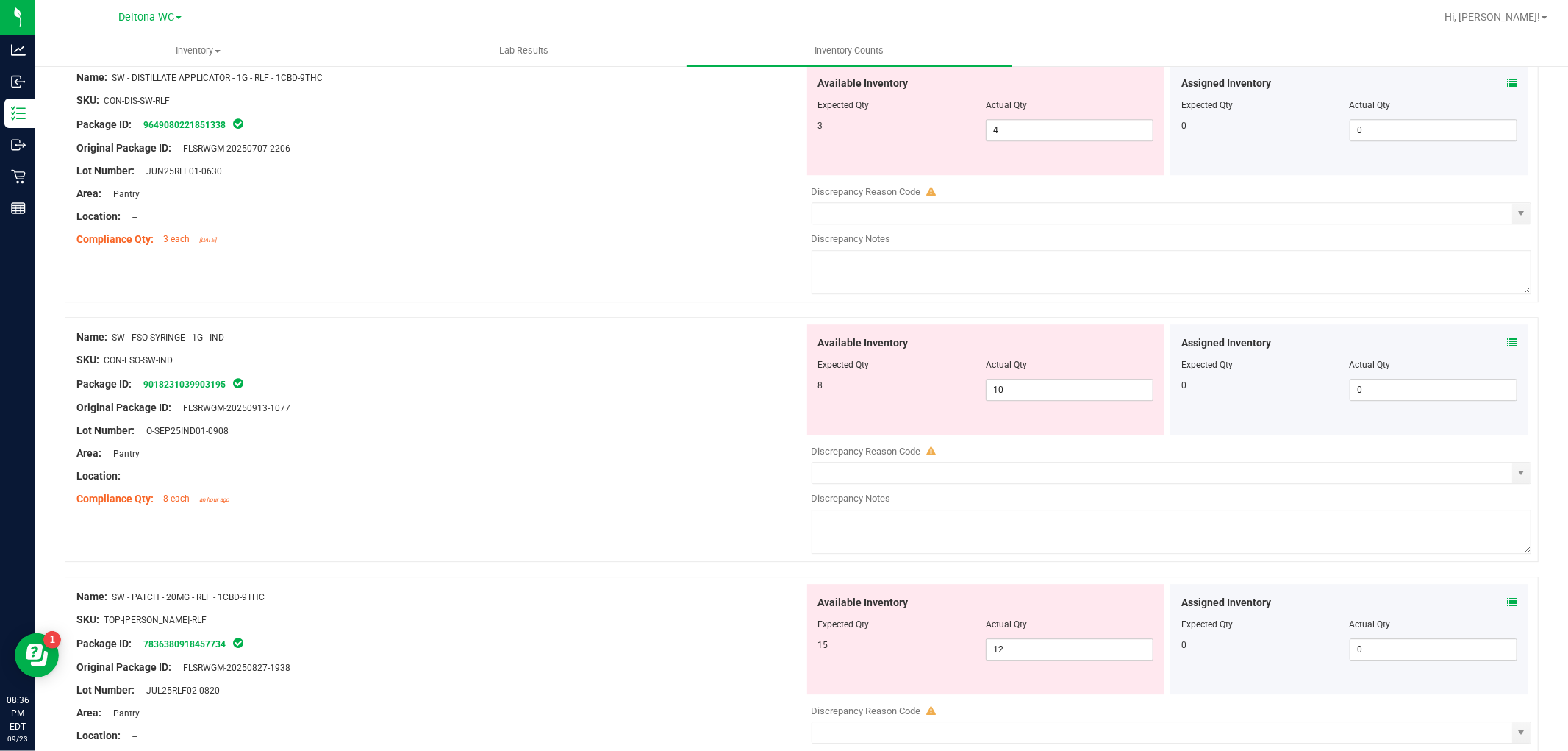
scroll to position [3594, 0]
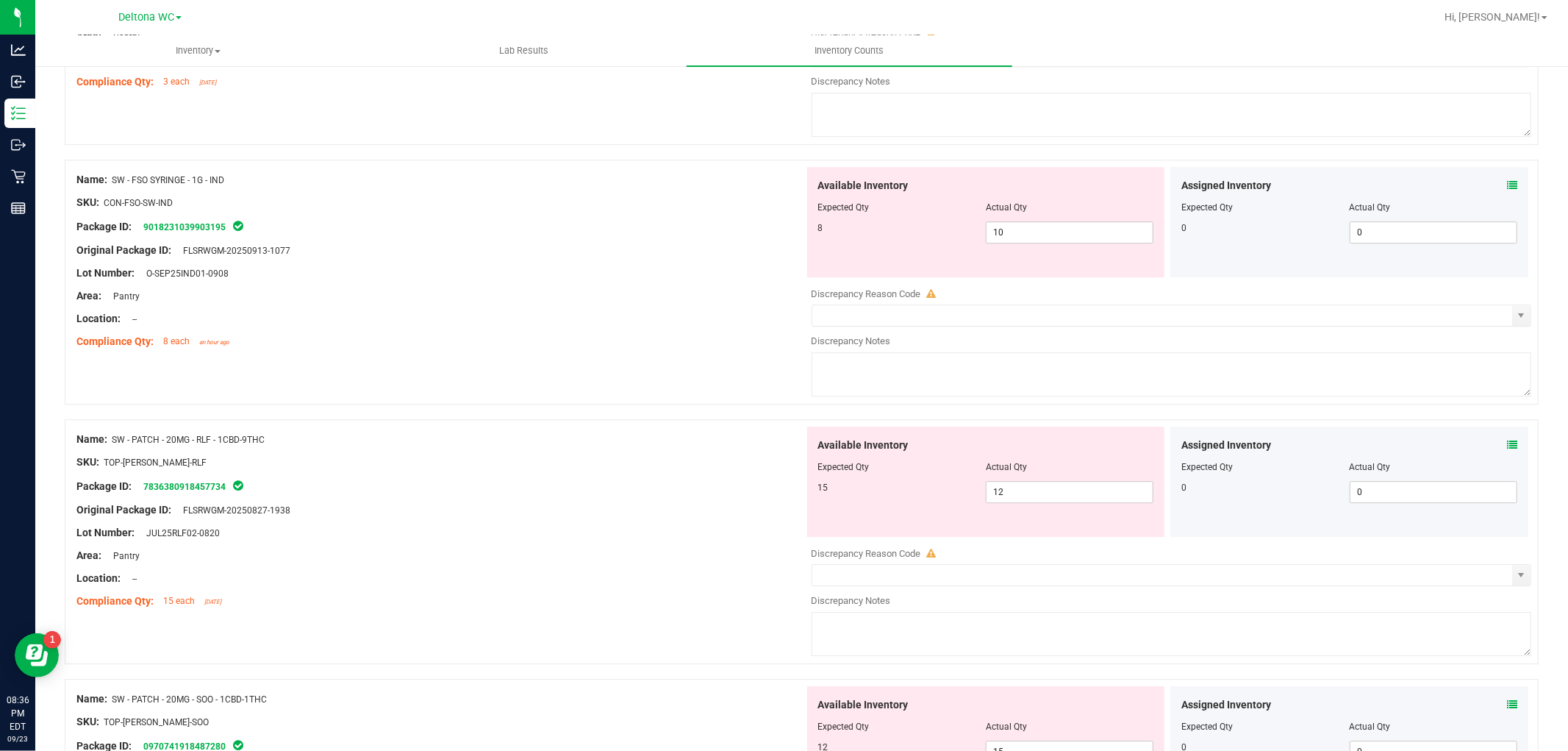
click at [1507, 450] on icon at bounding box center [1512, 445] width 10 height 10
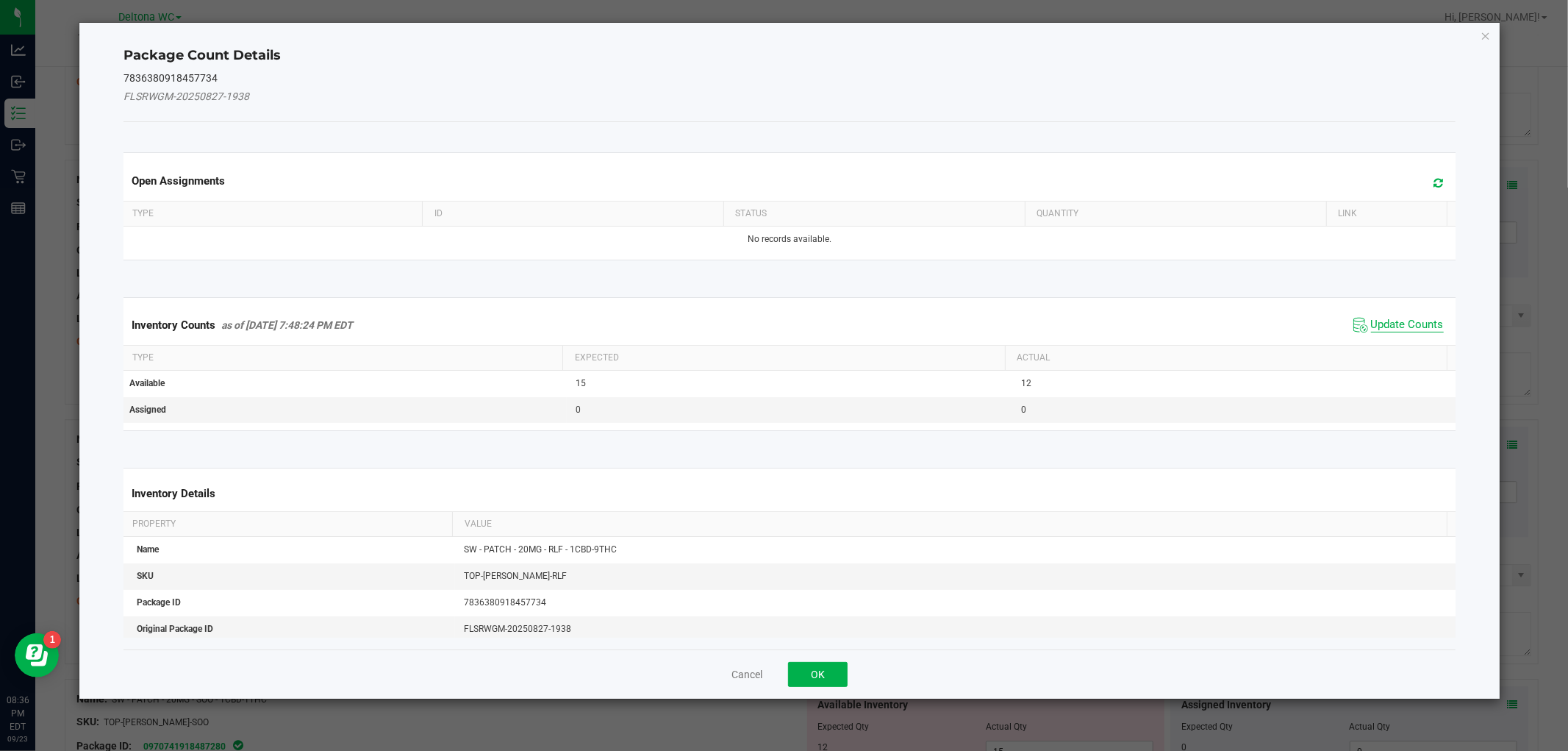
click at [1394, 327] on span "Update Counts" at bounding box center [1408, 325] width 73 height 15
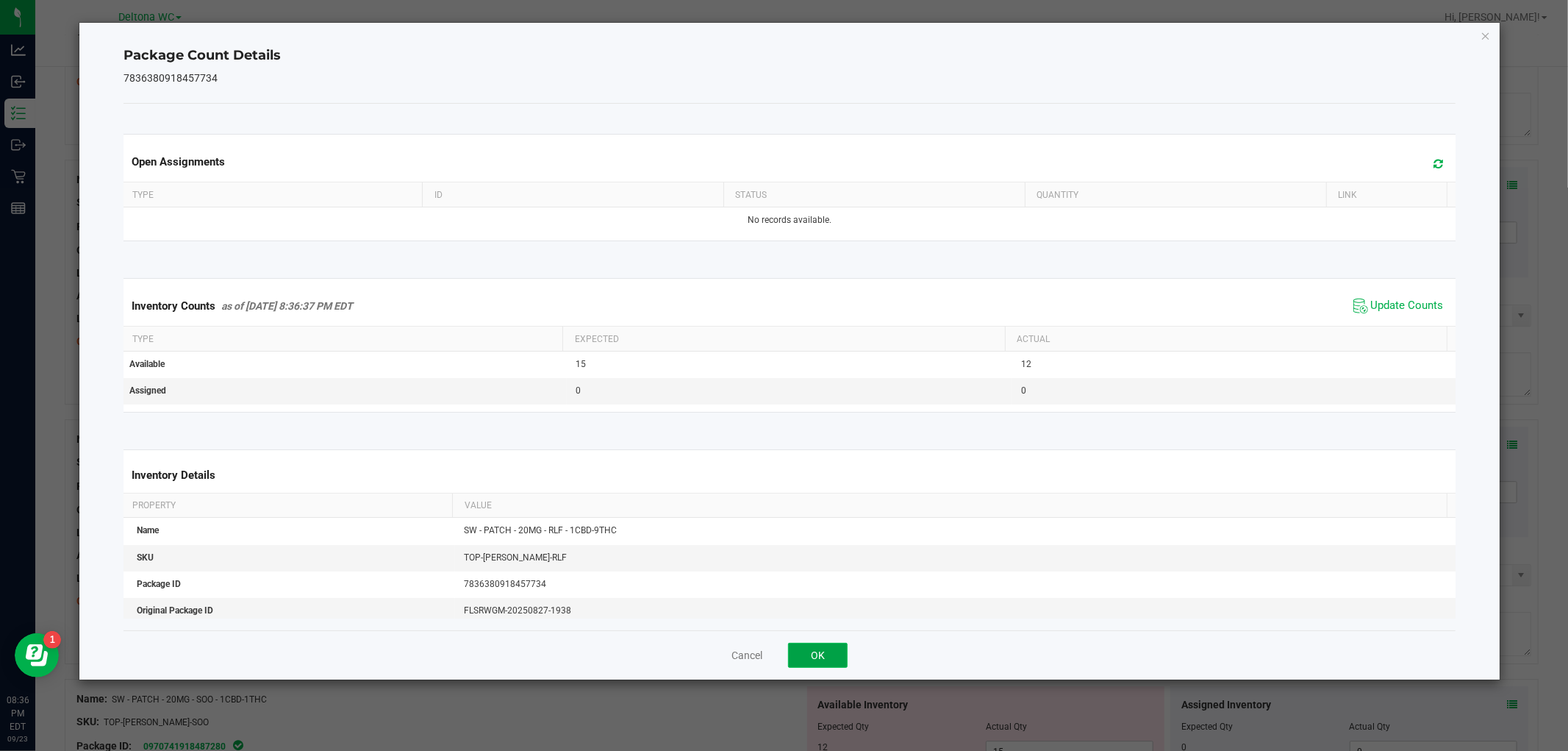
click at [834, 655] on button "OK" at bounding box center [818, 656] width 60 height 25
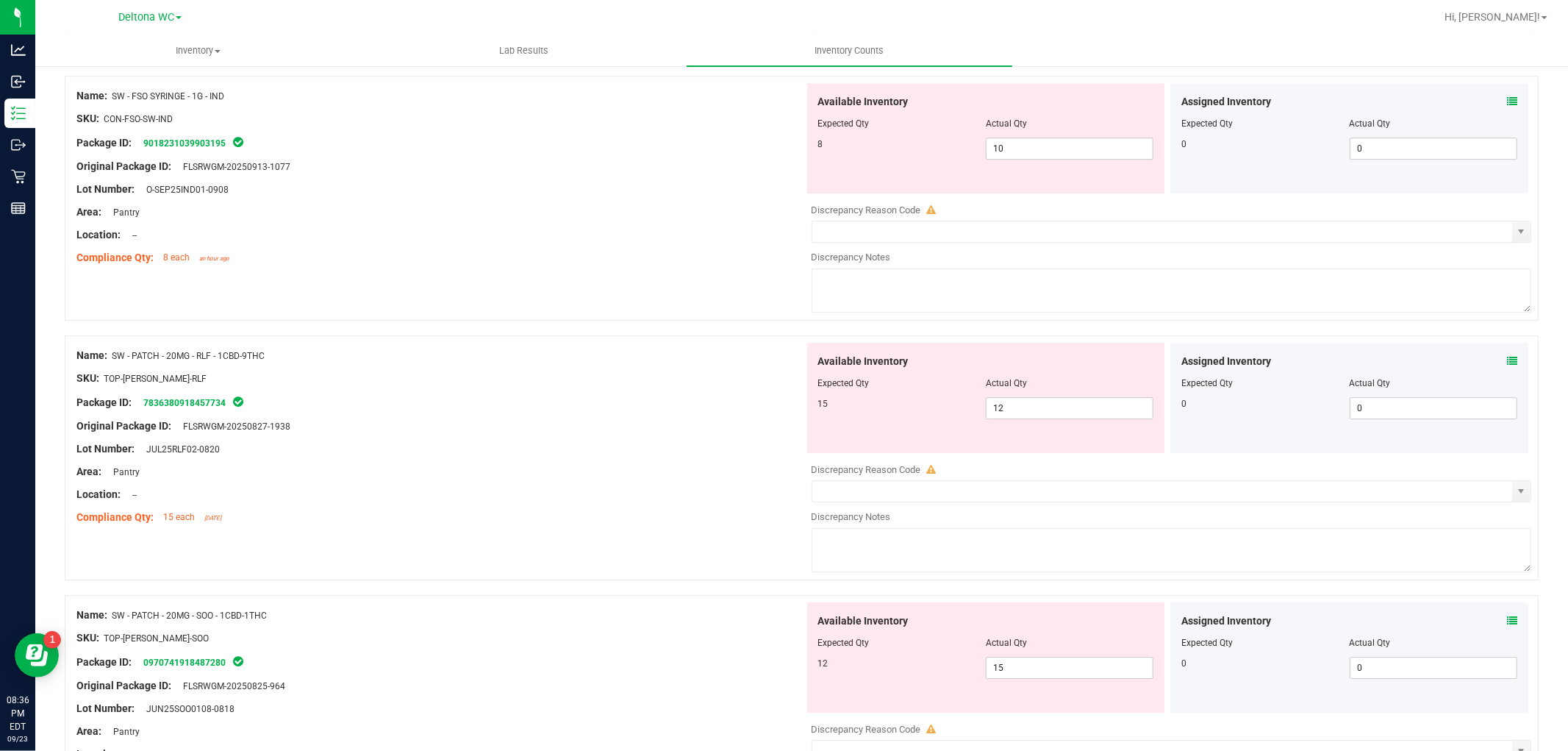
scroll to position [3758, 0]
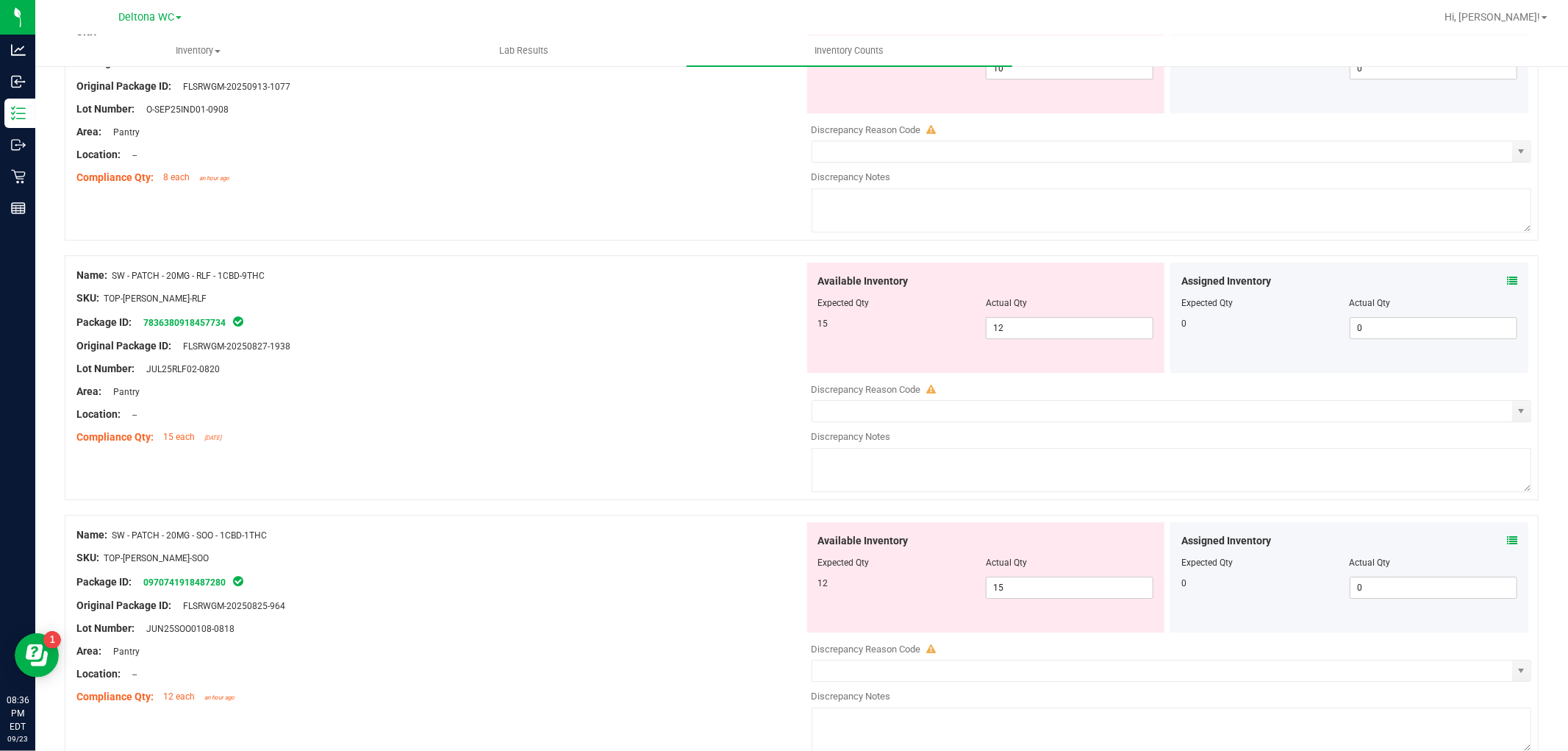
click at [1507, 540] on icon at bounding box center [1512, 541] width 10 height 10
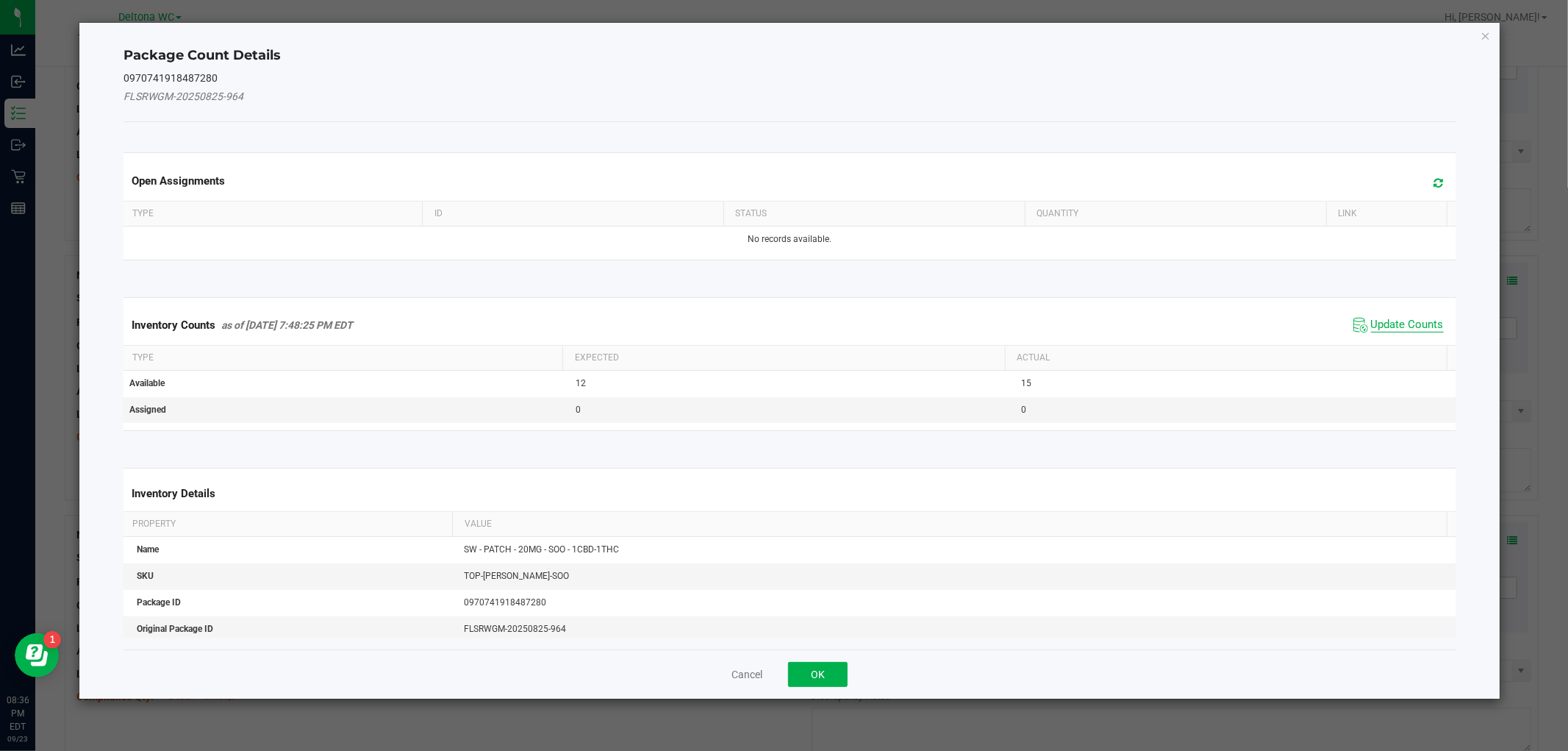
click at [1399, 327] on span "Update Counts" at bounding box center [1408, 325] width 73 height 15
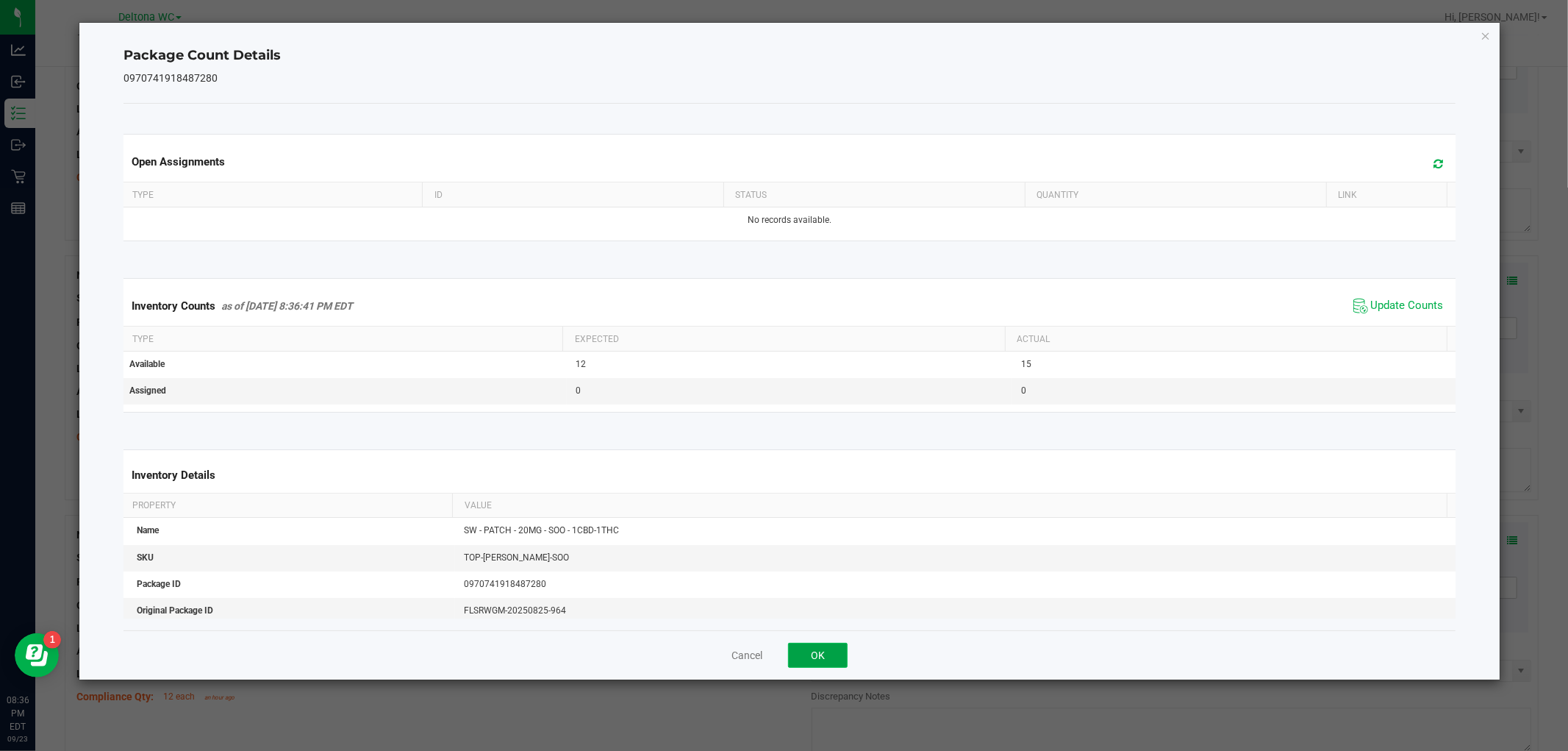
click at [831, 664] on button "OK" at bounding box center [818, 656] width 60 height 25
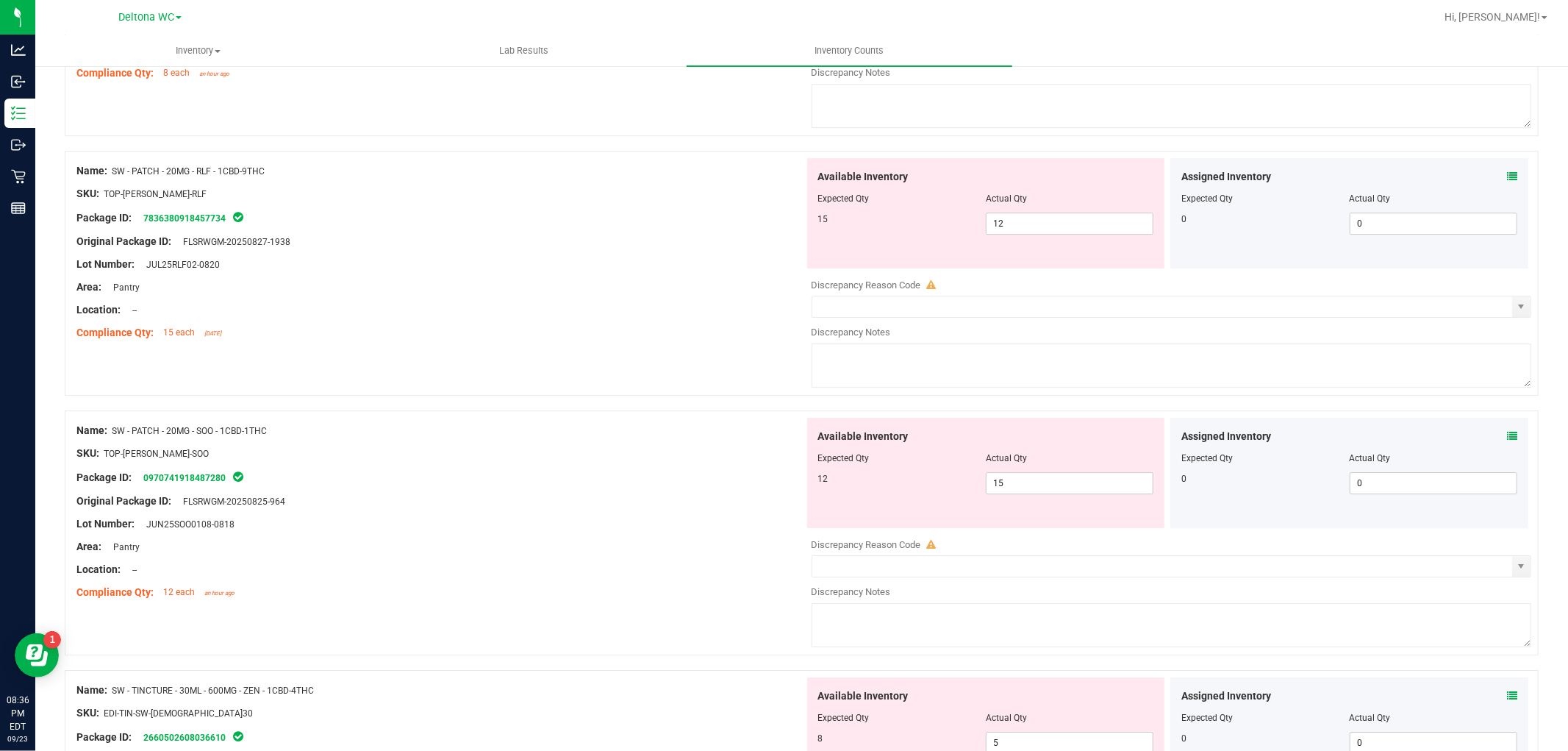
scroll to position [4003, 0]
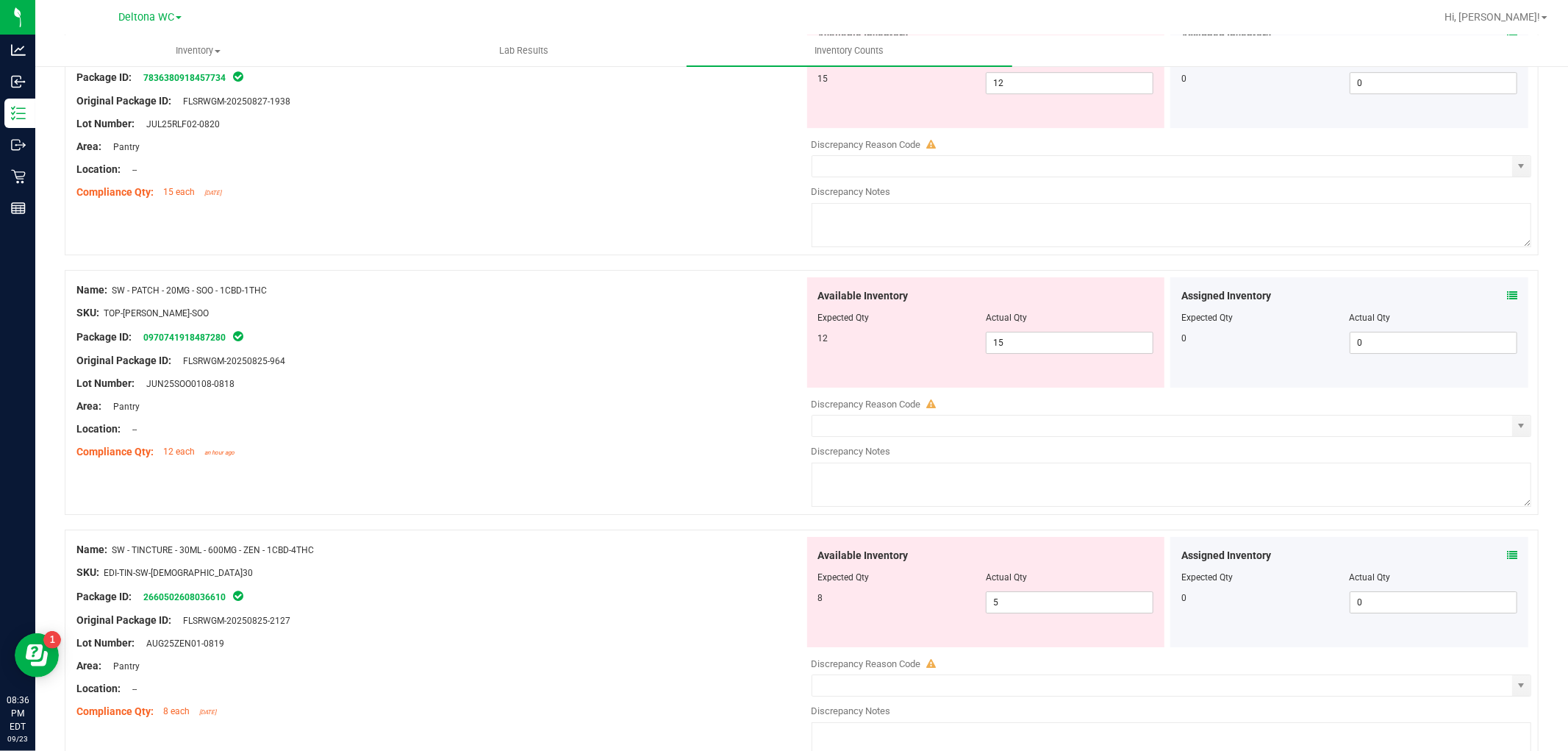
click at [1507, 554] on icon at bounding box center [1512, 555] width 10 height 10
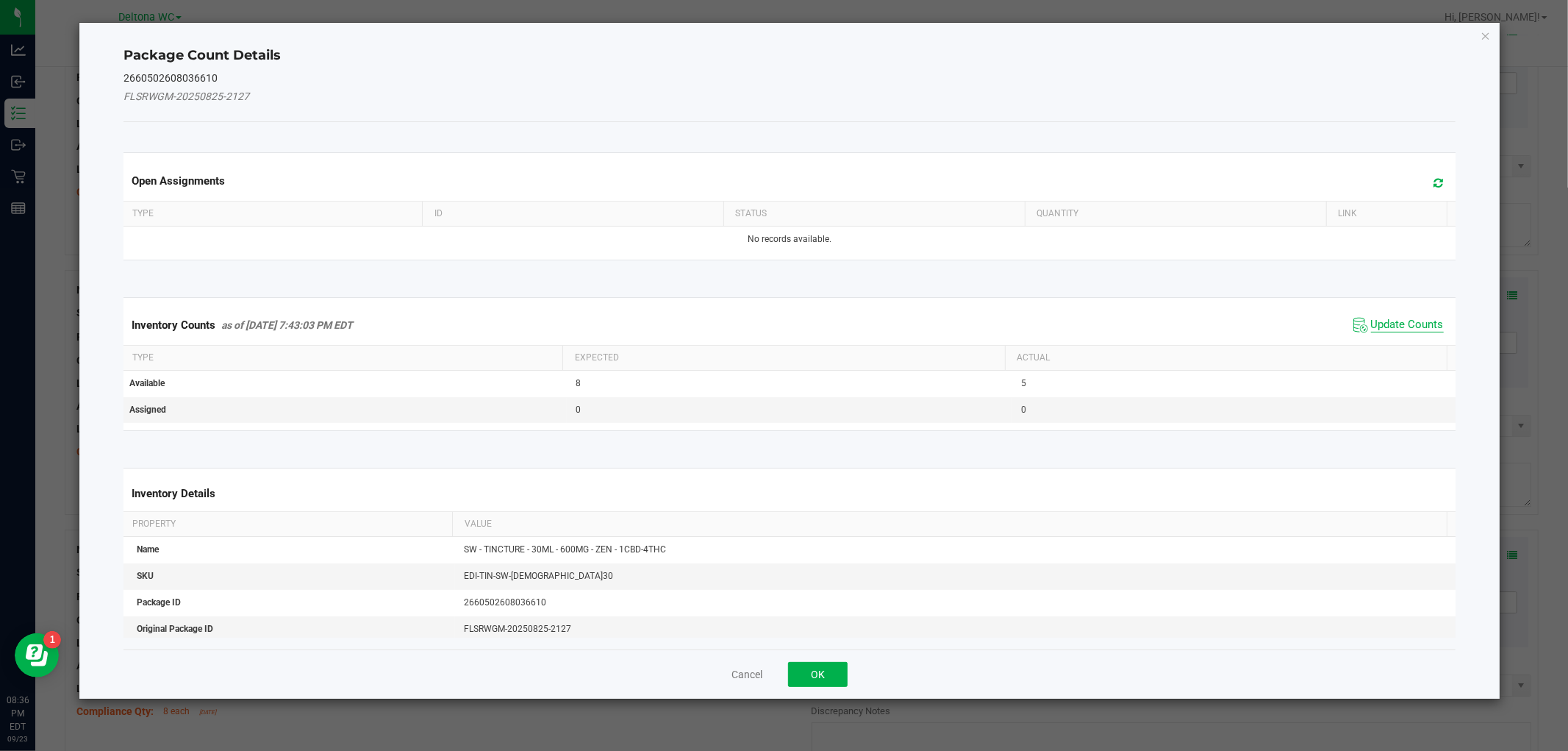
click at [1399, 328] on span "Update Counts" at bounding box center [1408, 325] width 73 height 15
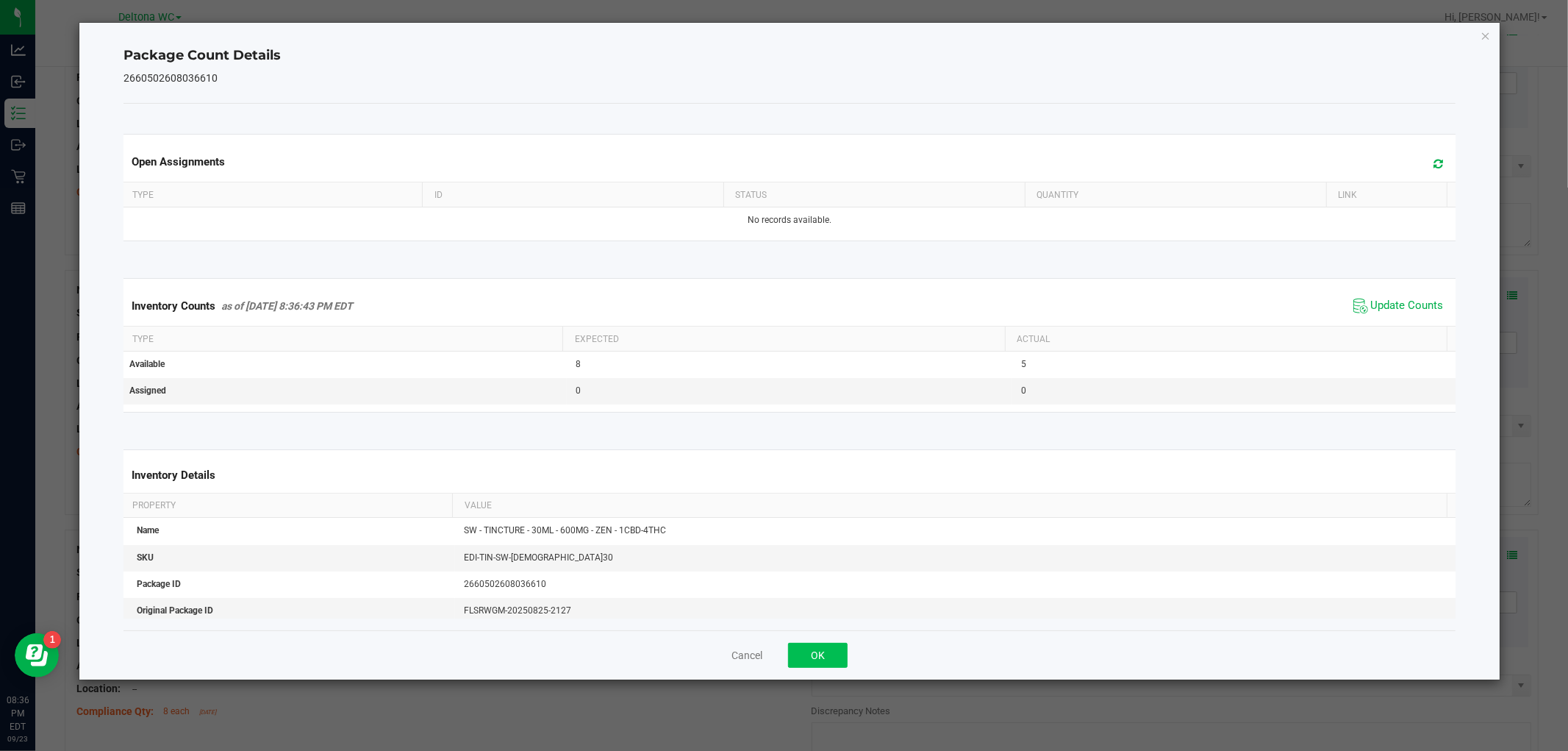
drag, startPoint x: 789, startPoint y: 680, endPoint x: 816, endPoint y: 662, distance: 32.4
click at [795, 674] on div "Package Count Details 2660502608036610 Open Assignments Type ID Status Quantity…" at bounding box center [789, 351] width 1421 height 658
click at [817, 659] on button "OK" at bounding box center [818, 656] width 60 height 25
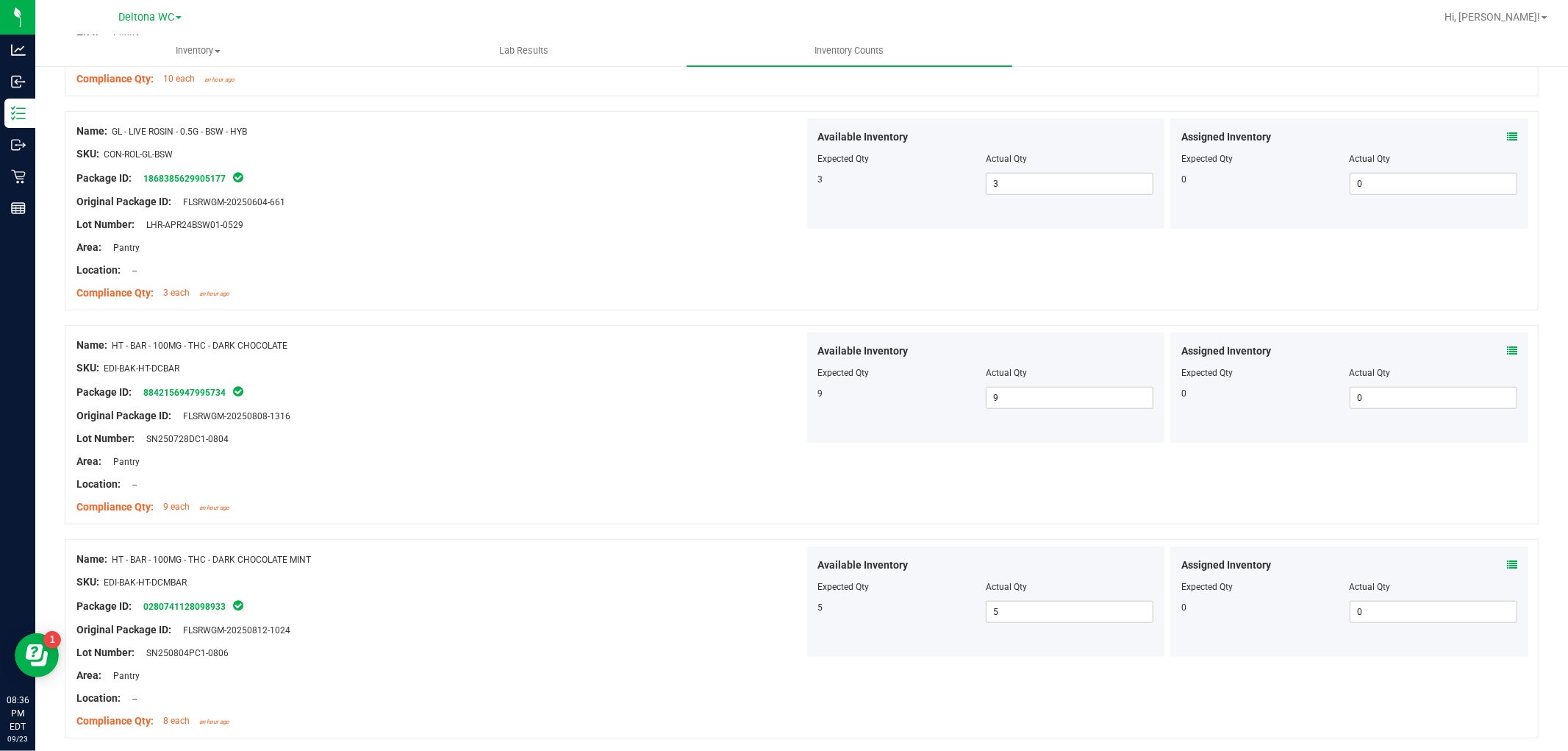
scroll to position [0, 0]
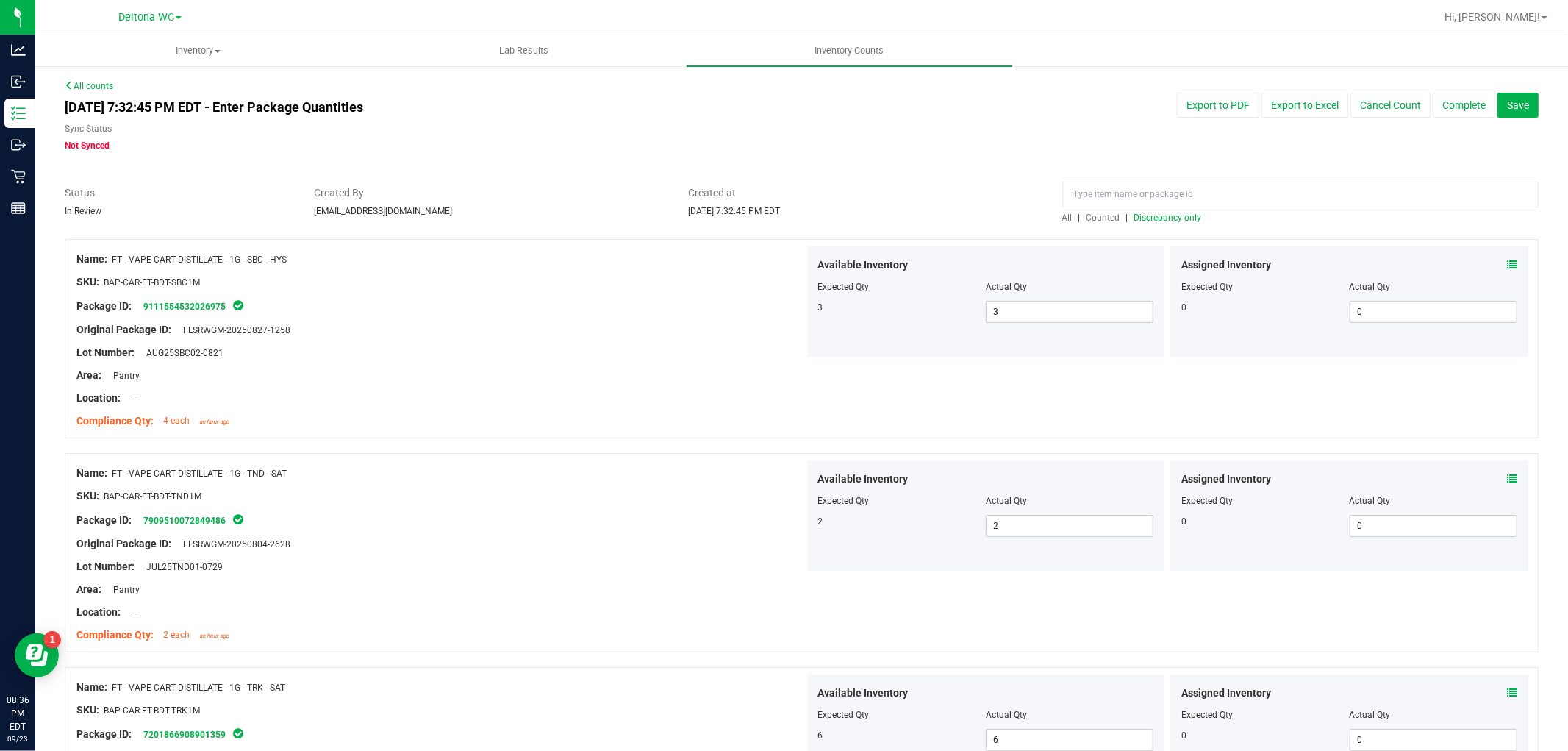
drag, startPoint x: 509, startPoint y: 597, endPoint x: 643, endPoint y: 206, distance: 413.3
click at [1165, 209] on div at bounding box center [1300, 198] width 476 height 26
click at [1165, 214] on span "Discrepancy only" at bounding box center [1168, 218] width 68 height 10
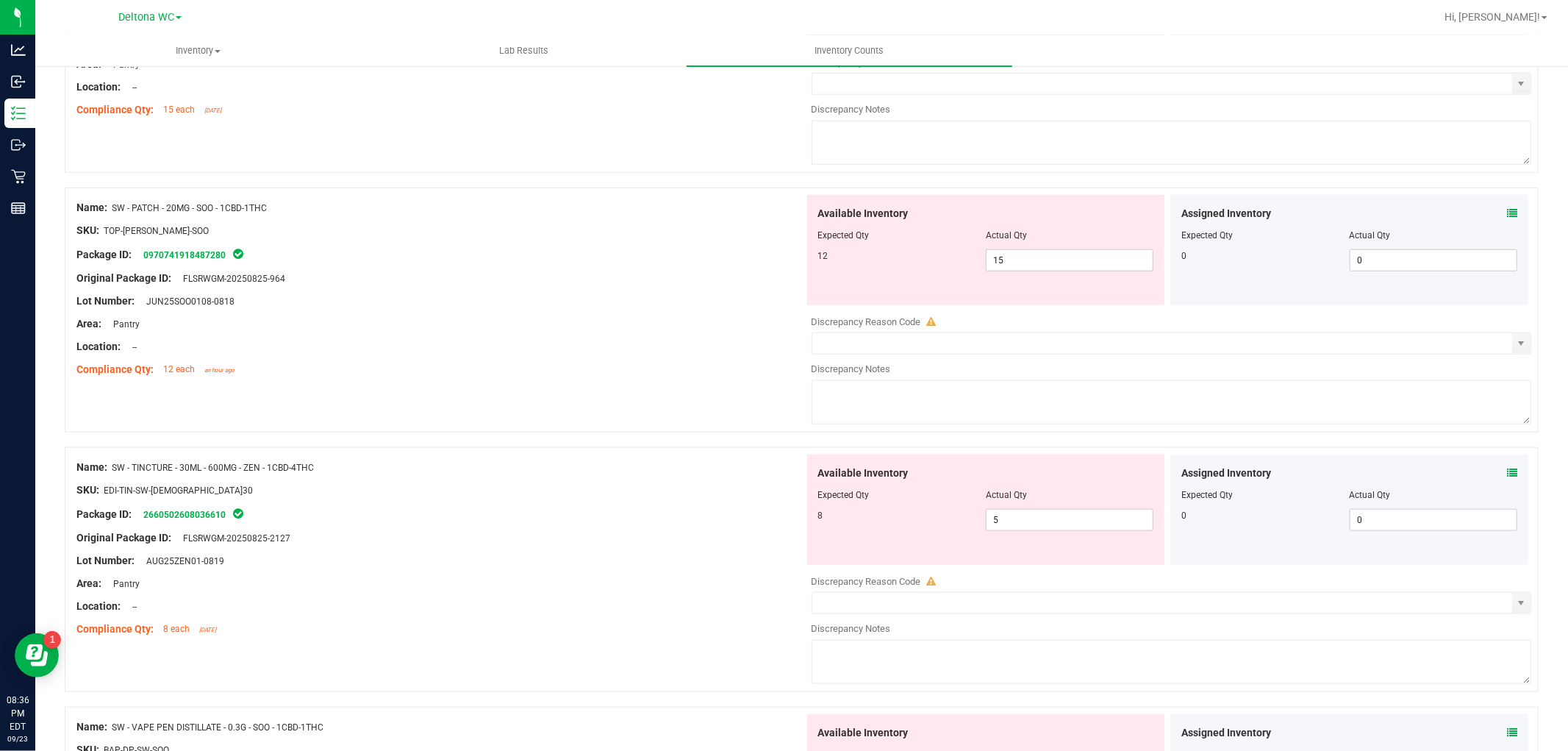
scroll to position [2402, 0]
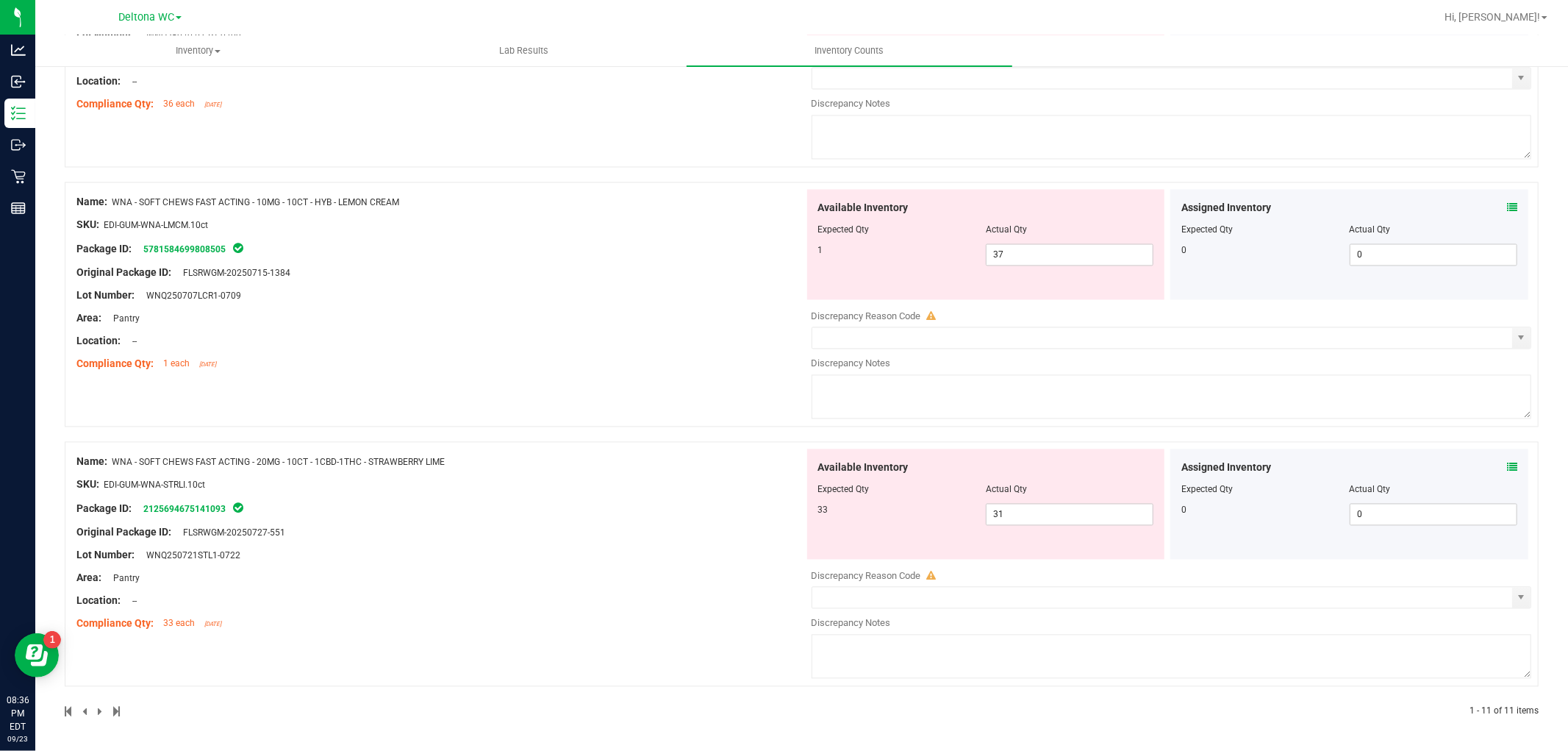
drag, startPoint x: 806, startPoint y: 225, endPoint x: 658, endPoint y: 690, distance: 488.0
click at [1510, 466] on div "Assigned Inventory Expected Qty Actual Qty 0 0 0" at bounding box center [1350, 503] width 358 height 110
click at [1507, 465] on icon at bounding box center [1512, 467] width 10 height 10
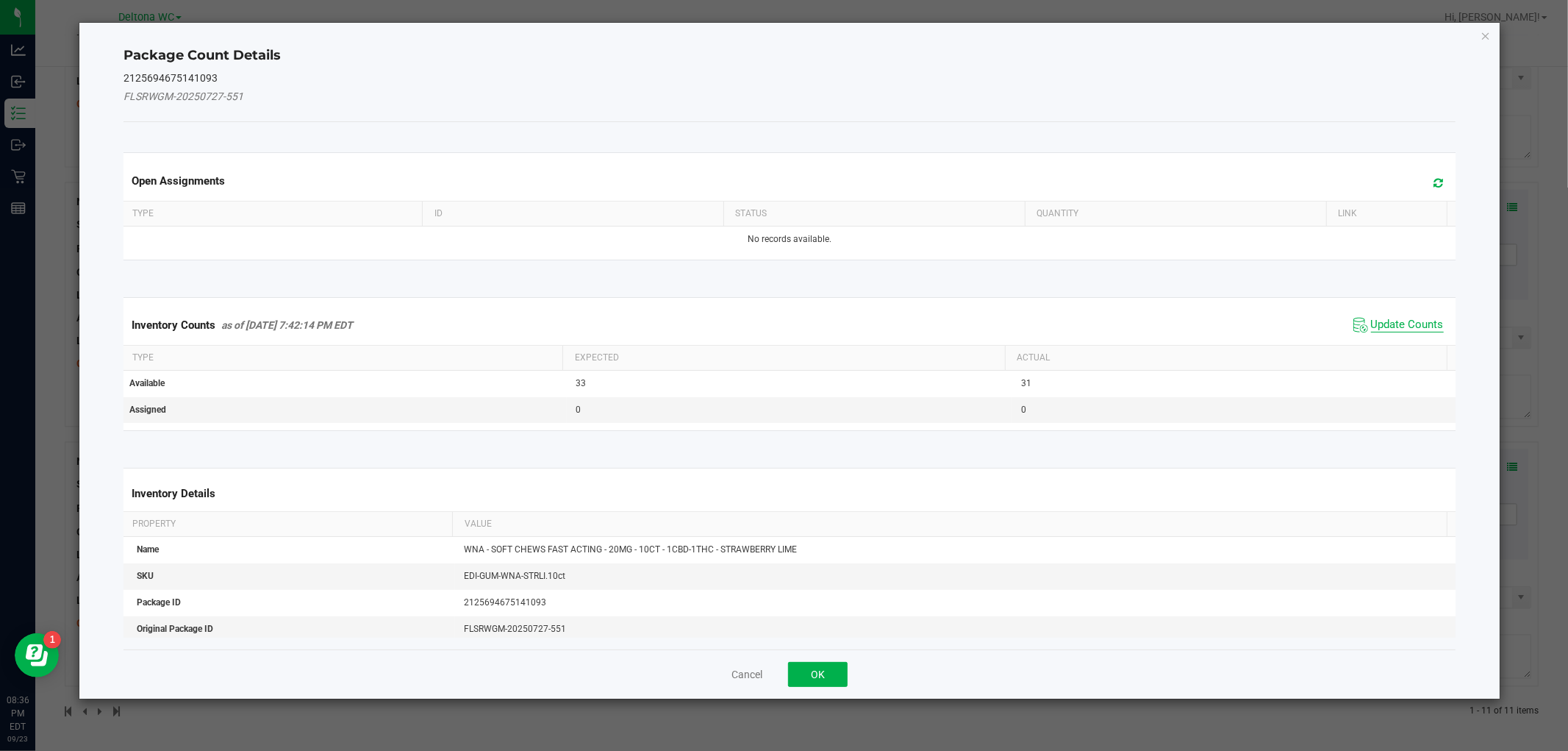
click at [1399, 326] on span "Update Counts" at bounding box center [1408, 325] width 73 height 15
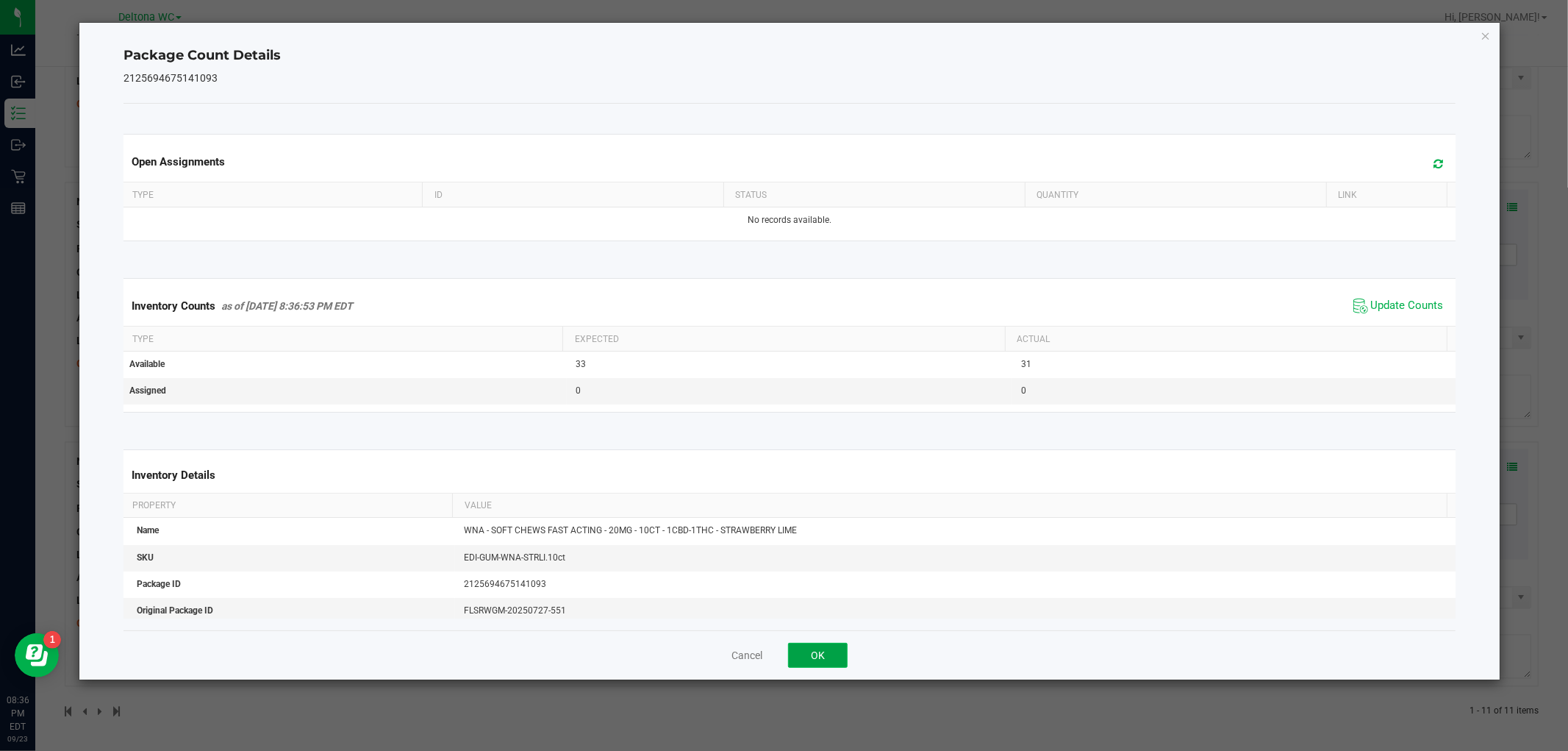
click at [831, 664] on button "OK" at bounding box center [818, 656] width 60 height 25
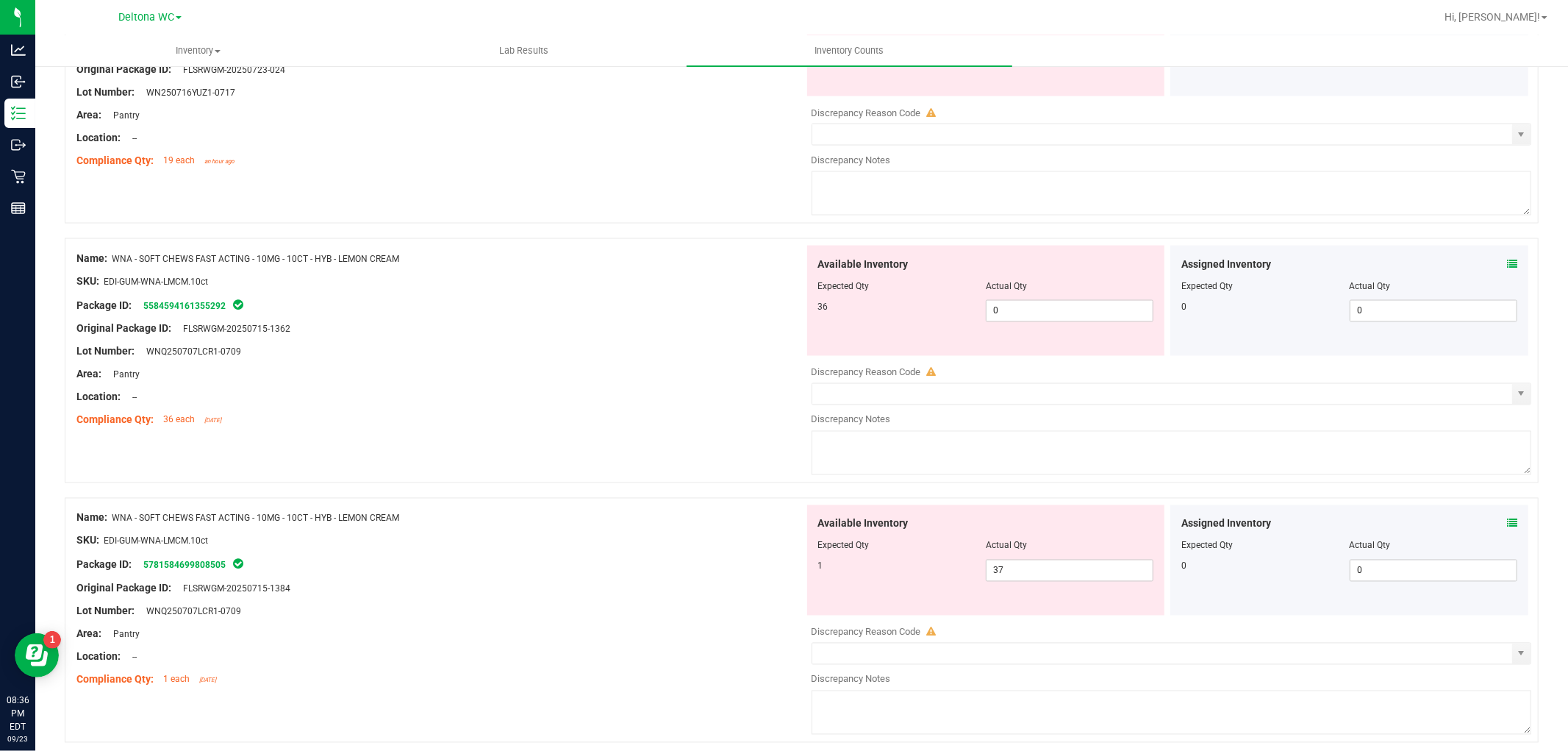
scroll to position [2076, 0]
click at [1495, 531] on div "Assigned Inventory" at bounding box center [1349, 525] width 336 height 16
click at [1507, 530] on icon at bounding box center [1512, 525] width 10 height 10
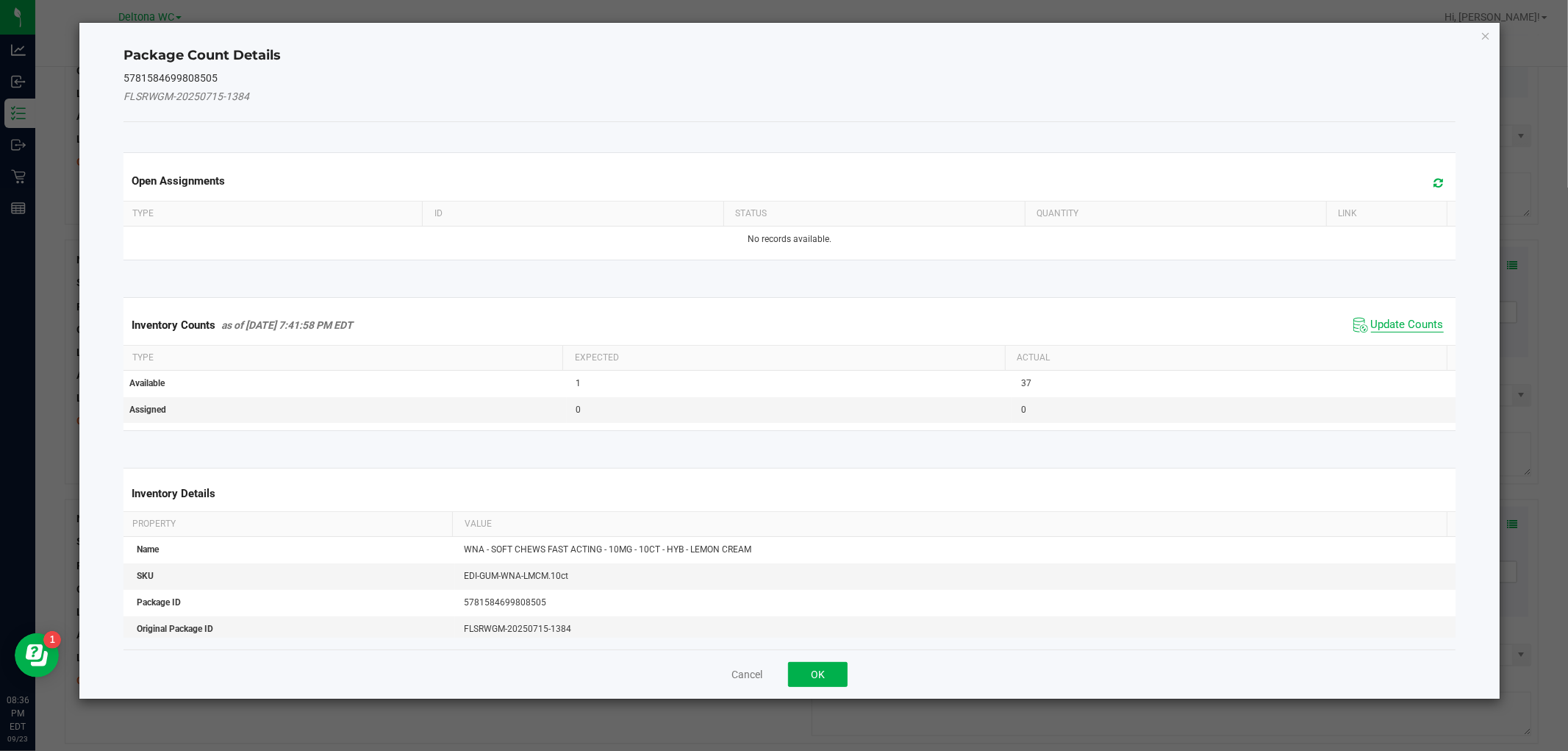
click at [1393, 318] on span "Update Counts" at bounding box center [1408, 325] width 73 height 15
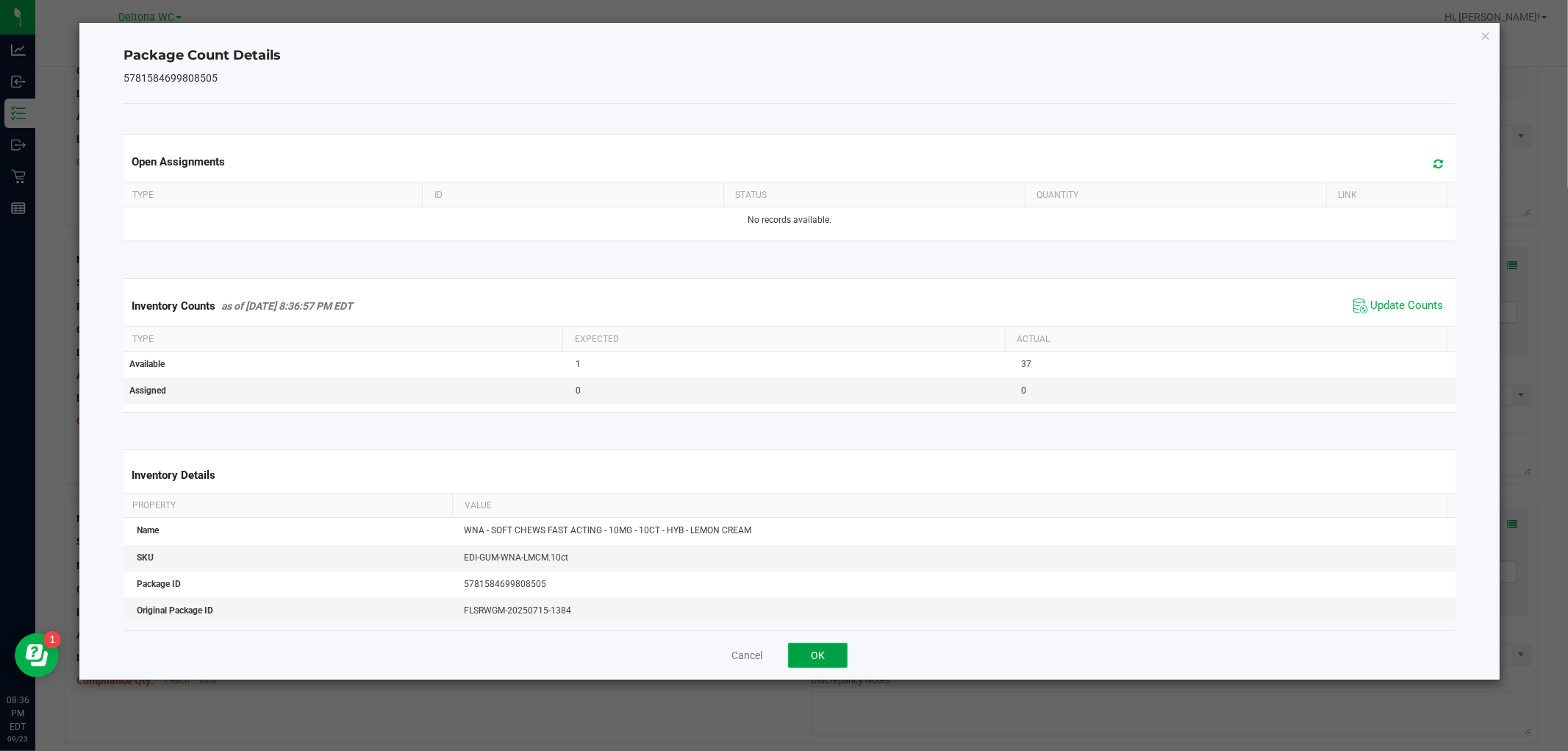
click at [807, 649] on button "OK" at bounding box center [818, 656] width 60 height 25
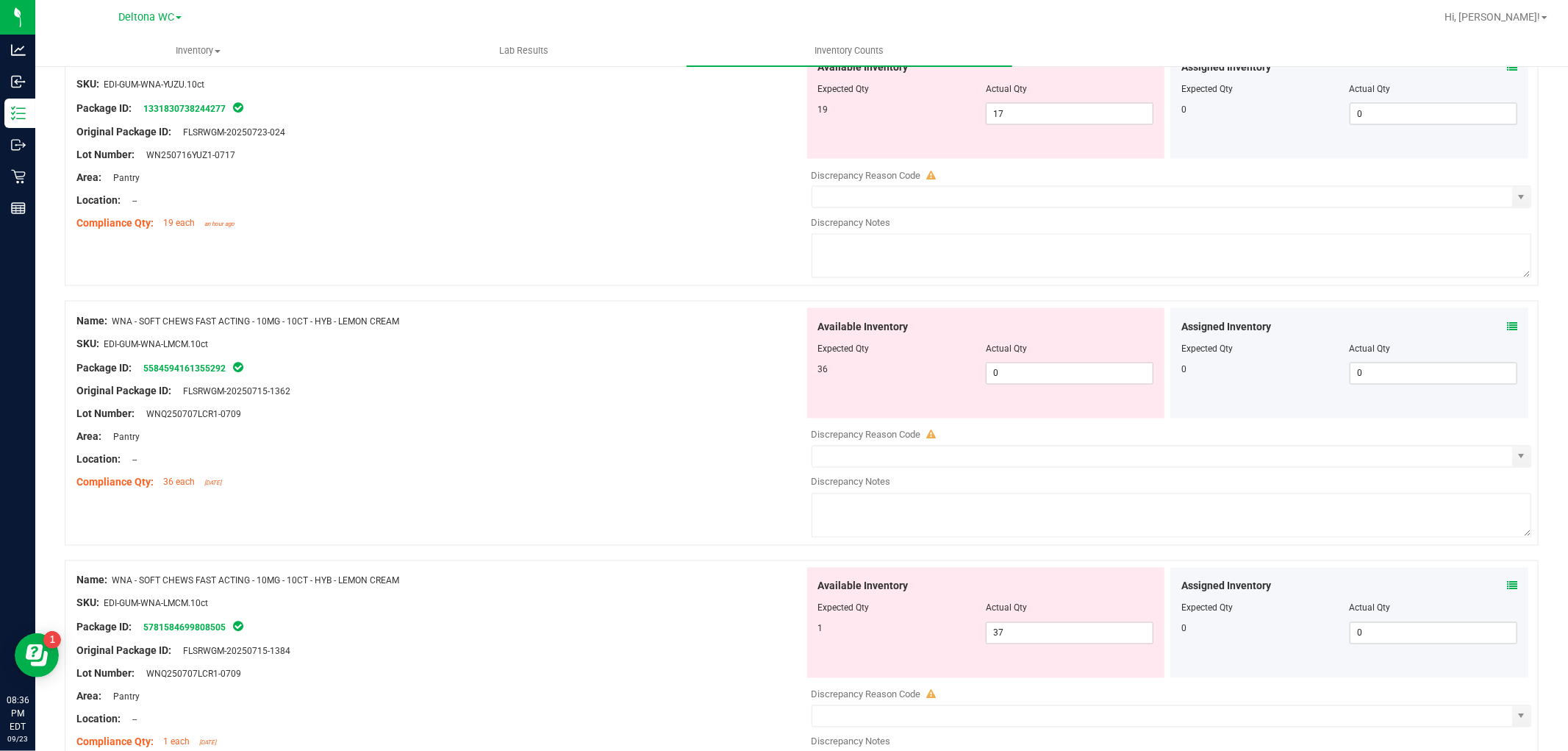
scroll to position [1912, 0]
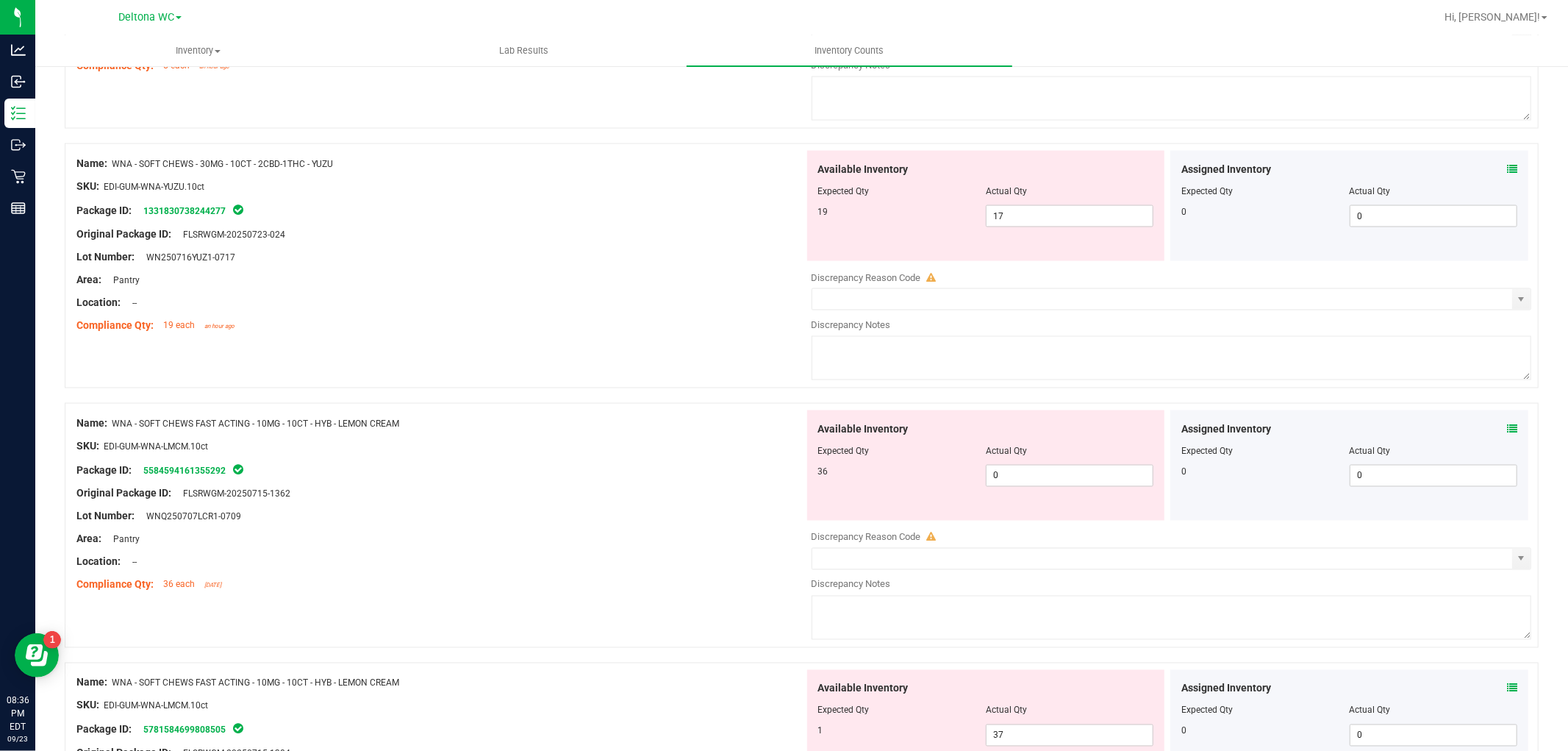
click at [1505, 425] on div "Assigned Inventory Expected Qty Actual Qty 0 0 0" at bounding box center [1350, 465] width 358 height 110
click at [1507, 434] on icon at bounding box center [1512, 429] width 10 height 10
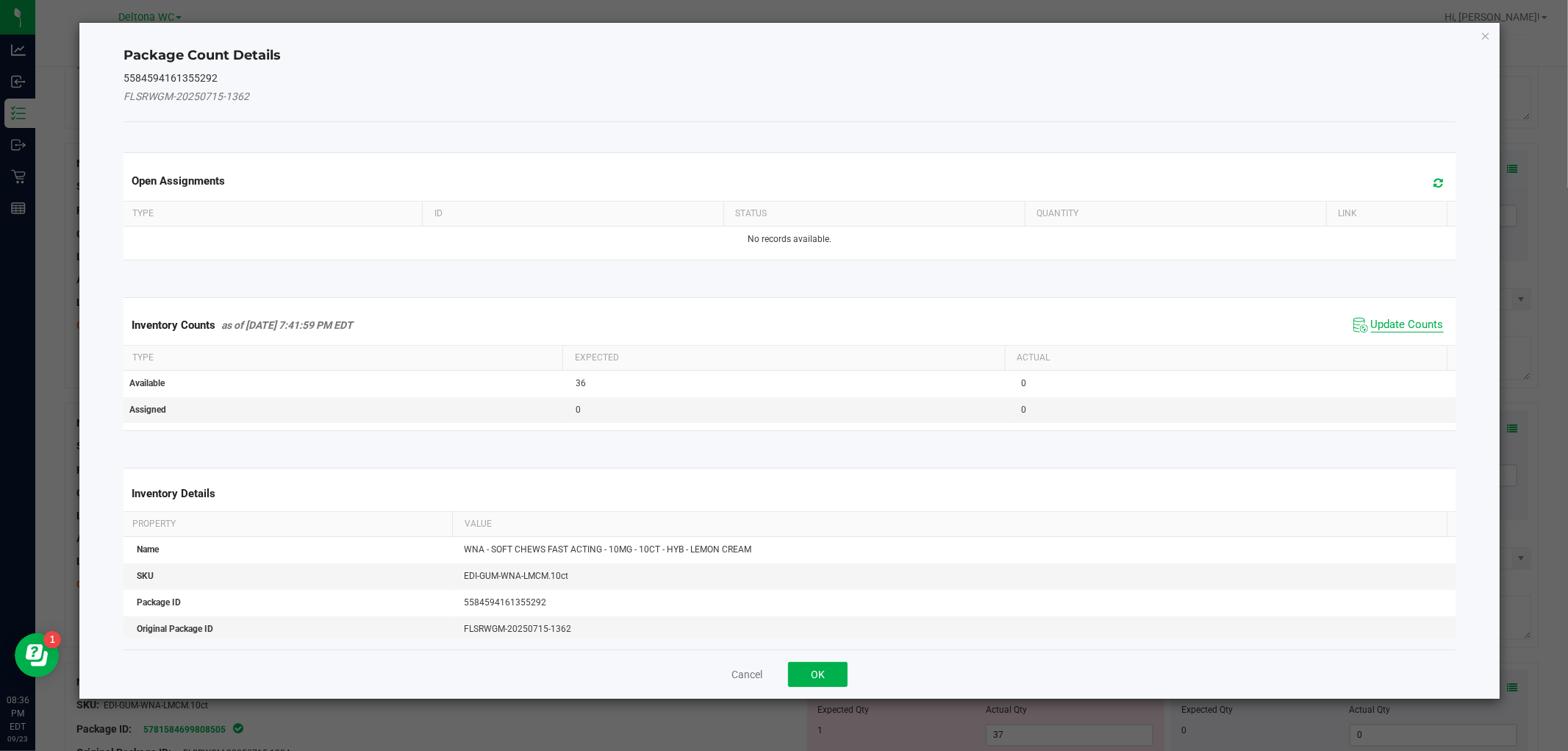
click at [1384, 324] on span "Update Counts" at bounding box center [1408, 325] width 73 height 15
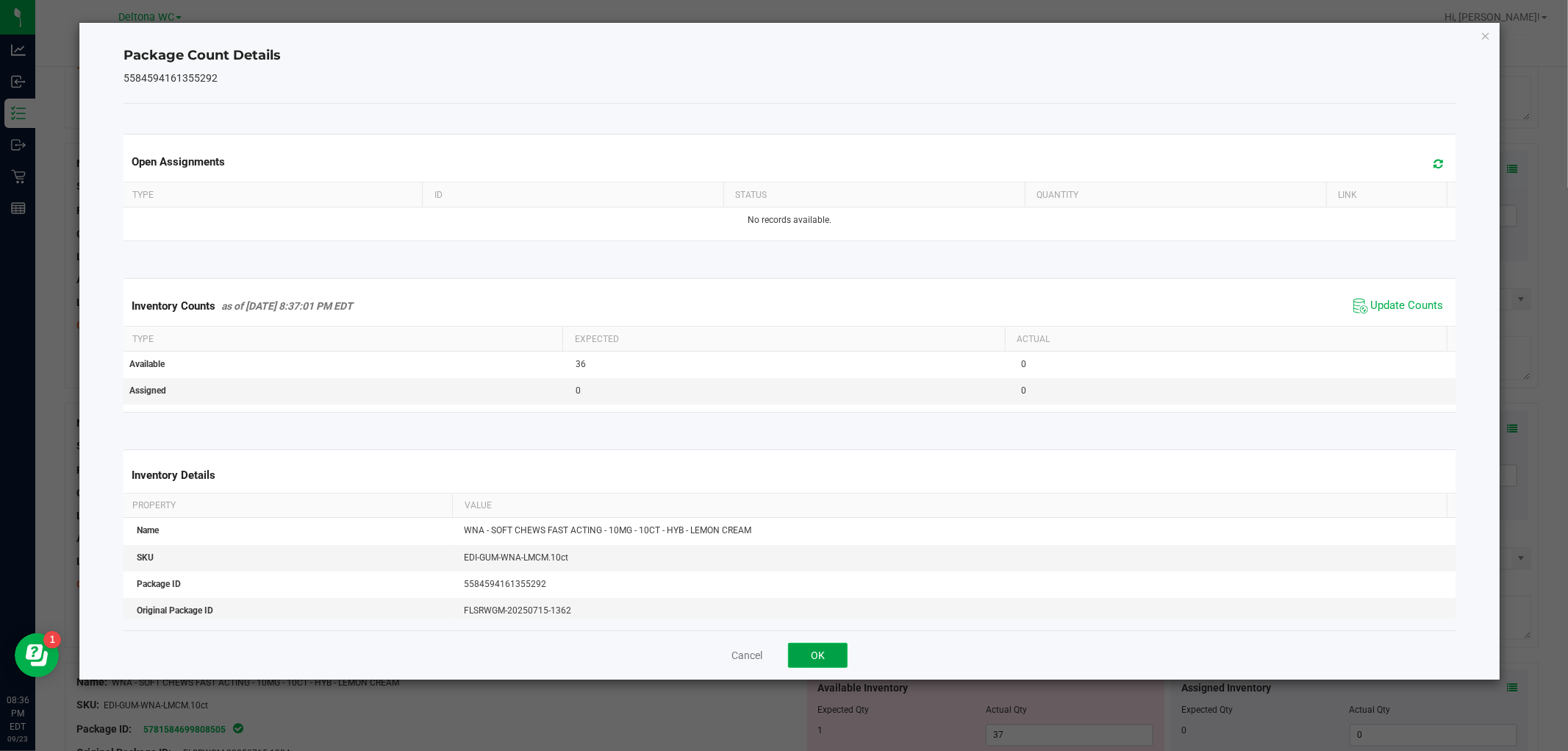
click at [831, 643] on button "OK" at bounding box center [818, 656] width 60 height 25
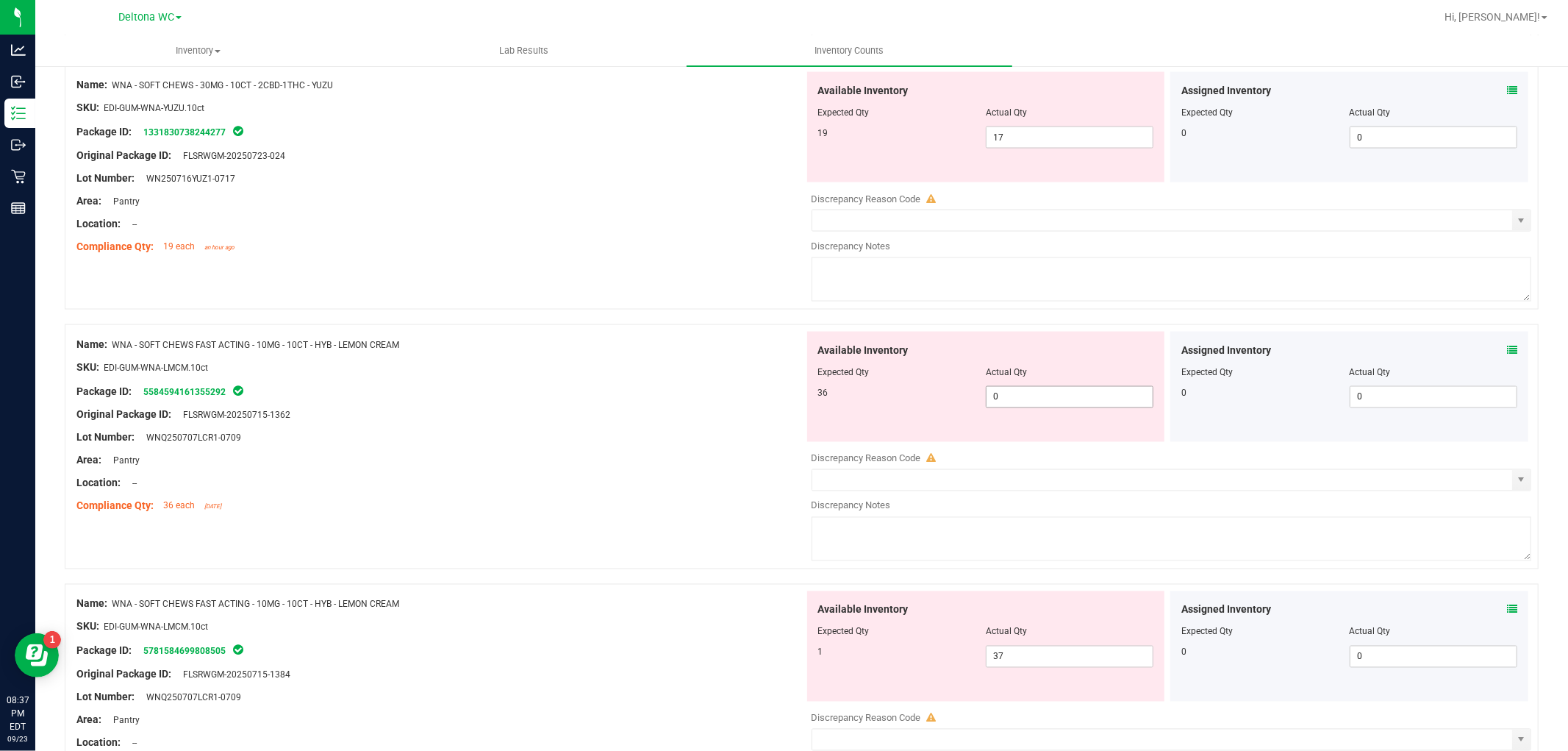
scroll to position [2076, 0]
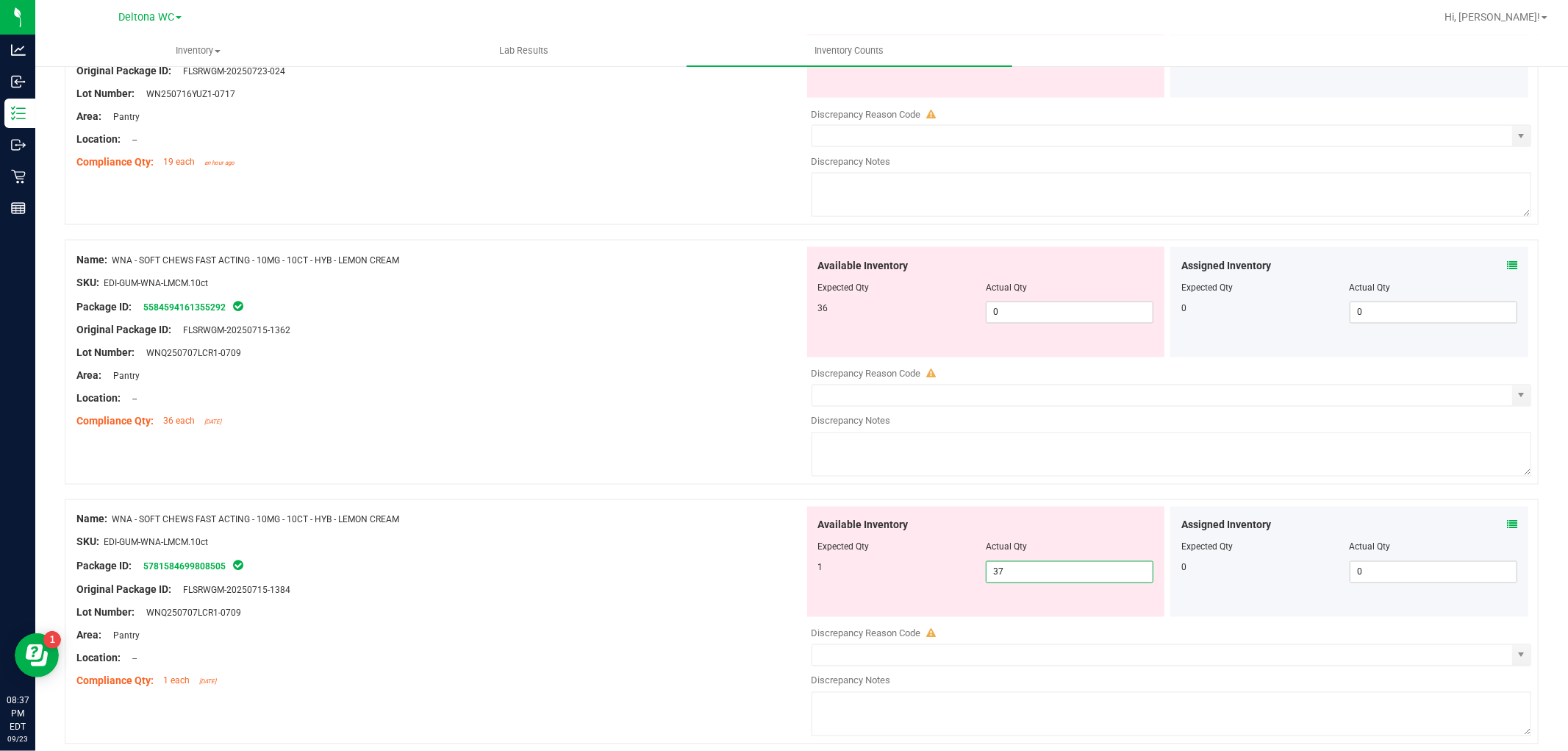
drag, startPoint x: 1018, startPoint y: 577, endPoint x: 908, endPoint y: 596, distance: 111.6
click at [907, 594] on div "Available Inventory Expected Qty Actual Qty 1 37 37" at bounding box center [986, 562] width 358 height 110
type input "1"
drag, startPoint x: 1020, startPoint y: 318, endPoint x: 853, endPoint y: 336, distance: 168.0
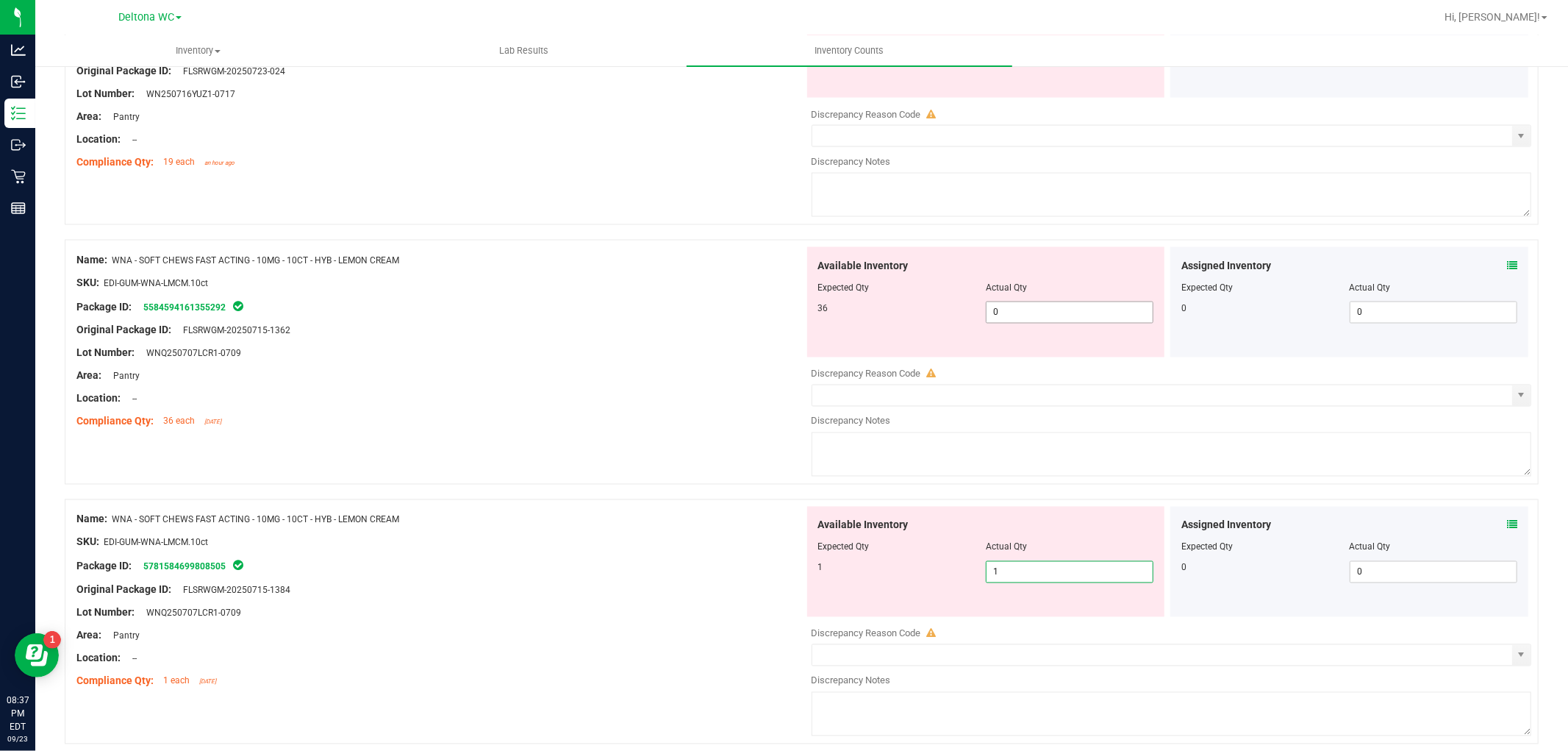
click at [853, 336] on div "Available Inventory Expected Qty Actual Qty 36 0 0" at bounding box center [986, 302] width 358 height 110
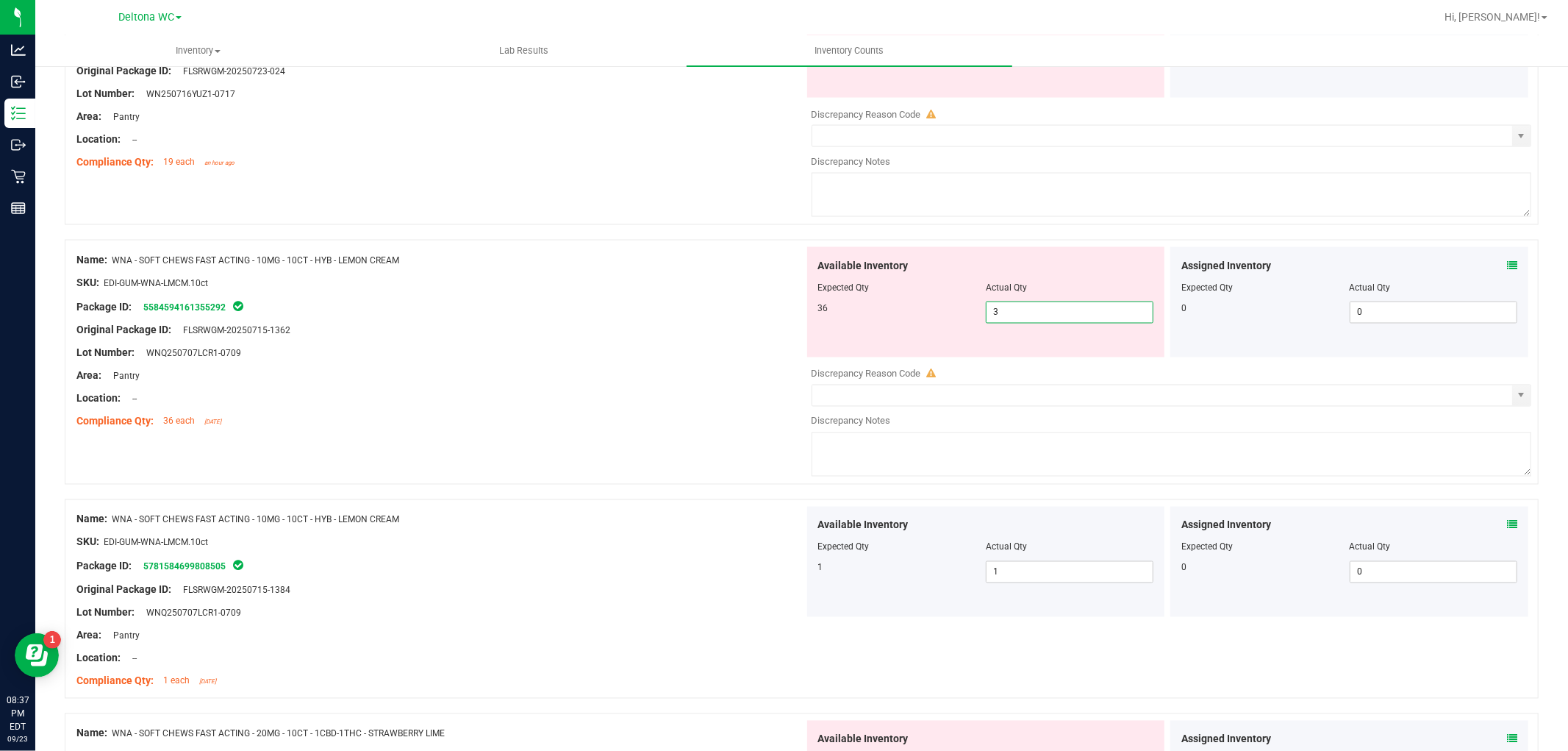
type input "36"
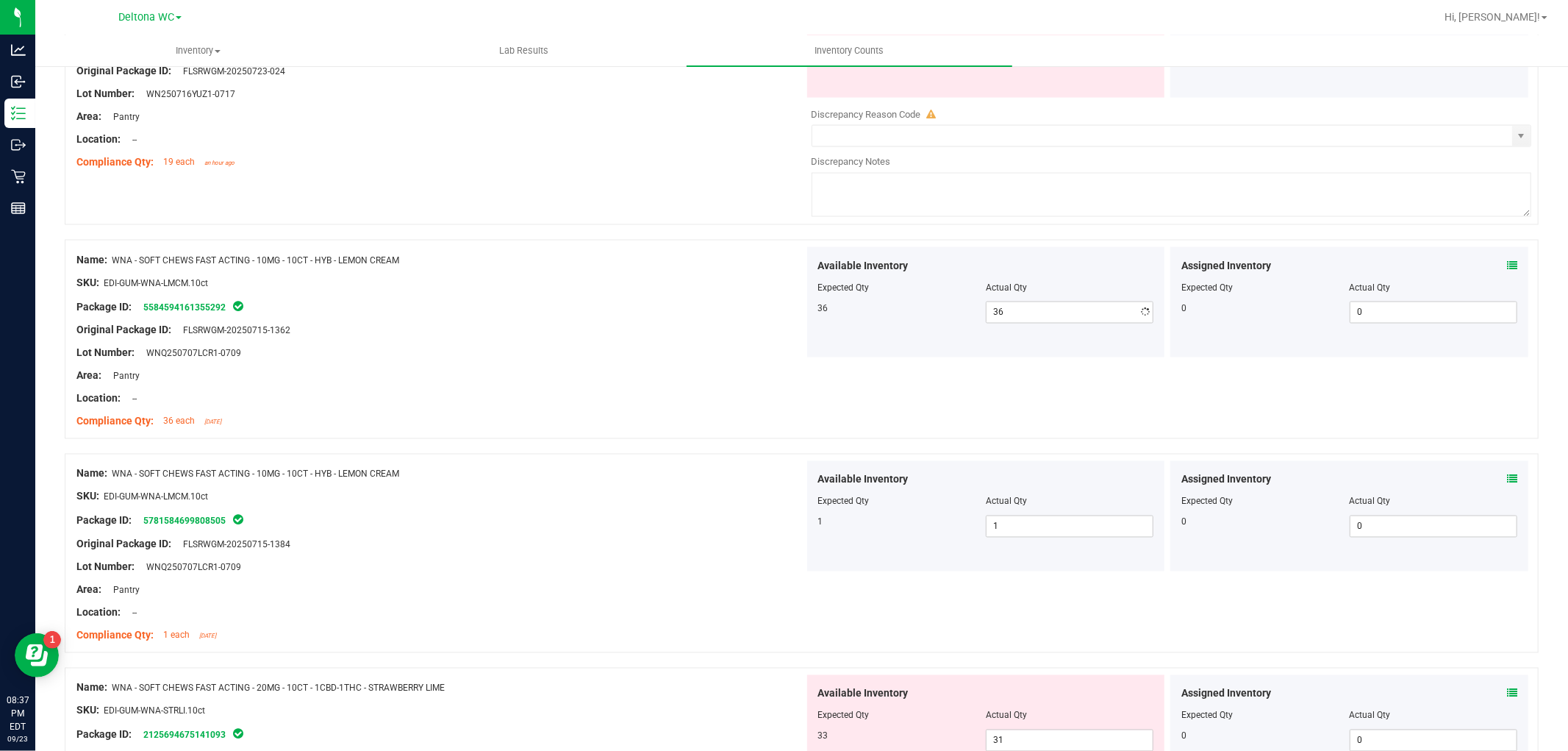
click at [696, 334] on div "Original Package ID: FLSRWGM-20250715-1362" at bounding box center [441, 330] width 728 height 16
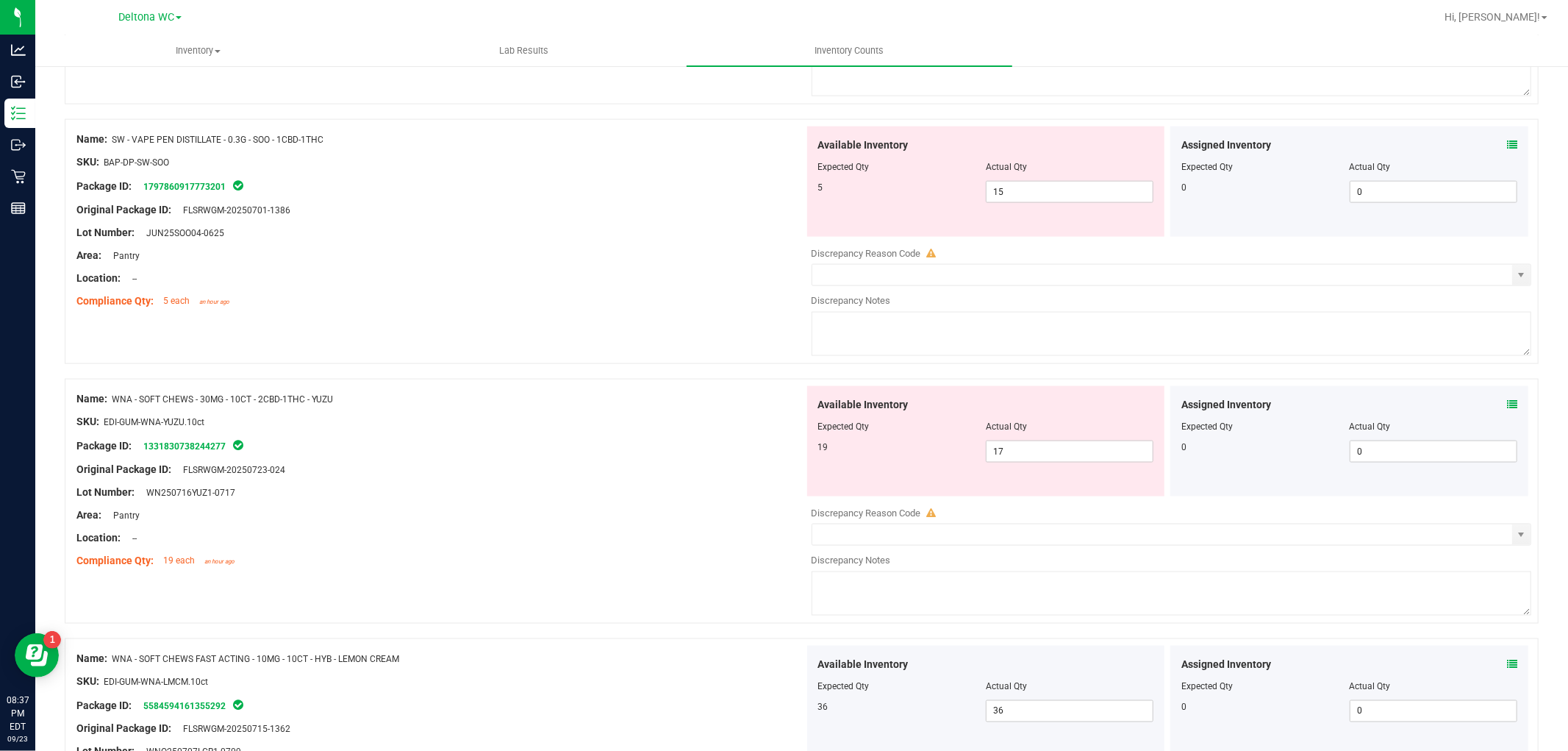
scroll to position [1586, 0]
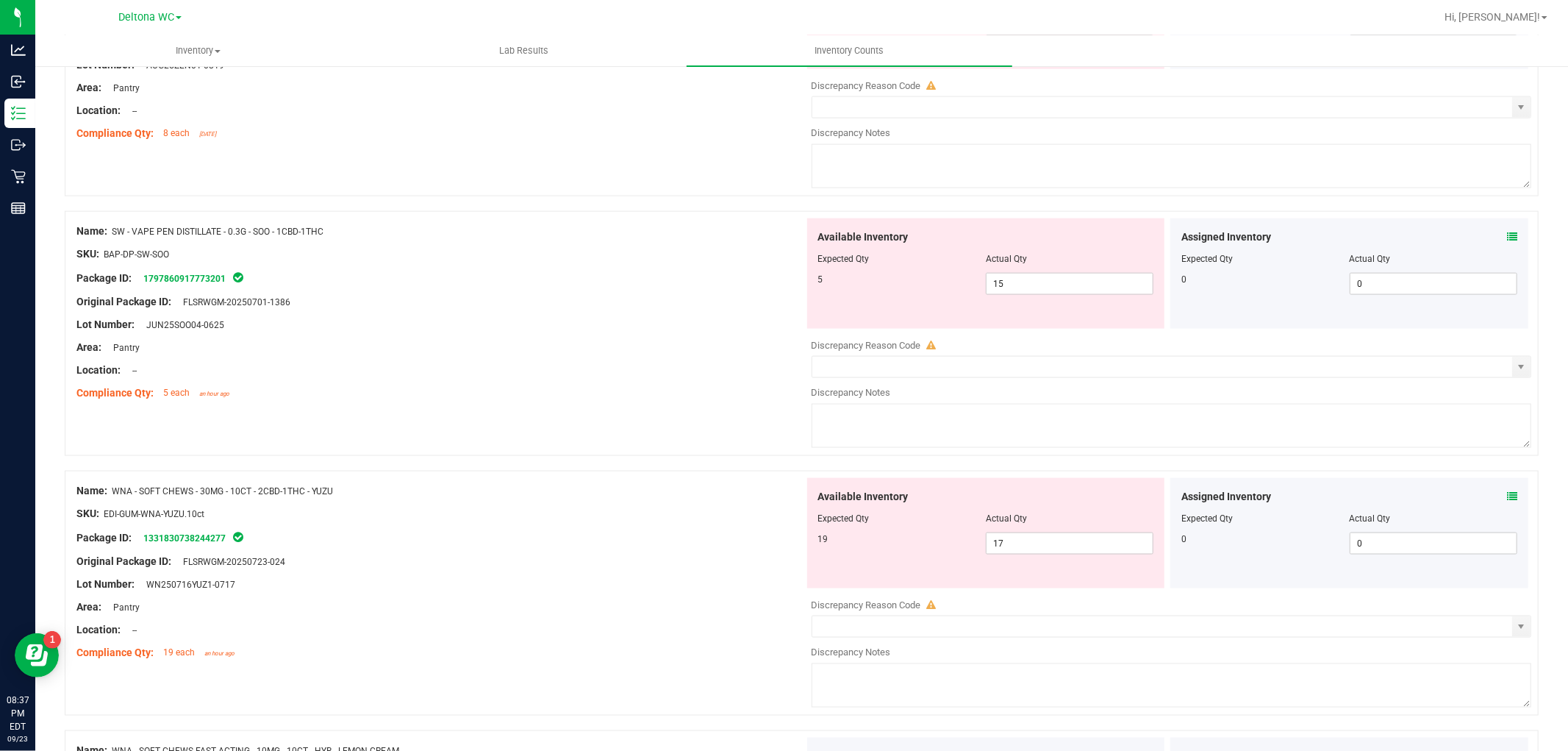
click at [1502, 232] on div "Assigned Inventory Expected Qty Actual Qty 0 0 0" at bounding box center [1350, 274] width 358 height 110
click at [1507, 239] on icon at bounding box center [1512, 237] width 10 height 10
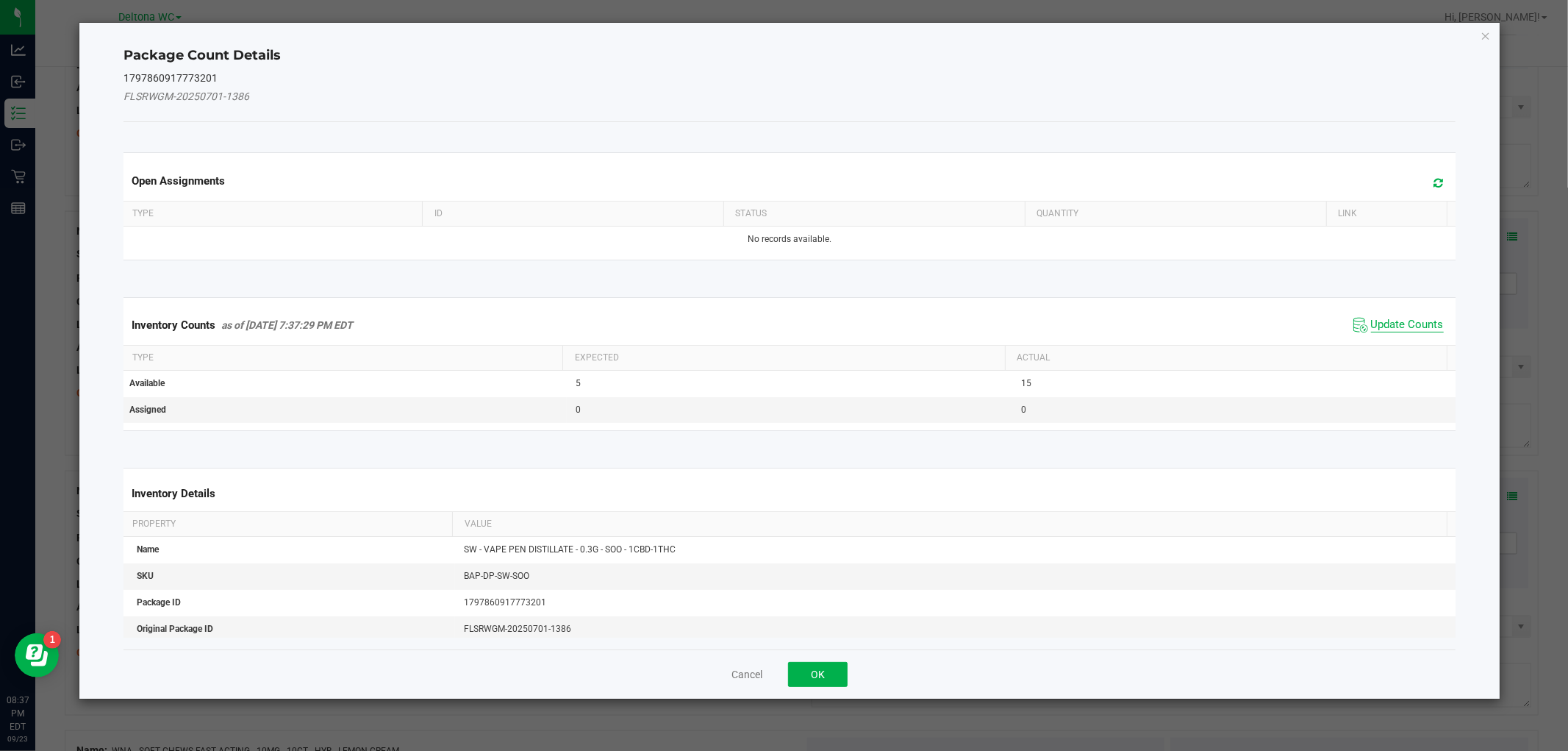
click at [1371, 319] on span "Update Counts" at bounding box center [1408, 325] width 73 height 15
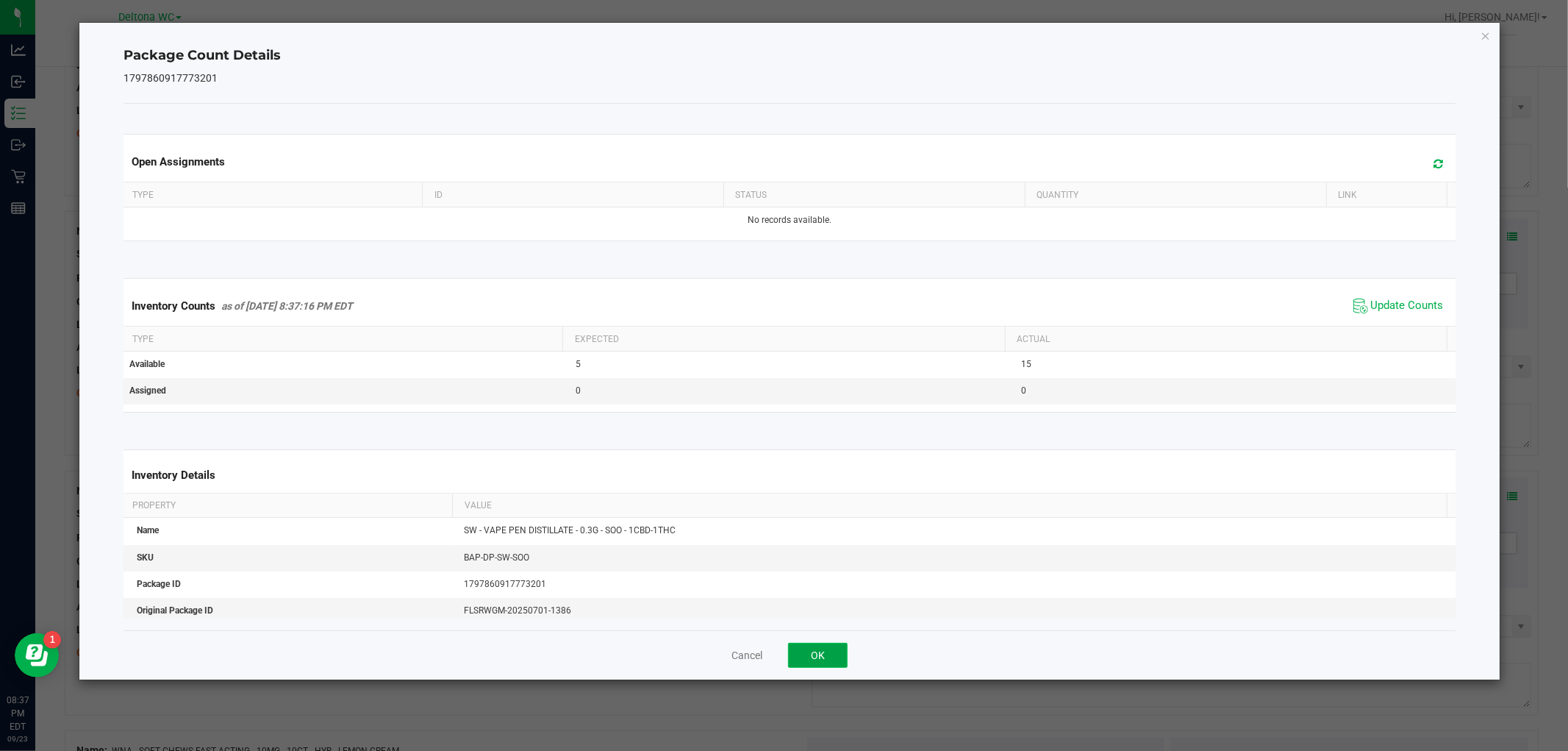
click at [843, 662] on button "OK" at bounding box center [818, 656] width 60 height 25
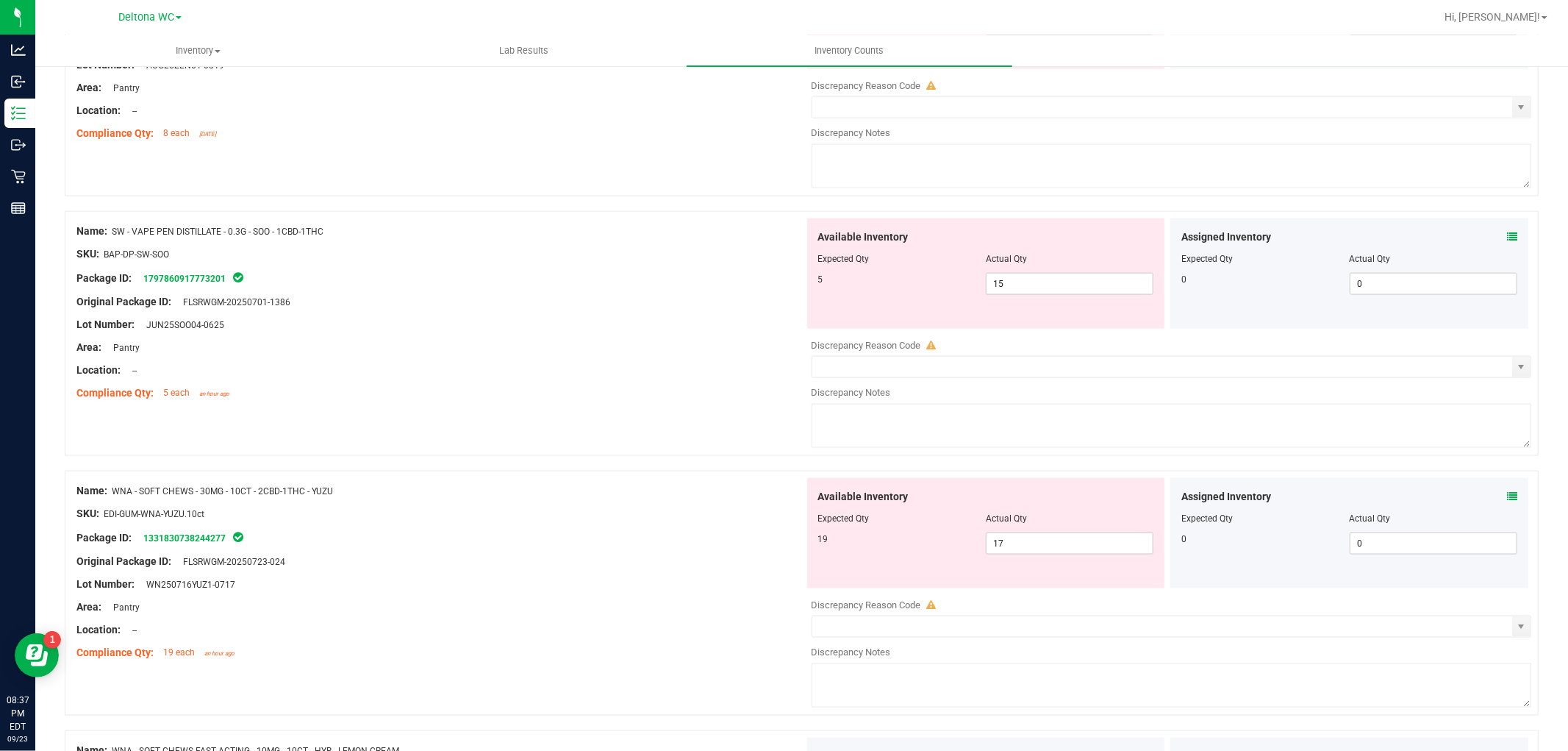
click at [1507, 497] on icon at bounding box center [1512, 497] width 10 height 10
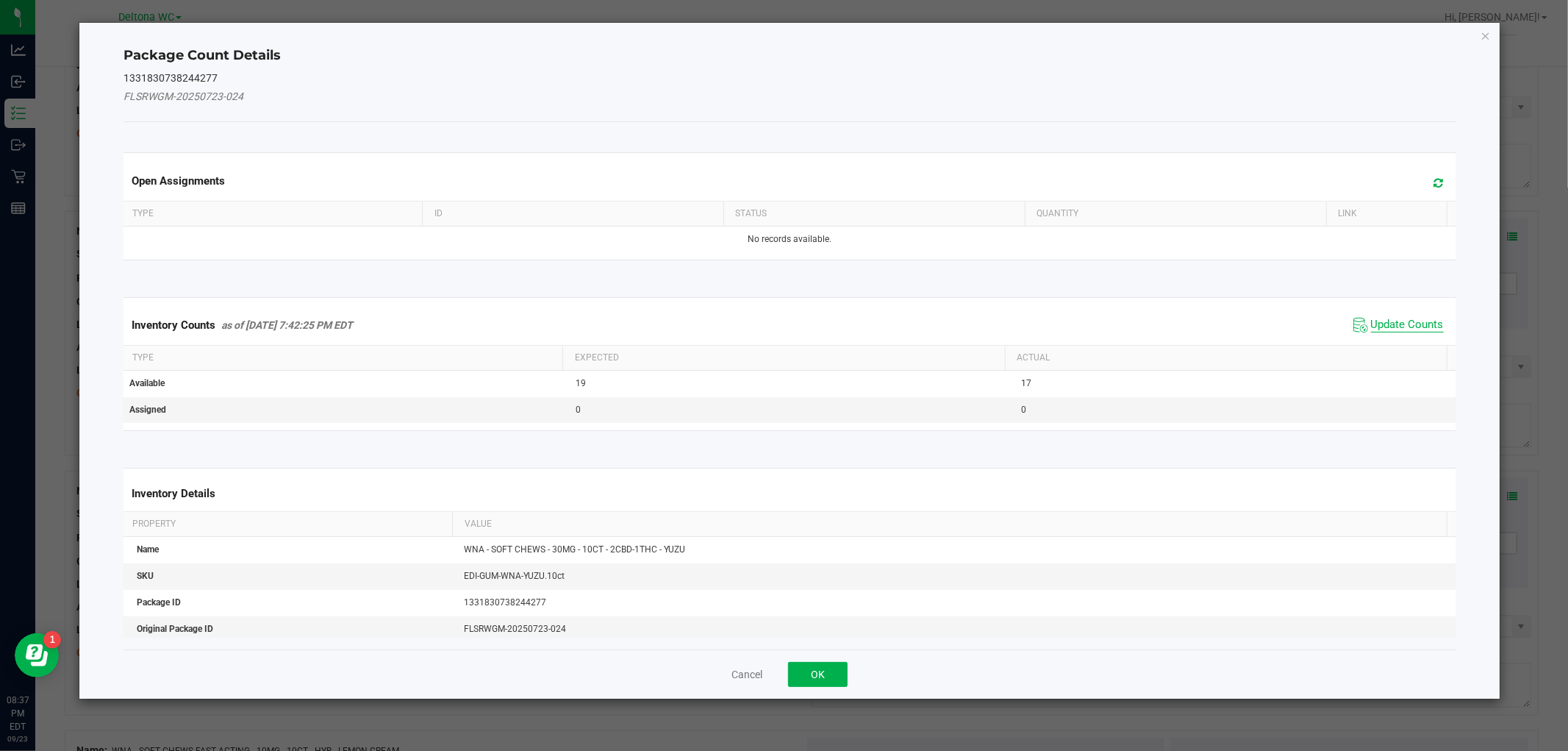
click at [1422, 321] on span "Update Counts" at bounding box center [1408, 325] width 73 height 15
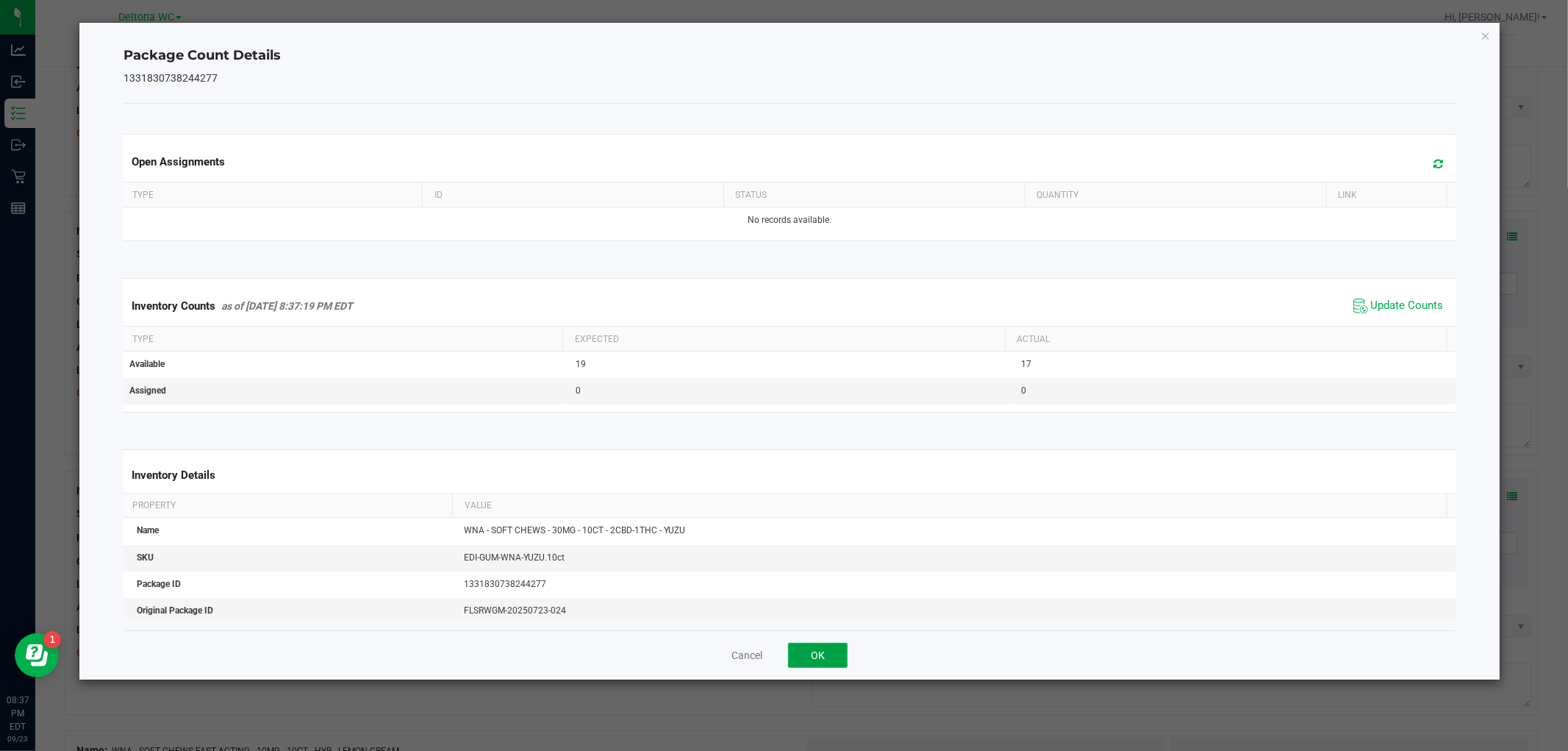
click at [828, 654] on button "OK" at bounding box center [818, 656] width 60 height 25
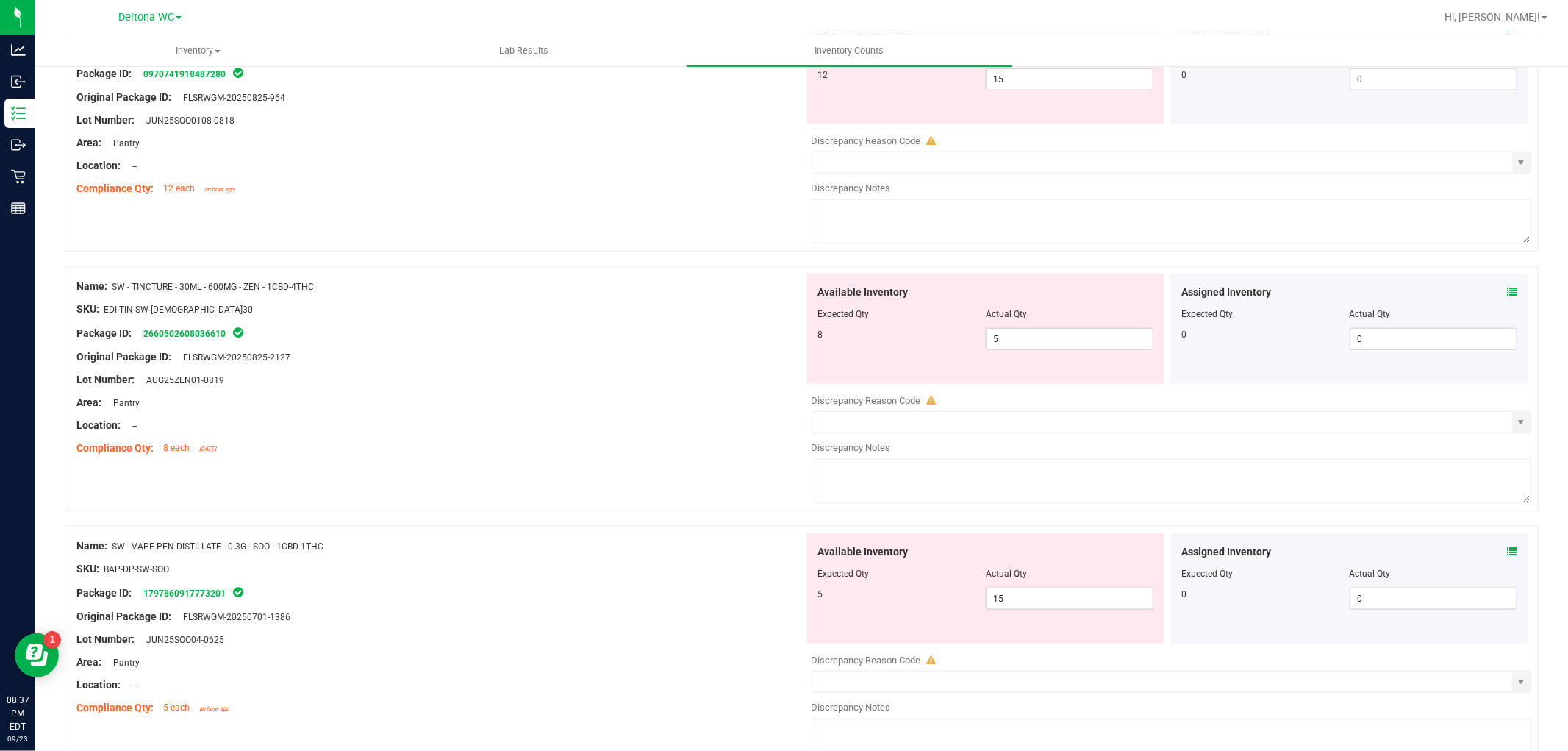
scroll to position [1259, 0]
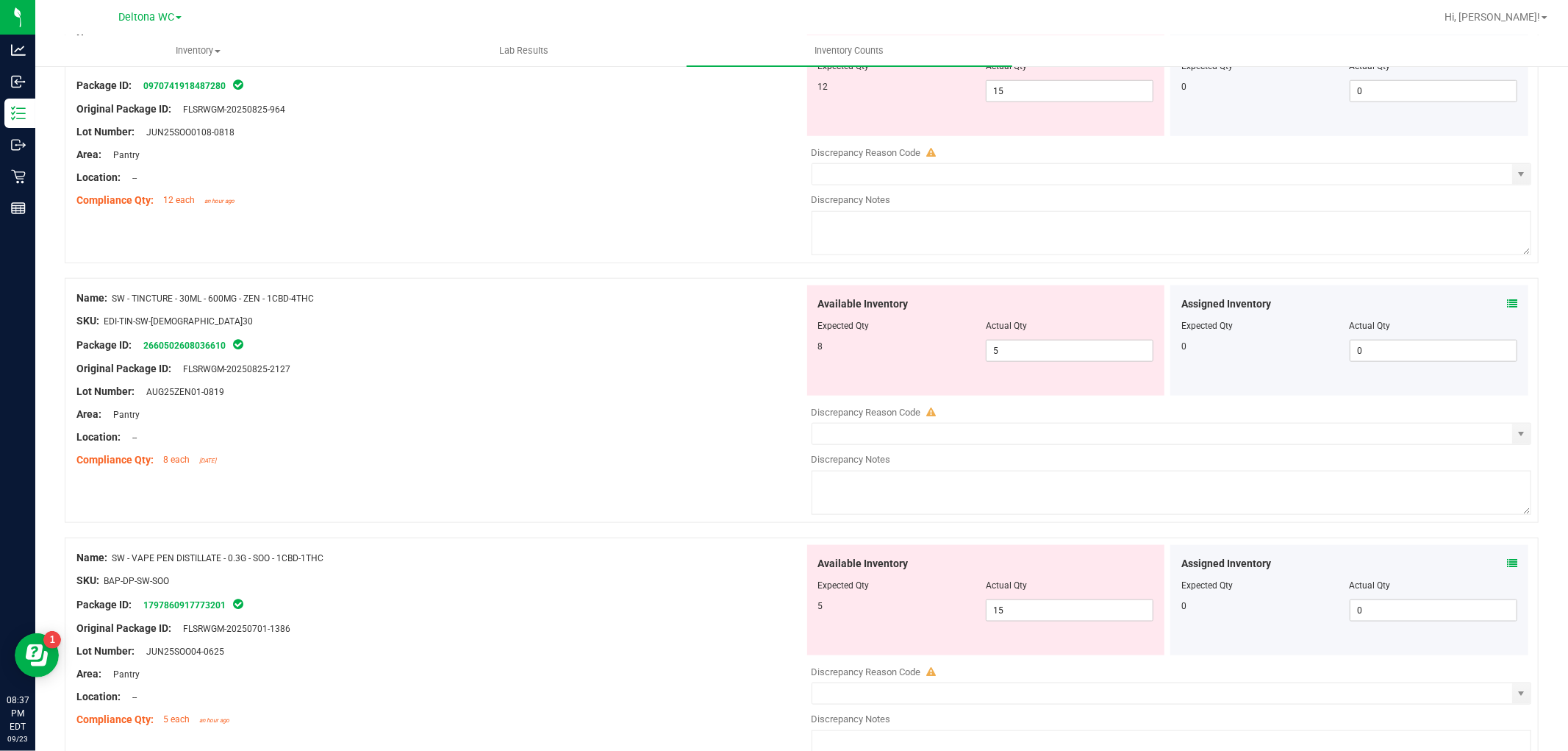
click at [1507, 301] on span at bounding box center [1512, 304] width 10 height 16
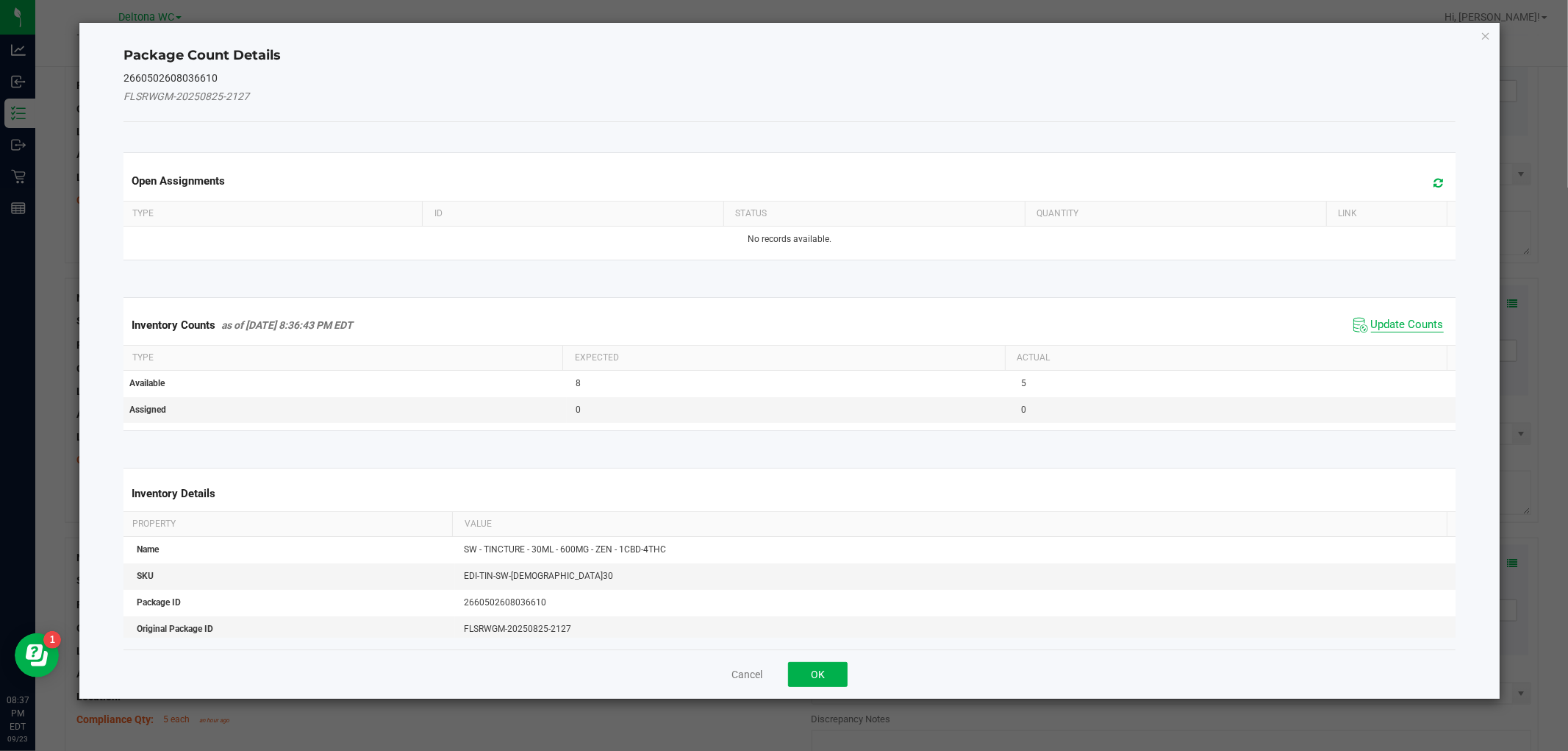
click at [1373, 318] on span "Update Counts" at bounding box center [1408, 325] width 73 height 15
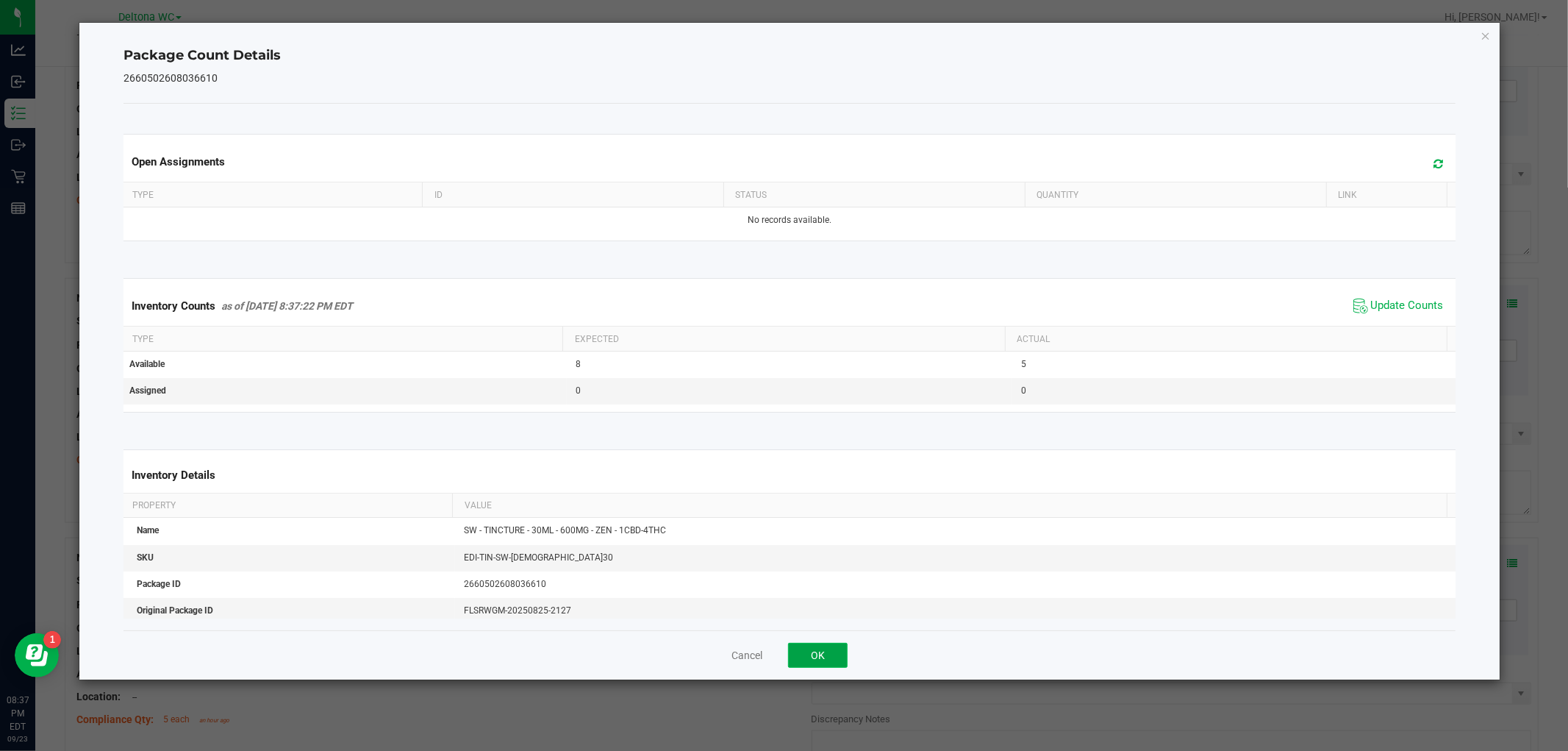
click at [812, 656] on button "OK" at bounding box center [818, 656] width 60 height 25
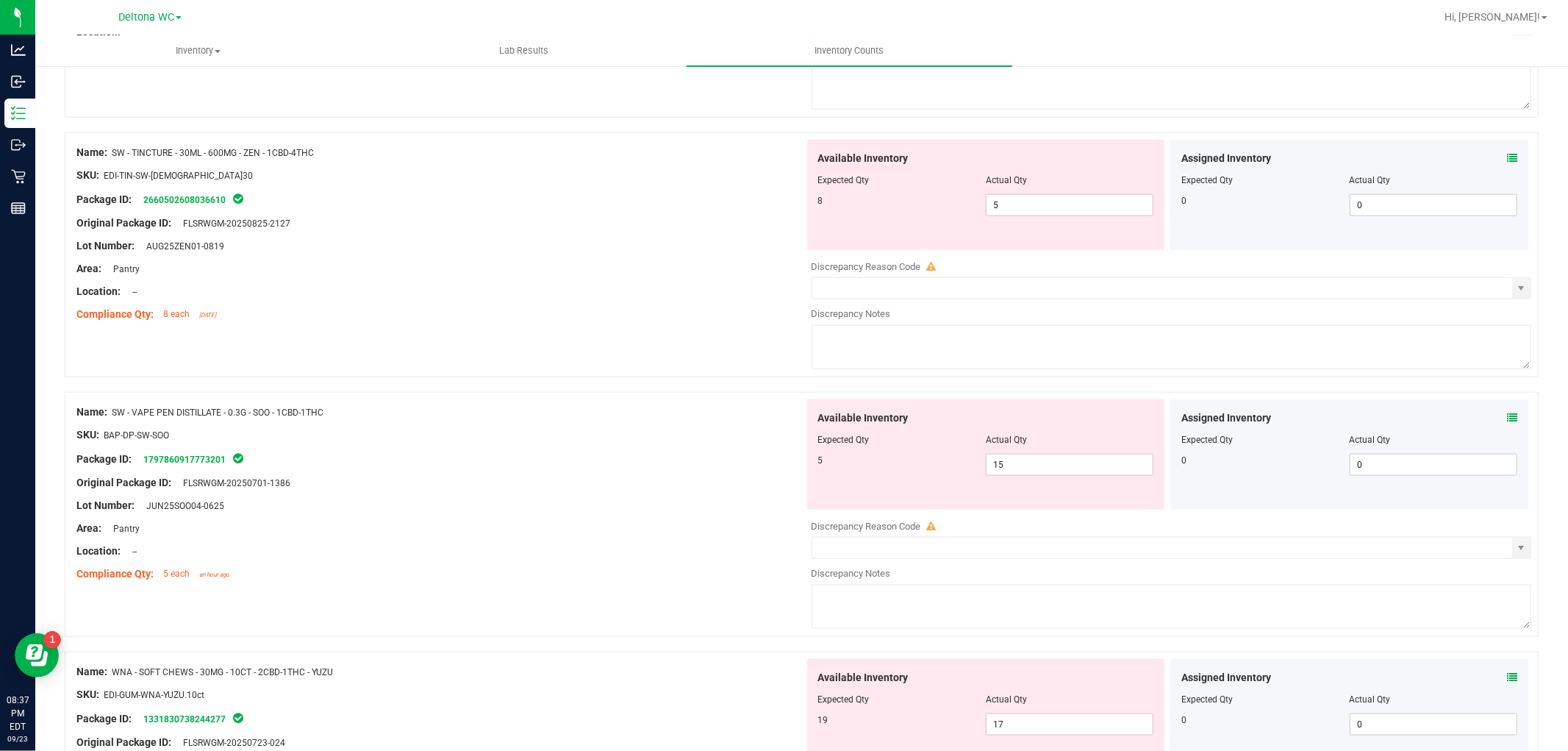
scroll to position [1586, 0]
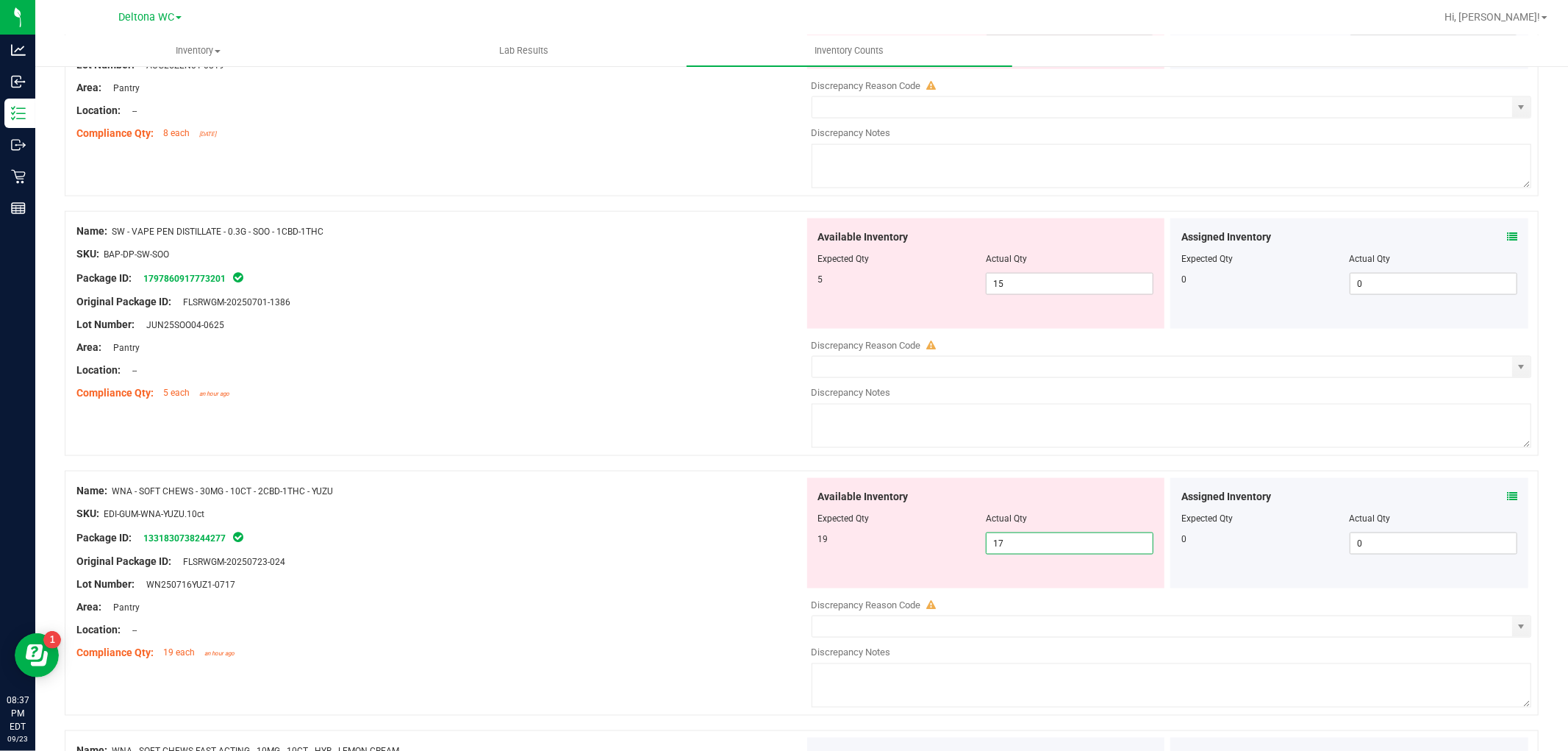
drag, startPoint x: 714, startPoint y: 579, endPoint x: 561, endPoint y: 618, distance: 157.9
click at [562, 618] on div "Name: WNA - SOFT CHEWS - 30MG - 10CT - 2CBD-1THC - YUZU SKU: EDI-GUM-WNA-YUZU.1…" at bounding box center [802, 593] width 1474 height 245
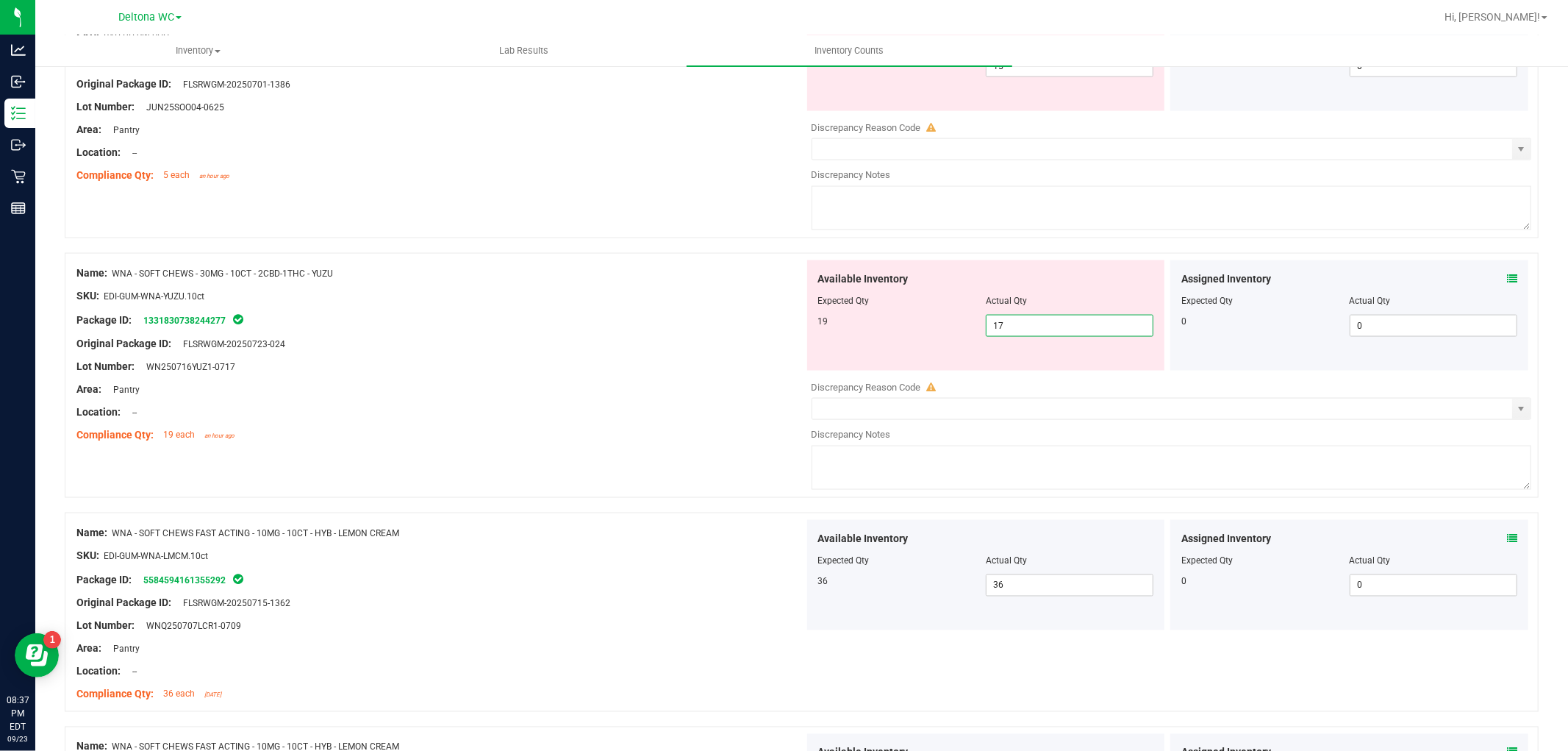
scroll to position [1656, 0]
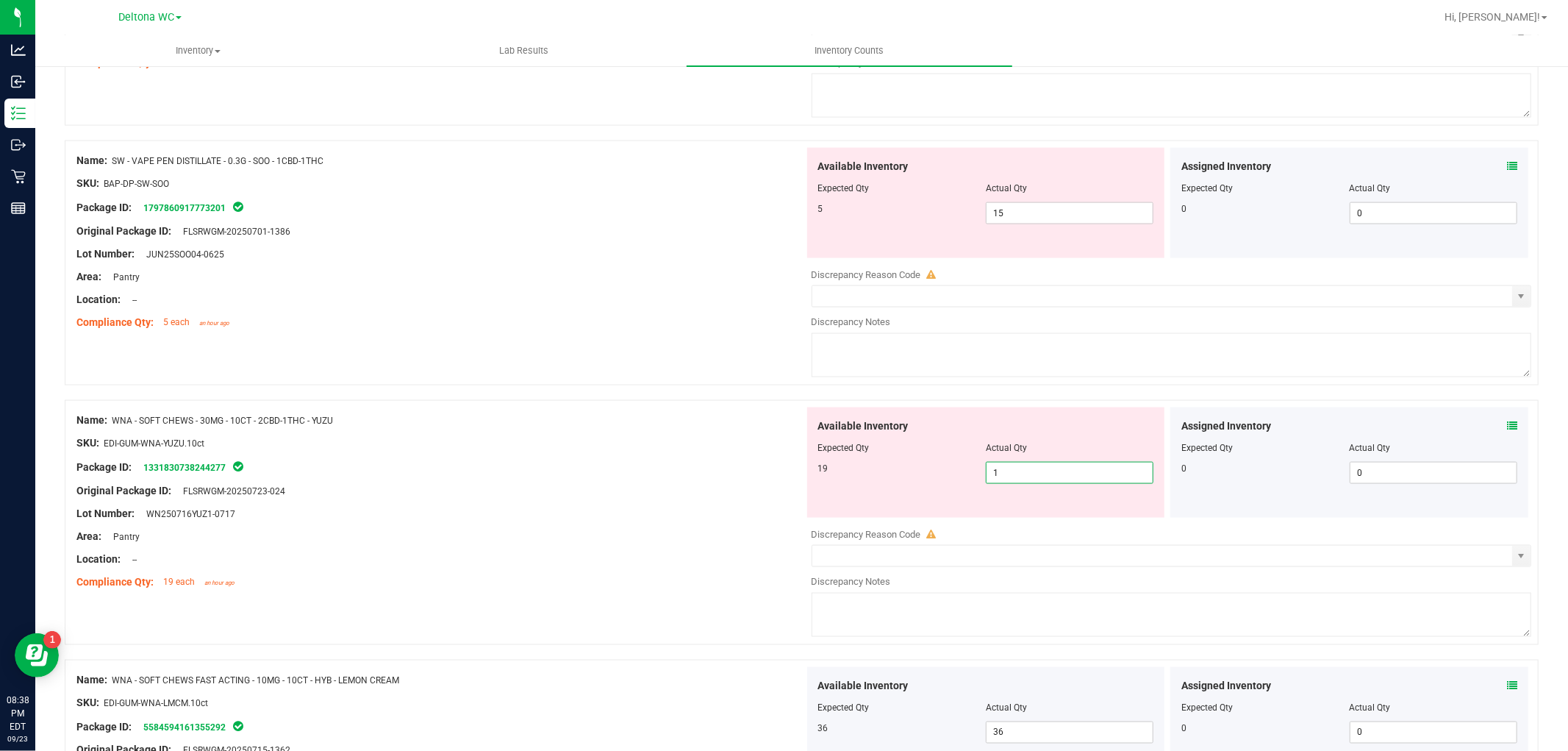
type input "19"
drag, startPoint x: 629, startPoint y: 482, endPoint x: 610, endPoint y: 491, distance: 21.0
click at [610, 491] on ng-container "Original Package ID: FLSRWGM-20250723-024" at bounding box center [441, 487] width 728 height 23
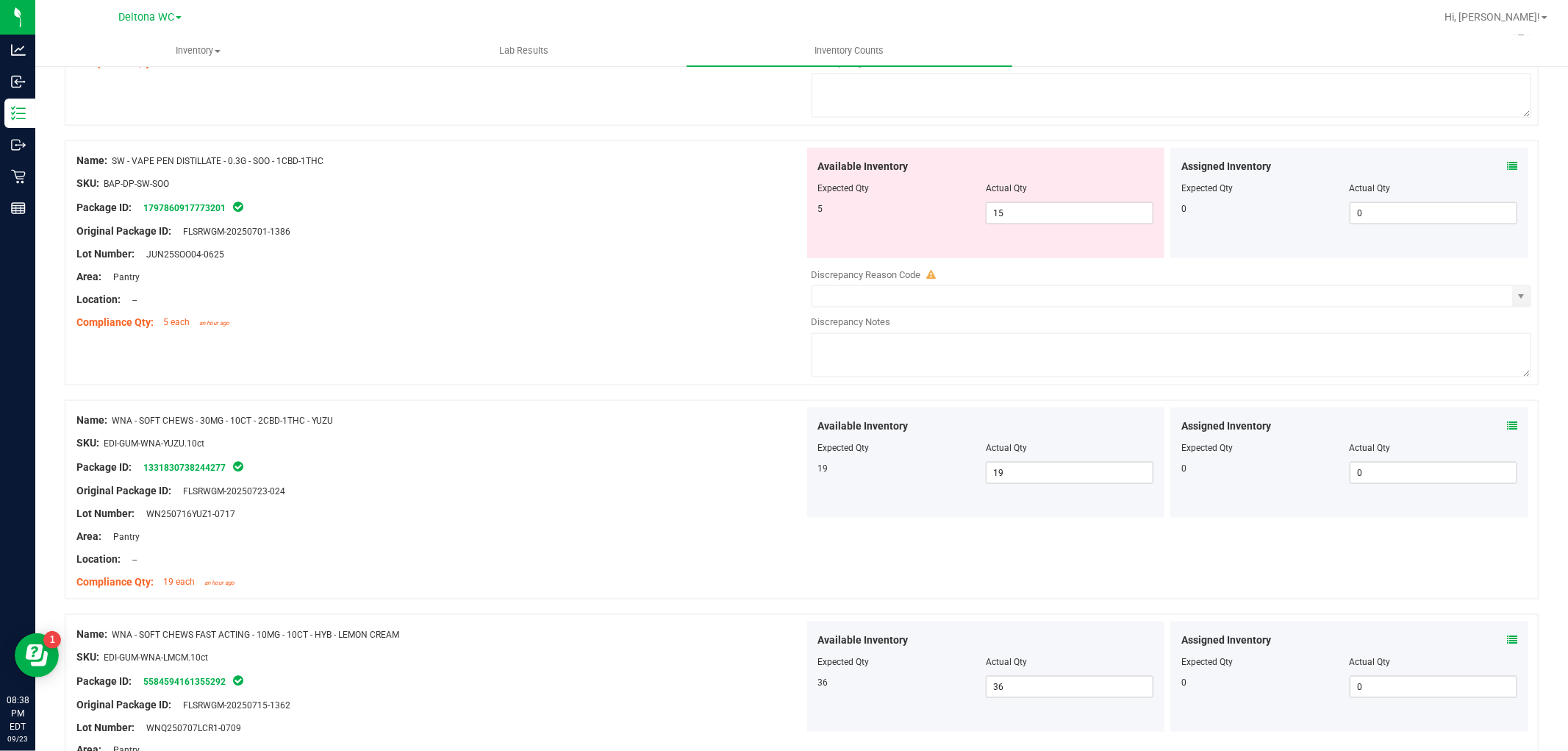
click at [660, 325] on div "Compliance Qty: 5 each an hour ago" at bounding box center [441, 322] width 728 height 16
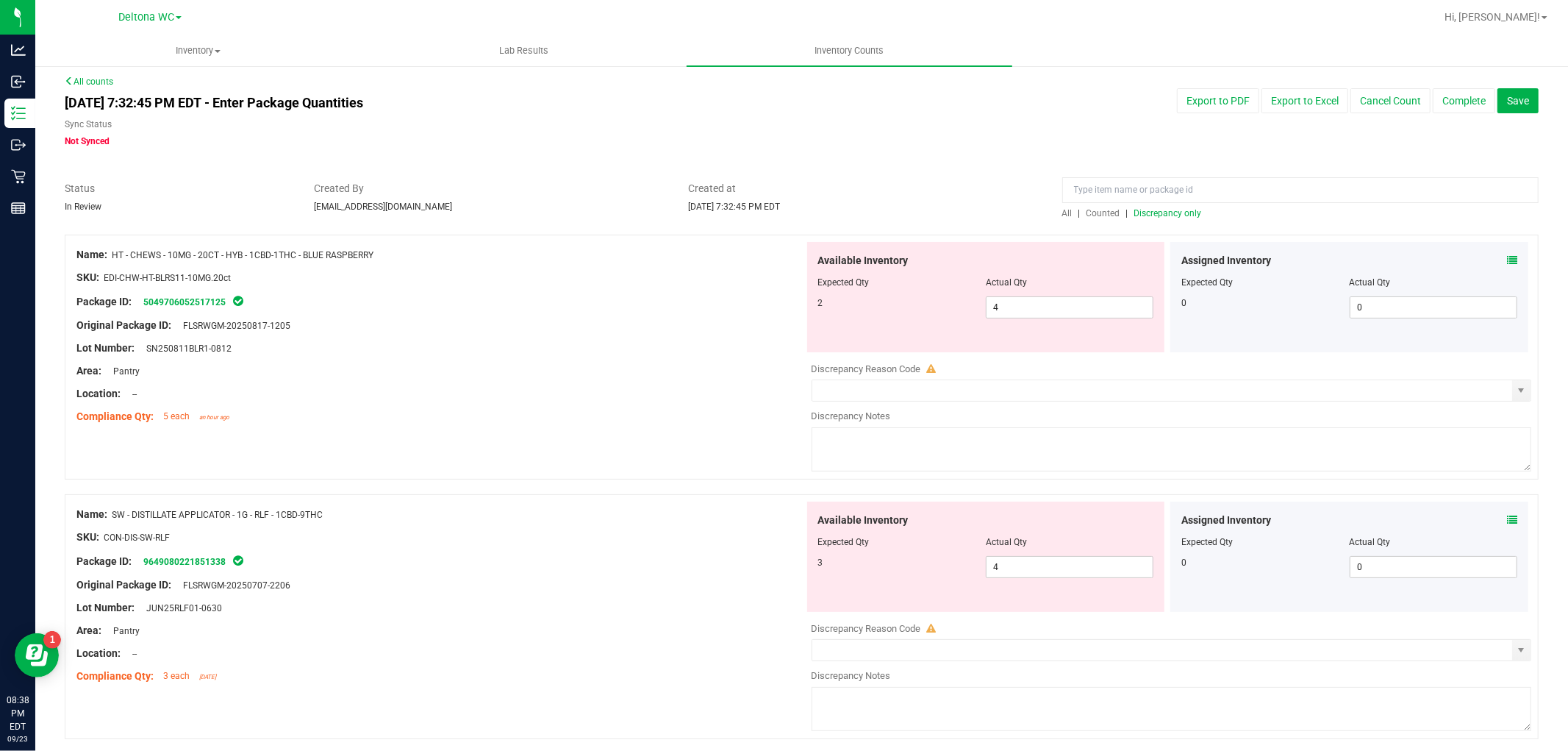
scroll to position [0, 0]
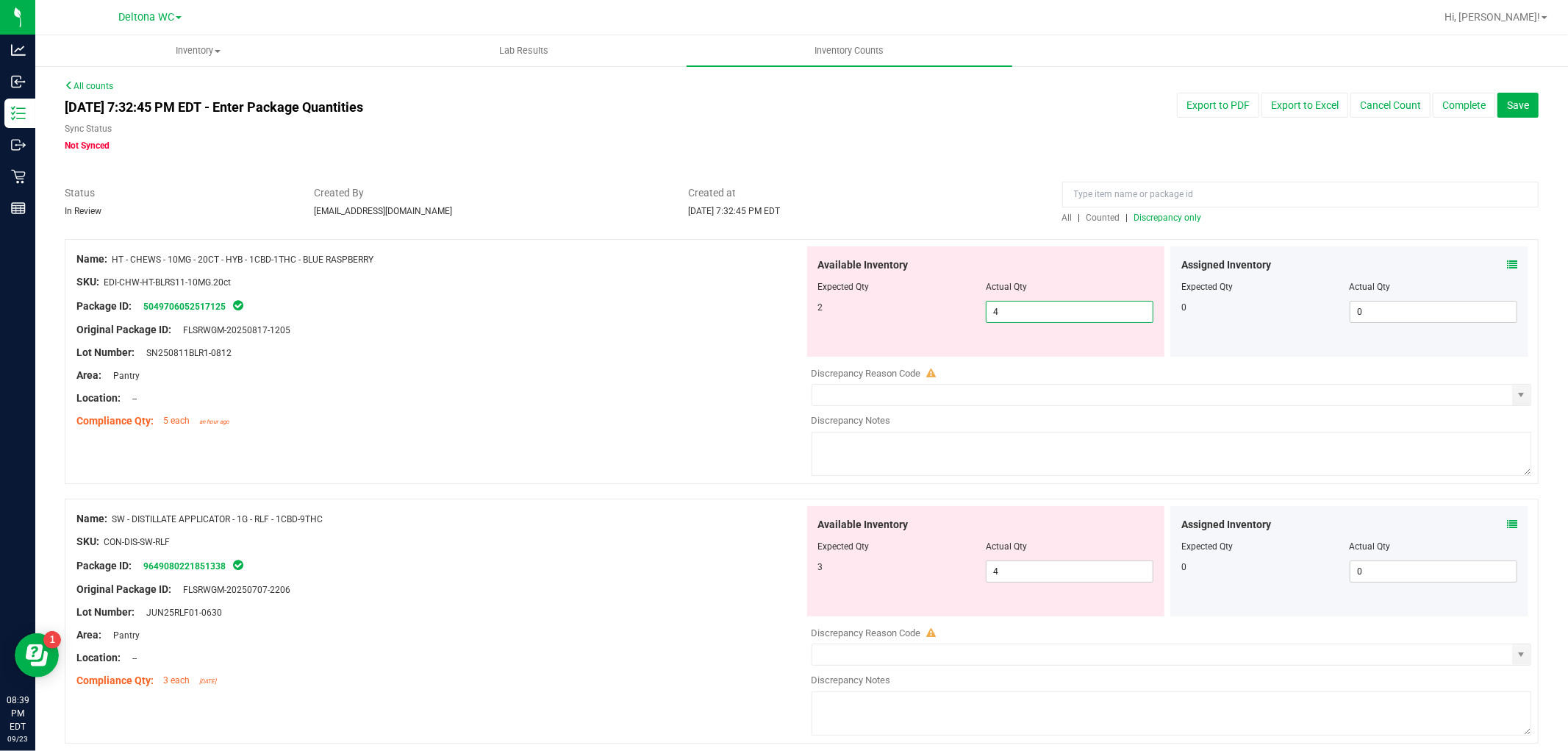
drag, startPoint x: 1002, startPoint y: 314, endPoint x: 921, endPoint y: 328, distance: 82.2
click at [921, 327] on div "Available Inventory Expected Qty Actual Qty 2 4 4" at bounding box center [986, 301] width 358 height 110
type input "2"
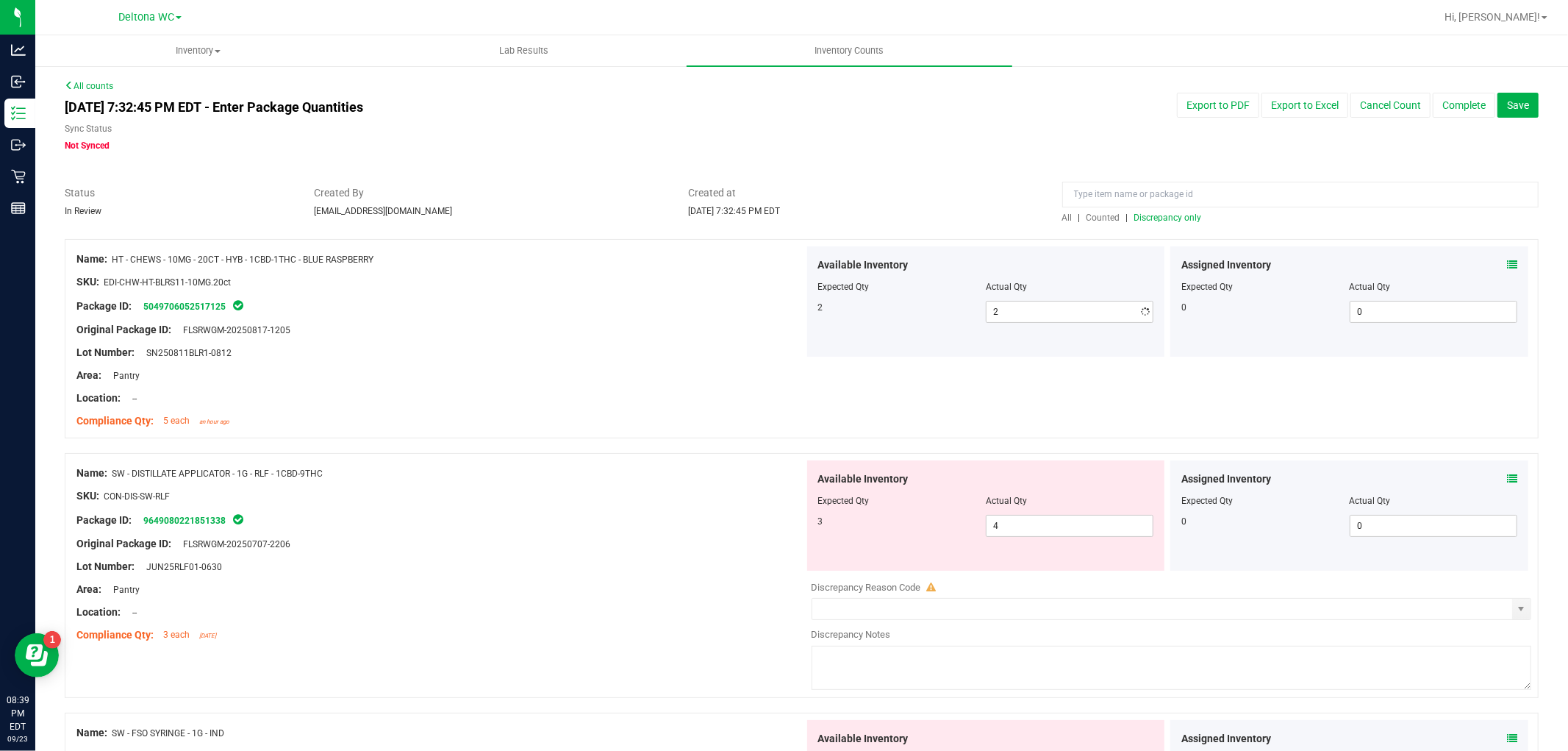
click at [560, 301] on div "Package ID: 5049706052517125" at bounding box center [441, 306] width 728 height 18
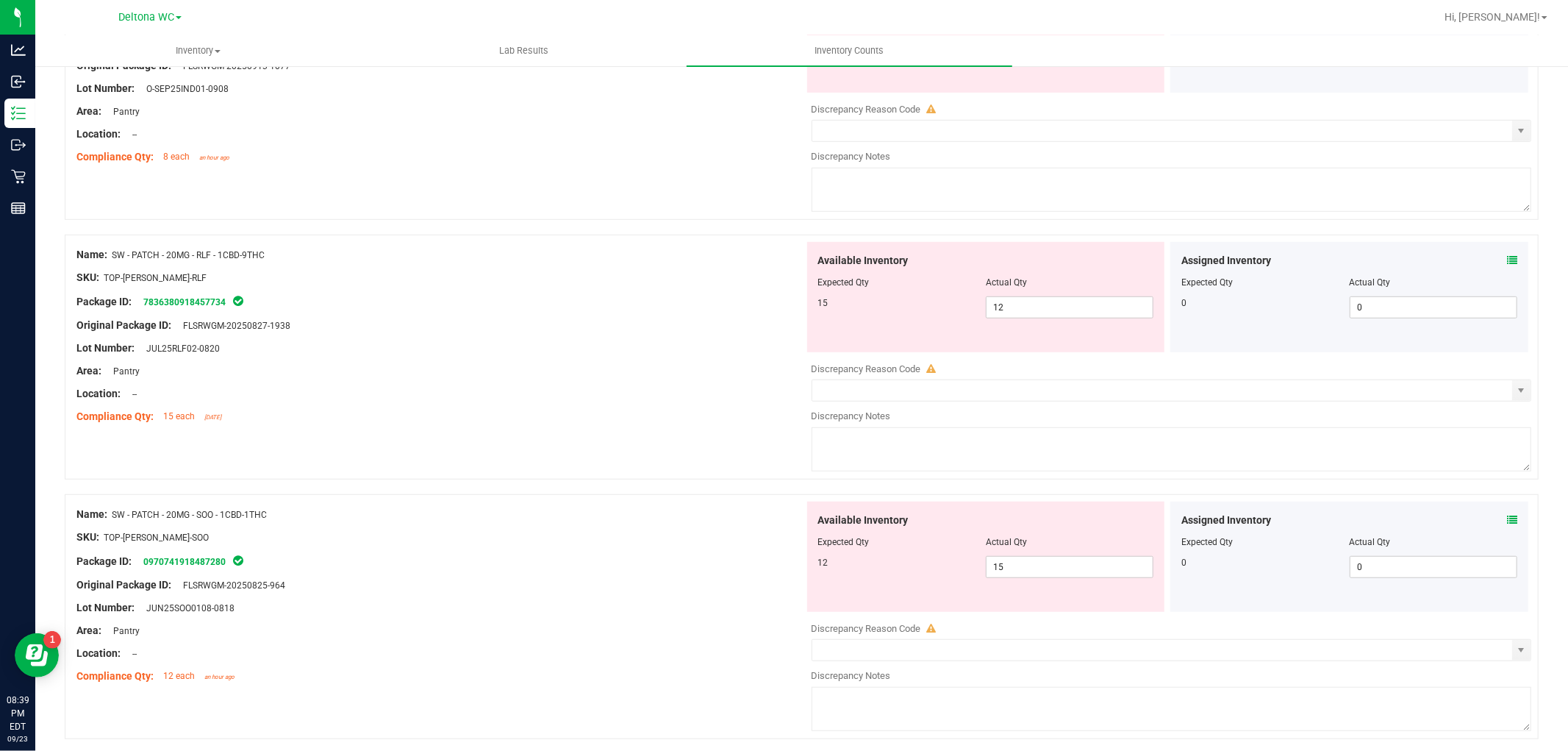
scroll to position [817, 0]
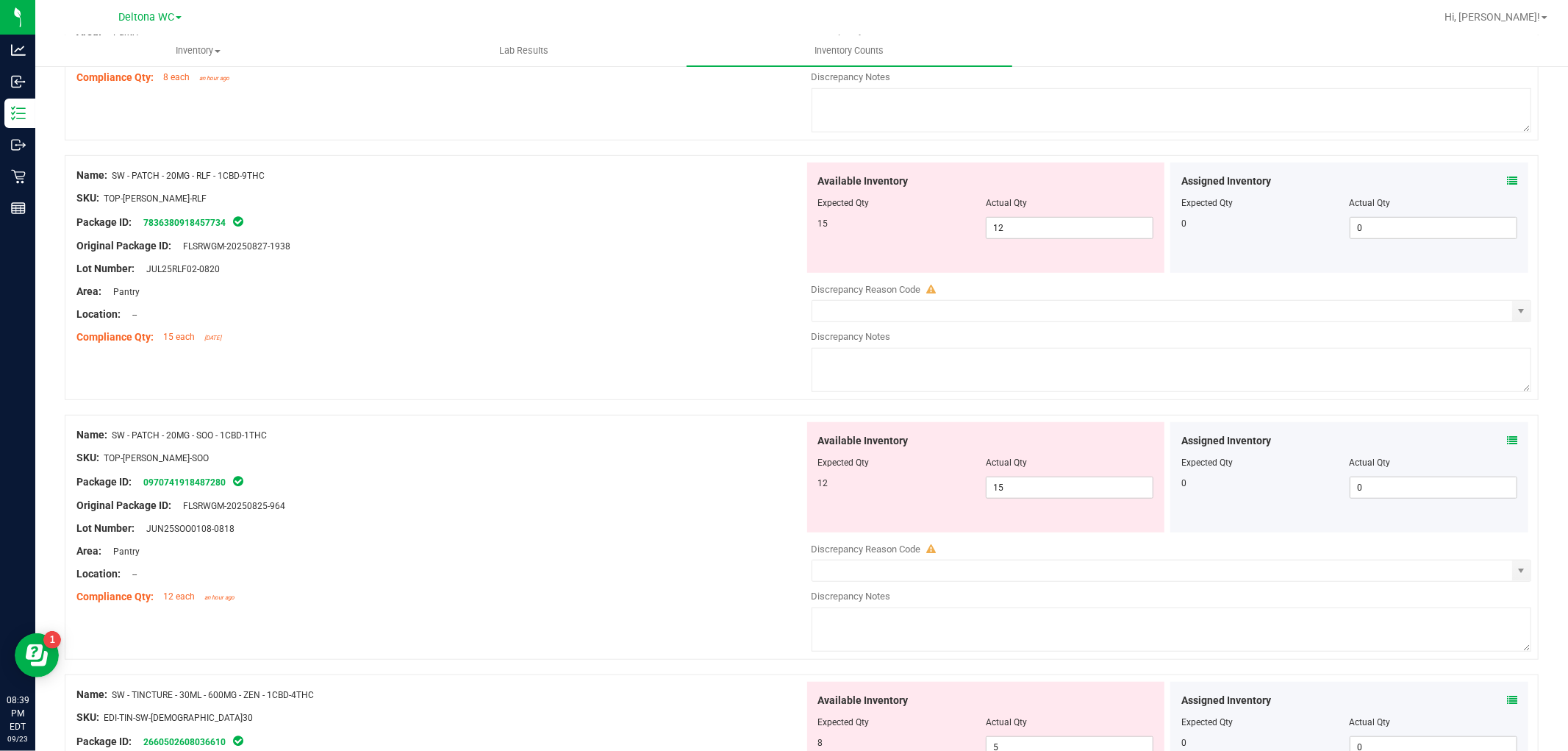
drag, startPoint x: 1001, startPoint y: 224, endPoint x: 881, endPoint y: 232, distance: 120.3
click at [881, 232] on div "Available Inventory Expected Qty Actual Qty 15 12 12" at bounding box center [986, 218] width 358 height 110
drag, startPoint x: 1013, startPoint y: 230, endPoint x: 802, endPoint y: 246, distance: 211.6
click at [807, 245] on div "Available Inventory Expected Qty Actual Qty 15 12 12" at bounding box center [986, 218] width 358 height 110
type input "15"
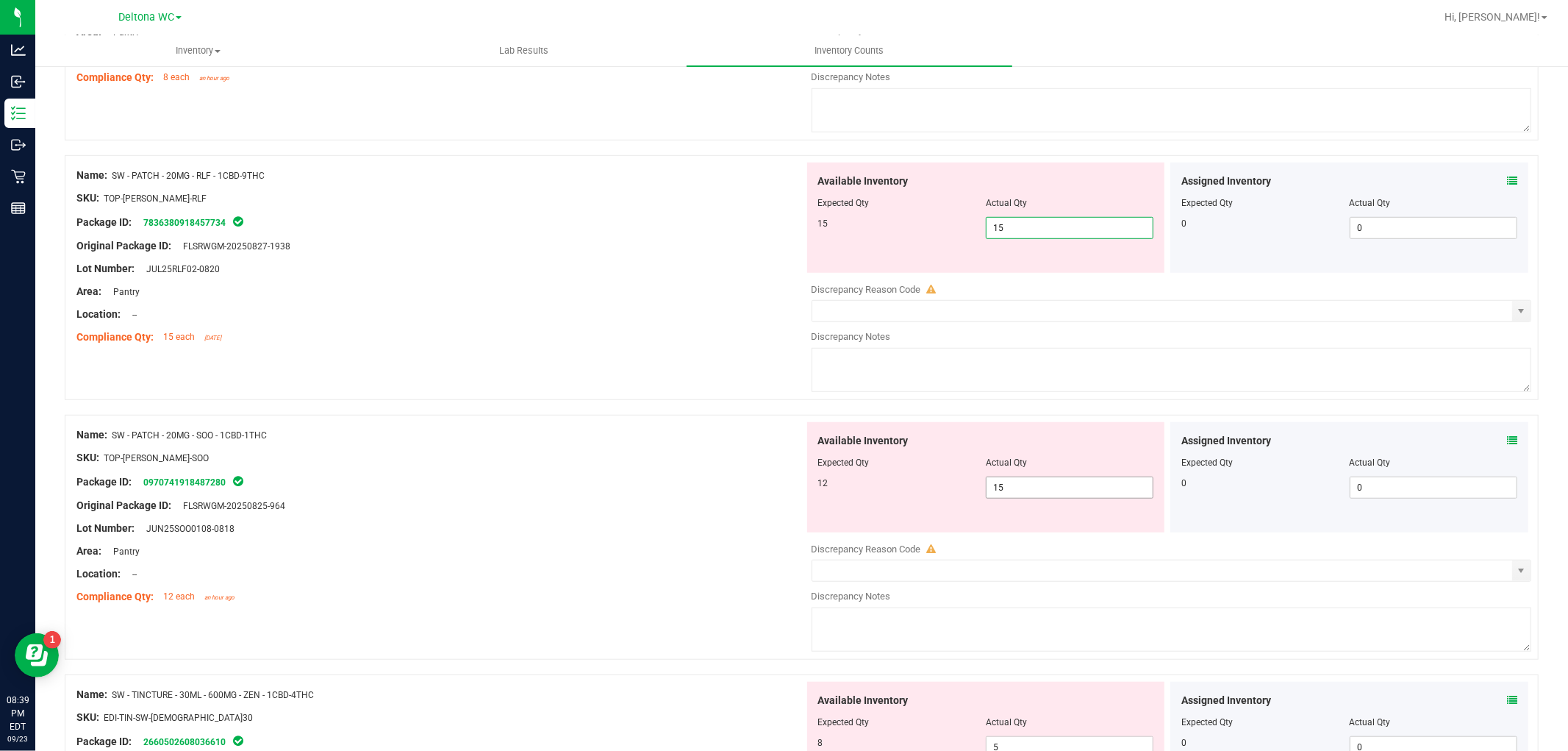
type input "15"
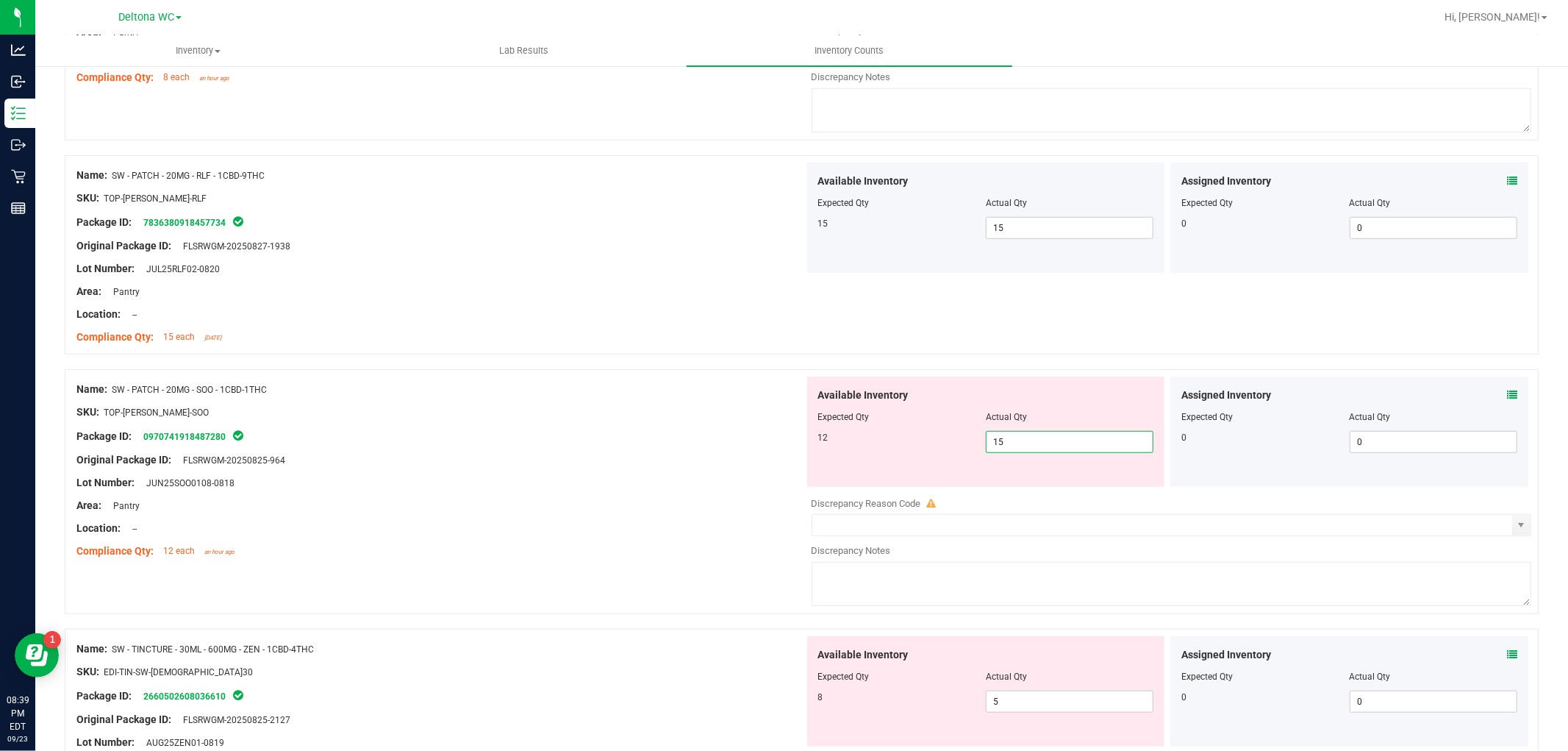
drag, startPoint x: 1074, startPoint y: 486, endPoint x: 746, endPoint y: 475, distance: 328.2
click at [740, 480] on div "Name: SW - PATCH - 20MG - SOO - 1CBD-1THC SKU: TOP-[PERSON_NAME]-SOO Package ID…" at bounding box center [802, 491] width 1474 height 245
type input "12"
click at [652, 457] on div "Original Package ID: FLSRWGM-20250825-964" at bounding box center [441, 459] width 728 height 16
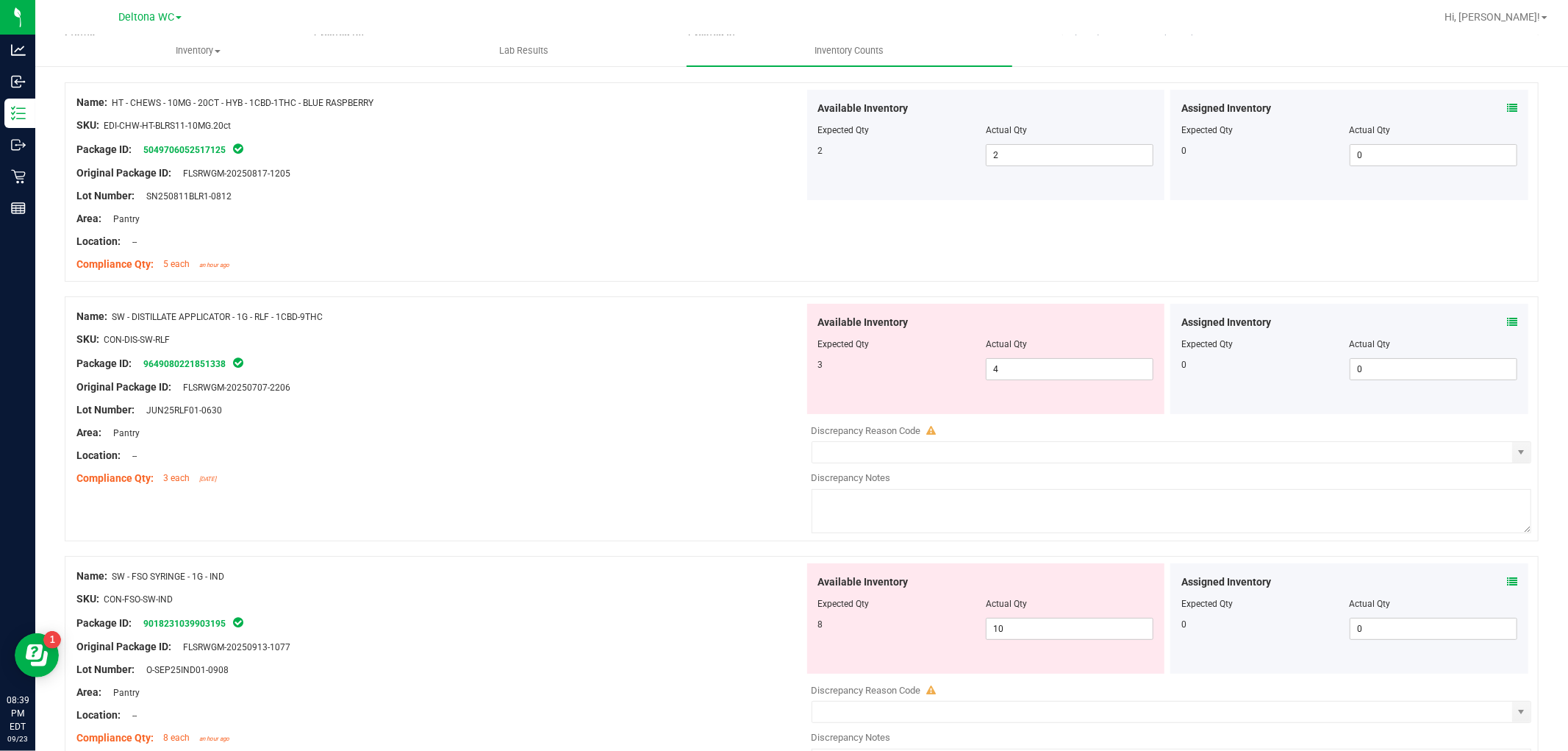
scroll to position [163, 0]
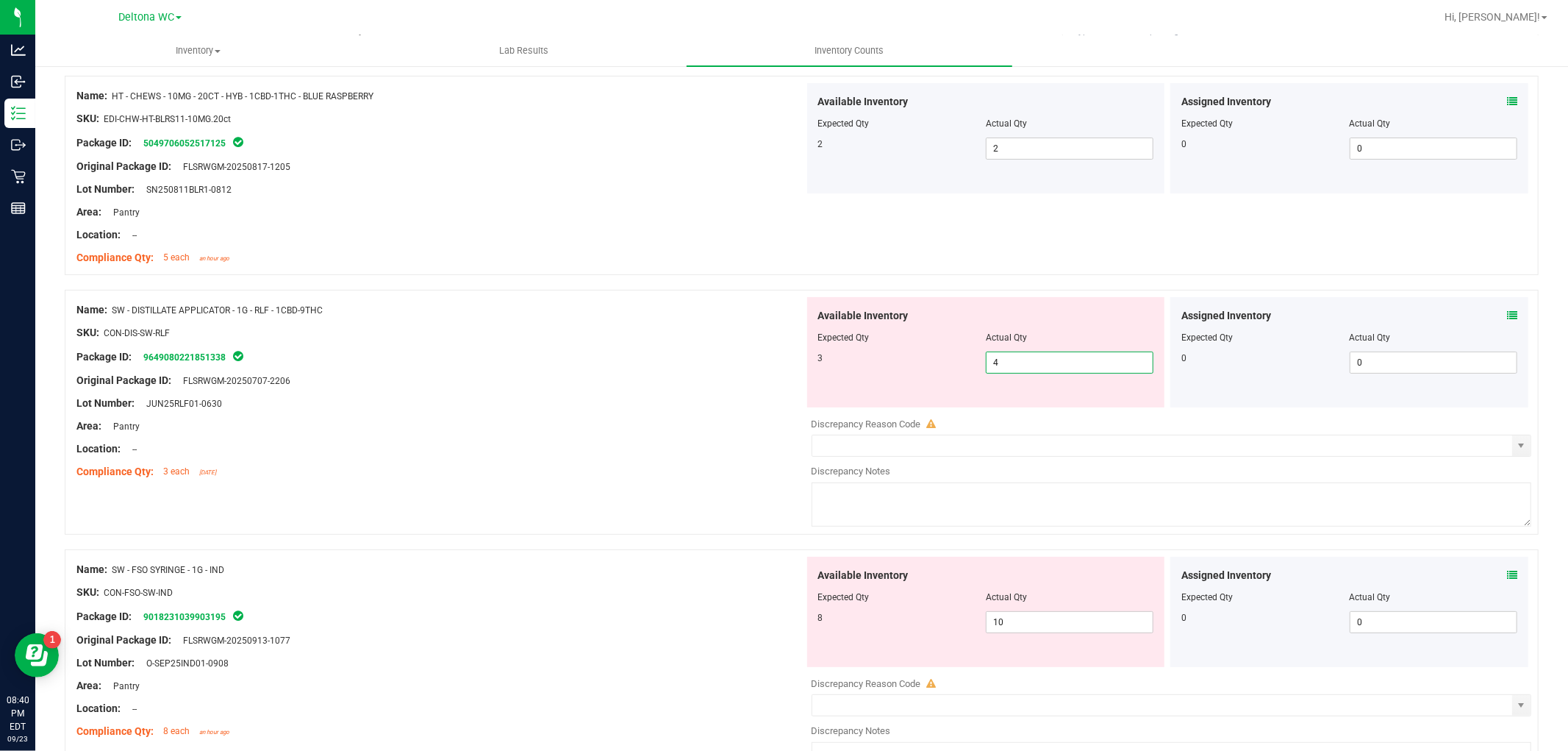
drag, startPoint x: 1021, startPoint y: 360, endPoint x: 877, endPoint y: 362, distance: 144.0
click at [877, 362] on div "3 4 4" at bounding box center [986, 362] width 336 height 22
type input "3"
click at [593, 390] on div at bounding box center [441, 392] width 728 height 7
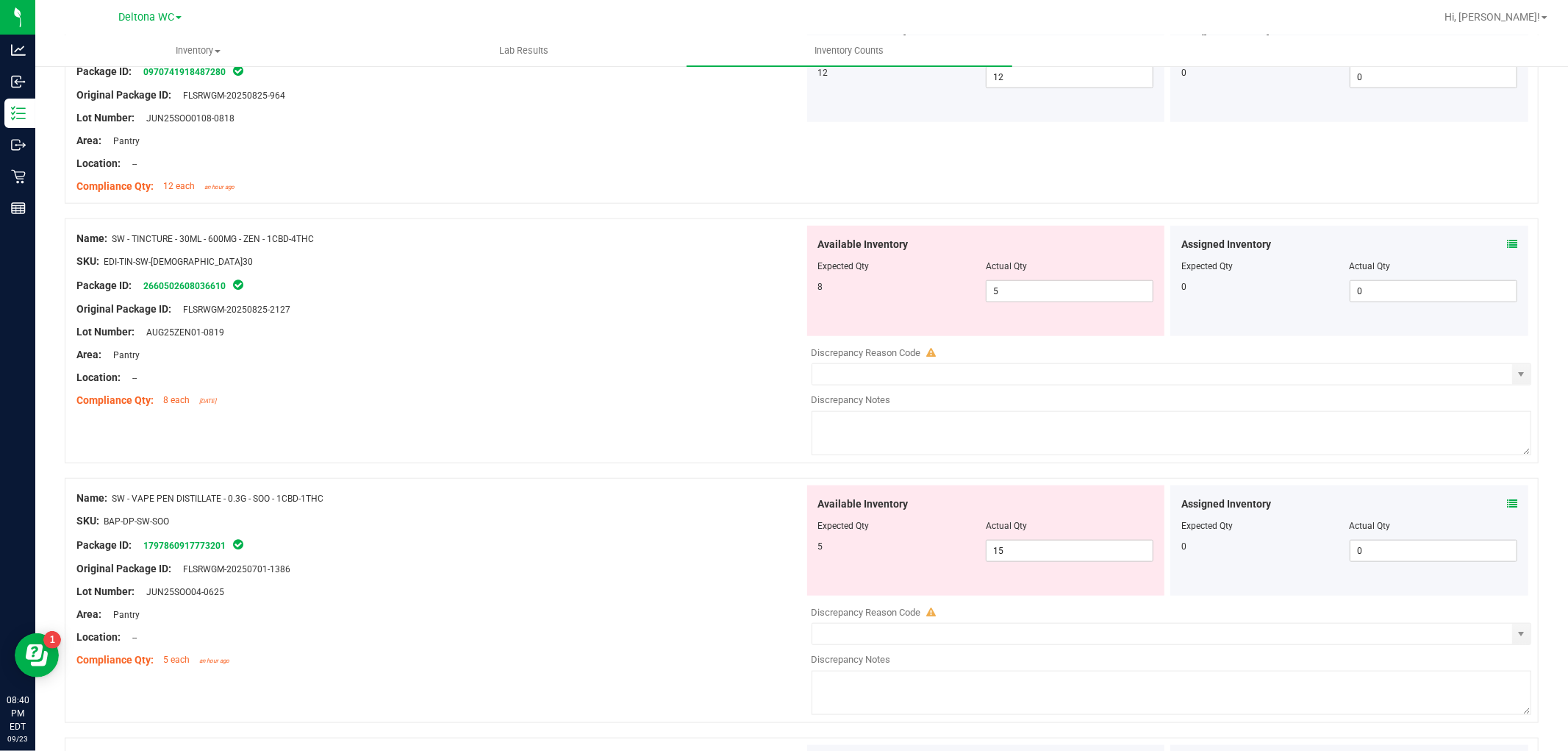
scroll to position [0, 0]
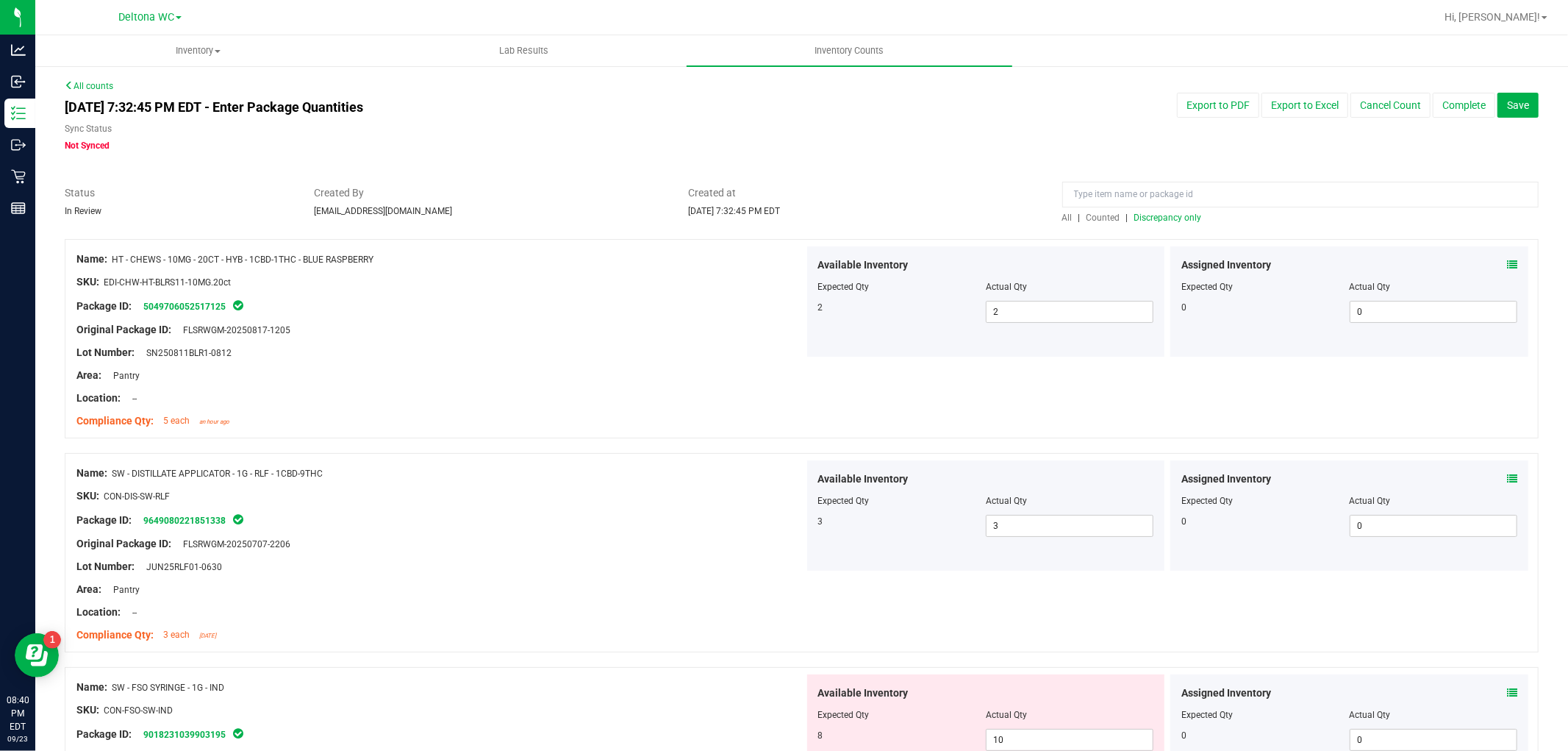
drag, startPoint x: 650, startPoint y: 340, endPoint x: 836, endPoint y: 188, distance: 240.2
click at [1138, 214] on span "Discrepancy only" at bounding box center [1168, 218] width 68 height 10
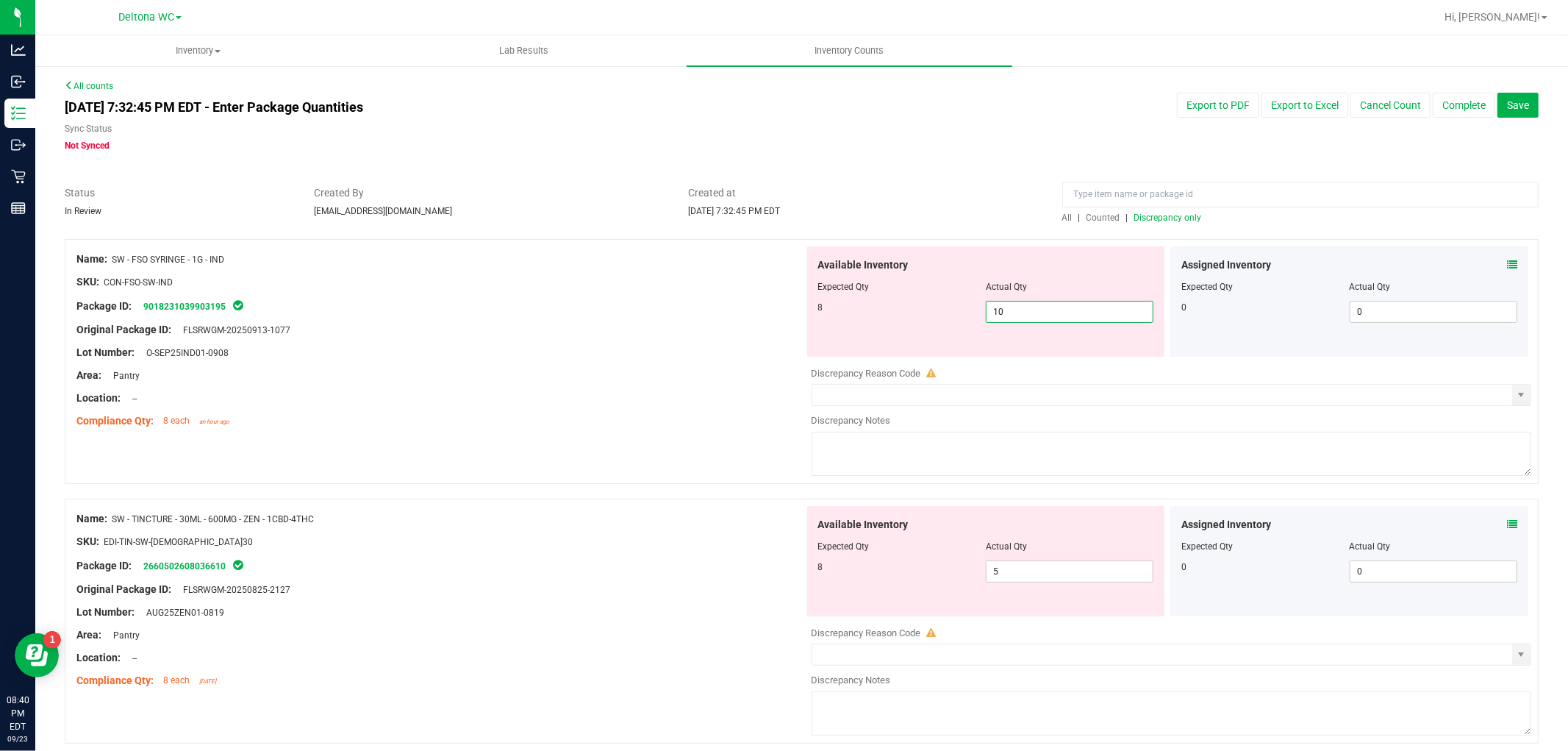
drag, startPoint x: 998, startPoint y: 313, endPoint x: 671, endPoint y: 296, distance: 327.4
click at [674, 295] on div "Name: SW - FSO SYRINGE - 1G - IND SKU: CON-FSO-SW-IND Package ID: 9018231039903…" at bounding box center [802, 361] width 1474 height 245
type input "8"
click at [614, 329] on div "Original Package ID: FLSRWGM-20250913-1077" at bounding box center [441, 330] width 728 height 16
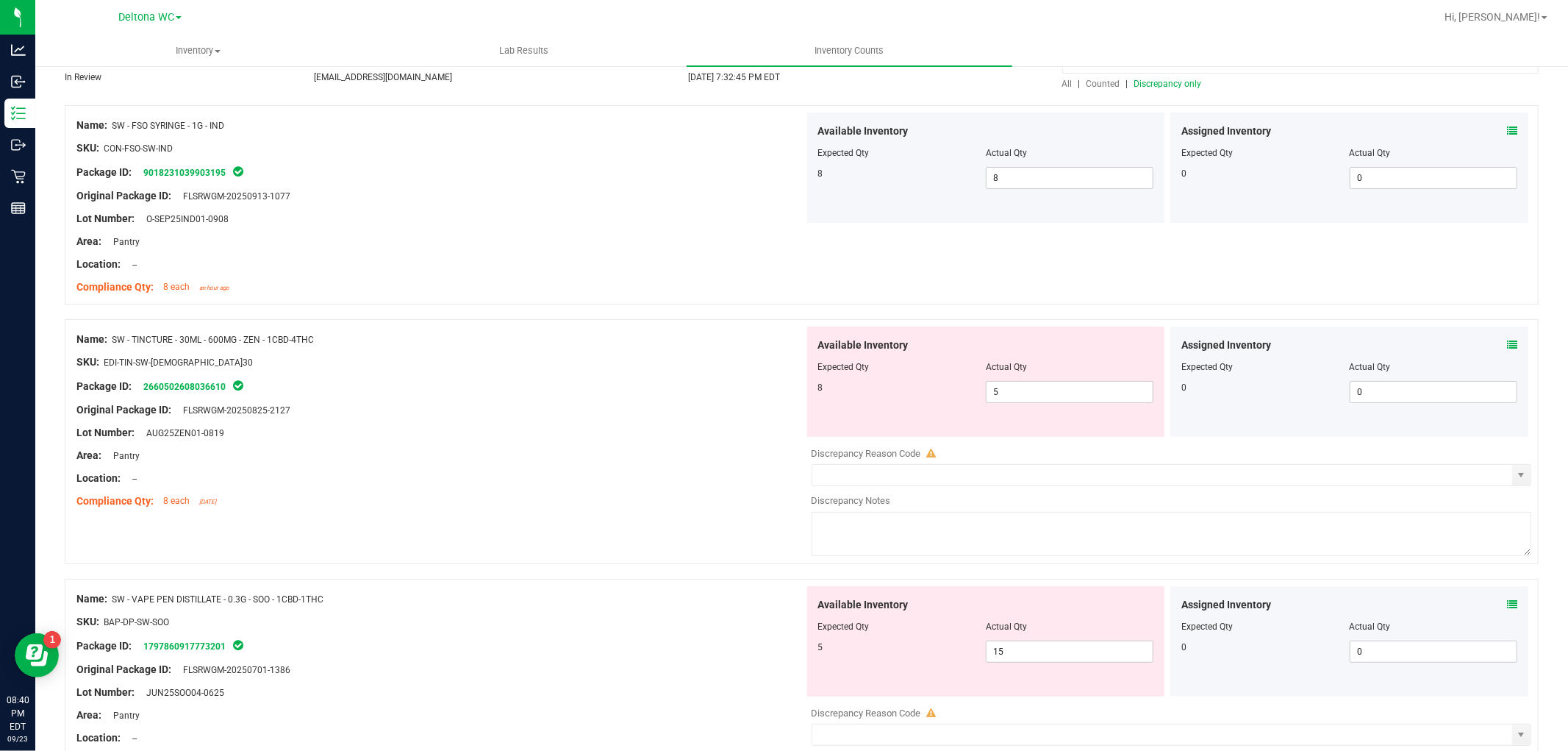
scroll to position [163, 0]
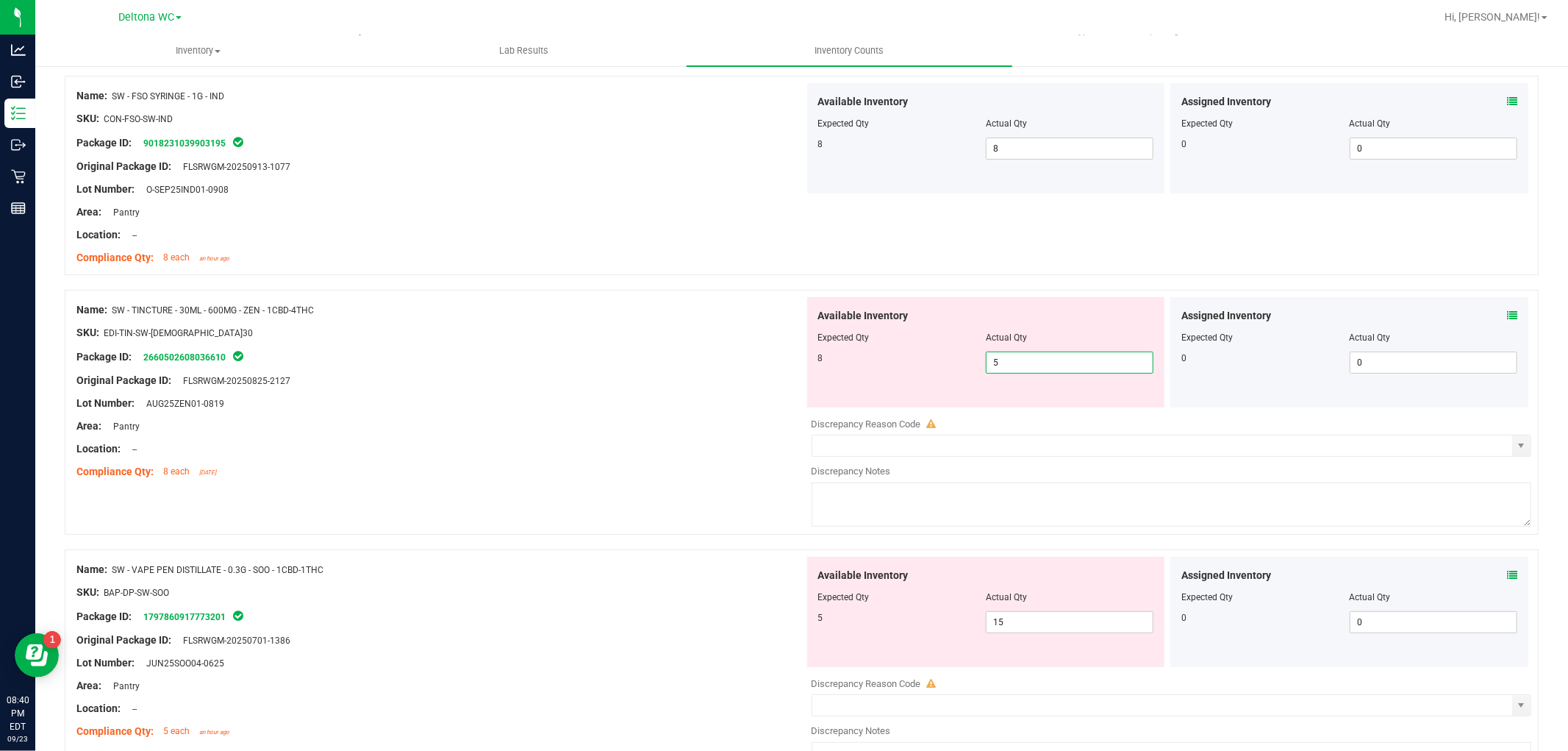
drag, startPoint x: 1048, startPoint y: 355, endPoint x: 915, endPoint y: 365, distance: 133.4
click at [916, 365] on div "8 5 5" at bounding box center [986, 362] width 336 height 22
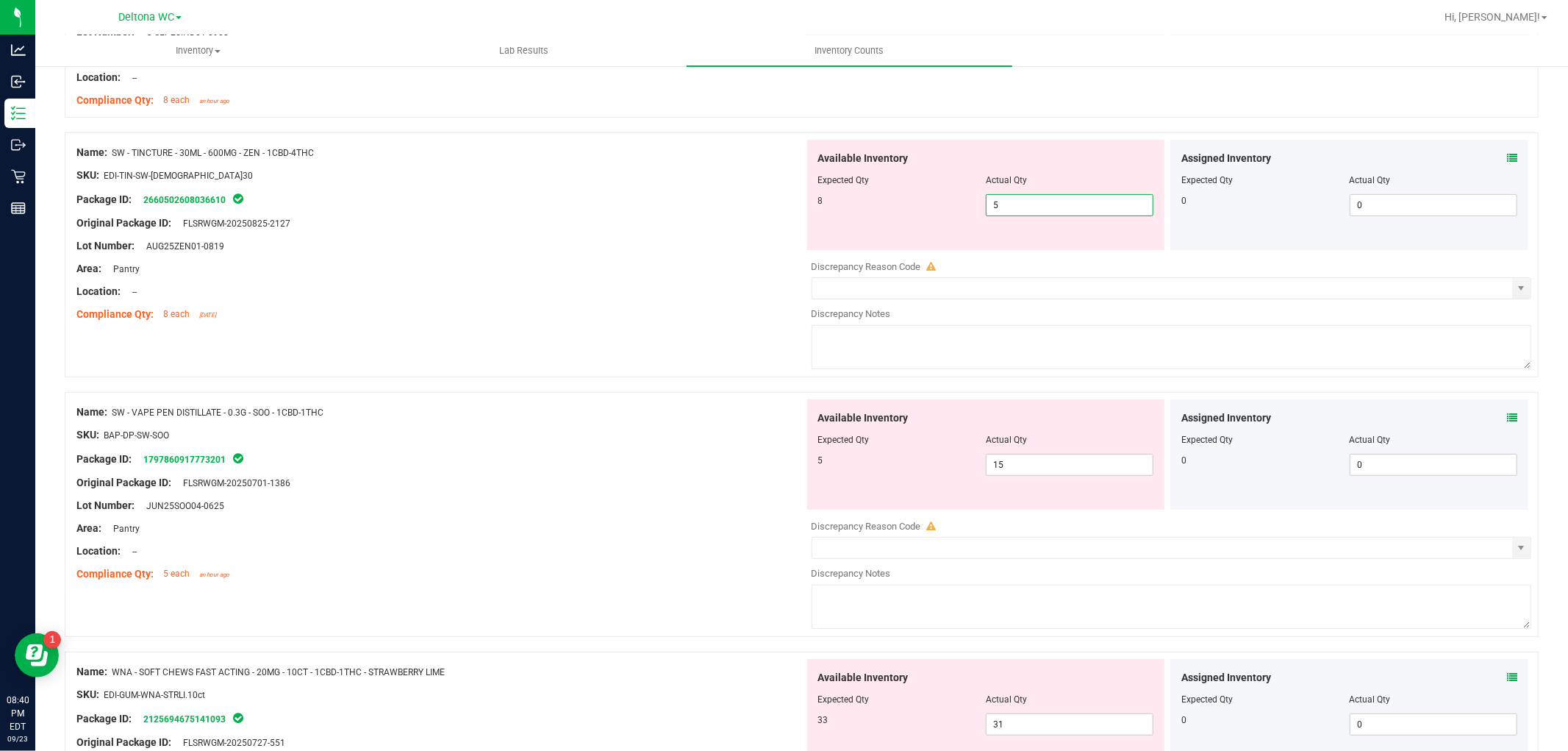
scroll to position [327, 0]
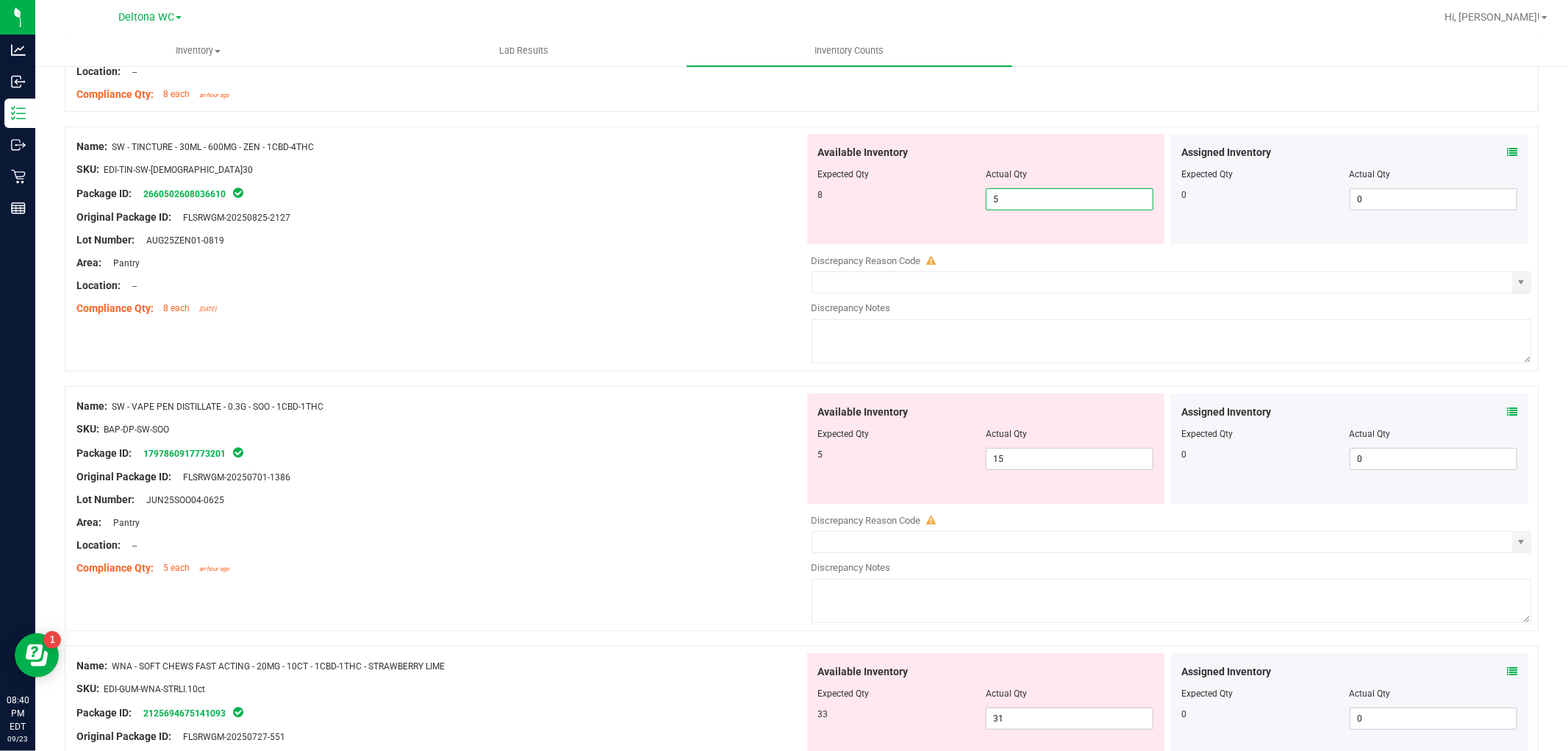
type input "8"
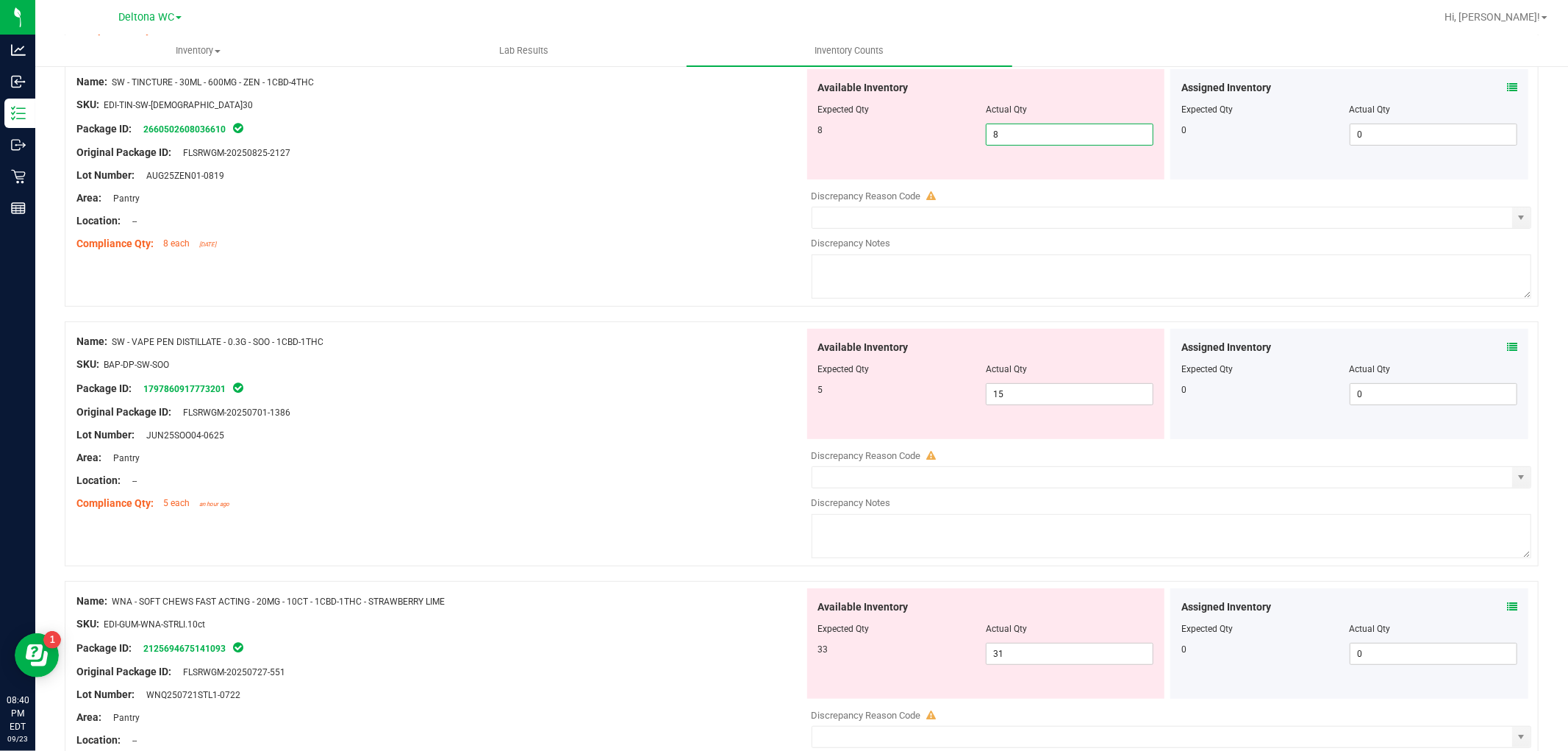
scroll to position [490, 0]
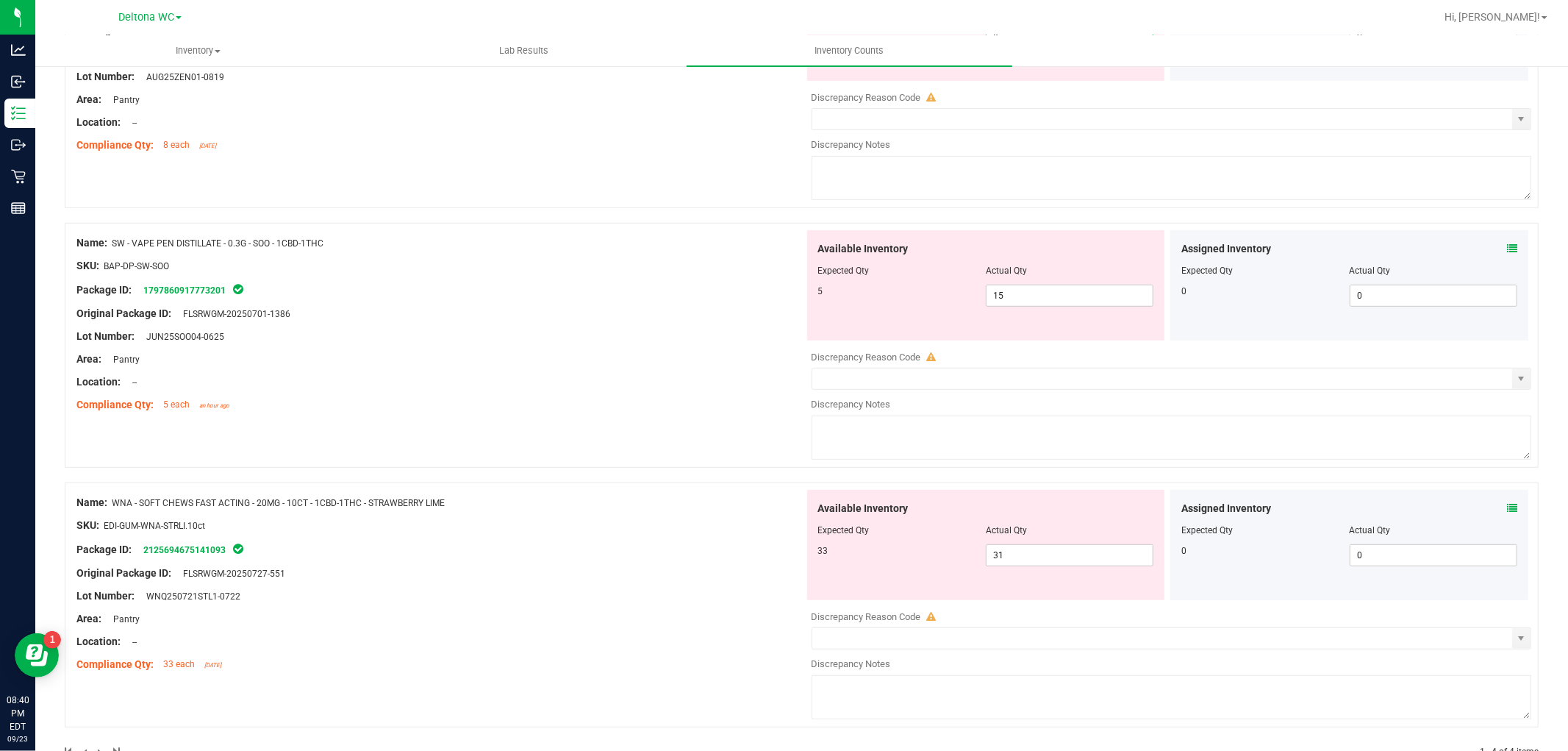
type input "8"
click at [268, 243] on div "Name: SW - VAPE PEN DISTILLATE - 0.3G - SOO - 1CBD-1THC SKU: BAP-DP-SW-SOO Pack…" at bounding box center [441, 324] width 728 height 187
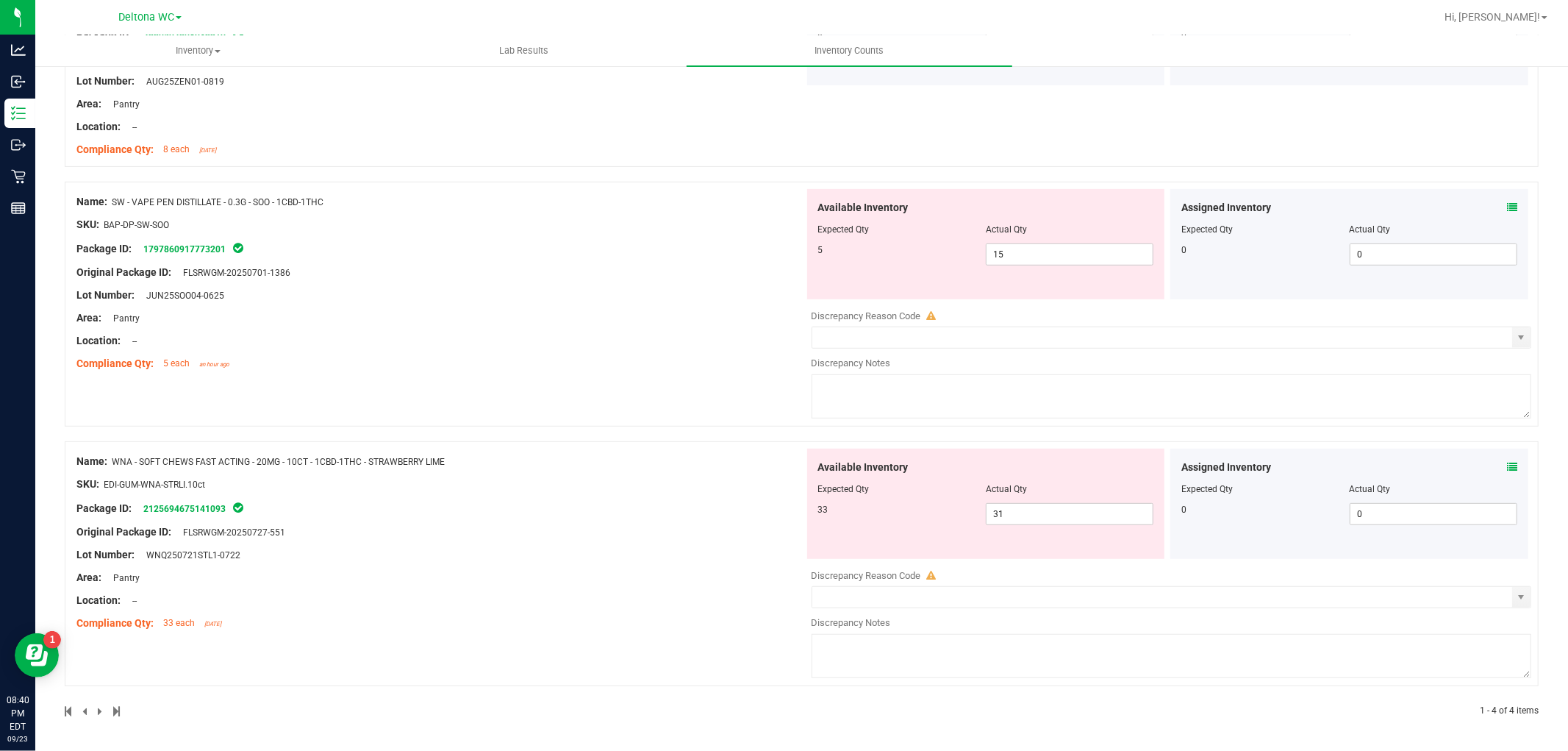
click at [761, 218] on div "SKU: BAP-DP-SW-SOO" at bounding box center [441, 224] width 728 height 16
drag, startPoint x: 1037, startPoint y: 251, endPoint x: 816, endPoint y: 231, distance: 221.9
click at [816, 231] on div "Available Inventory Expected Qty Actual Qty 5 15 15" at bounding box center [986, 244] width 358 height 110
type input "5"
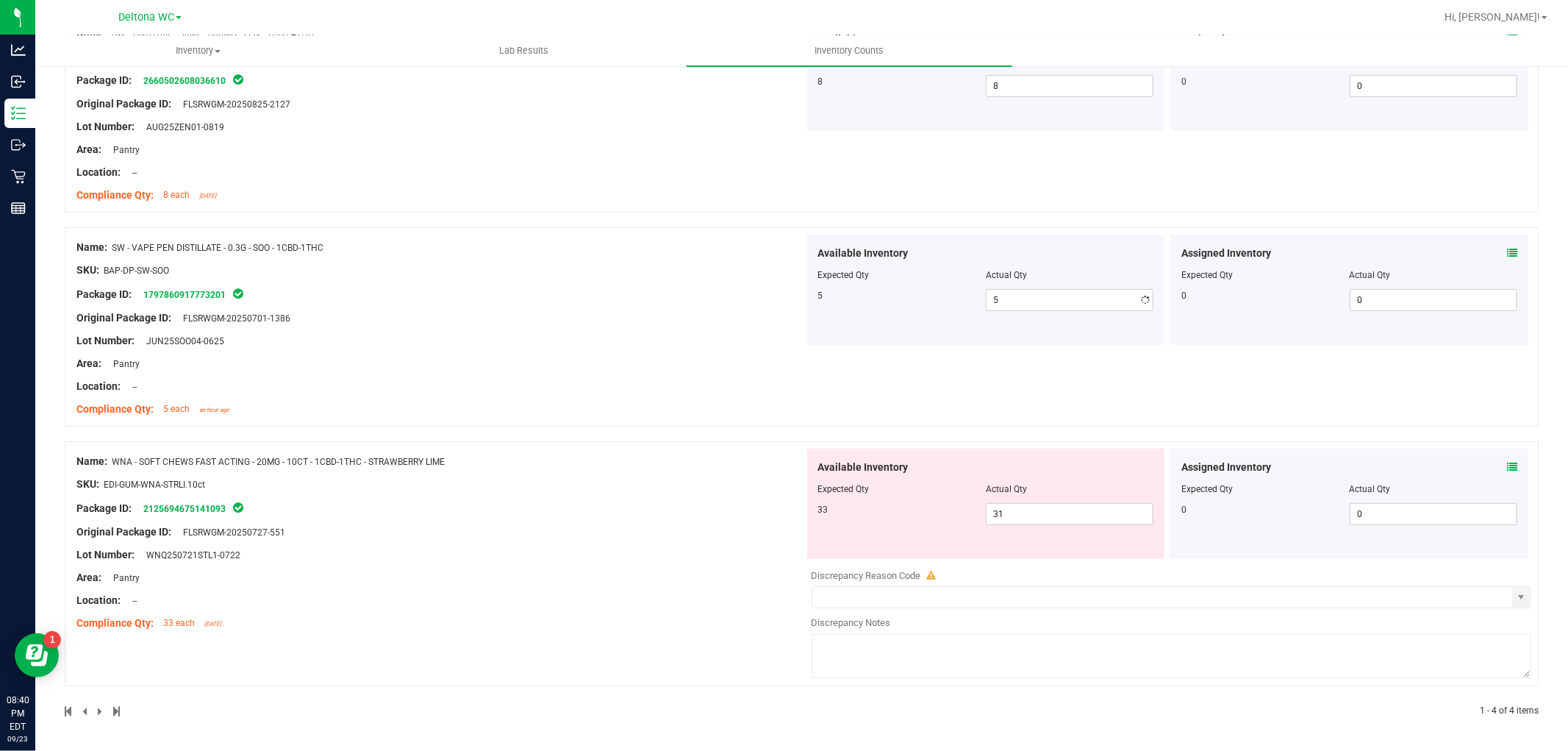
click at [652, 300] on div "Name: SW - VAPE PEN DISTILLATE - 0.3G - SOO - 1CBD-1THC SKU: BAP-DP-SW-SOO Pack…" at bounding box center [441, 328] width 728 height 187
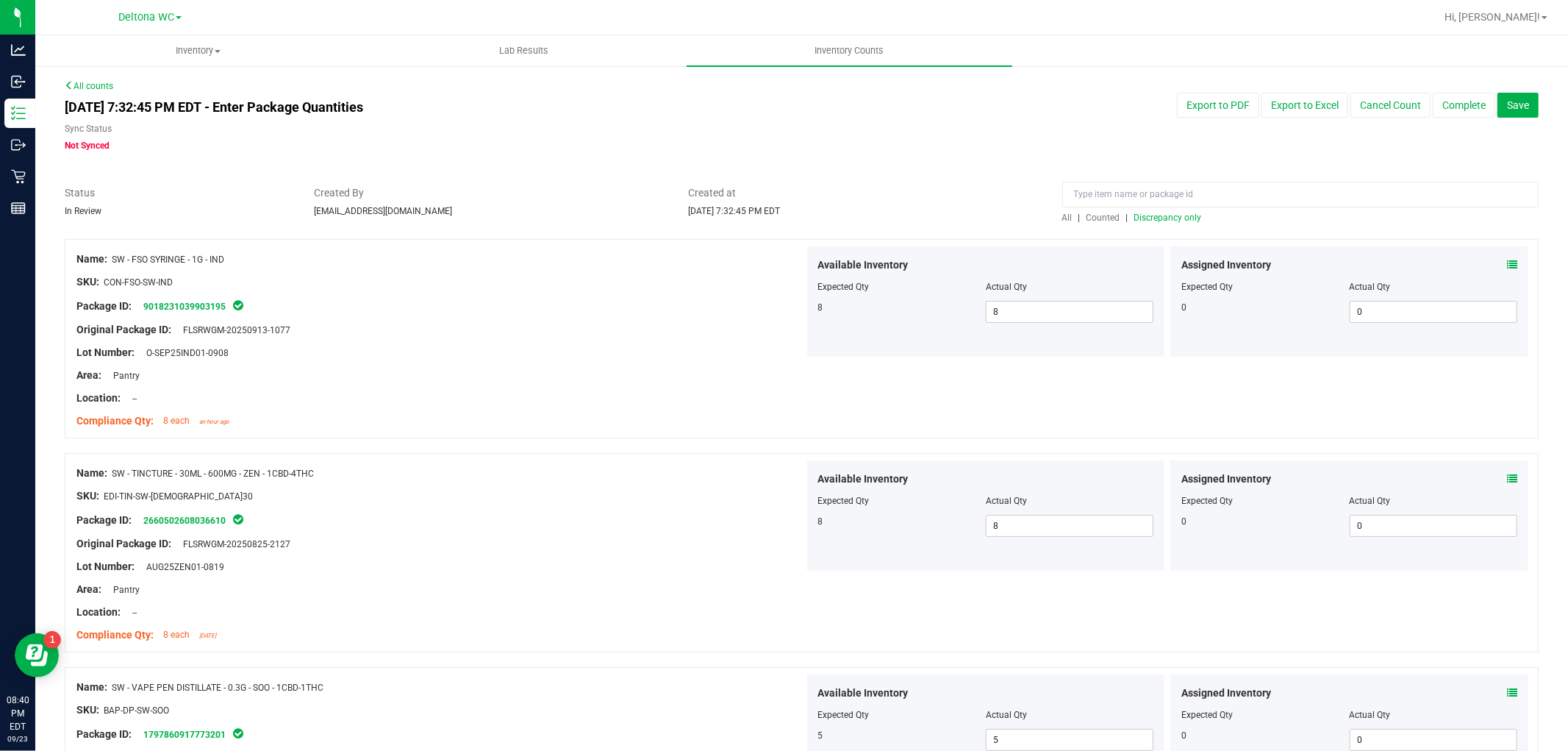
click at [1162, 213] on span "Discrepancy only" at bounding box center [1168, 218] width 68 height 10
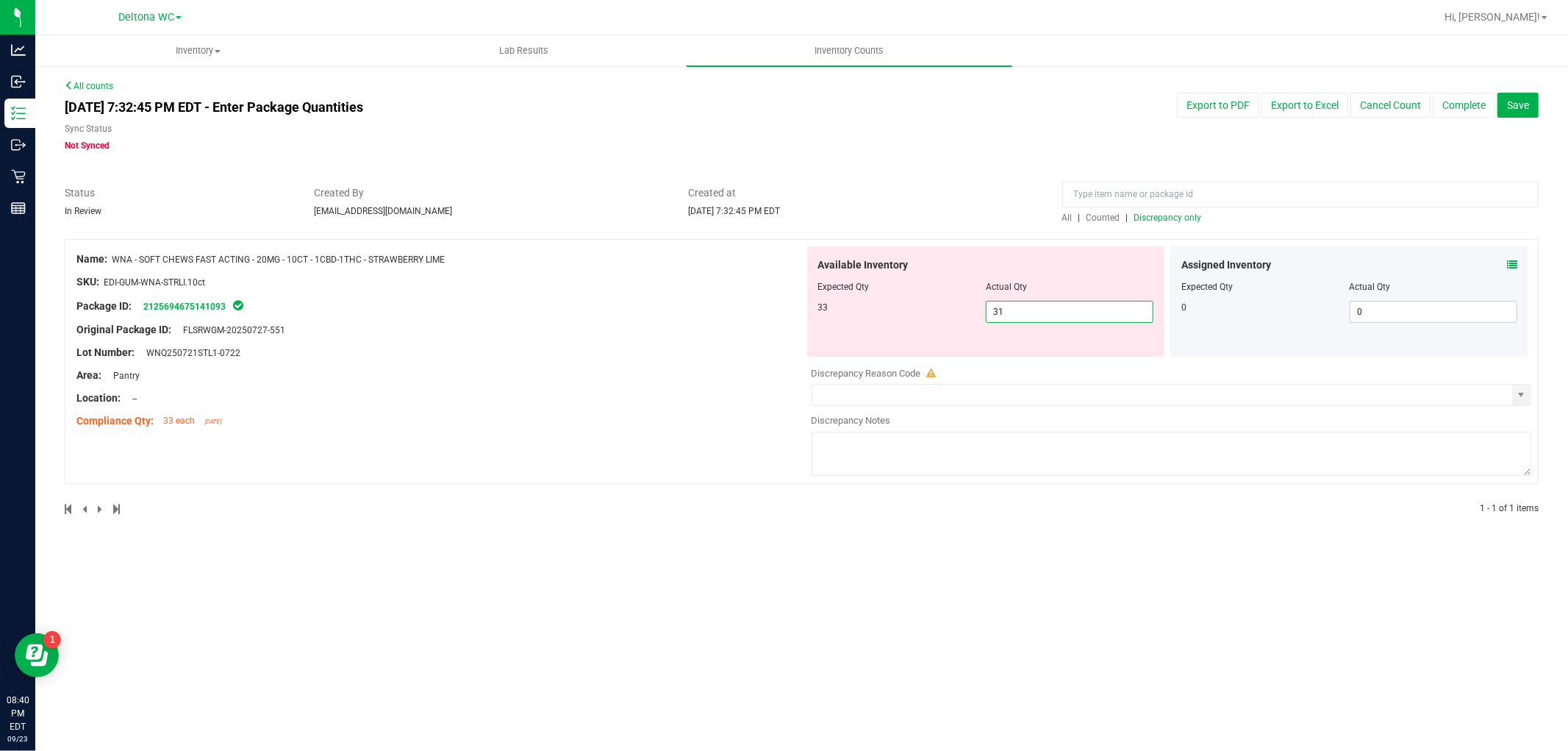
drag, startPoint x: 992, startPoint y: 307, endPoint x: 825, endPoint y: 319, distance: 167.4
click at [825, 319] on div "33 31 31" at bounding box center [986, 312] width 336 height 22
type input "33"
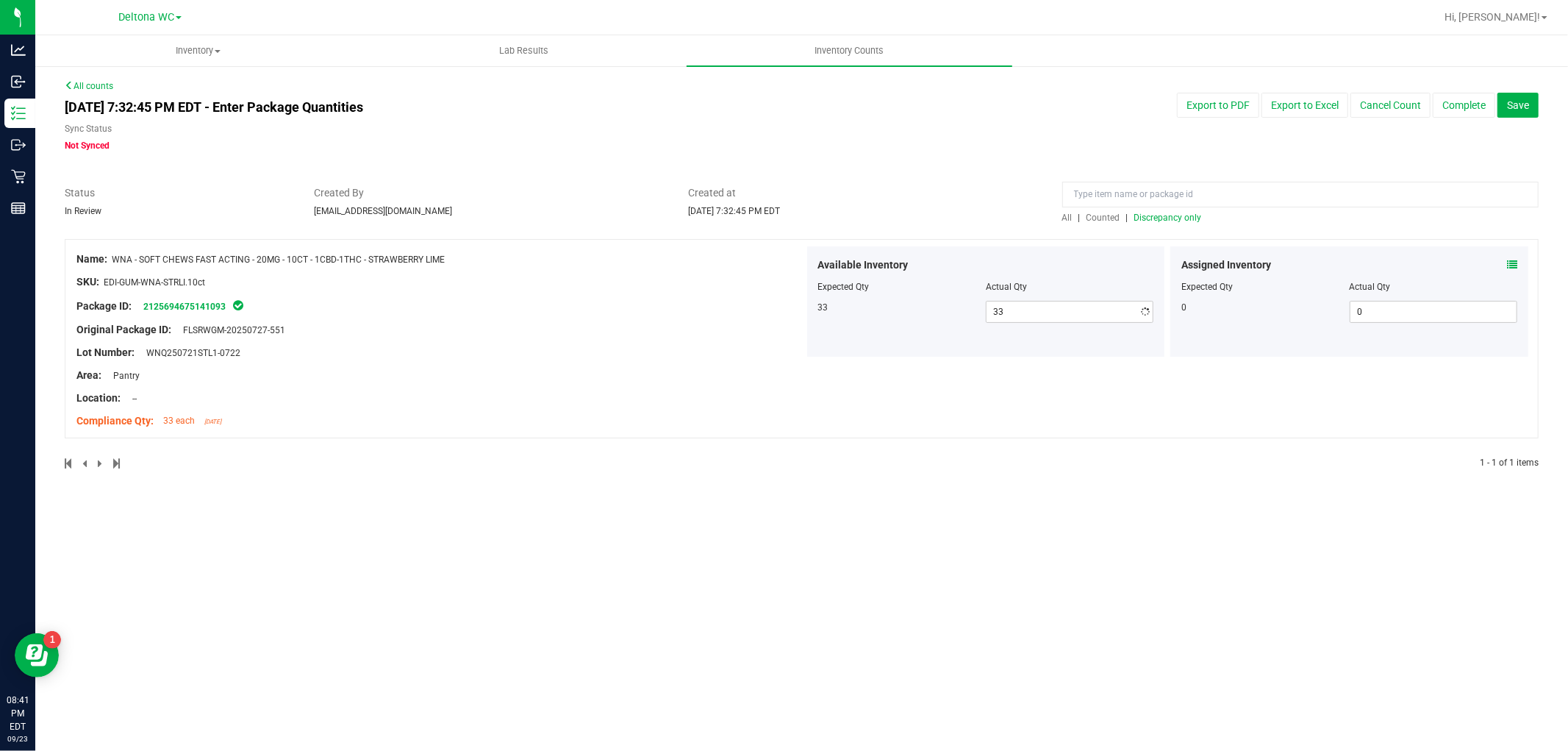
click at [707, 341] on div at bounding box center [441, 342] width 728 height 7
click at [1194, 213] on span "Discrepancy only" at bounding box center [1168, 218] width 68 height 10
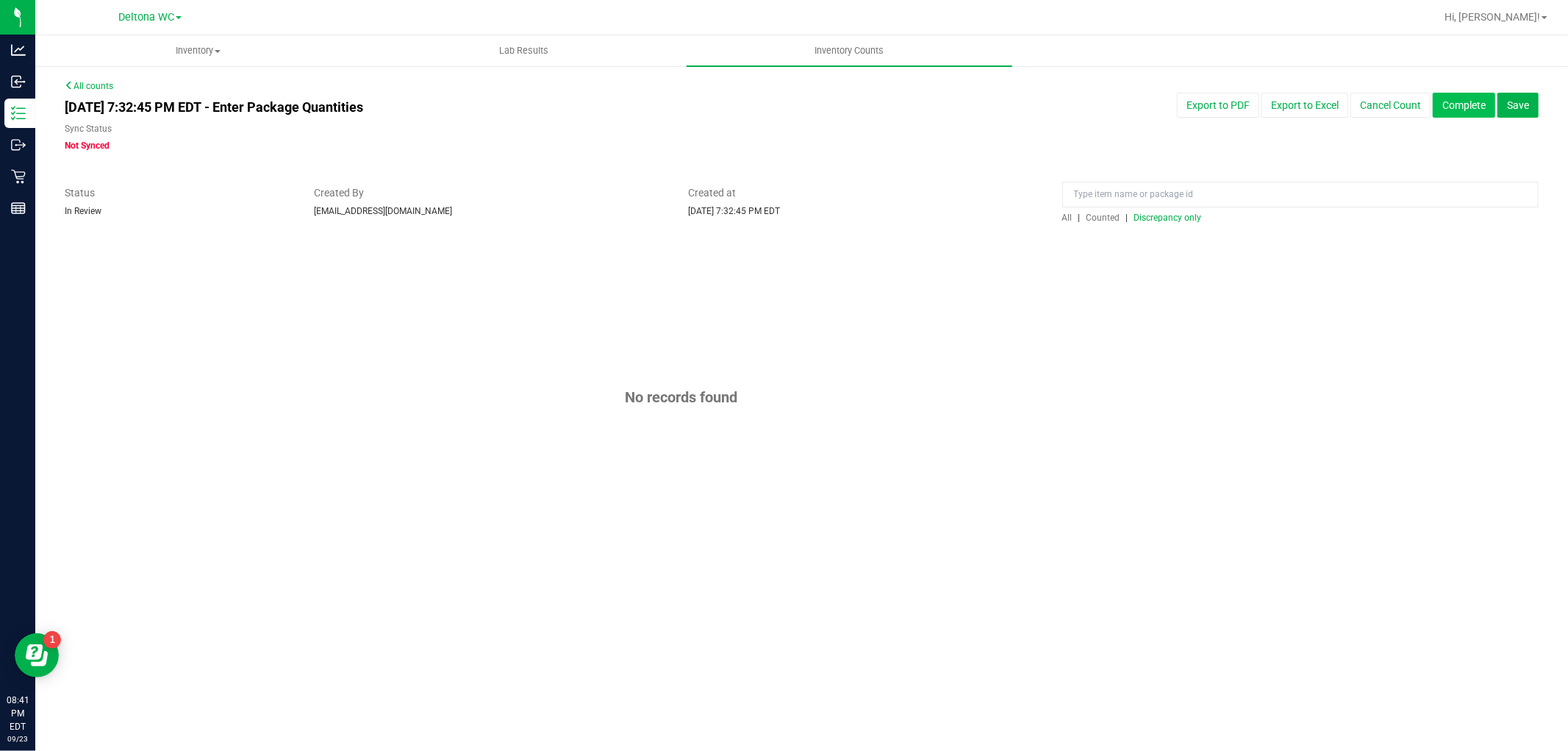
click at [1463, 103] on button "Complete" at bounding box center [1464, 105] width 63 height 25
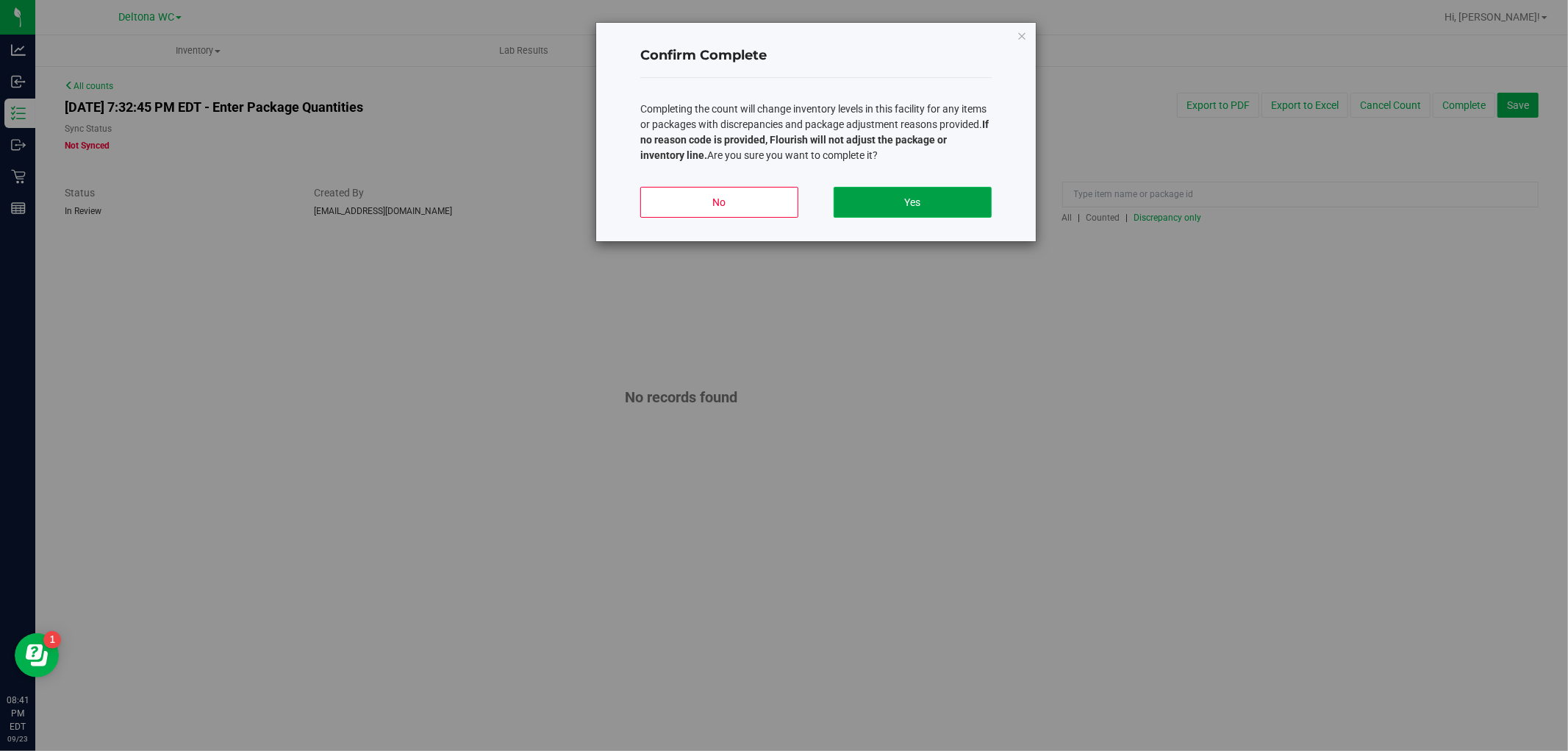
click at [960, 199] on button "Yes" at bounding box center [913, 201] width 158 height 31
